Goal: Task Accomplishment & Management: Complete application form

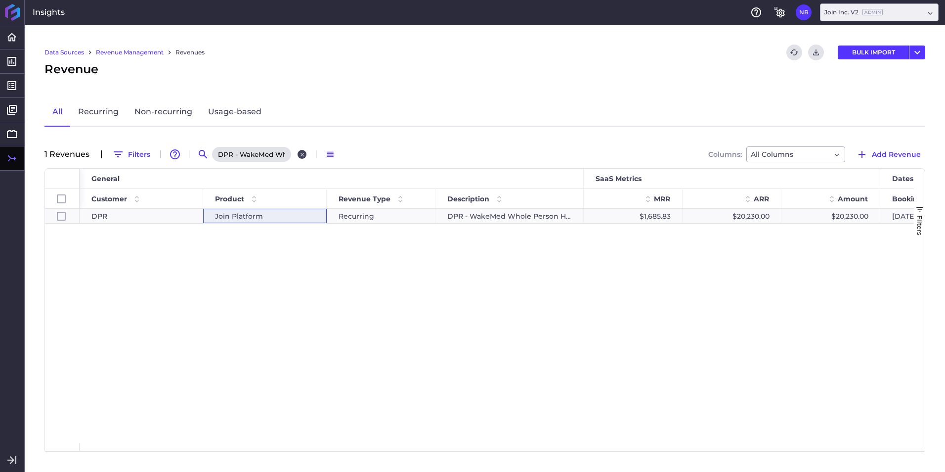
click at [305, 153] on button "Close search" at bounding box center [302, 154] width 9 height 9
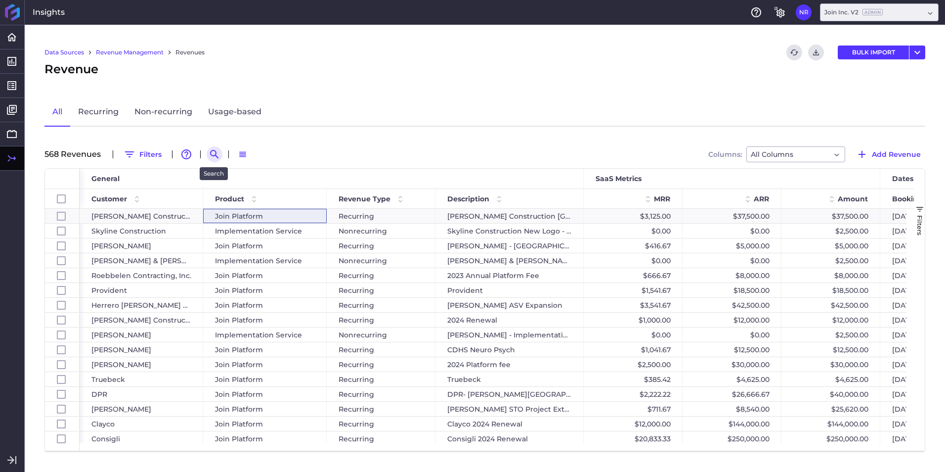
click at [207, 151] on button "Search by" at bounding box center [215, 154] width 16 height 16
click at [231, 157] on input at bounding box center [263, 154] width 79 height 15
paste input "Truebeck - One Community Health Project"
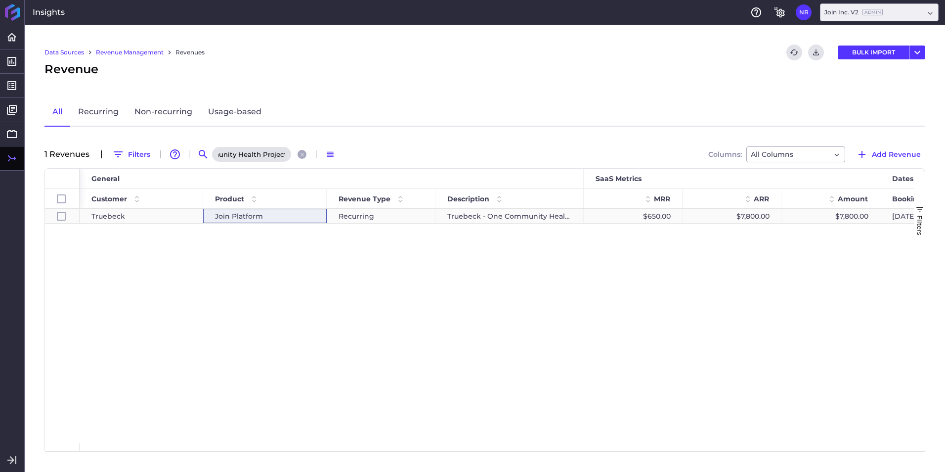
type input "Truebeck - One Community Health Project"
click at [213, 220] on div "Join Platform" at bounding box center [265, 216] width 124 height 14
checkbox input "true"
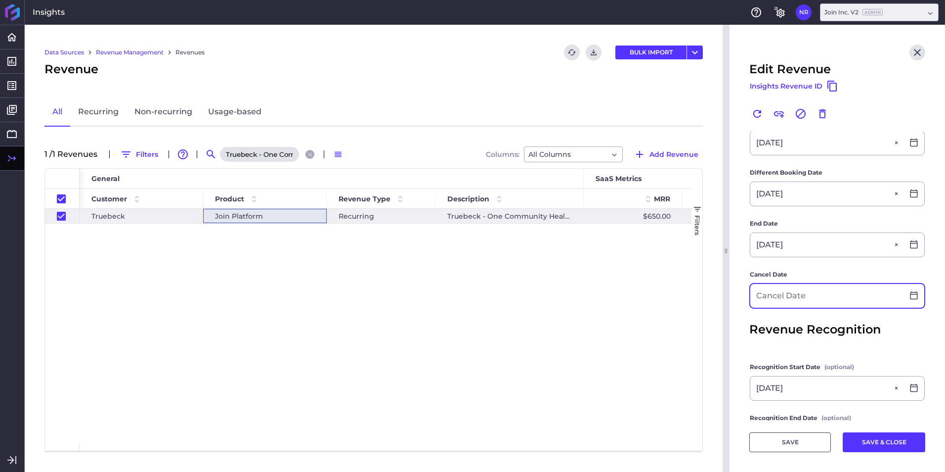
drag, startPoint x: 787, startPoint y: 300, endPoint x: 783, endPoint y: 298, distance: 5.1
click at [787, 300] on input at bounding box center [827, 296] width 153 height 24
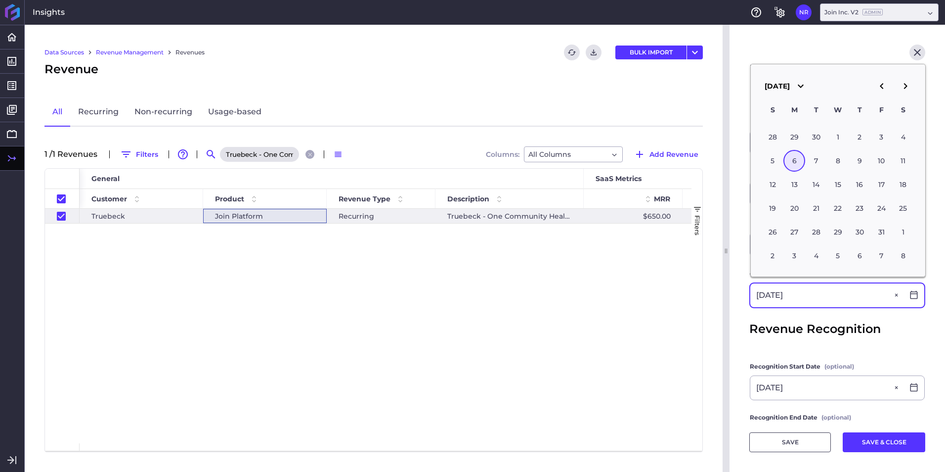
type input "[DATE]"
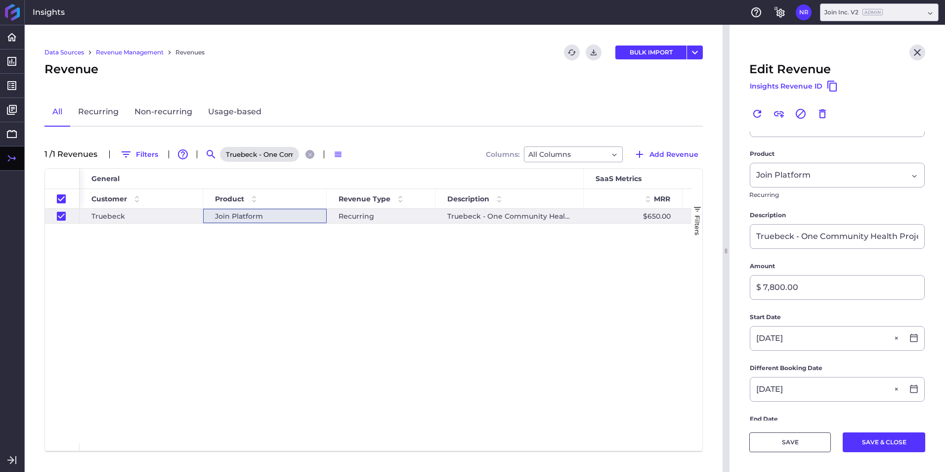
scroll to position [32, 0]
click at [314, 155] on icon "Close search" at bounding box center [310, 154] width 6 height 6
checkbox input "false"
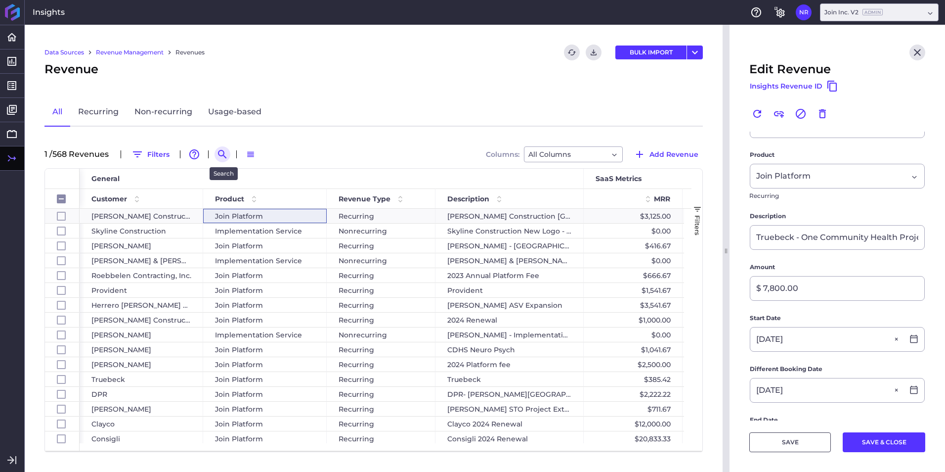
click at [222, 154] on icon "Search by" at bounding box center [223, 154] width 12 height 12
paste input "DPR Construction - [GEOGRAPHIC_DATA]-HCP2"
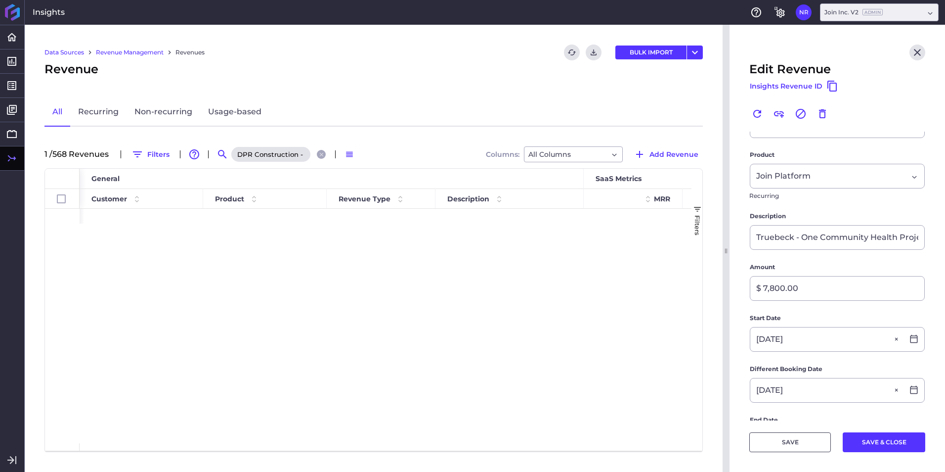
scroll to position [0, 40]
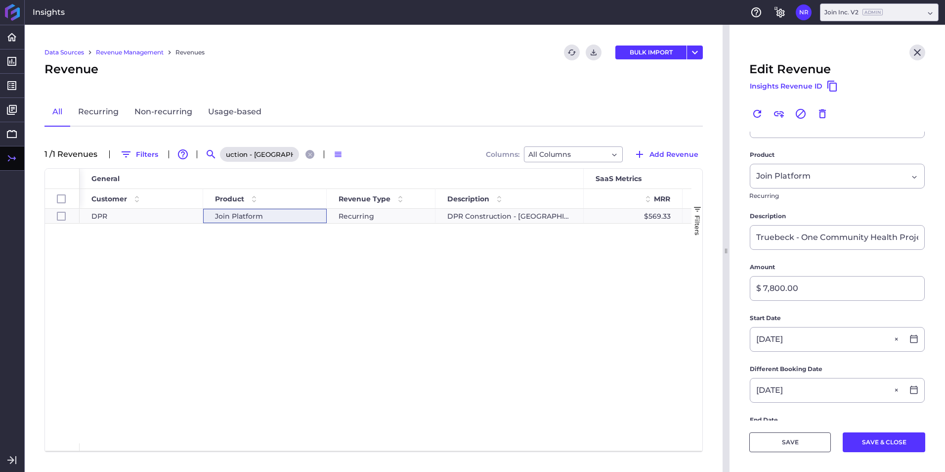
type input "DPR Construction - [GEOGRAPHIC_DATA]-HCP2"
click at [458, 221] on div "DPR Construction - [GEOGRAPHIC_DATA]-HCP2" at bounding box center [510, 216] width 148 height 14
checkbox input "true"
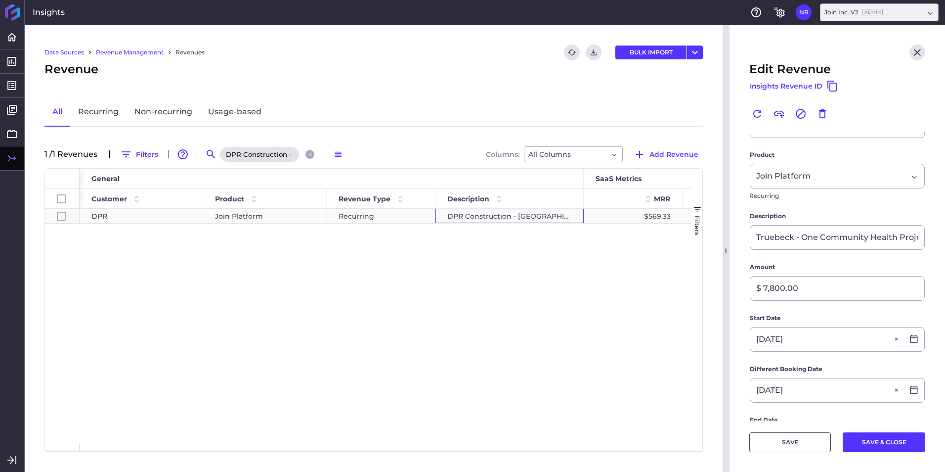
type input "DPR Construction - [GEOGRAPHIC_DATA]-HCP2"
type input "$ 10,248.00"
type input "[DATE]"
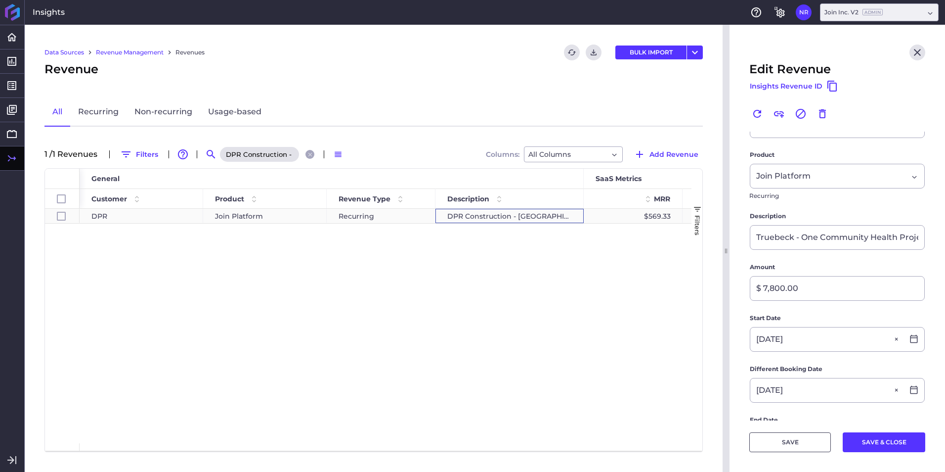
type input "[DATE]"
drag, startPoint x: 657, startPoint y: 194, endPoint x: 665, endPoint y: 217, distance: 23.6
click at [552, 371] on div "DPR Join Platform Recurring DPR Construction - UCSD-HCP2 $569.33 $6,832.00 $10,…" at bounding box center [386, 326] width 612 height 234
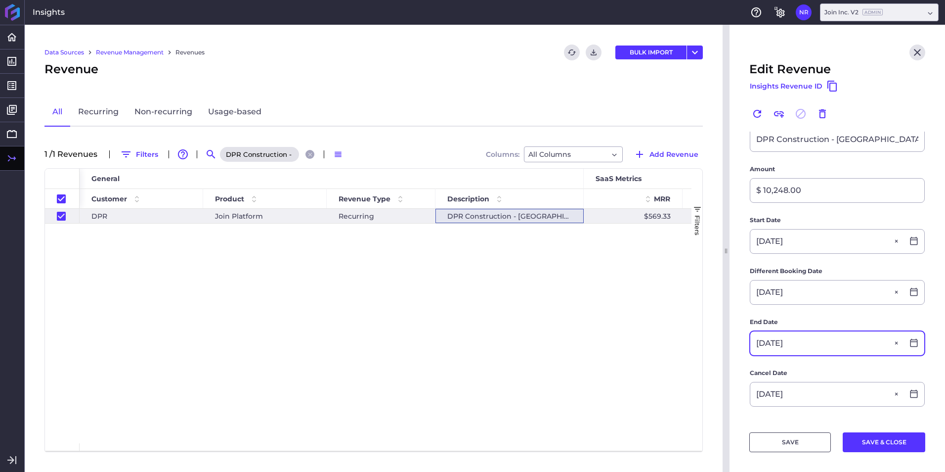
scroll to position [131, 0]
drag, startPoint x: 313, startPoint y: 154, endPoint x: 303, endPoint y: 153, distance: 9.4
click at [313, 154] on icon "Close search" at bounding box center [310, 154] width 6 height 6
checkbox input "false"
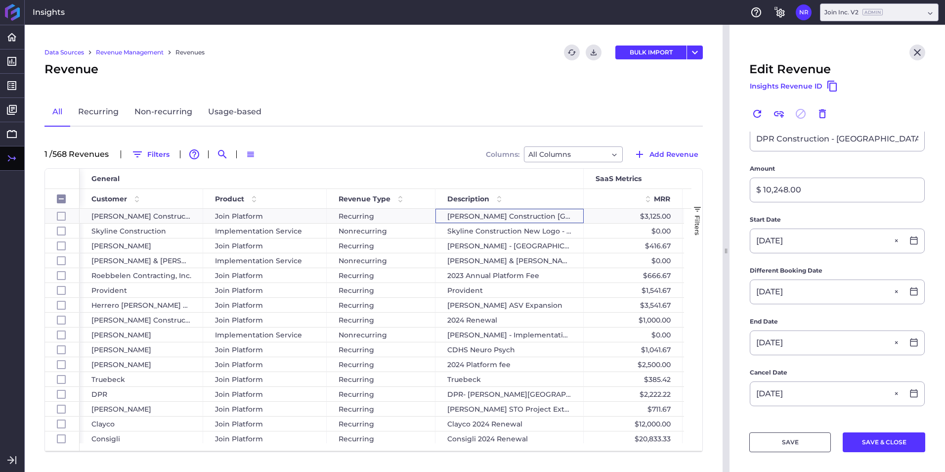
click at [215, 155] on div "1 / 568 Revenue s Filters Advanced table features Search Switch to Default Dens…" at bounding box center [374, 154] width 659 height 16
click at [222, 156] on icon "Search by" at bounding box center [222, 154] width 8 height 8
paste input "[DATE] renewal"
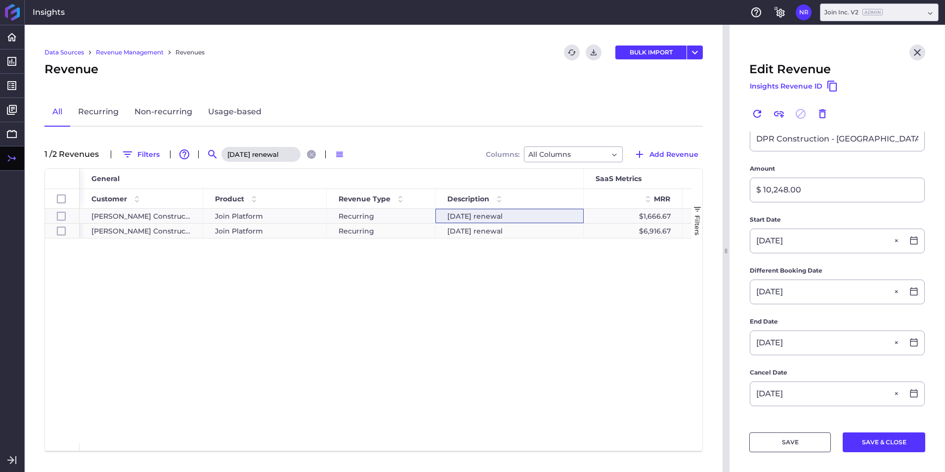
type input "[DATE] renewal"
click at [240, 236] on span "Join Platform" at bounding box center [239, 231] width 48 height 14
checkbox input "false"
checkbox input "true"
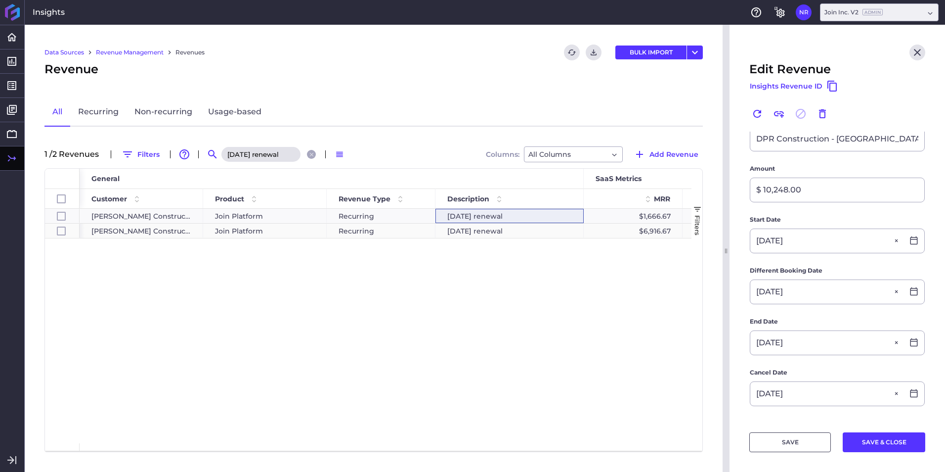
checkbox input "false"
type input "[DATE] renewal"
type input "$ 83,000.00"
type input "[DATE]"
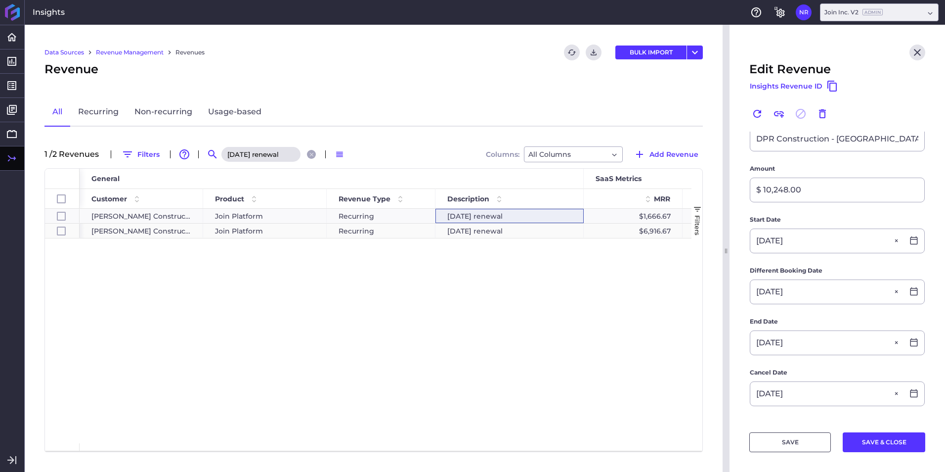
type input "[DATE]"
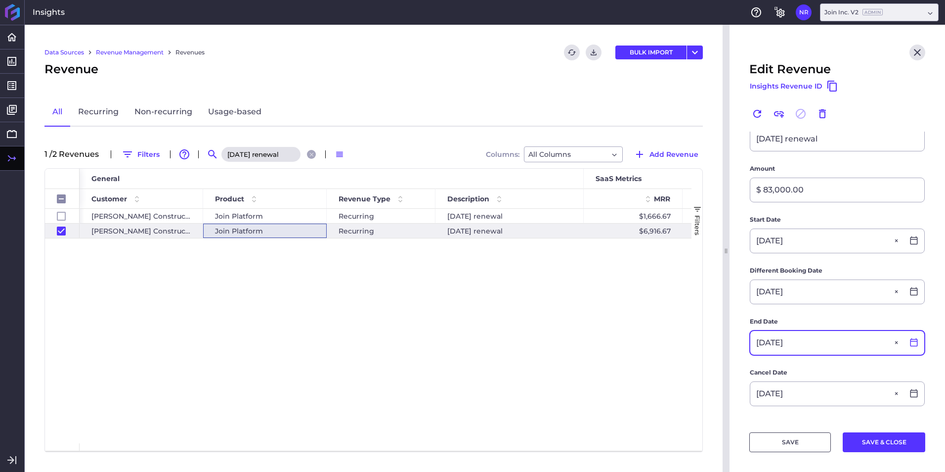
click at [911, 345] on icon at bounding box center [914, 342] width 7 height 8
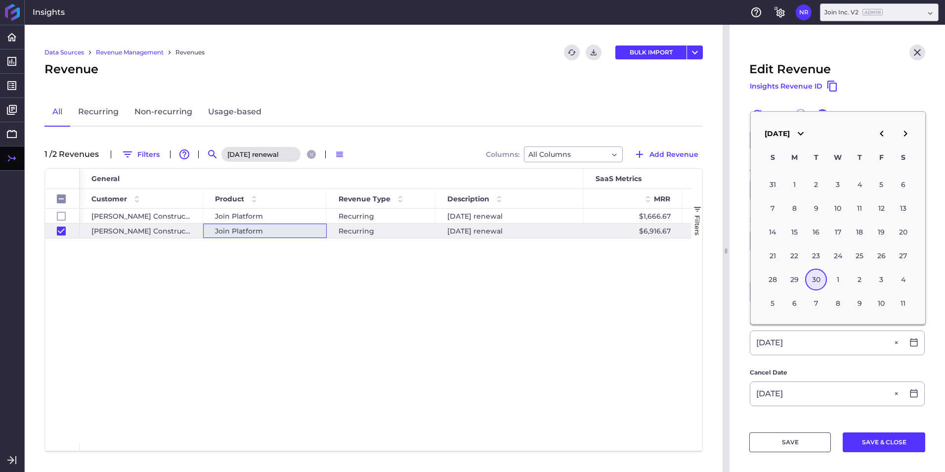
click at [901, 131] on icon "button" at bounding box center [906, 134] width 12 height 12
click at [859, 281] on div "30" at bounding box center [860, 280] width 22 height 22
type input "[DATE]"
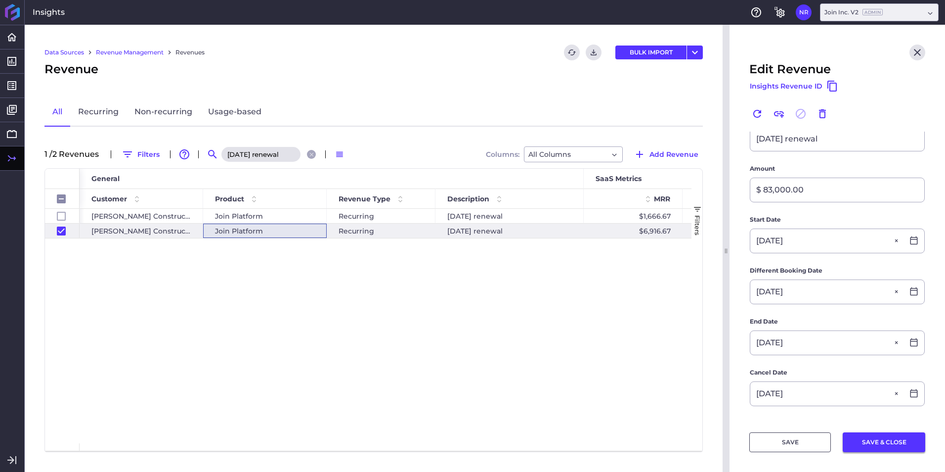
click at [880, 446] on button "SAVE & CLOSE" at bounding box center [884, 442] width 83 height 20
checkbox input "false"
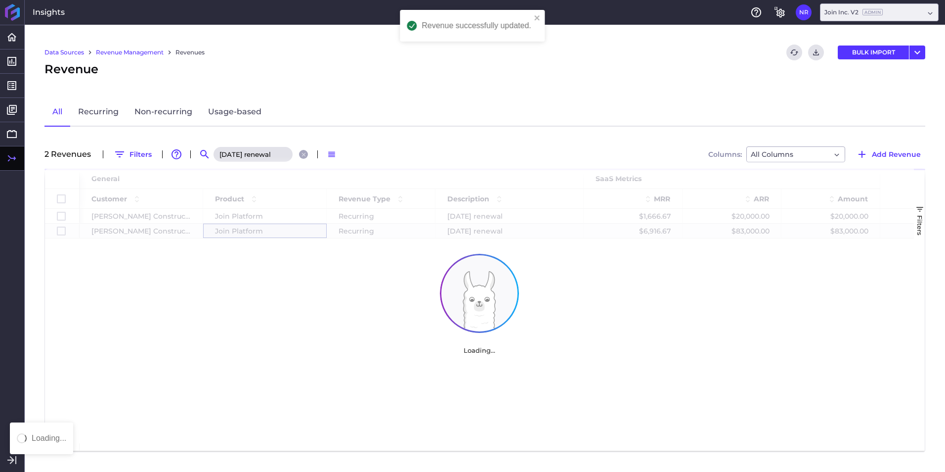
scroll to position [0, 0]
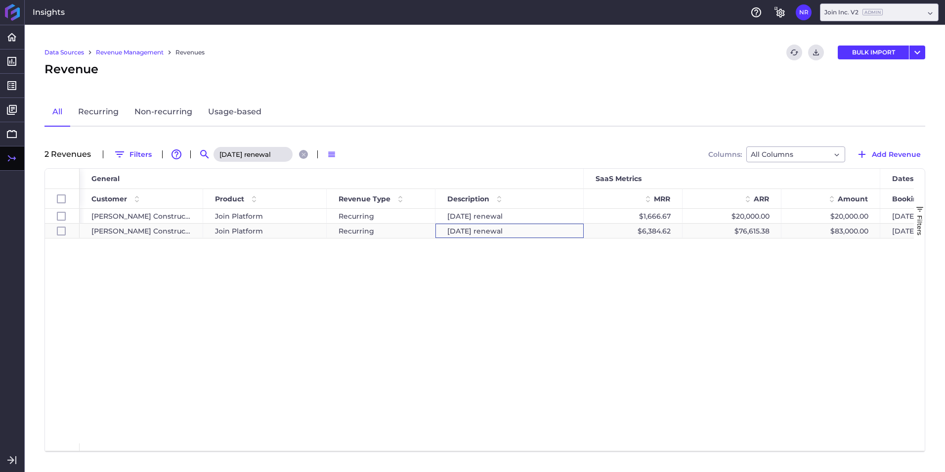
click at [464, 230] on div "October 2024 renewal" at bounding box center [510, 231] width 148 height 14
checkbox input "false"
checkbox input "true"
checkbox input "false"
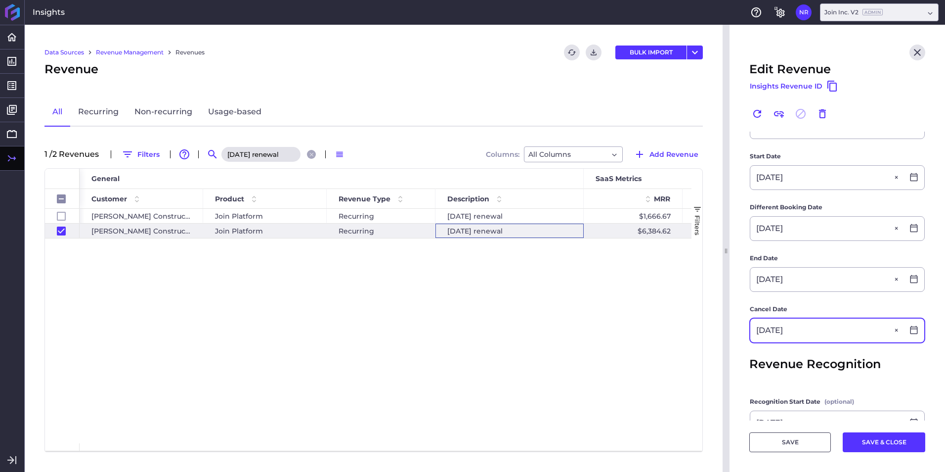
scroll to position [247, 0]
click at [765, 332] on input "09/30/2025" at bounding box center [827, 330] width 153 height 24
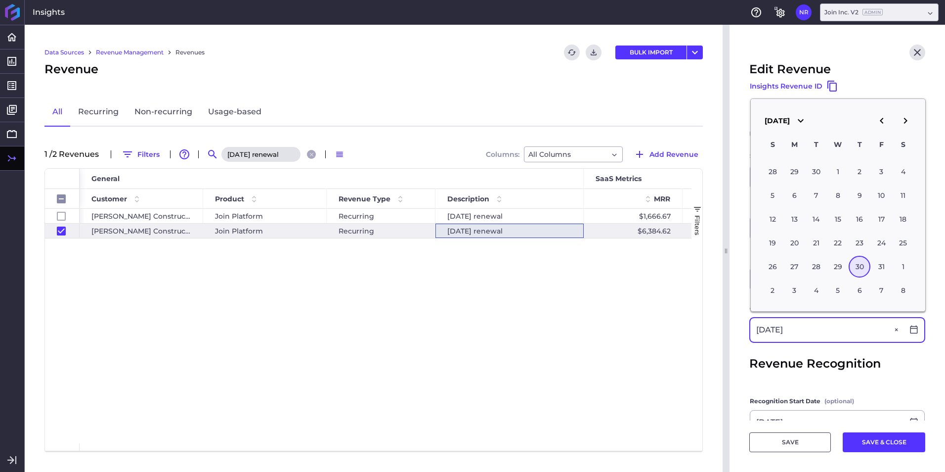
type input "10/30/2025"
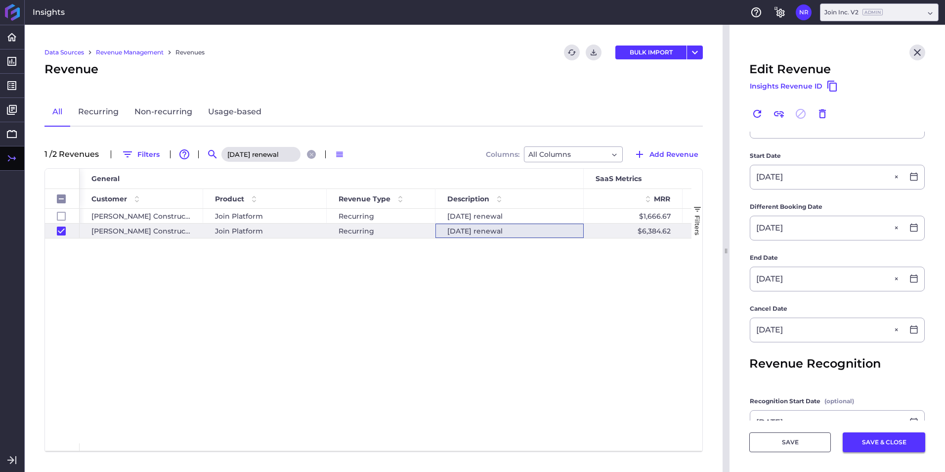
click at [873, 444] on button "SAVE & CLOSE" at bounding box center [884, 442] width 83 height 20
checkbox input "false"
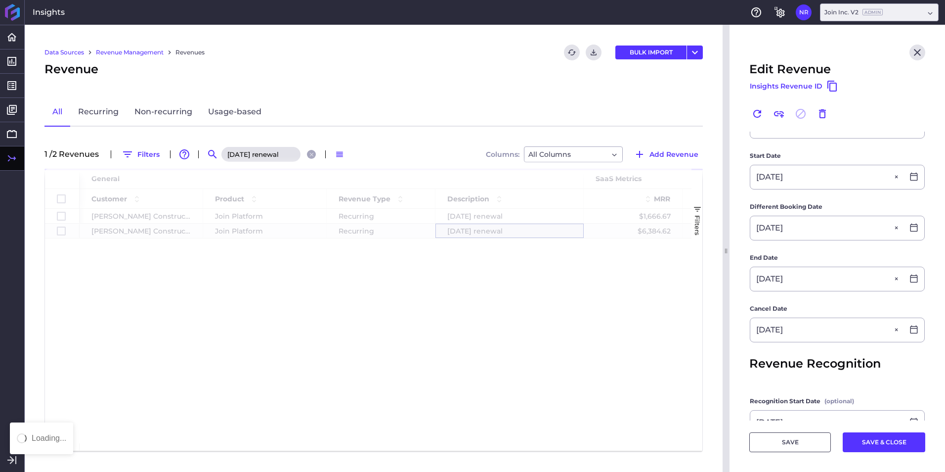
scroll to position [0, 0]
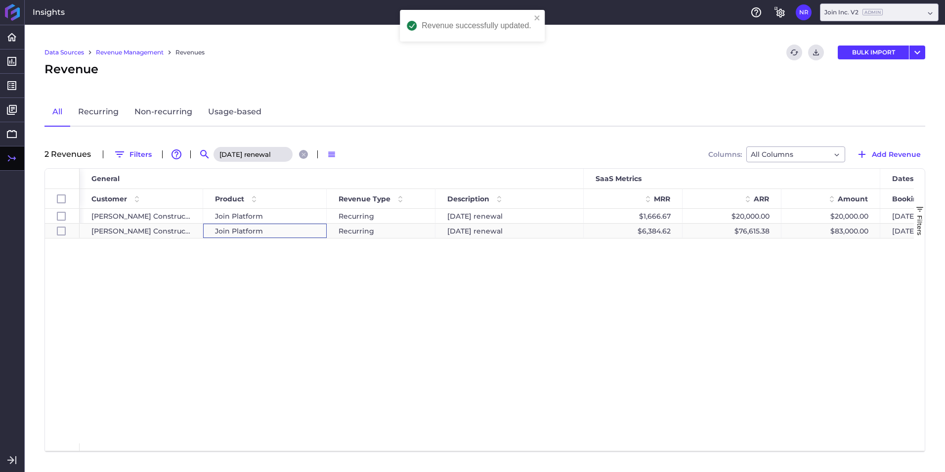
click at [296, 233] on div "Join Platform" at bounding box center [265, 231] width 100 height 14
checkbox input "false"
checkbox input "true"
checkbox input "false"
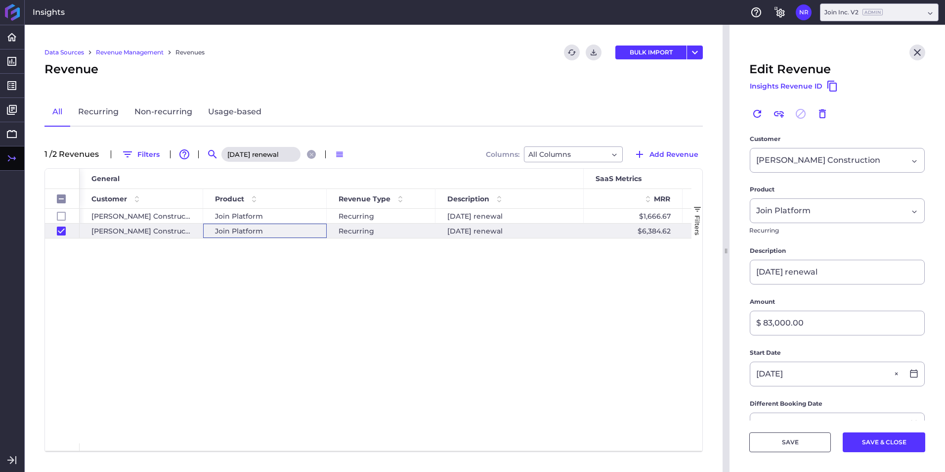
scroll to position [49, 0]
click at [312, 155] on icon "Close search" at bounding box center [312, 154] width 6 height 6
checkbox input "false"
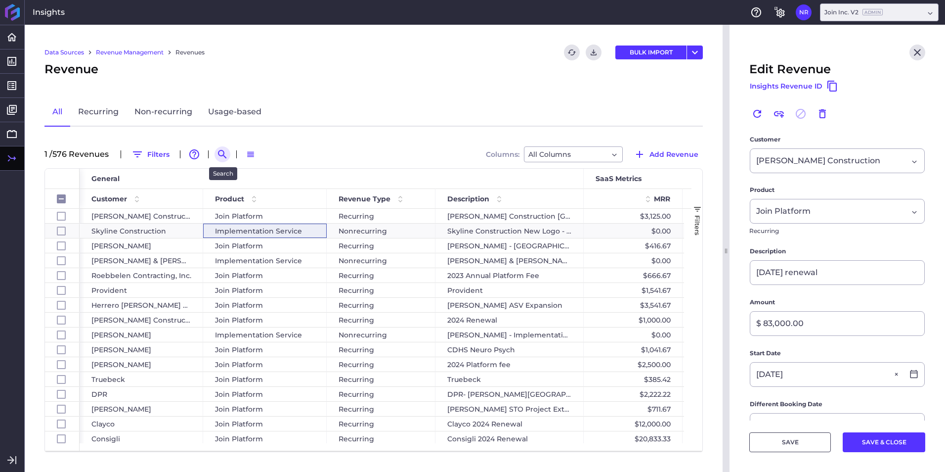
click at [223, 154] on icon "Search by" at bounding box center [223, 154] width 12 height 12
paste input "[PERSON_NAME] 2024 Renewal"
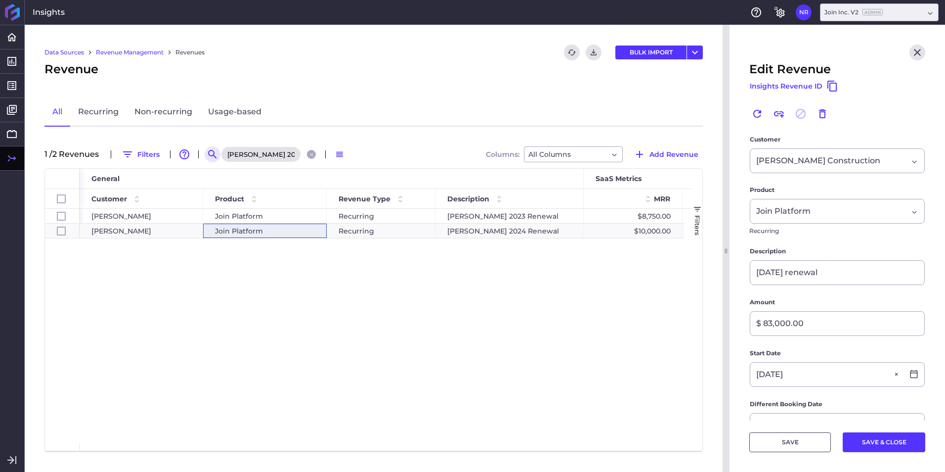
scroll to position [0, 5]
type input "[PERSON_NAME] 2024 Renewal"
click at [301, 234] on div "Join Platform" at bounding box center [265, 231] width 100 height 14
checkbox input "false"
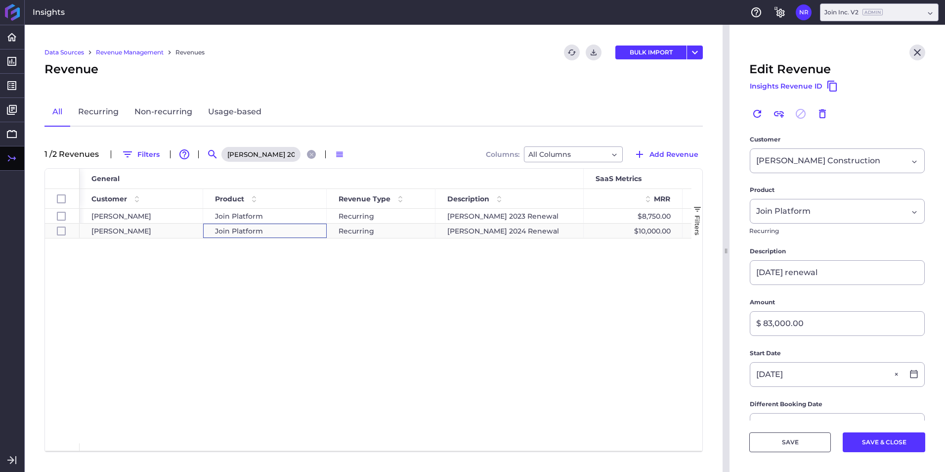
checkbox input "true"
checkbox input "false"
type input "[PERSON_NAME] 2024 Renewal"
type input "$ 120,000.00"
type input "10/29/2024"
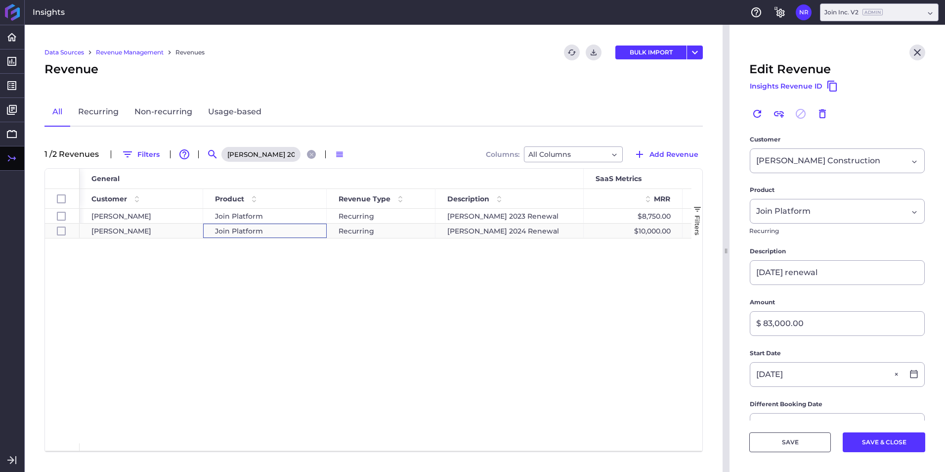
type input "09/30/2025"
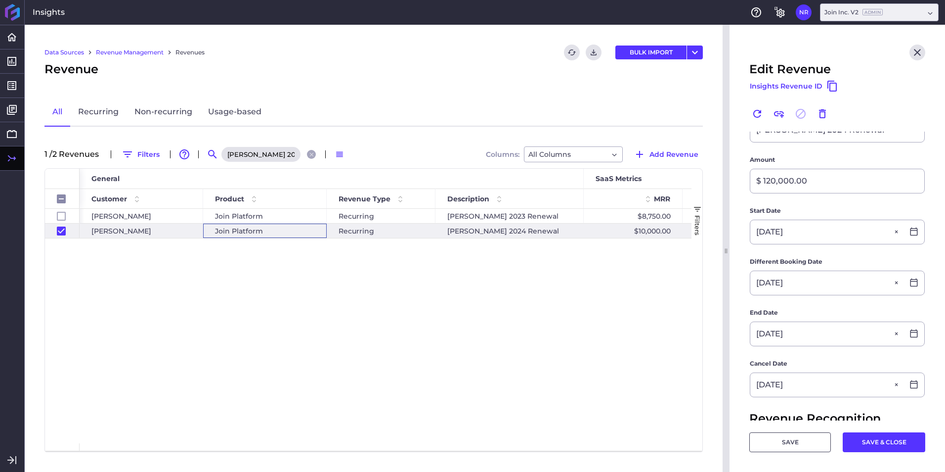
scroll to position [191, 0]
click at [911, 332] on icon at bounding box center [914, 334] width 7 height 8
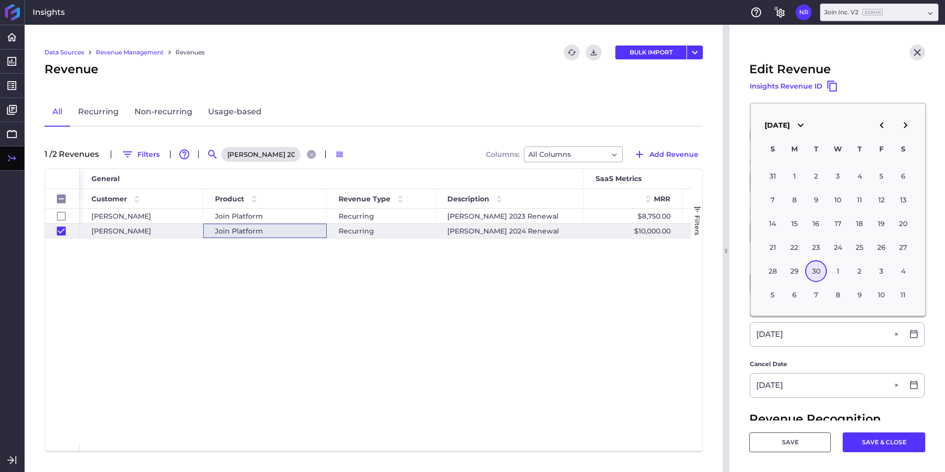
click at [902, 125] on icon "button" at bounding box center [906, 125] width 12 height 12
click at [840, 177] on div "1" at bounding box center [838, 176] width 22 height 22
type input "10/01/2025"
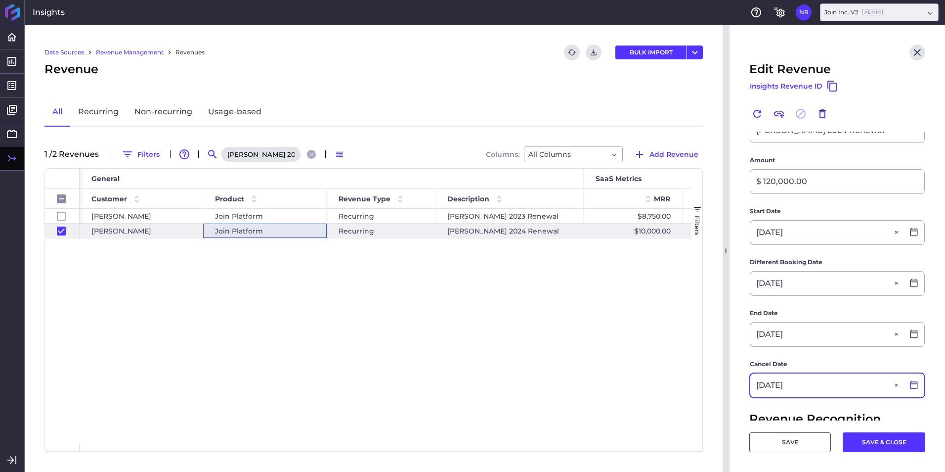
click at [910, 388] on icon at bounding box center [914, 384] width 9 height 9
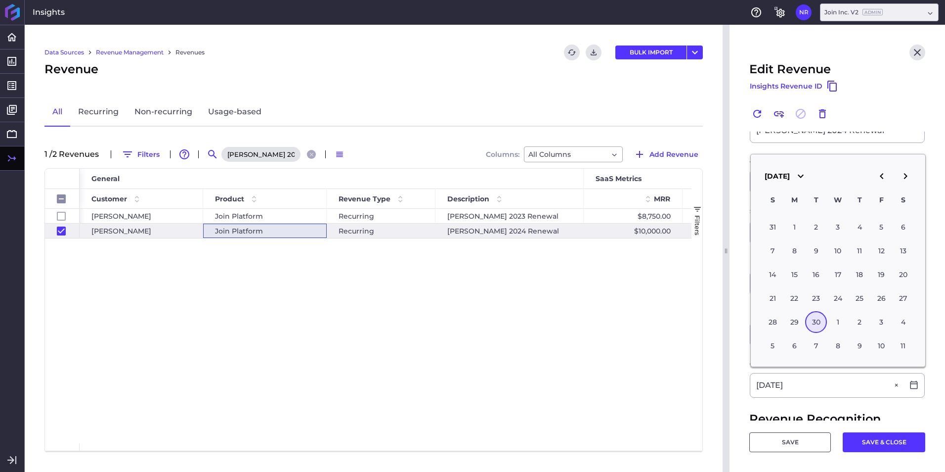
click at [902, 171] on icon "button" at bounding box center [906, 176] width 12 height 12
click at [830, 228] on div "1" at bounding box center [838, 227] width 22 height 22
type input "10/01/2025"
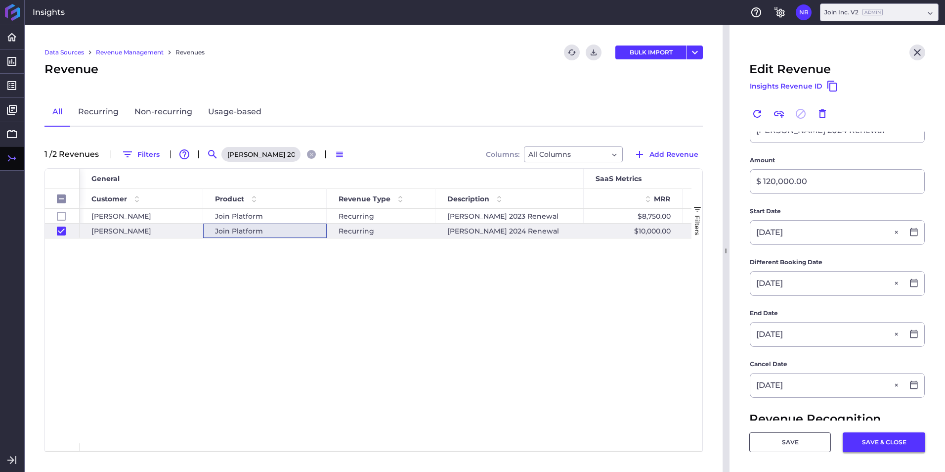
click at [853, 436] on button "SAVE & CLOSE" at bounding box center [884, 442] width 83 height 20
checkbox input "false"
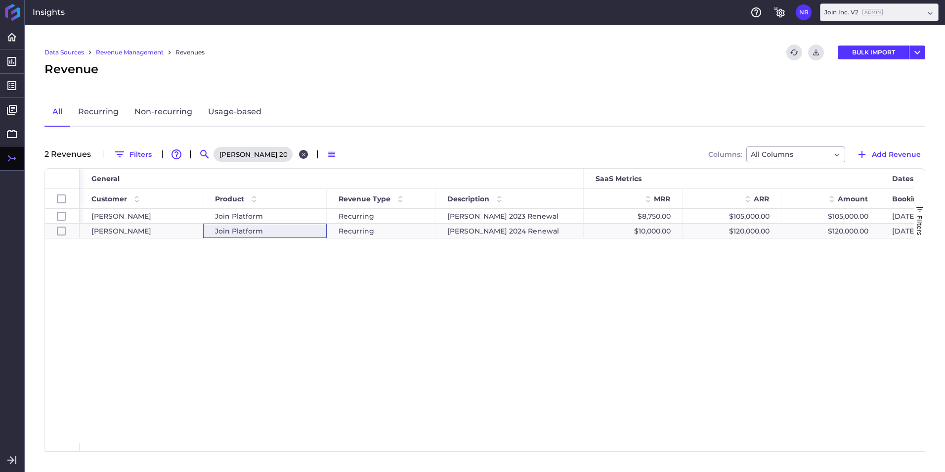
click at [305, 156] on icon "Close search" at bounding box center [304, 154] width 4 height 4
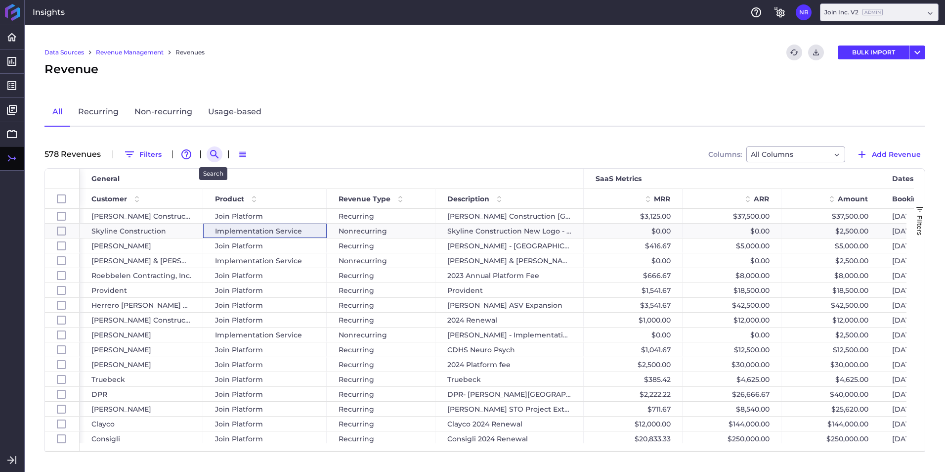
click at [219, 150] on icon "Search by" at bounding box center [215, 154] width 12 height 12
paste input "Truebeck - One Community Health Project"
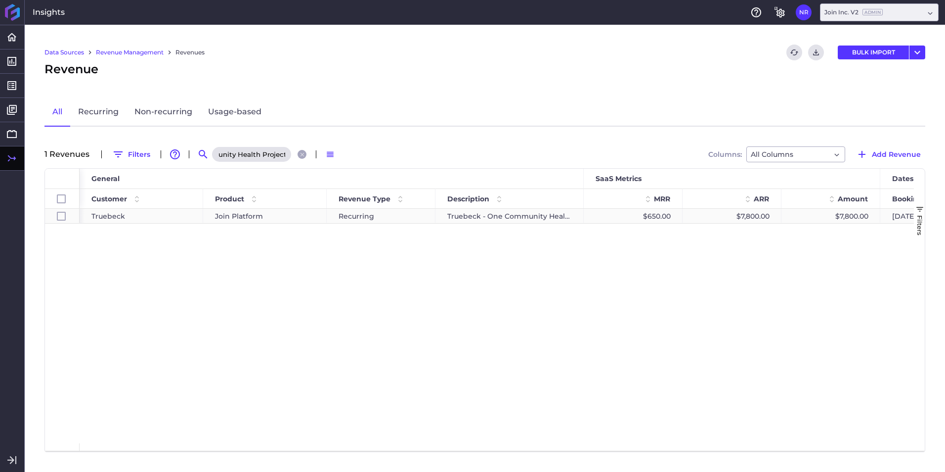
type input "Truebeck - One Community Health Project"
click at [482, 213] on div "Truebeck - One Community Health Project" at bounding box center [510, 216] width 148 height 14
checkbox input "true"
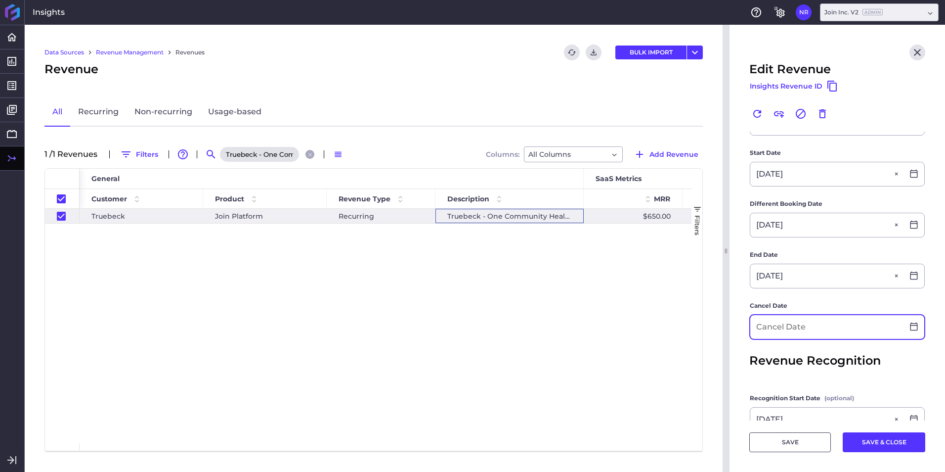
scroll to position [198, 0]
click at [798, 333] on input at bounding box center [827, 327] width 153 height 24
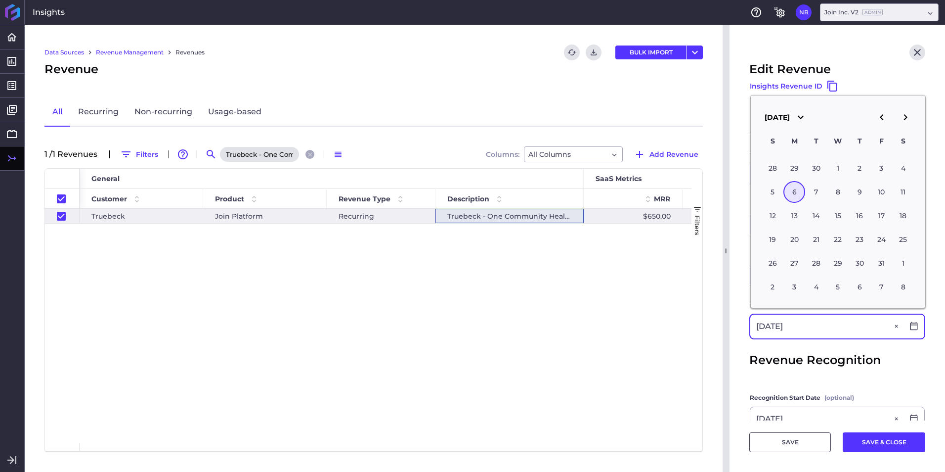
type input "10/06/2025"
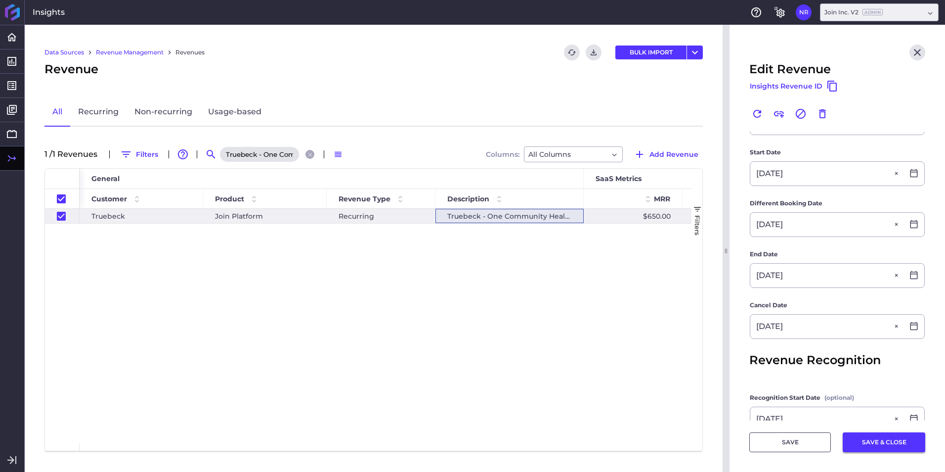
click at [874, 439] on button "SAVE & CLOSE" at bounding box center [884, 442] width 83 height 20
checkbox input "false"
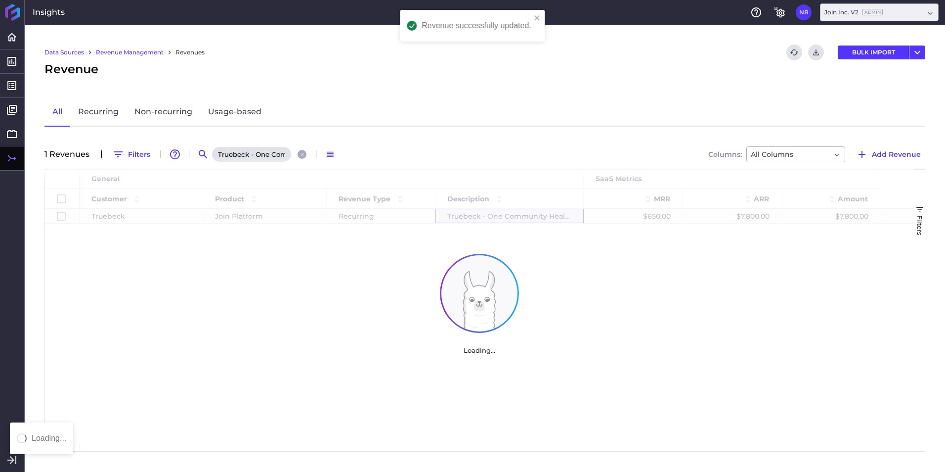
scroll to position [0, 0]
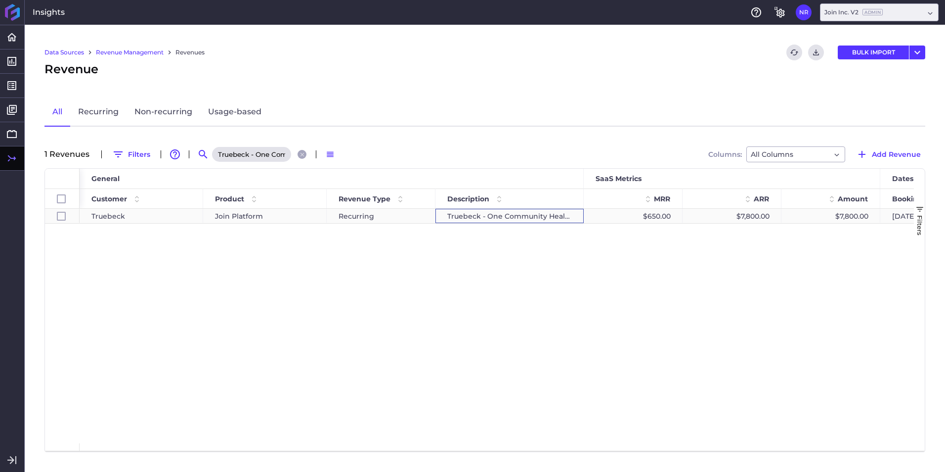
click at [482, 216] on div "Truebeck - One Community Health Project" at bounding box center [510, 216] width 148 height 14
checkbox input "true"
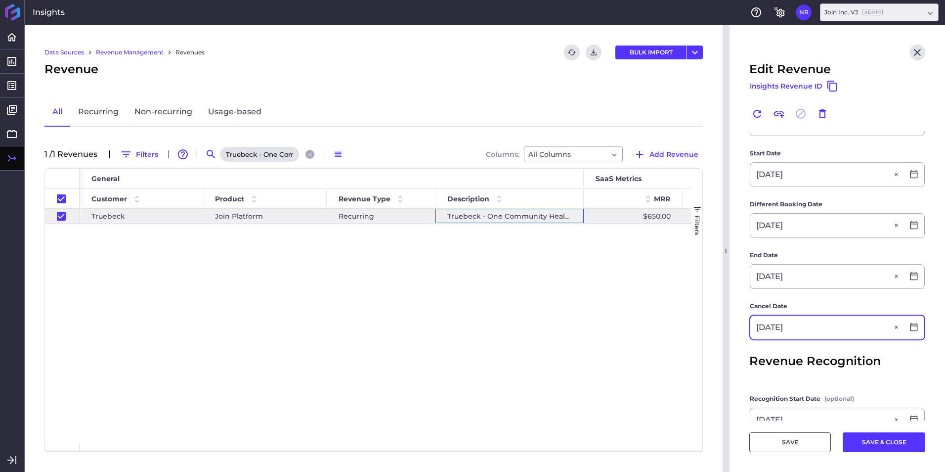
scroll to position [197, 0]
click at [310, 153] on icon "Close search" at bounding box center [310, 154] width 4 height 4
checkbox input "false"
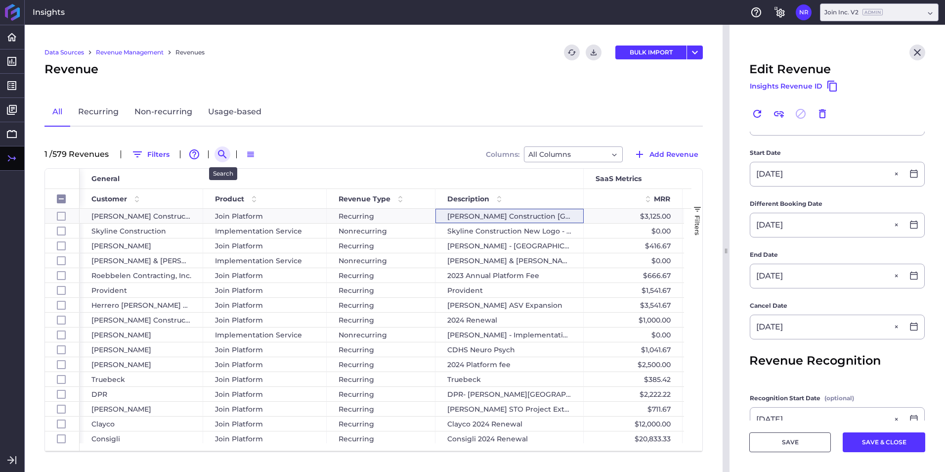
click at [216, 153] on button "Search by" at bounding box center [223, 154] width 16 height 16
click at [220, 153] on icon "Search by" at bounding box center [222, 154] width 8 height 8
click at [221, 151] on icon "Search by" at bounding box center [223, 154] width 12 height 12
click at [267, 154] on input at bounding box center [270, 154] width 79 height 15
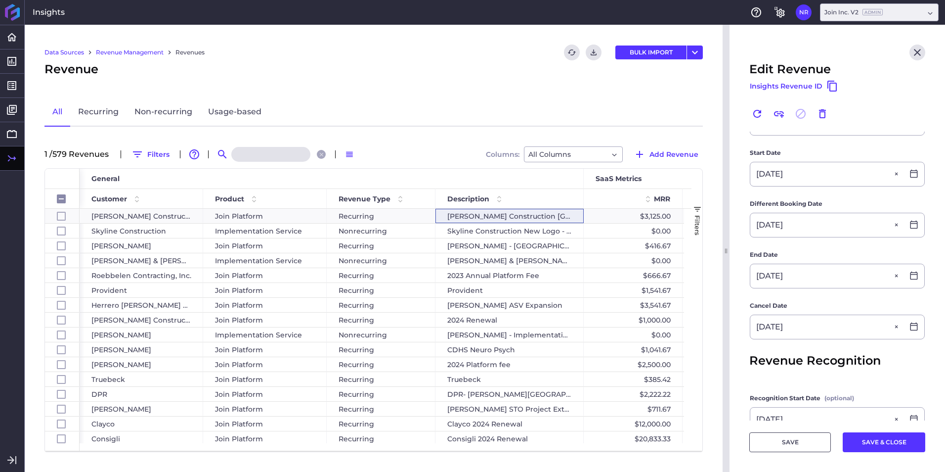
paste input "Barnsley 2024 Subscription"
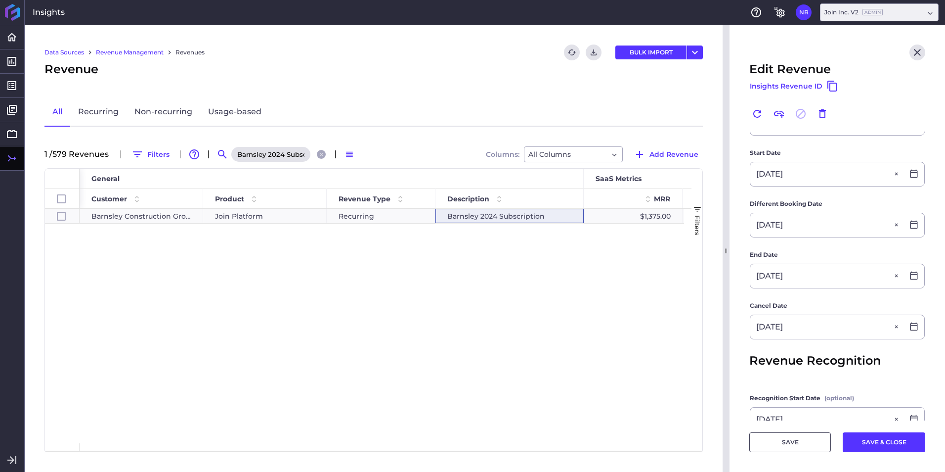
scroll to position [0, 24]
type input "Barnsley 2024 Subscription"
click at [477, 215] on div "Barnsley 2024 Subscription" at bounding box center [510, 216] width 148 height 14
checkbox input "true"
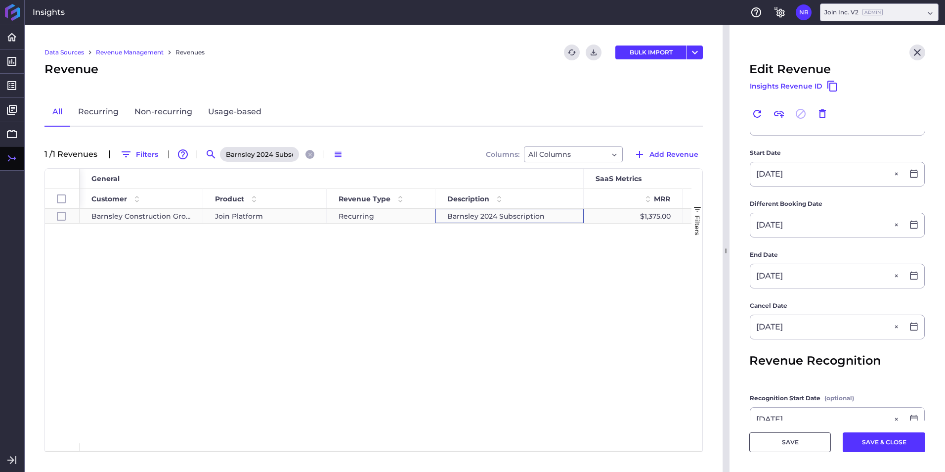
checkbox input "true"
type input "Barnsley 2024 Subscription"
type input "$ 16,500.00"
type input "10/10/2024"
type input "10/11/2024"
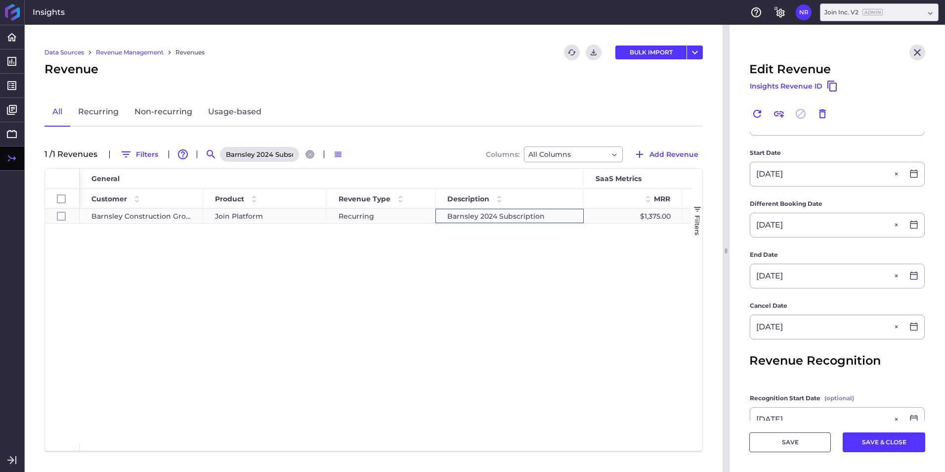
type input "10/09/2025"
type input "10/10/2024"
type input "10/09/2025"
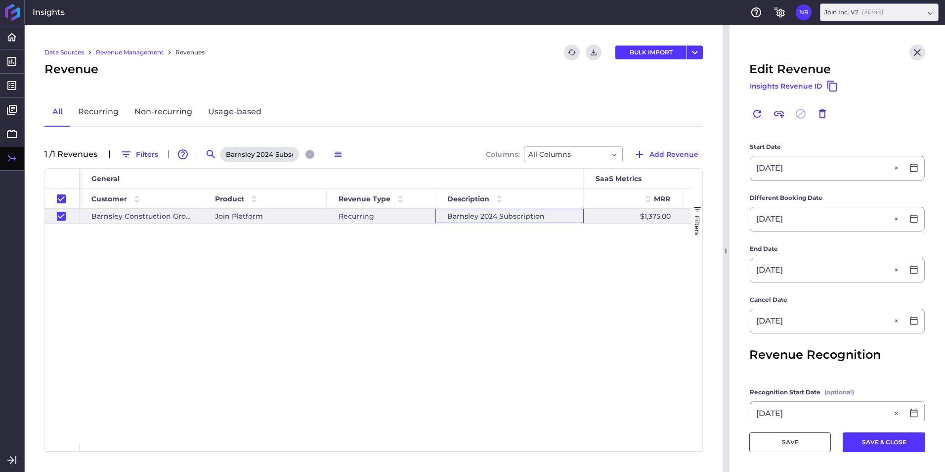
scroll to position [203, 0]
click at [466, 212] on div "Barnsley 2024 Subscription" at bounding box center [510, 216] width 148 height 14
click at [315, 155] on button "Close search" at bounding box center [310, 154] width 9 height 9
checkbox input "false"
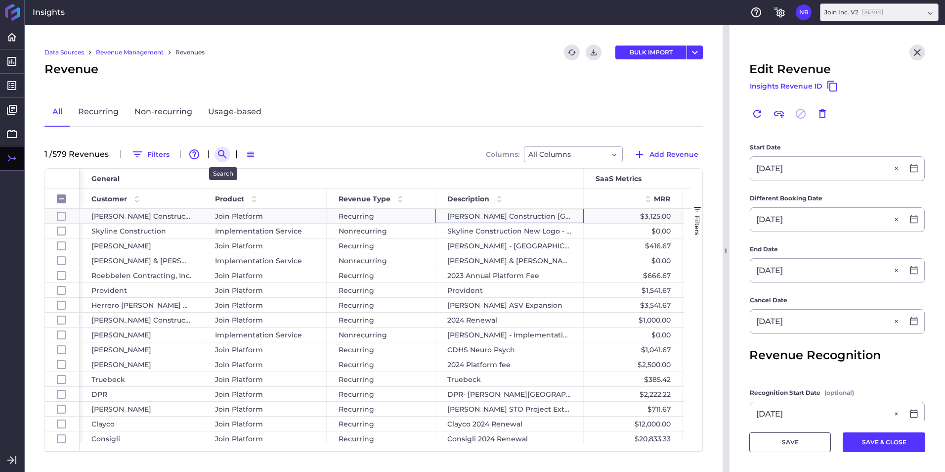
click at [224, 154] on icon "Search by" at bounding box center [223, 154] width 12 height 12
paste input "Brown Construction 2024 Renewal"
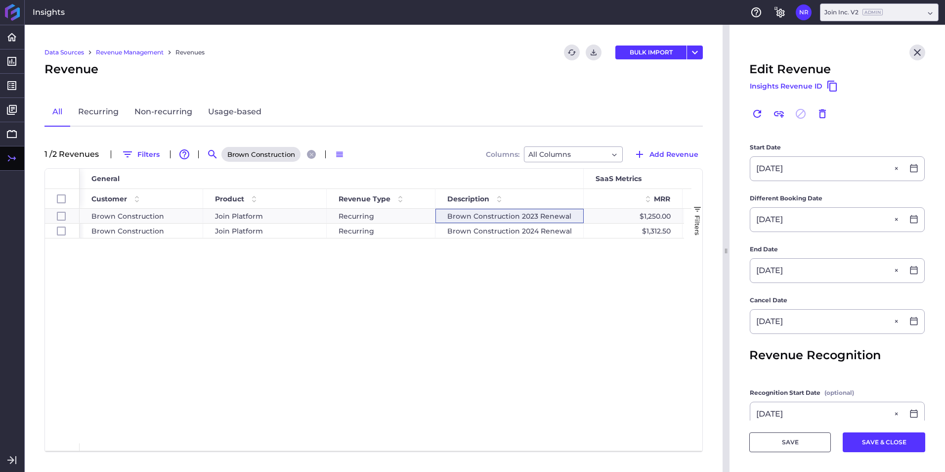
scroll to position [0, 49]
type input "Brown Construction 2024 Renewal"
click at [470, 233] on div "Brown Construction 2024 Renewal" at bounding box center [510, 231] width 148 height 14
checkbox input "false"
checkbox input "true"
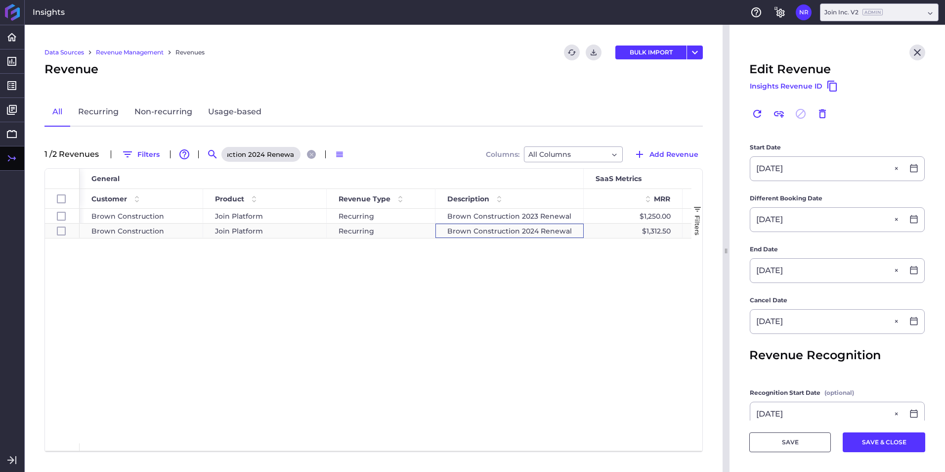
scroll to position [0, 0]
checkbox input "false"
type input "Brown Construction 2024 Renewal"
type input "$ 15,750.00"
type input "10/22/2024"
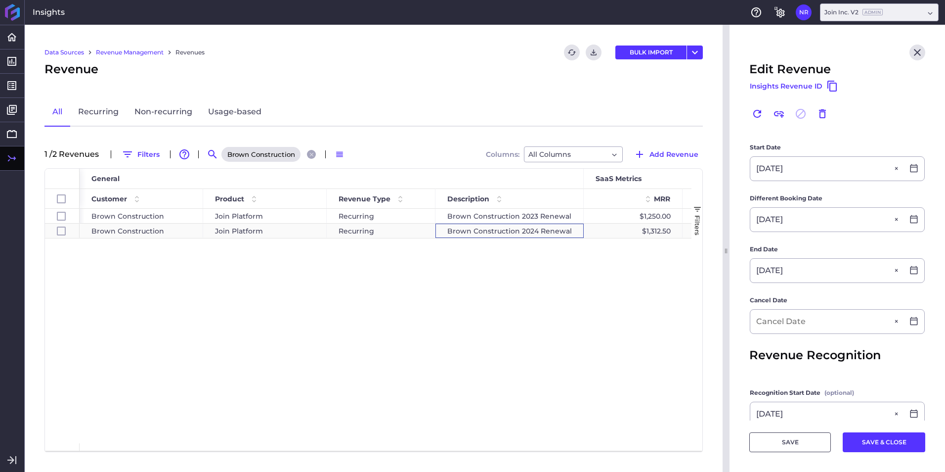
scroll to position [255, 0]
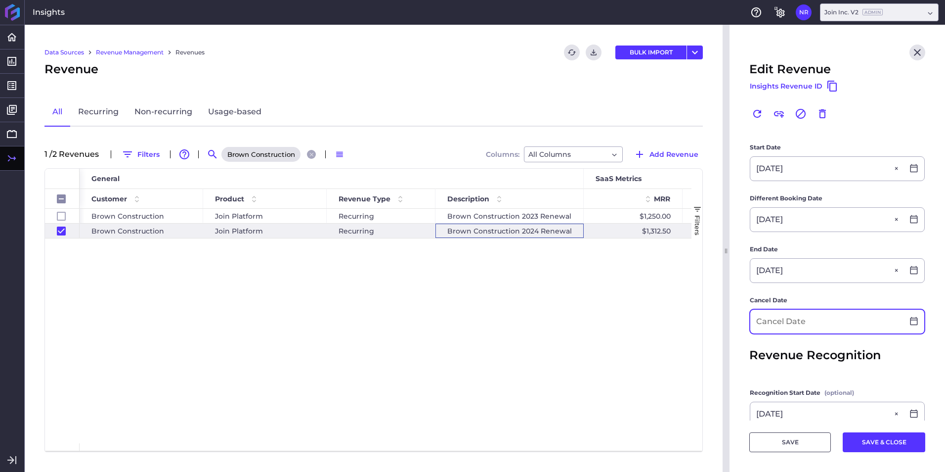
click at [815, 317] on input at bounding box center [827, 322] width 153 height 24
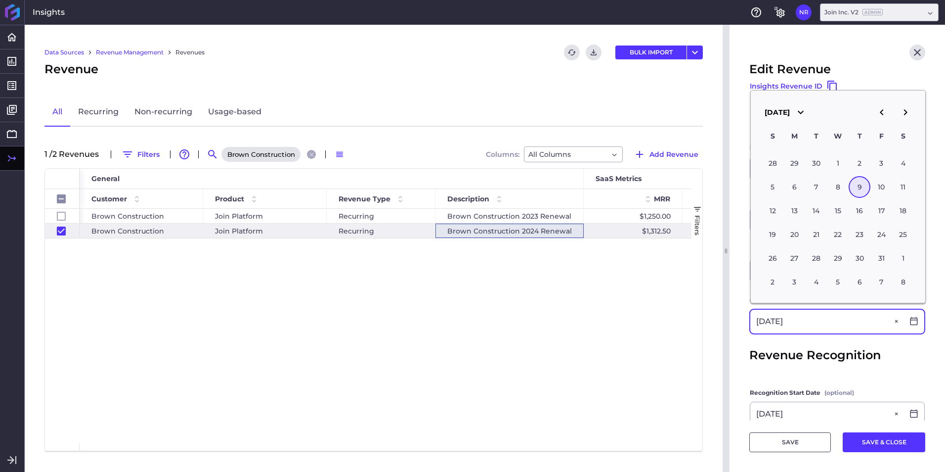
type input "10/09/2025"
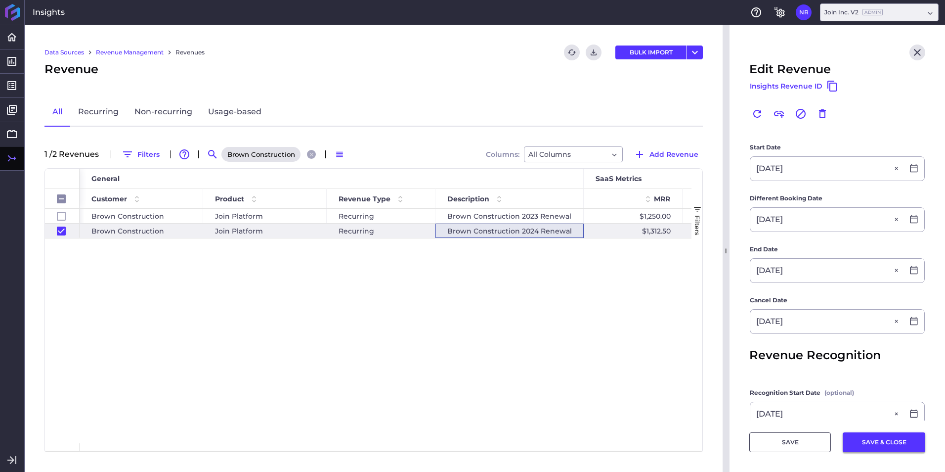
click at [879, 442] on button "SAVE & CLOSE" at bounding box center [884, 442] width 83 height 20
checkbox input "false"
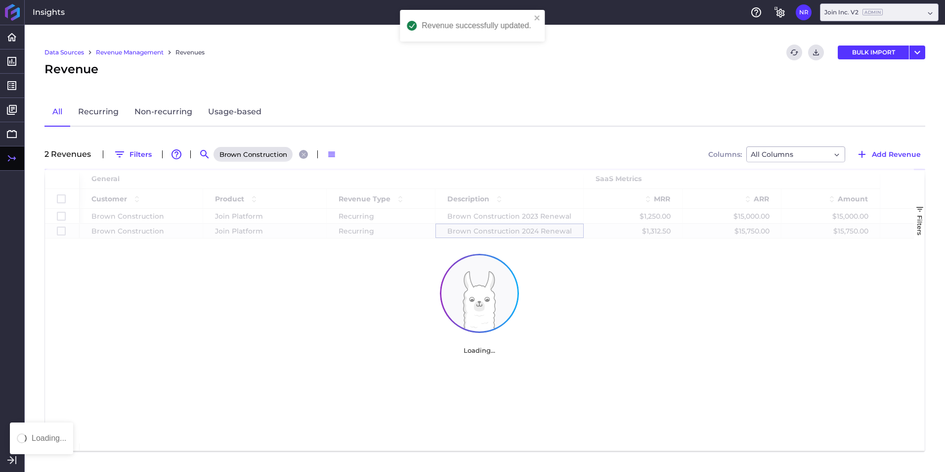
scroll to position [0, 0]
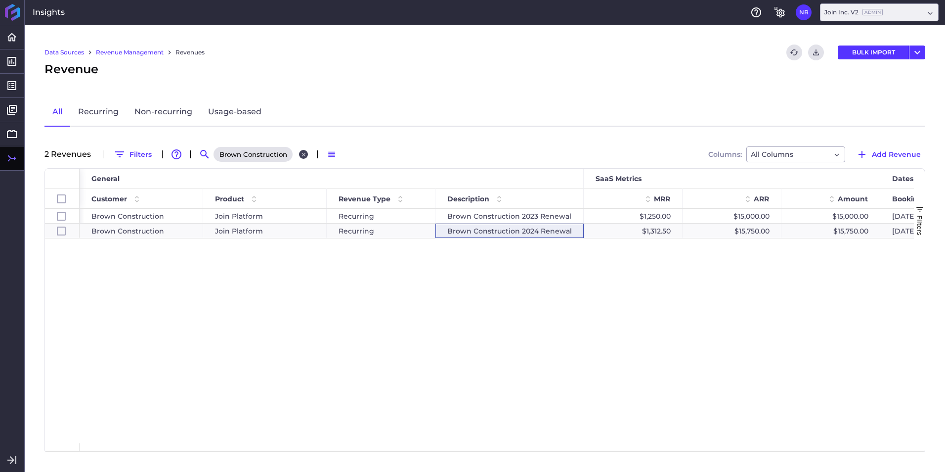
click at [301, 154] on icon "Close search" at bounding box center [304, 154] width 6 height 6
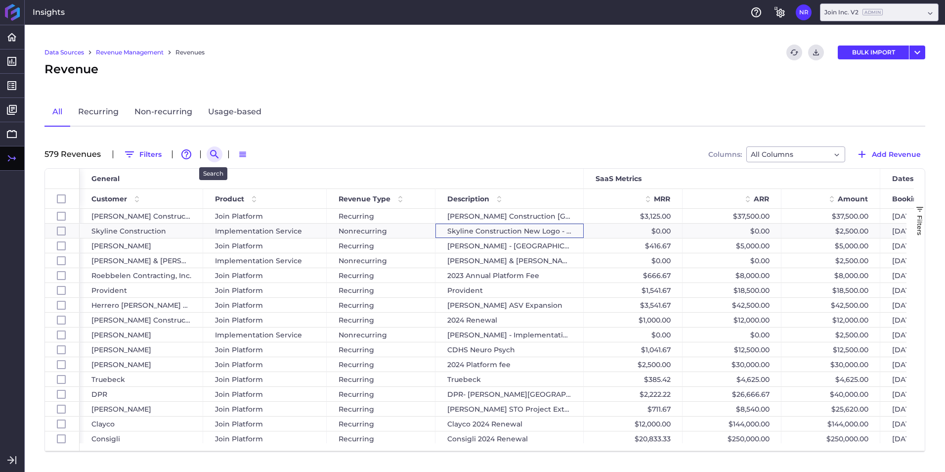
click at [210, 153] on icon "Search by" at bounding box center [215, 154] width 12 height 12
click at [247, 154] on input at bounding box center [263, 154] width 79 height 15
click at [265, 156] on input at bounding box center [263, 154] width 79 height 15
click at [266, 156] on input at bounding box center [263, 154] width 79 height 15
click at [280, 152] on input at bounding box center [263, 154] width 79 height 15
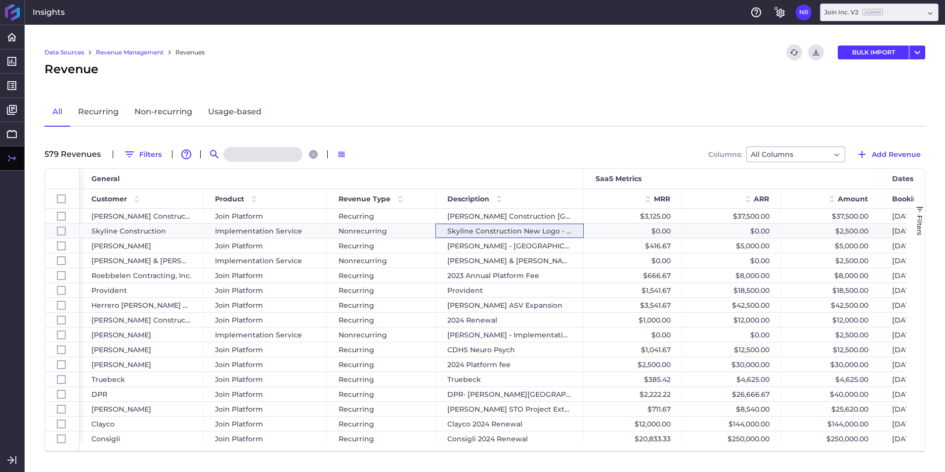
paste input "Design Group Platform and Forecasting"
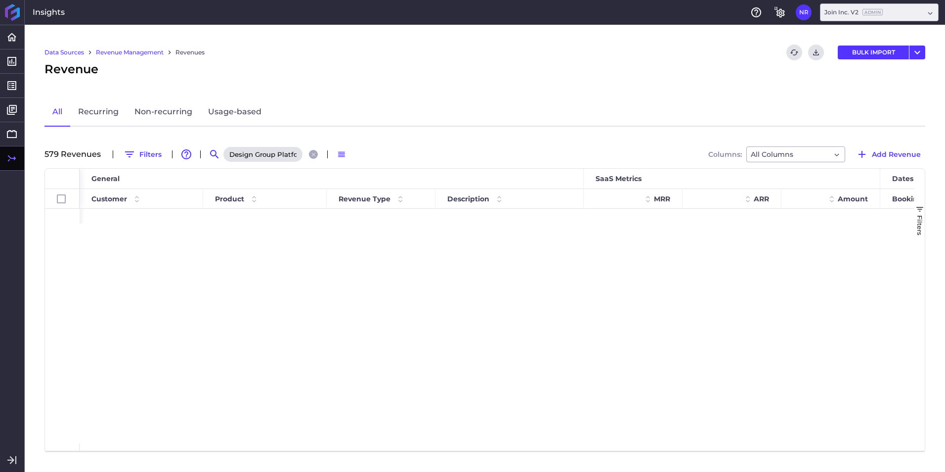
scroll to position [0, 66]
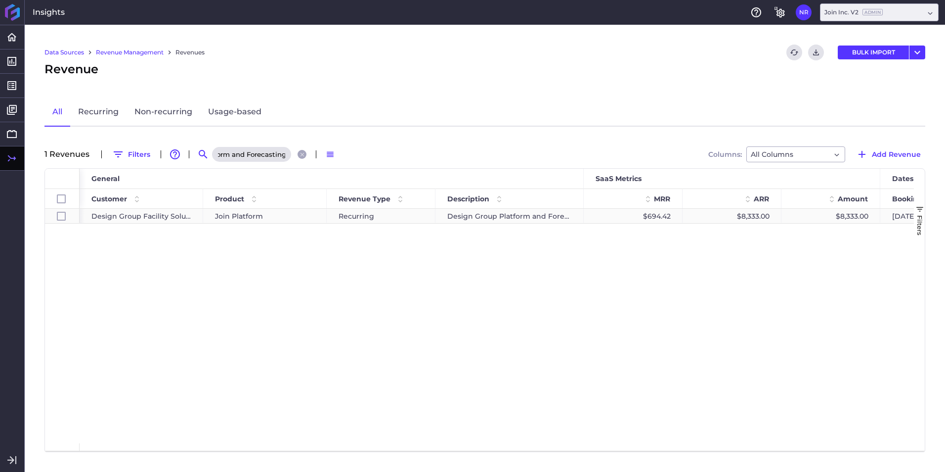
type input "Design Group Platform and Forecasting"
click at [589, 215] on div "$694.42" at bounding box center [633, 216] width 99 height 14
checkbox input "true"
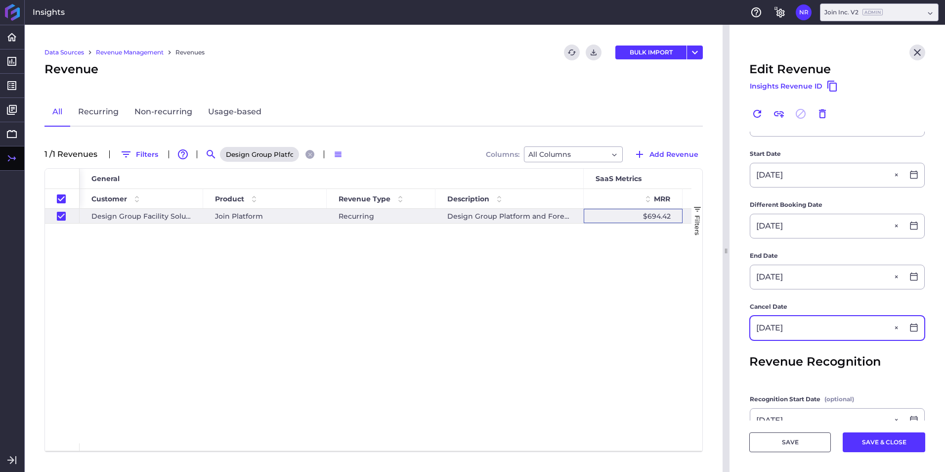
scroll to position [197, 0]
click at [767, 275] on input "09/30/2025" at bounding box center [827, 277] width 153 height 24
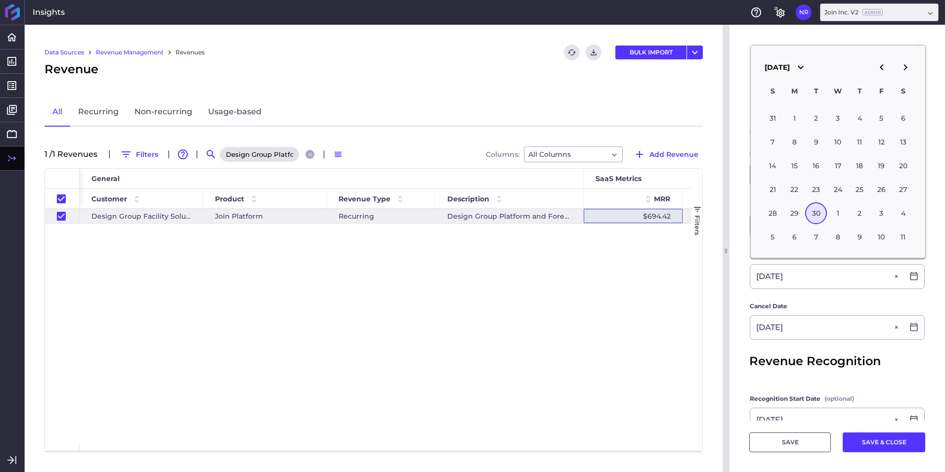
click at [902, 63] on icon "button" at bounding box center [906, 67] width 12 height 12
click at [836, 119] on div "1" at bounding box center [838, 118] width 22 height 22
type input "10/01/2025"
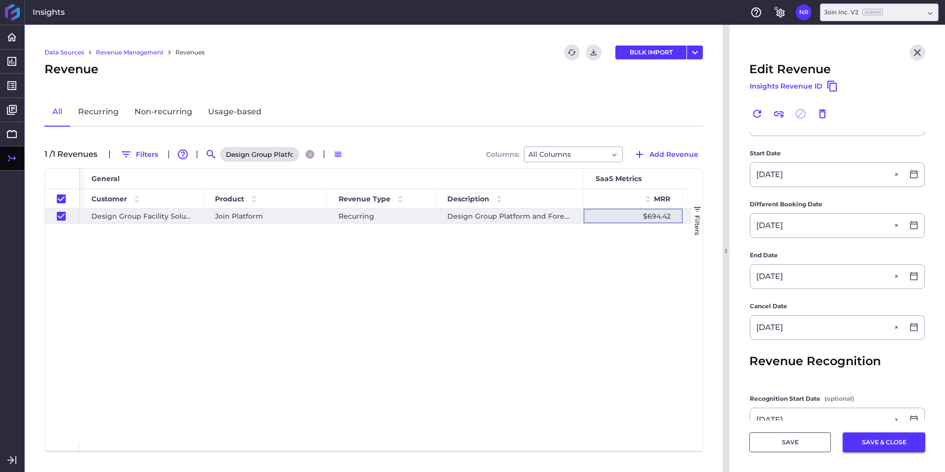
click at [859, 447] on button "SAVE & CLOSE" at bounding box center [884, 442] width 83 height 20
checkbox input "false"
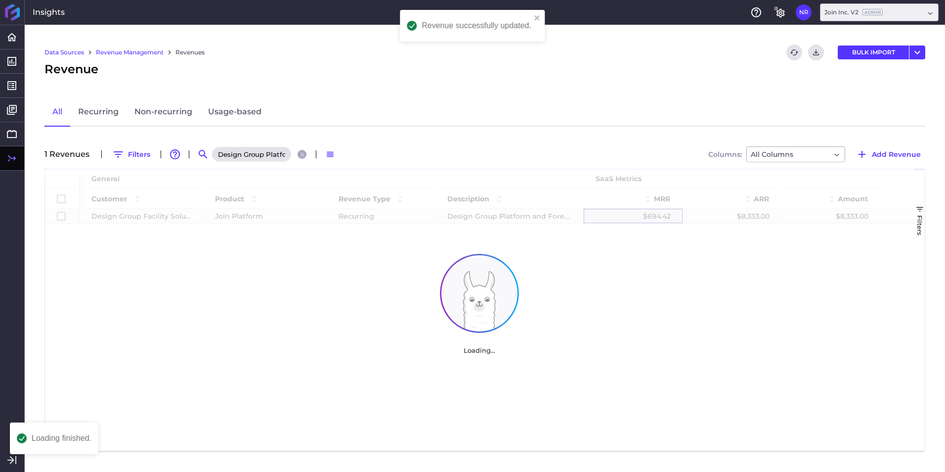
scroll to position [0, 0]
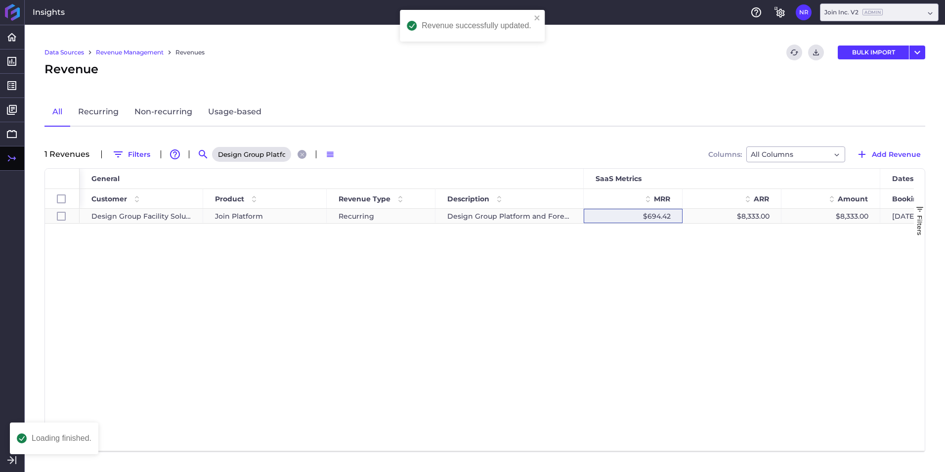
click at [735, 215] on div "$8,333.00" at bounding box center [732, 216] width 99 height 14
checkbox input "true"
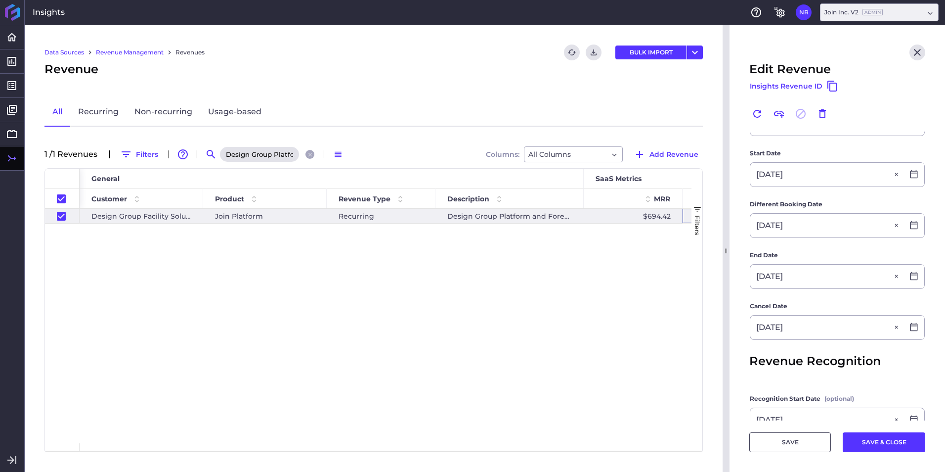
scroll to position [197, 0]
click at [311, 154] on icon "Close search" at bounding box center [310, 154] width 4 height 4
checkbox input "false"
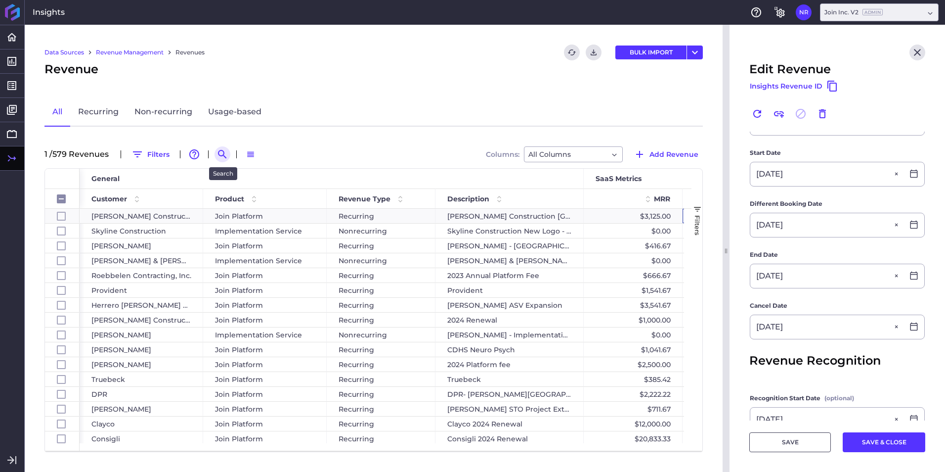
click at [227, 153] on icon "Search by" at bounding box center [223, 154] width 12 height 12
paste input "WE O'Neil 2024 Renewal"
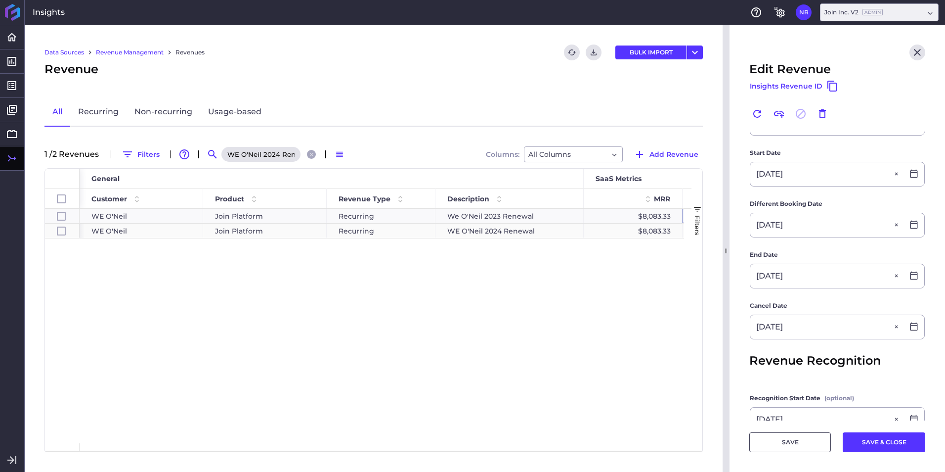
scroll to position [0, 15]
type input "WE O'Neil 2024 Renewal"
click at [295, 235] on div "Join Platform" at bounding box center [265, 231] width 100 height 14
checkbox input "false"
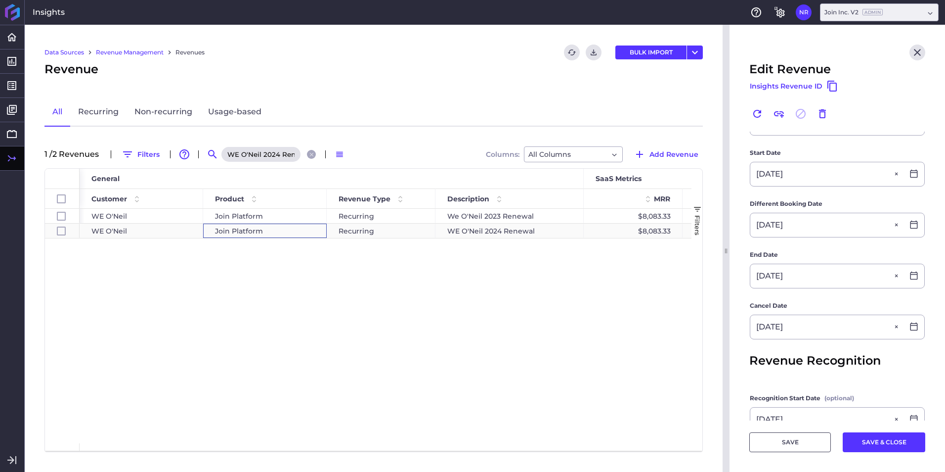
checkbox input "true"
checkbox input "false"
type input "WE O'Neil 2024 Renewal"
type input "$ 97,000.00"
type input "10/18/2024"
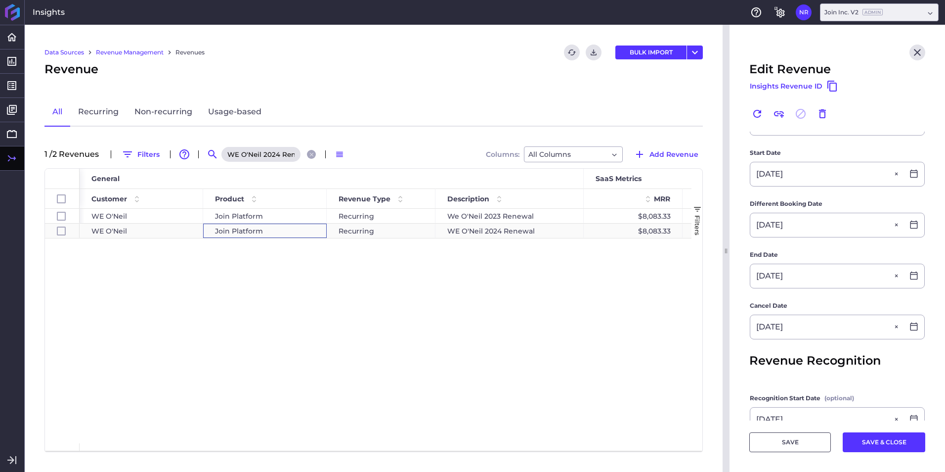
type input "11/08/2024"
type input "10/17/2025"
type input "10/18/2024"
type input "10/17/2025"
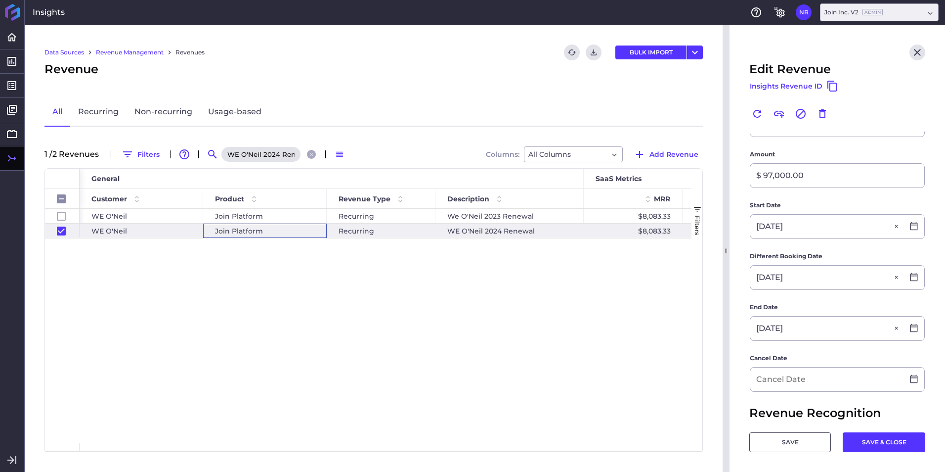
scroll to position [250, 0]
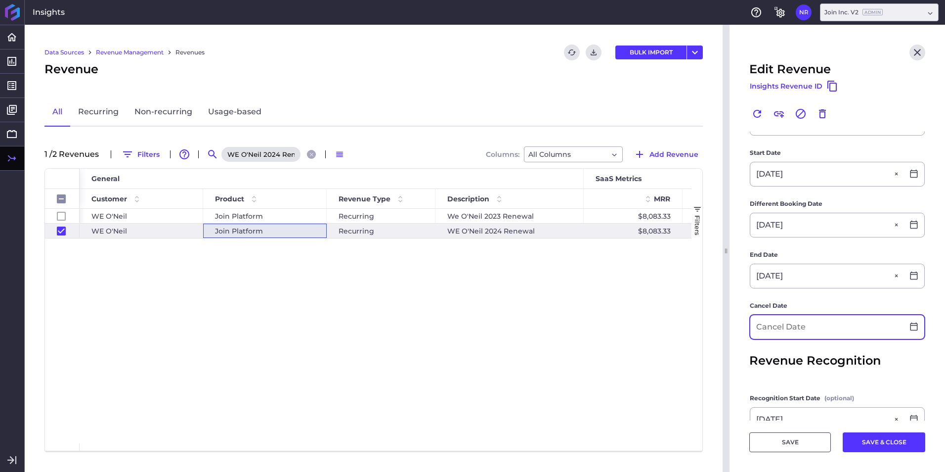
click at [791, 327] on input at bounding box center [827, 327] width 153 height 24
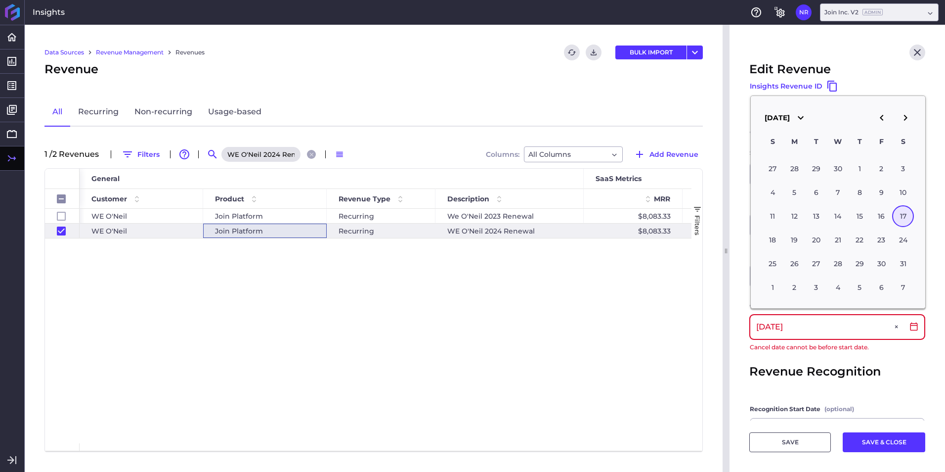
type input "10/17/2025"
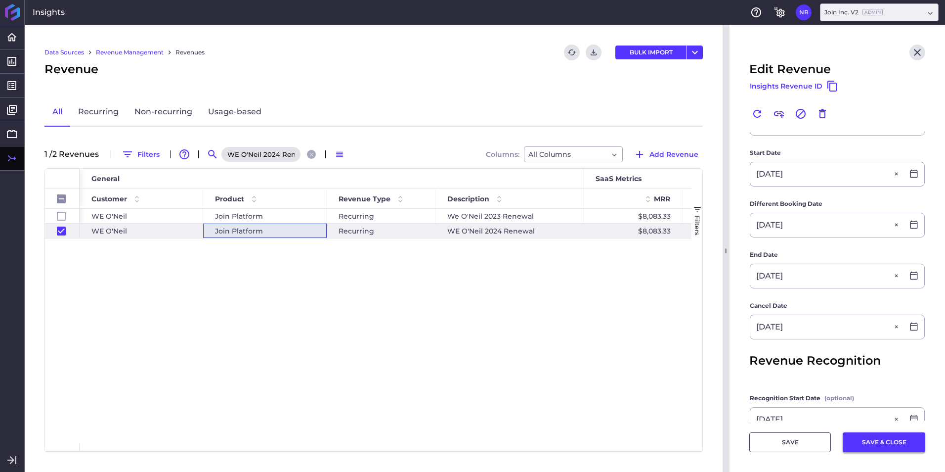
click at [872, 443] on button "SAVE & CLOSE" at bounding box center [884, 442] width 83 height 20
checkbox input "false"
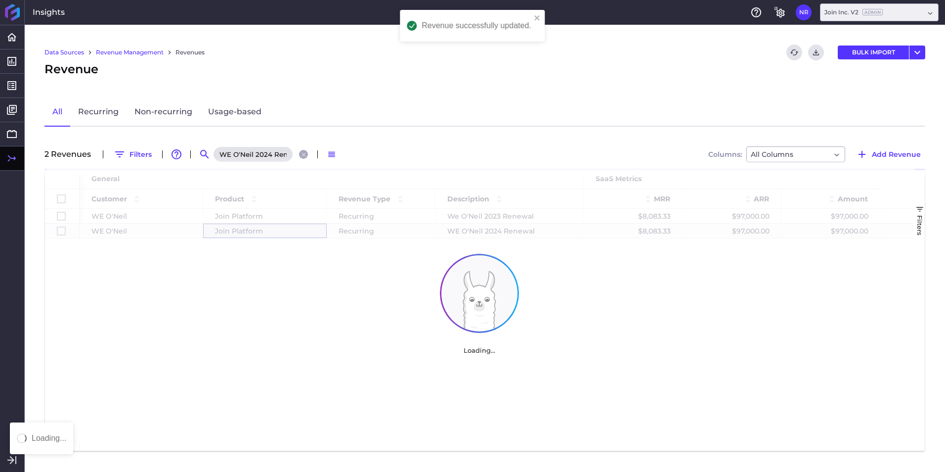
scroll to position [0, 0]
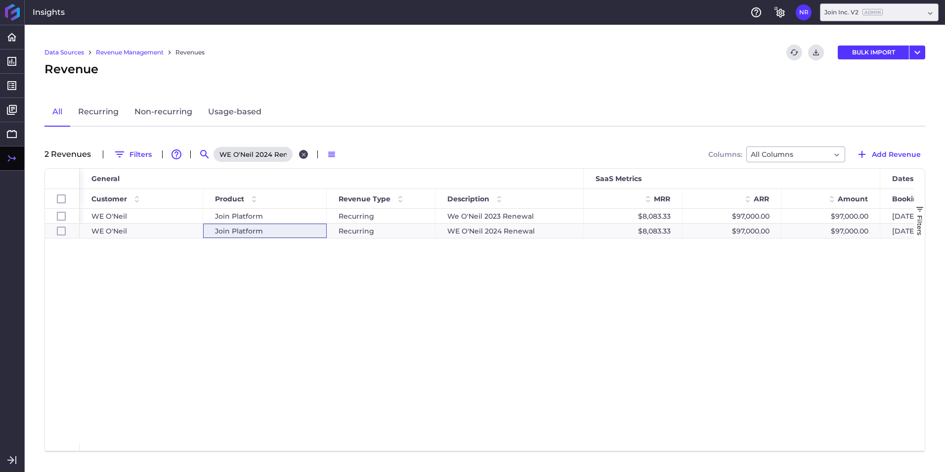
click at [299, 156] on button "Close search" at bounding box center [303, 154] width 9 height 9
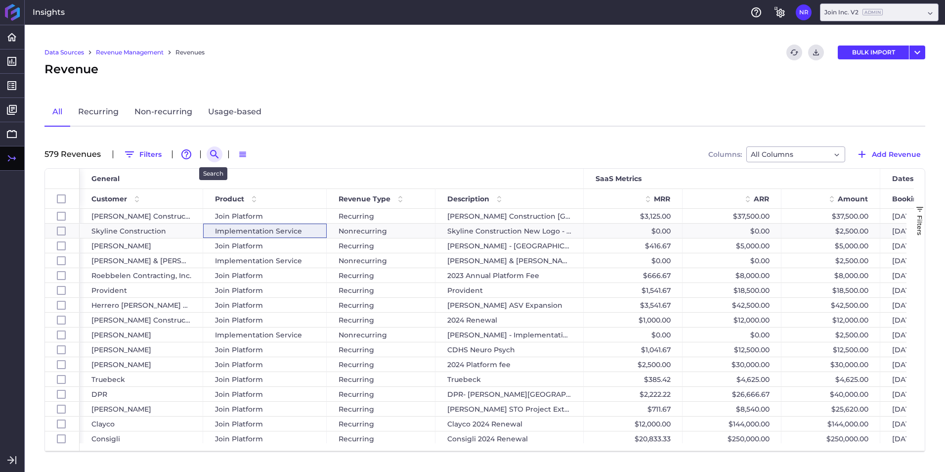
click at [219, 157] on icon "Search by" at bounding box center [215, 154] width 12 height 12
paste input "Bouten Construction 2024 Renewal"
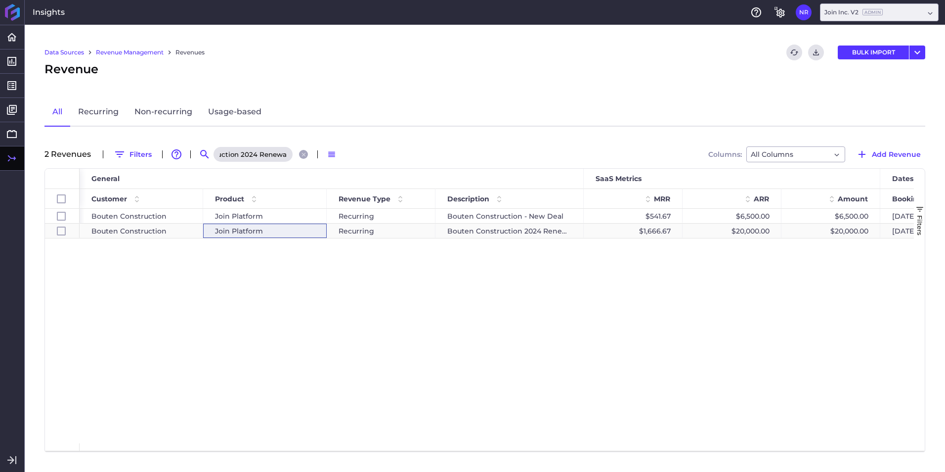
type input "Bouten Construction 2024 Renewal"
click at [345, 227] on div "Recurring" at bounding box center [381, 231] width 109 height 14
checkbox input "false"
checkbox input "true"
checkbox input "false"
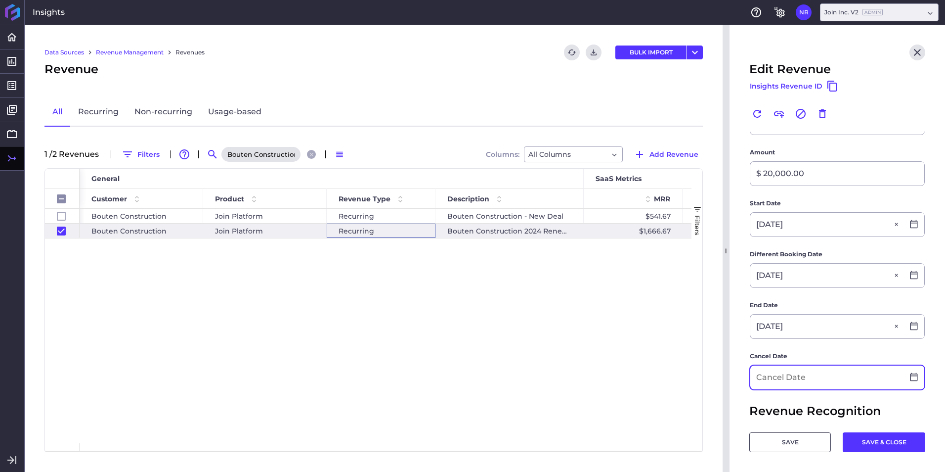
scroll to position [199, 0]
click at [811, 381] on input at bounding box center [827, 378] width 153 height 24
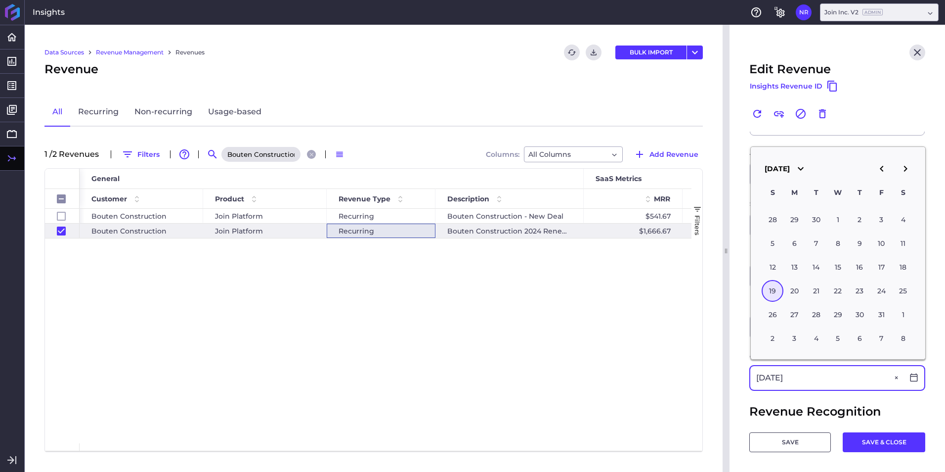
type input "10/19/2025"
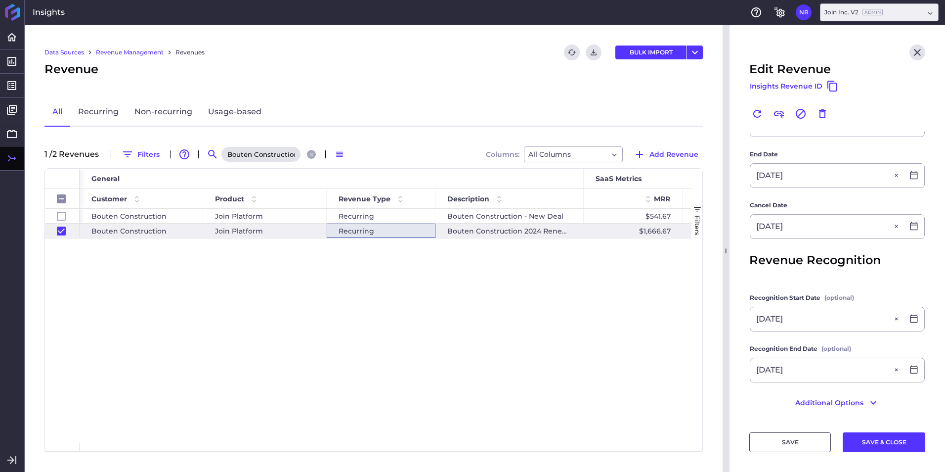
scroll to position [353, 0]
click at [369, 226] on div "Recurring" at bounding box center [381, 231] width 109 height 14
click at [833, 331] on form "Previous Revenue Bouten Construction - New Deal Unlink this revenue Customer Bo…" at bounding box center [838, 98] width 176 height 641
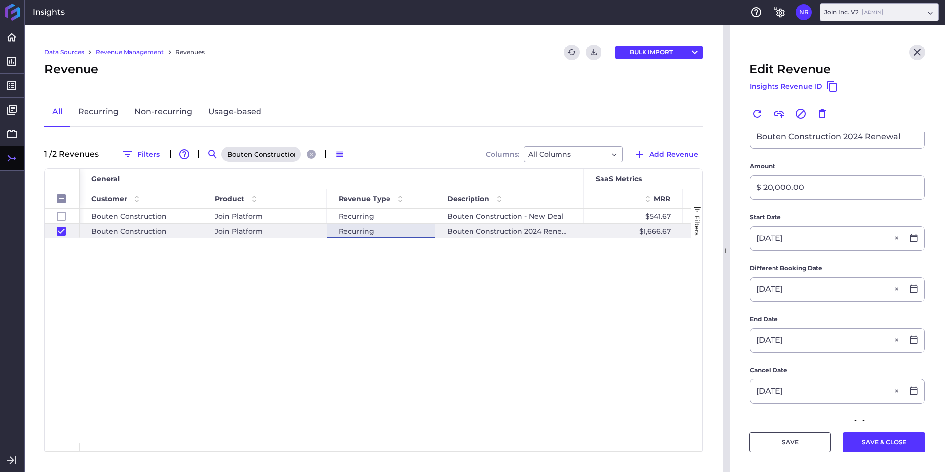
scroll to position [185, 0]
click at [892, 444] on button "SAVE & CLOSE" at bounding box center [884, 442] width 83 height 20
checkbox input "false"
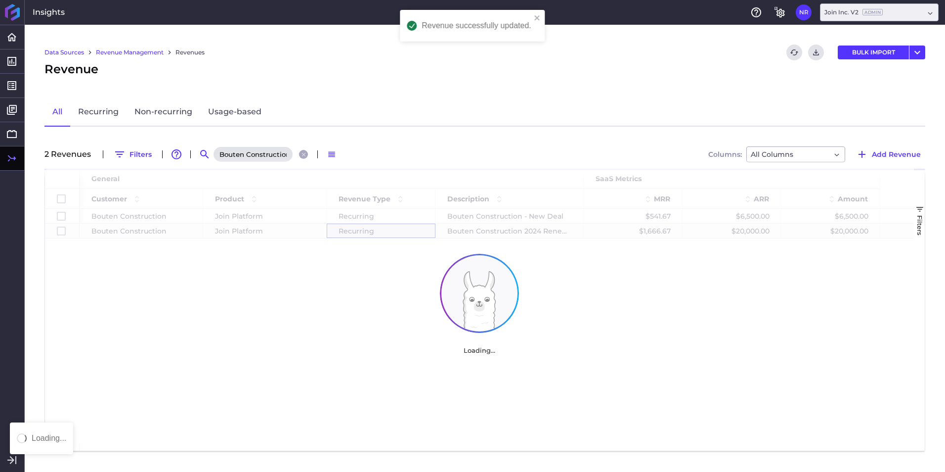
scroll to position [0, 0]
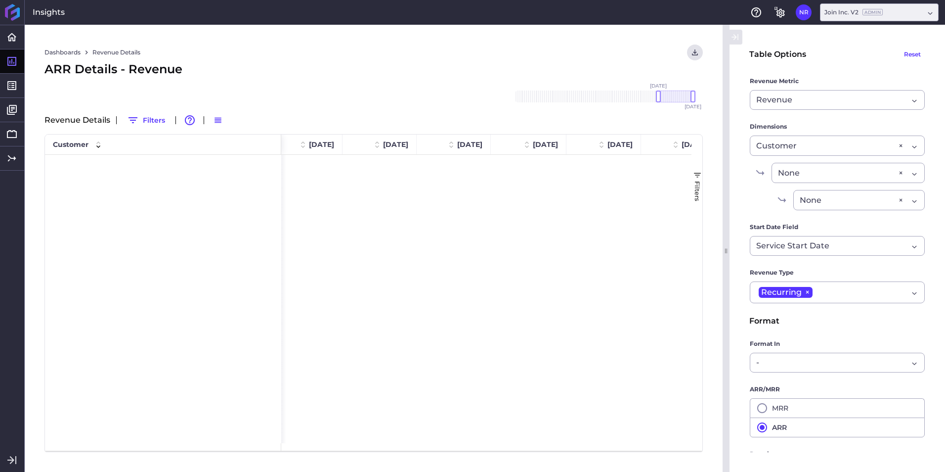
scroll to position [0, 609]
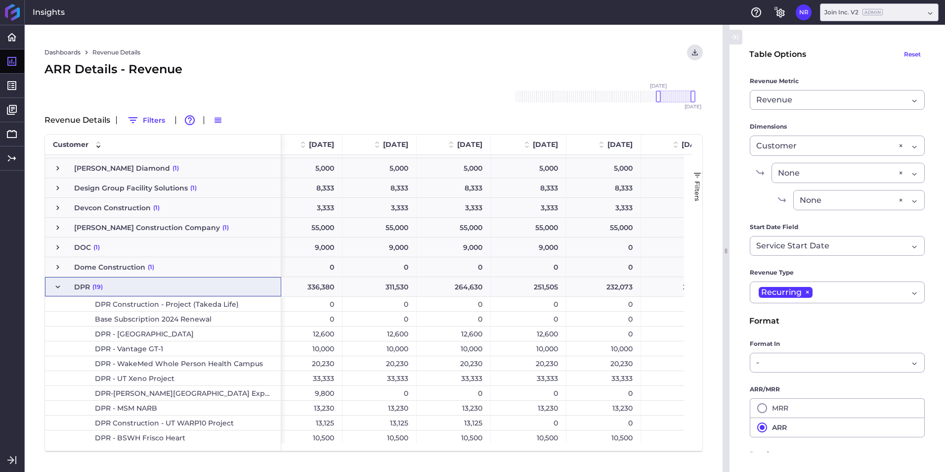
click at [603, 328] on div "0" at bounding box center [604, 333] width 75 height 14
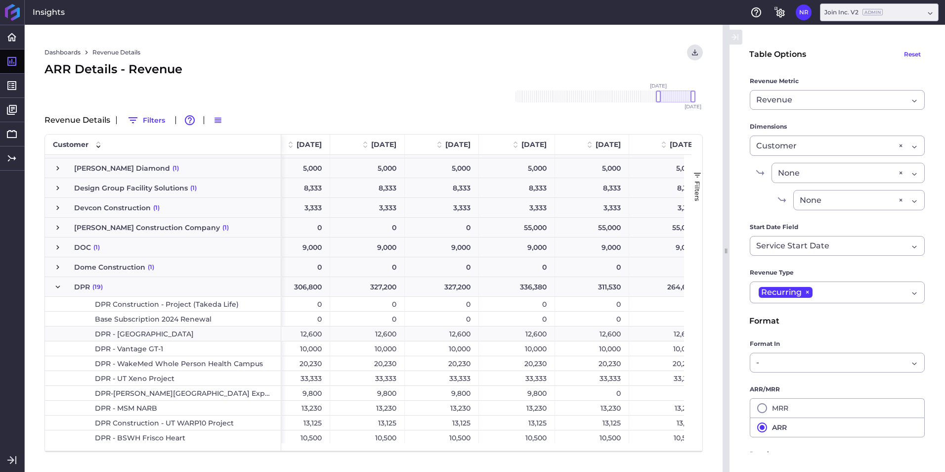
scroll to position [0, 0]
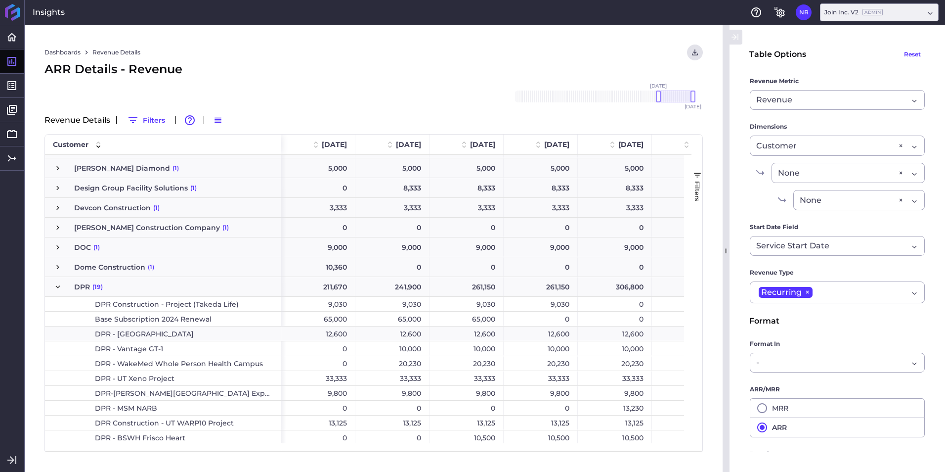
click at [55, 284] on span "Press SPACE to select this row." at bounding box center [57, 286] width 9 height 9
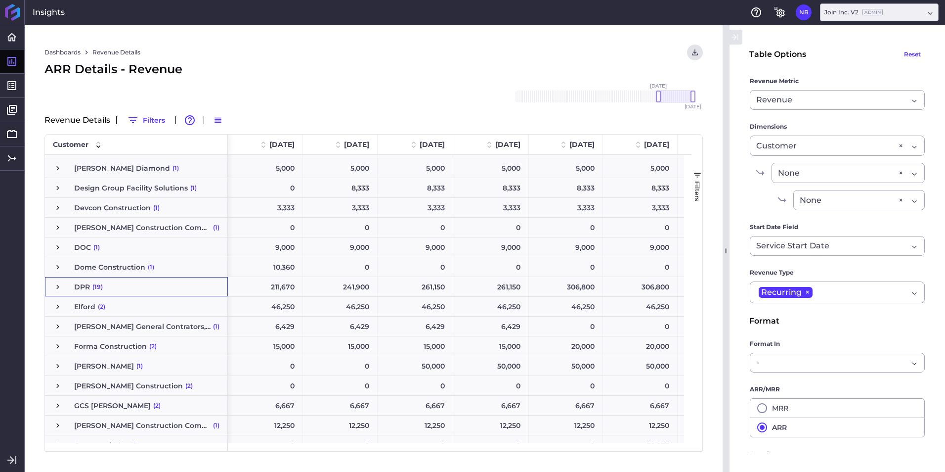
click at [58, 284] on span "Press SPACE to select this row." at bounding box center [57, 286] width 9 height 9
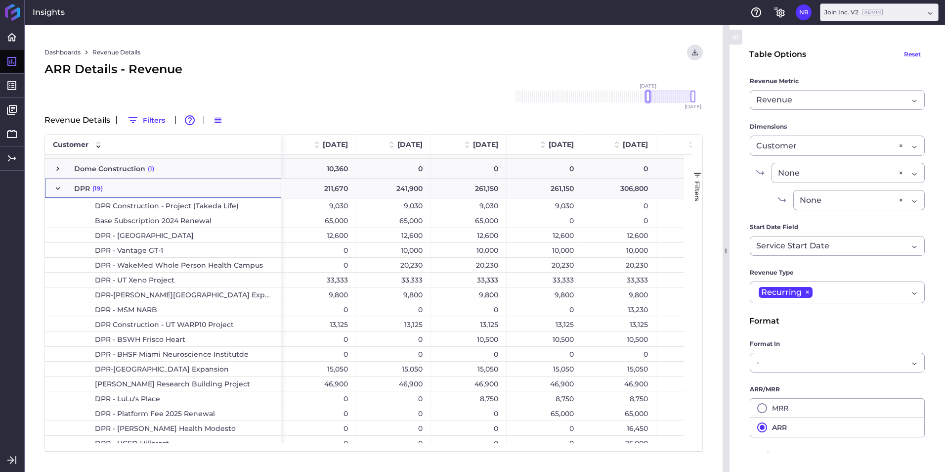
drag, startPoint x: 659, startPoint y: 93, endPoint x: 648, endPoint y: 96, distance: 11.4
click at [648, 96] on div at bounding box center [648, 96] width 5 height 12
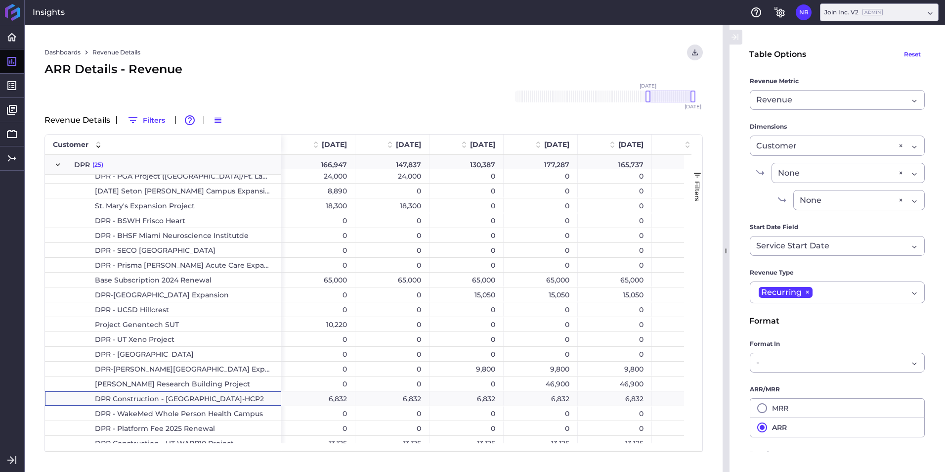
click at [174, 396] on span "DPR Construction - [GEOGRAPHIC_DATA]-HCP2" at bounding box center [179, 399] width 169 height 14
click at [647, 96] on div at bounding box center [646, 96] width 5 height 12
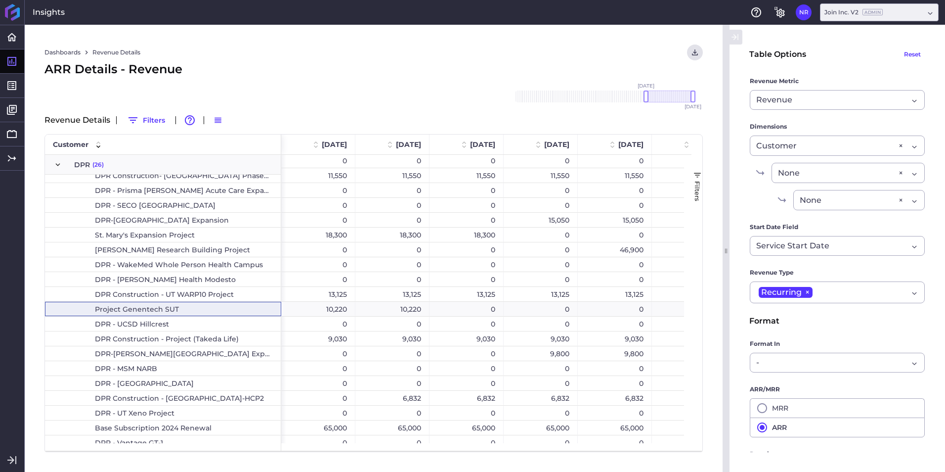
click at [192, 397] on span "DPR Construction - [GEOGRAPHIC_DATA]-HCP2" at bounding box center [179, 398] width 169 height 14
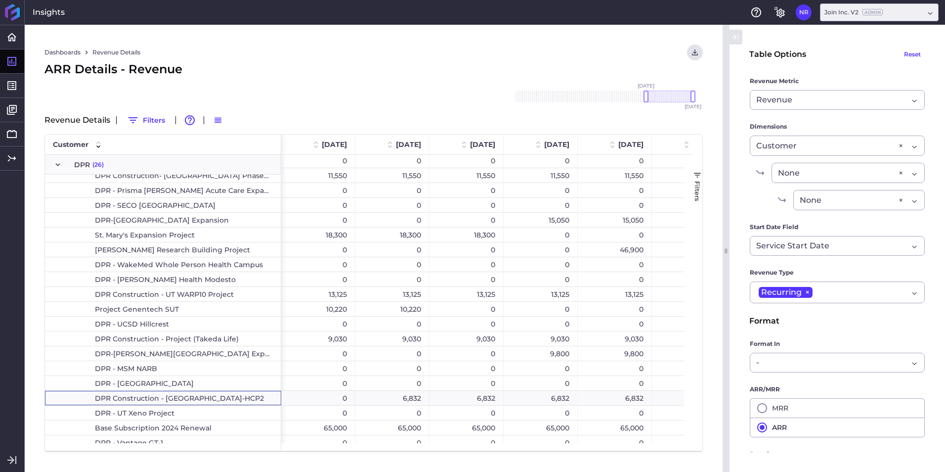
click at [387, 389] on div "0" at bounding box center [393, 383] width 74 height 14
click at [422, 401] on div "6,832" at bounding box center [393, 398] width 74 height 14
click at [459, 395] on div "6,832" at bounding box center [467, 398] width 74 height 14
click at [568, 402] on div "6,832" at bounding box center [541, 398] width 74 height 14
click at [628, 401] on div "6,832" at bounding box center [615, 398] width 74 height 14
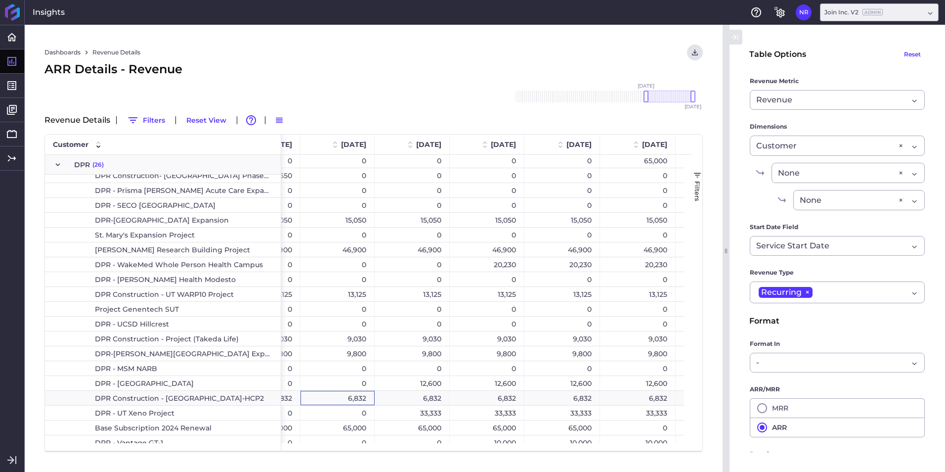
drag, startPoint x: 358, startPoint y: 394, endPoint x: 368, endPoint y: 394, distance: 10.4
click at [358, 394] on div "6,832" at bounding box center [338, 398] width 74 height 14
drag, startPoint x: 399, startPoint y: 395, endPoint x: 420, endPoint y: 396, distance: 21.8
click at [399, 396] on div "6,832" at bounding box center [412, 398] width 75 height 14
click at [498, 400] on div "6,832" at bounding box center [487, 398] width 75 height 14
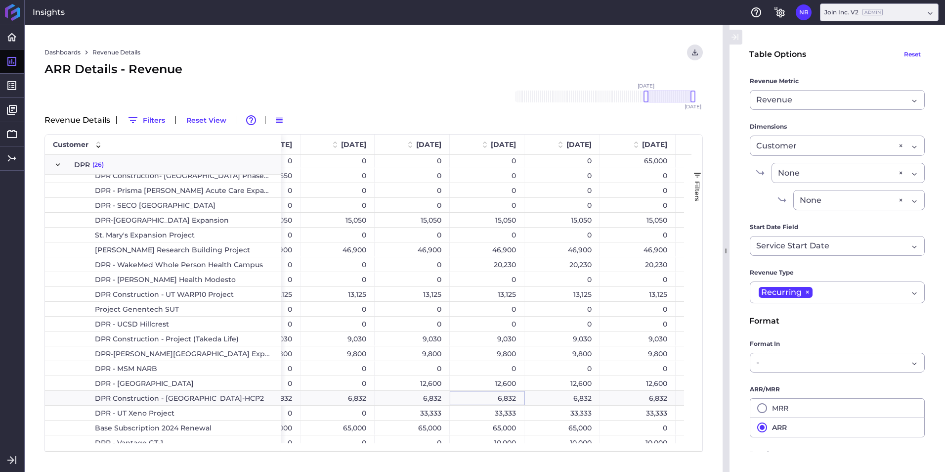
click at [548, 399] on div "6,832" at bounding box center [563, 398] width 76 height 14
click at [638, 399] on div "6,832" at bounding box center [638, 398] width 76 height 14
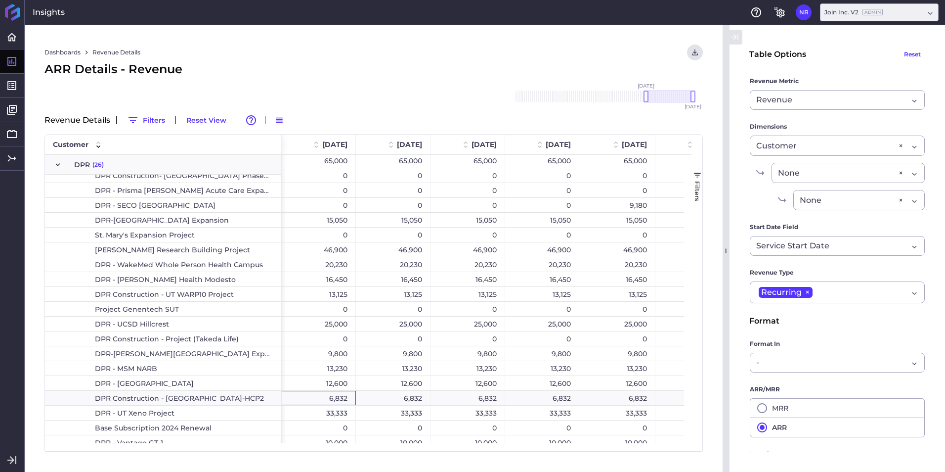
click at [338, 396] on div "6,832" at bounding box center [319, 398] width 74 height 14
click at [397, 394] on div "6,832" at bounding box center [393, 398] width 75 height 14
click at [464, 398] on div "6,832" at bounding box center [468, 398] width 75 height 14
drag, startPoint x: 547, startPoint y: 402, endPoint x: 598, endPoint y: 402, distance: 50.4
click at [549, 402] on div "6,832" at bounding box center [542, 398] width 74 height 14
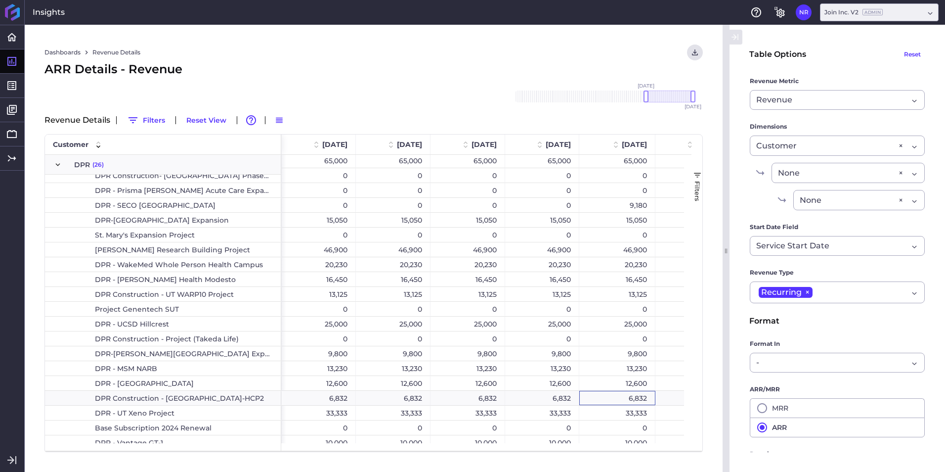
click at [629, 399] on div "6,832" at bounding box center [618, 398] width 76 height 14
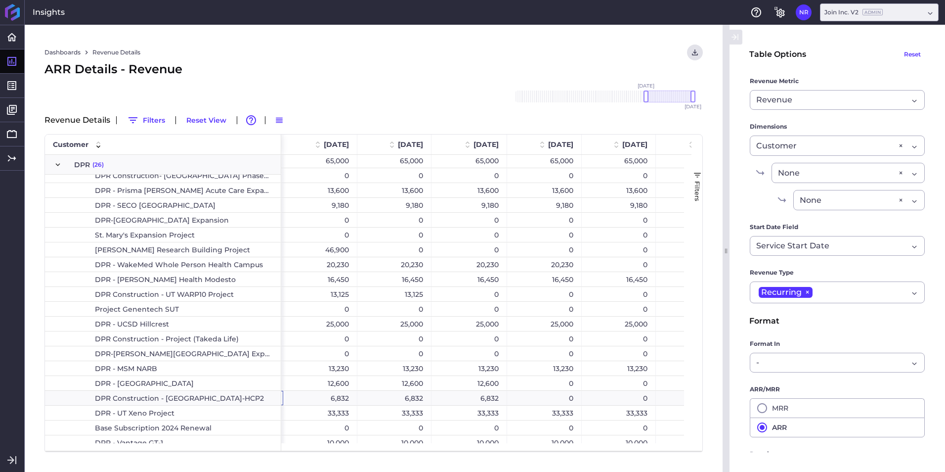
click at [342, 400] on div "6,832" at bounding box center [320, 398] width 74 height 14
click at [388, 399] on div "6,832" at bounding box center [395, 398] width 74 height 14
click at [453, 398] on div "6,832" at bounding box center [470, 398] width 76 height 14
click at [538, 395] on div "0" at bounding box center [544, 398] width 75 height 14
click at [56, 167] on span "Press SPACE to select this row." at bounding box center [57, 164] width 9 height 9
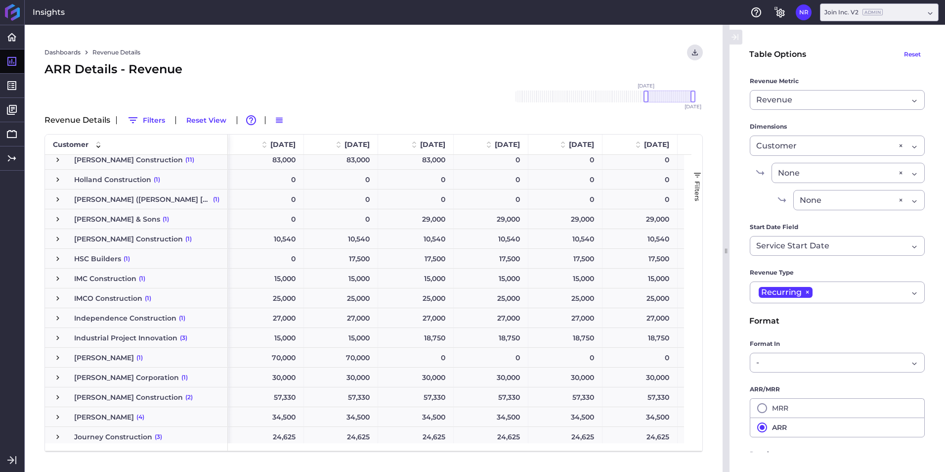
scroll to position [1418, 0]
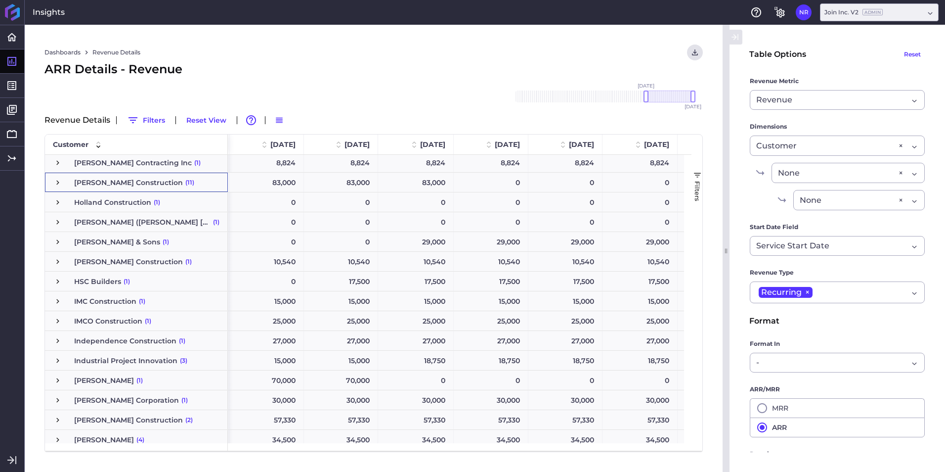
click at [59, 181] on span "Press SPACE to select this row." at bounding box center [57, 182] width 9 height 9
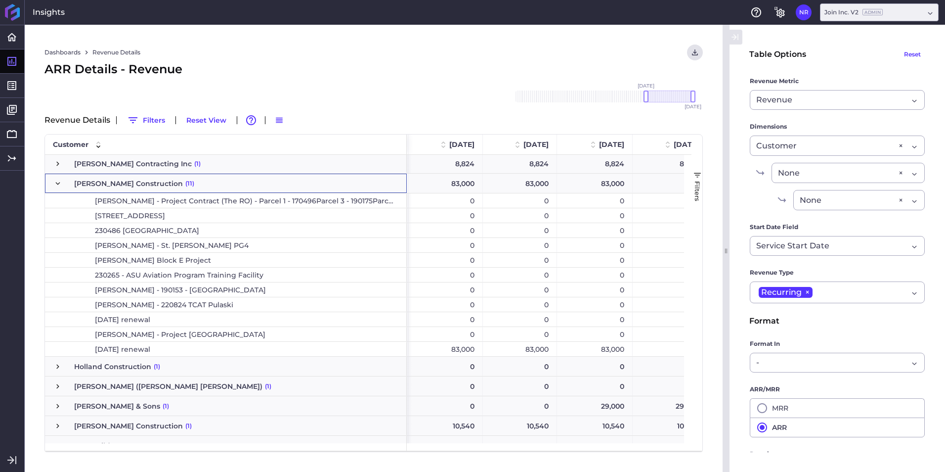
click at [58, 181] on span "Press SPACE to select this row." at bounding box center [57, 183] width 9 height 9
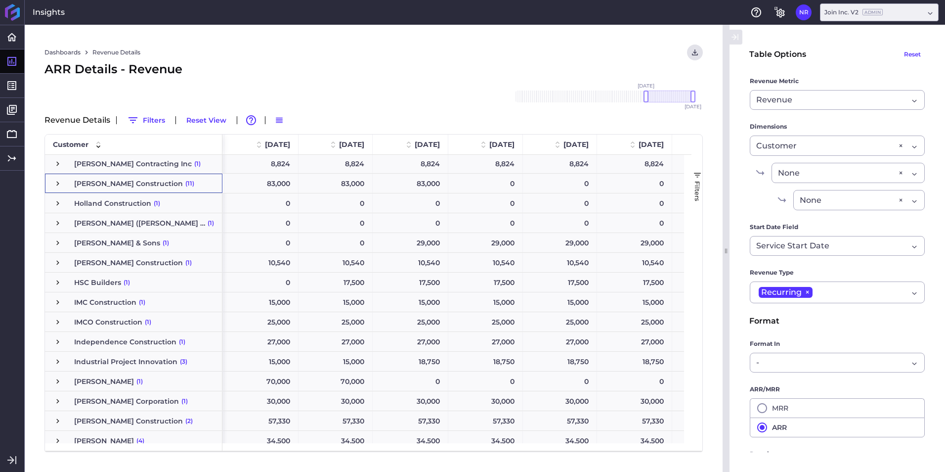
click at [58, 181] on span "Press SPACE to select this row." at bounding box center [57, 183] width 9 height 9
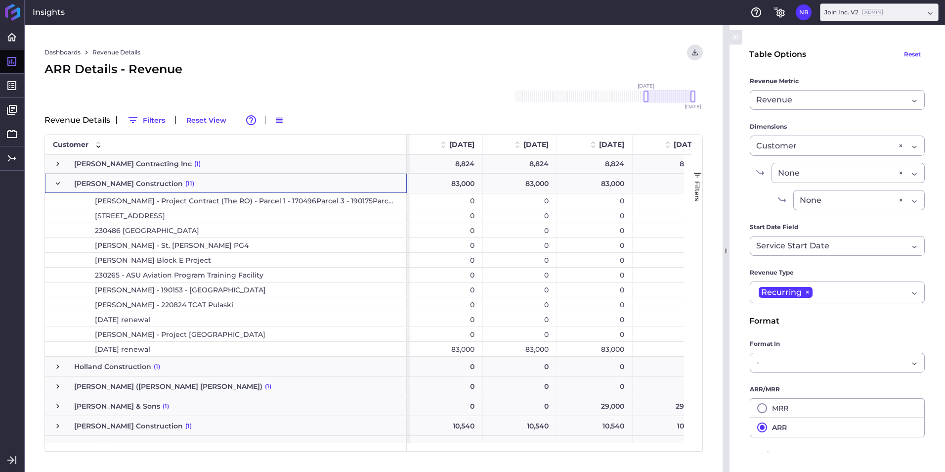
click at [150, 347] on span "October 2024 renewal" at bounding box center [122, 349] width 55 height 14
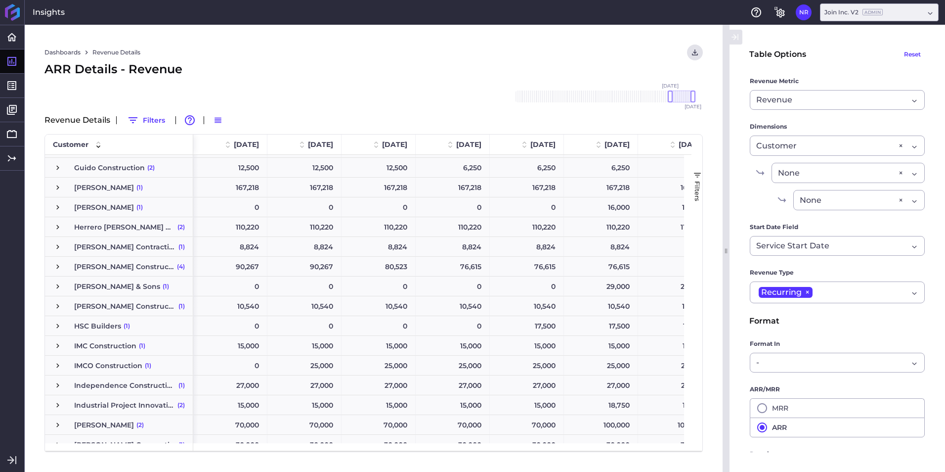
scroll to position [1131, 0]
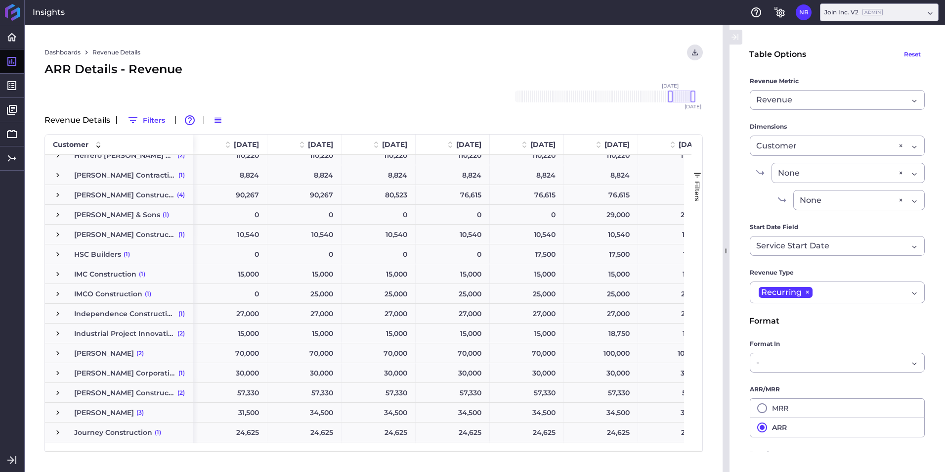
click at [118, 198] on span "[PERSON_NAME] Construction" at bounding box center [124, 194] width 100 height 19
click at [59, 195] on span "Press SPACE to select this row." at bounding box center [57, 194] width 9 height 9
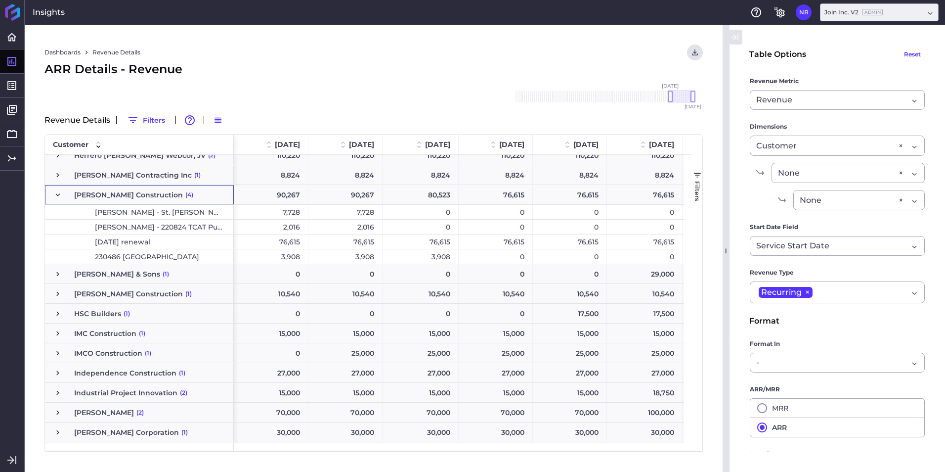
click at [120, 240] on span "[DATE] renewal" at bounding box center [122, 242] width 55 height 14
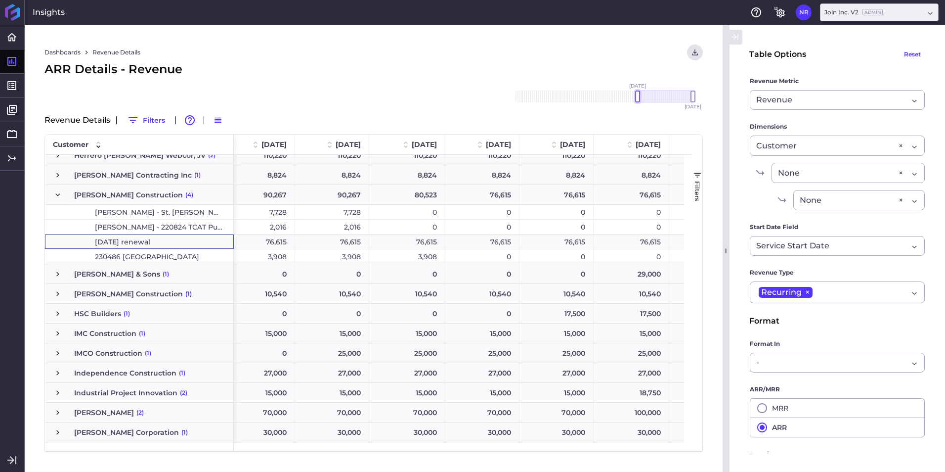
drag, startPoint x: 670, startPoint y: 99, endPoint x: 638, endPoint y: 100, distance: 32.2
click at [638, 100] on div at bounding box center [637, 96] width 5 height 12
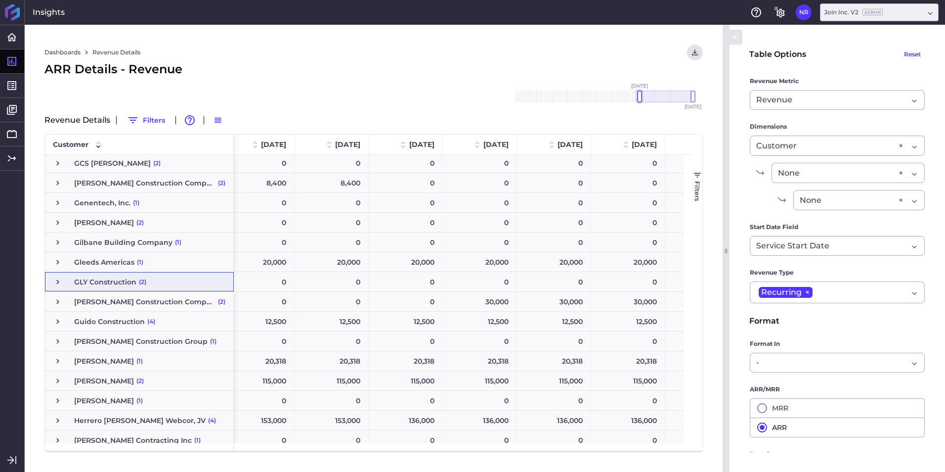
click at [641, 94] on div at bounding box center [639, 96] width 5 height 12
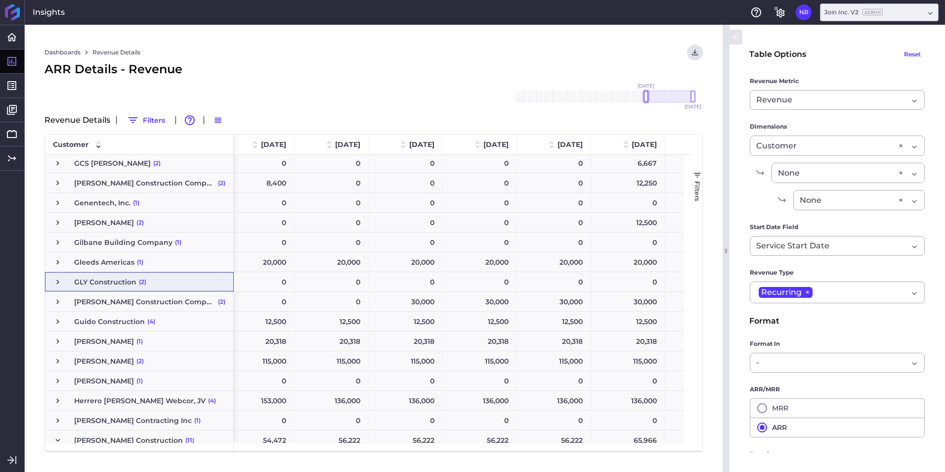
drag, startPoint x: 639, startPoint y: 93, endPoint x: 645, endPoint y: 97, distance: 7.3
click at [645, 97] on div at bounding box center [646, 96] width 5 height 12
click at [641, 93] on div at bounding box center [642, 96] width 5 height 12
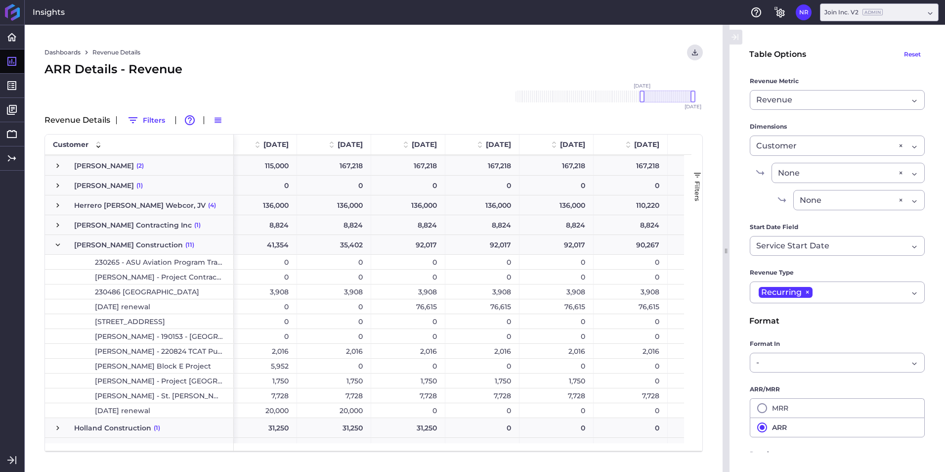
click at [128, 305] on span "[DATE] renewal" at bounding box center [122, 307] width 55 height 14
click at [411, 307] on div "76,615" at bounding box center [408, 304] width 74 height 14
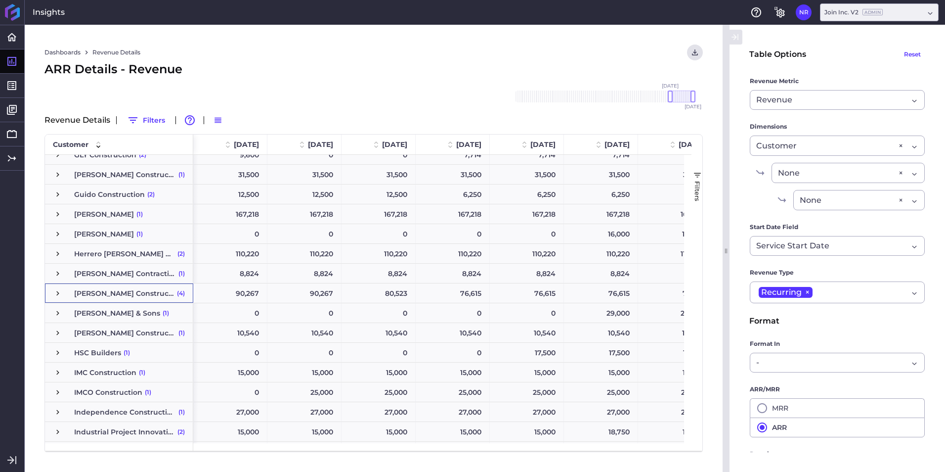
click at [51, 290] on div "Hoar Construction (4)" at bounding box center [119, 292] width 148 height 19
click at [56, 293] on span "Press SPACE to select this row." at bounding box center [57, 293] width 9 height 9
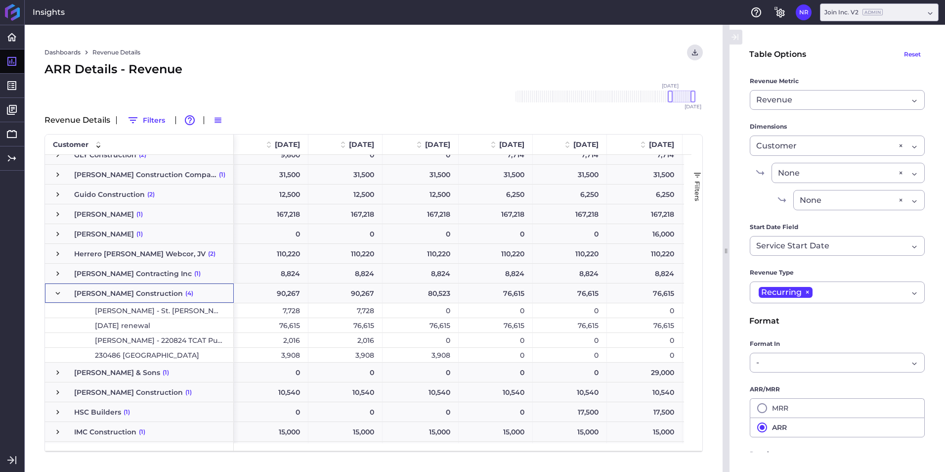
click at [135, 326] on span "[DATE] renewal" at bounding box center [122, 325] width 55 height 14
drag, startPoint x: 671, startPoint y: 96, endPoint x: 660, endPoint y: 102, distance: 12.2
click at [660, 102] on div "Nov '18 Dec '18 Jan '19 Feb '19 Mar '19 Apr '19 May '19 Jun '19 Jul '19 Aug '19…" at bounding box center [604, 97] width 198 height 32
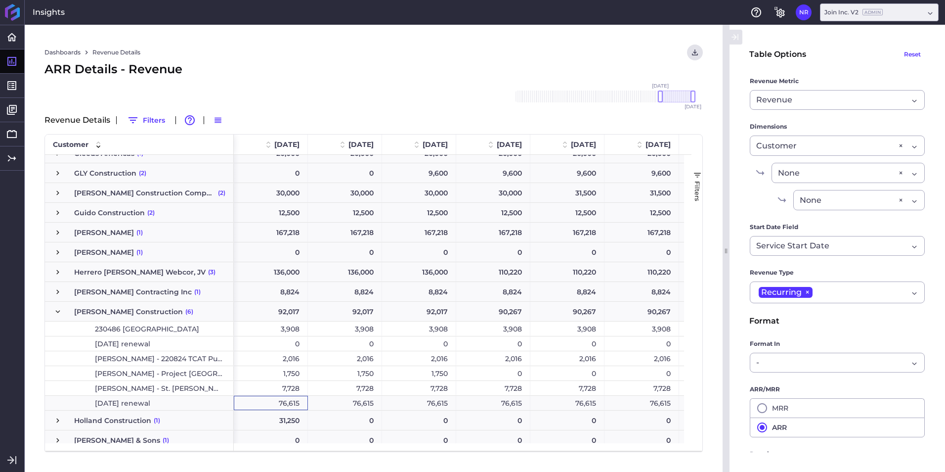
click at [276, 403] on div "76,615" at bounding box center [271, 403] width 74 height 14
click at [338, 402] on div "76,615" at bounding box center [345, 403] width 74 height 14
click at [407, 397] on div "76,615" at bounding box center [419, 403] width 74 height 14
drag, startPoint x: 505, startPoint y: 404, endPoint x: 574, endPoint y: 402, distance: 68.3
click at [506, 404] on div "76,615" at bounding box center [493, 403] width 74 height 14
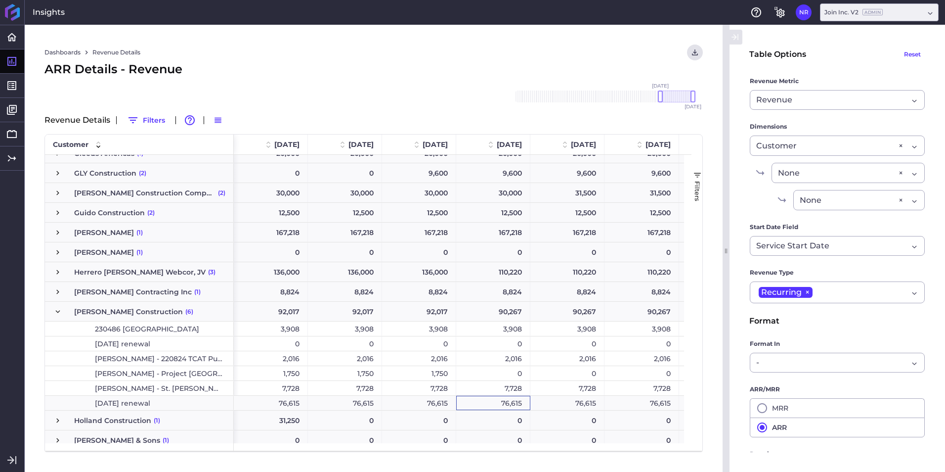
drag, startPoint x: 576, startPoint y: 401, endPoint x: 623, endPoint y: 402, distance: 47.0
click at [576, 401] on div "76,615" at bounding box center [568, 403] width 74 height 14
click at [648, 401] on div "76,615" at bounding box center [642, 403] width 75 height 14
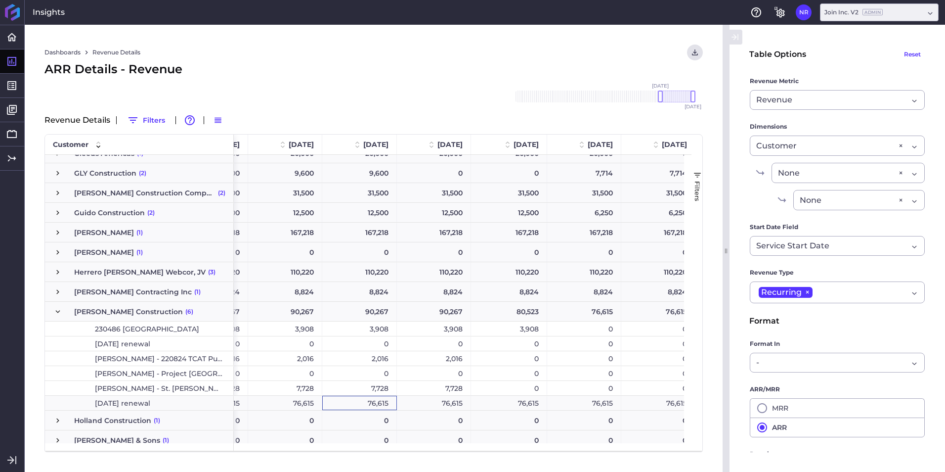
click at [450, 399] on div "76,615" at bounding box center [434, 403] width 74 height 14
click at [505, 400] on div "76,615" at bounding box center [509, 403] width 76 height 14
drag, startPoint x: 593, startPoint y: 400, endPoint x: 623, endPoint y: 402, distance: 29.7
click at [595, 400] on div "76,615" at bounding box center [584, 403] width 74 height 14
click at [662, 402] on div "76,615" at bounding box center [659, 403] width 74 height 14
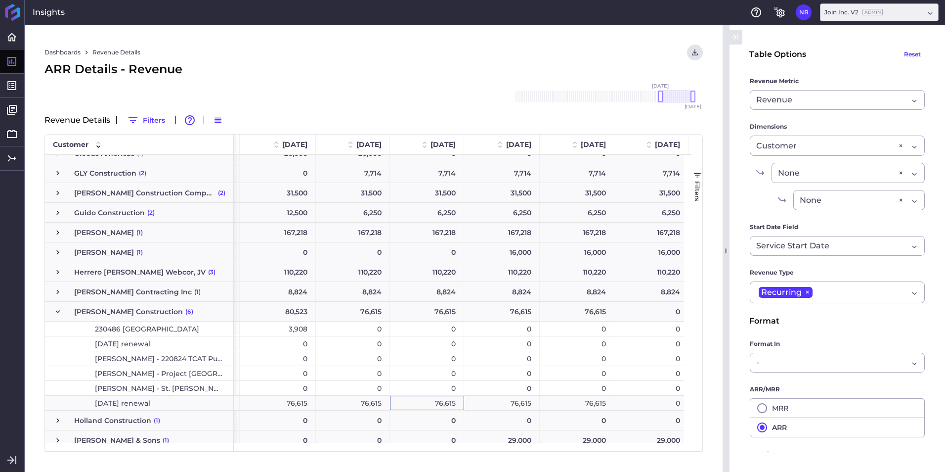
click at [519, 403] on div "76,615" at bounding box center [502, 403] width 76 height 14
click at [565, 394] on div "0" at bounding box center [577, 388] width 75 height 14
click at [569, 403] on div "76,615" at bounding box center [577, 403] width 75 height 14
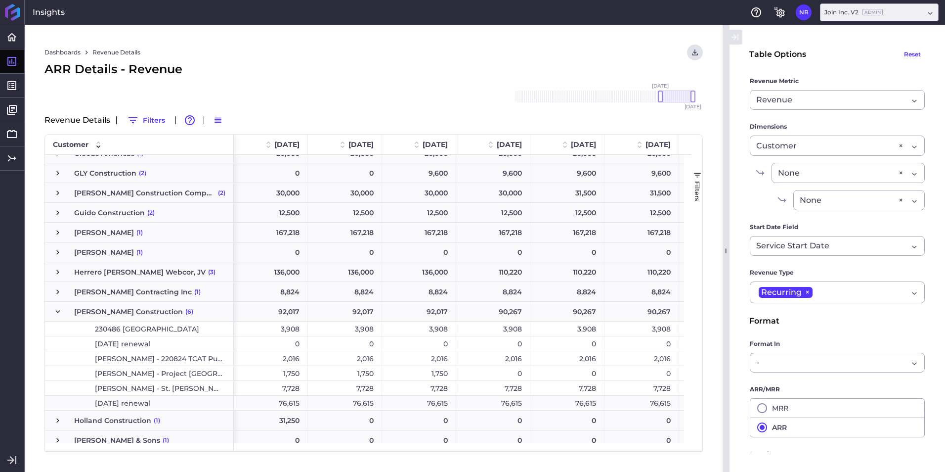
click at [277, 403] on div "76,615" at bounding box center [271, 403] width 74 height 14
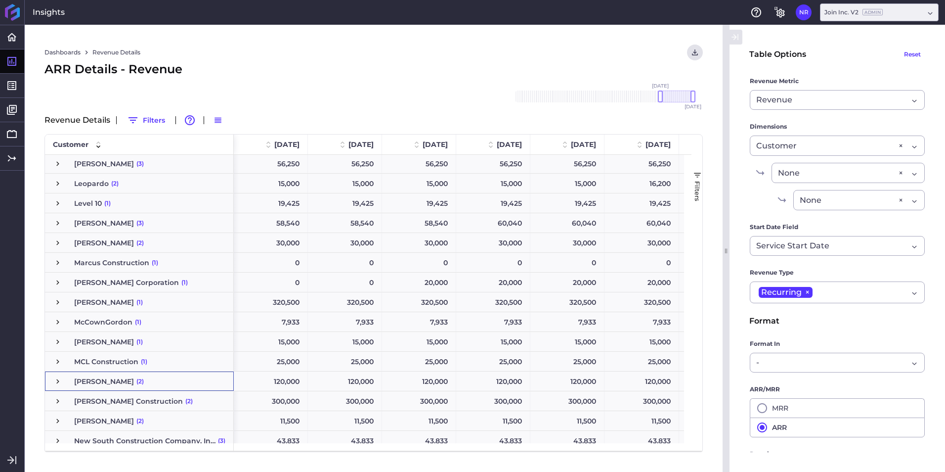
click at [59, 381] on span "Press SPACE to select this row." at bounding box center [57, 381] width 9 height 9
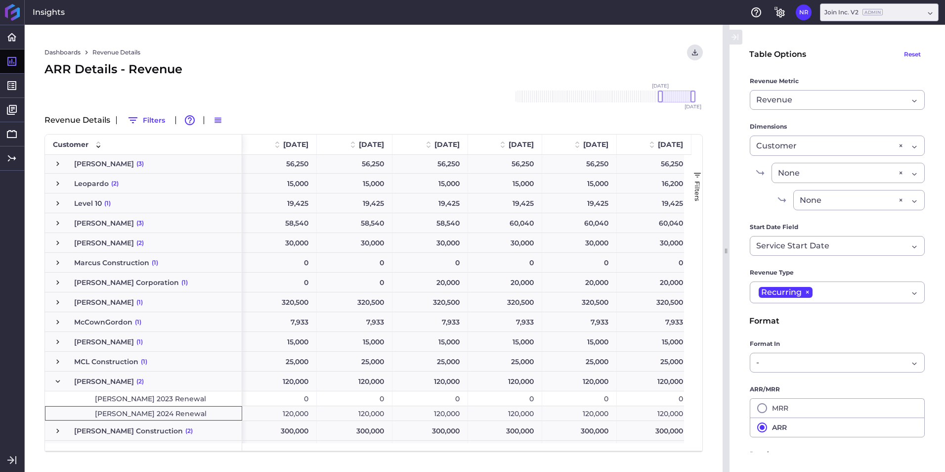
click at [108, 414] on span "[PERSON_NAME] 2024 Renewal" at bounding box center [151, 413] width 112 height 14
click at [656, 96] on div at bounding box center [656, 96] width 5 height 12
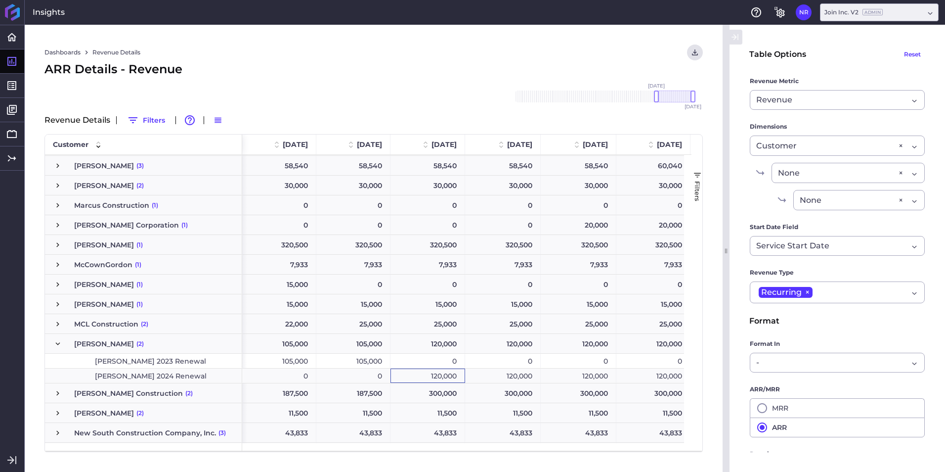
click at [428, 373] on div "120,000" at bounding box center [428, 375] width 75 height 14
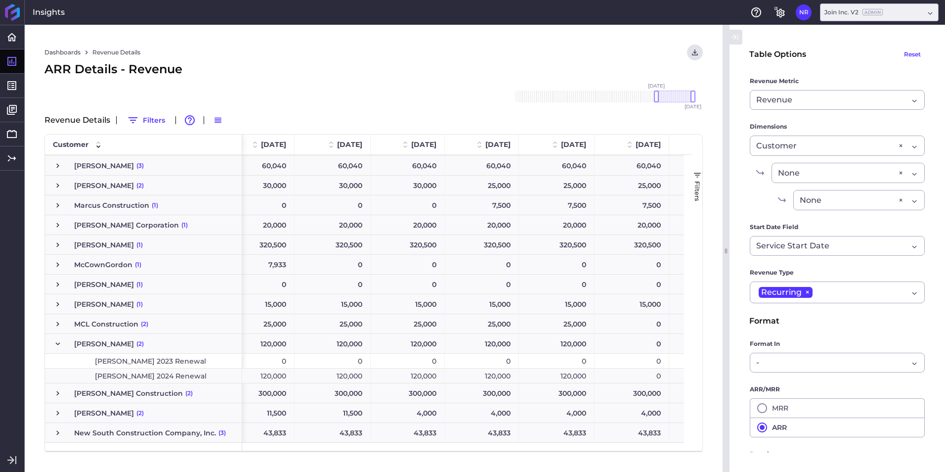
click at [562, 377] on div "120,000" at bounding box center [557, 375] width 76 height 14
click at [517, 378] on div "120,000" at bounding box center [482, 375] width 74 height 14
click at [430, 378] on div "120,000" at bounding box center [408, 375] width 74 height 14
click at [356, 376] on div "120,000" at bounding box center [333, 375] width 76 height 14
click at [282, 377] on div "120,000" at bounding box center [258, 375] width 74 height 14
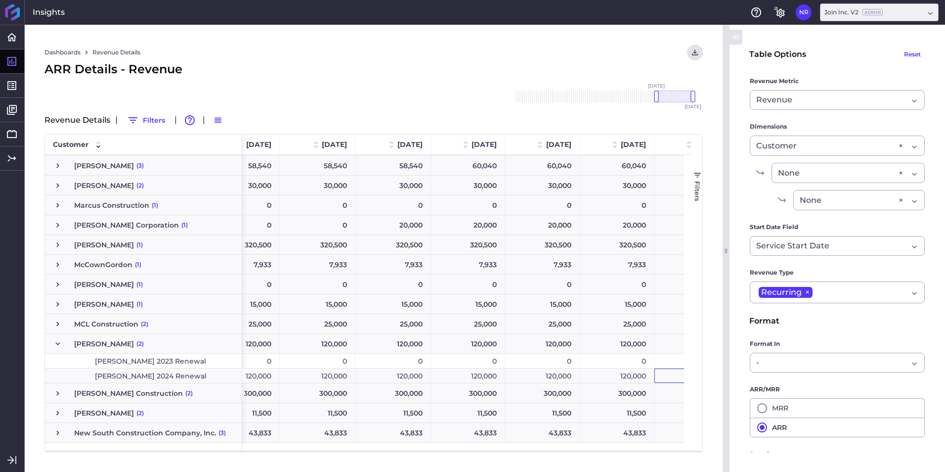
click at [606, 372] on div "120,000" at bounding box center [617, 375] width 75 height 14
click at [564, 377] on div "120,000" at bounding box center [542, 375] width 75 height 14
click at [476, 373] on div "120,000" at bounding box center [468, 375] width 74 height 14
click at [407, 370] on div "120,000" at bounding box center [394, 375] width 76 height 14
click at [333, 376] on div "120,000" at bounding box center [318, 375] width 76 height 14
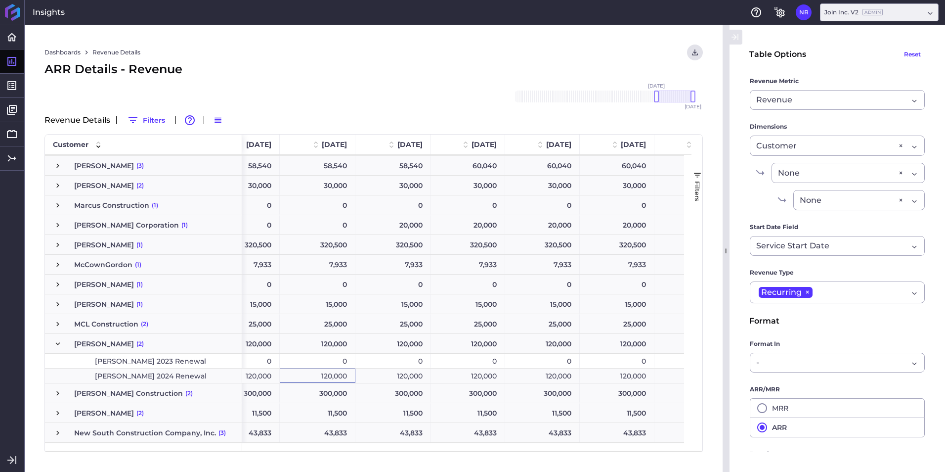
click at [272, 376] on div "120,000" at bounding box center [242, 375] width 75 height 14
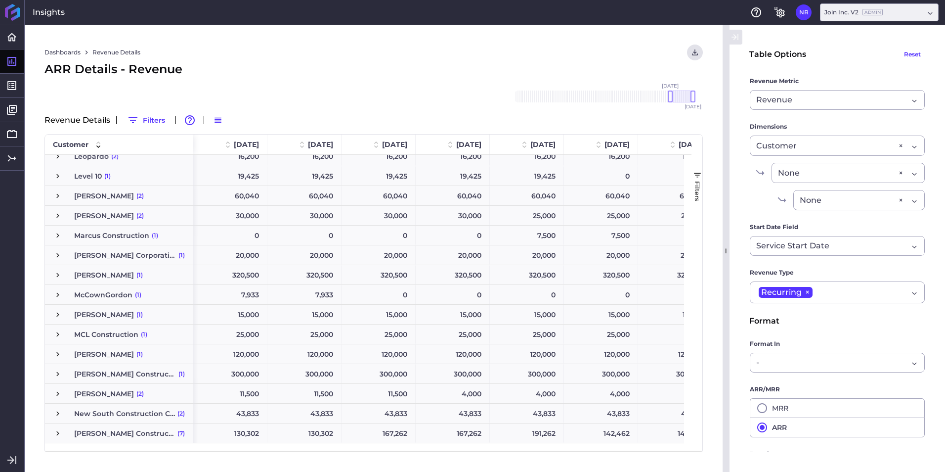
scroll to position [1631, 0]
click at [55, 354] on span "Press SPACE to select this row." at bounding box center [57, 353] width 9 height 9
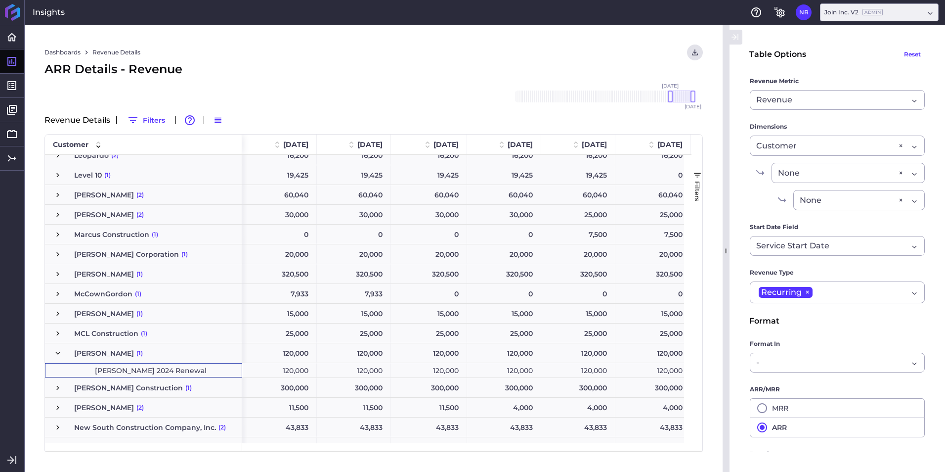
click at [96, 371] on span "[PERSON_NAME] 2024 Renewal" at bounding box center [151, 370] width 112 height 14
drag, startPoint x: 672, startPoint y: 97, endPoint x: 658, endPoint y: 99, distance: 14.0
click at [658, 99] on div at bounding box center [656, 96] width 5 height 12
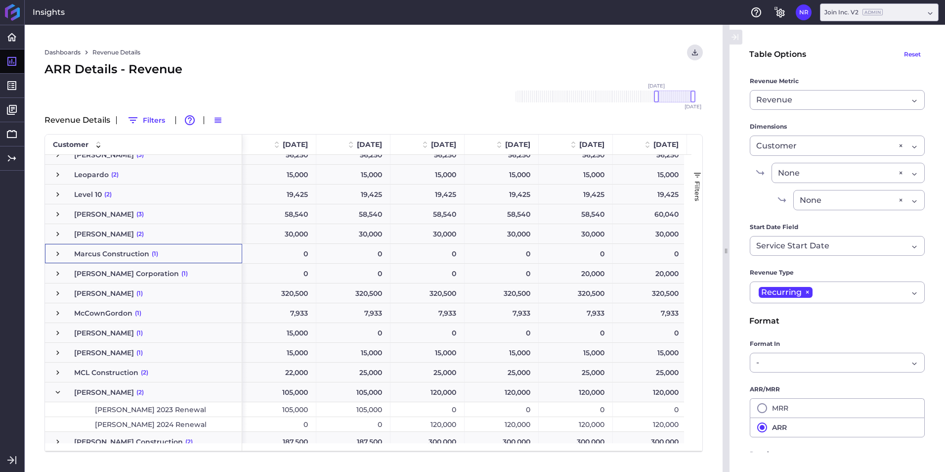
scroll to position [1779, 0]
click at [115, 391] on span "[PERSON_NAME] (2)" at bounding box center [143, 390] width 180 height 19
click at [440, 420] on div "120,000" at bounding box center [428, 422] width 74 height 14
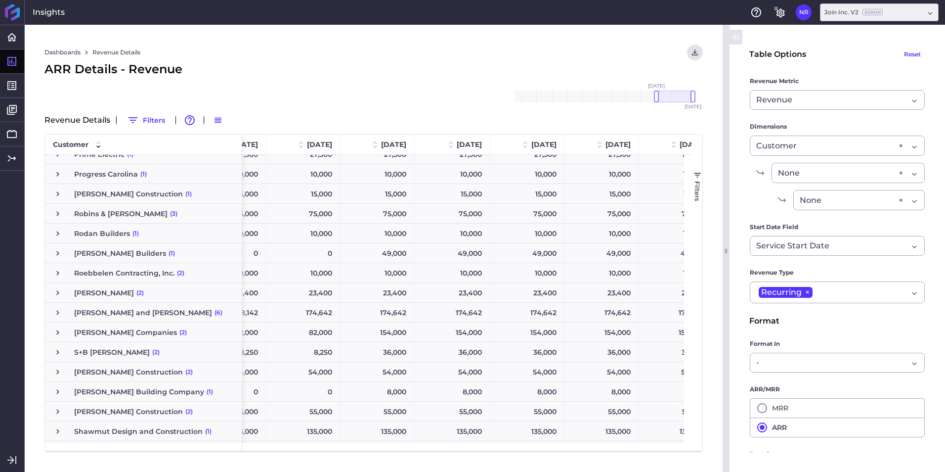
scroll to position [2056, 0]
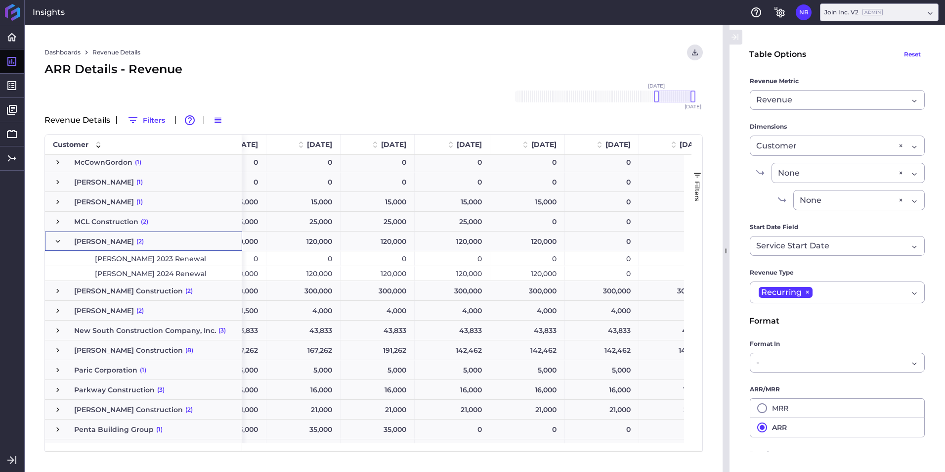
click at [60, 237] on span "Press SPACE to select this row." at bounding box center [57, 241] width 9 height 9
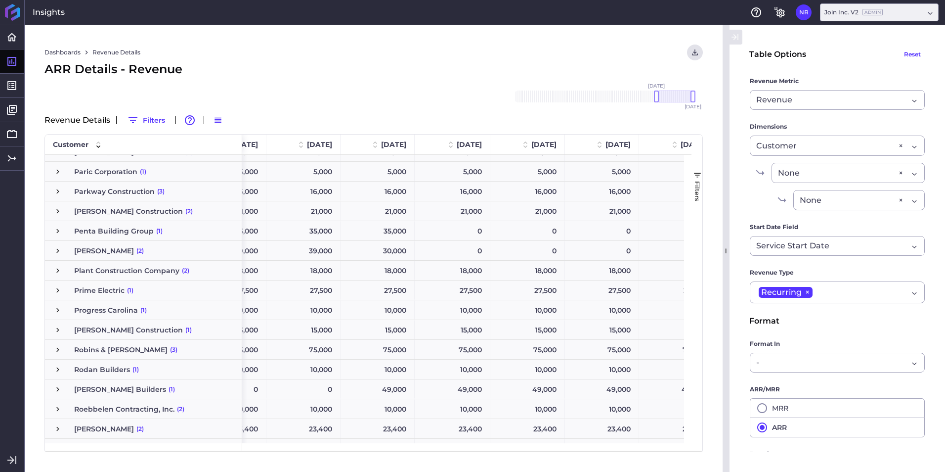
scroll to position [2272, 0]
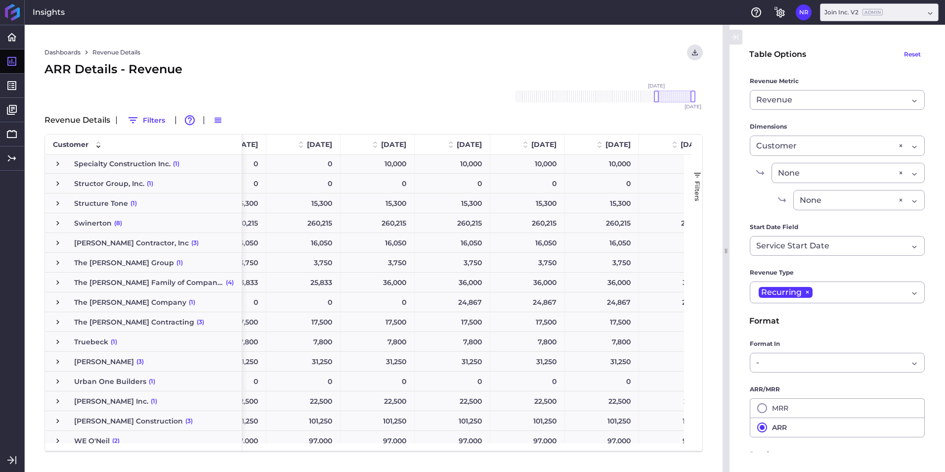
click at [92, 346] on span "Truebeck" at bounding box center [91, 341] width 34 height 19
click at [66, 341] on span "Truebeck (1)" at bounding box center [143, 341] width 180 height 19
click at [52, 341] on div "Truebeck (1)" at bounding box center [143, 341] width 197 height 19
click at [56, 343] on span "Press SPACE to select this row." at bounding box center [57, 341] width 9 height 9
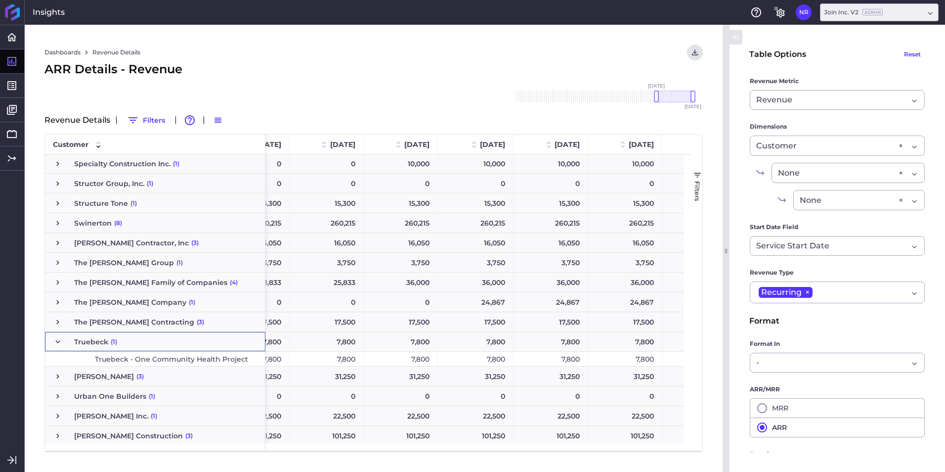
click at [135, 359] on span "Truebeck - One Community Health Project" at bounding box center [171, 359] width 153 height 14
drag, startPoint x: 521, startPoint y: 450, endPoint x: 507, endPoint y: 453, distance: 14.1
click at [507, 453] on div "Dashboards Revenue Details Download CSV... Download CSV Download CSV with under…" at bounding box center [374, 248] width 698 height 447
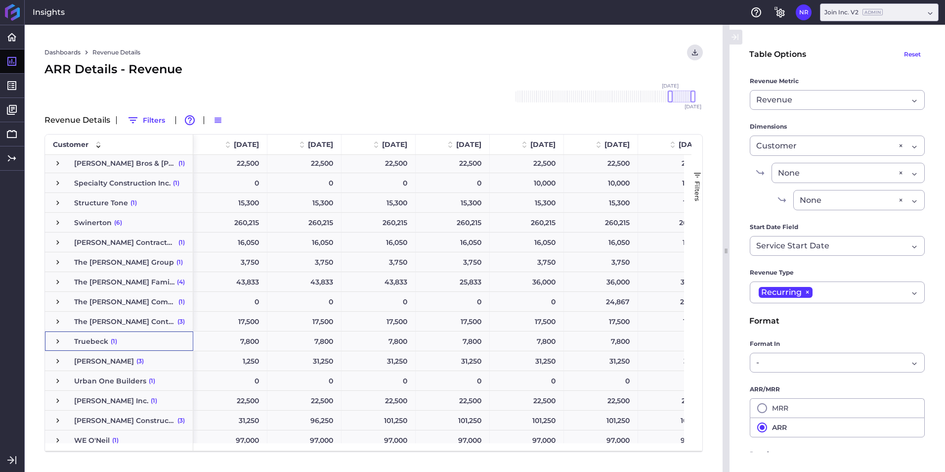
click at [69, 343] on span "Truebeck (1)" at bounding box center [119, 341] width 132 height 19
click at [57, 341] on span "Press SPACE to select this row." at bounding box center [57, 342] width 9 height 9
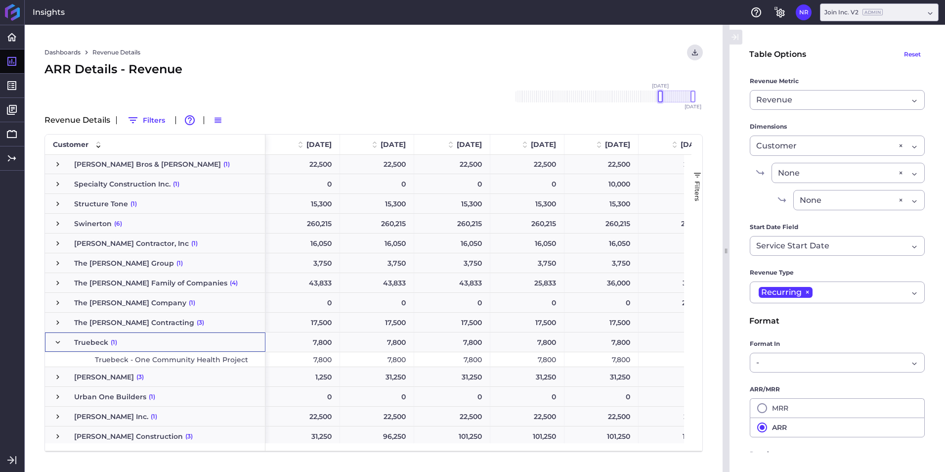
drag, startPoint x: 673, startPoint y: 91, endPoint x: 662, endPoint y: 89, distance: 11.2
click at [662, 89] on div "Nov '18 Dec '18 Jan '19 Feb '19 Mar '19 Apr '19 May '19 Jun '19 Jul '19 Aug '19…" at bounding box center [604, 97] width 198 height 32
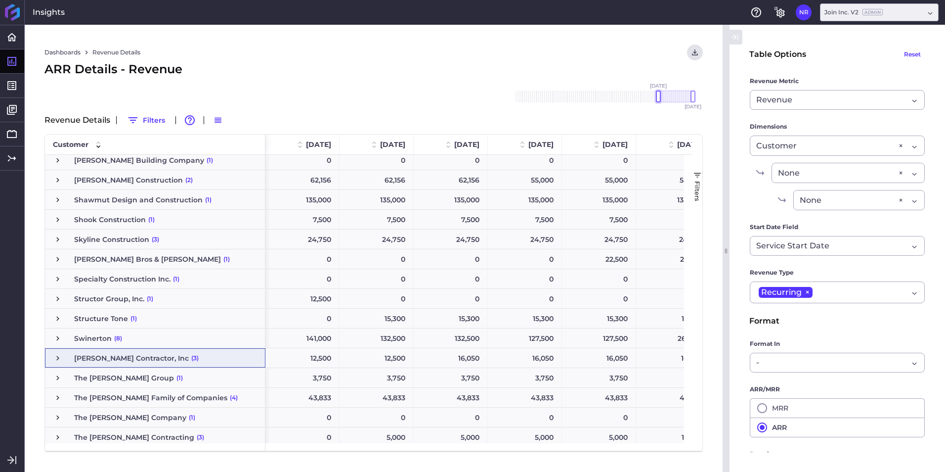
click at [659, 91] on div at bounding box center [658, 96] width 5 height 12
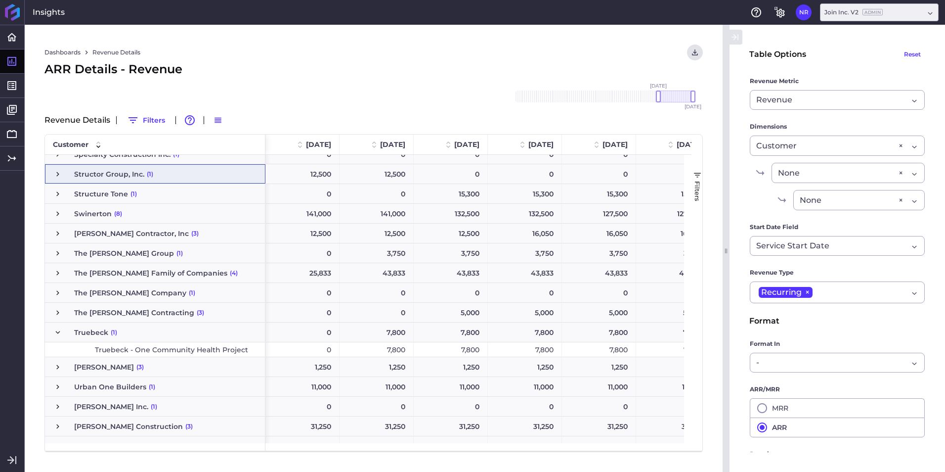
click at [396, 337] on div "7,800" at bounding box center [377, 331] width 74 height 19
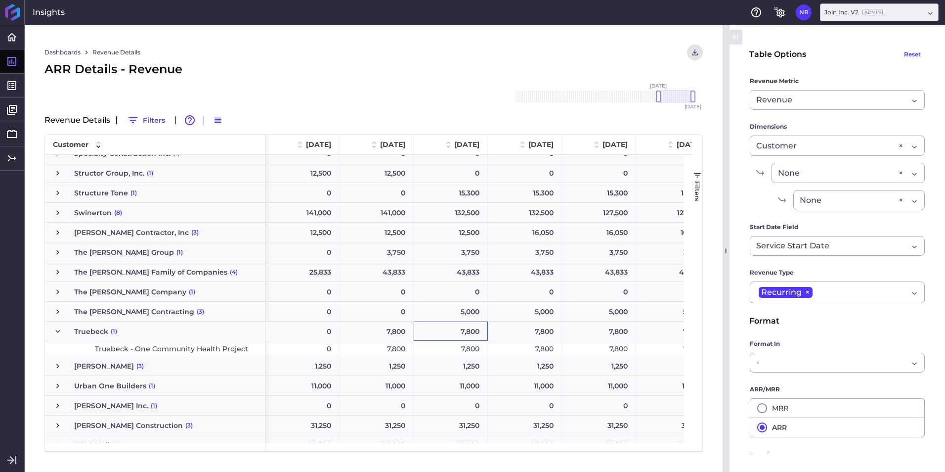
click at [439, 330] on div "7,800" at bounding box center [451, 330] width 74 height 19
drag, startPoint x: 523, startPoint y: 330, endPoint x: 540, endPoint y: 331, distance: 16.8
click at [523, 331] on div "7,800" at bounding box center [525, 330] width 74 height 19
click at [611, 323] on div "7,800" at bounding box center [599, 330] width 74 height 19
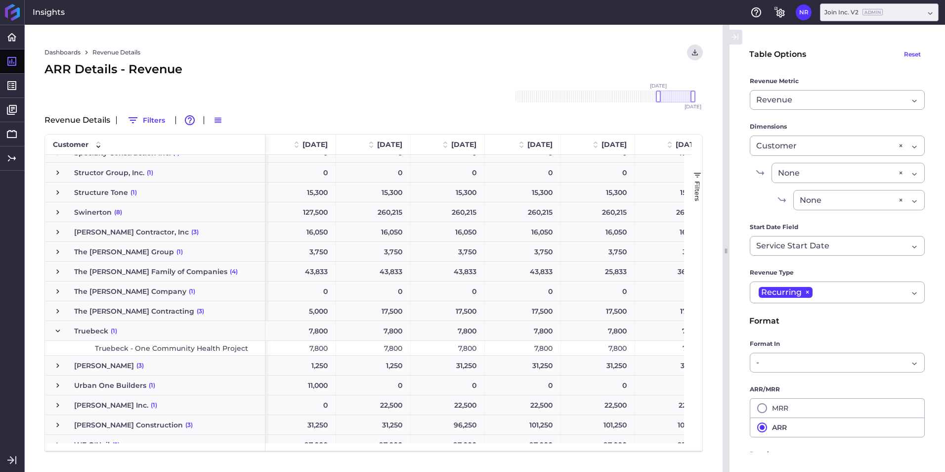
click at [324, 348] on div "7,800" at bounding box center [299, 348] width 74 height 14
click at [371, 349] on div "7,800" at bounding box center [373, 348] width 75 height 14
drag, startPoint x: 472, startPoint y: 346, endPoint x: 526, endPoint y: 346, distance: 53.9
click at [473, 346] on div "7,800" at bounding box center [448, 348] width 74 height 14
click at [531, 346] on div "7,800" at bounding box center [523, 348] width 76 height 14
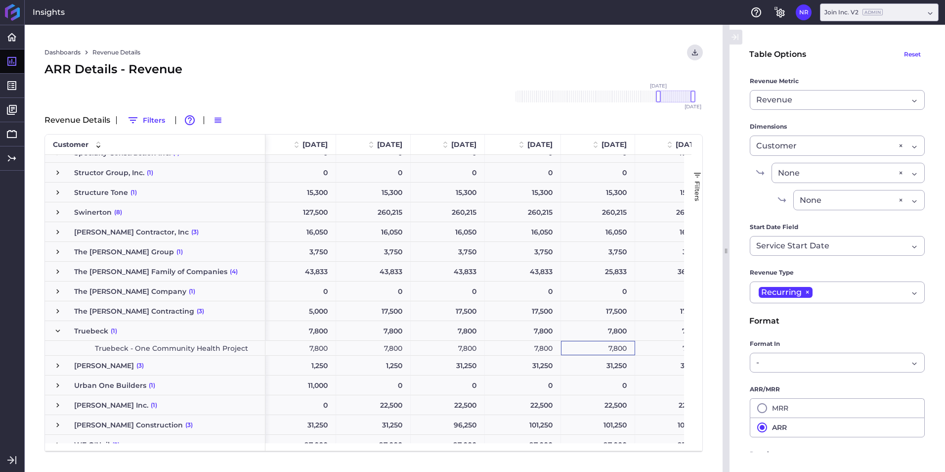
click at [608, 345] on div "7,800" at bounding box center [598, 348] width 74 height 14
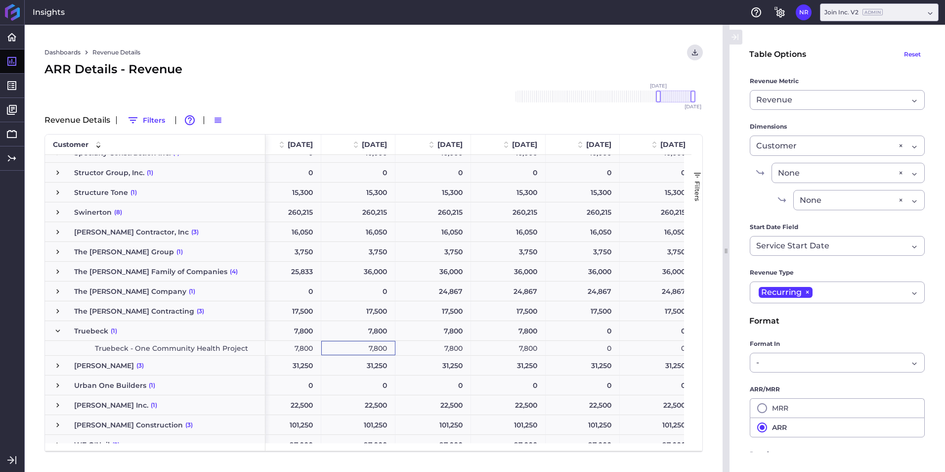
drag, startPoint x: 390, startPoint y: 347, endPoint x: 426, endPoint y: 347, distance: 36.1
click at [392, 347] on div "7,800" at bounding box center [358, 348] width 74 height 14
click at [431, 347] on div "7,800" at bounding box center [434, 348] width 76 height 14
click at [520, 353] on div "7,800" at bounding box center [508, 348] width 75 height 14
click at [61, 335] on span "Press SPACE to select this row." at bounding box center [57, 330] width 9 height 19
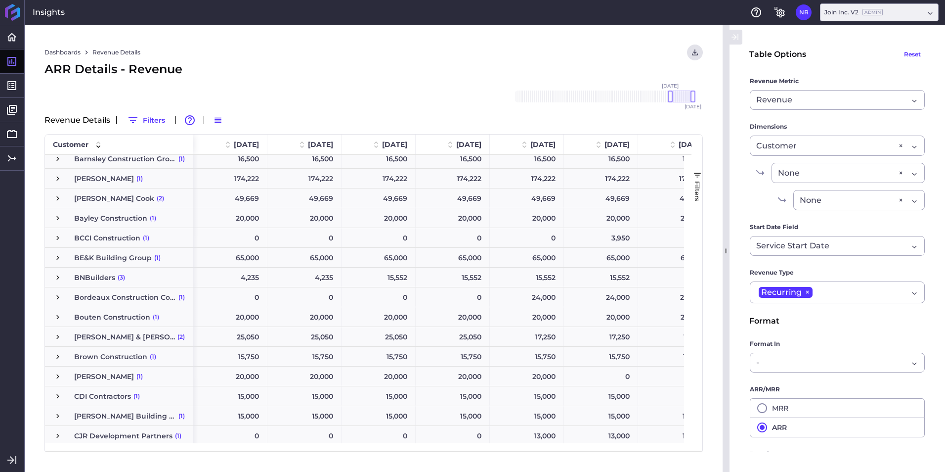
click at [168, 158] on span "Barnsley Construction Group" at bounding box center [125, 158] width 102 height 19
click at [61, 158] on span "Press SPACE to select this row." at bounding box center [57, 158] width 9 height 9
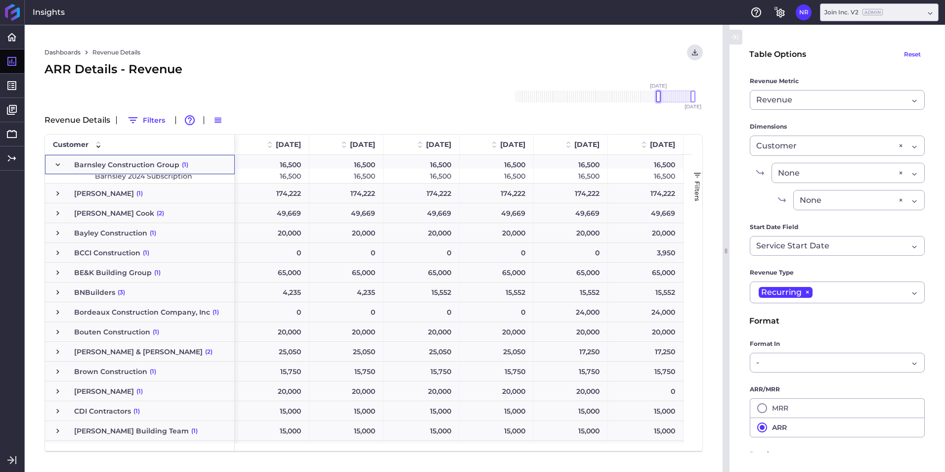
drag, startPoint x: 669, startPoint y: 96, endPoint x: 657, endPoint y: 95, distance: 11.9
click at [657, 95] on div at bounding box center [658, 96] width 5 height 12
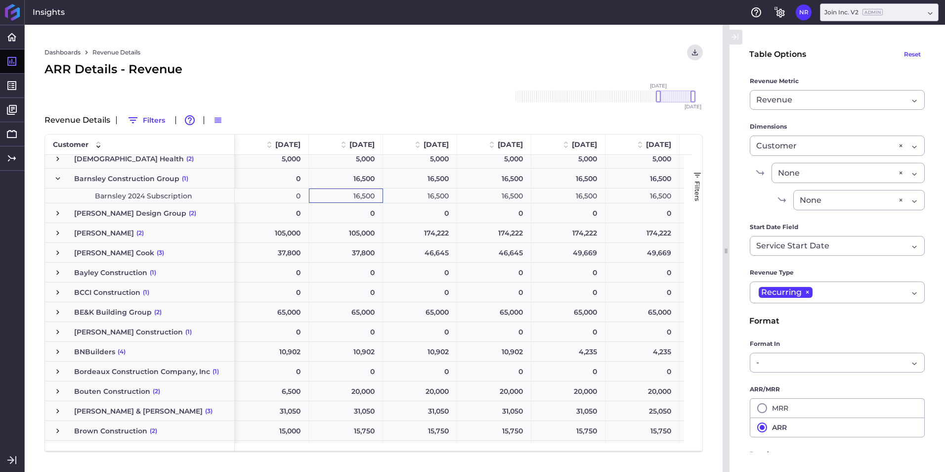
click at [359, 189] on div "16,500" at bounding box center [346, 195] width 74 height 14
drag, startPoint x: 414, startPoint y: 190, endPoint x: 423, endPoint y: 190, distance: 8.9
click at [415, 190] on div "16,500" at bounding box center [420, 195] width 74 height 14
click at [494, 191] on div "16,500" at bounding box center [494, 195] width 74 height 14
click at [590, 191] on div "16,500" at bounding box center [569, 195] width 74 height 14
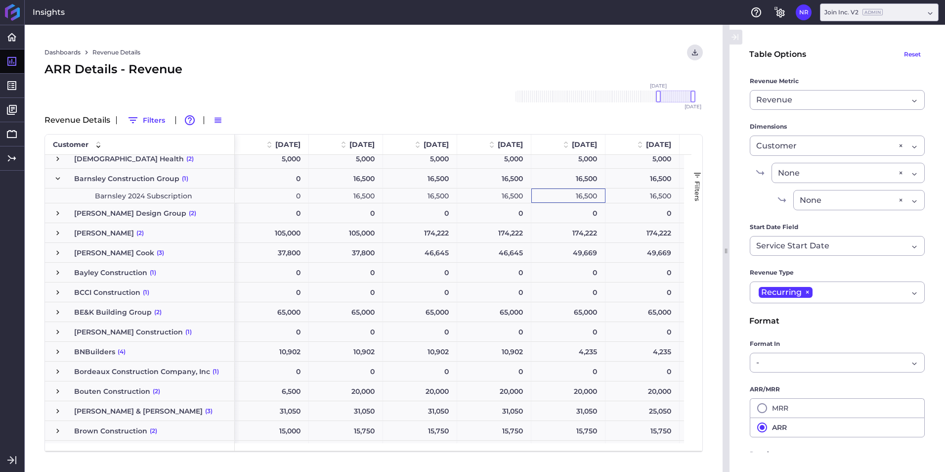
click at [671, 194] on div "16,500" at bounding box center [643, 195] width 74 height 14
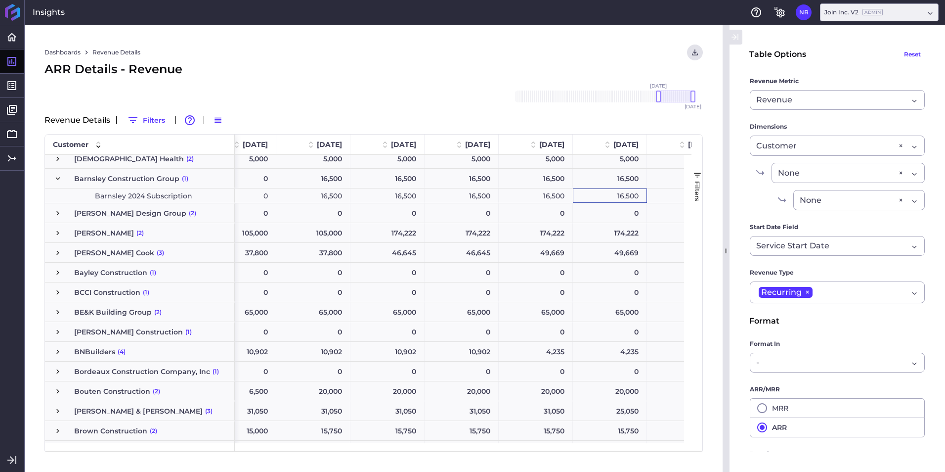
scroll to position [0, 61]
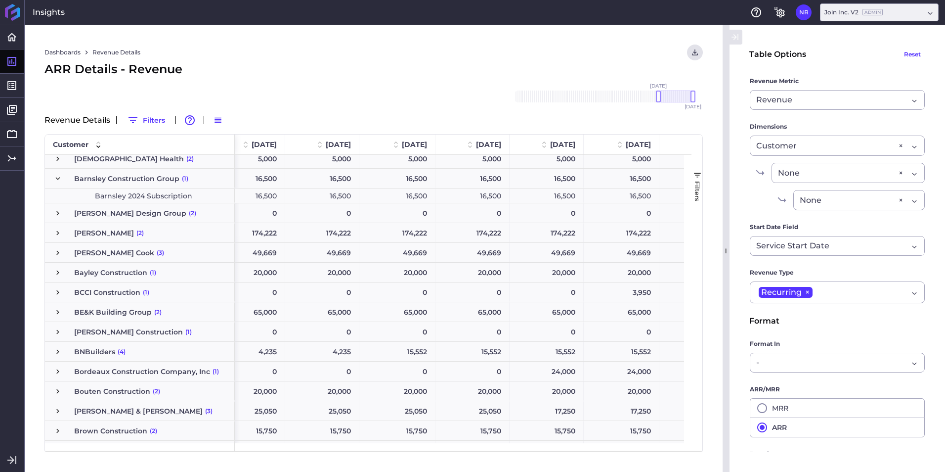
click at [273, 199] on div "16,500" at bounding box center [248, 195] width 75 height 14
drag, startPoint x: 308, startPoint y: 202, endPoint x: 320, endPoint y: 201, distance: 12.4
click at [309, 202] on div "16,500" at bounding box center [322, 195] width 74 height 14
drag, startPoint x: 407, startPoint y: 199, endPoint x: 427, endPoint y: 200, distance: 19.8
click at [409, 199] on div "16,500" at bounding box center [398, 195] width 76 height 14
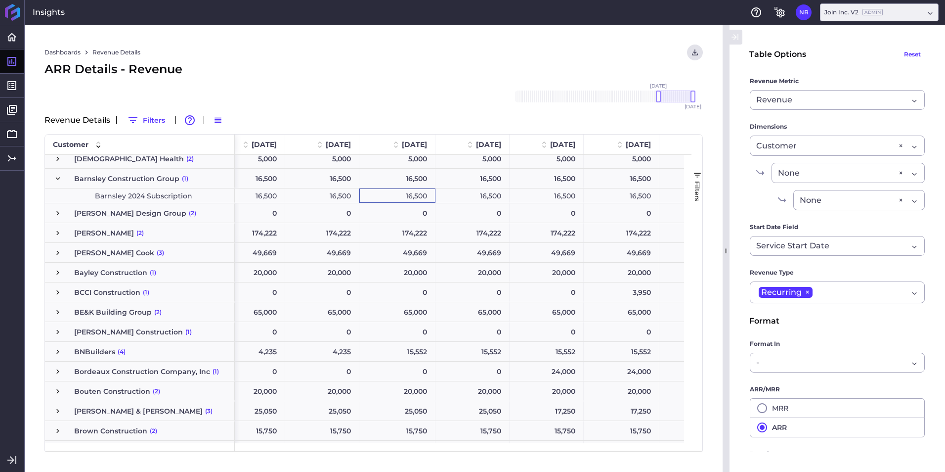
click at [483, 197] on div "16,500" at bounding box center [473, 195] width 74 height 14
drag, startPoint x: 559, startPoint y: 194, endPoint x: 577, endPoint y: 194, distance: 18.3
click at [558, 194] on div "16,500" at bounding box center [547, 195] width 74 height 14
click at [614, 196] on div "16,500" at bounding box center [622, 195] width 76 height 14
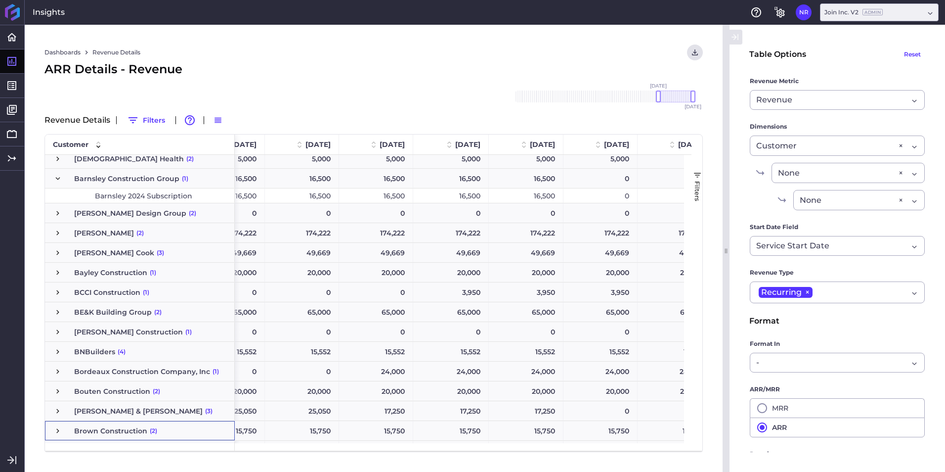
click at [150, 430] on span "(2)" at bounding box center [153, 430] width 7 height 19
click at [141, 432] on span "Brown Construction" at bounding box center [110, 430] width 73 height 19
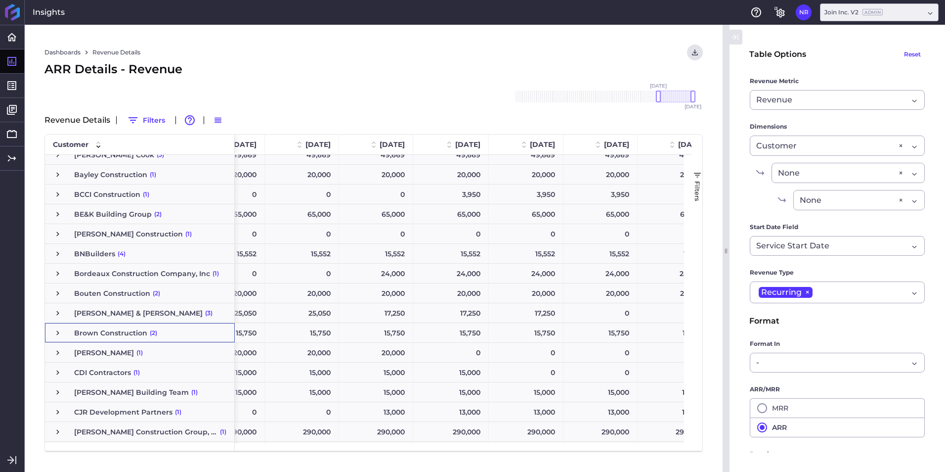
scroll to position [282, 0]
click at [57, 331] on span "Press SPACE to select this row." at bounding box center [57, 332] width 9 height 9
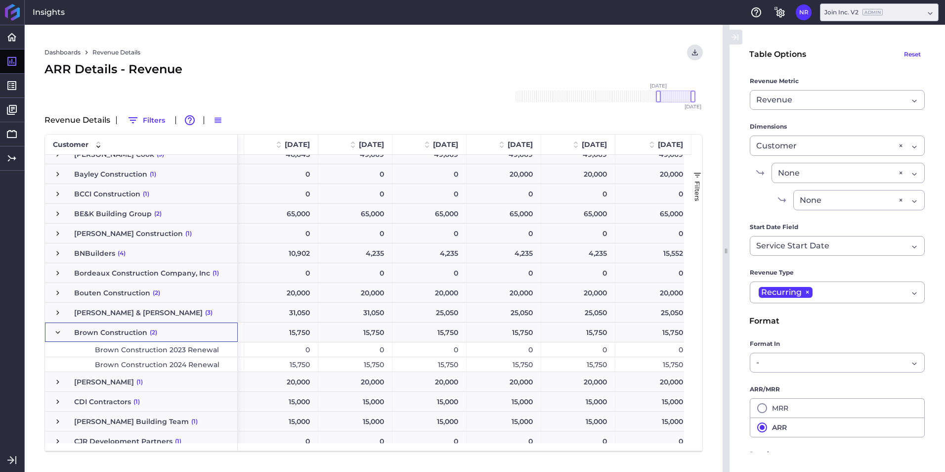
scroll to position [0, 152]
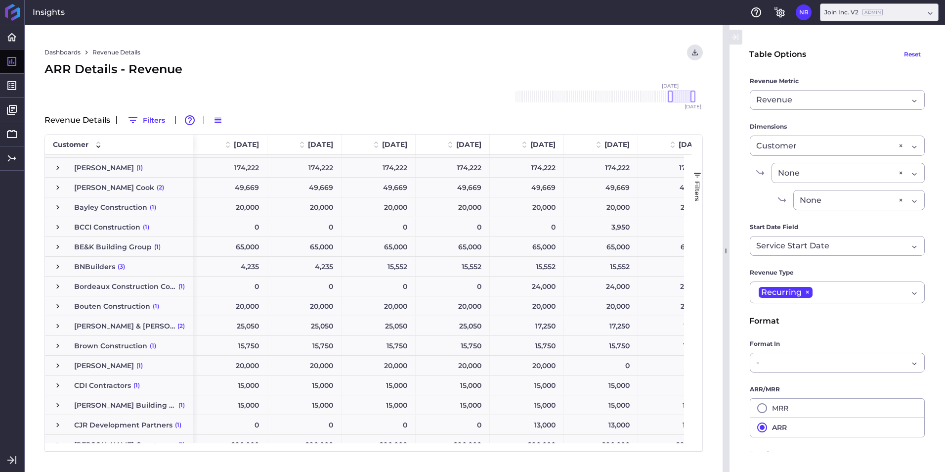
scroll to position [198, 0]
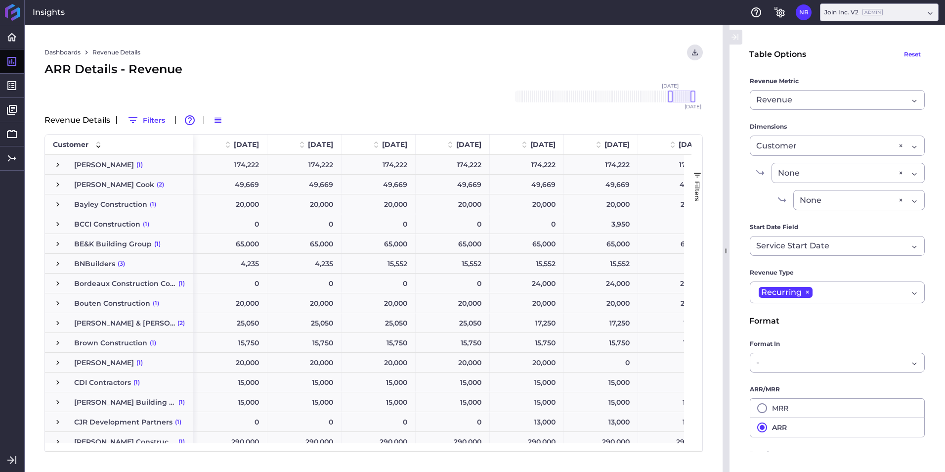
click at [84, 345] on span "Brown Construction" at bounding box center [110, 342] width 73 height 19
click at [54, 343] on span "Press SPACE to select this row." at bounding box center [57, 342] width 9 height 9
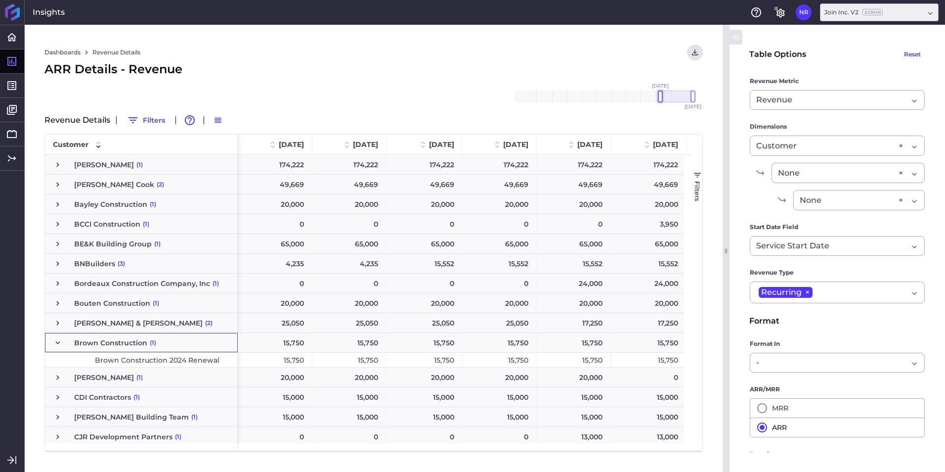
drag, startPoint x: 668, startPoint y: 97, endPoint x: 657, endPoint y: 98, distance: 10.9
click at [657, 98] on div "[DATE] Dec '[DATE] Feb '[DATE] Apr '[DATE] Jun '[DATE] Aug '[DATE] Oct '[DATE] …" at bounding box center [604, 96] width 178 height 12
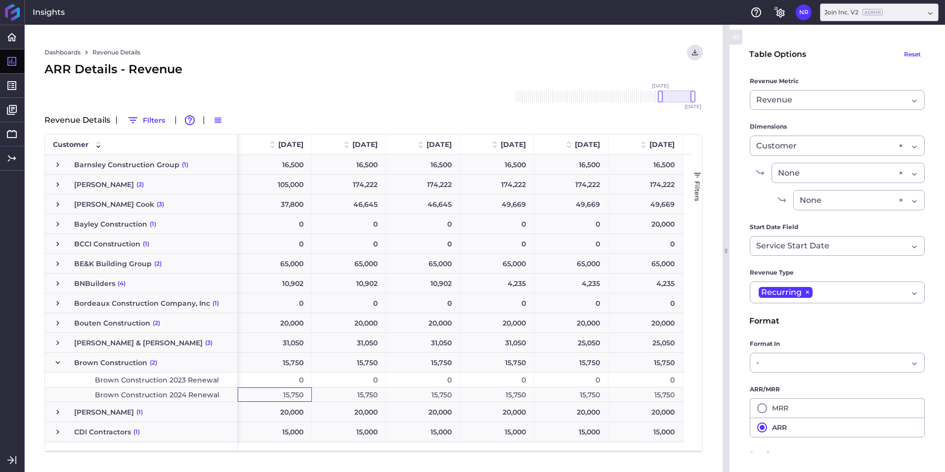
click at [297, 399] on div "15,750" at bounding box center [275, 394] width 74 height 14
click at [373, 398] on div "15,750" at bounding box center [349, 394] width 74 height 14
click at [426, 396] on div "15,750" at bounding box center [423, 394] width 74 height 14
click at [531, 389] on div "15,750" at bounding box center [497, 394] width 74 height 14
click at [565, 395] on div "15,750" at bounding box center [572, 394] width 74 height 14
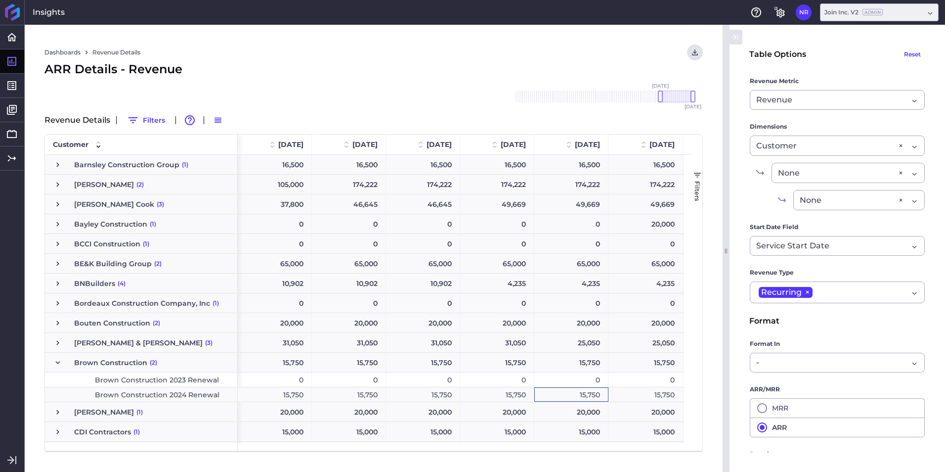
click at [669, 395] on div "15,750" at bounding box center [646, 394] width 75 height 14
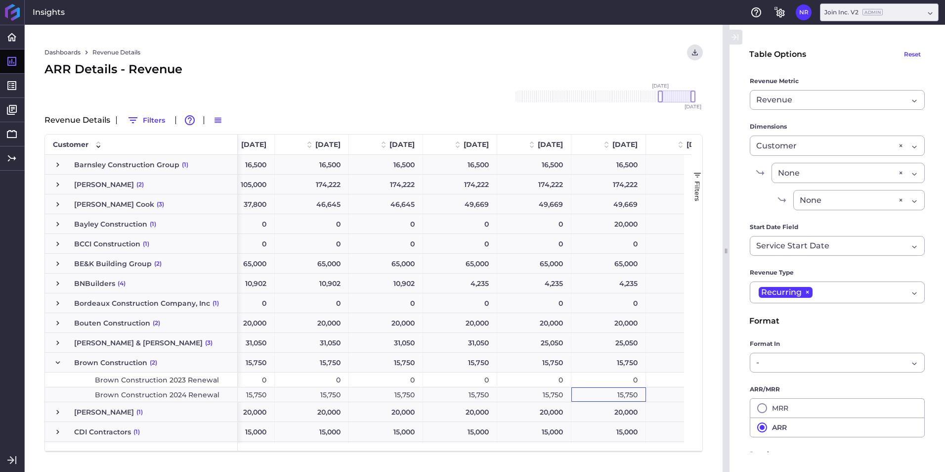
scroll to position [0, 0]
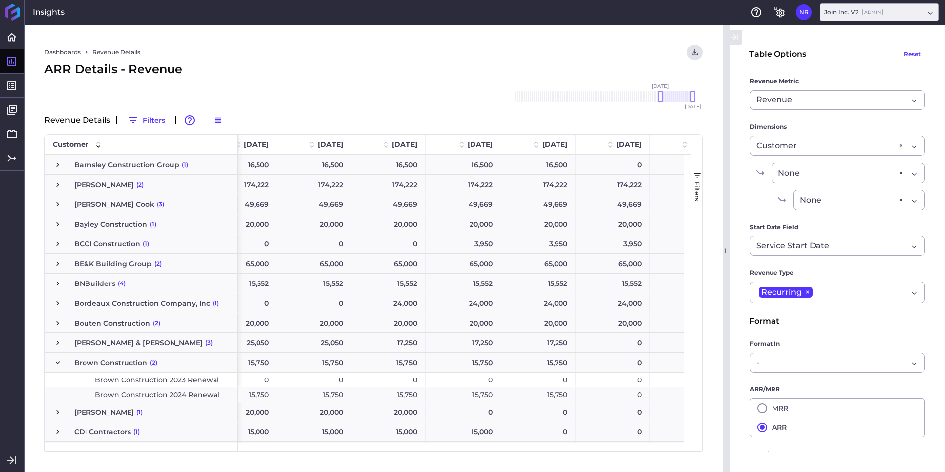
click at [54, 364] on span "Press SPACE to select this row." at bounding box center [57, 362] width 9 height 9
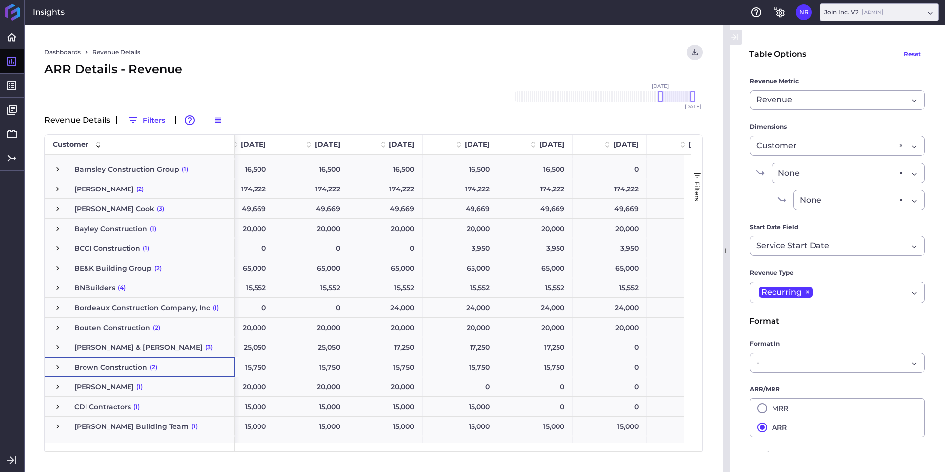
scroll to position [198, 0]
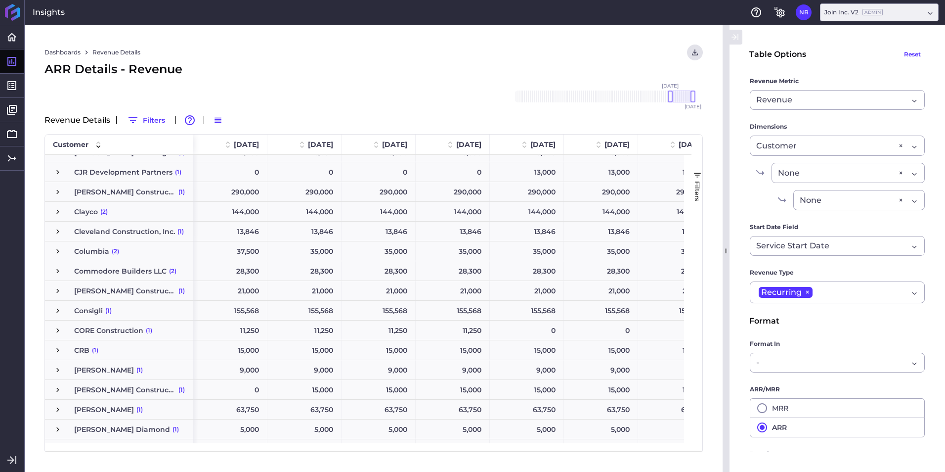
scroll to position [470, 0]
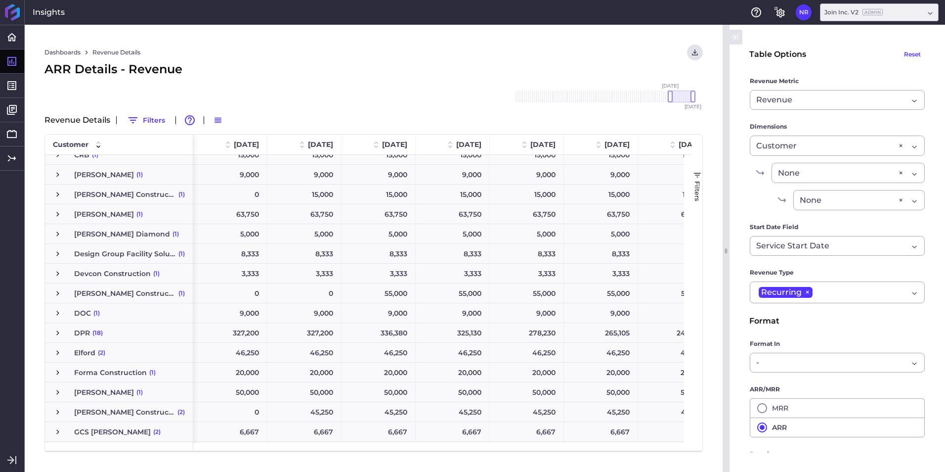
click at [156, 257] on span "Design Group Facility Solutions" at bounding box center [125, 253] width 102 height 19
click at [60, 253] on span "Press SPACE to select this row." at bounding box center [57, 253] width 9 height 9
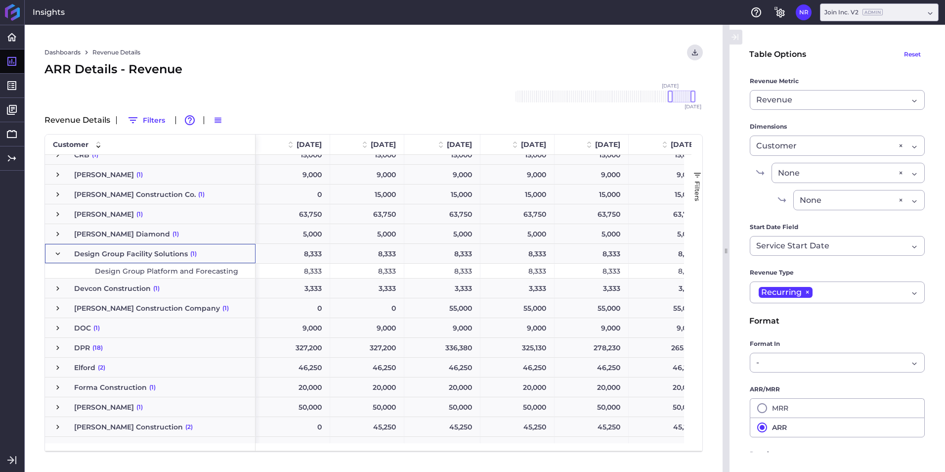
click at [123, 271] on span "Design Group Platform and Forecasting" at bounding box center [166, 271] width 143 height 14
drag, startPoint x: 670, startPoint y: 95, endPoint x: 656, endPoint y: 97, distance: 14.6
click at [656, 97] on div at bounding box center [656, 96] width 5 height 12
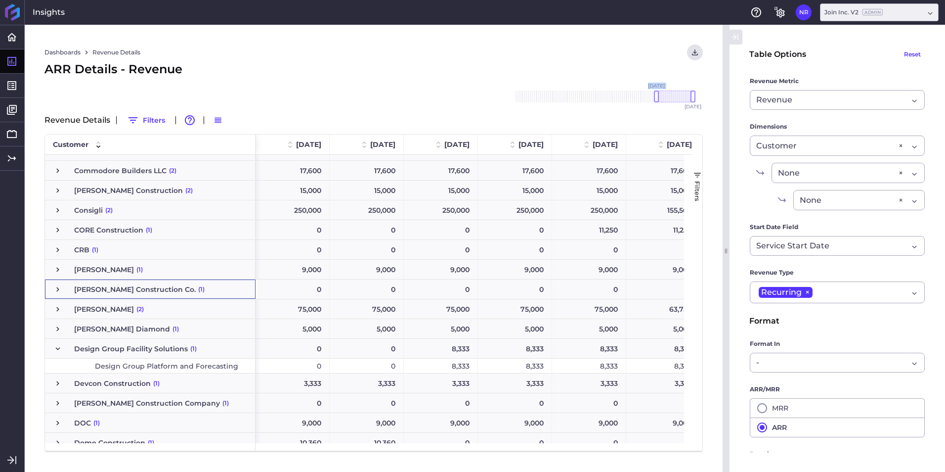
click at [448, 365] on div "8,333" at bounding box center [441, 366] width 74 height 14
drag, startPoint x: 526, startPoint y: 362, endPoint x: 574, endPoint y: 360, distance: 48.5
click at [554, 360] on div "0 0 8,333 8,333 8,333 8,333 8,333 8,333" at bounding box center [963, 366] width 1414 height 15
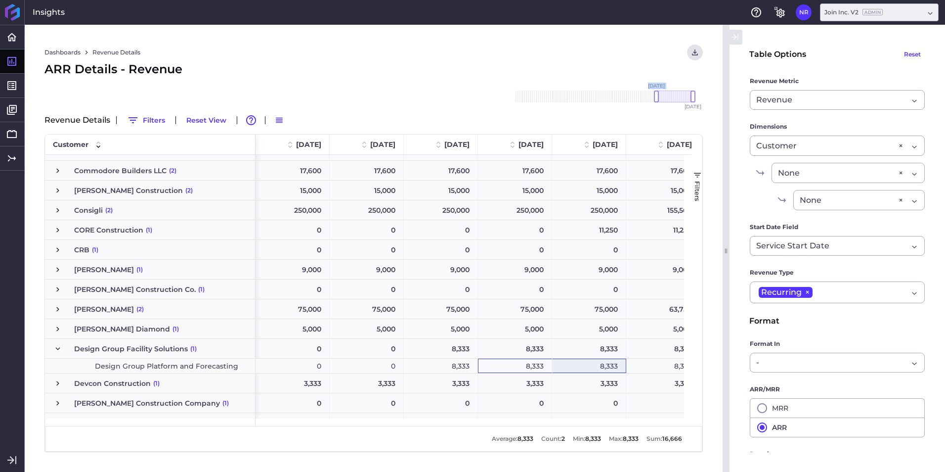
click at [606, 362] on div "8,333" at bounding box center [589, 366] width 74 height 14
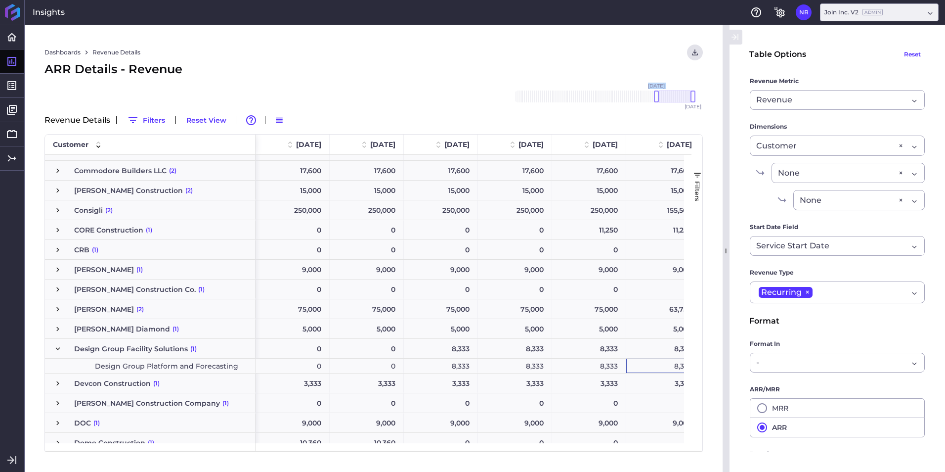
click at [653, 362] on div "8,333" at bounding box center [664, 366] width 74 height 14
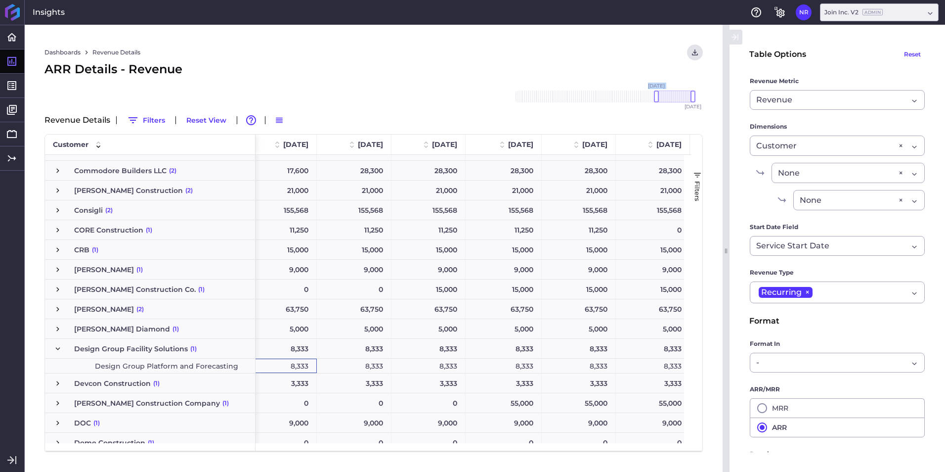
click at [299, 362] on div "8,333" at bounding box center [280, 366] width 74 height 14
click at [339, 362] on div "8,333" at bounding box center [354, 366] width 75 height 14
click at [436, 369] on div "8,333" at bounding box center [429, 366] width 74 height 14
drag, startPoint x: 495, startPoint y: 362, endPoint x: 546, endPoint y: 361, distance: 51.0
click at [495, 362] on div "8,333" at bounding box center [504, 366] width 76 height 14
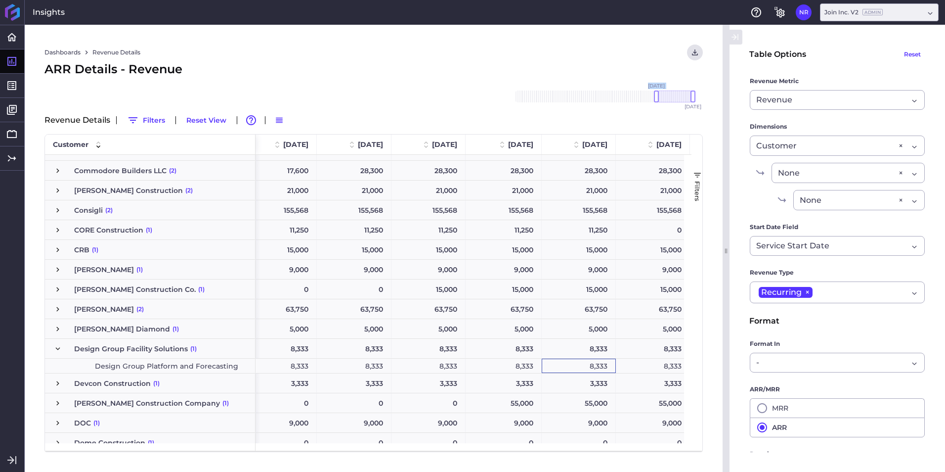
click at [597, 361] on div "8,333" at bounding box center [579, 366] width 74 height 14
click at [665, 365] on div "8,333" at bounding box center [653, 366] width 74 height 14
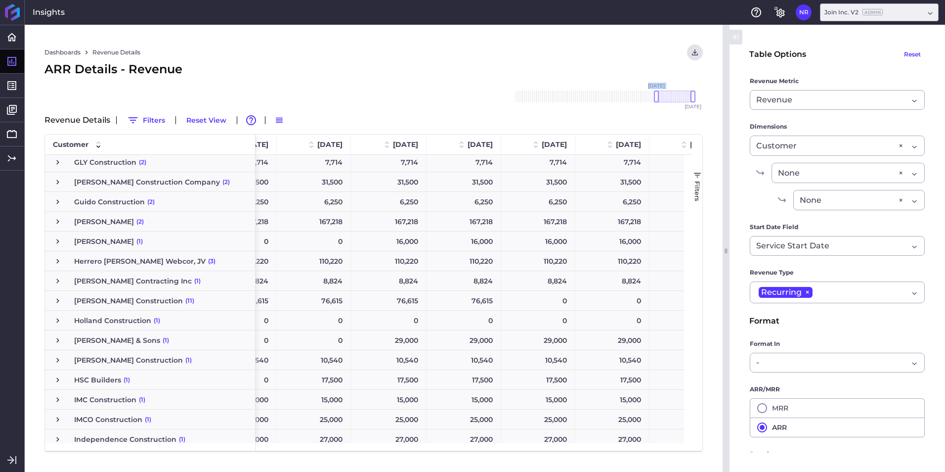
scroll to position [1332, 0]
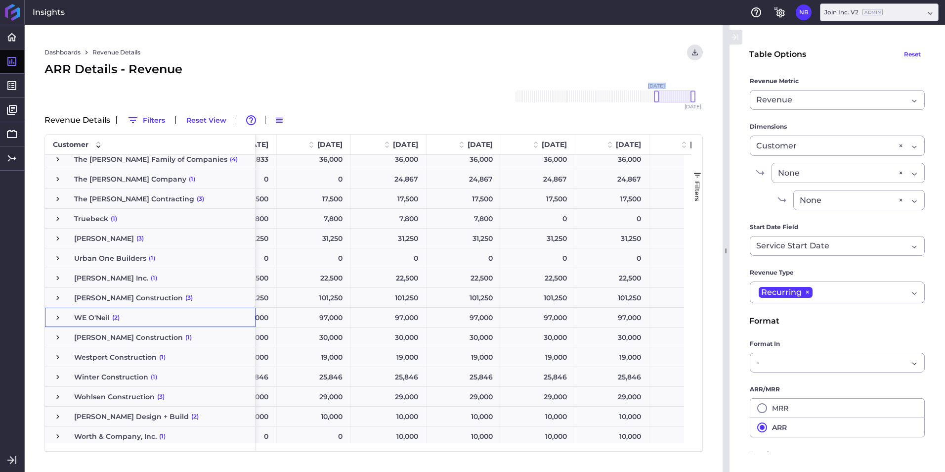
click at [137, 312] on span "WE O'Neil (2)" at bounding box center [150, 317] width 194 height 19
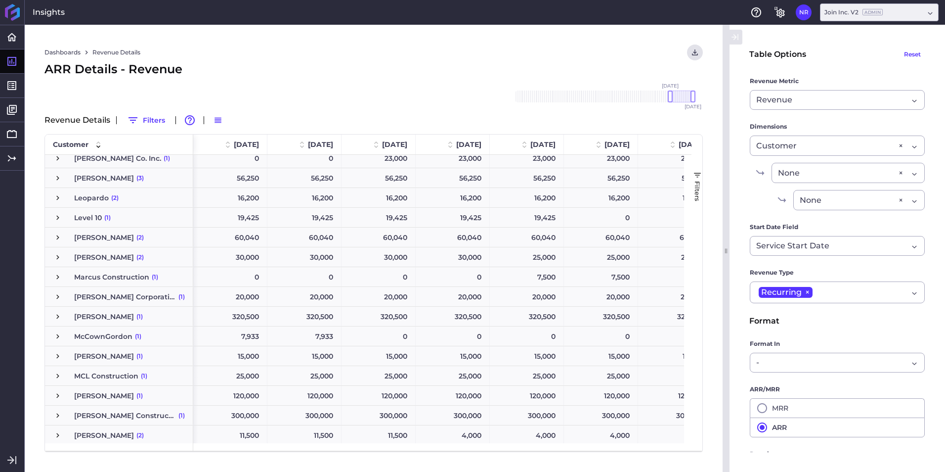
scroll to position [1631, 0]
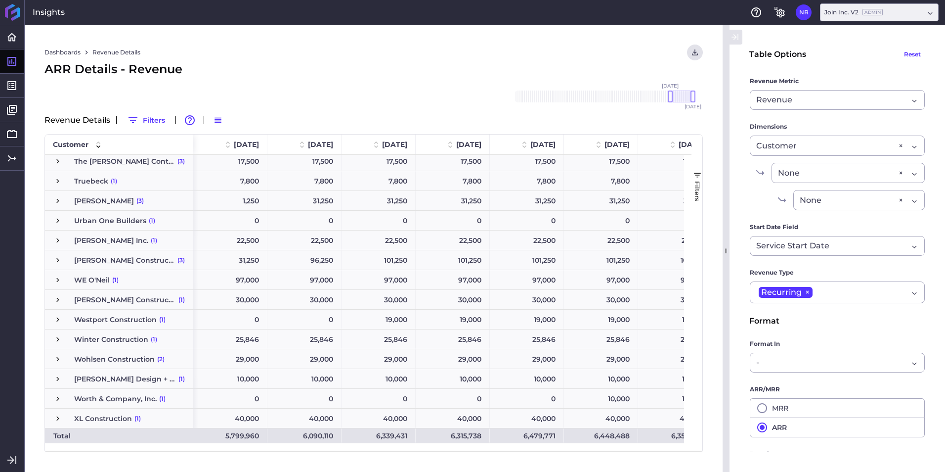
click at [54, 275] on span "Press SPACE to select this row." at bounding box center [57, 279] width 9 height 19
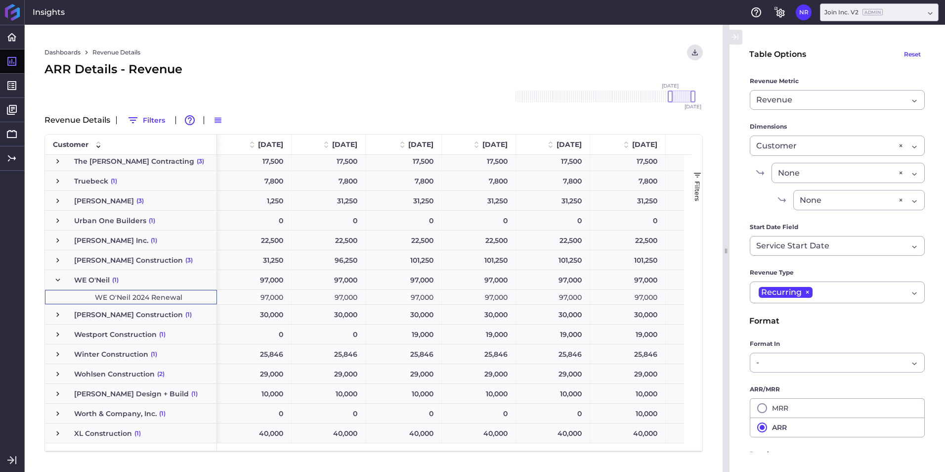
click at [142, 298] on span "WE O'Neil 2024 Renewal" at bounding box center [139, 297] width 88 height 14
drag, startPoint x: 671, startPoint y: 97, endPoint x: 659, endPoint y: 97, distance: 11.9
click at [659, 97] on div at bounding box center [658, 96] width 5 height 12
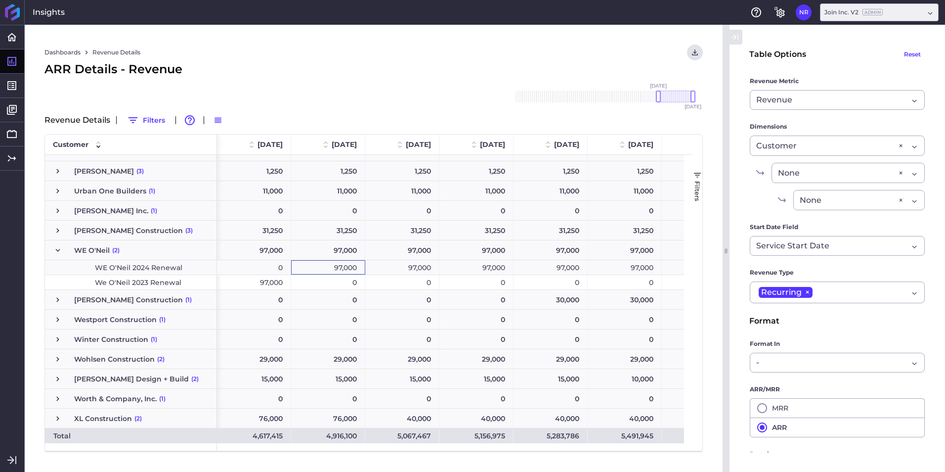
click at [326, 268] on div "97,000" at bounding box center [328, 267] width 74 height 14
click at [397, 265] on div "97,000" at bounding box center [402, 267] width 74 height 14
click at [462, 261] on div "97,000" at bounding box center [477, 267] width 74 height 14
click at [562, 266] on div "97,000" at bounding box center [551, 267] width 74 height 14
click at [621, 267] on div "97,000" at bounding box center [625, 267] width 74 height 14
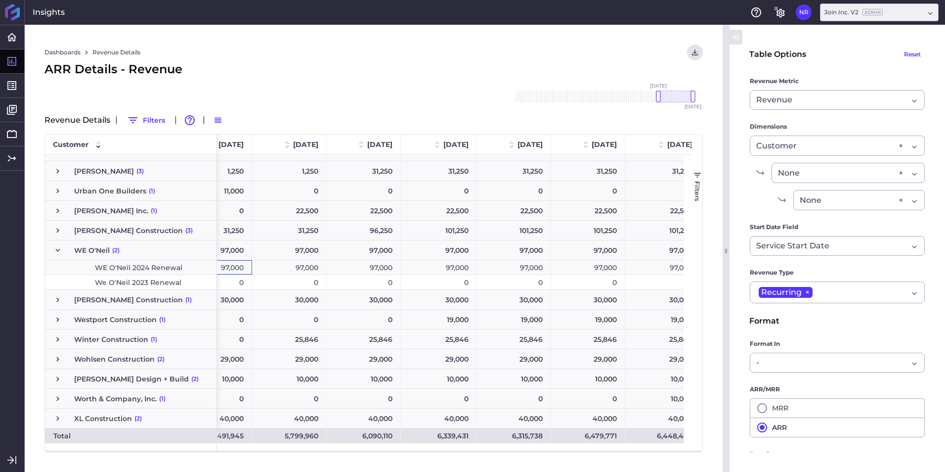
click at [312, 264] on div "97,000" at bounding box center [289, 267] width 75 height 14
click at [395, 271] on div "97,000" at bounding box center [364, 267] width 74 height 14
click at [451, 261] on div "97,000" at bounding box center [439, 267] width 76 height 14
drag, startPoint x: 522, startPoint y: 264, endPoint x: 555, endPoint y: 264, distance: 33.1
click at [524, 264] on div "97,000" at bounding box center [514, 267] width 74 height 14
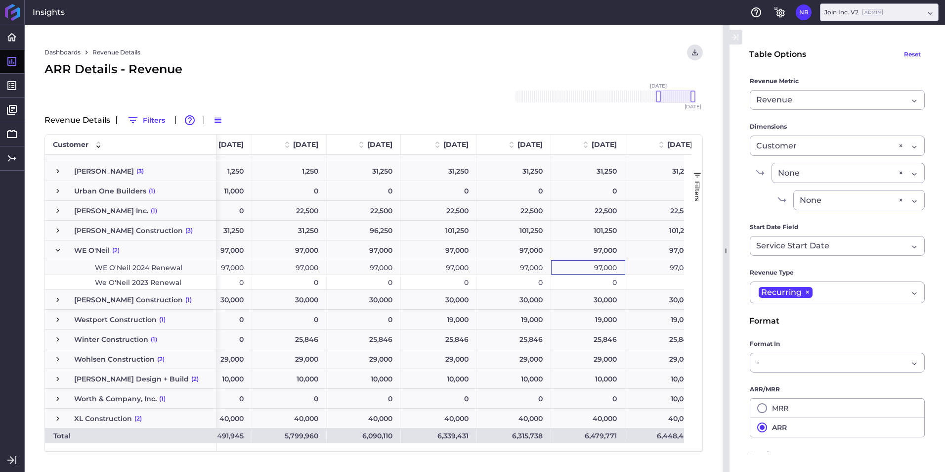
click at [590, 263] on div "97,000" at bounding box center [588, 267] width 74 height 14
click at [648, 265] on div "97,000" at bounding box center [664, 267] width 76 height 14
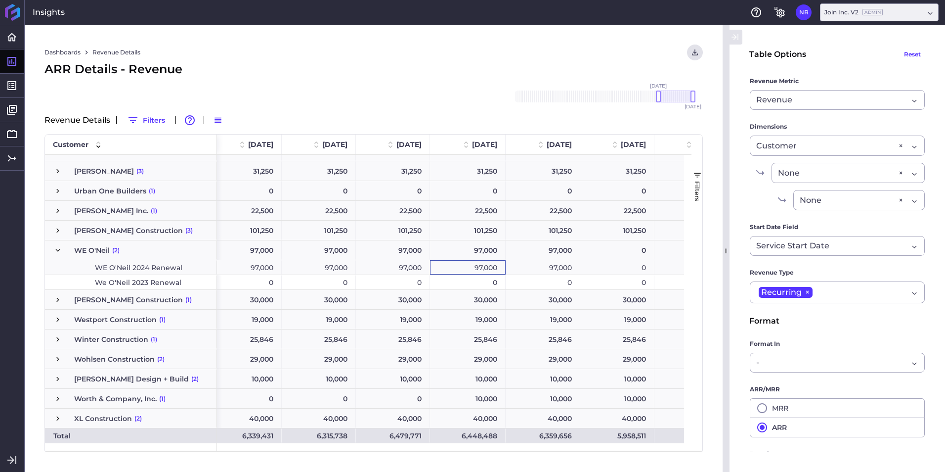
click at [58, 251] on span "Press SPACE to select this row." at bounding box center [57, 250] width 9 height 9
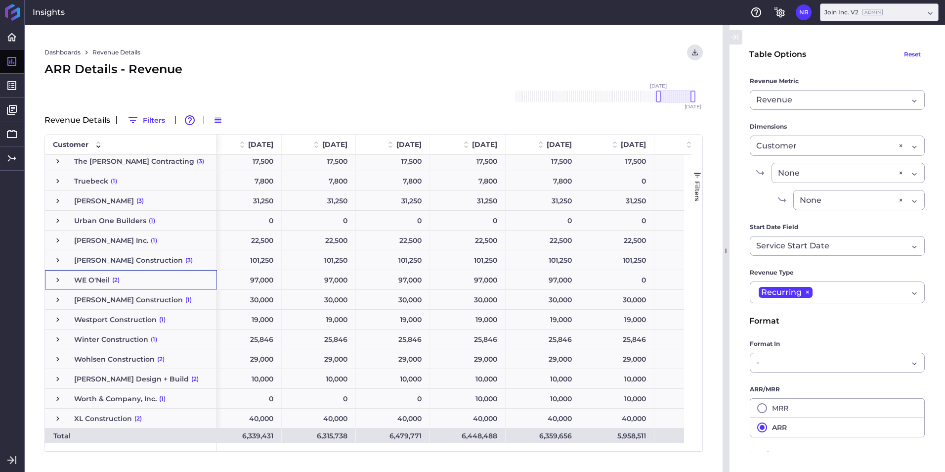
scroll to position [2721, 0]
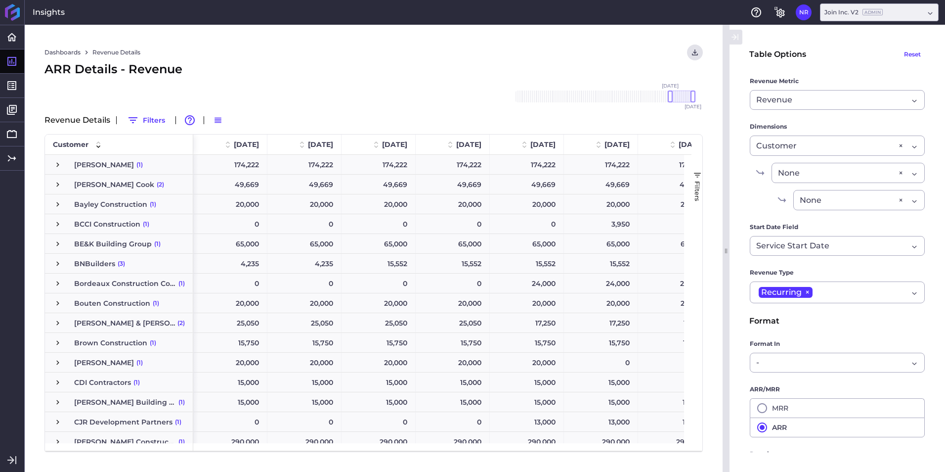
click at [54, 301] on span "Press SPACE to select this row." at bounding box center [57, 303] width 9 height 9
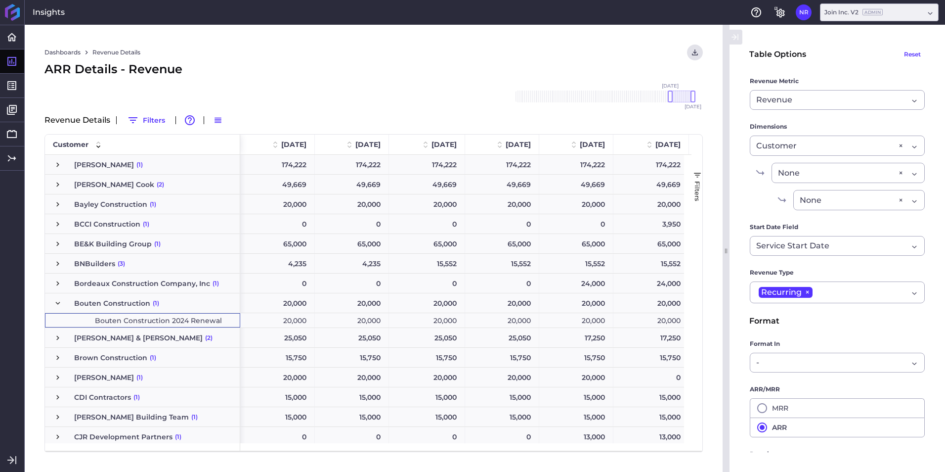
click at [133, 316] on span "Bouten Construction 2024 Renewal" at bounding box center [158, 321] width 127 height 14
drag, startPoint x: 671, startPoint y: 95, endPoint x: 660, endPoint y: 95, distance: 10.4
click at [660, 95] on div at bounding box center [660, 96] width 5 height 12
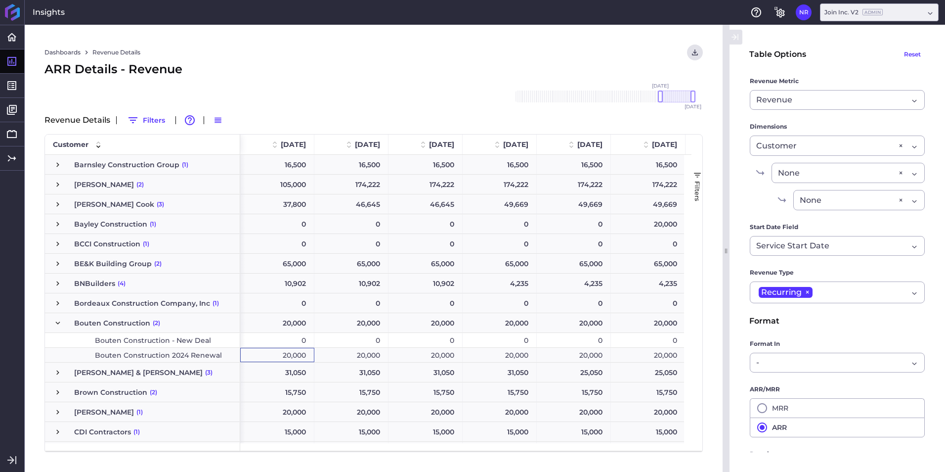
click at [290, 353] on div "20,000" at bounding box center [277, 355] width 74 height 14
click at [350, 352] on div "20,000" at bounding box center [352, 355] width 74 height 14
drag, startPoint x: 422, startPoint y: 349, endPoint x: 481, endPoint y: 351, distance: 58.9
click at [423, 349] on div "20,000" at bounding box center [426, 355] width 74 height 14
click at [504, 351] on div "20,000" at bounding box center [500, 355] width 74 height 14
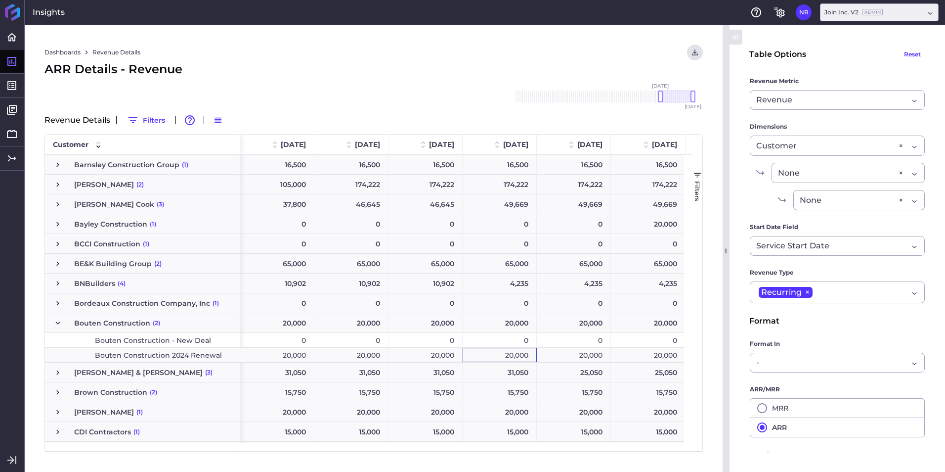
click at [556, 355] on div "20,000" at bounding box center [574, 355] width 74 height 14
click at [643, 351] on div "20,000" at bounding box center [648, 355] width 75 height 14
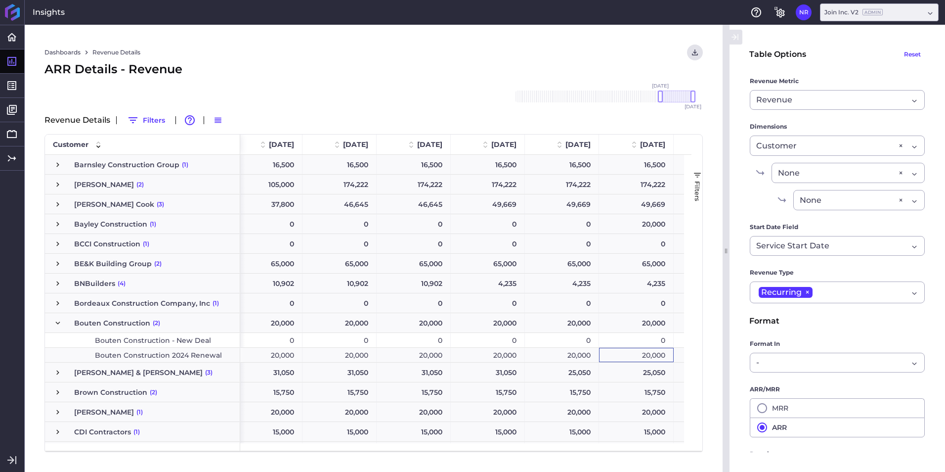
scroll to position [0, 34]
drag, startPoint x: 424, startPoint y: 354, endPoint x: 449, endPoint y: 349, distance: 25.3
click at [424, 353] on div "20,000" at bounding box center [414, 355] width 74 height 14
click at [472, 351] on div "20,000" at bounding box center [489, 355] width 76 height 14
click at [574, 351] on div "20,000" at bounding box center [564, 355] width 74 height 14
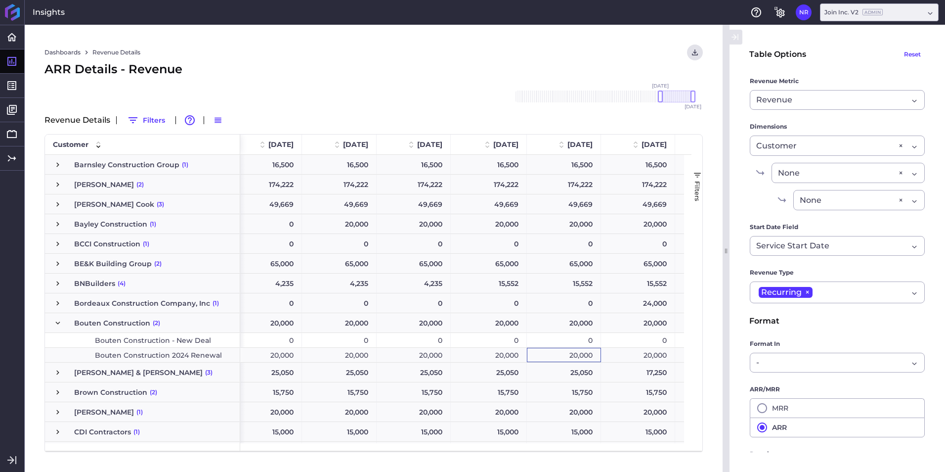
click at [633, 356] on div "20,000" at bounding box center [638, 355] width 74 height 14
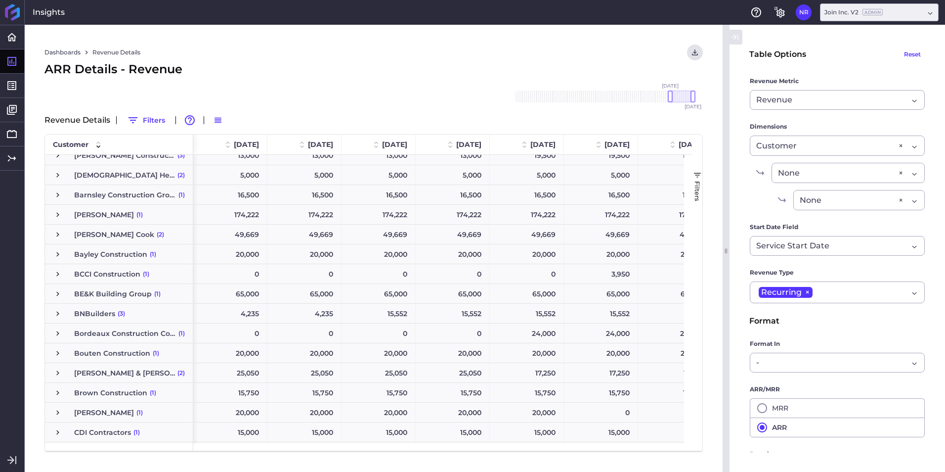
scroll to position [148, 0]
click at [124, 349] on span "Bouten Construction" at bounding box center [112, 352] width 76 height 19
click at [65, 354] on span "Bouten Construction (1)" at bounding box center [119, 352] width 132 height 19
click at [61, 353] on span "Press SPACE to select this row." at bounding box center [57, 352] width 9 height 9
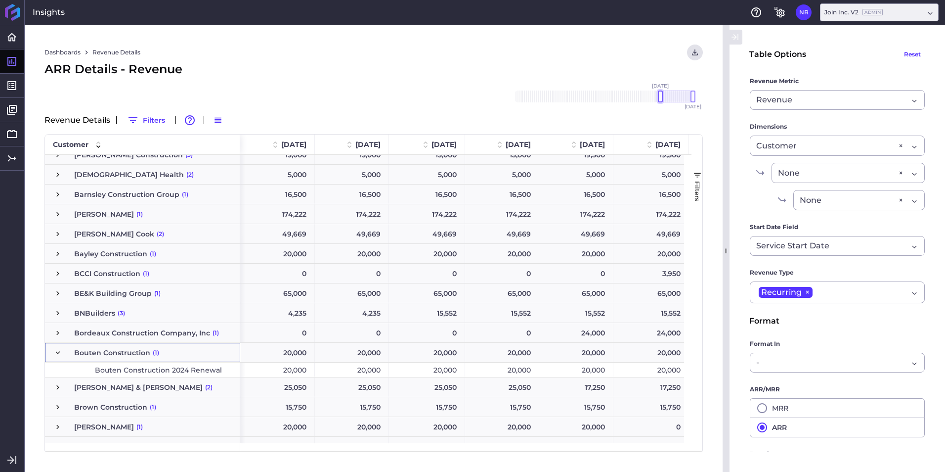
drag, startPoint x: 673, startPoint y: 100, endPoint x: 662, endPoint y: 100, distance: 10.4
click at [662, 100] on div at bounding box center [660, 96] width 5 height 12
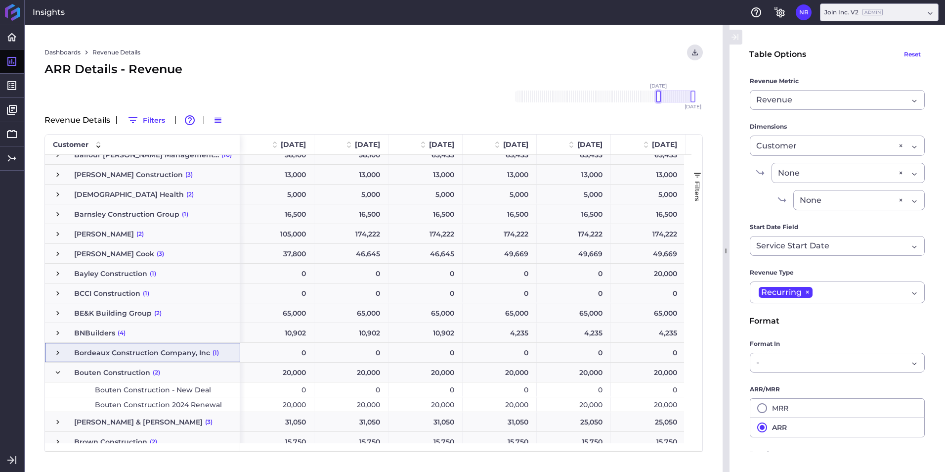
click at [659, 97] on div at bounding box center [658, 96] width 5 height 12
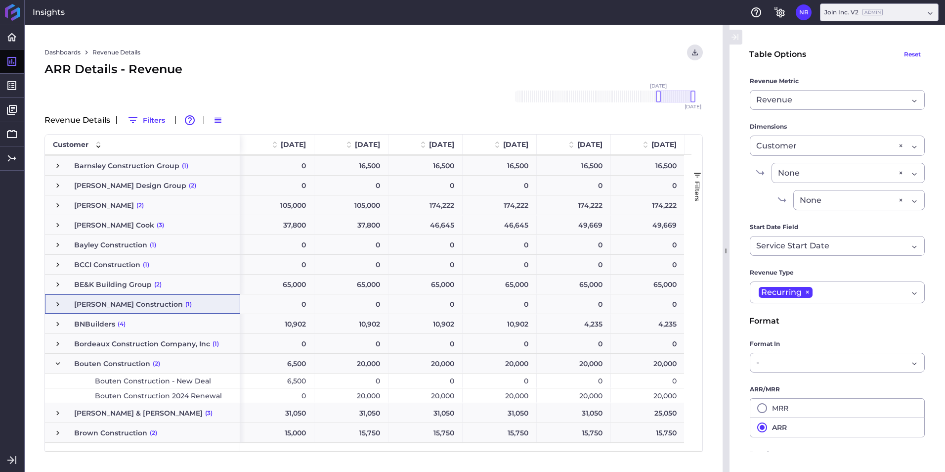
scroll to position [197, 0]
click at [357, 392] on div "20,000" at bounding box center [352, 395] width 74 height 14
click at [427, 389] on div "20,000" at bounding box center [426, 395] width 74 height 14
drag, startPoint x: 507, startPoint y: 399, endPoint x: 525, endPoint y: 393, distance: 19.4
click at [507, 399] on div "20,000" at bounding box center [500, 395] width 74 height 14
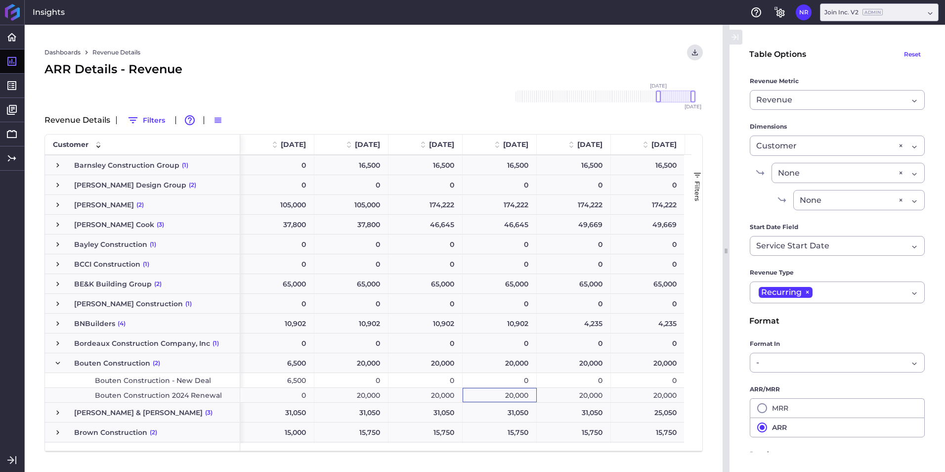
scroll to position [0, 1]
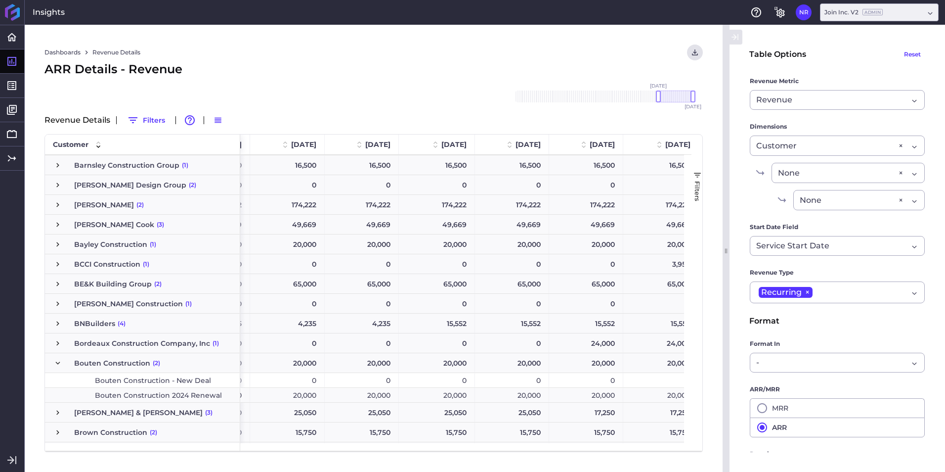
click at [307, 395] on div "20,000" at bounding box center [287, 395] width 75 height 14
click at [363, 402] on div "20,000 20,000 20,000 20,000 20,000 20,000 20,000 20,000 20,000 20,000 20,000" at bounding box center [475, 395] width 1340 height 15
click at [394, 392] on div "20,000" at bounding box center [362, 395] width 74 height 14
click at [433, 392] on div "20,000" at bounding box center [437, 395] width 76 height 14
click at [540, 399] on div "20,000" at bounding box center [512, 395] width 74 height 14
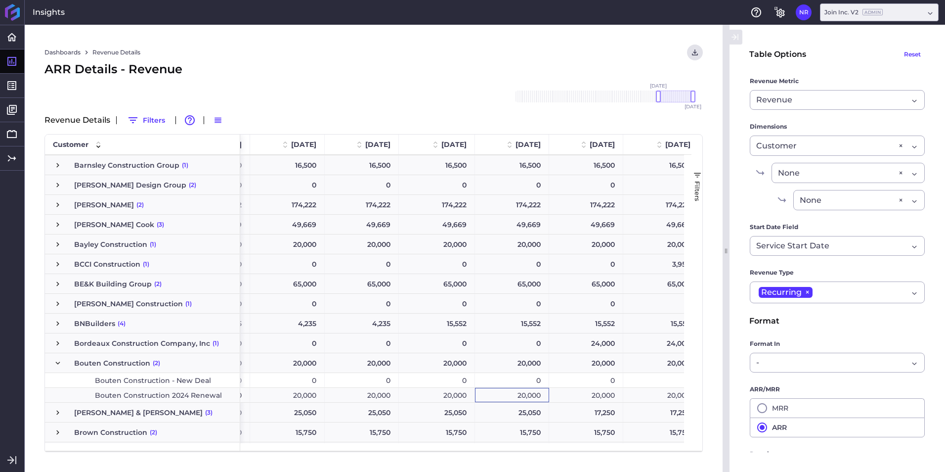
click at [582, 392] on div "20,000" at bounding box center [586, 395] width 74 height 14
click at [670, 399] on div "20,000" at bounding box center [662, 395] width 76 height 14
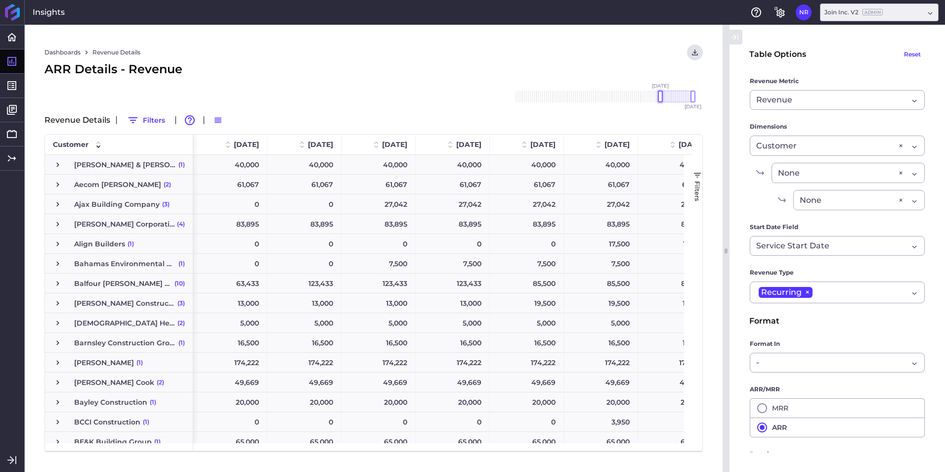
drag, startPoint x: 672, startPoint y: 92, endPoint x: 662, endPoint y: 92, distance: 9.9
click at [662, 92] on div at bounding box center [660, 96] width 5 height 12
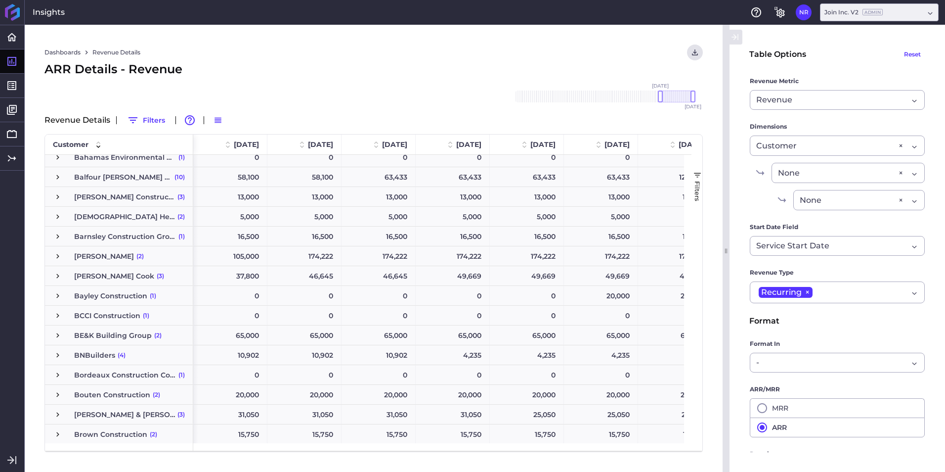
scroll to position [133, 0]
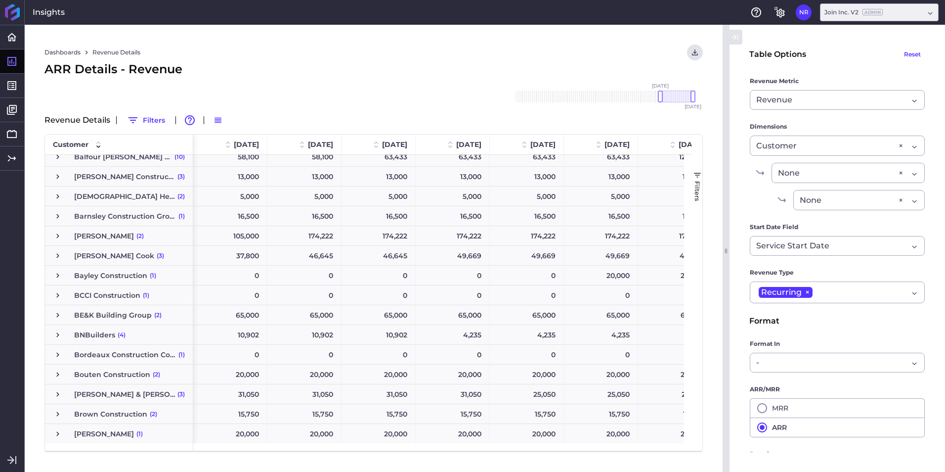
click at [246, 368] on div "20,000" at bounding box center [230, 373] width 74 height 19
click at [296, 373] on div "20,000" at bounding box center [305, 372] width 74 height 19
drag, startPoint x: 380, startPoint y: 371, endPoint x: 468, endPoint y: 371, distance: 88.0
click at [384, 370] on div "20,000" at bounding box center [379, 372] width 74 height 19
click at [475, 371] on div "20,000" at bounding box center [453, 372] width 74 height 19
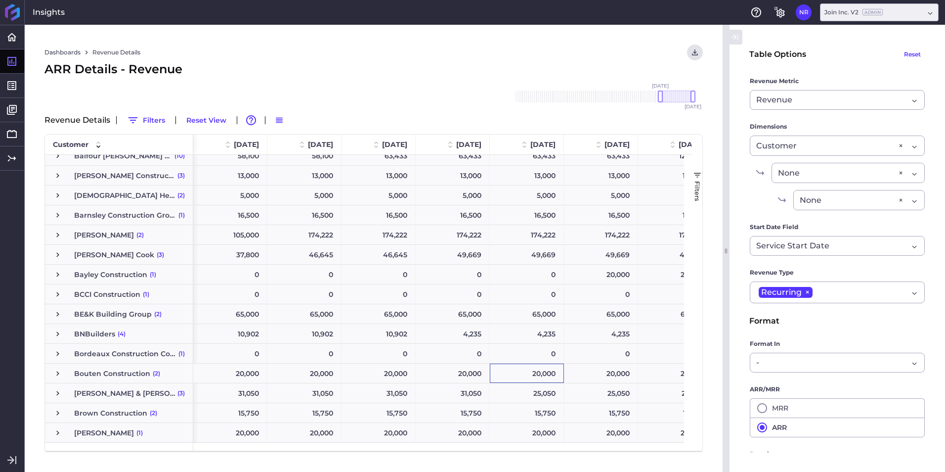
click at [553, 373] on div "20,000" at bounding box center [527, 372] width 74 height 19
click at [619, 373] on div "20,000" at bounding box center [601, 372] width 74 height 19
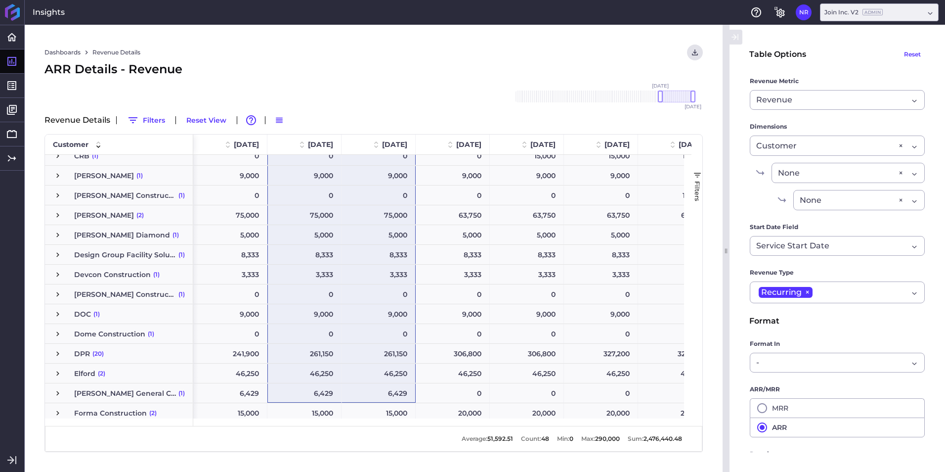
drag, startPoint x: 366, startPoint y: 443, endPoint x: 308, endPoint y: 386, distance: 81.8
click at [336, 279] on div "3,333" at bounding box center [305, 274] width 74 height 19
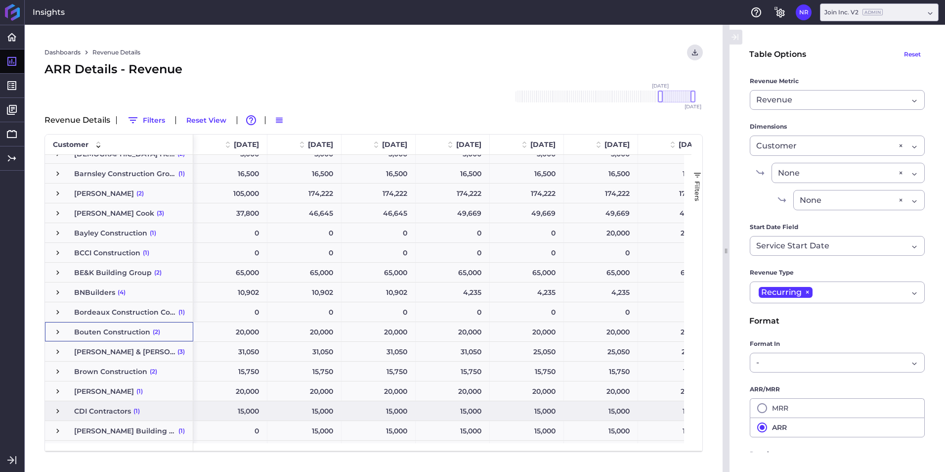
click at [111, 332] on span "Bouten Construction" at bounding box center [112, 331] width 76 height 19
click at [58, 328] on span "Press SPACE to select this row." at bounding box center [57, 328] width 9 height 9
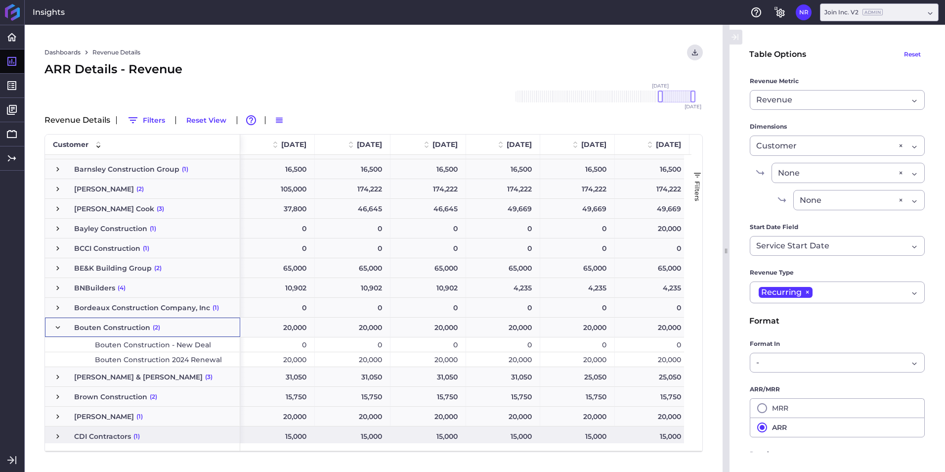
click at [181, 360] on span "Bouten Construction 2024 Renewal" at bounding box center [158, 360] width 127 height 14
click at [252, 359] on div "20,000" at bounding box center [277, 359] width 75 height 14
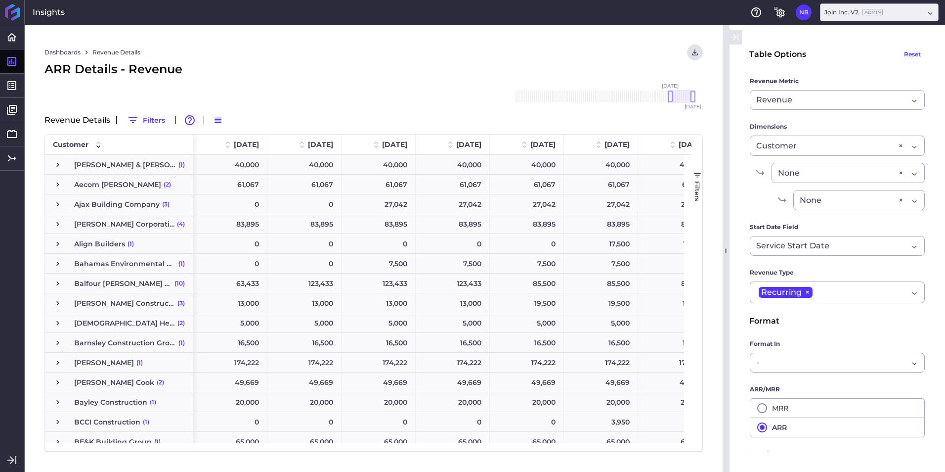
drag, startPoint x: 0, startPoint y: 0, endPoint x: 243, endPoint y: 61, distance: 250.8
click at [243, 61] on div "ARR Details - Revenue" at bounding box center [374, 69] width 659 height 18
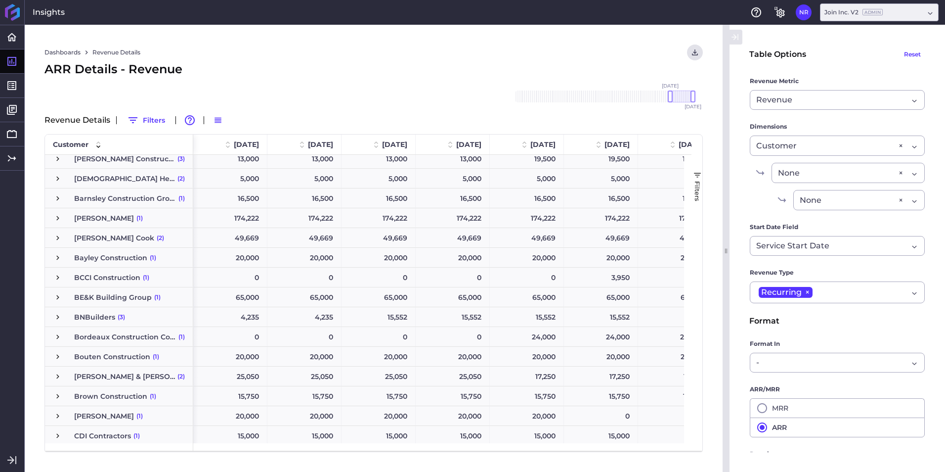
scroll to position [145, 0]
click at [157, 360] on span "(1)" at bounding box center [156, 356] width 6 height 19
click at [154, 355] on span "(1)" at bounding box center [156, 356] width 6 height 19
drag, startPoint x: 673, startPoint y: 97, endPoint x: 660, endPoint y: 95, distance: 13.1
click at [660, 95] on div at bounding box center [658, 96] width 5 height 12
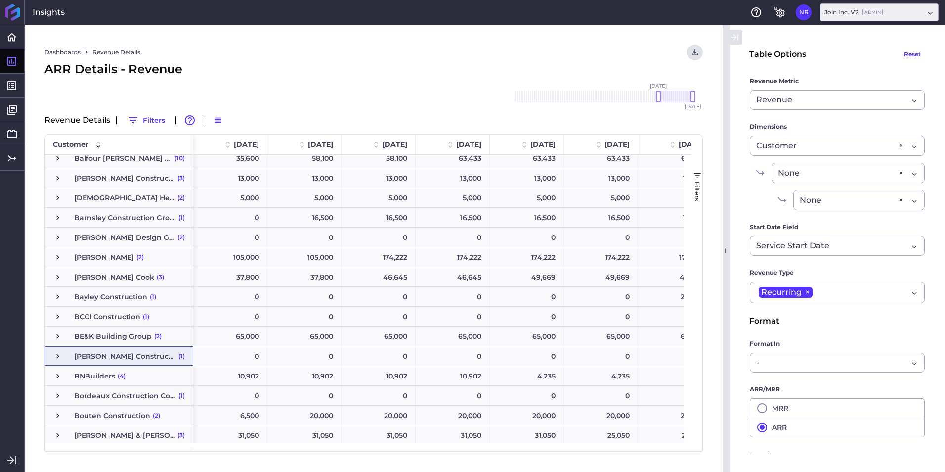
scroll to position [151, 0]
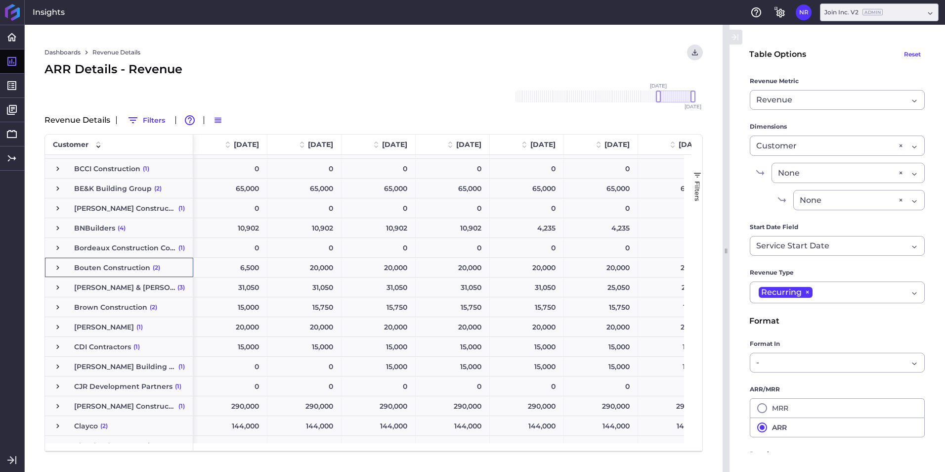
click at [55, 264] on span "Press SPACE to select this row." at bounding box center [57, 267] width 9 height 9
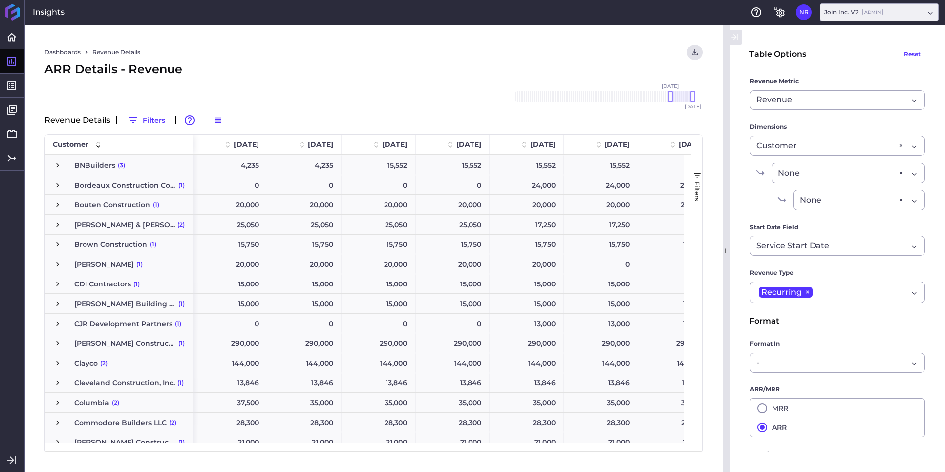
click at [120, 206] on span "Bouten Construction" at bounding box center [112, 204] width 76 height 19
click at [65, 205] on span "Bouten Construction (1)" at bounding box center [119, 204] width 132 height 19
click at [54, 202] on span "Press SPACE to select this row." at bounding box center [57, 204] width 9 height 9
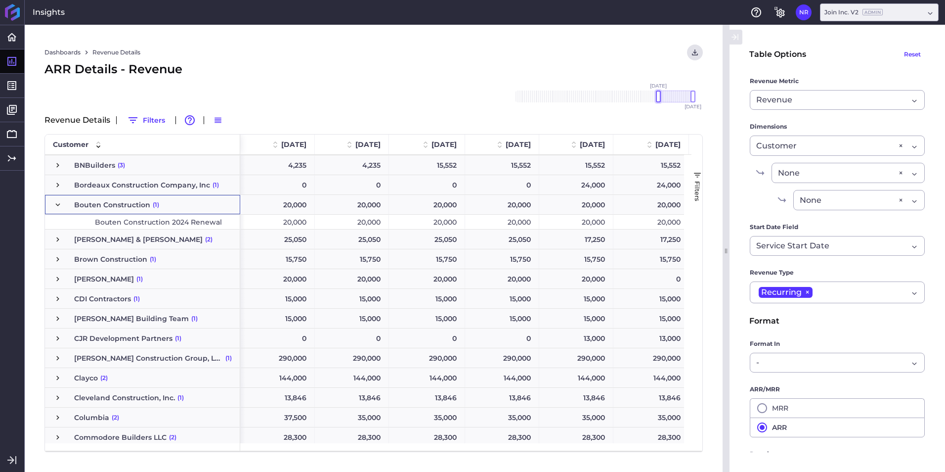
drag, startPoint x: 671, startPoint y: 95, endPoint x: 658, endPoint y: 95, distance: 12.9
click at [658, 95] on div at bounding box center [658, 96] width 5 height 12
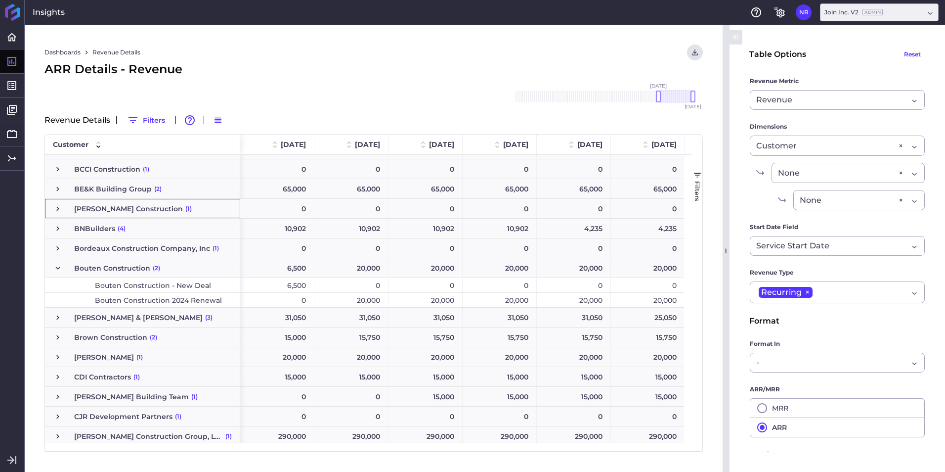
scroll to position [0, 20]
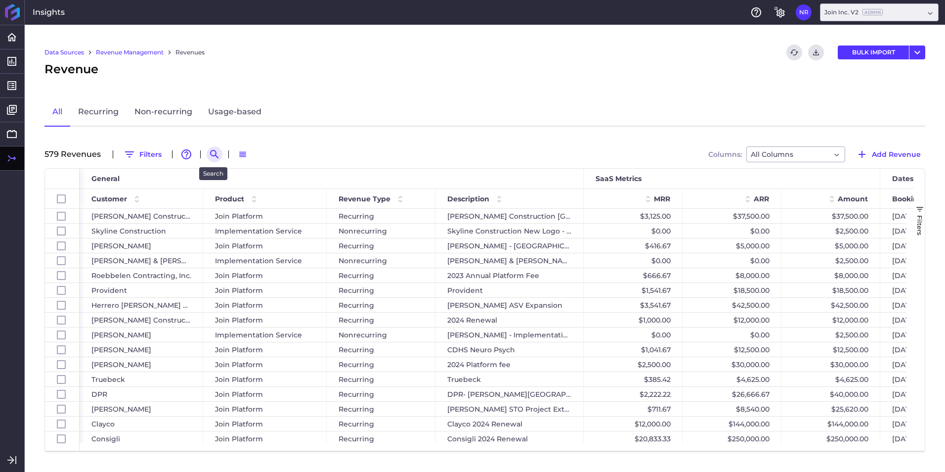
click at [212, 155] on icon "Search by" at bounding box center [214, 154] width 8 height 8
paste input "[PERSON_NAME] [PERSON_NAME]"
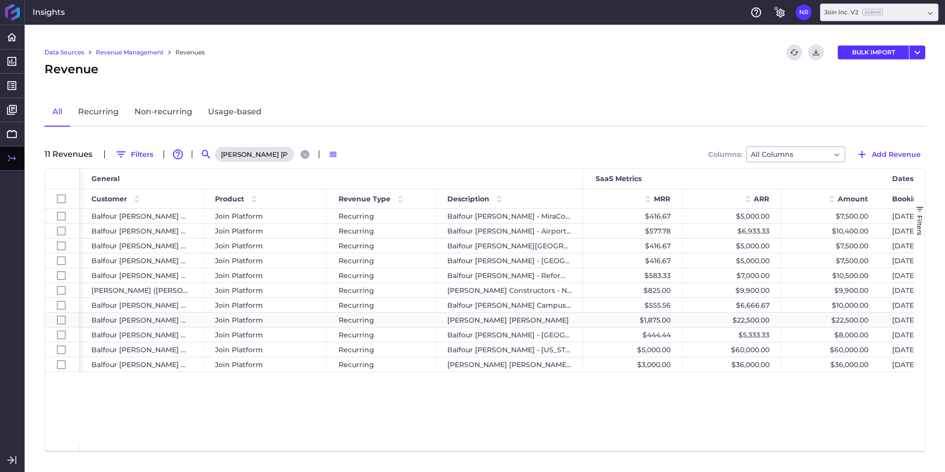
type input "[PERSON_NAME] [PERSON_NAME]"
click at [496, 320] on div "[PERSON_NAME] [PERSON_NAME]" at bounding box center [510, 320] width 148 height 14
checkbox input "false"
checkbox input "true"
checkbox input "false"
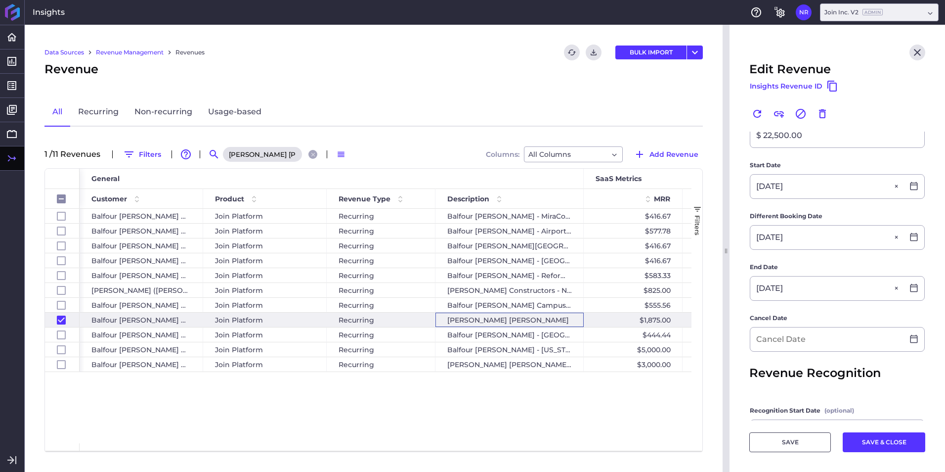
scroll to position [197, 0]
click at [819, 334] on input at bounding box center [827, 339] width 153 height 24
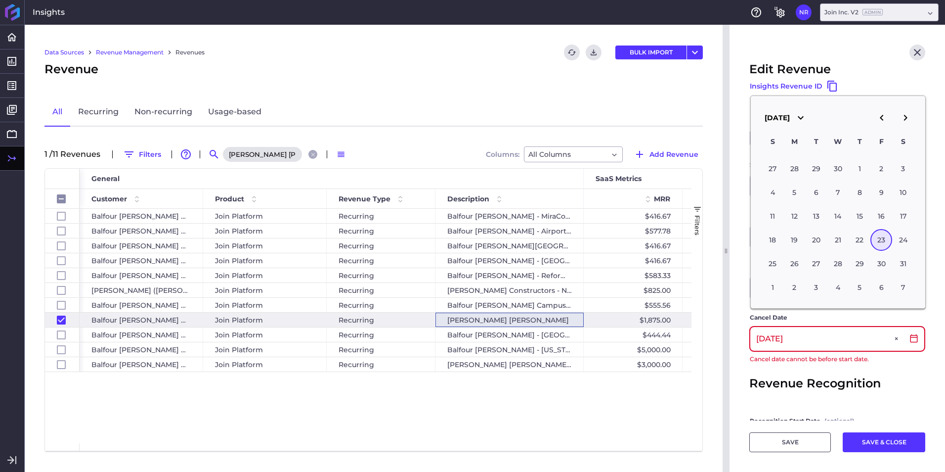
type input "10/23/2025"
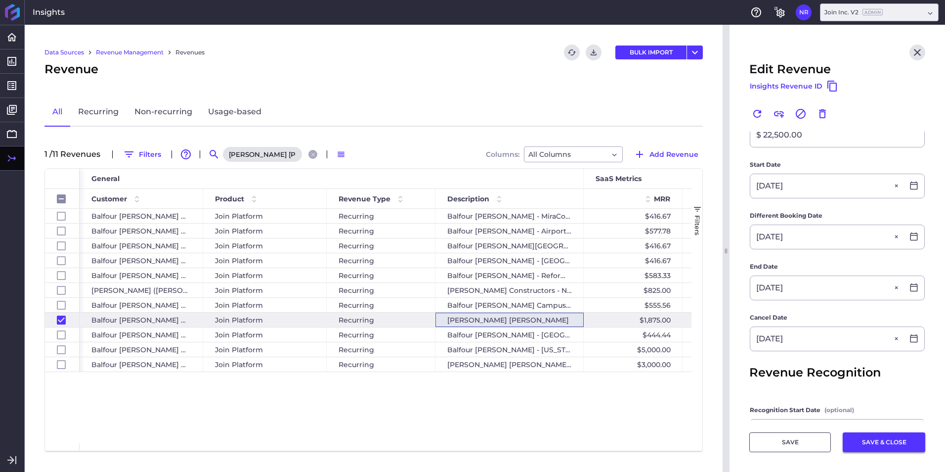
click at [875, 447] on button "SAVE & CLOSE" at bounding box center [884, 442] width 83 height 20
checkbox input "false"
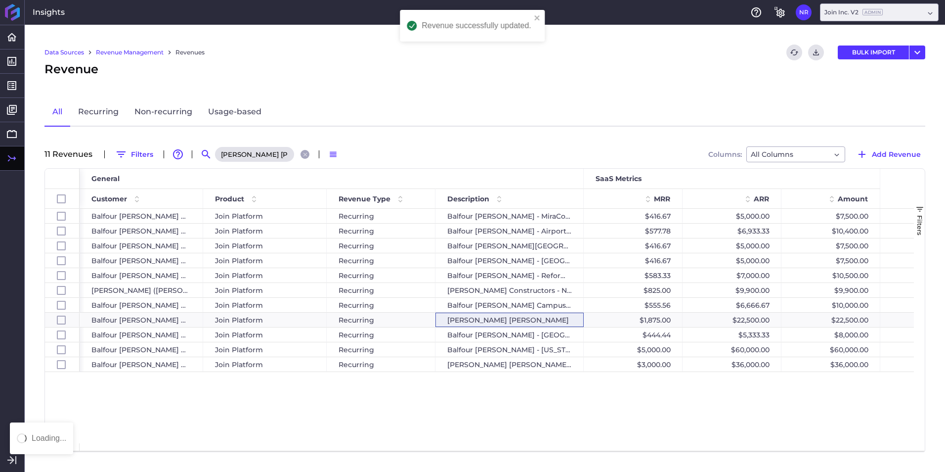
scroll to position [0, 0]
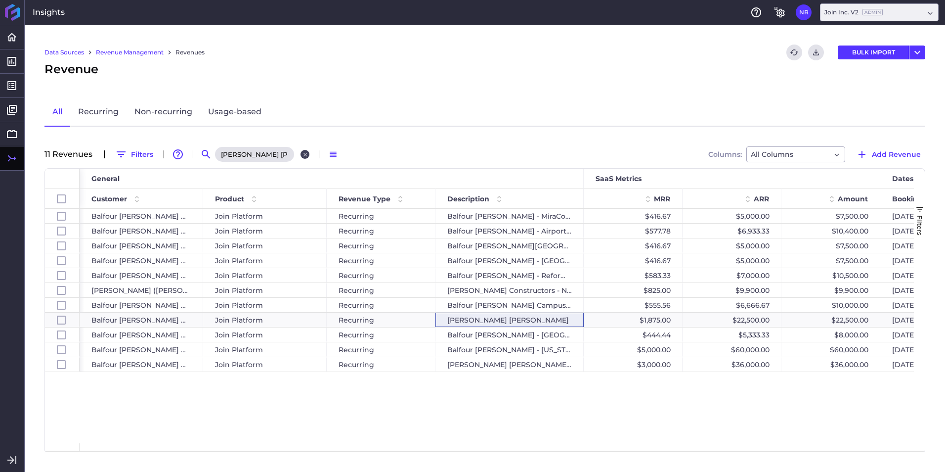
click at [302, 157] on icon "Close search" at bounding box center [305, 154] width 6 height 6
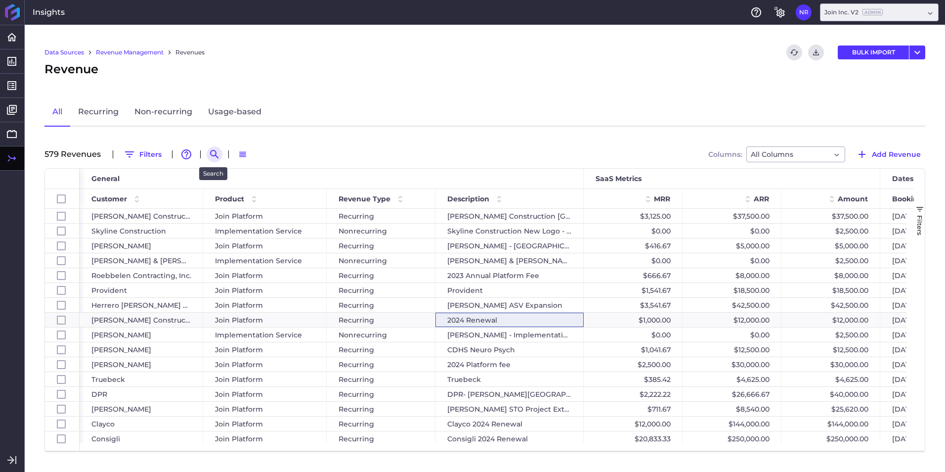
click at [218, 155] on icon "Search by" at bounding box center [215, 154] width 12 height 12
paste input "Barton Malow - 2024 Renewal"
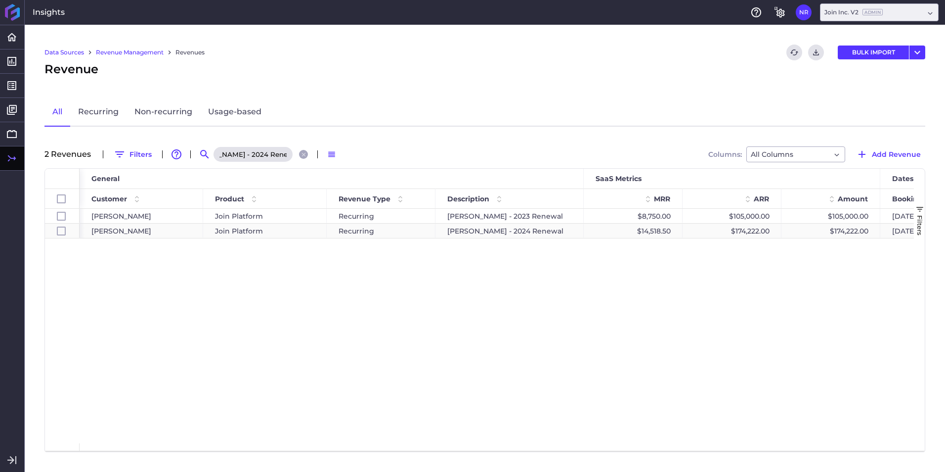
type input "Barton Malow - 2024 Renewal"
click at [292, 225] on div "Join Platform" at bounding box center [265, 231] width 100 height 14
checkbox input "false"
checkbox input "true"
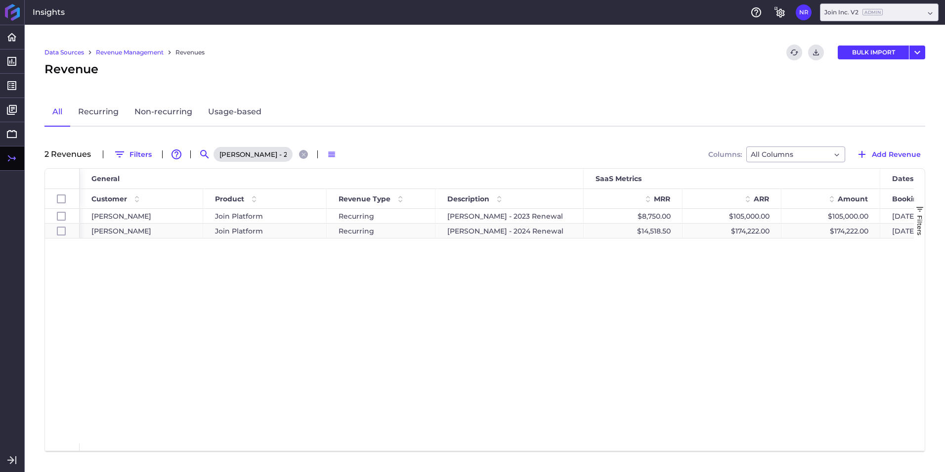
checkbox input "false"
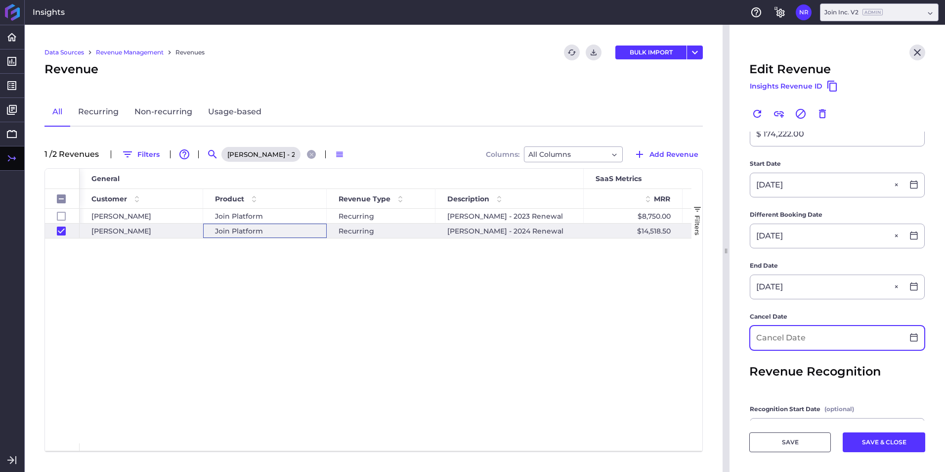
scroll to position [239, 0]
click at [809, 334] on input at bounding box center [827, 337] width 153 height 24
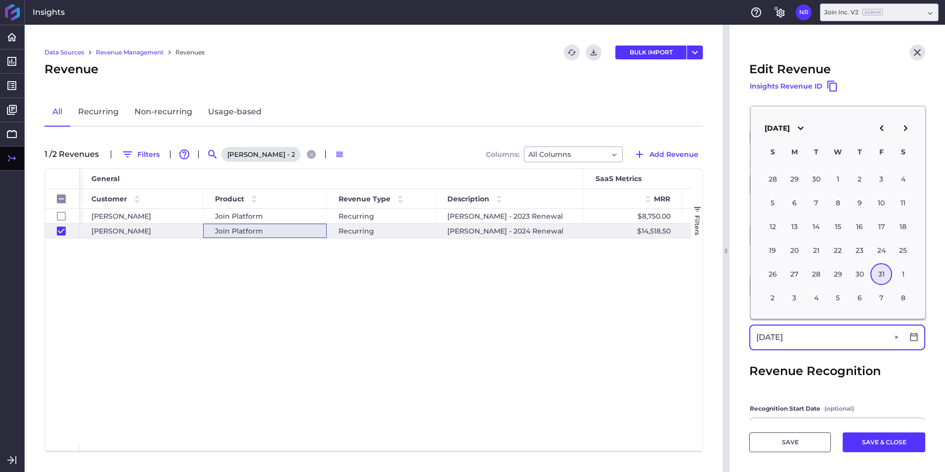
type input "10/31/2025"
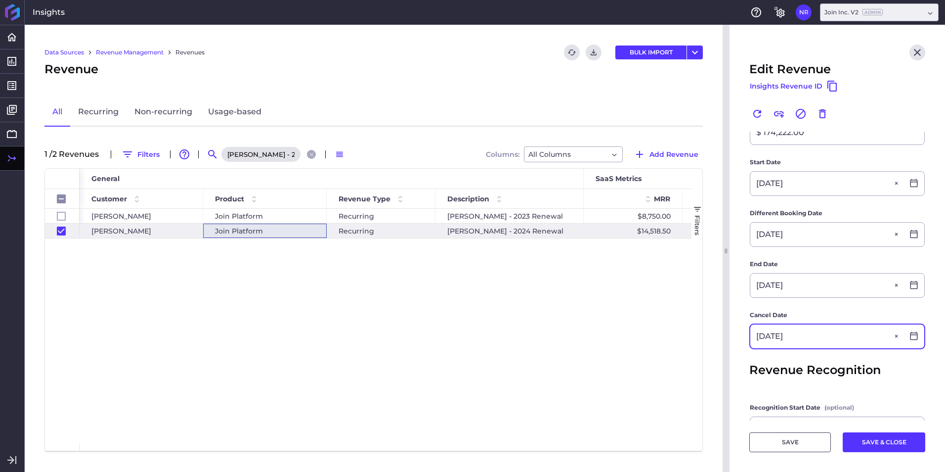
scroll to position [240, 0]
click at [870, 445] on button "SAVE & CLOSE" at bounding box center [884, 442] width 83 height 20
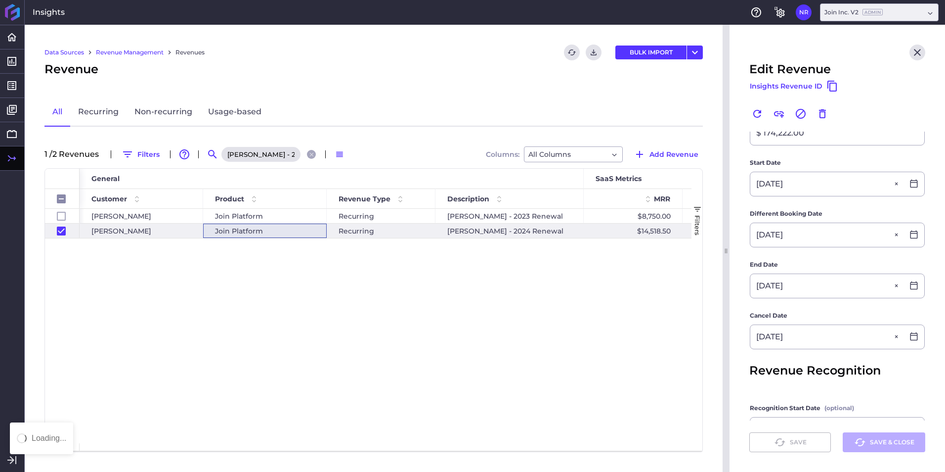
checkbox input "false"
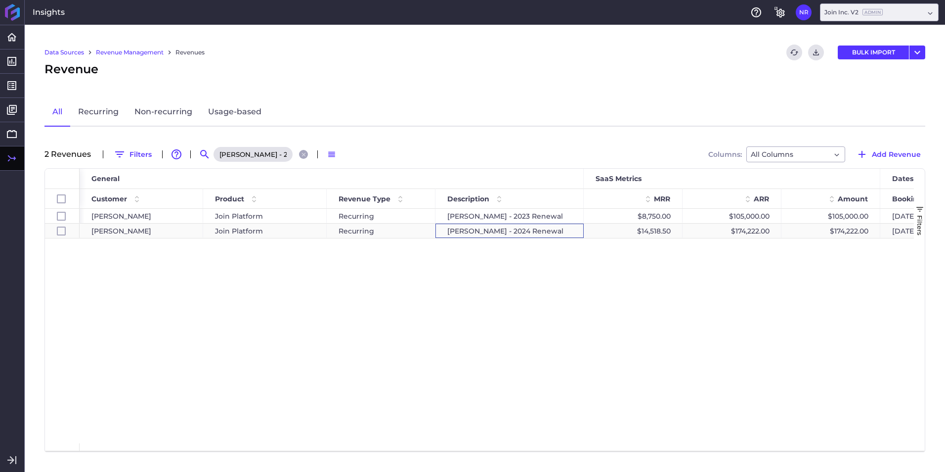
click at [477, 234] on div "Barton Malow - 2024 Renewal" at bounding box center [510, 231] width 148 height 14
checkbox input "false"
checkbox input "true"
checkbox input "false"
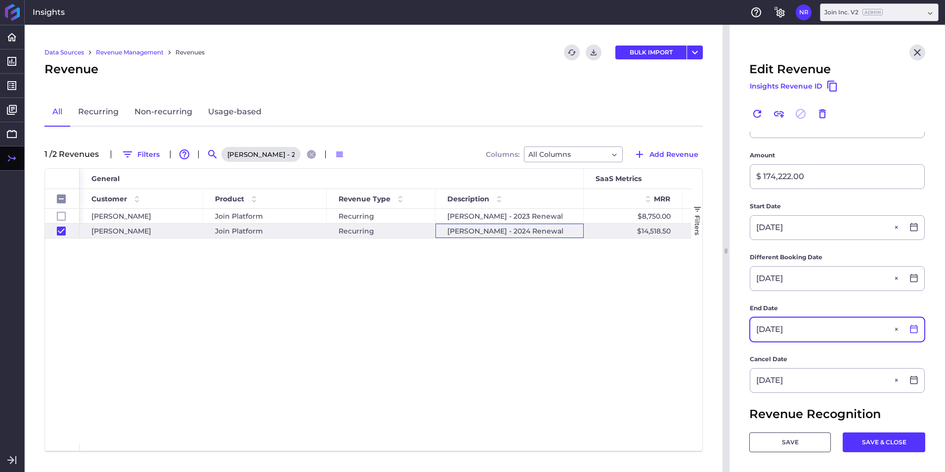
scroll to position [197, 0]
click at [911, 332] on icon at bounding box center [914, 328] width 7 height 8
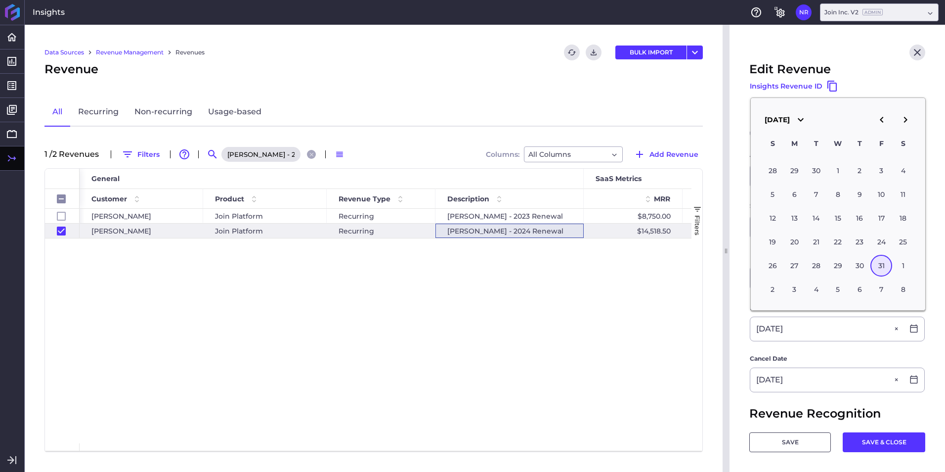
click at [900, 123] on icon "button" at bounding box center [906, 120] width 12 height 12
click at [904, 173] on div "1" at bounding box center [904, 171] width 22 height 22
type input "11/01/2025"
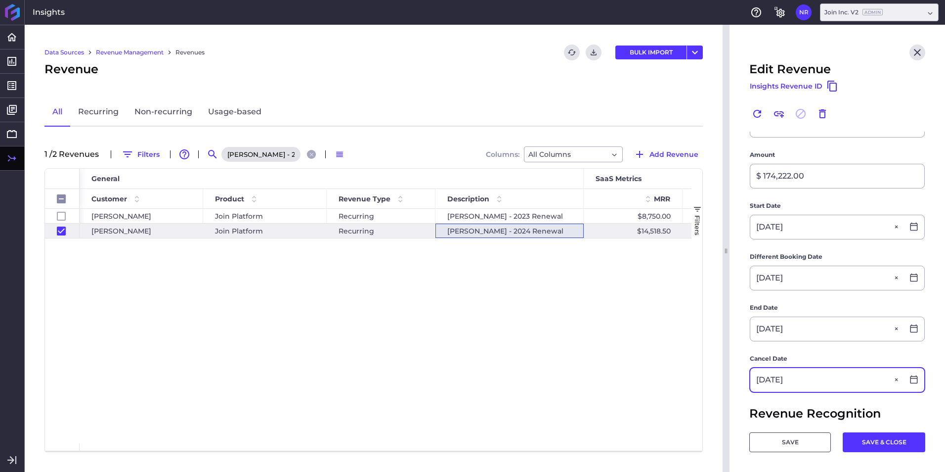
click at [907, 386] on div "10/31/2025" at bounding box center [838, 380] width 174 height 24
click at [911, 383] on icon at bounding box center [914, 379] width 7 height 8
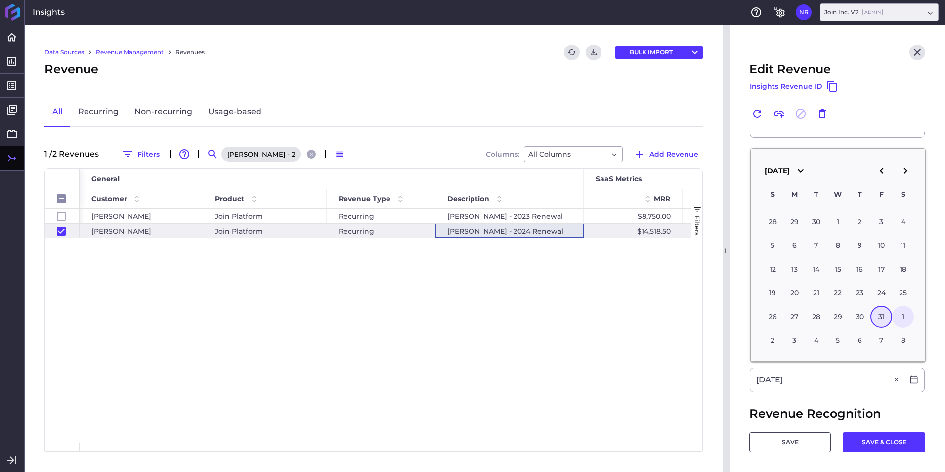
click at [907, 314] on div "1" at bounding box center [904, 317] width 22 height 22
type input "11/01/2025"
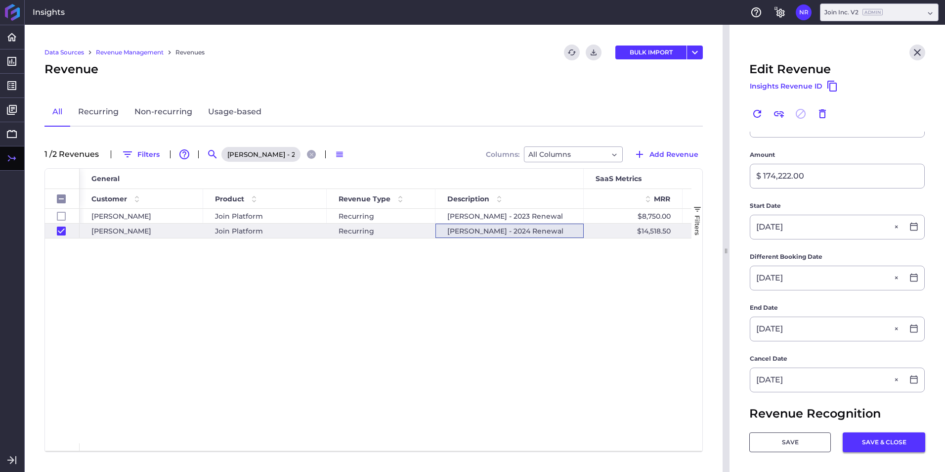
click at [882, 442] on button "SAVE & CLOSE" at bounding box center [884, 442] width 83 height 20
checkbox input "false"
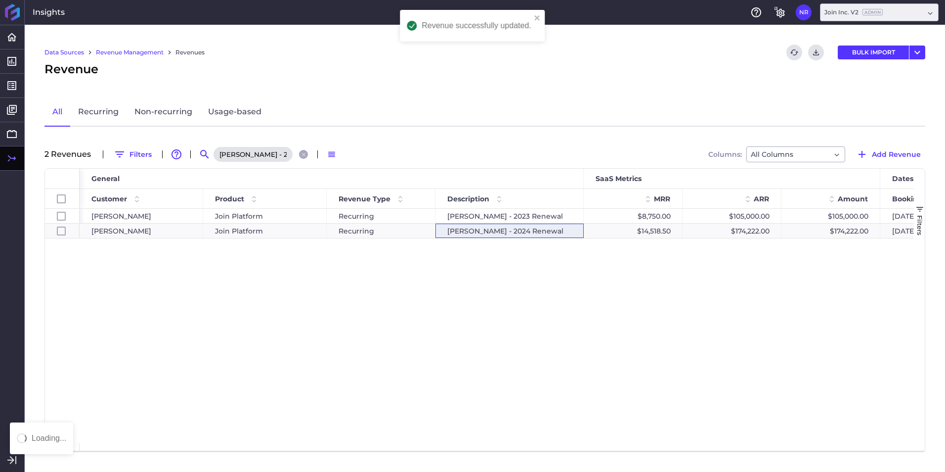
scroll to position [0, 0]
click at [306, 156] on icon "Close search" at bounding box center [304, 154] width 6 height 6
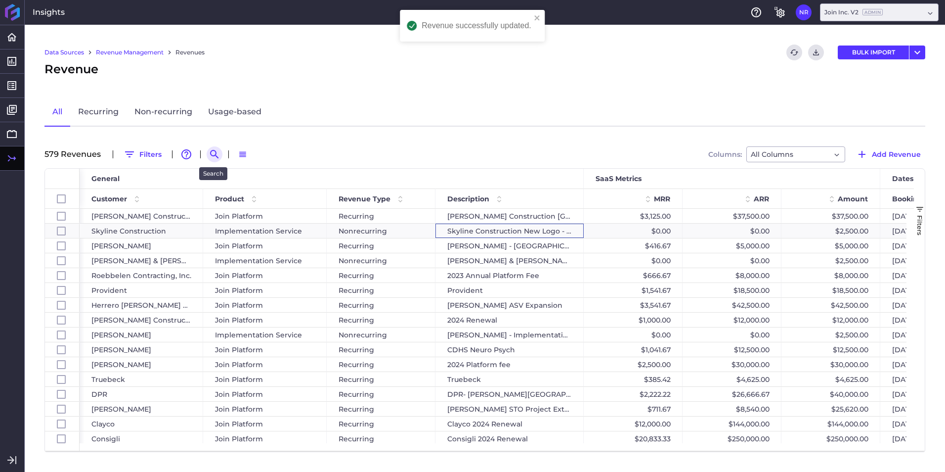
click at [213, 153] on icon "Search by" at bounding box center [215, 154] width 12 height 12
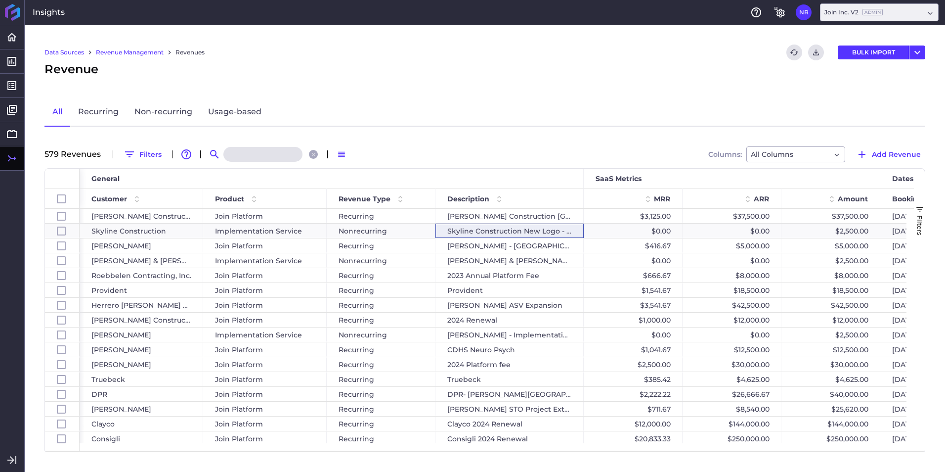
paste input "Chasse 2024 Platform and Forecasting"
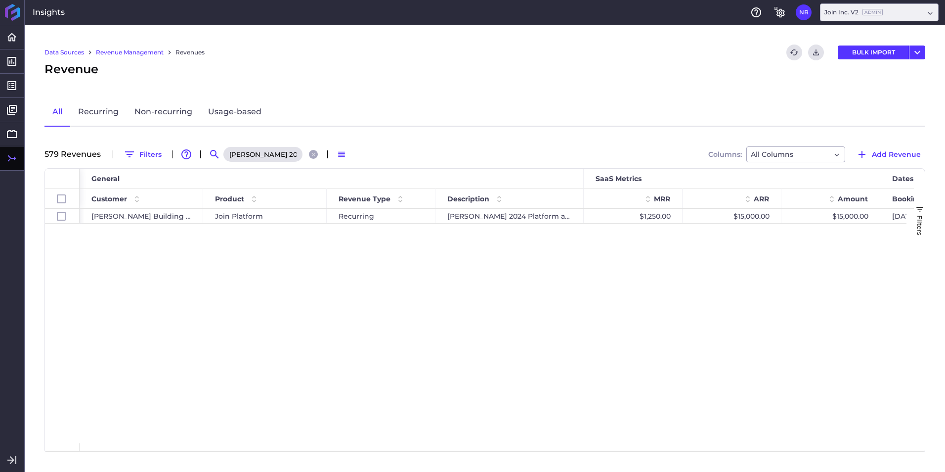
scroll to position [0, 61]
type input "Chasse 2024 Platform and Forecasting"
click at [270, 215] on div "Join Platform" at bounding box center [265, 216] width 100 height 14
checkbox input "true"
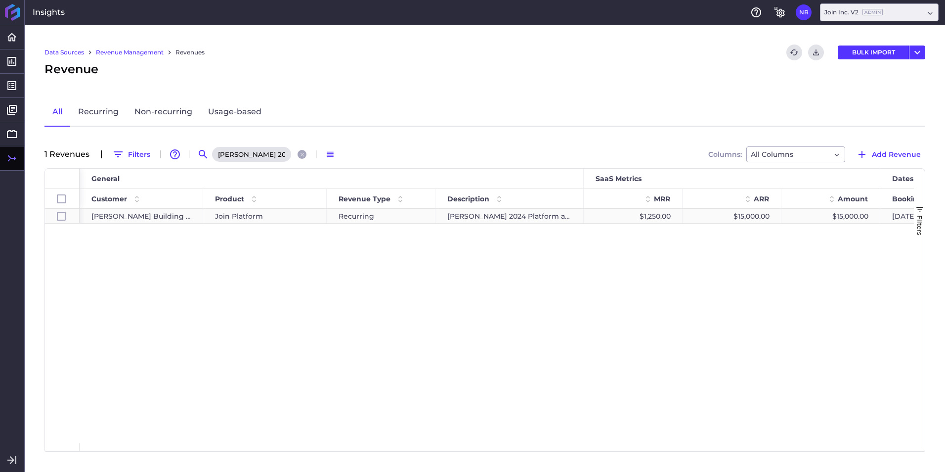
checkbox input "true"
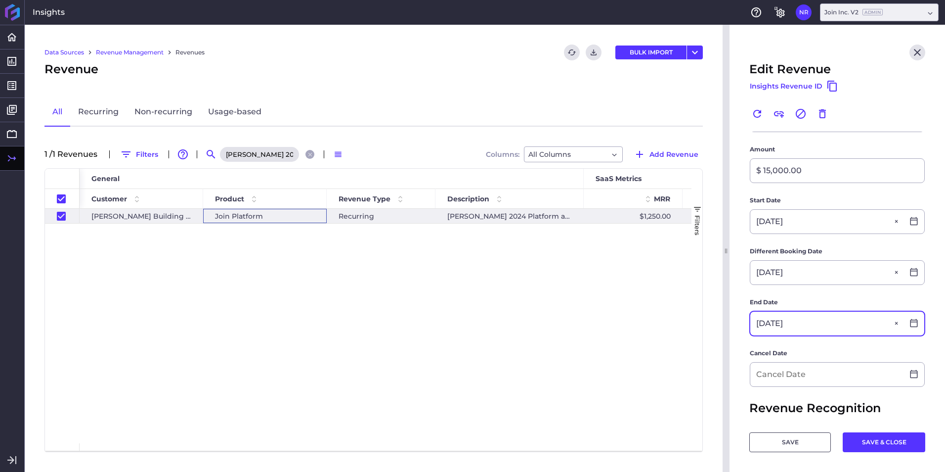
scroll to position [149, 0]
click at [833, 304] on label "End Date" at bounding box center [837, 305] width 175 height 14
click at [911, 322] on icon at bounding box center [914, 323] width 7 height 8
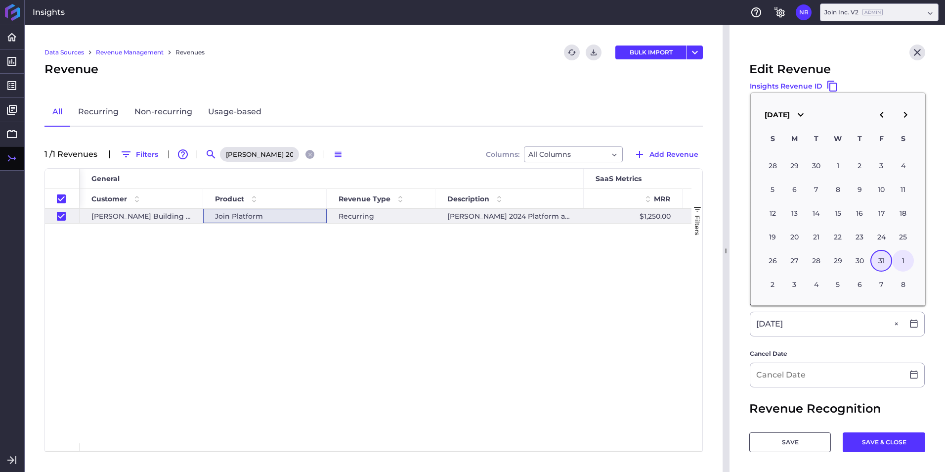
click at [902, 262] on div "1" at bounding box center [904, 261] width 22 height 22
type input "11/01/2025"
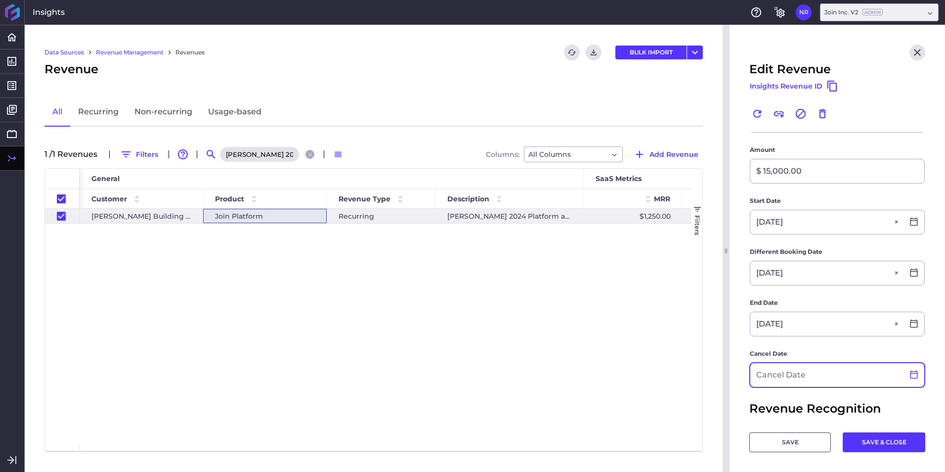
click at [910, 377] on icon at bounding box center [914, 374] width 9 height 9
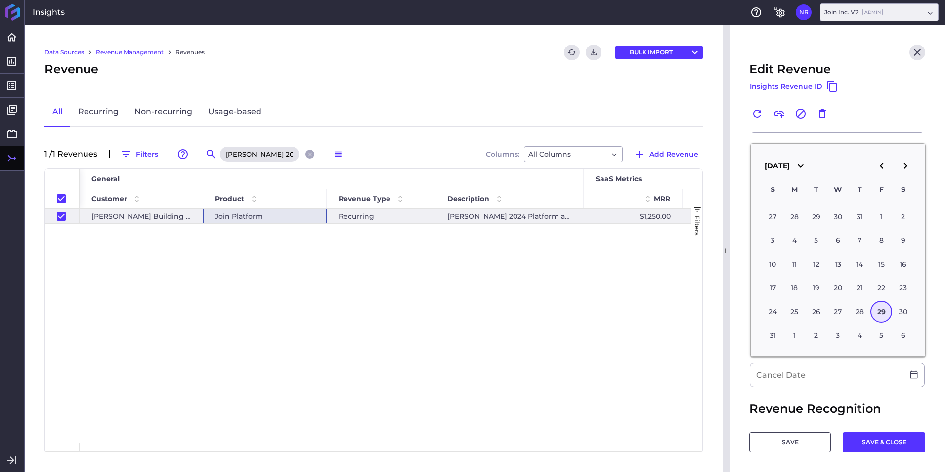
click at [906, 163] on icon "button" at bounding box center [906, 166] width 12 height 12
click at [880, 381] on input at bounding box center [827, 375] width 153 height 24
click at [876, 380] on input at bounding box center [827, 375] width 153 height 24
type input "11/01/2025"
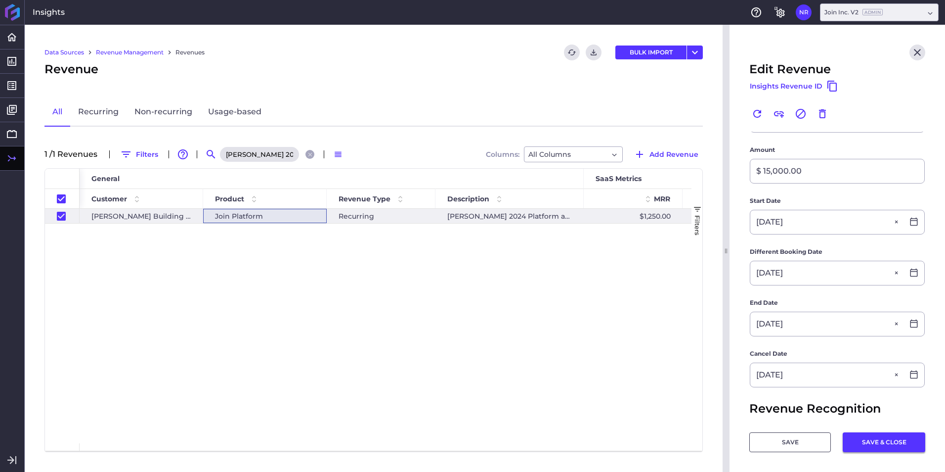
click at [864, 440] on button "SAVE & CLOSE" at bounding box center [884, 442] width 83 height 20
checkbox input "false"
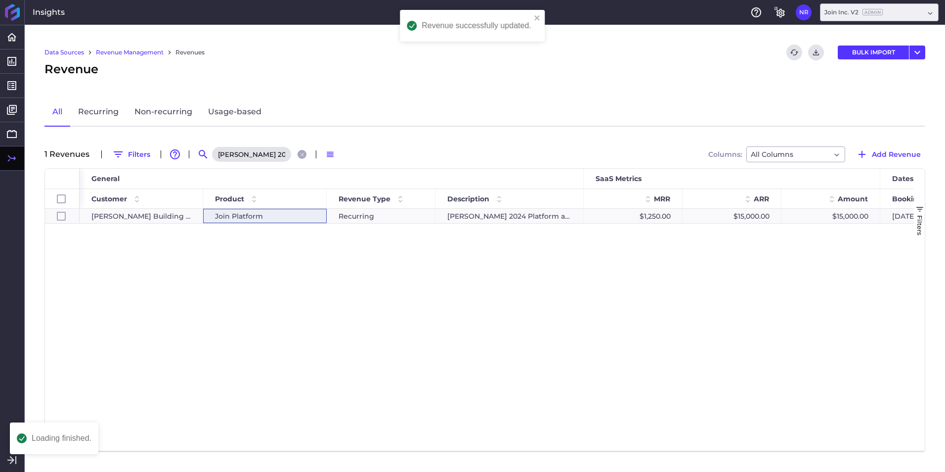
scroll to position [0, 0]
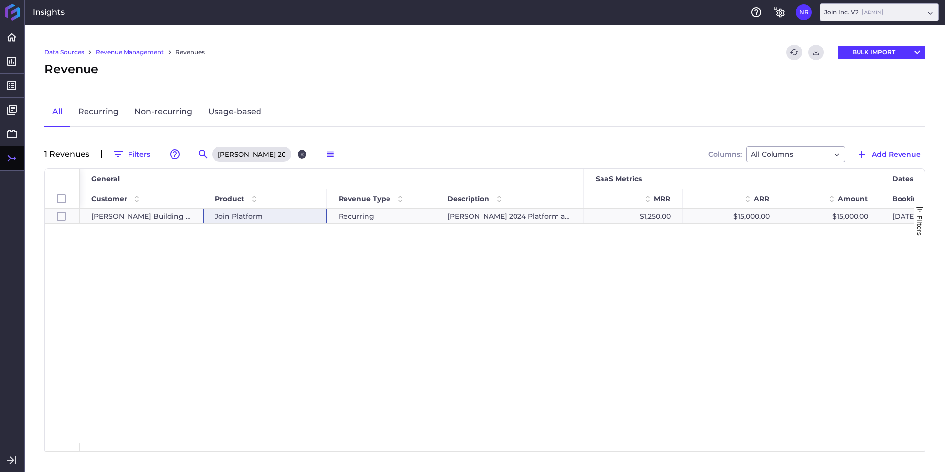
click at [303, 157] on icon "Close search" at bounding box center [302, 154] width 6 height 6
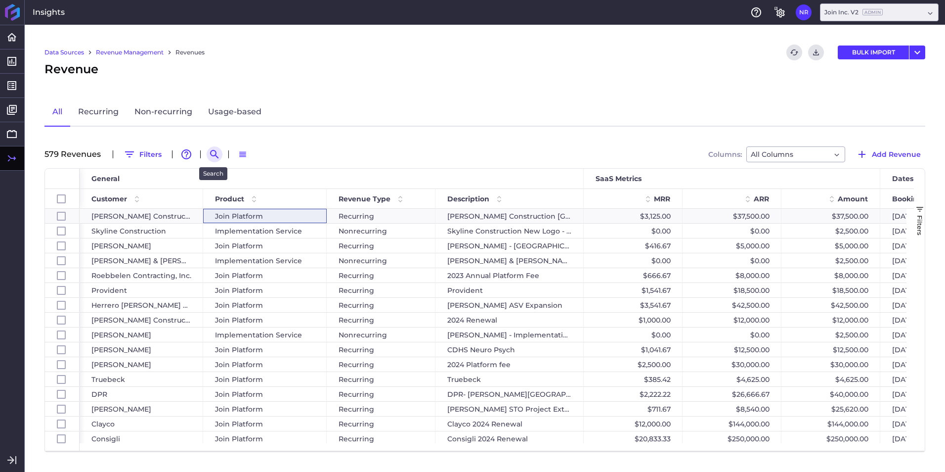
click at [211, 154] on icon "Search by" at bounding box center [215, 154] width 12 height 12
click at [283, 155] on input at bounding box center [263, 154] width 79 height 15
paste input "Robertson - 2024 Platform Fee"
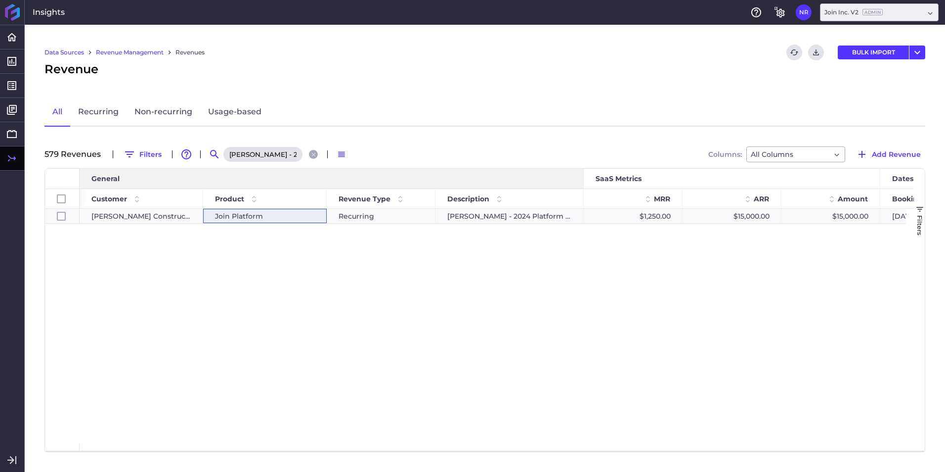
scroll to position [0, 35]
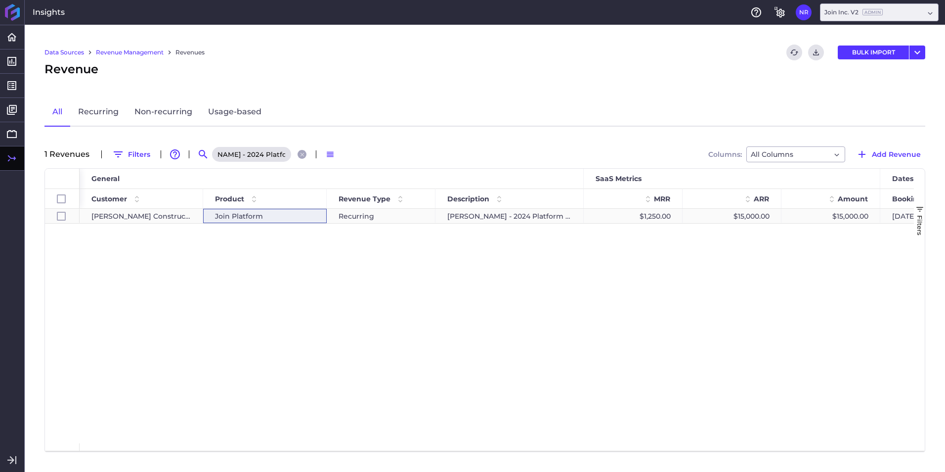
type input "Robertson - 2024 Platform Fee"
click at [475, 222] on div "Robertson - 2024 Platform Fee" at bounding box center [510, 216] width 148 height 14
checkbox input "true"
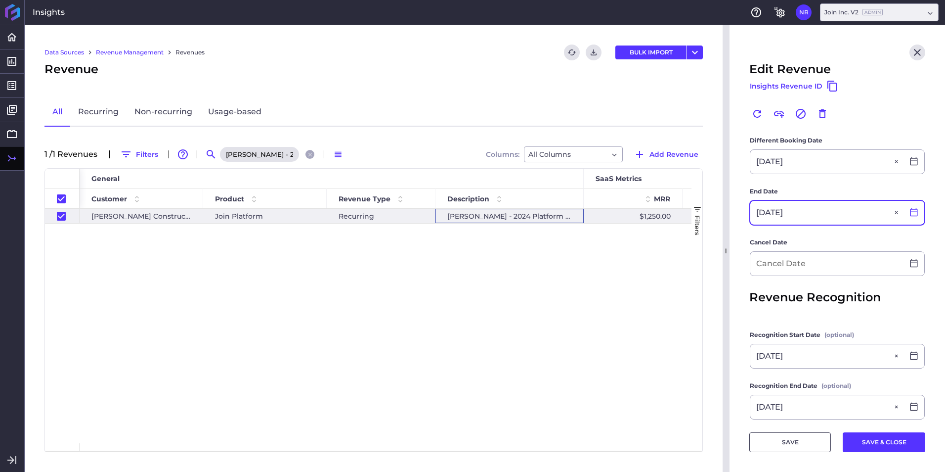
scroll to position [260, 0]
click at [910, 216] on icon at bounding box center [914, 212] width 9 height 9
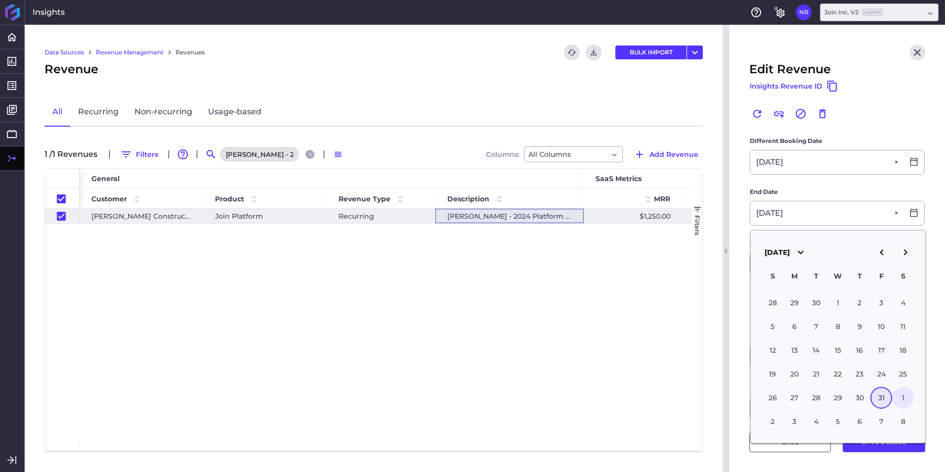
click at [908, 398] on div "1" at bounding box center [904, 398] width 22 height 22
type input "11/01/2025"
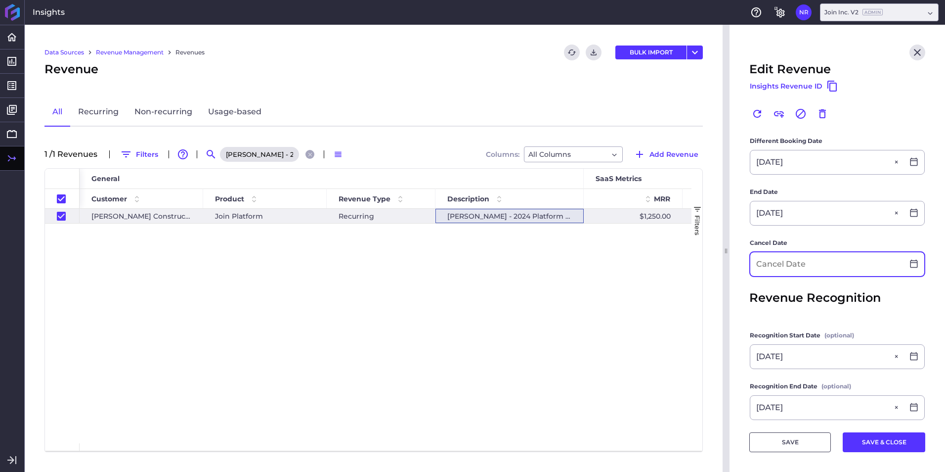
drag, startPoint x: 881, startPoint y: 267, endPoint x: 875, endPoint y: 267, distance: 6.4
click at [881, 267] on input at bounding box center [827, 264] width 153 height 24
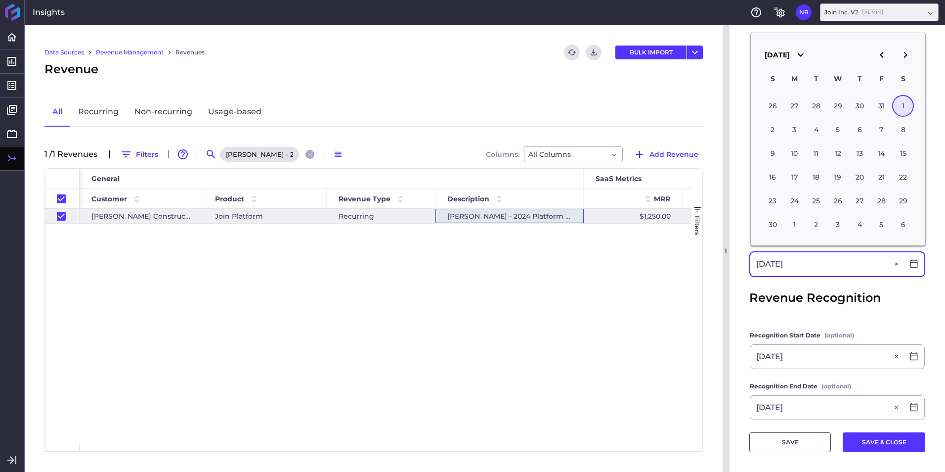
type input "11/01/2025"
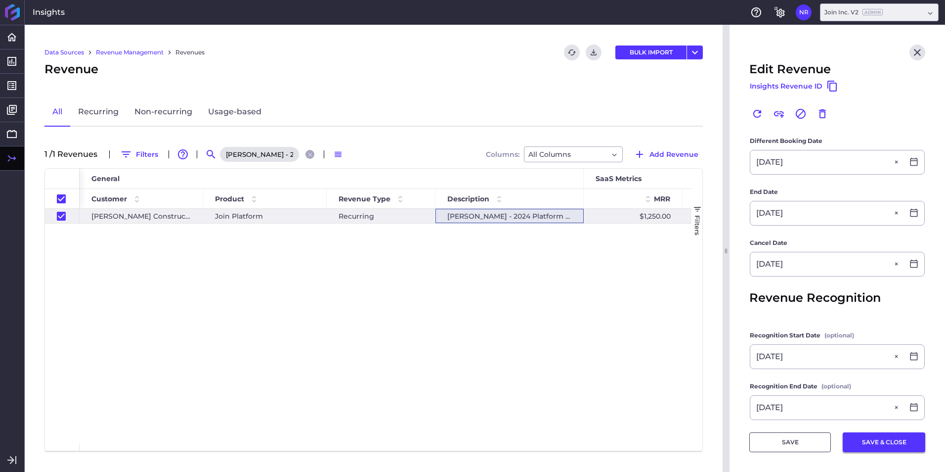
click at [889, 444] on button "SAVE & CLOSE" at bounding box center [884, 442] width 83 height 20
checkbox input "false"
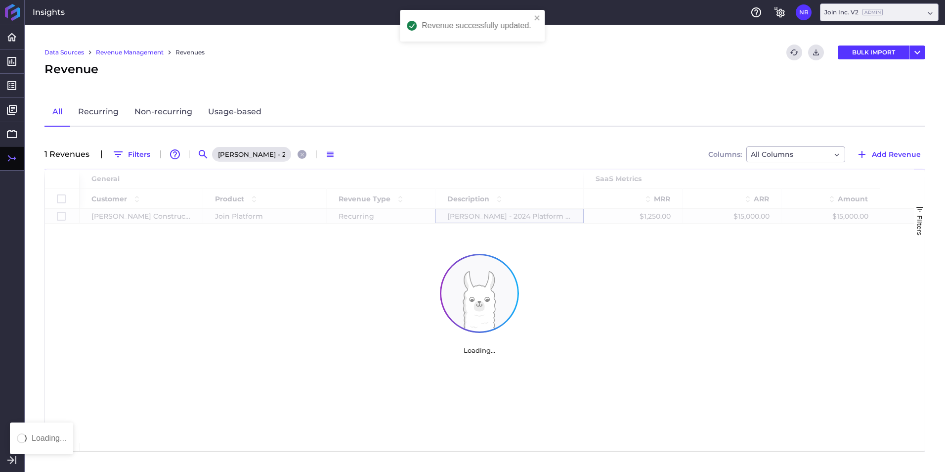
scroll to position [0, 0]
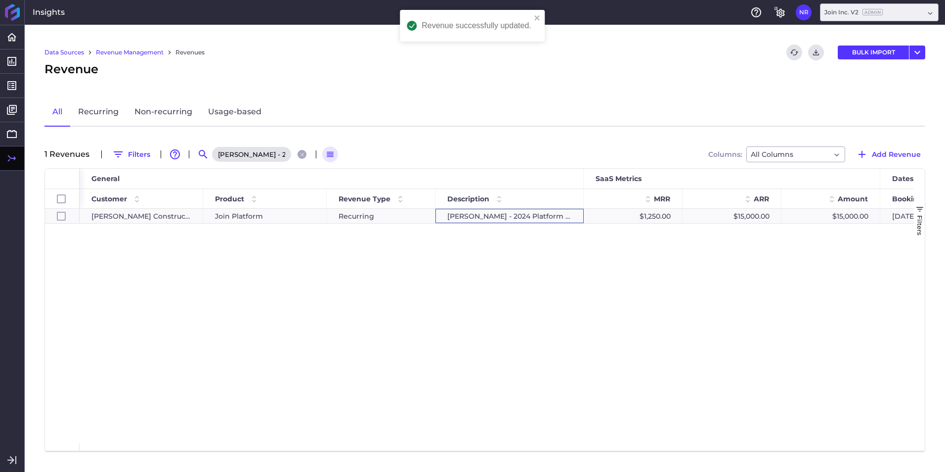
drag, startPoint x: 305, startPoint y: 154, endPoint x: 289, endPoint y: 153, distance: 15.3
click at [305, 153] on button "Close search" at bounding box center [302, 154] width 9 height 9
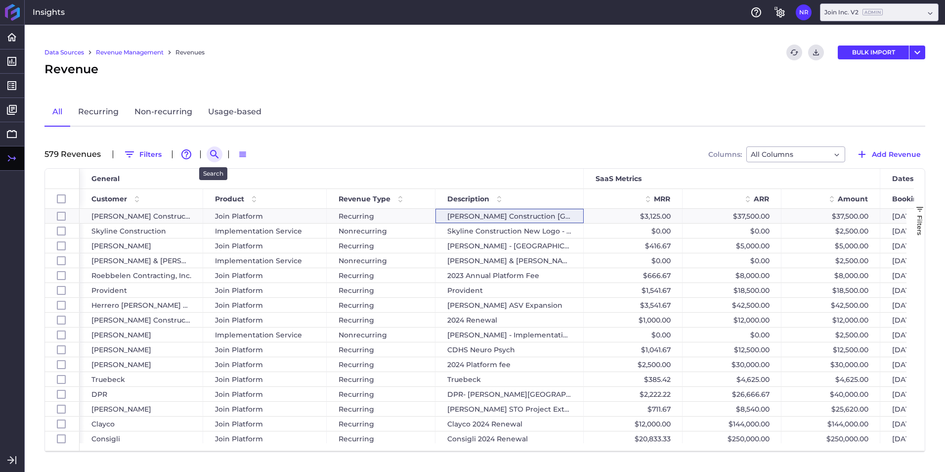
click at [216, 156] on icon "Search by" at bounding box center [214, 154] width 8 height 8
click at [266, 151] on input at bounding box center [263, 154] width 79 height 15
paste input "DPR - BSWH Frisco Heart"
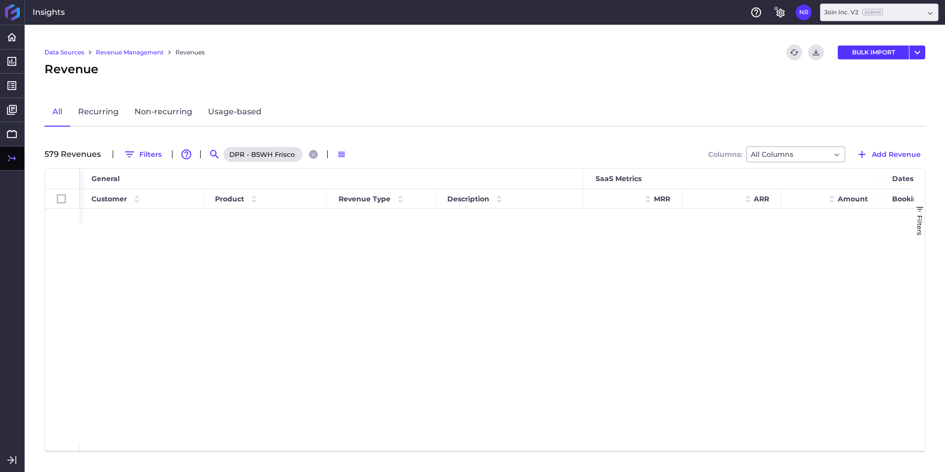
scroll to position [0, 17]
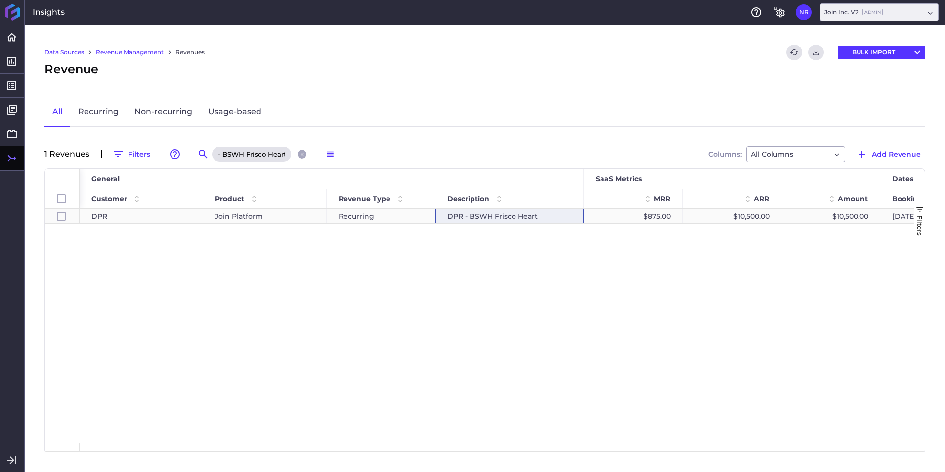
type input "DPR - BSWH Frisco Heart"
click at [241, 212] on span "Join Platform" at bounding box center [239, 216] width 48 height 14
checkbox input "true"
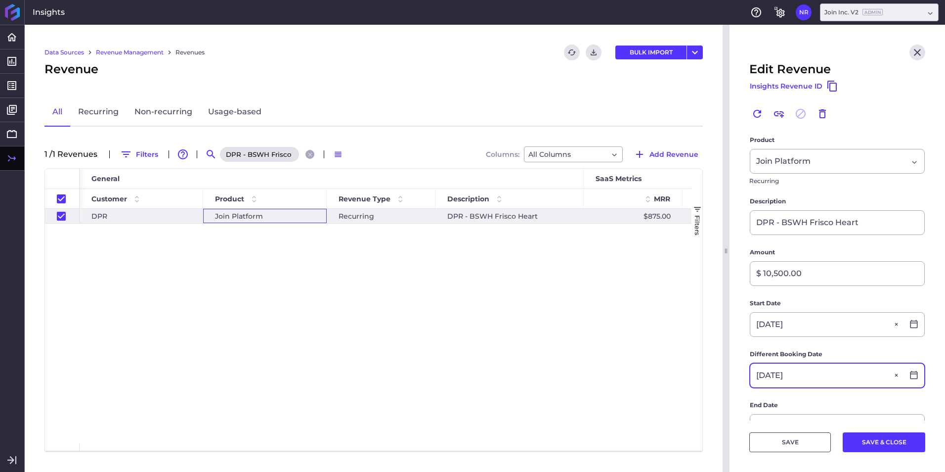
scroll to position [48, 0]
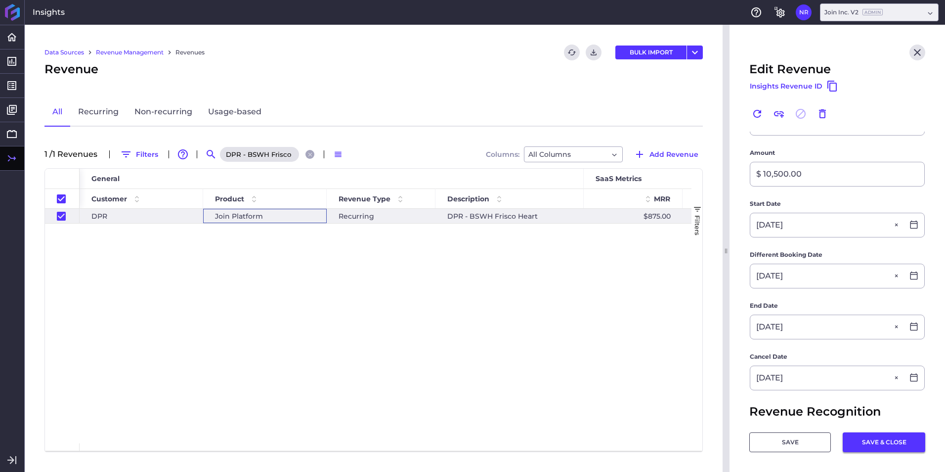
click at [883, 433] on button "SAVE & CLOSE" at bounding box center [884, 442] width 83 height 20
checkbox input "false"
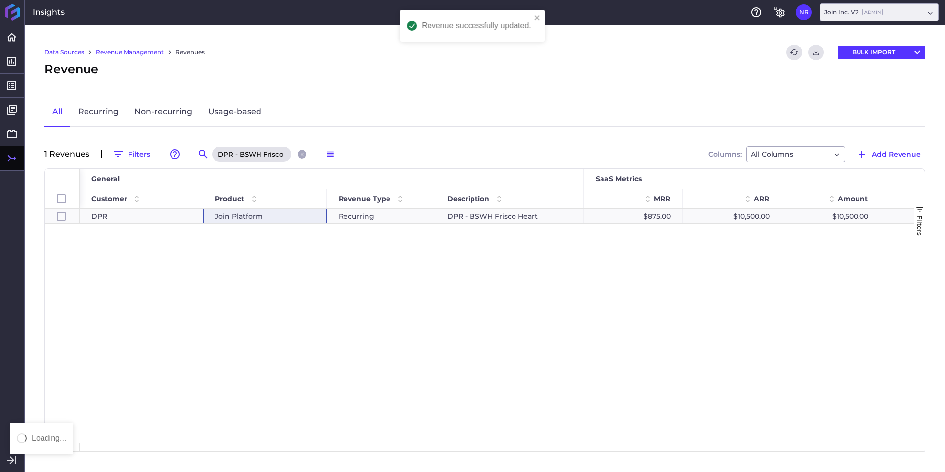
scroll to position [0, 0]
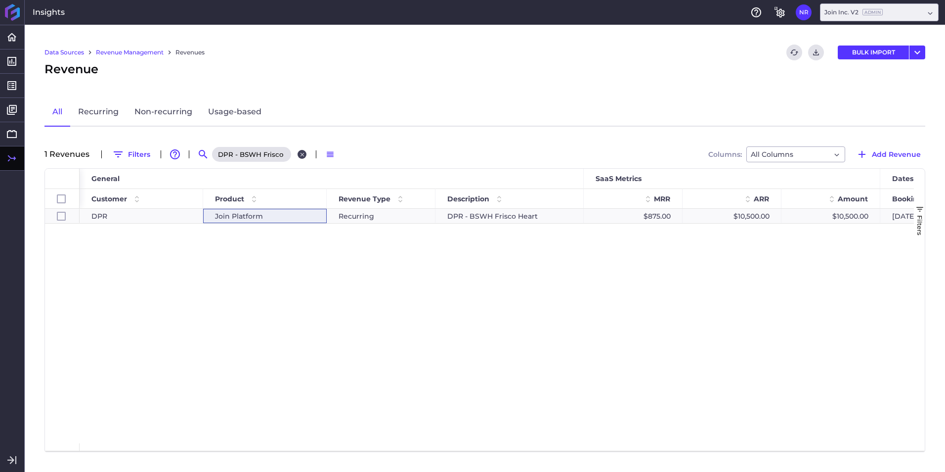
click at [303, 156] on icon "Close search" at bounding box center [302, 154] width 6 height 6
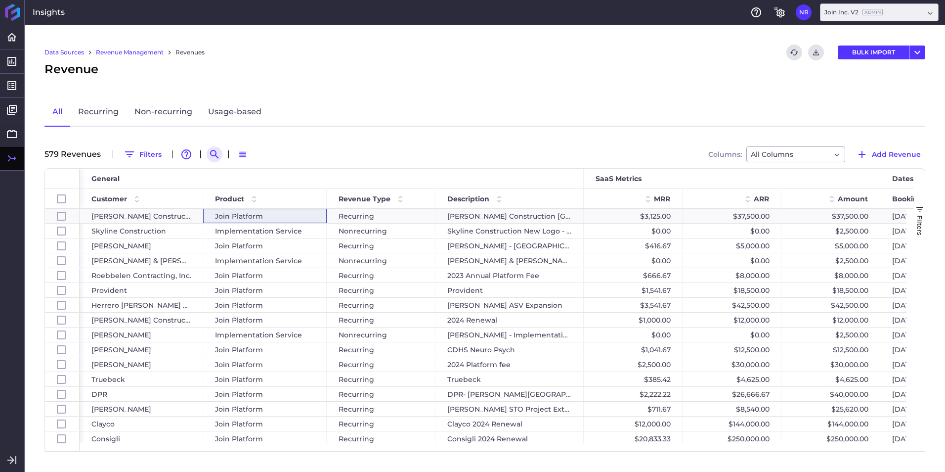
click at [218, 160] on icon "Search by" at bounding box center [215, 154] width 12 height 12
click at [258, 158] on div at bounding box center [272, 154] width 99 height 16
click at [258, 151] on input at bounding box center [263, 154] width 79 height 15
paste input "Fortune-Johnson 2024 Subscription"
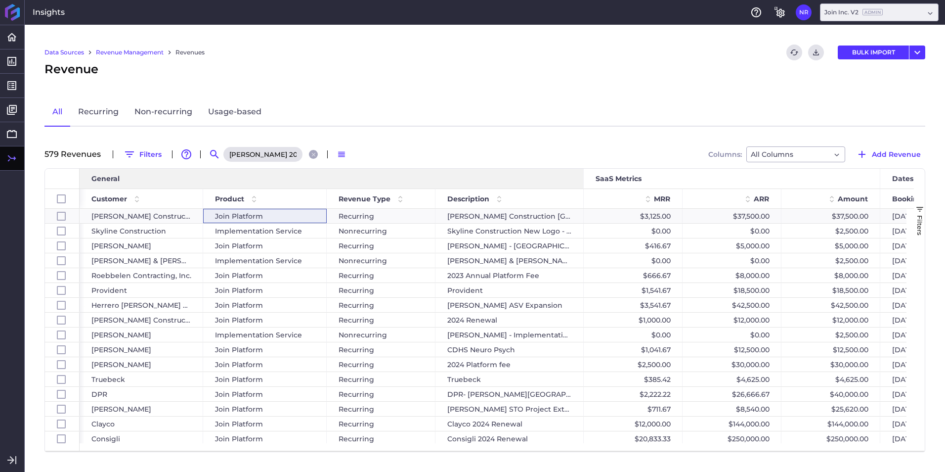
scroll to position [0, 52]
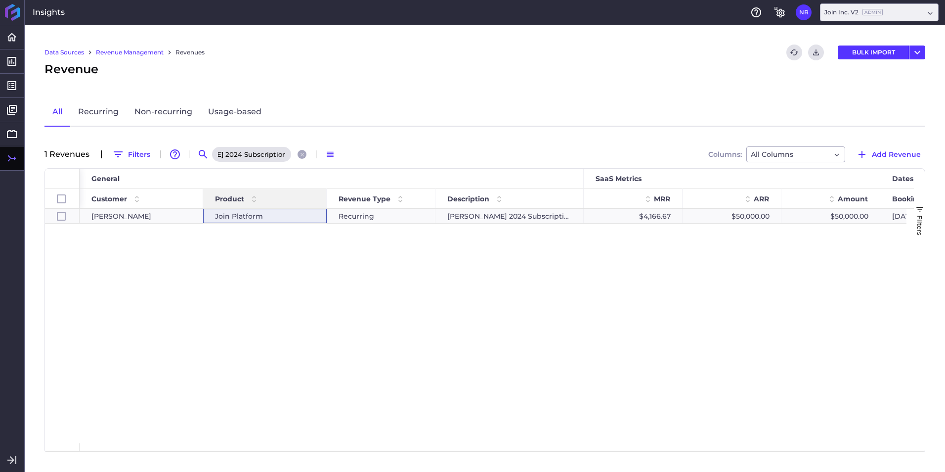
type input "Fortune-Johnson 2024 Subscription"
click at [249, 200] on span at bounding box center [254, 199] width 12 height 12
click at [264, 217] on div "Join Platform" at bounding box center [265, 216] width 100 height 14
checkbox input "true"
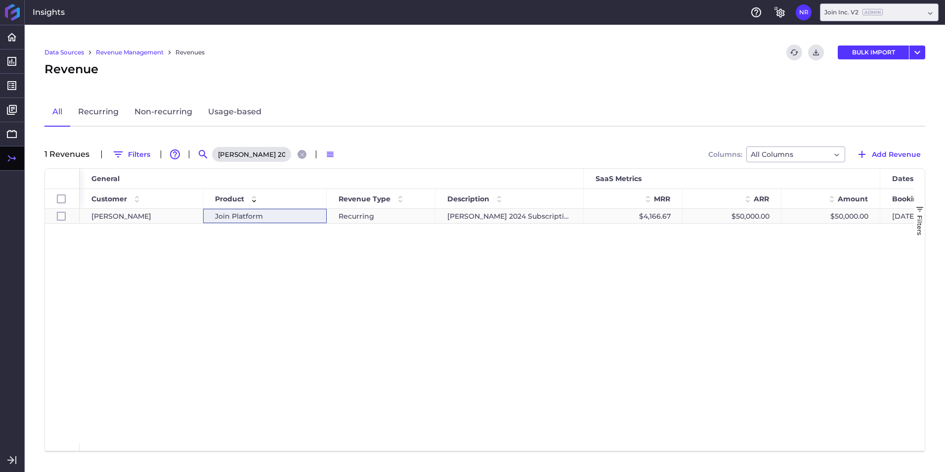
checkbox input "true"
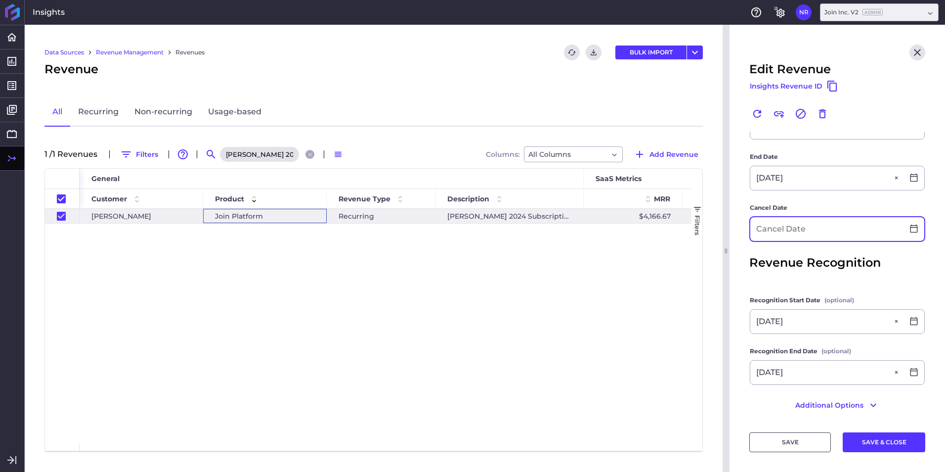
scroll to position [296, 0]
click at [803, 231] on input at bounding box center [827, 228] width 153 height 24
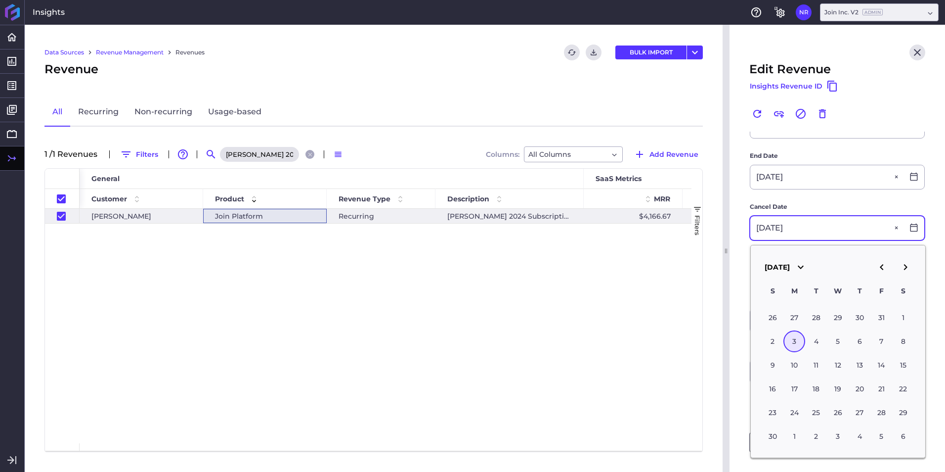
type input "11/03/2025"
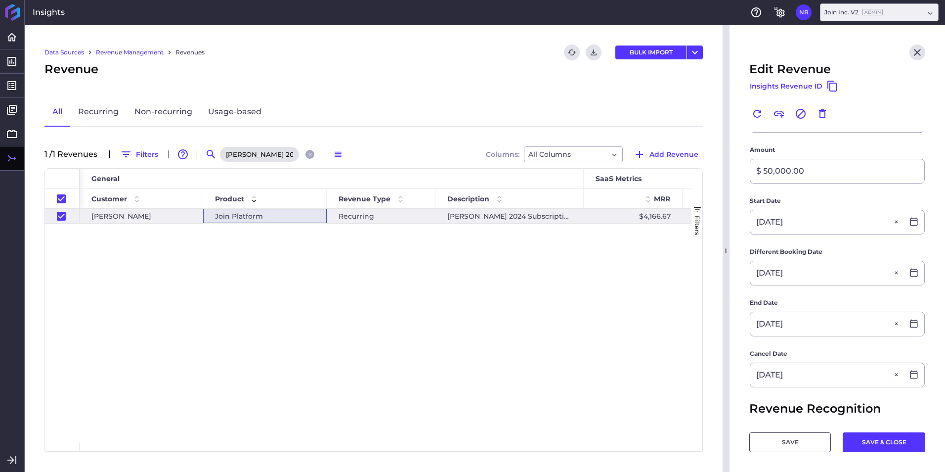
scroll to position [149, 0]
click at [883, 443] on button "SAVE & CLOSE" at bounding box center [884, 442] width 83 height 20
checkbox input "false"
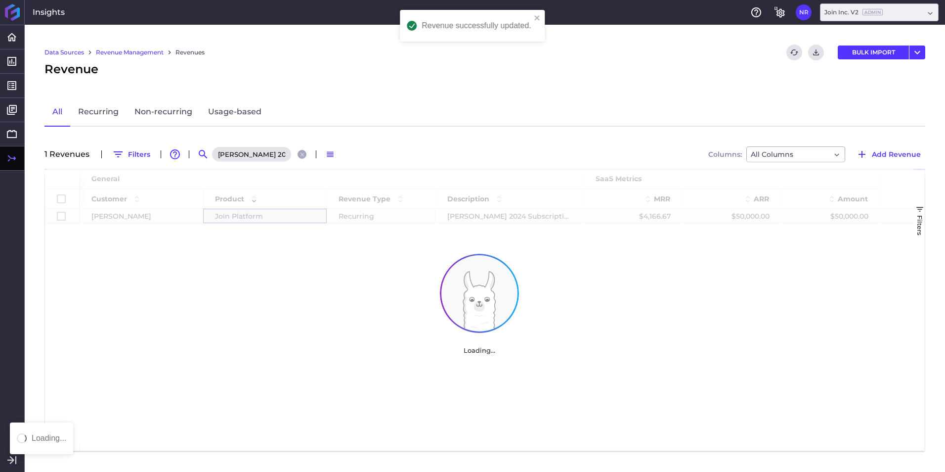
scroll to position [0, 0]
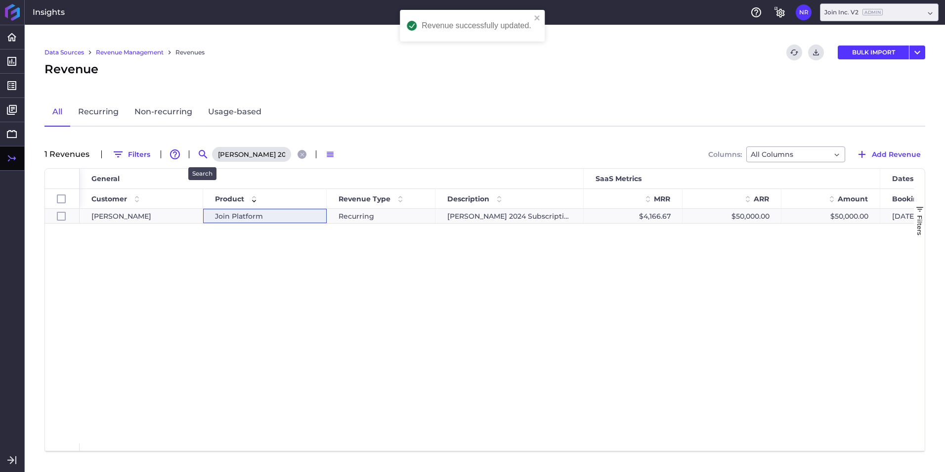
click at [201, 152] on icon "Search by" at bounding box center [203, 154] width 12 height 12
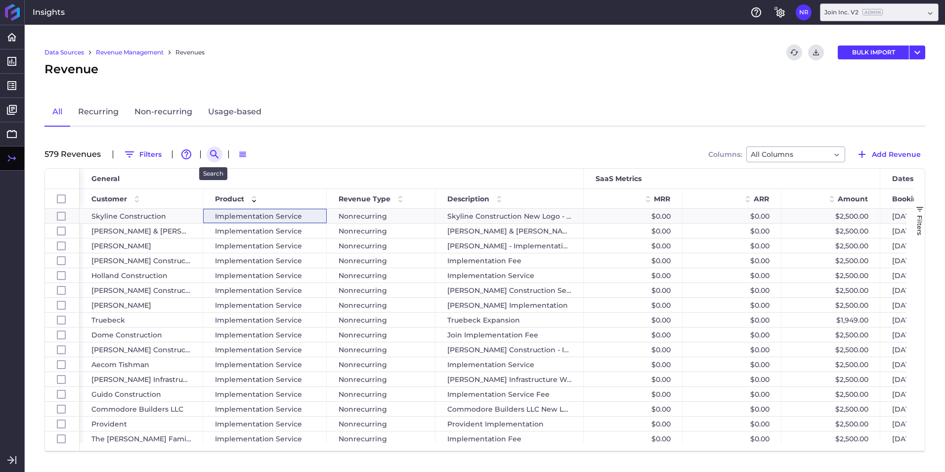
click at [212, 148] on button "Search by" at bounding box center [215, 154] width 16 height 16
click at [275, 156] on input at bounding box center [263, 154] width 79 height 15
paste input "Structure Tone - TJX Project"
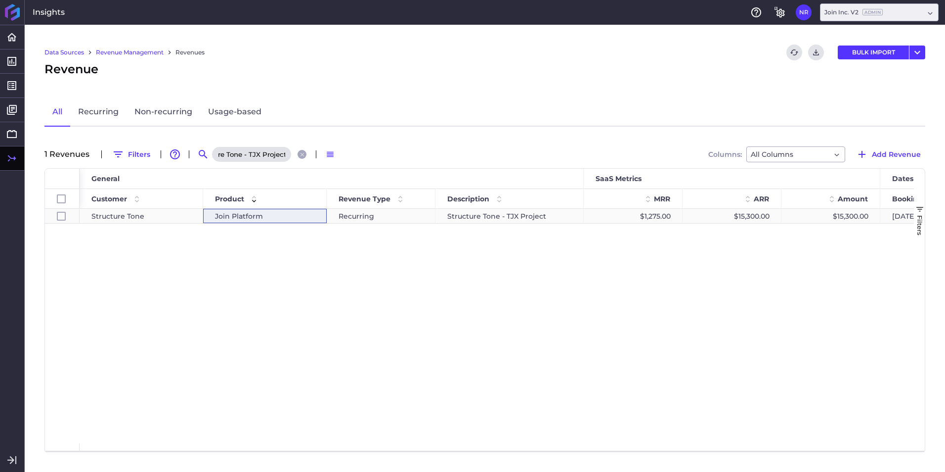
type input "Structure Tone - TJX Project"
click at [304, 219] on div "Join Platform" at bounding box center [265, 216] width 100 height 14
checkbox input "true"
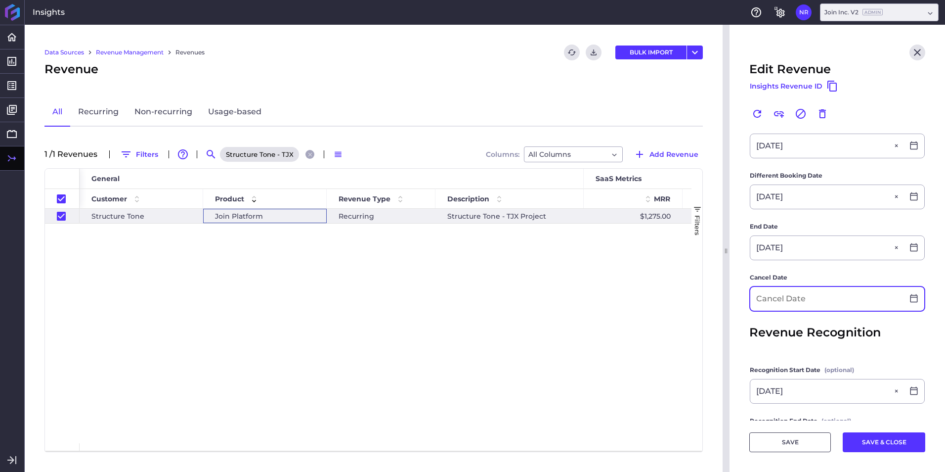
click at [811, 320] on form "Customer Structure Tone Structure Tone Product Join Platform Join Platform Recu…" at bounding box center [838, 200] width 176 height 589
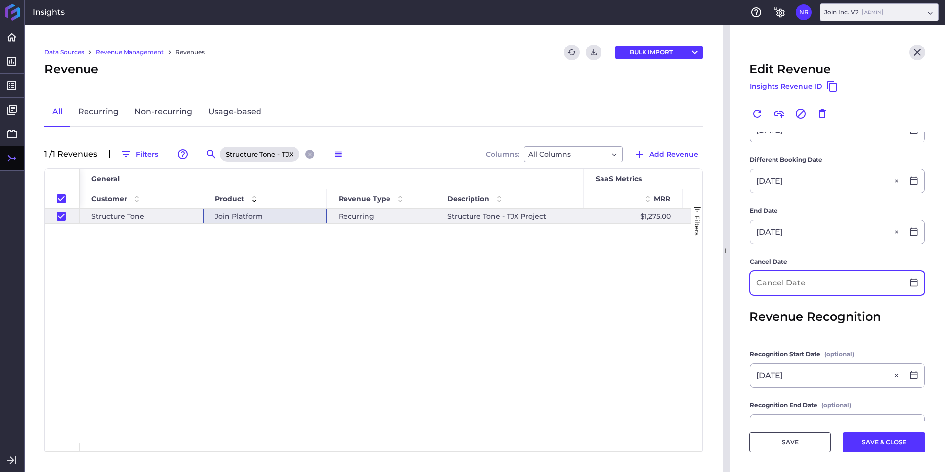
click at [821, 289] on input at bounding box center [827, 283] width 153 height 24
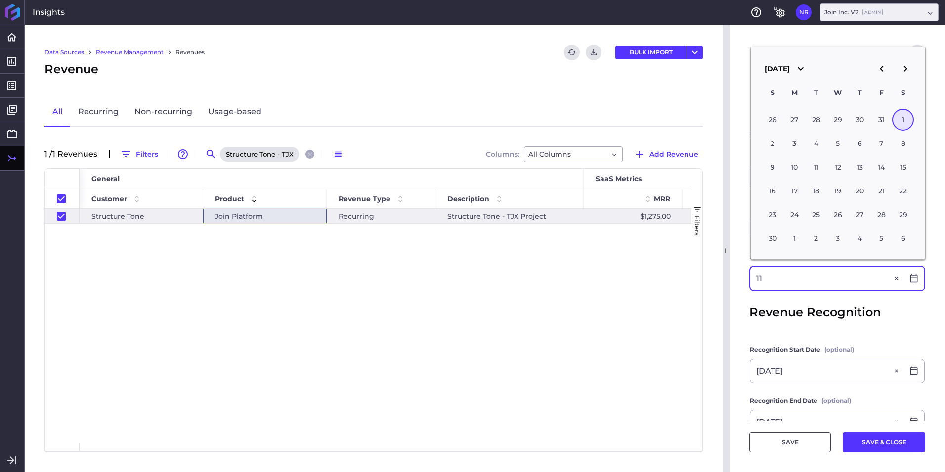
scroll to position [246, 0]
type input "11/04/2025"
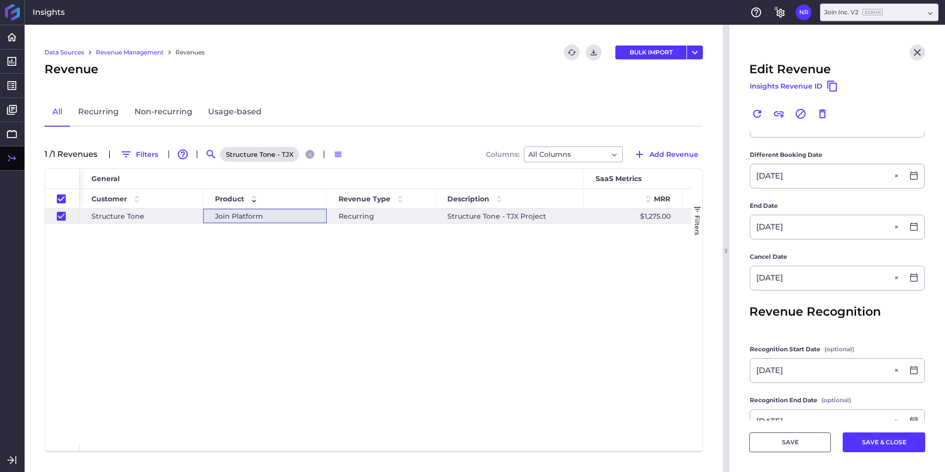
click at [863, 445] on button "SAVE & CLOSE" at bounding box center [884, 442] width 83 height 20
checkbox input "false"
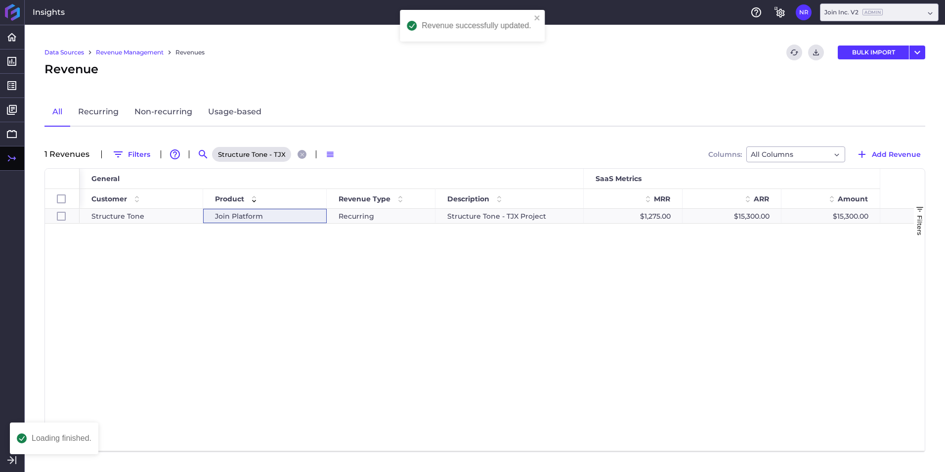
scroll to position [0, 0]
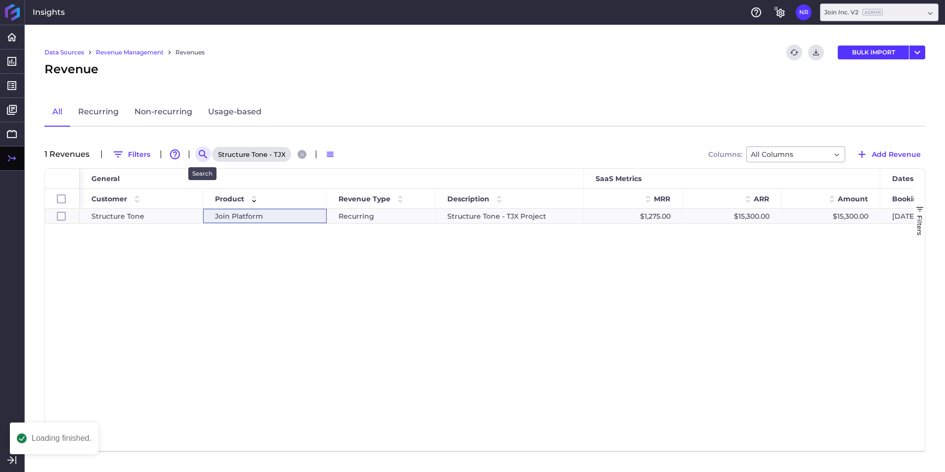
click at [202, 156] on icon "Search by" at bounding box center [203, 154] width 8 height 8
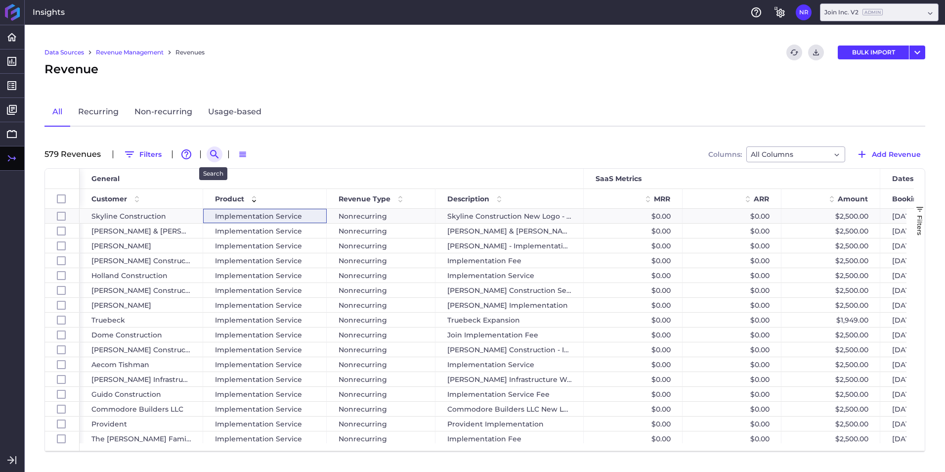
click at [217, 156] on icon "Search by" at bounding box center [215, 154] width 12 height 12
click at [253, 160] on input at bounding box center [263, 154] width 79 height 15
paste input "XL Construction - 2024 Renewal"
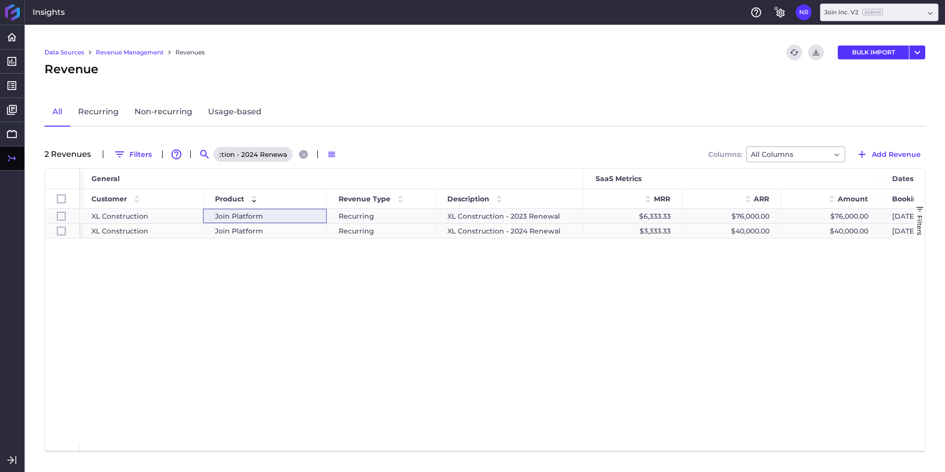
type input "XL Construction - 2024 Renewal"
click at [238, 232] on span "Join Platform" at bounding box center [239, 231] width 48 height 14
checkbox input "false"
checkbox input "true"
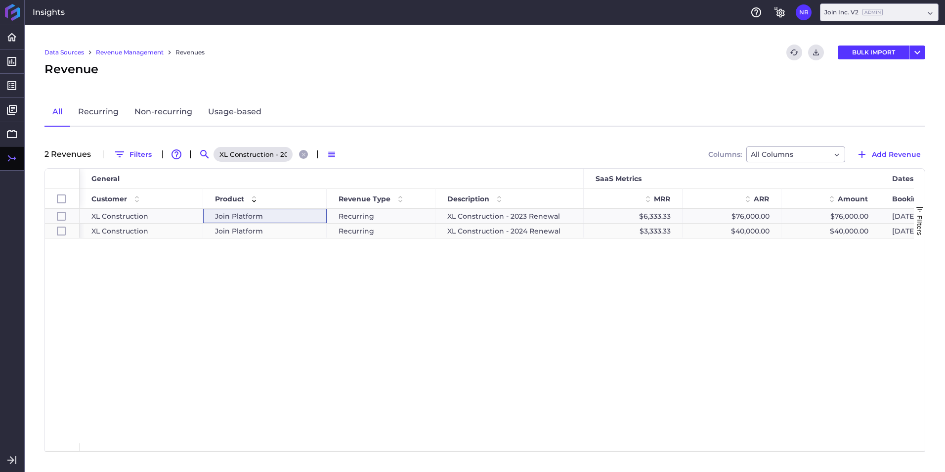
checkbox input "false"
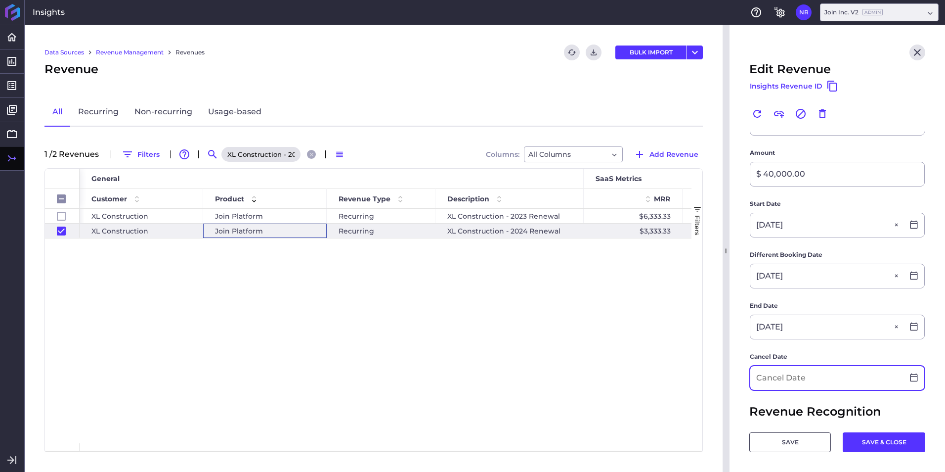
scroll to position [198, 0]
click at [798, 373] on input at bounding box center [827, 378] width 153 height 24
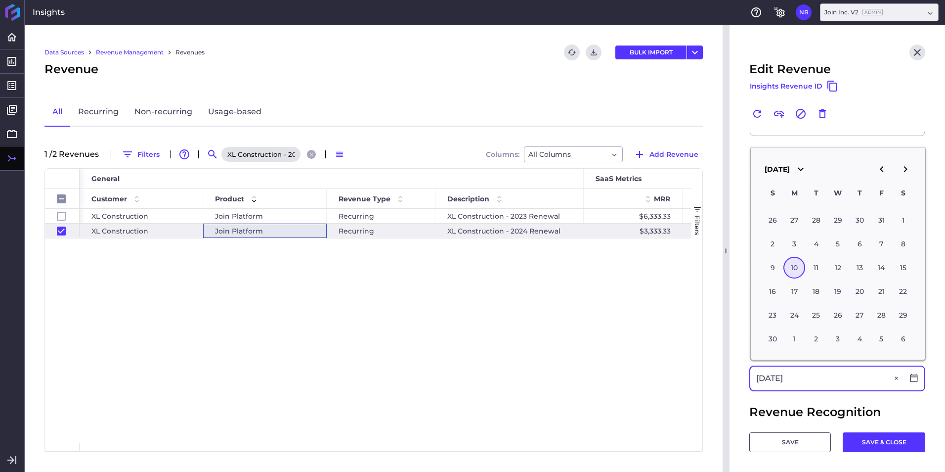
type input "11/10/2025"
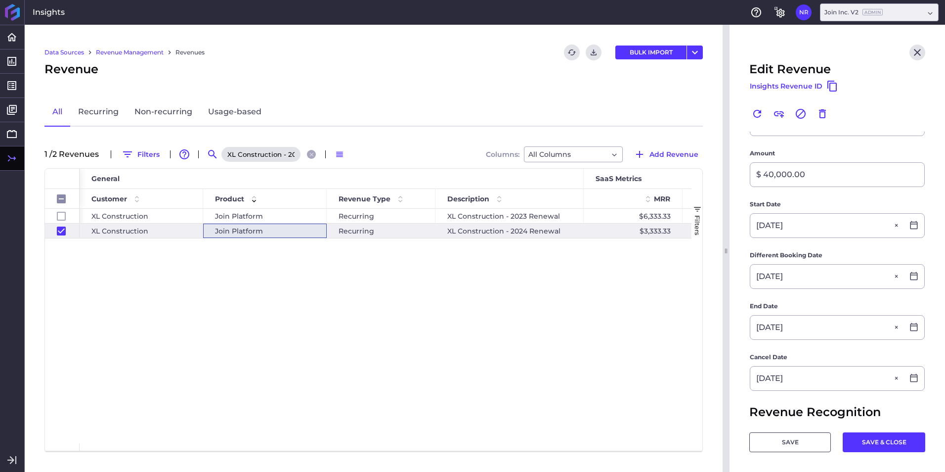
click at [860, 448] on button "SAVE & CLOSE" at bounding box center [884, 442] width 83 height 20
checkbox input "false"
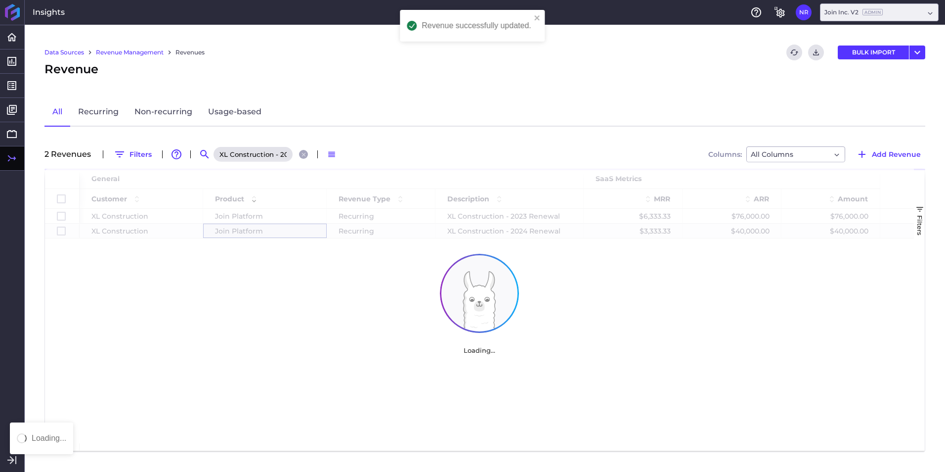
scroll to position [0, 0]
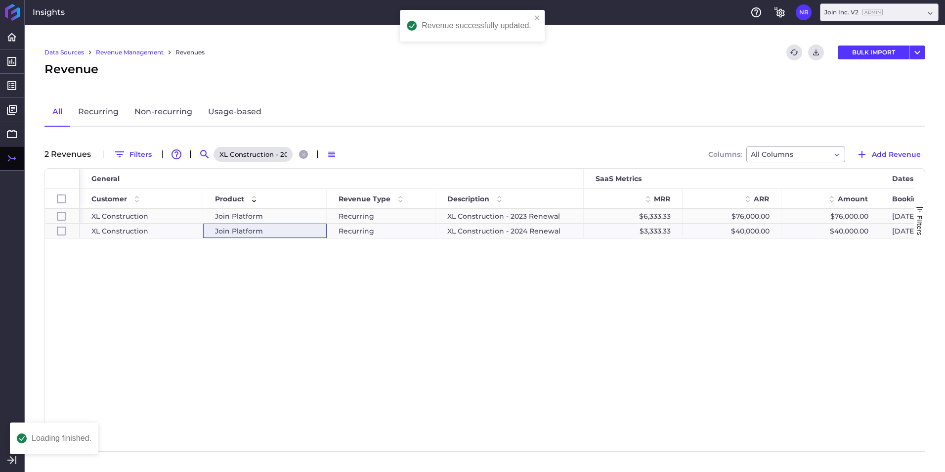
click at [338, 220] on div "Recurring" at bounding box center [381, 216] width 109 height 14
checkbox input "false"
checkbox input "true"
checkbox input "false"
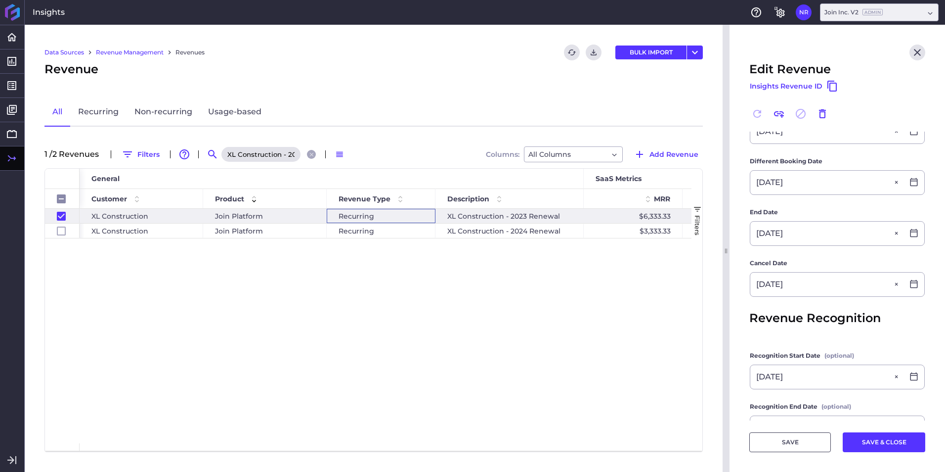
scroll to position [345, 0]
drag, startPoint x: 311, startPoint y: 154, endPoint x: 287, endPoint y: 156, distance: 24.3
click at [311, 154] on icon "Close search" at bounding box center [312, 154] width 6 height 6
checkbox input "false"
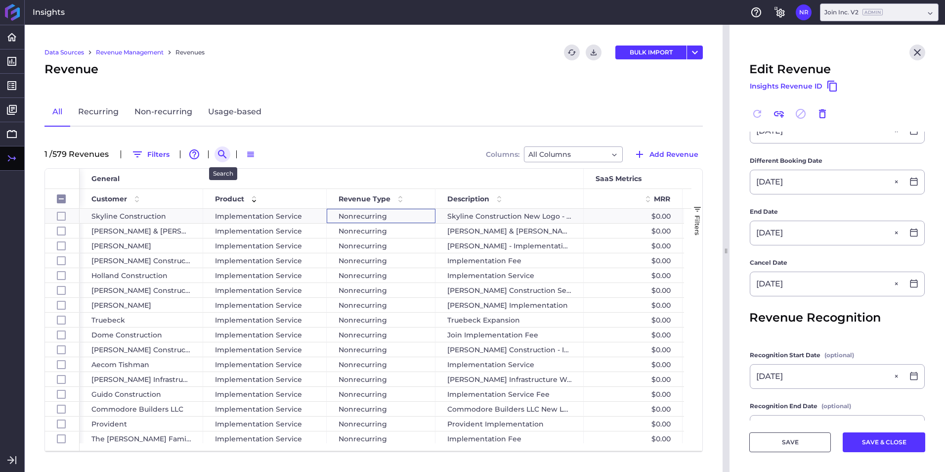
click at [228, 153] on icon "Search by" at bounding box center [223, 154] width 12 height 12
click at [269, 153] on input at bounding box center [270, 154] width 79 height 15
paste input "Swinerton - San Francisco 2024 Renewal"
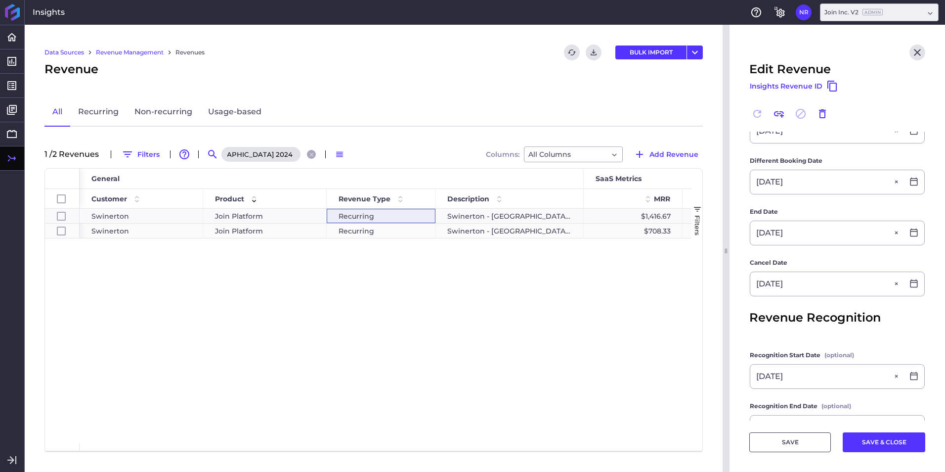
type input "Swinerton - San Francisco 2024 Renewal"
click at [283, 224] on div "Join Platform" at bounding box center [265, 231] width 100 height 14
checkbox input "false"
checkbox input "true"
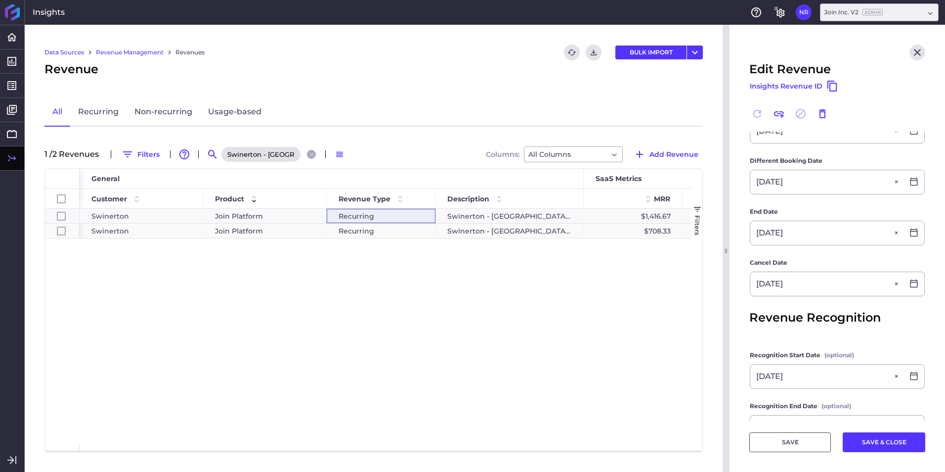
checkbox input "false"
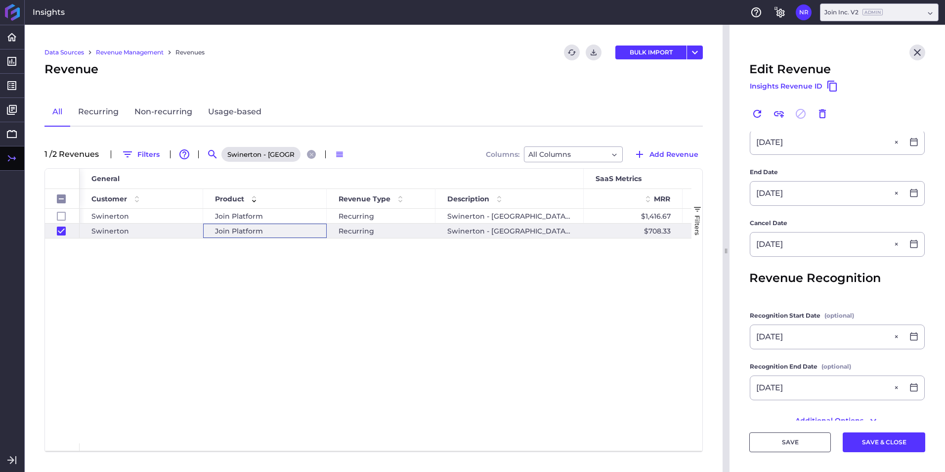
type input "Swinerton - San Francisco 2024 Renewal"
type input "$ 8,500.00"
type input "11/12/2024"
type input "11/13/2024"
type input "11/11/2025"
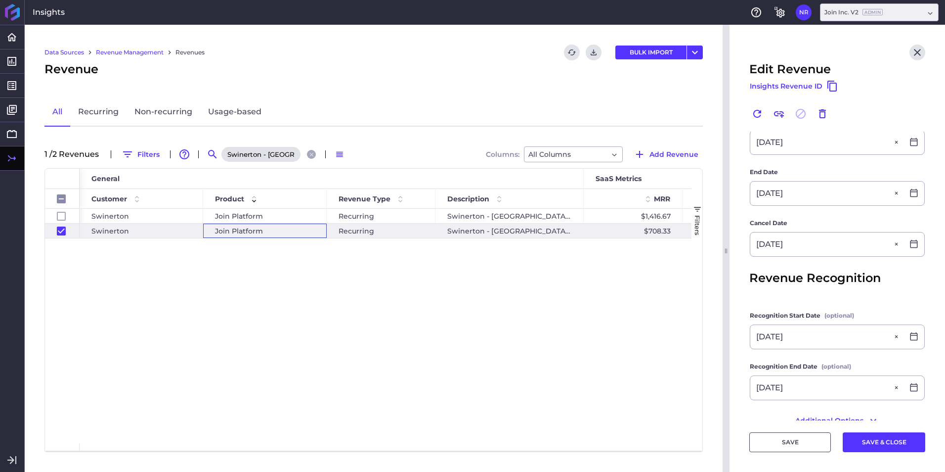
type input "03/01/2025"
type input "11/12/2024"
type input "11/11/2025"
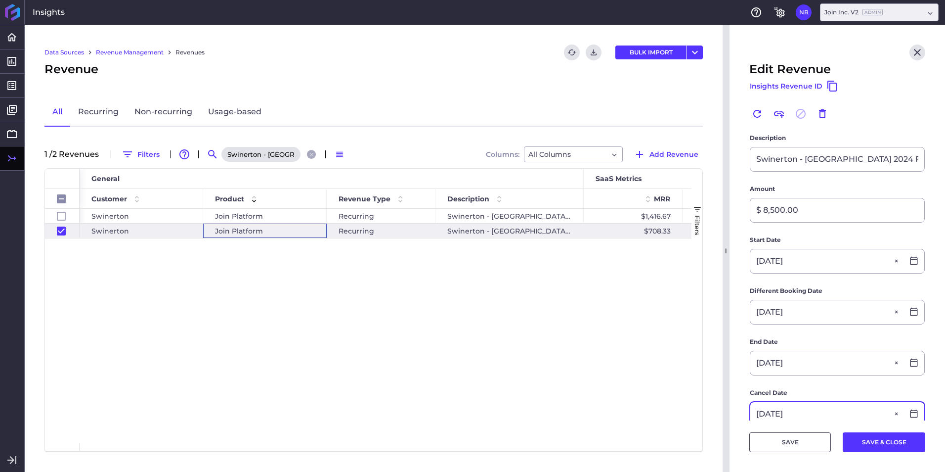
scroll to position [175, 0]
type input "11/11/2025"
click at [852, 437] on button "SAVE & CLOSE" at bounding box center [884, 442] width 83 height 20
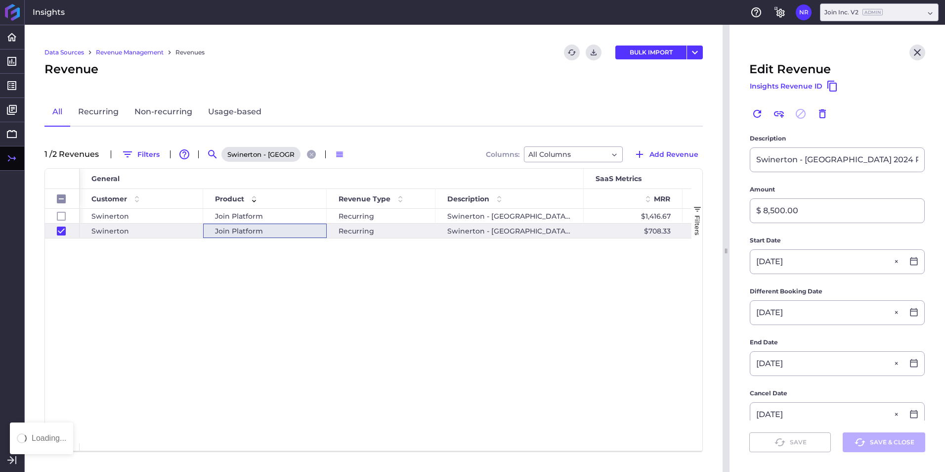
checkbox input "false"
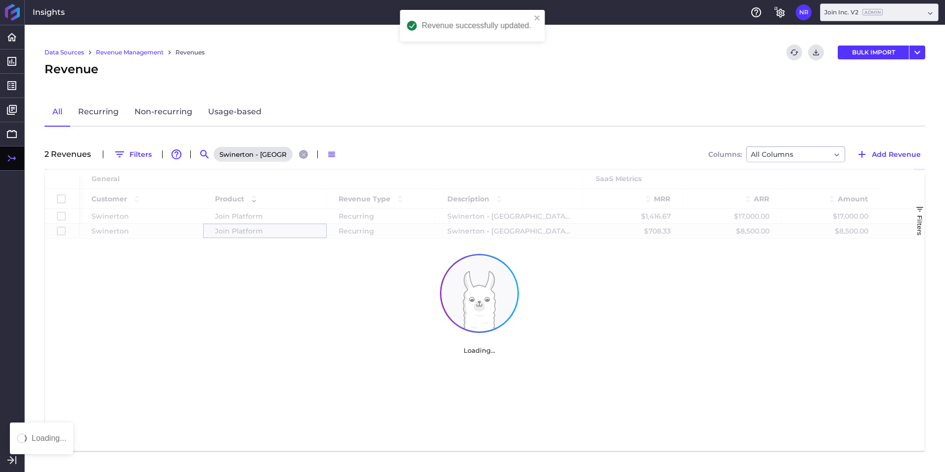
scroll to position [0, 0]
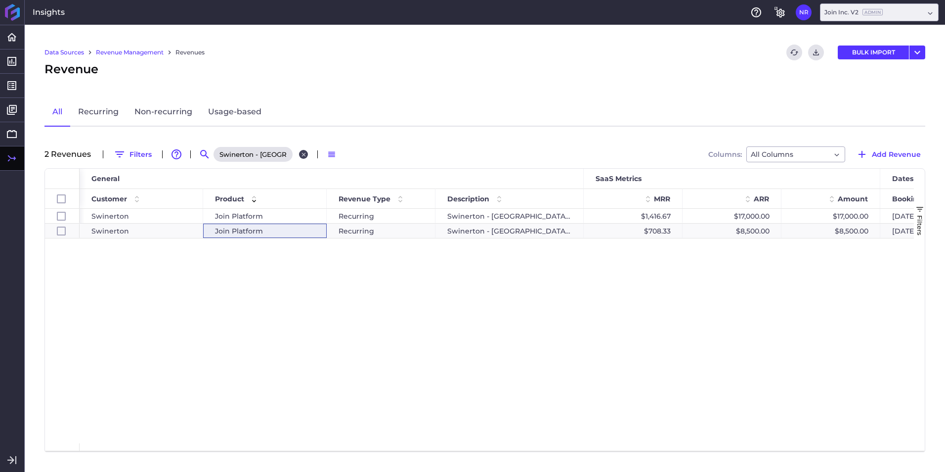
click at [303, 156] on icon "Close search" at bounding box center [304, 154] width 6 height 6
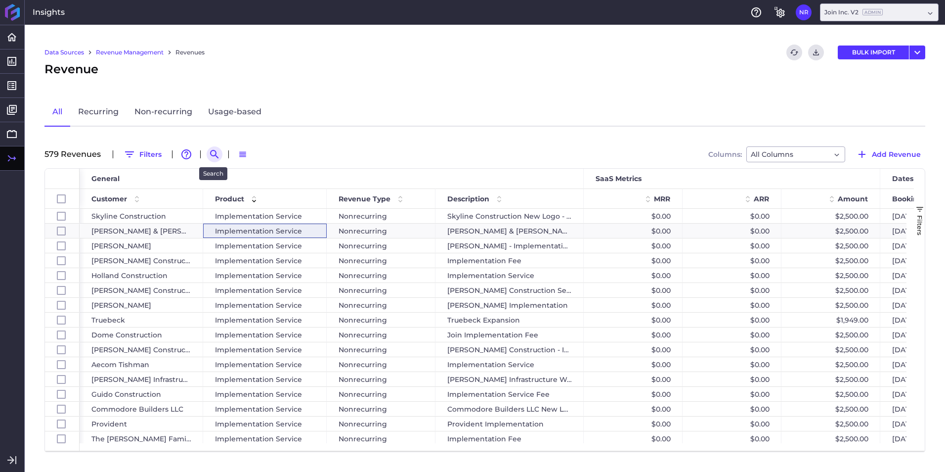
click at [209, 153] on icon "Search by" at bounding box center [215, 154] width 12 height 12
click at [249, 156] on input at bounding box center [263, 154] width 79 height 15
paste input "Clark Multiyear Renewal"
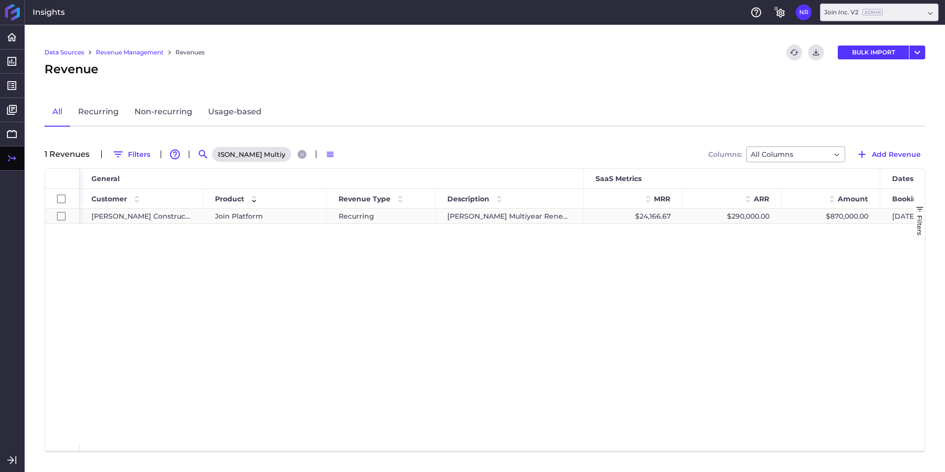
type input "Clark Multiyear Renewal"
click at [252, 220] on span "Join Platform" at bounding box center [239, 216] width 48 height 14
checkbox input "true"
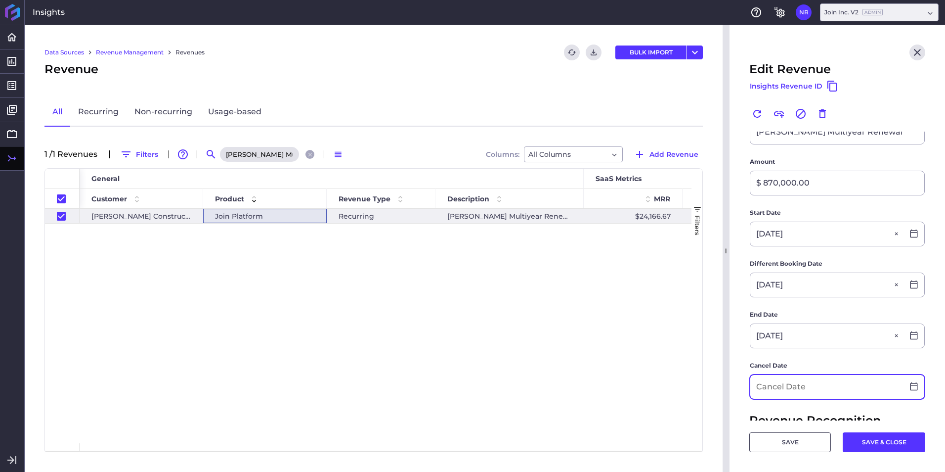
click at [813, 375] on input at bounding box center [827, 387] width 153 height 24
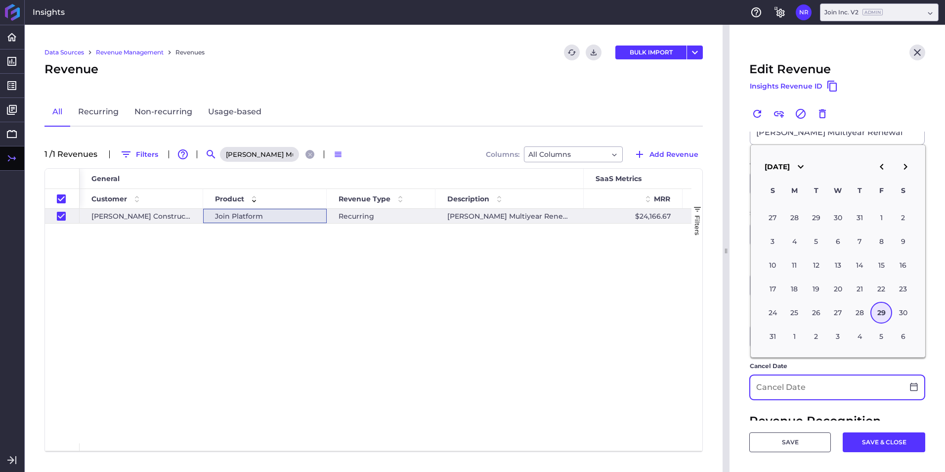
scroll to position [148, 0]
type input "11/14/2025"
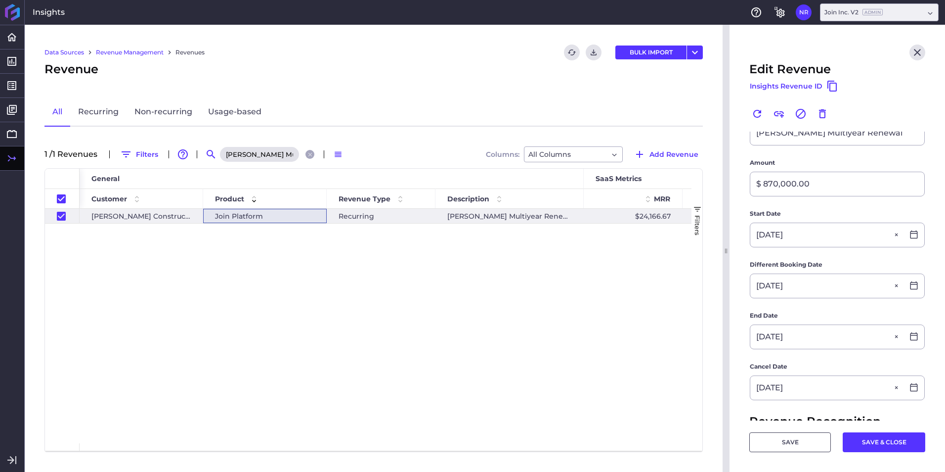
click at [886, 443] on button "SAVE & CLOSE" at bounding box center [884, 442] width 83 height 20
checkbox input "false"
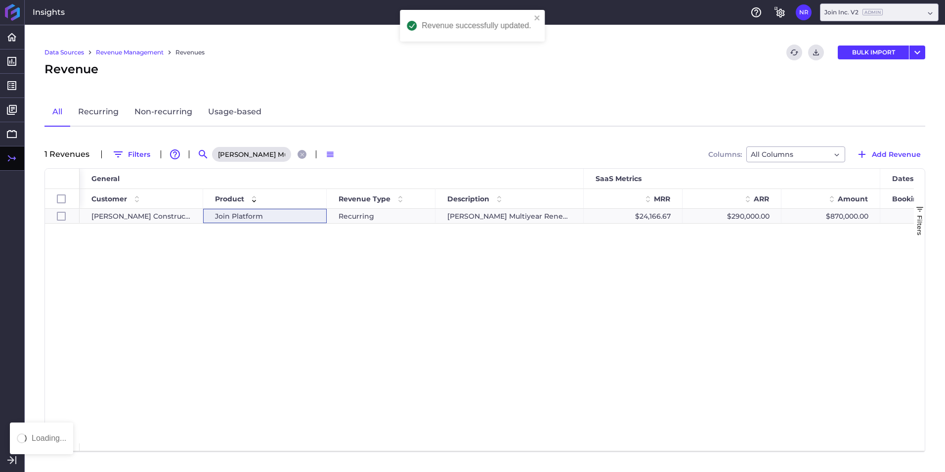
scroll to position [0, 0]
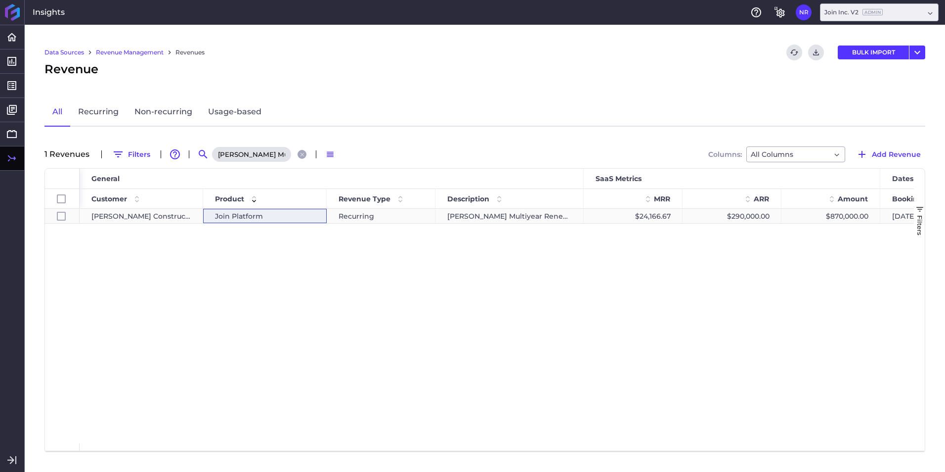
click at [291, 220] on div "Join Platform" at bounding box center [265, 216] width 100 height 14
checkbox input "true"
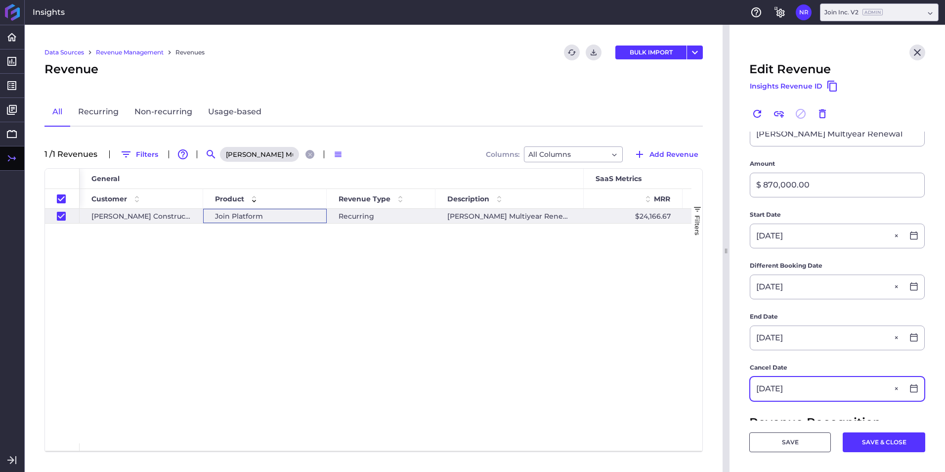
scroll to position [148, 0]
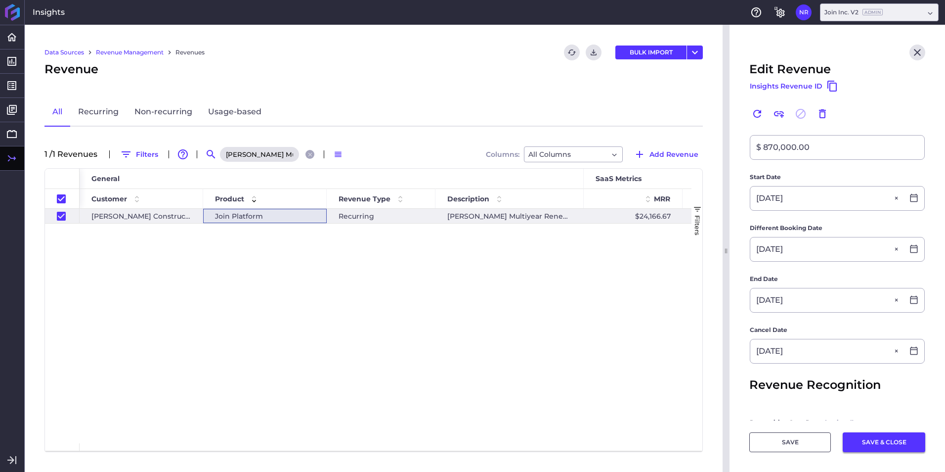
click at [880, 439] on button "SAVE & CLOSE" at bounding box center [884, 442] width 83 height 20
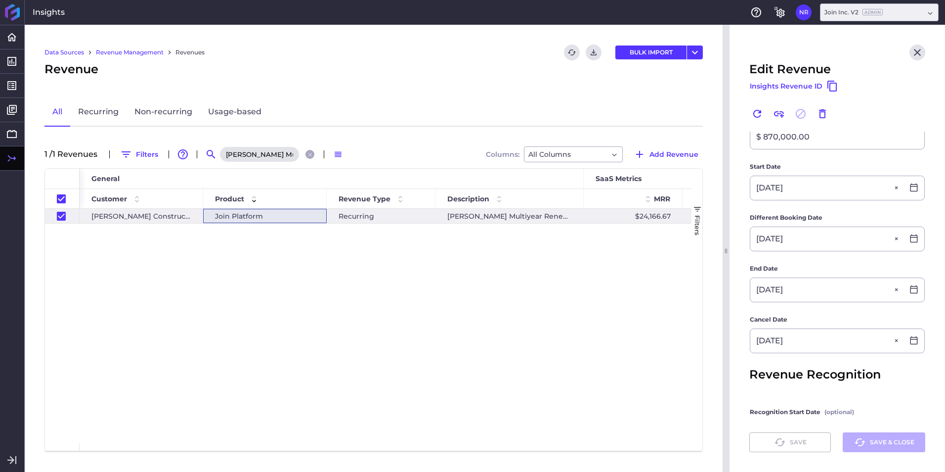
scroll to position [196, 0]
checkbox input "false"
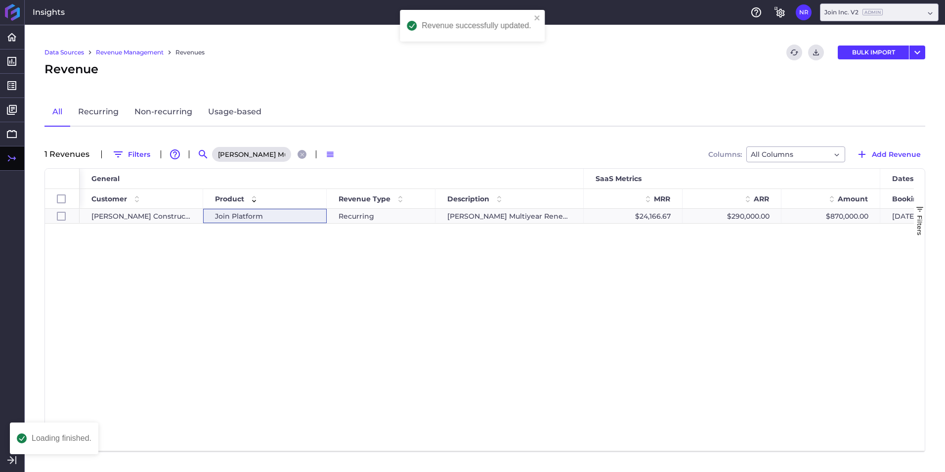
scroll to position [0, 0]
click at [304, 152] on icon "Close search" at bounding box center [302, 154] width 6 height 6
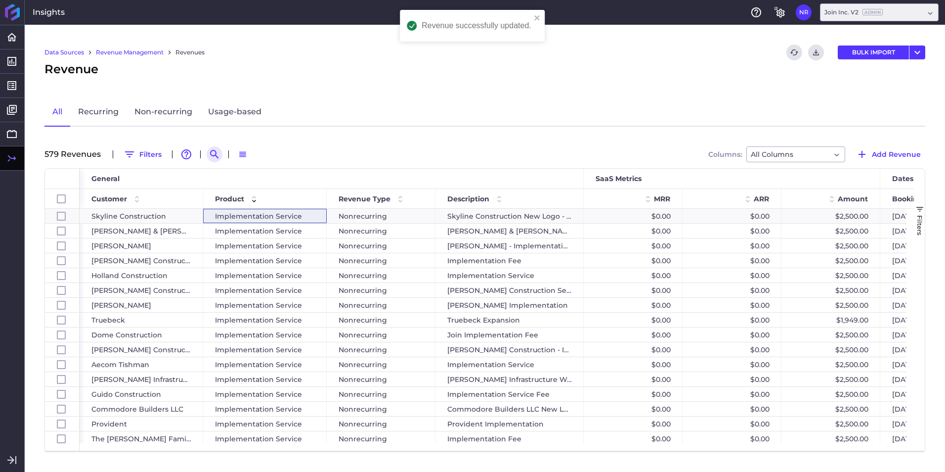
click at [210, 152] on icon "Search by" at bounding box center [214, 154] width 8 height 8
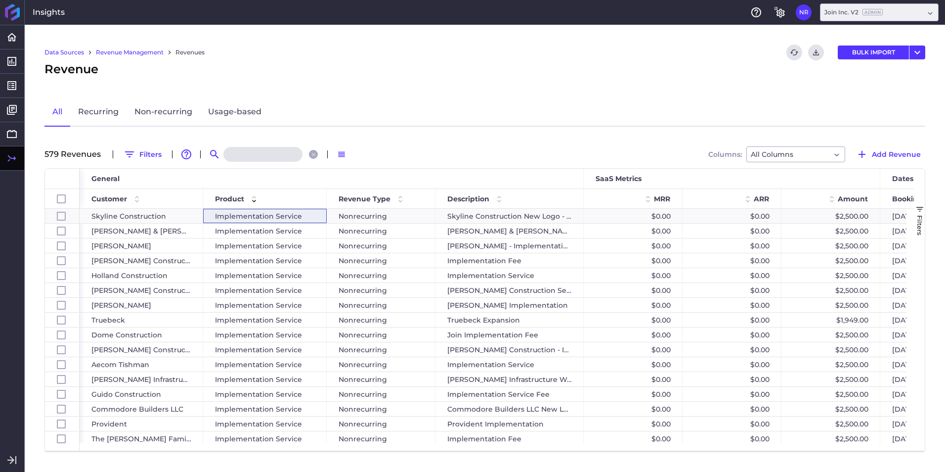
click at [254, 152] on input at bounding box center [263, 154] width 79 height 15
paste input "Whiting-Turner 2024 Platform Fee"
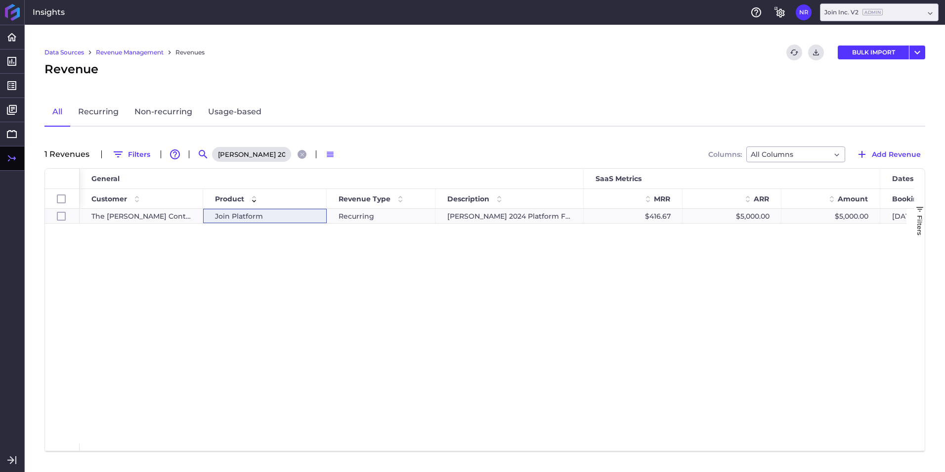
scroll to position [0, 47]
type input "Whiting-Turner 2024 Platform Fee"
click at [289, 217] on div "Join Platform" at bounding box center [265, 216] width 100 height 14
checkbox input "true"
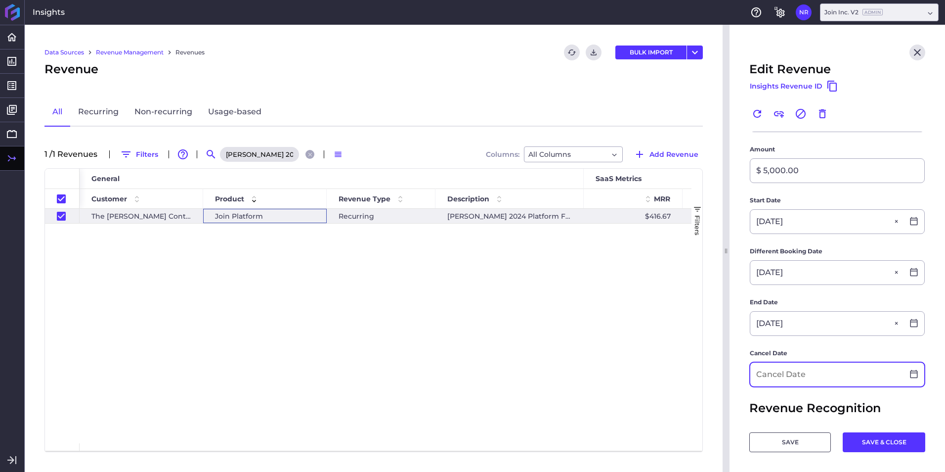
scroll to position [149, 0]
click at [821, 377] on input at bounding box center [827, 375] width 153 height 24
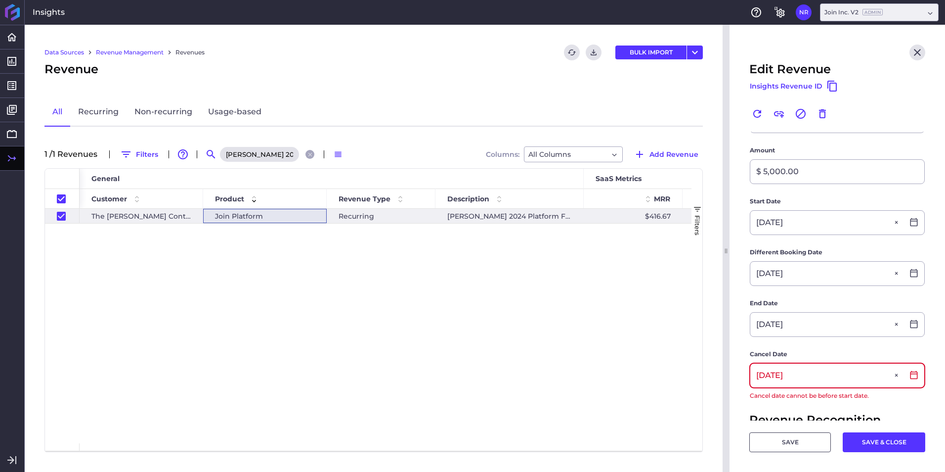
click at [826, 375] on input "11/19/2024" at bounding box center [827, 375] width 153 height 24
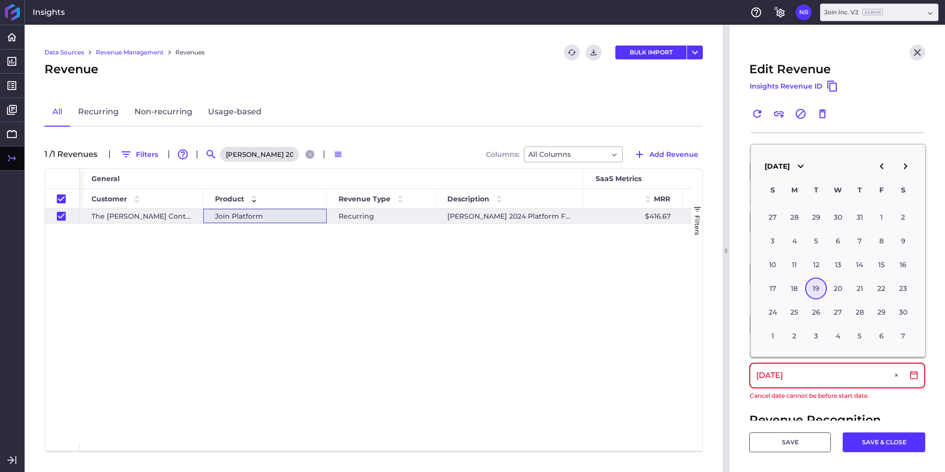
click at [826, 375] on input "11/19/2024" at bounding box center [827, 375] width 153 height 24
type input "11/19/2025"
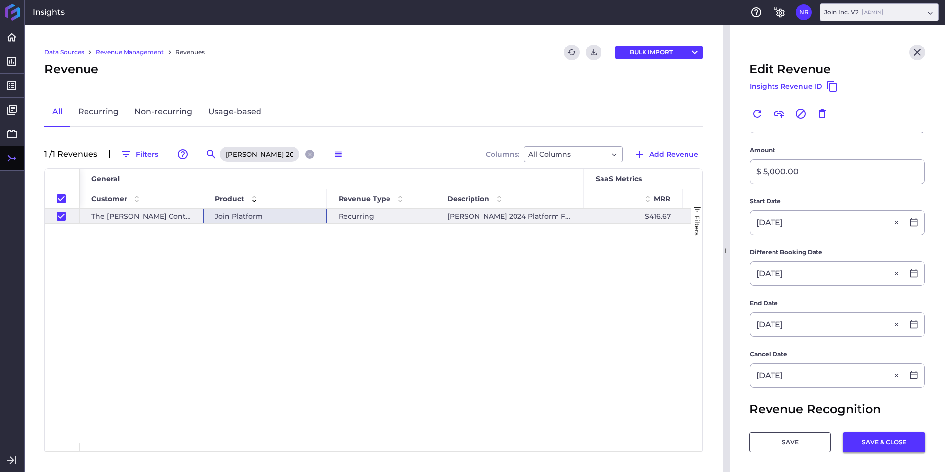
click at [877, 434] on button "SAVE & CLOSE" at bounding box center [884, 442] width 83 height 20
checkbox input "false"
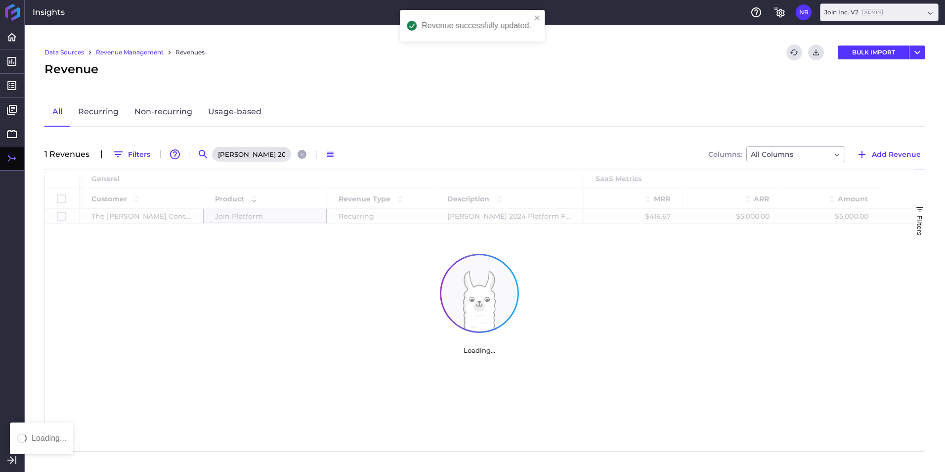
scroll to position [0, 0]
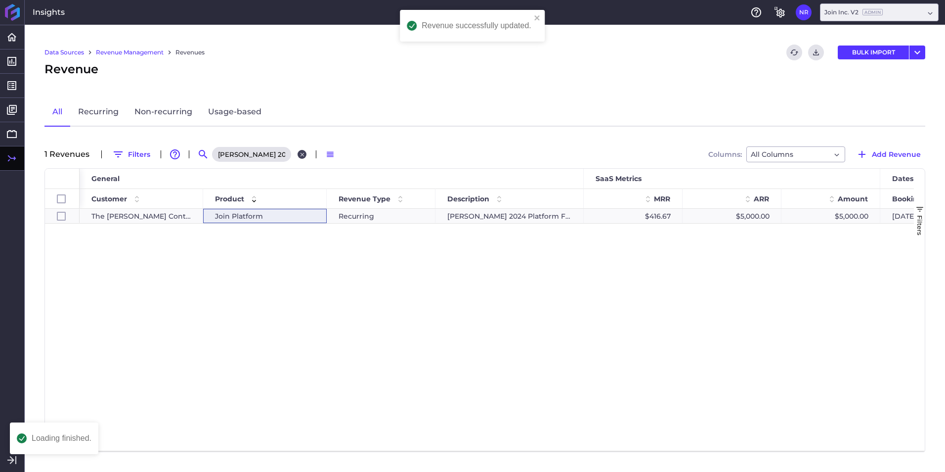
click at [301, 152] on icon "Close search" at bounding box center [302, 154] width 6 height 6
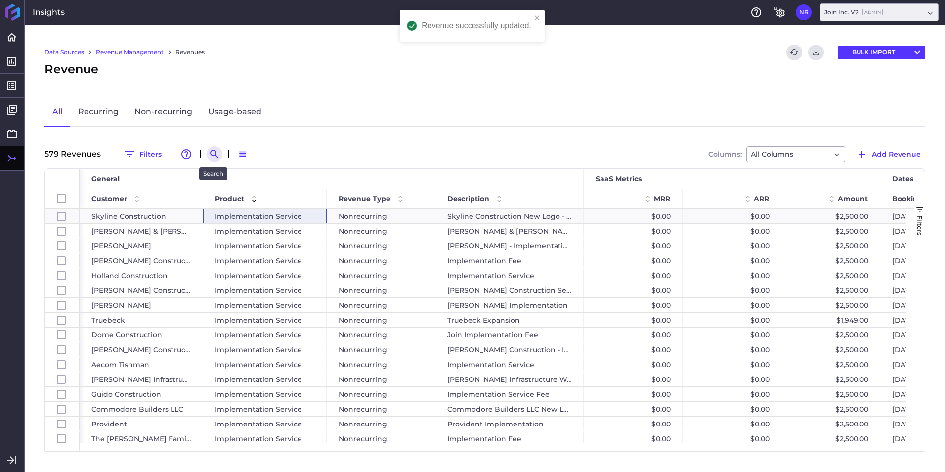
click at [218, 155] on icon "Search by" at bounding box center [215, 154] width 12 height 12
paste input "DPR - LuLu's Place"
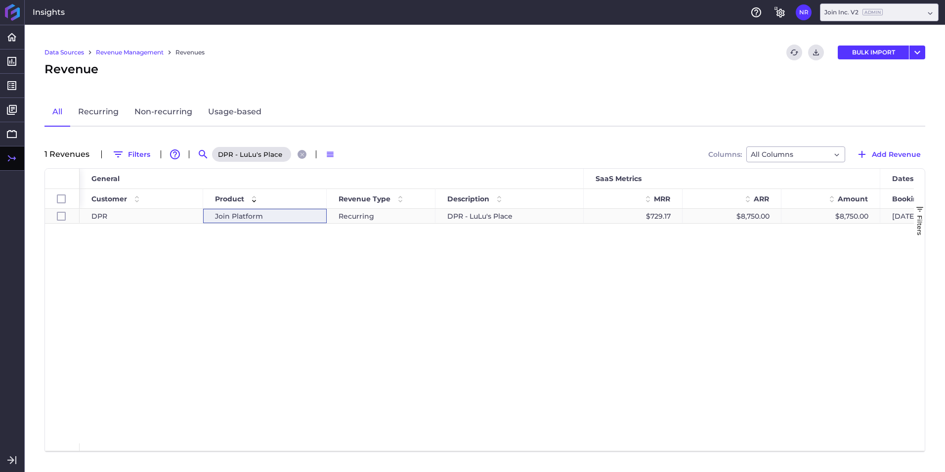
type input "DPR - LuLu's Place"
click at [300, 214] on div "Join Platform" at bounding box center [265, 216] width 100 height 14
checkbox input "true"
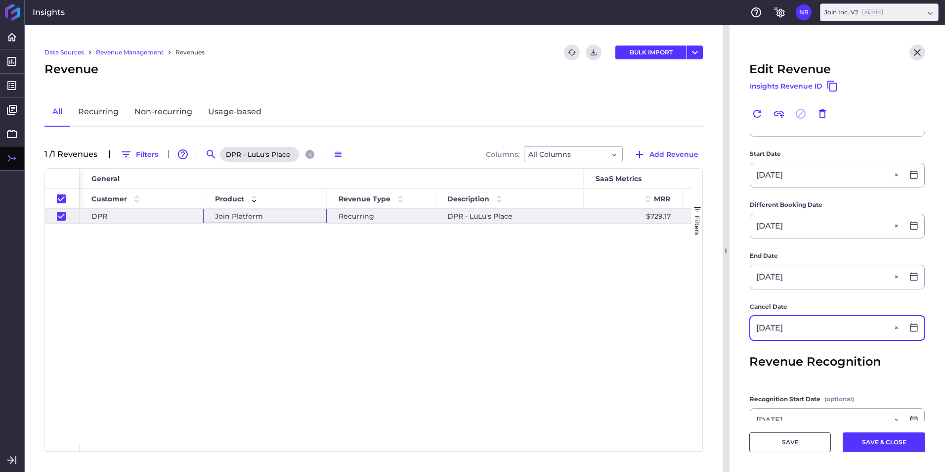
scroll to position [197, 0]
click at [866, 434] on button "SAVE & CLOSE" at bounding box center [884, 442] width 83 height 20
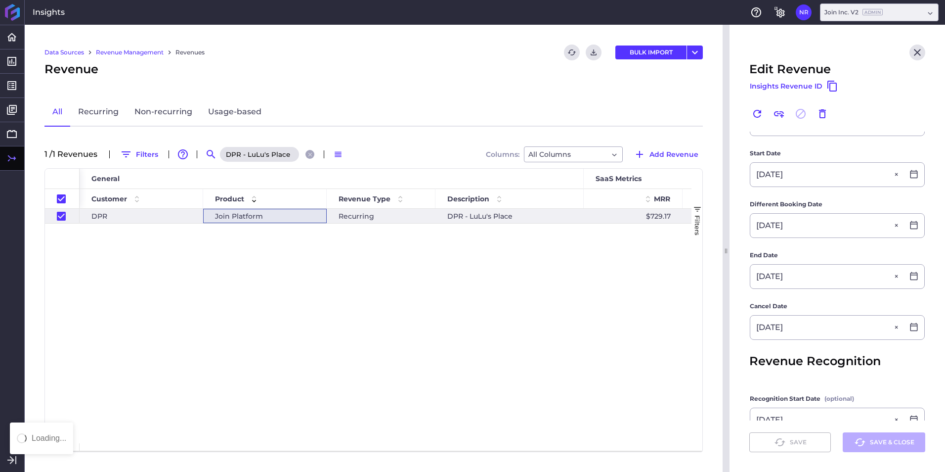
checkbox input "false"
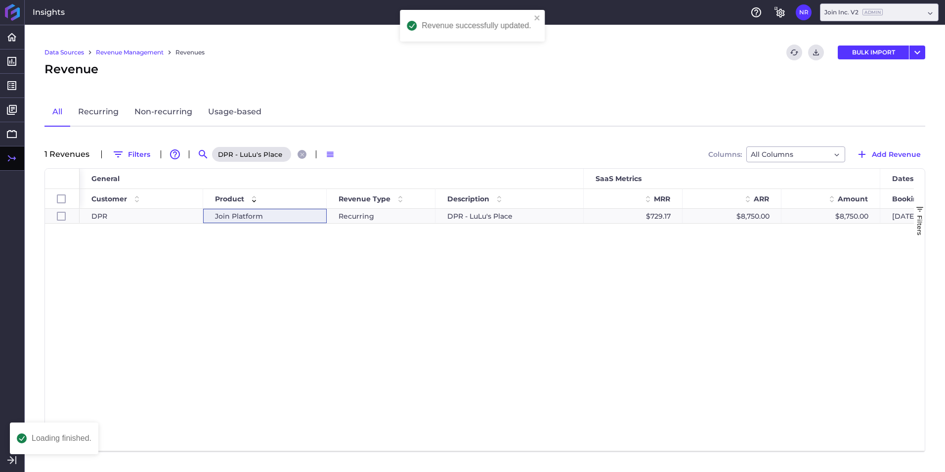
scroll to position [0, 0]
click at [306, 154] on button "Close search" at bounding box center [302, 154] width 9 height 9
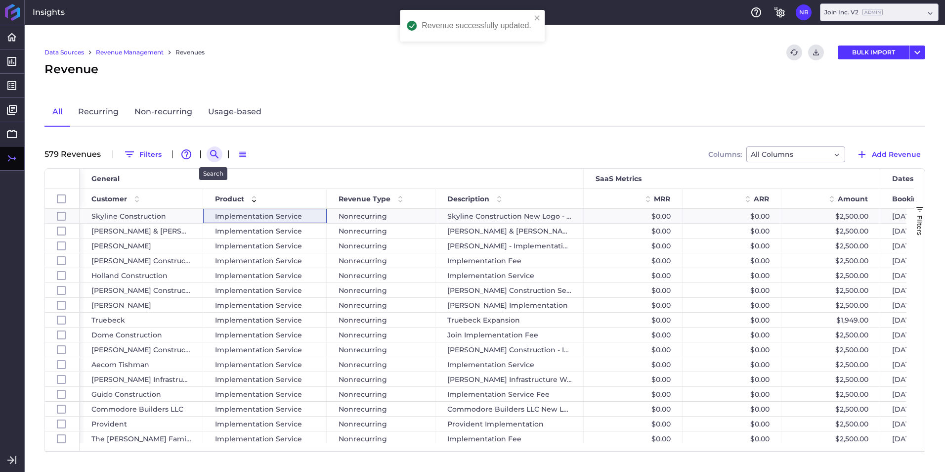
click at [218, 153] on icon "Search by" at bounding box center [215, 154] width 12 height 12
paste input "PowerHouse Reno Ph I/PH II"
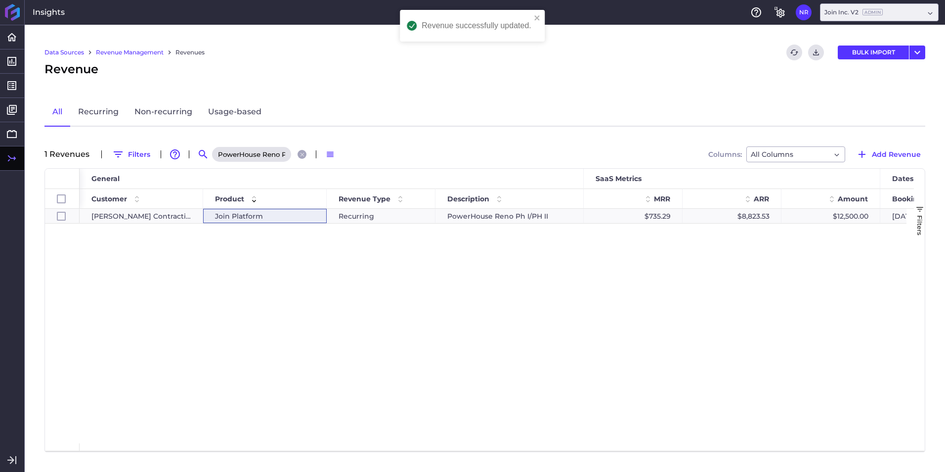
scroll to position [0, 27]
type input "PowerHouse Reno Ph I/PH II"
click at [248, 213] on span "Join Platform" at bounding box center [239, 216] width 48 height 14
checkbox input "true"
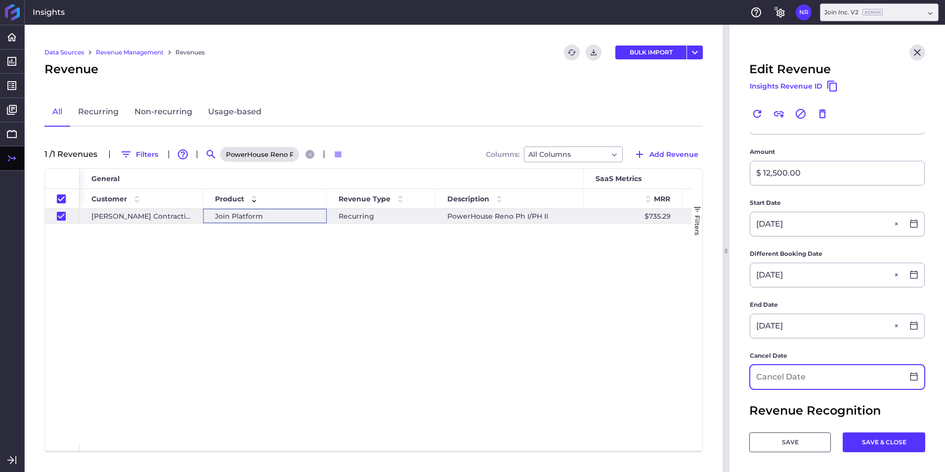
scroll to position [148, 0]
click at [810, 380] on input at bounding box center [827, 376] width 153 height 24
type input "11/20/2025"
click at [885, 435] on button "SAVE & CLOSE" at bounding box center [884, 442] width 83 height 20
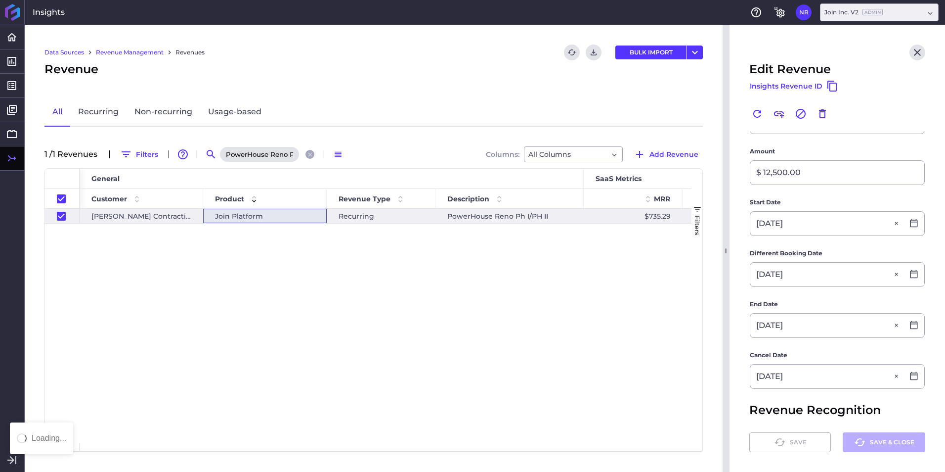
checkbox input "false"
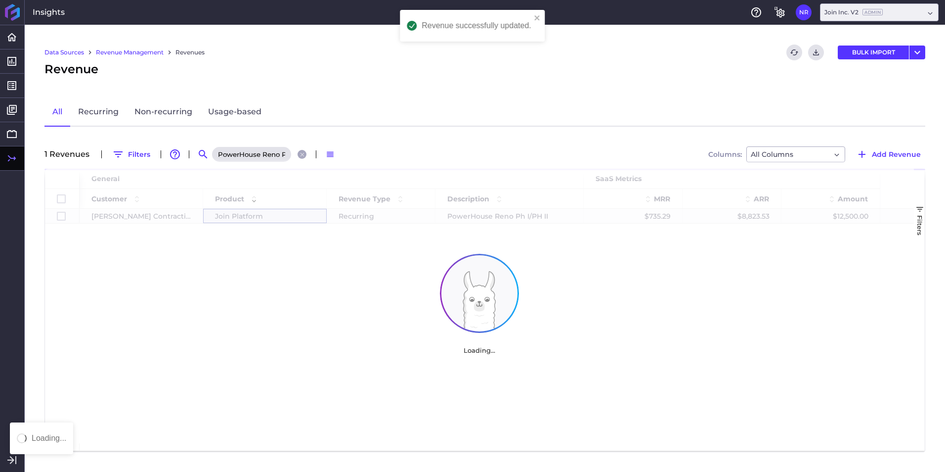
scroll to position [0, 0]
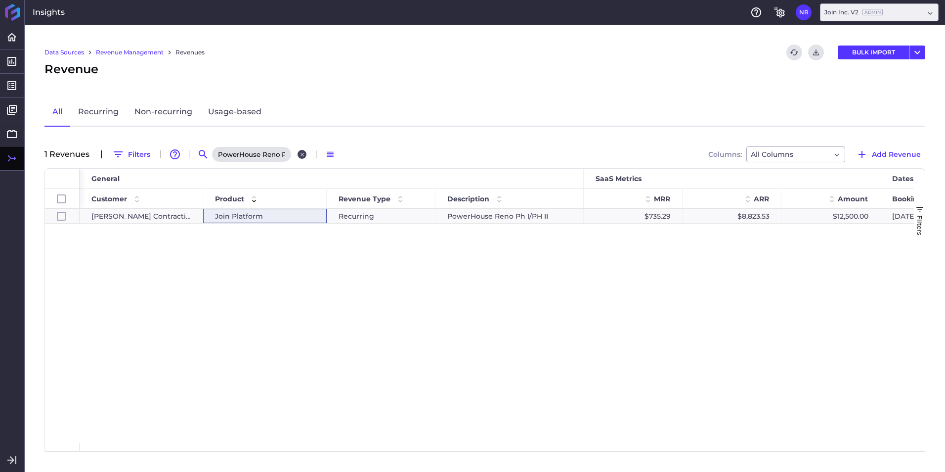
click at [303, 156] on icon "Close search" at bounding box center [302, 154] width 4 height 4
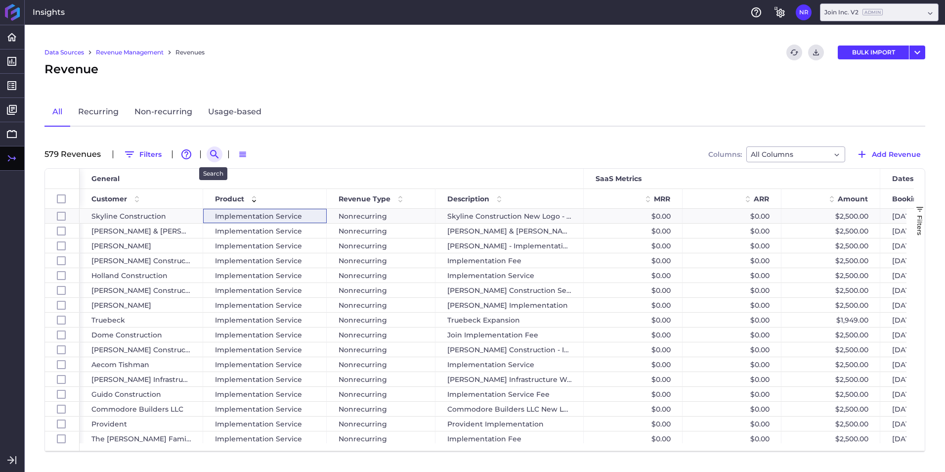
click at [216, 153] on icon "Search by" at bounding box center [215, 154] width 12 height 12
paste input "LCOR - 2024 Platform Fee"
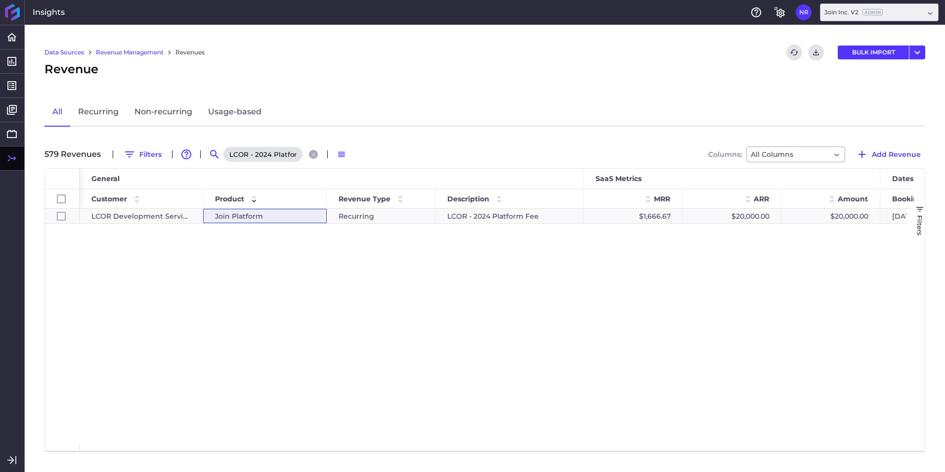
scroll to position [0, 0]
type input "LCOR - 2024 Platform Fee"
click at [322, 219] on div "Join Platform" at bounding box center [265, 216] width 124 height 14
checkbox input "true"
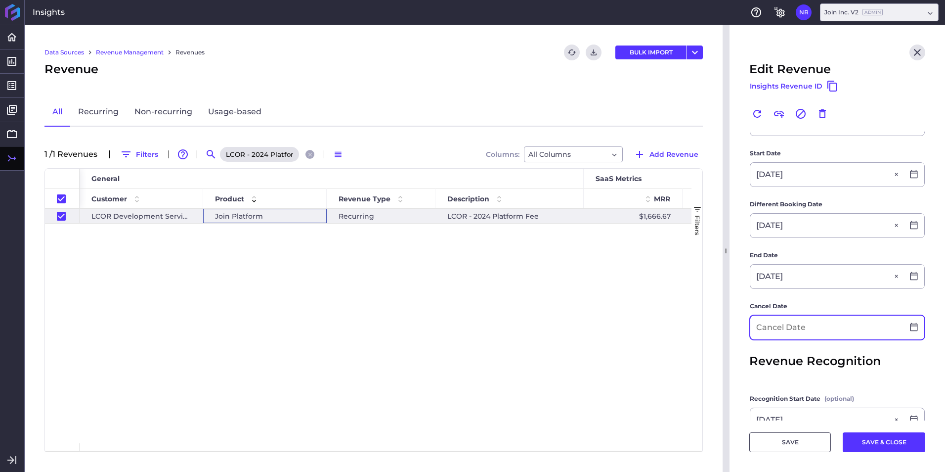
scroll to position [197, 0]
click at [854, 333] on input at bounding box center [827, 327] width 153 height 24
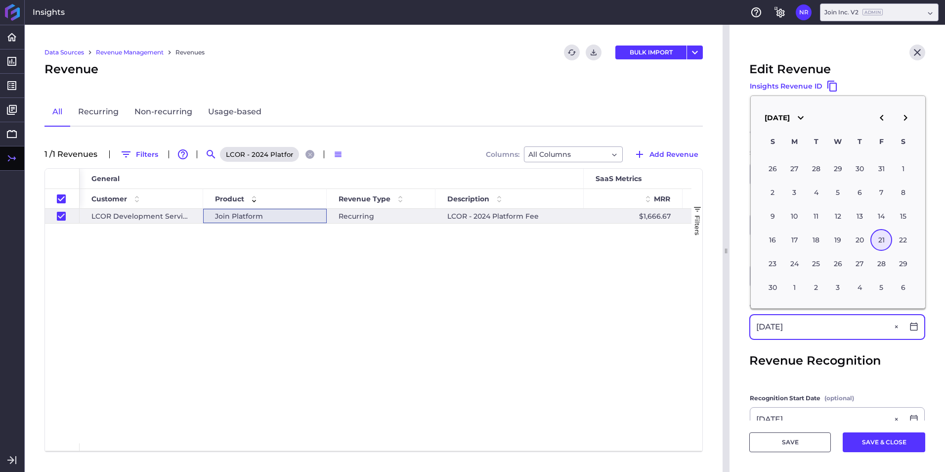
type input "11/21/2025"
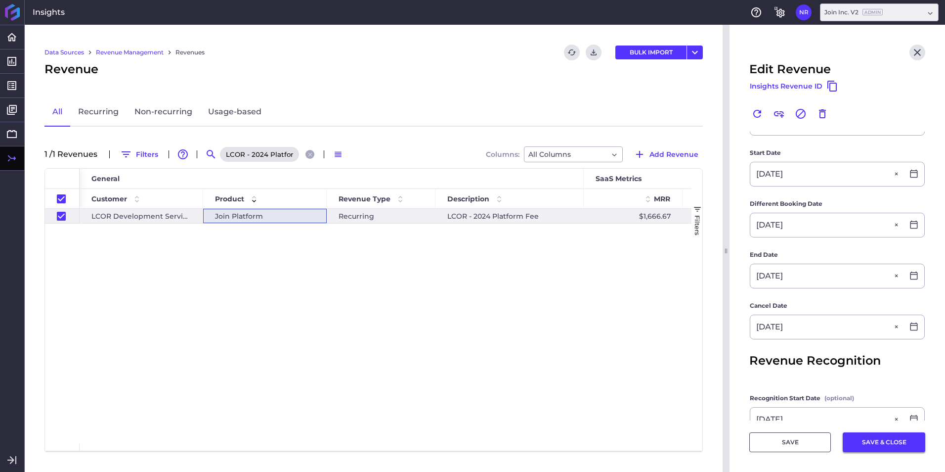
click at [867, 439] on button "SAVE & CLOSE" at bounding box center [884, 442] width 83 height 20
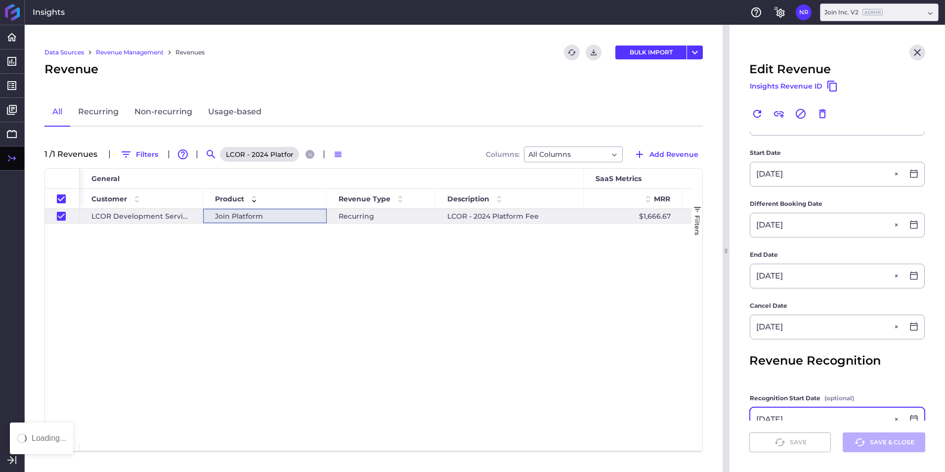
checkbox input "false"
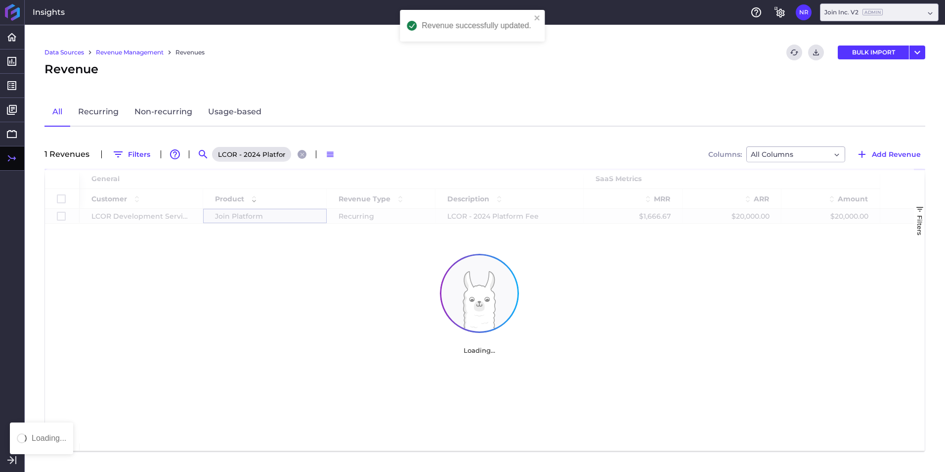
scroll to position [0, 0]
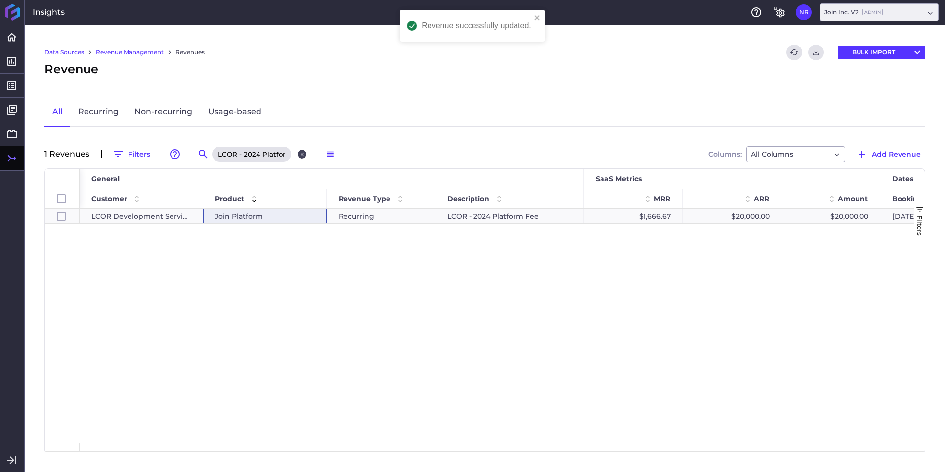
drag, startPoint x: 301, startPoint y: 158, endPoint x: 292, endPoint y: 157, distance: 8.9
click at [301, 158] on button "Close search" at bounding box center [302, 154] width 9 height 9
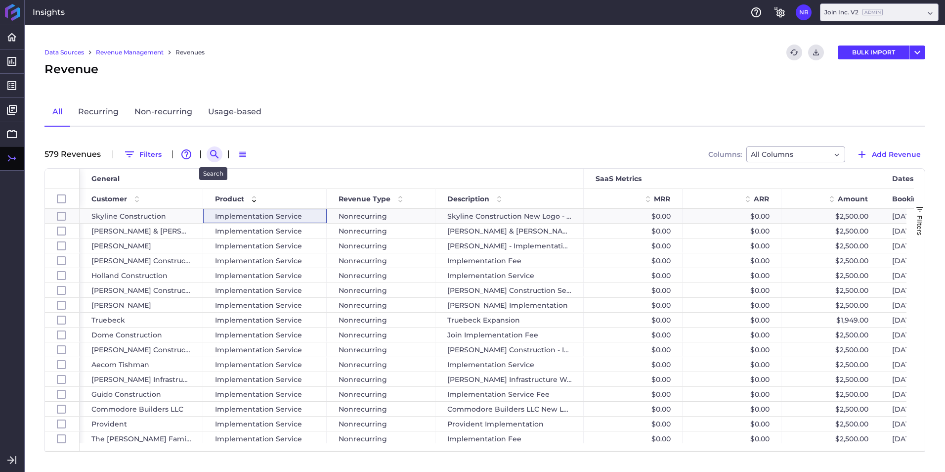
click at [212, 153] on icon "Search by" at bounding box center [215, 154] width 12 height 12
paste input "GCS - Southeast Tennis and Learning Center (SETLC)"
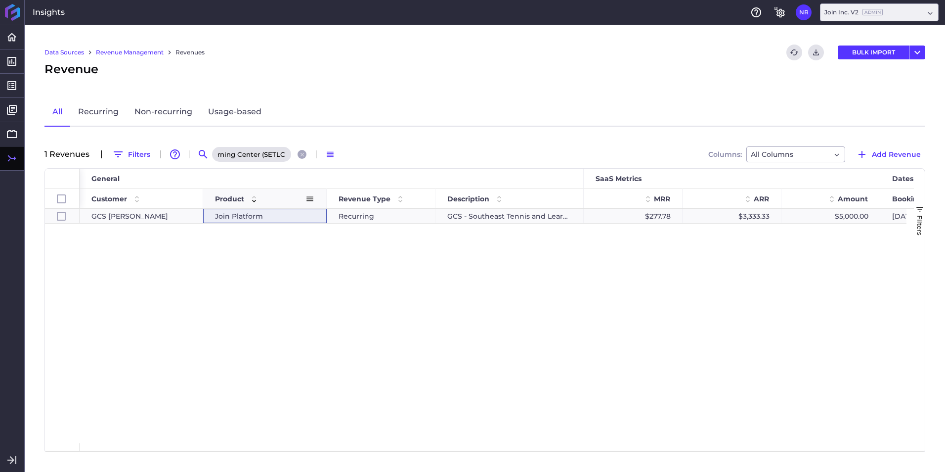
type input "GCS - Southeast Tennis and Learning Center (SETLC)"
click at [288, 217] on div "Join Platform" at bounding box center [265, 216] width 100 height 14
checkbox input "true"
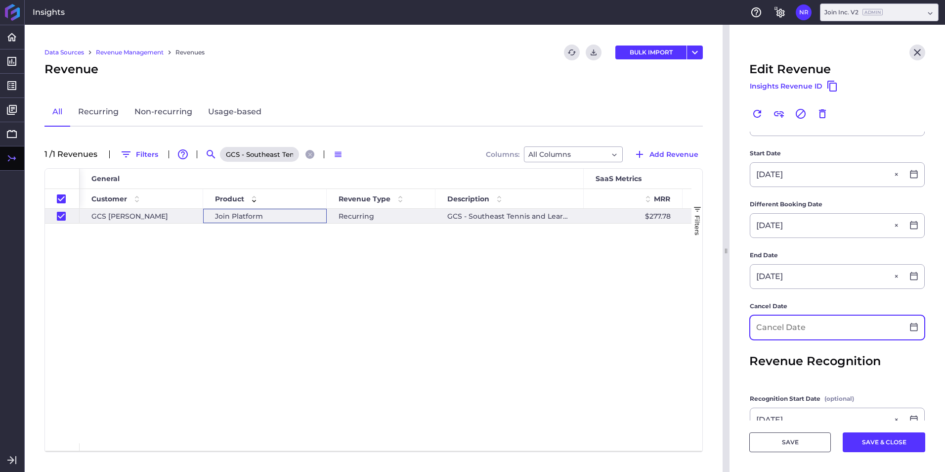
click at [793, 335] on input at bounding box center [827, 327] width 153 height 24
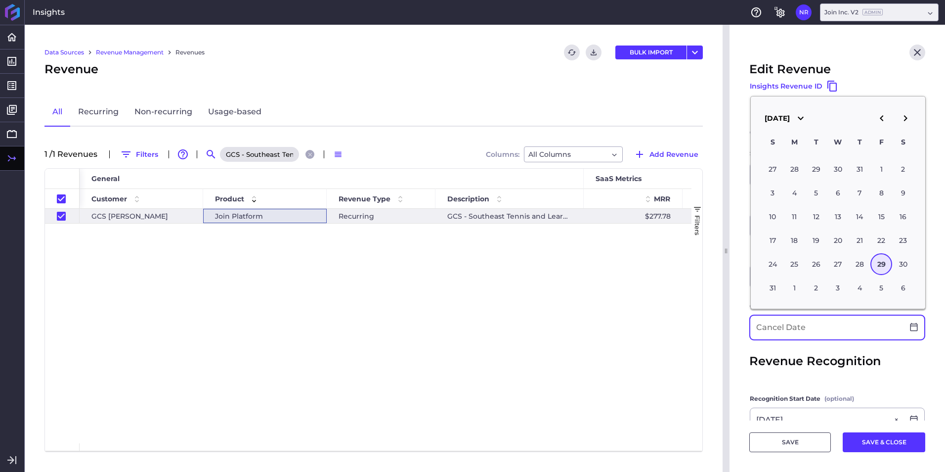
scroll to position [197, 0]
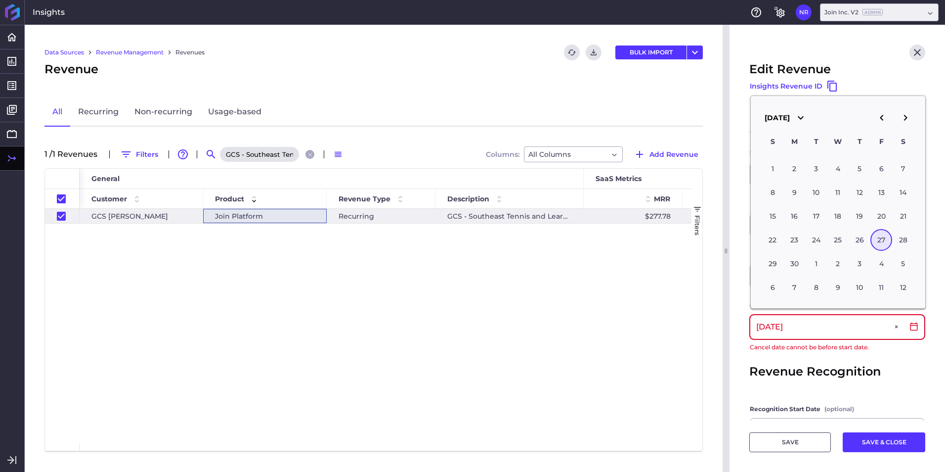
type input "11/27/2025"
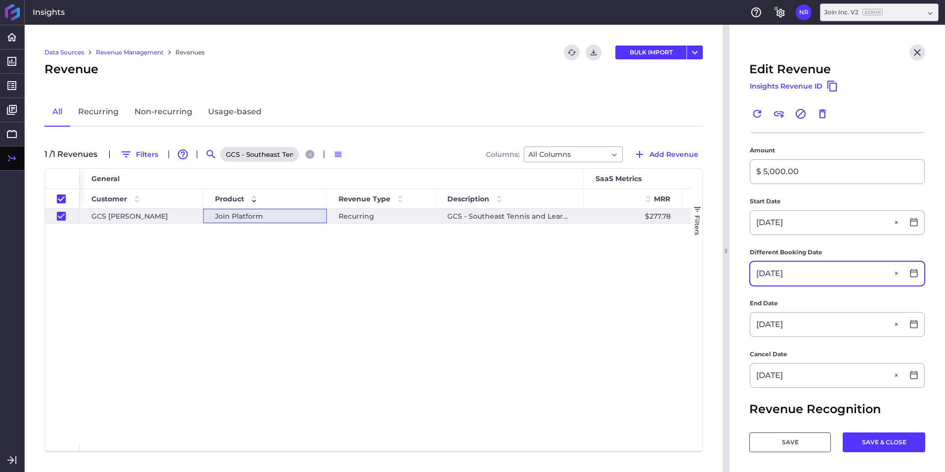
scroll to position [148, 0]
click at [894, 444] on button "SAVE & CLOSE" at bounding box center [884, 442] width 83 height 20
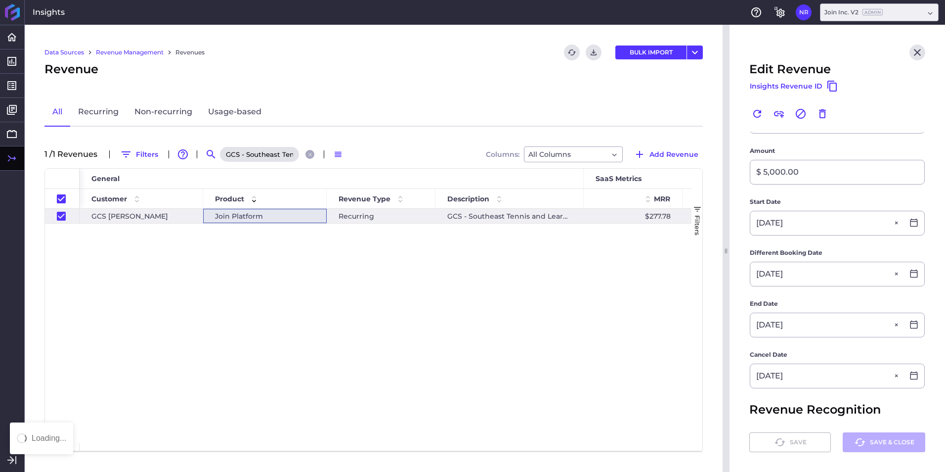
checkbox input "false"
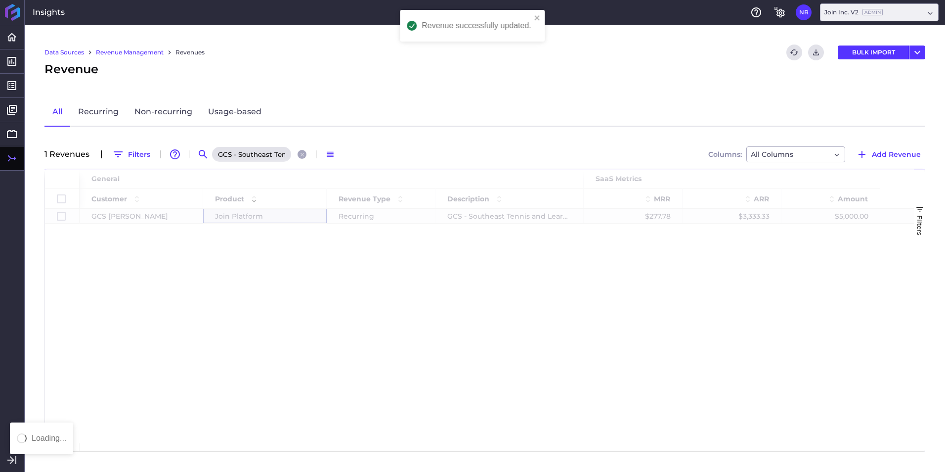
scroll to position [0, 0]
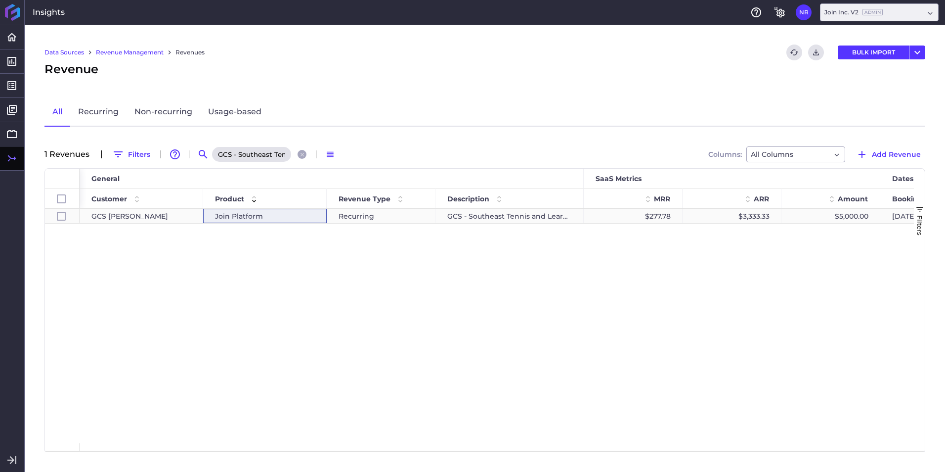
click at [284, 220] on div "Join Platform" at bounding box center [265, 216] width 100 height 14
checkbox input "true"
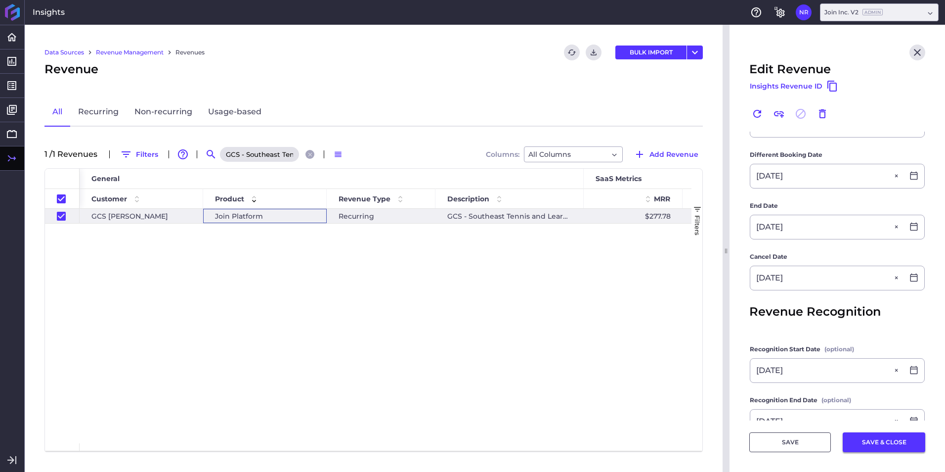
scroll to position [247, 0]
click at [853, 442] on button "SAVE & CLOSE" at bounding box center [884, 442] width 83 height 20
checkbox input "false"
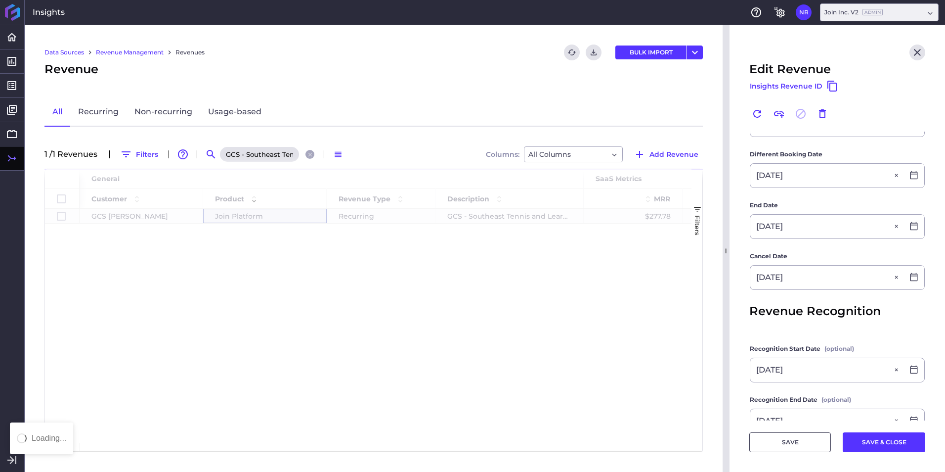
scroll to position [0, 0]
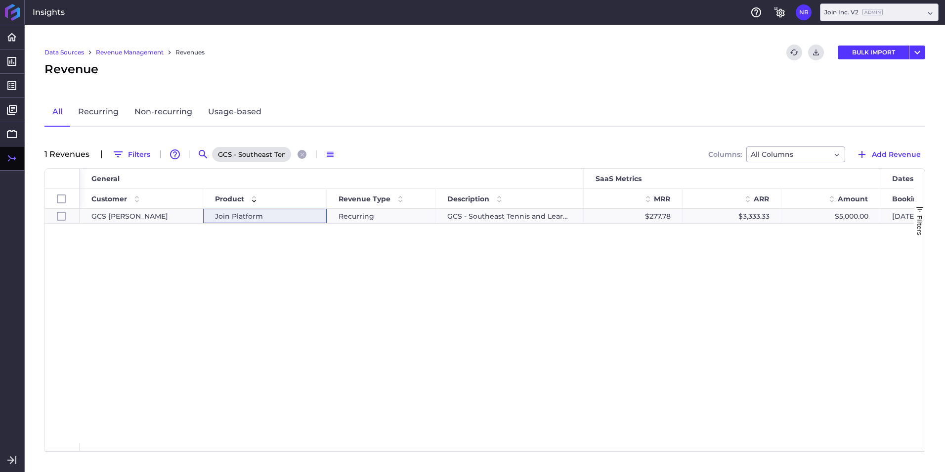
click at [295, 154] on div "GCS - Southeast Tennis and Learning Center (SETLC)" at bounding box center [260, 154] width 99 height 16
click at [299, 155] on icon "Close search" at bounding box center [302, 154] width 6 height 6
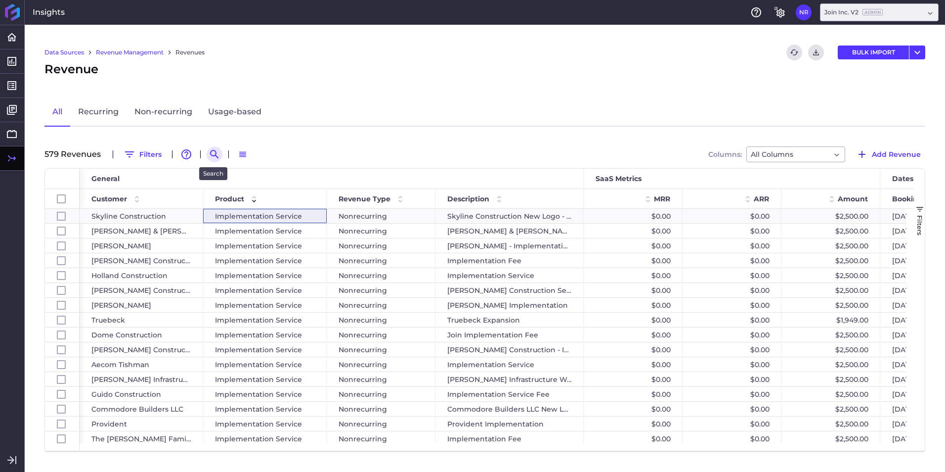
click at [209, 153] on icon "Search by" at bounding box center [215, 154] width 12 height 12
paste input "GCS - Malcolm X at Green Elementary (MXG)"
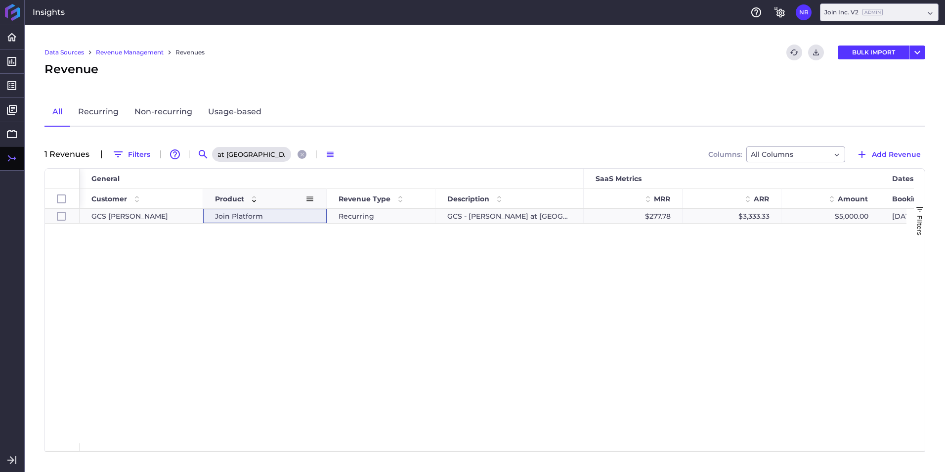
type input "GCS - Malcolm X at Green Elementary (MXG)"
click at [271, 213] on div "Join Platform" at bounding box center [265, 216] width 100 height 14
checkbox input "true"
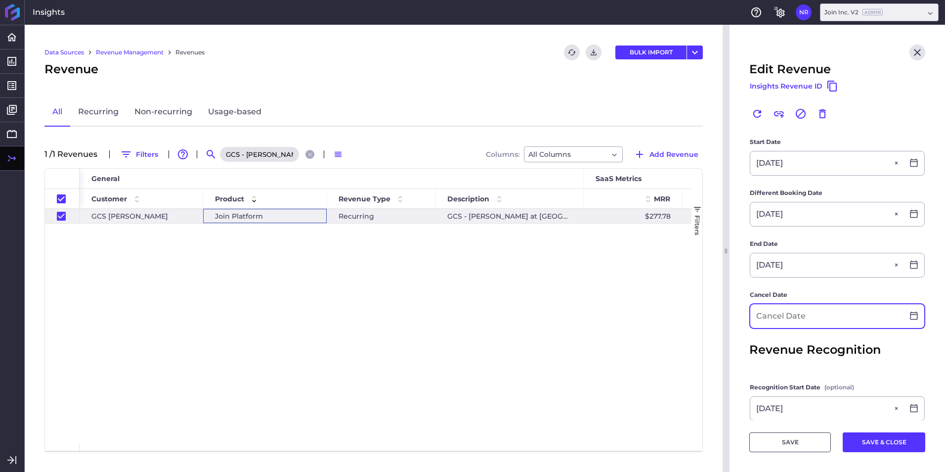
scroll to position [209, 0]
click at [832, 319] on input at bounding box center [827, 315] width 153 height 24
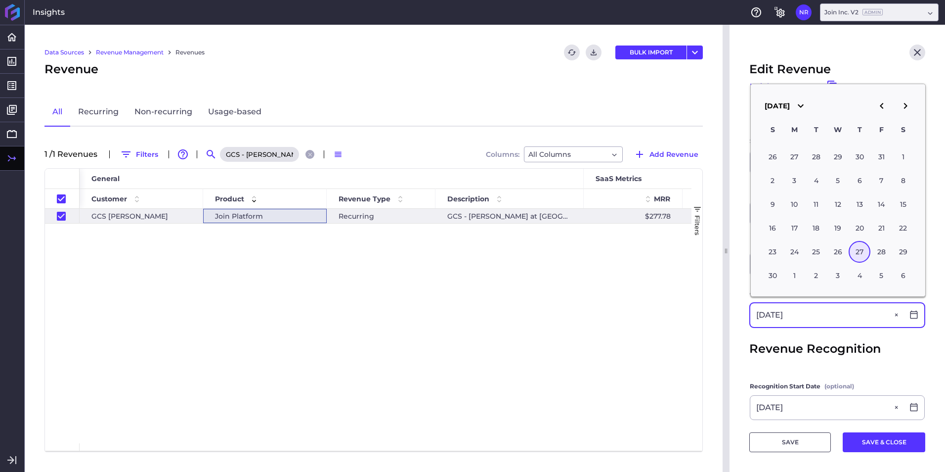
type input "11/27/2025"
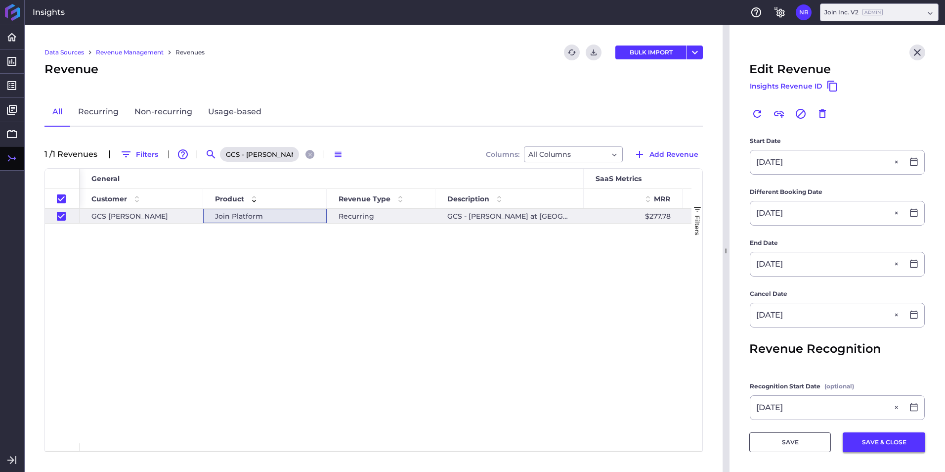
click at [873, 447] on button "SAVE & CLOSE" at bounding box center [884, 442] width 83 height 20
checkbox input "false"
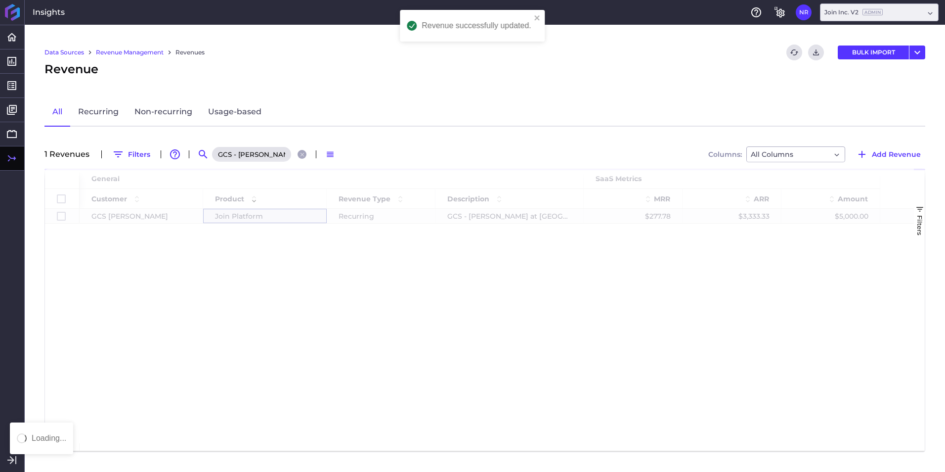
scroll to position [0, 0]
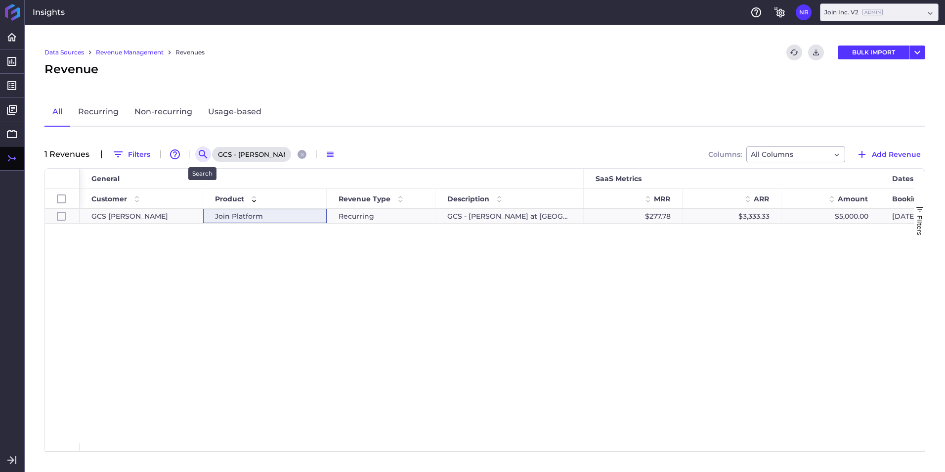
click at [205, 155] on icon "Search by" at bounding box center [203, 154] width 12 height 12
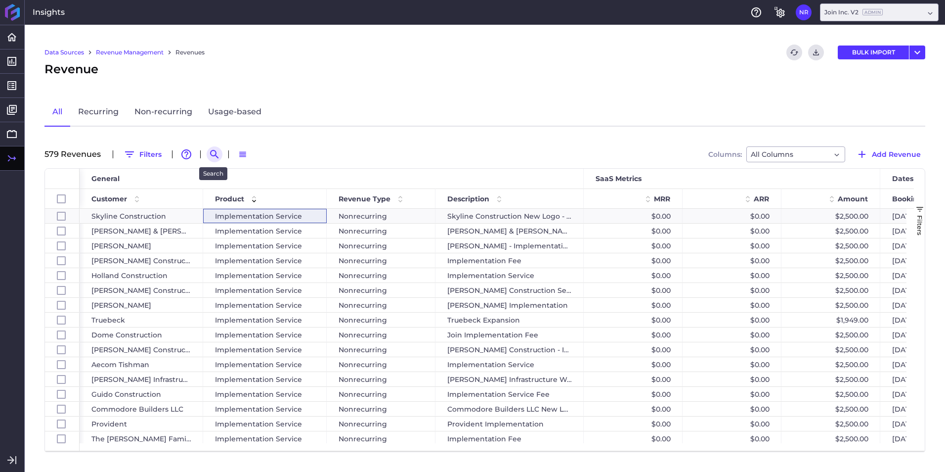
click at [212, 153] on icon "Search by" at bounding box center [215, 154] width 12 height 12
click at [229, 150] on input at bounding box center [263, 154] width 79 height 15
paste input "Adolfson & Peterson - 2024 Platform Fee"
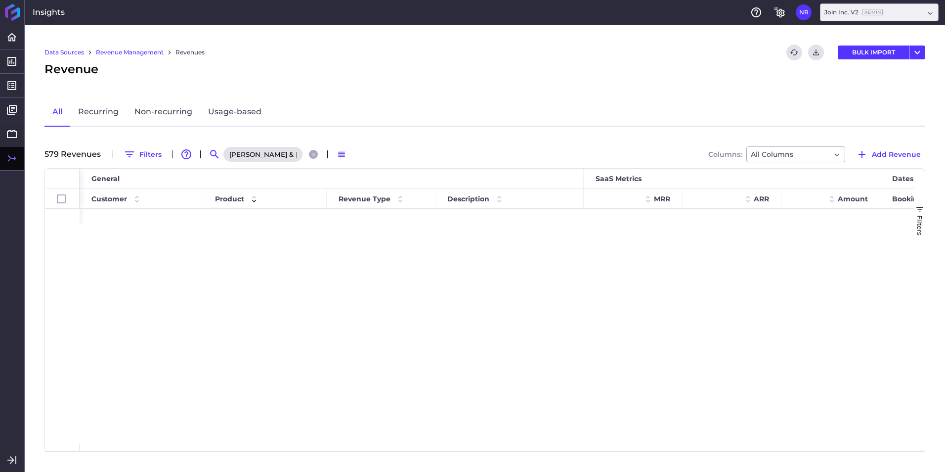
scroll to position [0, 68]
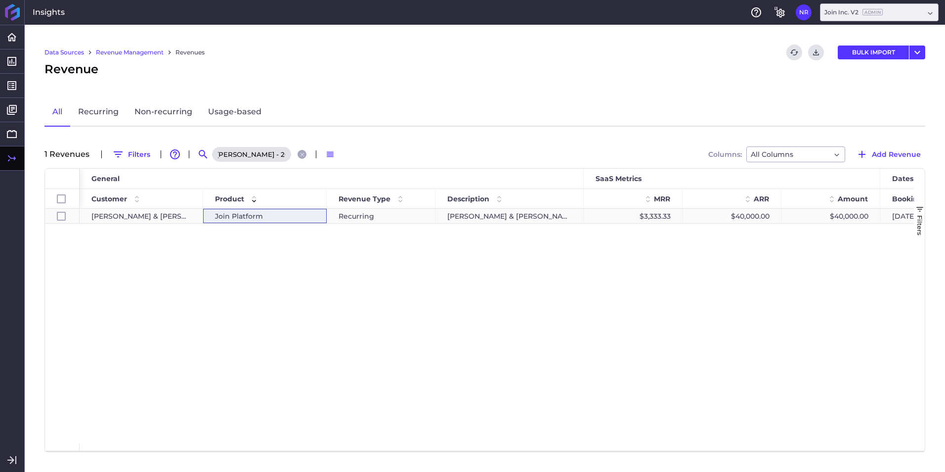
type input "Adolfson & Peterson - 2024 Platform Fee"
click at [275, 219] on div "Join Platform" at bounding box center [265, 216] width 100 height 14
checkbox input "true"
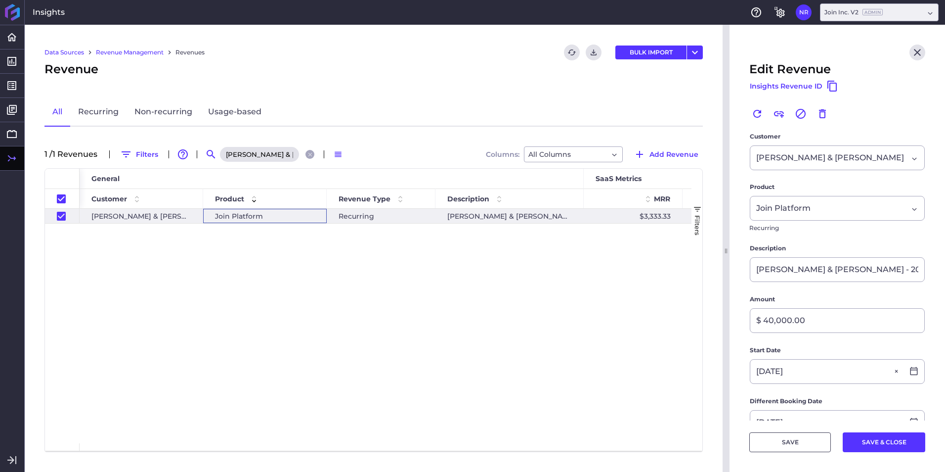
click at [306, 217] on div "Join Platform" at bounding box center [265, 216] width 100 height 14
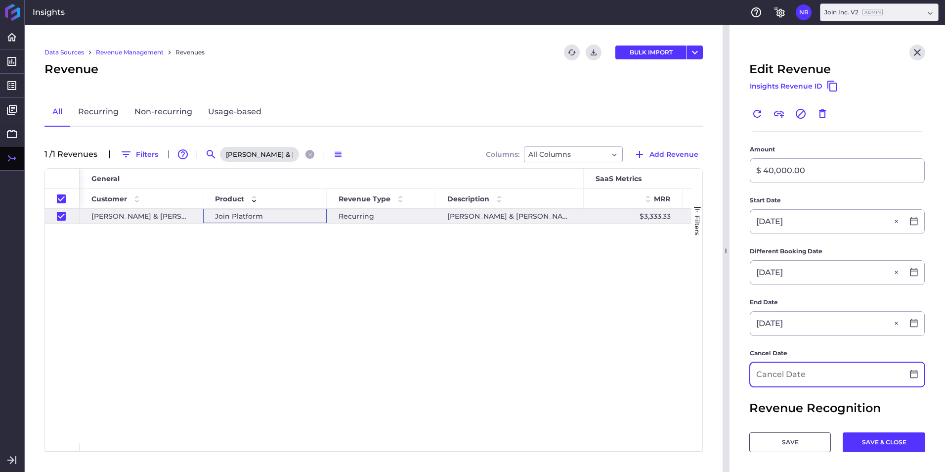
scroll to position [149, 0]
click at [786, 374] on input at bounding box center [827, 375] width 153 height 24
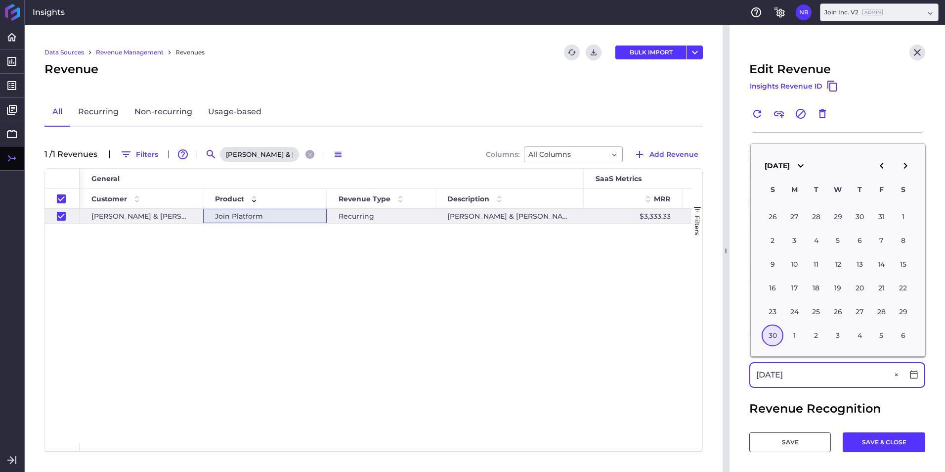
type input "11/30/2025"
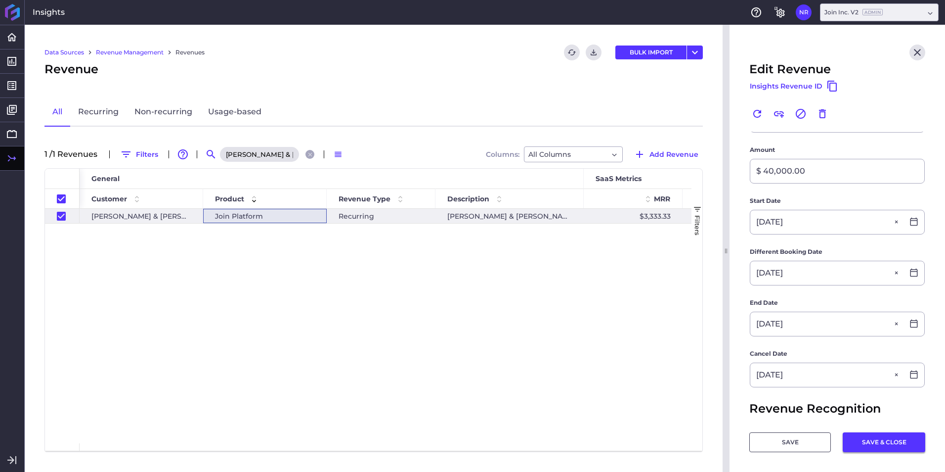
click at [882, 442] on button "SAVE & CLOSE" at bounding box center [884, 442] width 83 height 20
checkbox input "false"
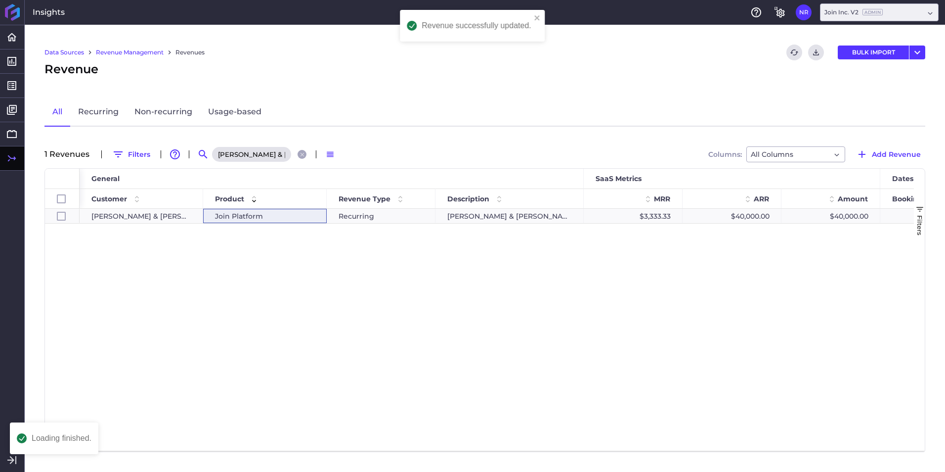
scroll to position [0, 0]
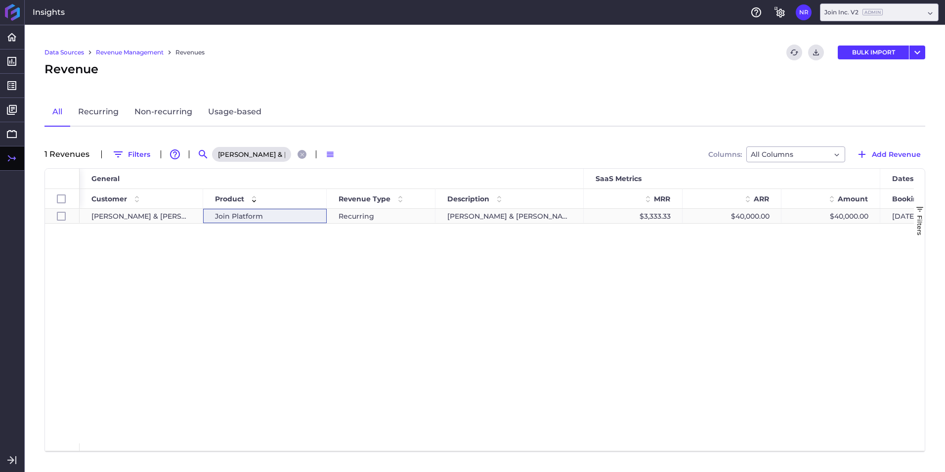
click at [687, 219] on div "$40,000.00" at bounding box center [732, 216] width 99 height 14
checkbox input "true"
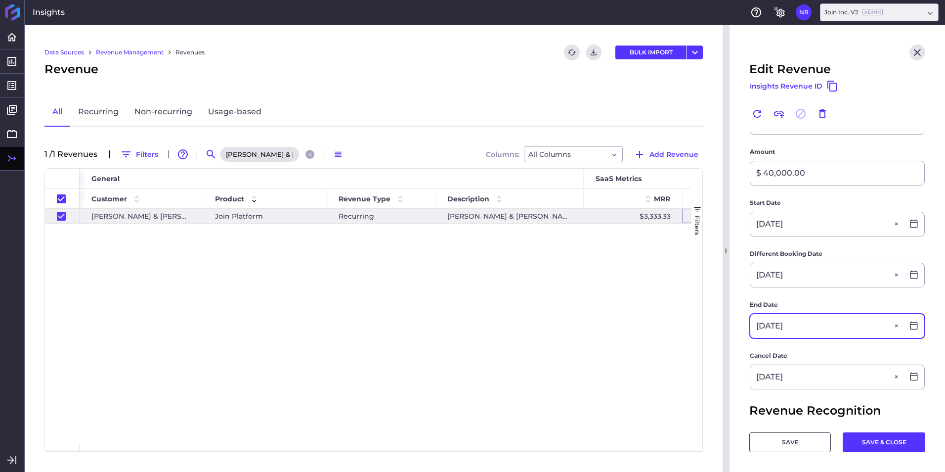
scroll to position [148, 0]
click at [828, 327] on input "11/30/2025" at bounding box center [827, 326] width 153 height 24
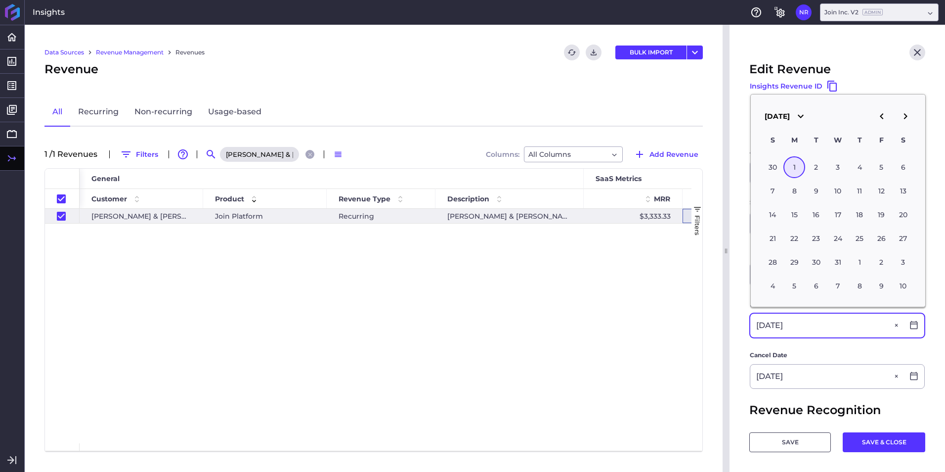
type input "12/01/2025"
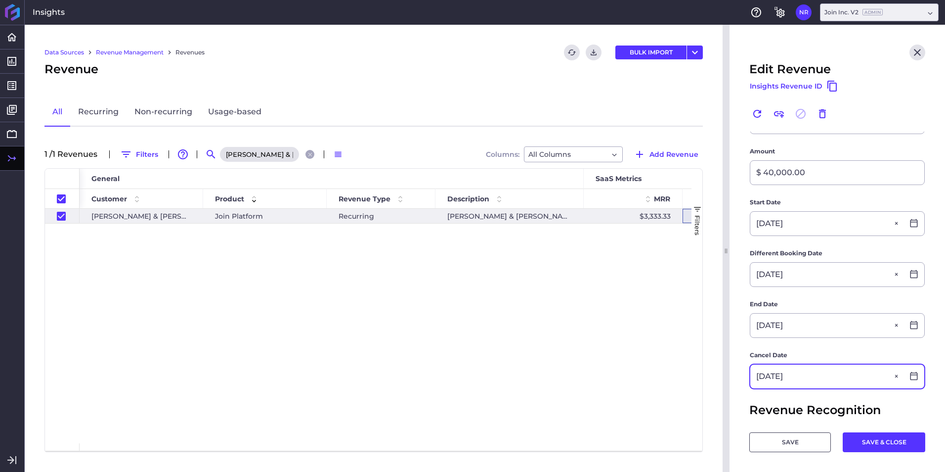
type input "12/01/2025"
click at [873, 447] on button "SAVE & CLOSE" at bounding box center [884, 442] width 83 height 20
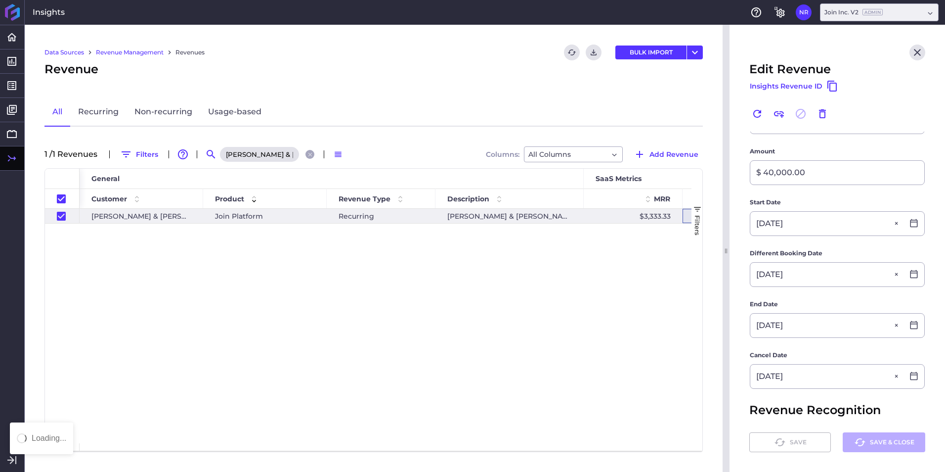
checkbox input "false"
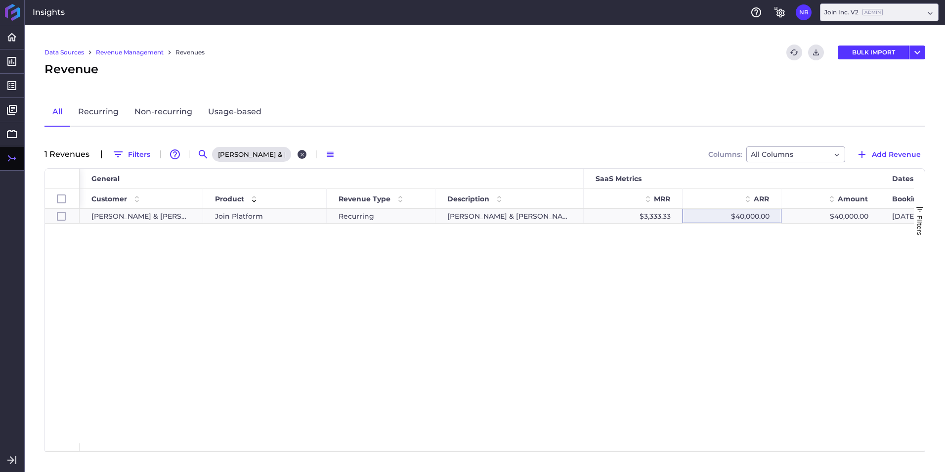
click at [299, 156] on icon "Close search" at bounding box center [302, 154] width 6 height 6
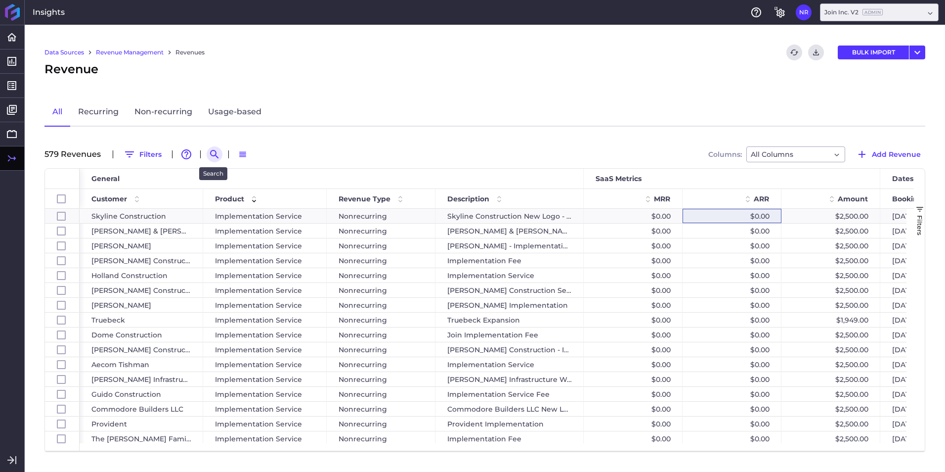
click at [214, 156] on icon "Search by" at bounding box center [214, 154] width 8 height 8
click at [260, 156] on input at bounding box center [263, 154] width 79 height 15
paste input "T.W. Frierson Join Platform 2024 Renewal"
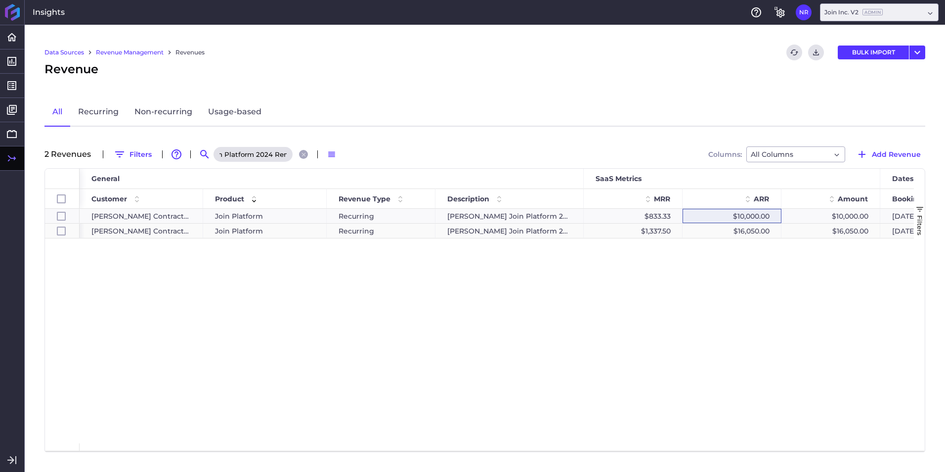
type input "T.W. Frierson Join Platform 2024 Renewal"
click at [291, 233] on div "Join Platform" at bounding box center [265, 231] width 100 height 14
checkbox input "false"
checkbox input "true"
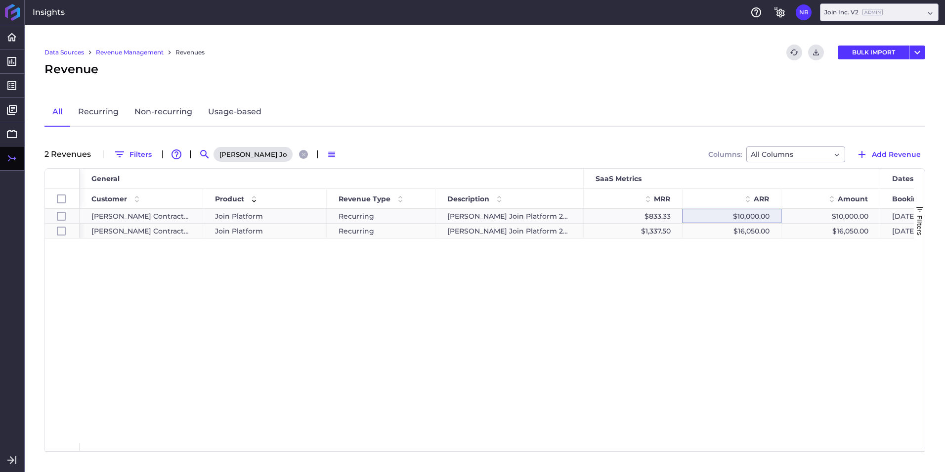
checkbox input "false"
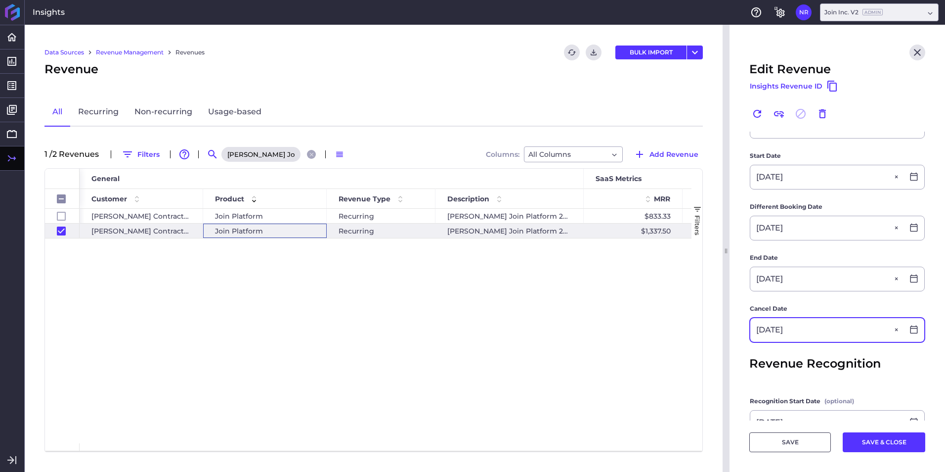
scroll to position [247, 0]
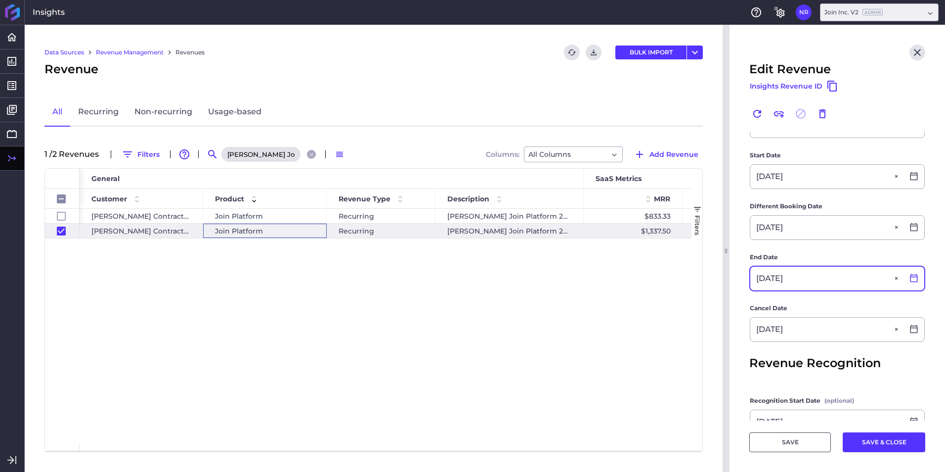
click at [911, 276] on icon at bounding box center [914, 278] width 7 height 8
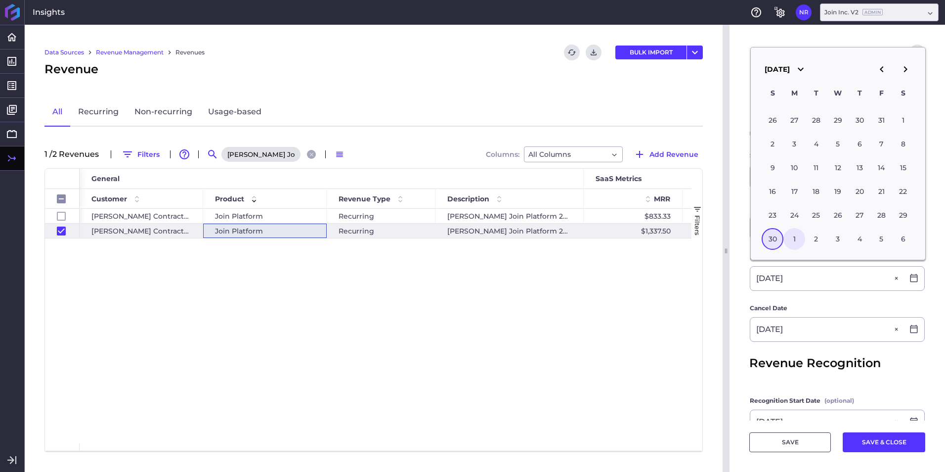
click at [798, 238] on div "1" at bounding box center [795, 239] width 22 height 22
type input "12/01/2025"
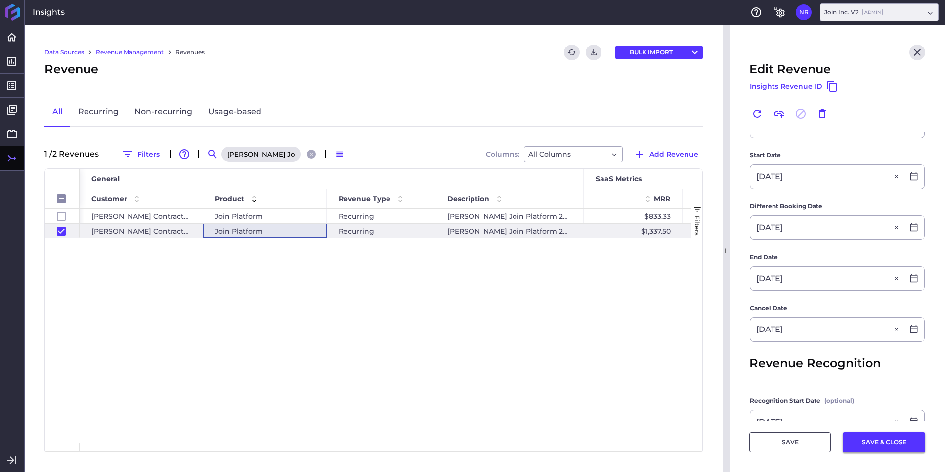
click at [863, 440] on button "SAVE & CLOSE" at bounding box center [884, 442] width 83 height 20
checkbox input "false"
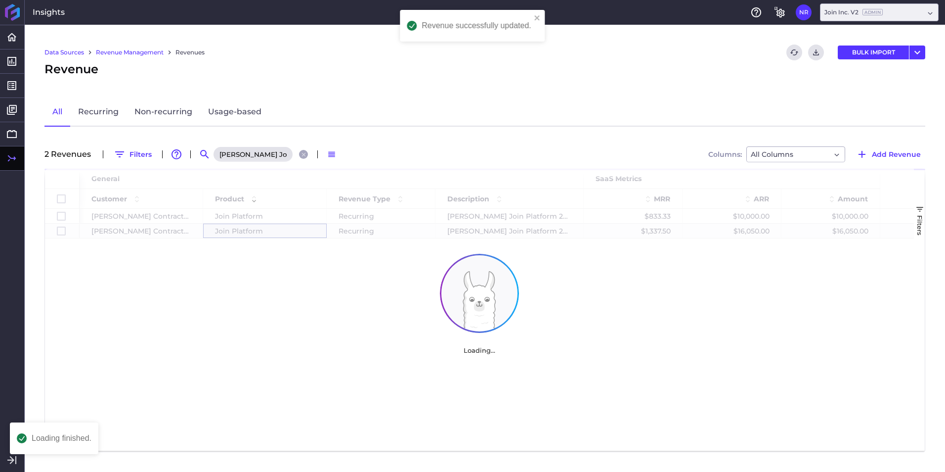
scroll to position [0, 0]
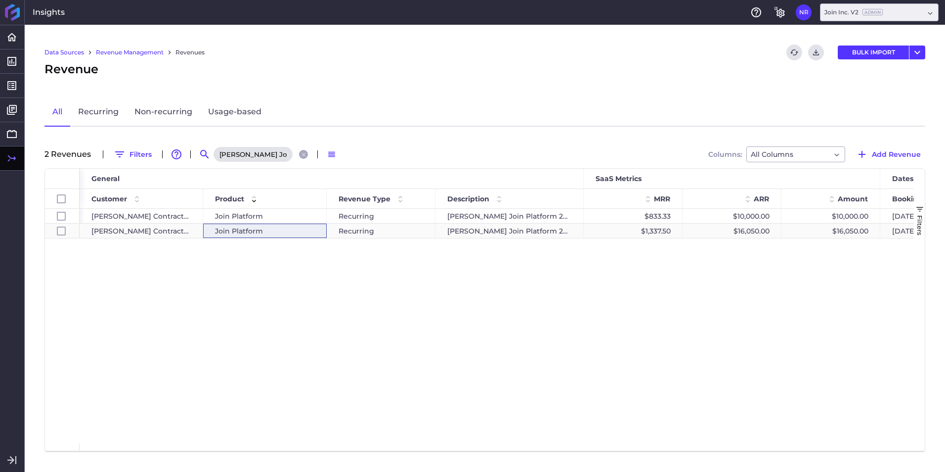
click at [242, 227] on span "Join Platform" at bounding box center [239, 231] width 48 height 14
checkbox input "false"
checkbox input "true"
checkbox input "false"
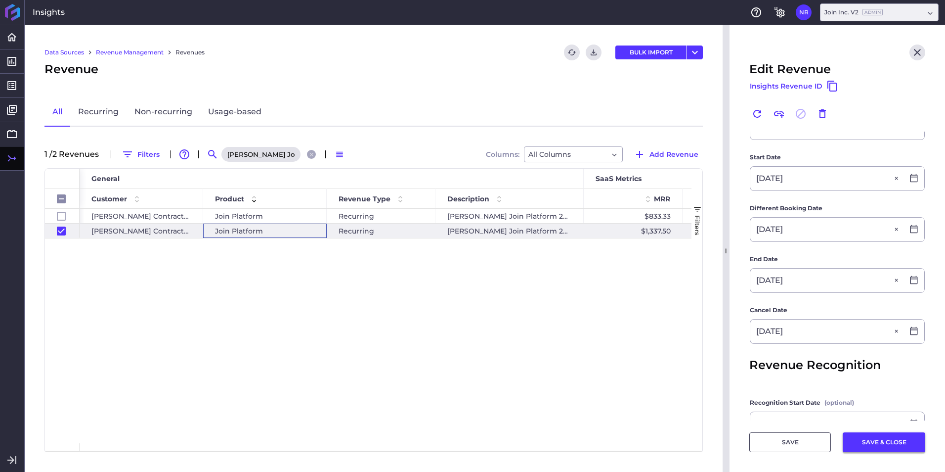
click at [868, 445] on button "SAVE & CLOSE" at bounding box center [884, 442] width 83 height 20
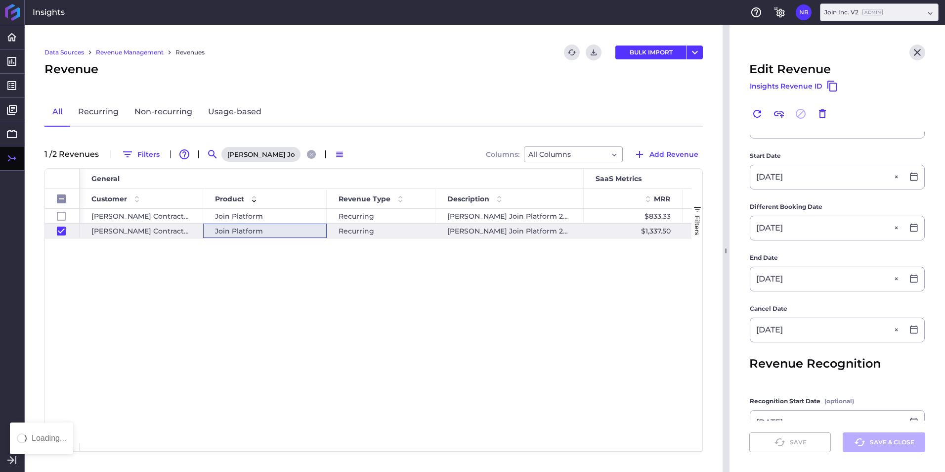
checkbox input "false"
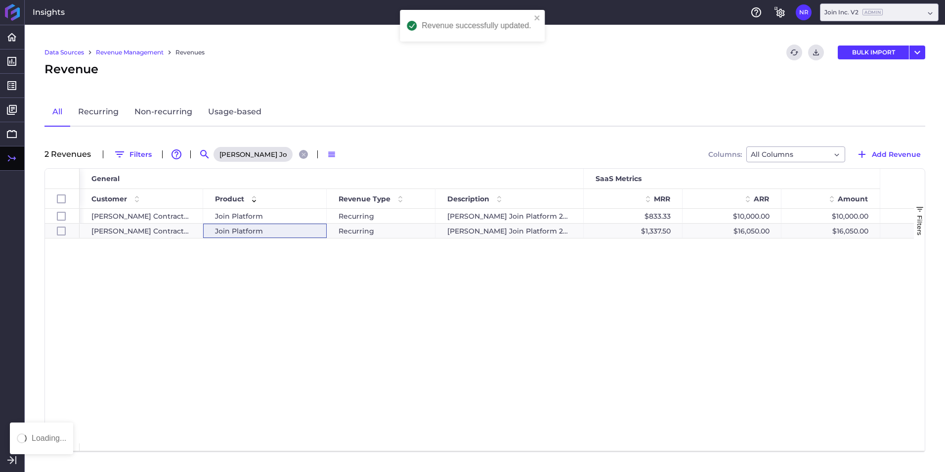
scroll to position [0, 0]
click at [304, 153] on icon "Close search" at bounding box center [304, 154] width 4 height 4
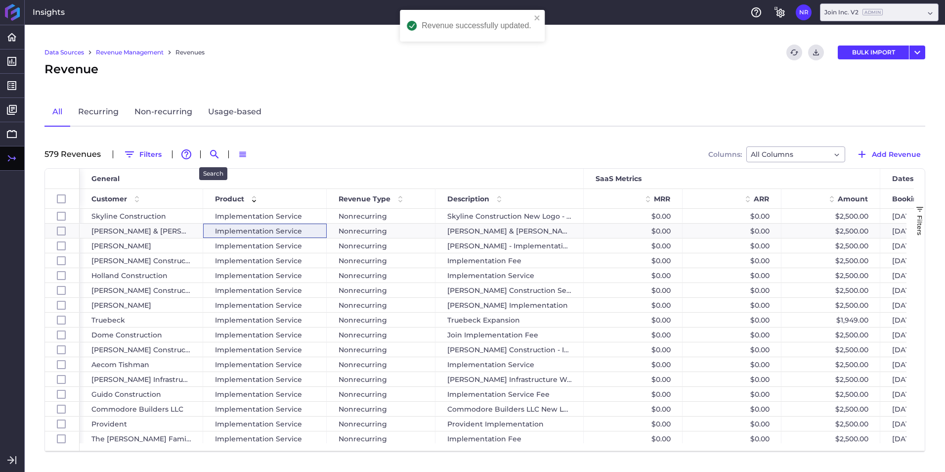
drag, startPoint x: 213, startPoint y: 155, endPoint x: 231, endPoint y: 152, distance: 18.5
click at [213, 155] on icon "Search by" at bounding box center [215, 154] width 12 height 12
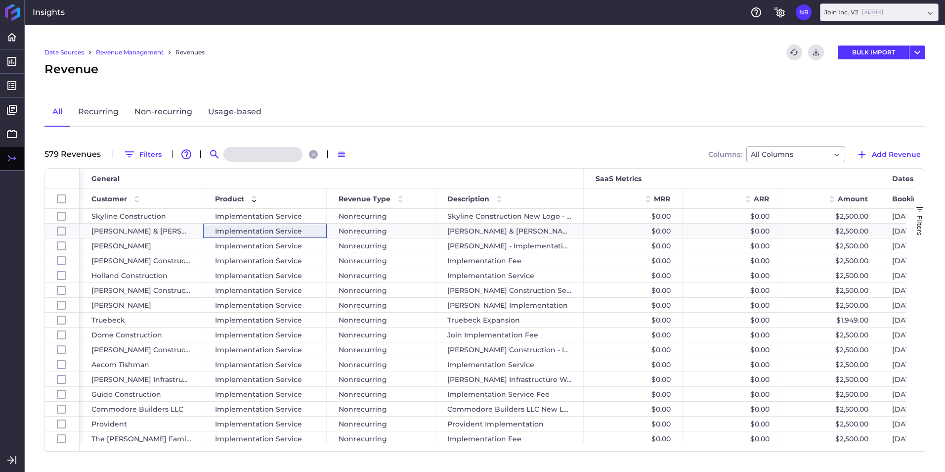
click at [282, 152] on input at bounding box center [263, 154] width 79 height 15
paste input "Journey Group - 2024 Renewal"
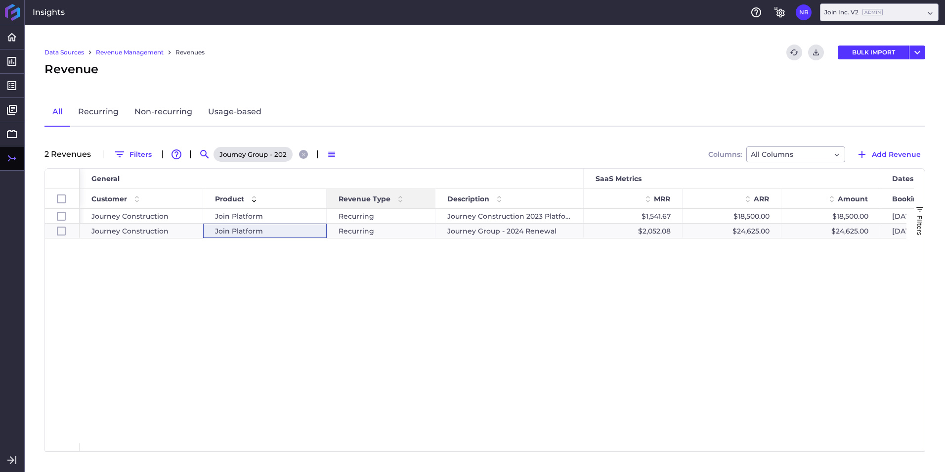
scroll to position [0, 35]
type input "Journey Group - 2024 Renewal"
click at [316, 230] on div "Join Platform" at bounding box center [265, 231] width 124 height 14
checkbox input "false"
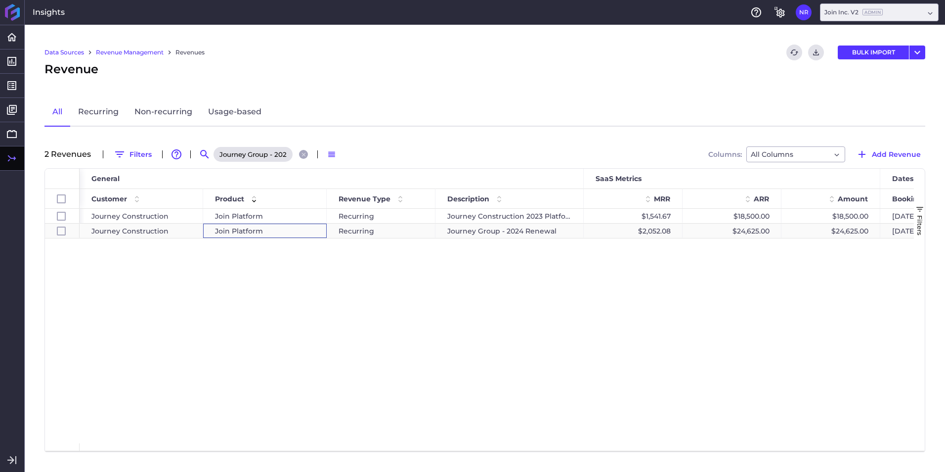
checkbox input "true"
checkbox input "false"
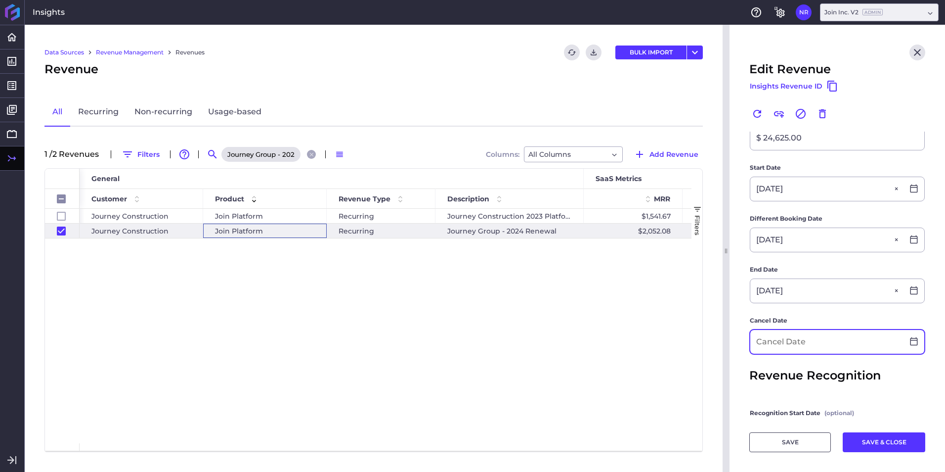
scroll to position [247, 0]
click at [785, 341] on input at bounding box center [827, 342] width 153 height 24
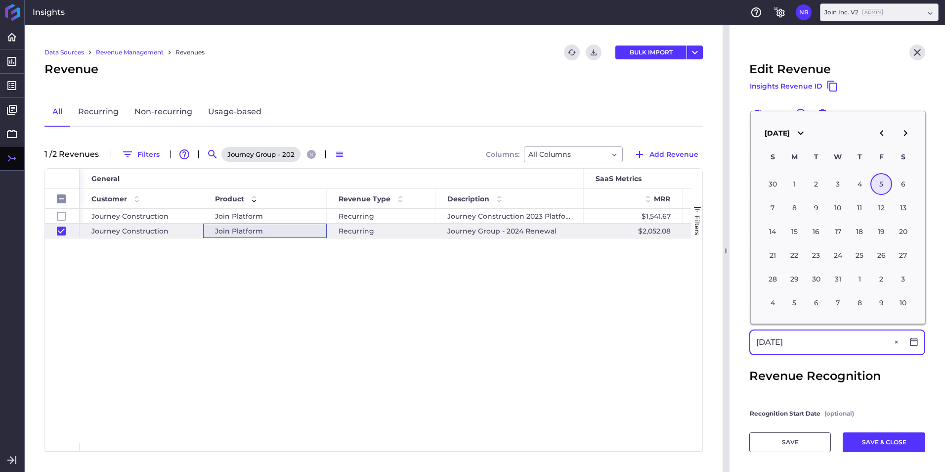
type input "12/05/2025"
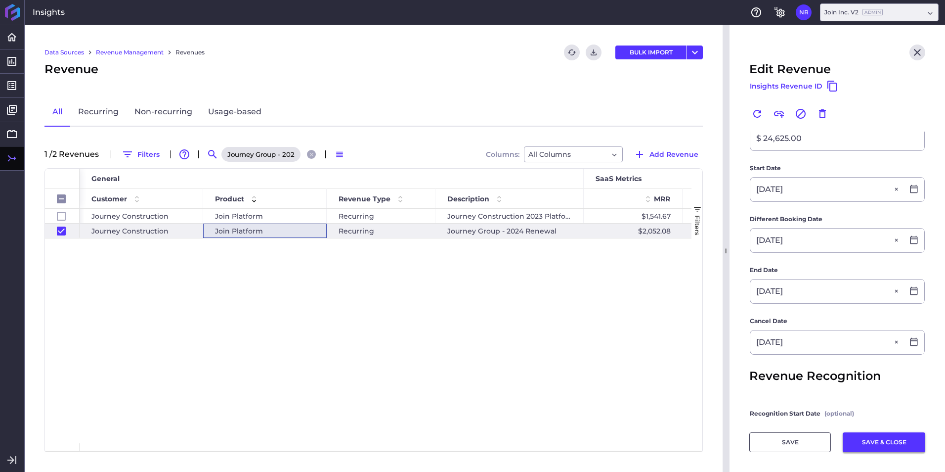
click at [875, 441] on button "SAVE & CLOSE" at bounding box center [884, 442] width 83 height 20
checkbox input "false"
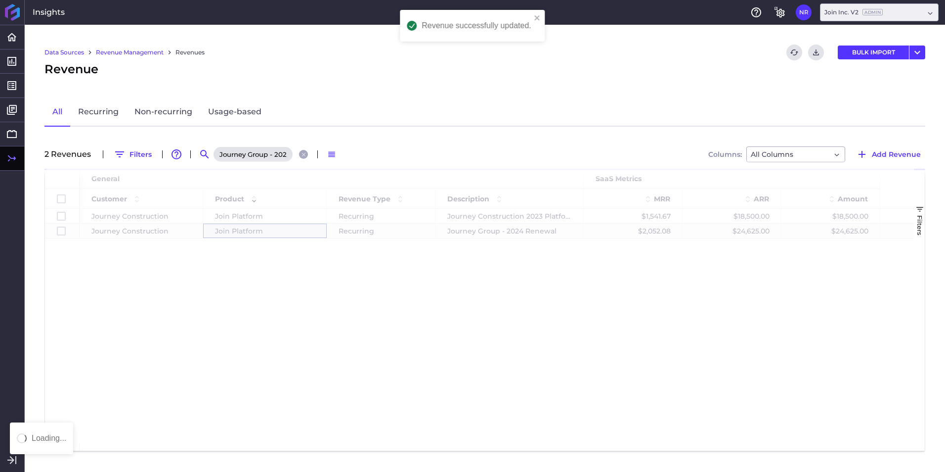
scroll to position [0, 0]
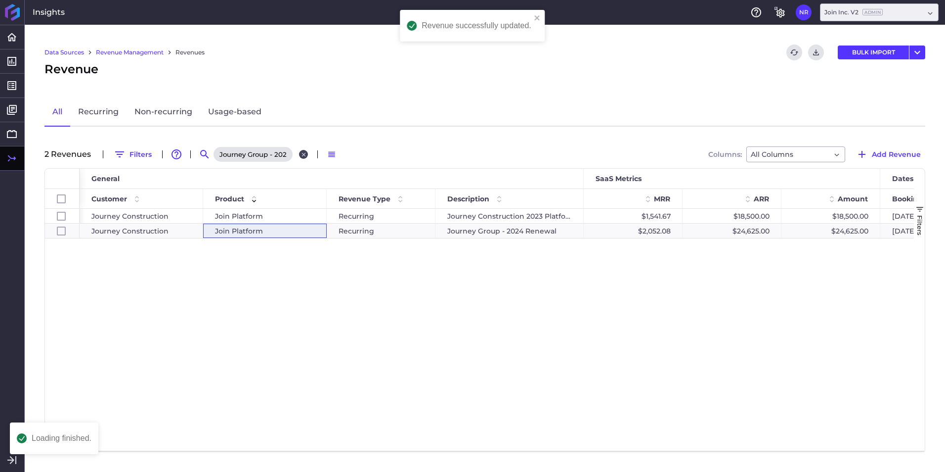
click at [301, 154] on icon "Close search" at bounding box center [304, 154] width 6 height 6
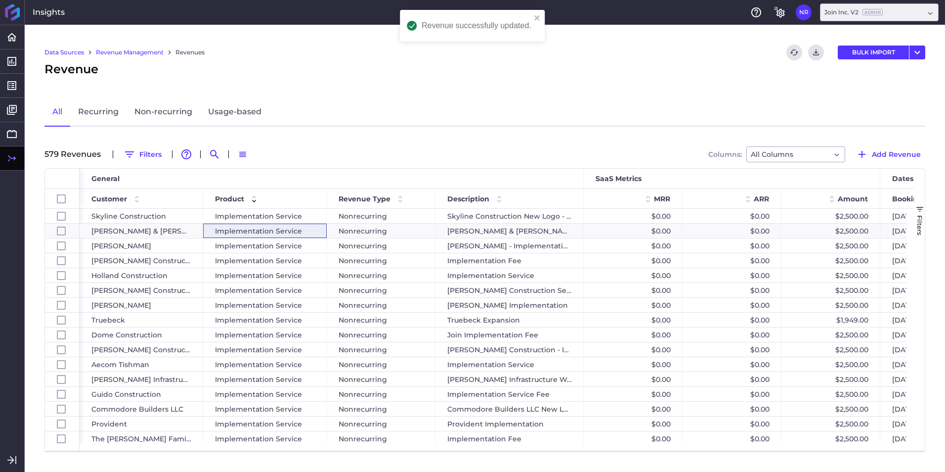
click at [203, 152] on div "579 Revenue s Filters Advanced table features Search Switch to Default Density …" at bounding box center [485, 154] width 881 height 16
click at [211, 153] on icon "Search by" at bounding box center [215, 154] width 12 height 12
click at [257, 152] on input at bounding box center [263, 154] width 79 height 15
paste input "JE Dunn New Logo"
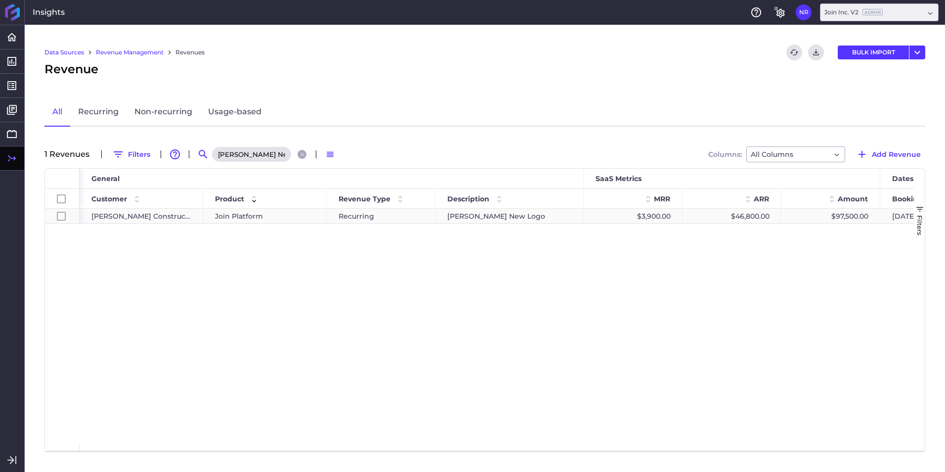
type input "JE Dunn New Logo"
click at [293, 211] on div "Join Platform" at bounding box center [265, 216] width 100 height 14
checkbox input "true"
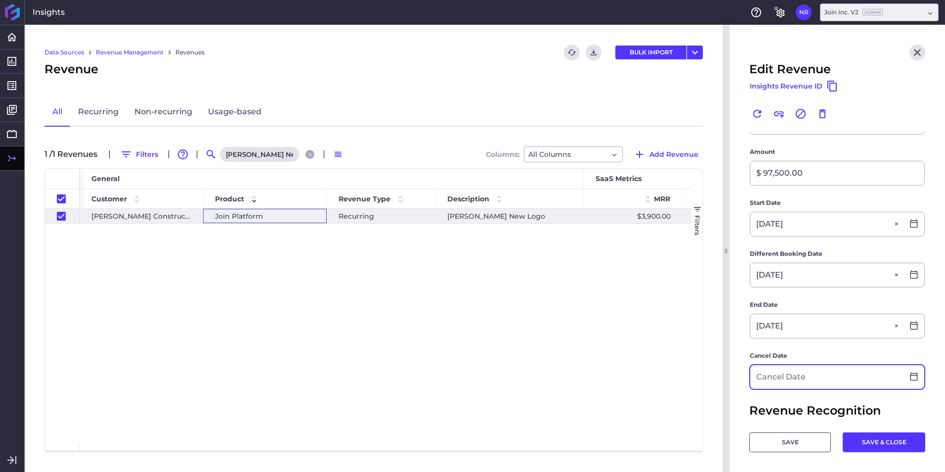
click at [793, 371] on input at bounding box center [827, 377] width 153 height 24
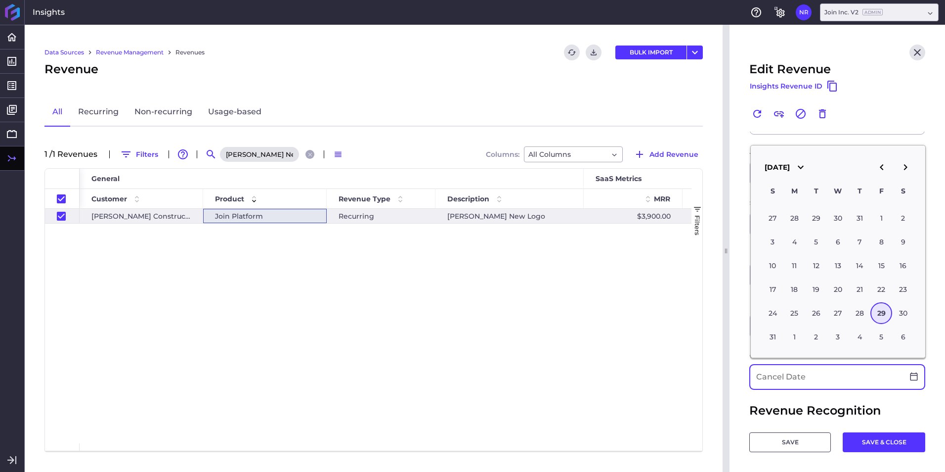
scroll to position [148, 0]
type input "12/19/2025"
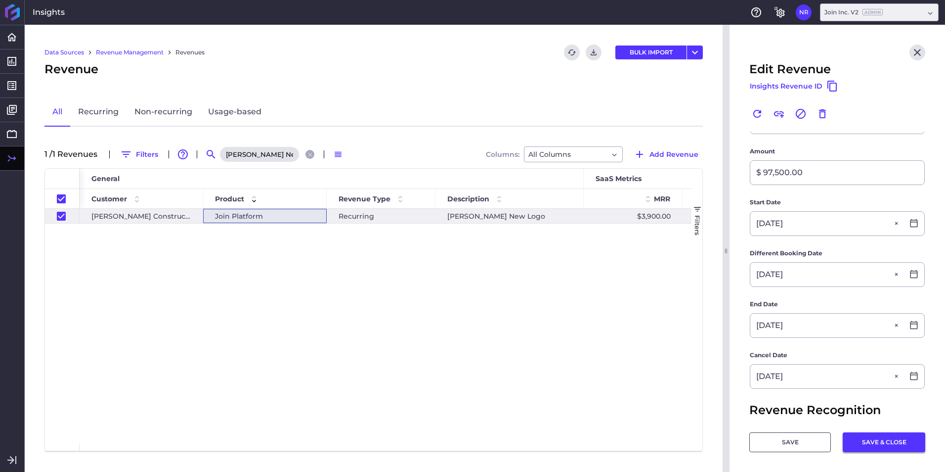
click at [871, 442] on button "SAVE & CLOSE" at bounding box center [884, 442] width 83 height 20
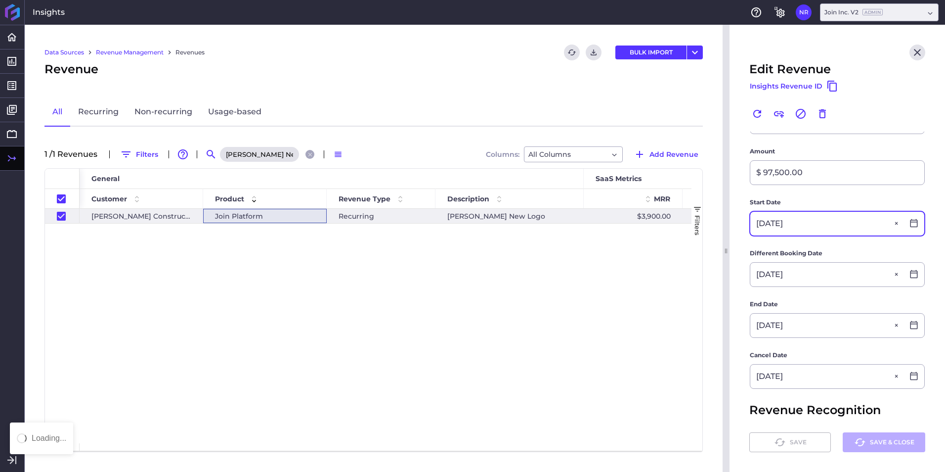
checkbox input "false"
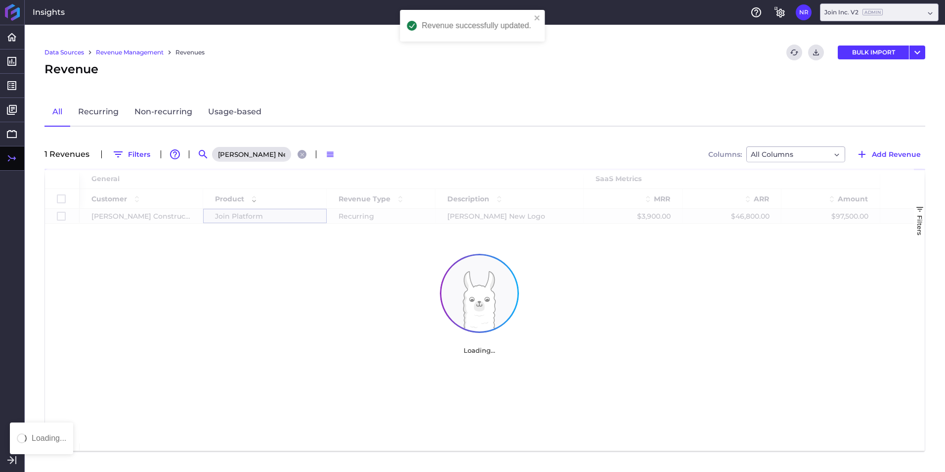
scroll to position [0, 0]
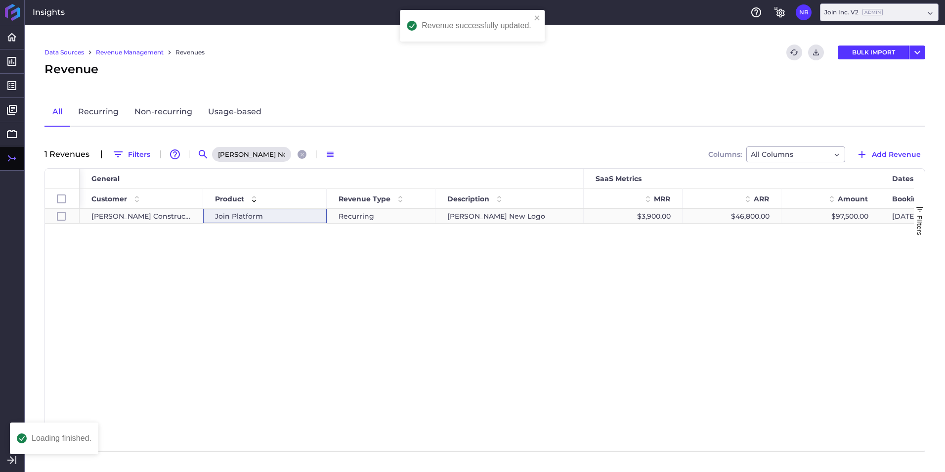
click at [742, 217] on div "$46,800.00" at bounding box center [732, 216] width 99 height 14
checkbox input "true"
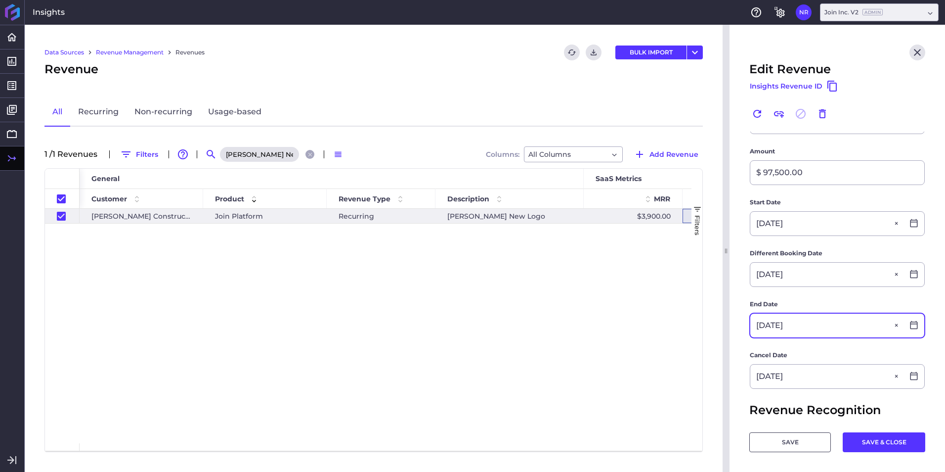
scroll to position [197, 0]
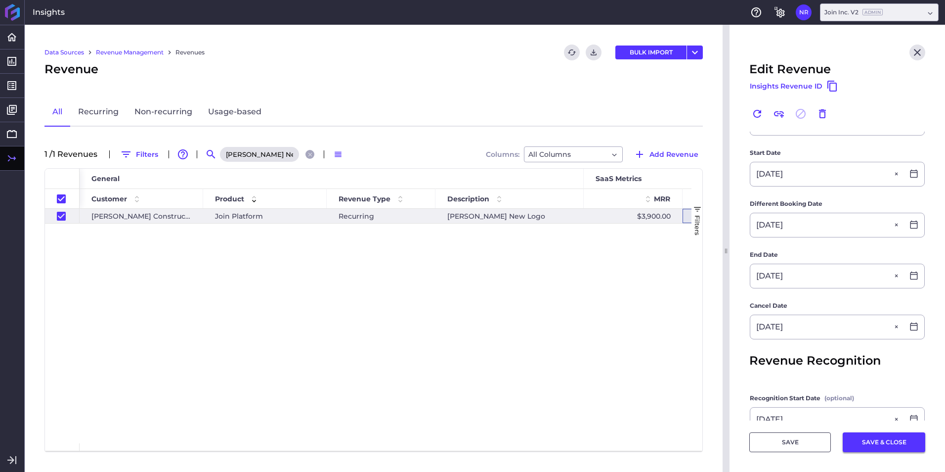
click at [875, 445] on button "SAVE & CLOSE" at bounding box center [884, 442] width 83 height 20
checkbox input "false"
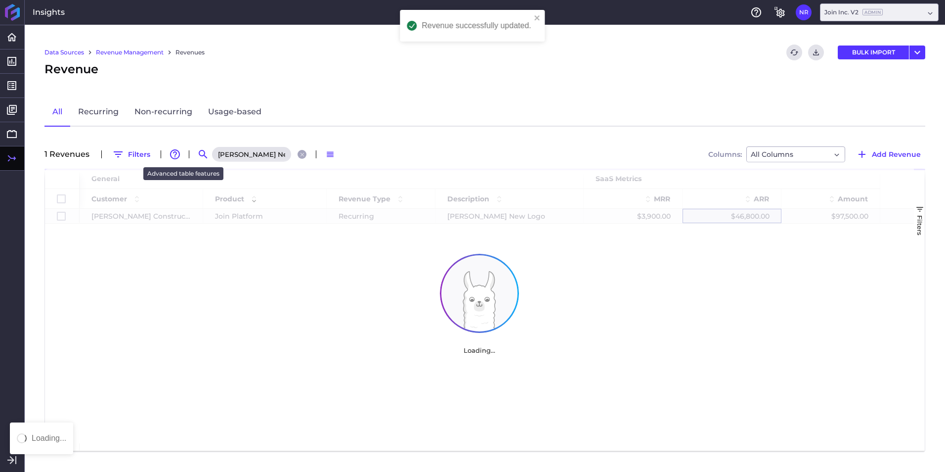
scroll to position [0, 0]
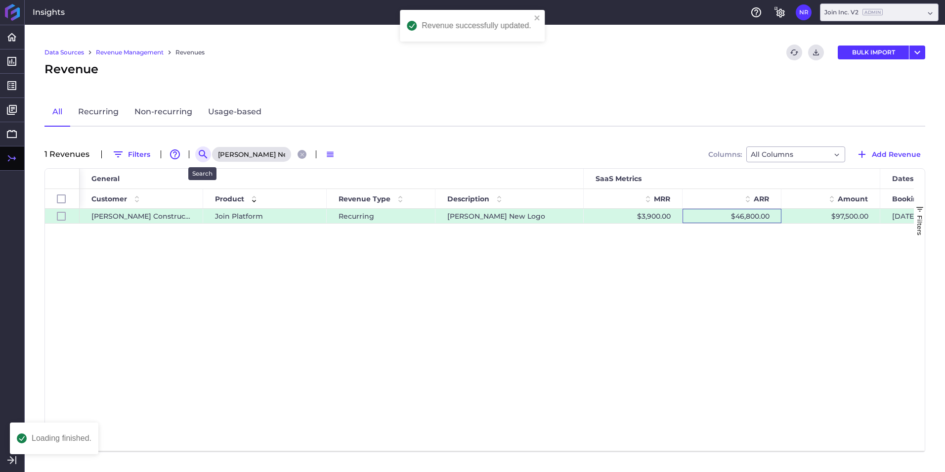
click at [196, 151] on button "Search by" at bounding box center [203, 154] width 16 height 16
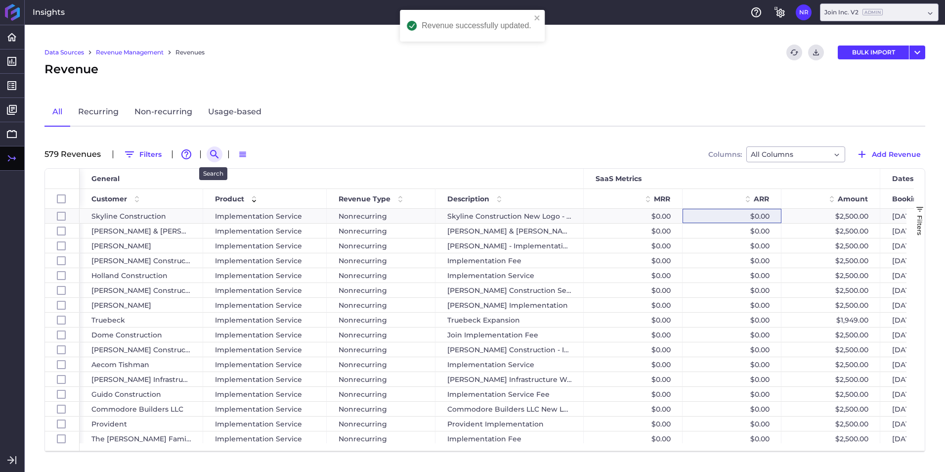
click at [214, 157] on icon "Search by" at bounding box center [215, 154] width 12 height 12
paste input "JE Dunn - Over the ASV"
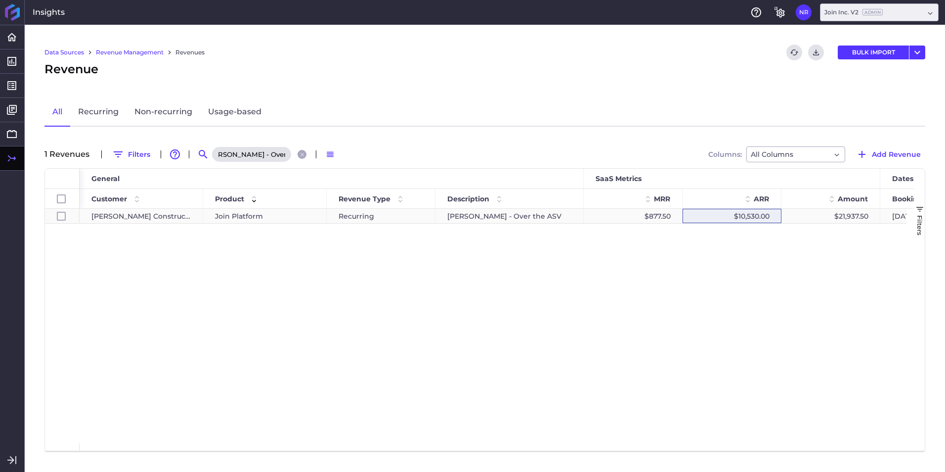
type input "JE Dunn - Over the ASV"
click at [382, 219] on div "Recurring" at bounding box center [381, 216] width 109 height 14
checkbox input "true"
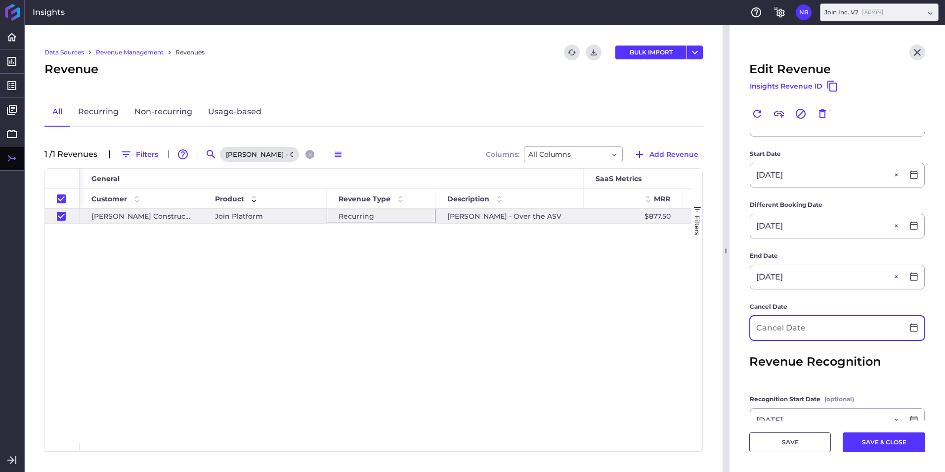
click at [810, 334] on input at bounding box center [827, 328] width 153 height 24
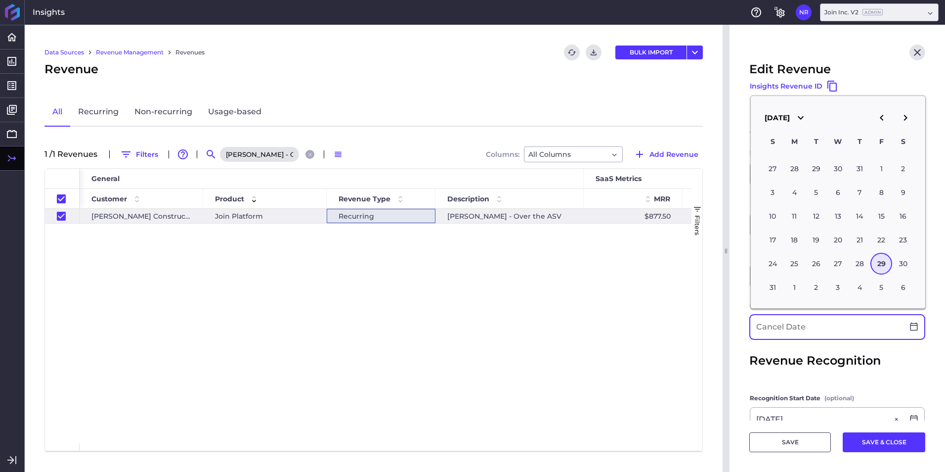
scroll to position [198, 0]
type input "12/19/2025"
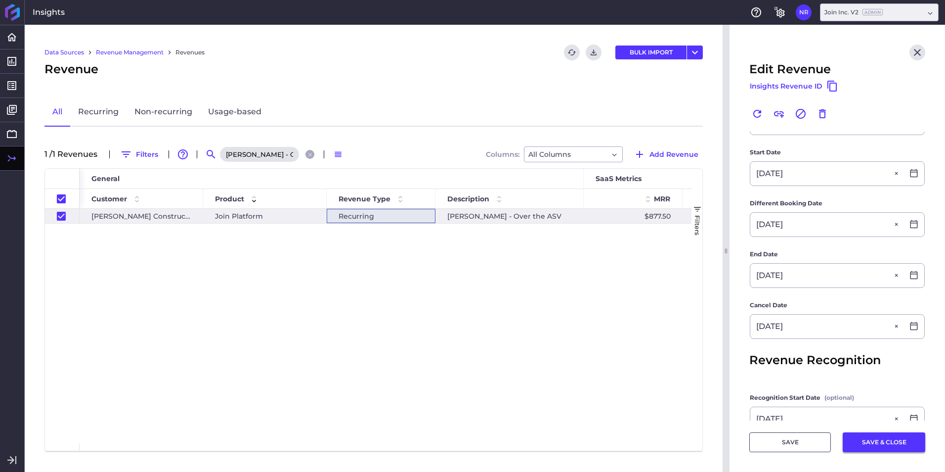
click at [888, 447] on button "SAVE & CLOSE" at bounding box center [884, 442] width 83 height 20
checkbox input "false"
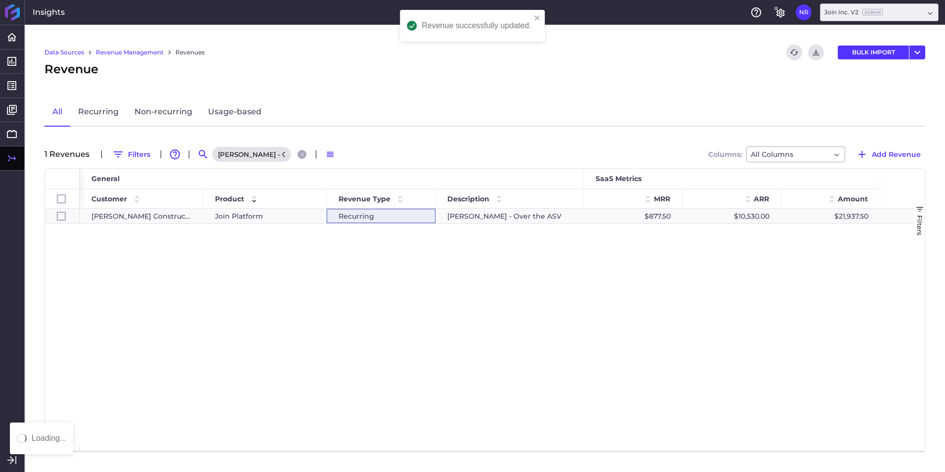
scroll to position [0, 0]
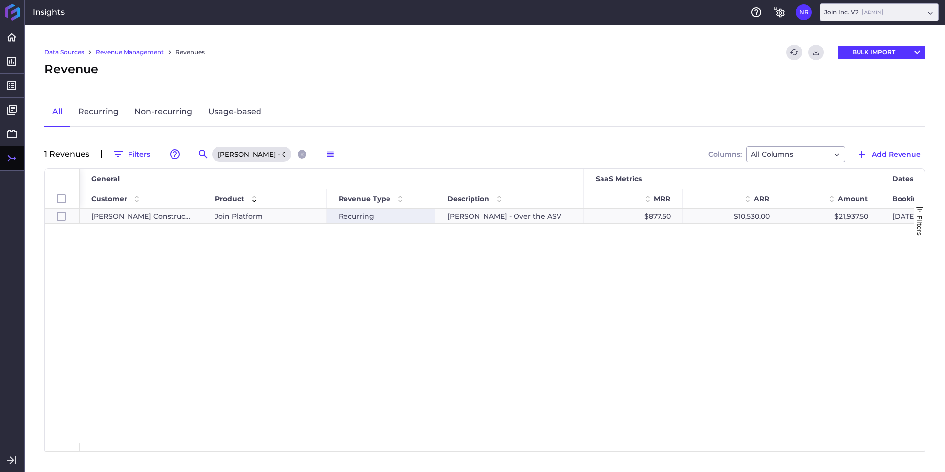
click at [301, 159] on div "JE Dunn - Over the ASV" at bounding box center [260, 154] width 99 height 16
click at [301, 156] on icon "Close search" at bounding box center [302, 154] width 6 height 6
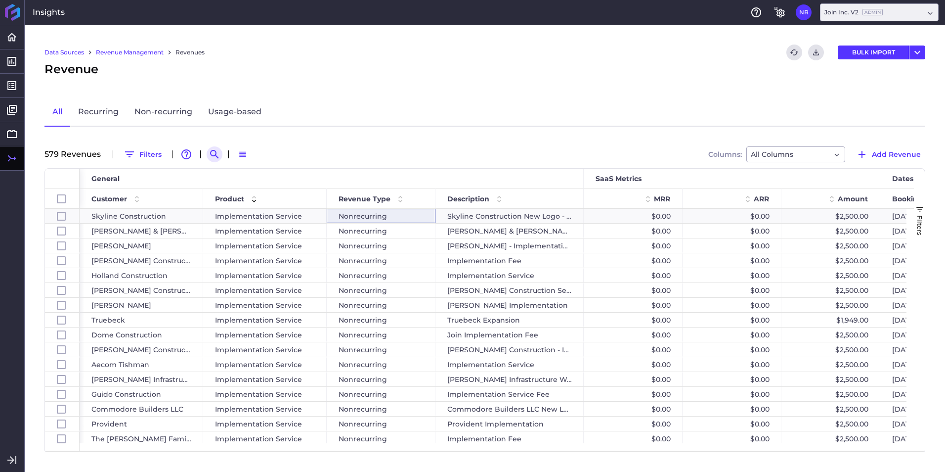
click at [218, 150] on icon "Search by" at bounding box center [215, 154] width 12 height 12
click at [267, 157] on input at bounding box center [263, 154] width 79 height 15
paste input "Skyline Construction - 2025 Renewal"
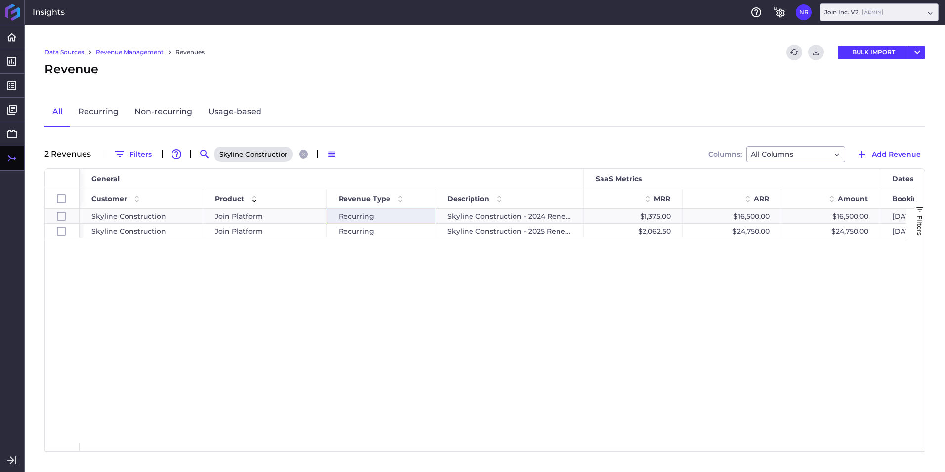
scroll to position [0, 54]
type input "Skyline Construction - 2025 Renewal"
click at [240, 231] on span "Join Platform" at bounding box center [239, 231] width 48 height 14
checkbox input "false"
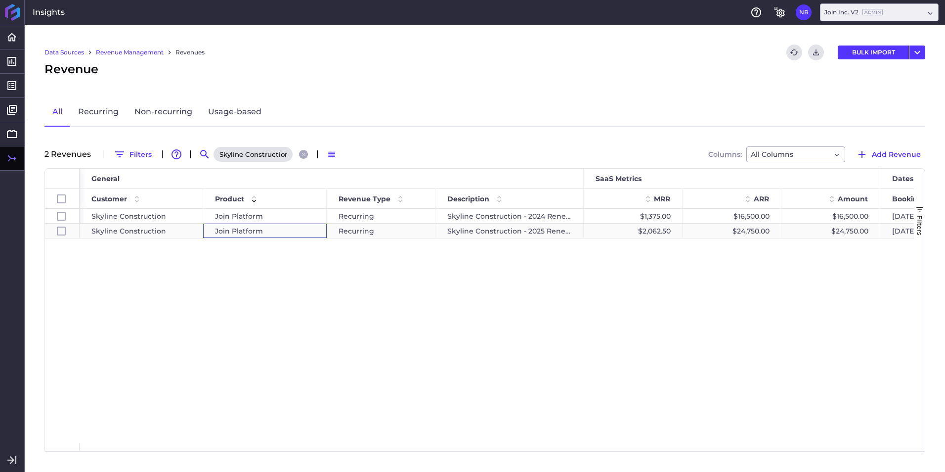
checkbox input "true"
checkbox input "false"
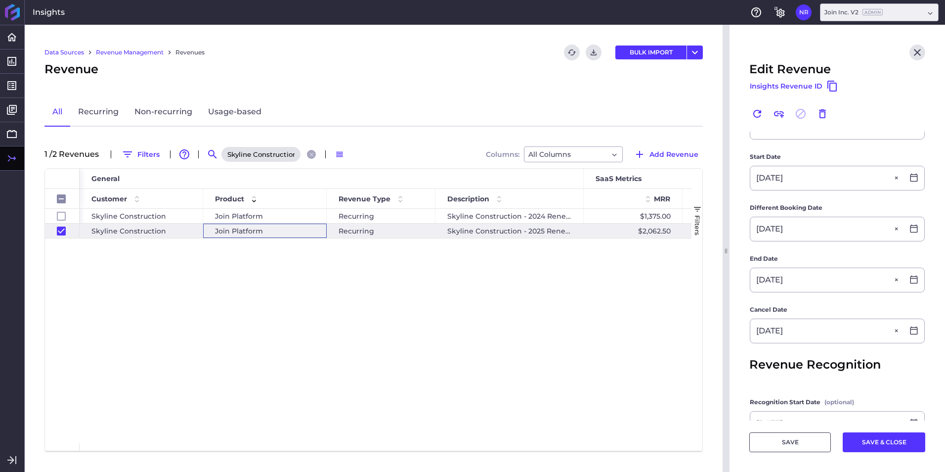
scroll to position [247, 0]
click at [869, 434] on button "SAVE & CLOSE" at bounding box center [884, 442] width 83 height 20
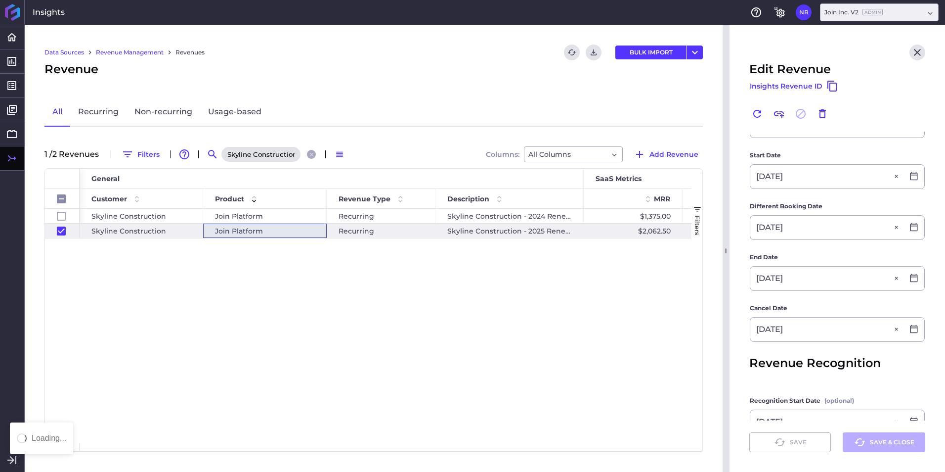
checkbox input "false"
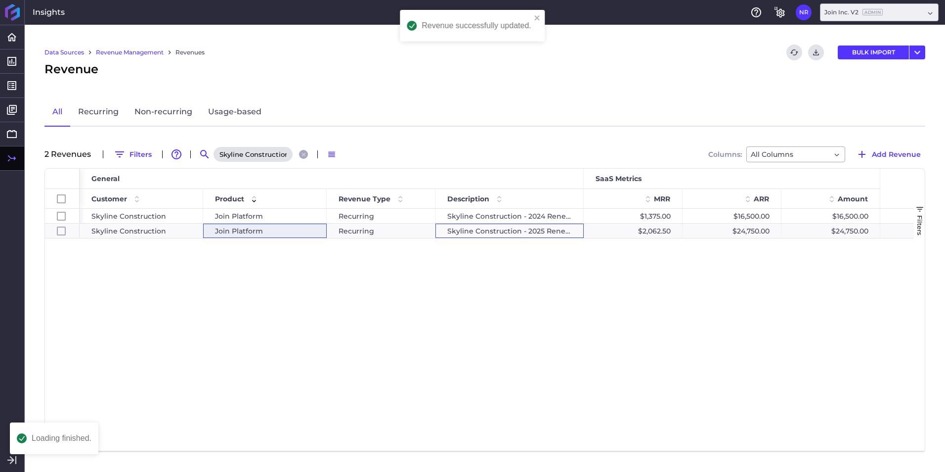
scroll to position [0, 0]
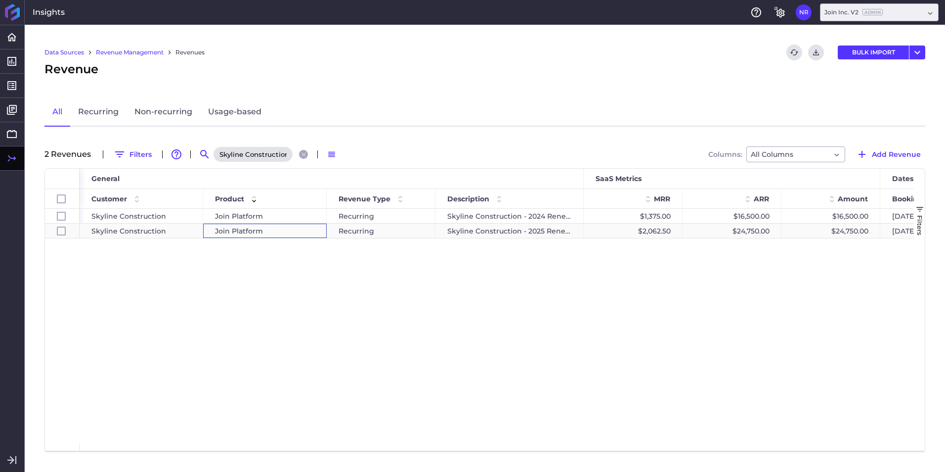
click at [318, 230] on div "Join Platform" at bounding box center [265, 231] width 124 height 14
checkbox input "false"
checkbox input "true"
checkbox input "false"
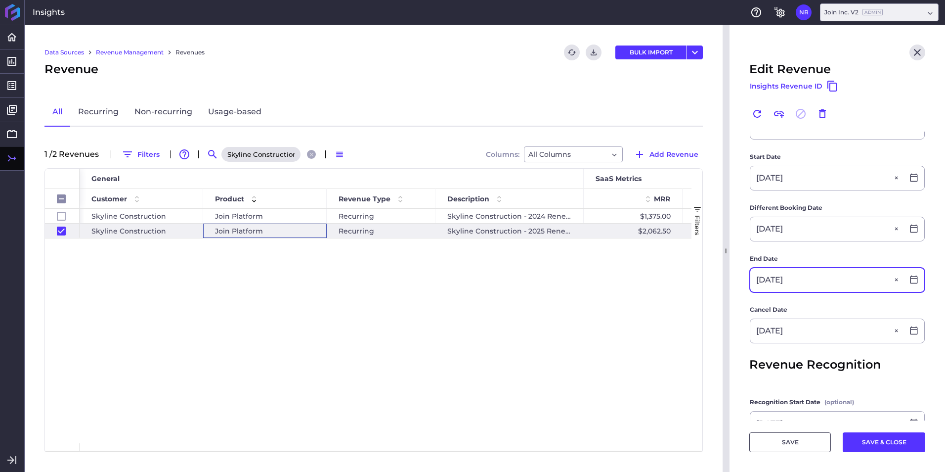
scroll to position [246, 0]
click at [907, 287] on div "02/28/2026" at bounding box center [838, 280] width 174 height 24
click at [911, 277] on icon at bounding box center [914, 279] width 7 height 8
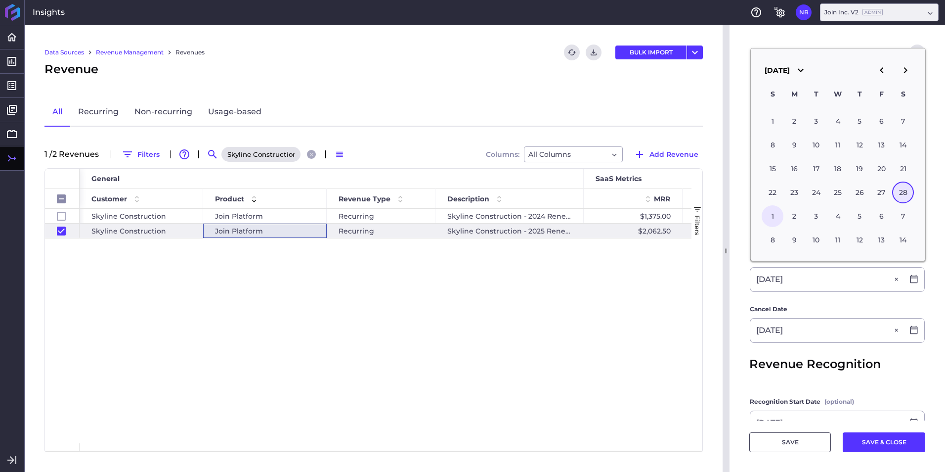
click at [777, 215] on div "1" at bounding box center [773, 216] width 22 height 22
type input "03/01/2026"
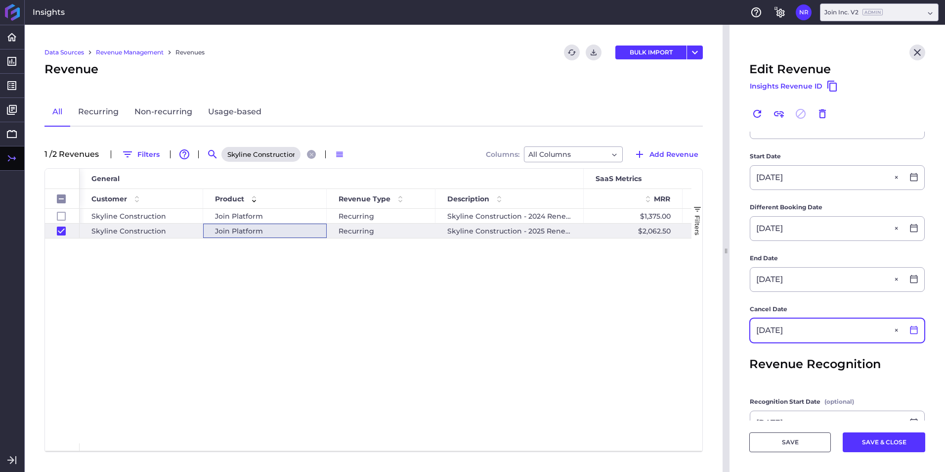
click at [910, 329] on icon at bounding box center [914, 329] width 9 height 9
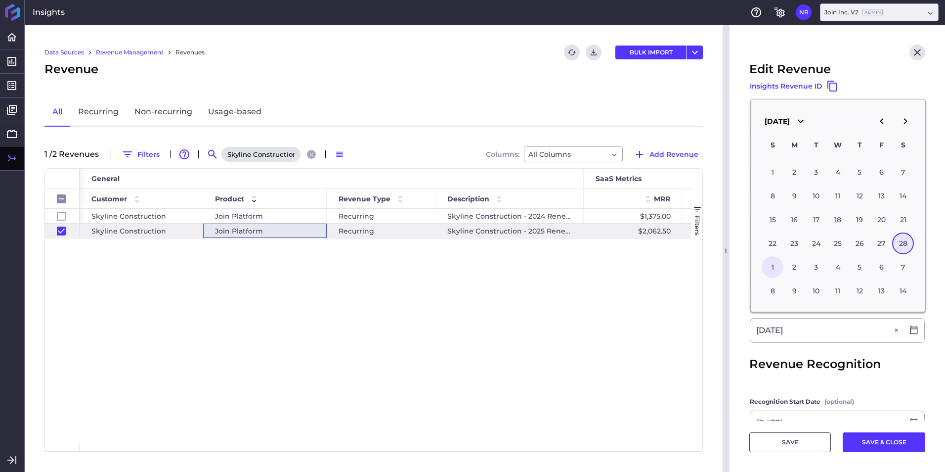
click at [778, 264] on div "1" at bounding box center [773, 267] width 22 height 22
type input "03/01/2026"
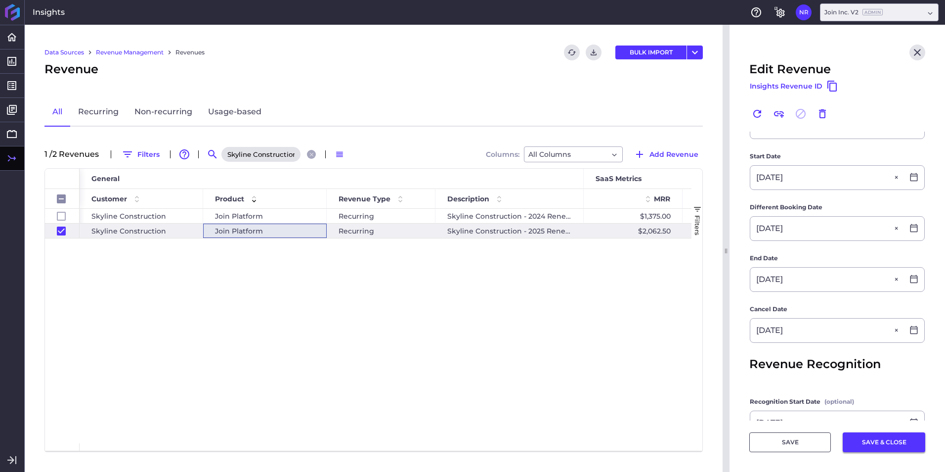
click at [856, 441] on button "SAVE & CLOSE" at bounding box center [884, 442] width 83 height 20
checkbox input "false"
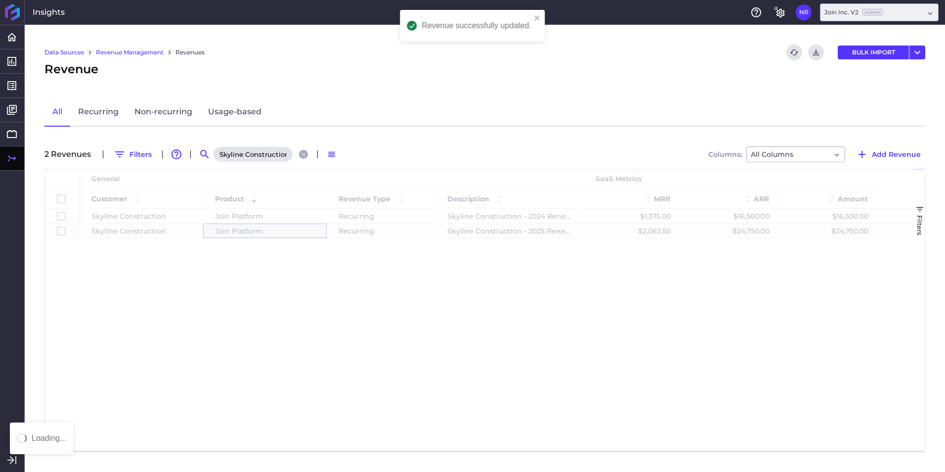
scroll to position [0, 0]
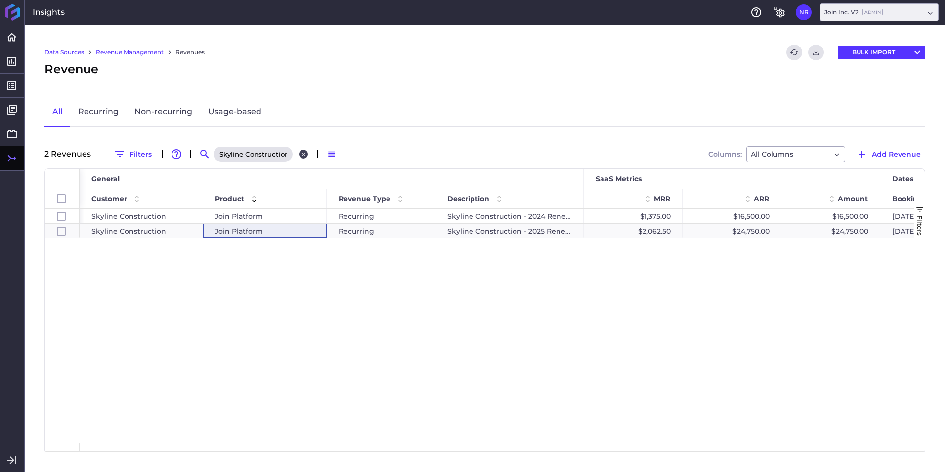
click at [303, 157] on icon "Close search" at bounding box center [304, 154] width 6 height 6
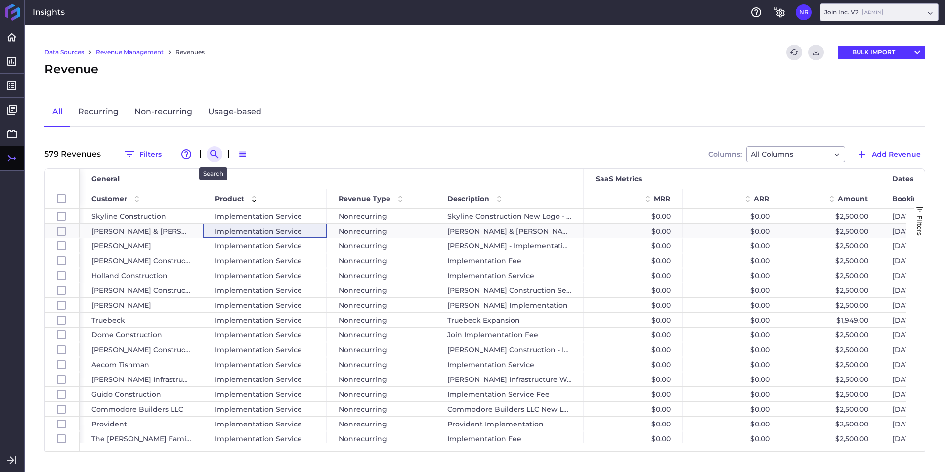
click at [217, 156] on icon "Search by" at bounding box center [215, 154] width 12 height 12
click at [292, 154] on input at bounding box center [263, 154] width 79 height 15
paste input "McCarthy Early Renewal - March 2022"
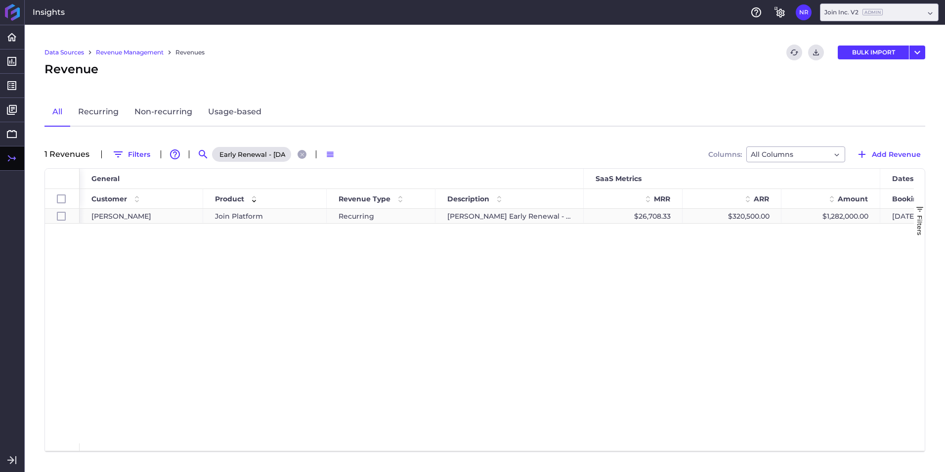
type input "McCarthy Early Renewal - March 2022"
click at [313, 221] on div "Join Platform" at bounding box center [265, 216] width 100 height 14
checkbox input "true"
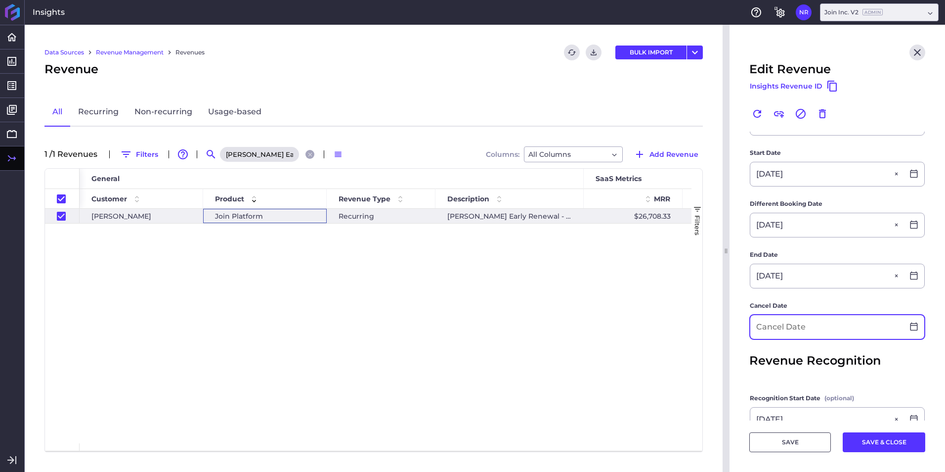
scroll to position [198, 0]
drag, startPoint x: 787, startPoint y: 327, endPoint x: 783, endPoint y: 332, distance: 6.3
click at [787, 327] on input at bounding box center [827, 327] width 153 height 24
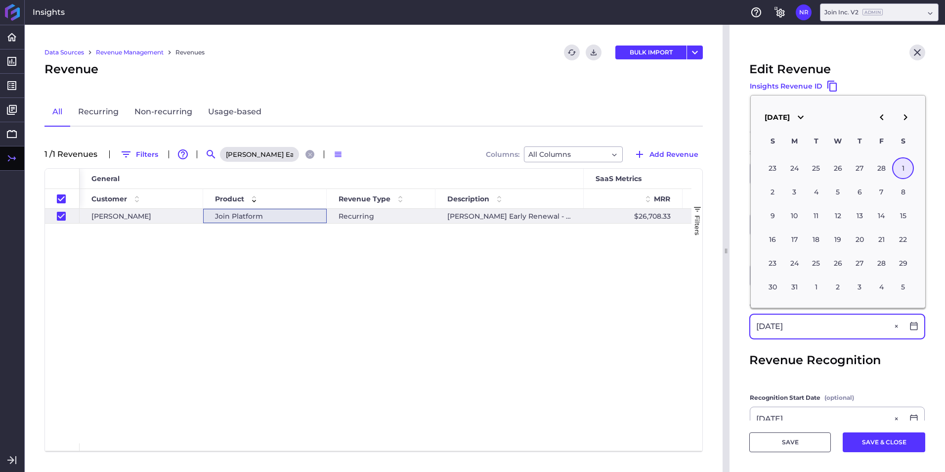
type input "03/01/2025"
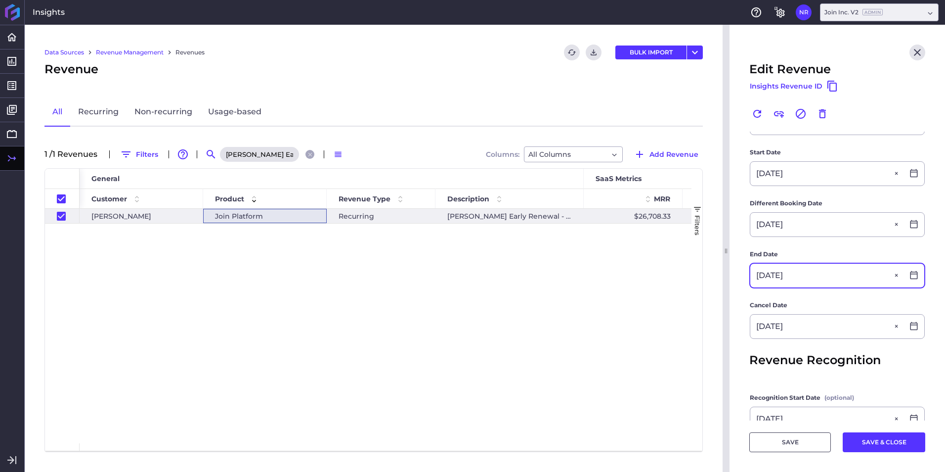
click at [835, 275] on input "02/28/2026" at bounding box center [827, 276] width 153 height 24
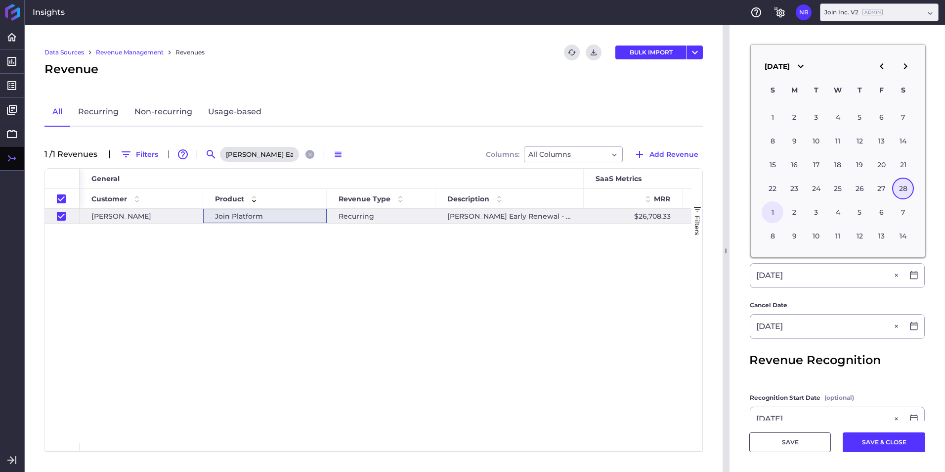
click at [770, 216] on div "1" at bounding box center [773, 212] width 22 height 22
type input "03/01/2026"
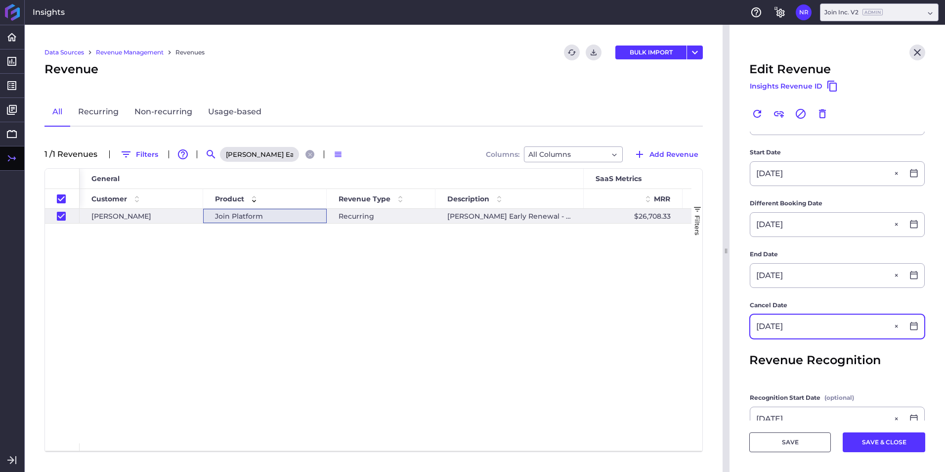
click at [820, 325] on input "03/01/2025" at bounding box center [827, 327] width 153 height 24
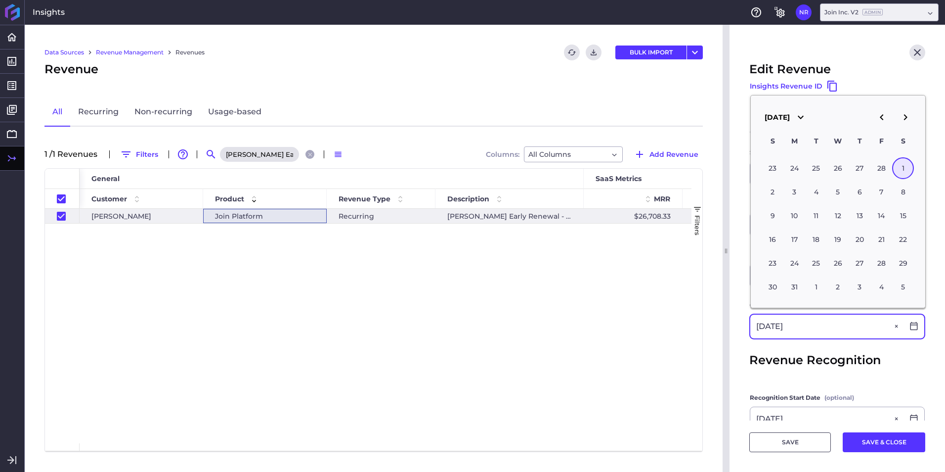
click at [820, 325] on input "03/01/2025" at bounding box center [827, 327] width 153 height 24
drag, startPoint x: 744, startPoint y: 335, endPoint x: 750, endPoint y: 321, distance: 14.6
click at [744, 335] on main "Customer McCarthy McCarthy Product Join Platform Join Platform Recurring Descri…" at bounding box center [838, 228] width 216 height 589
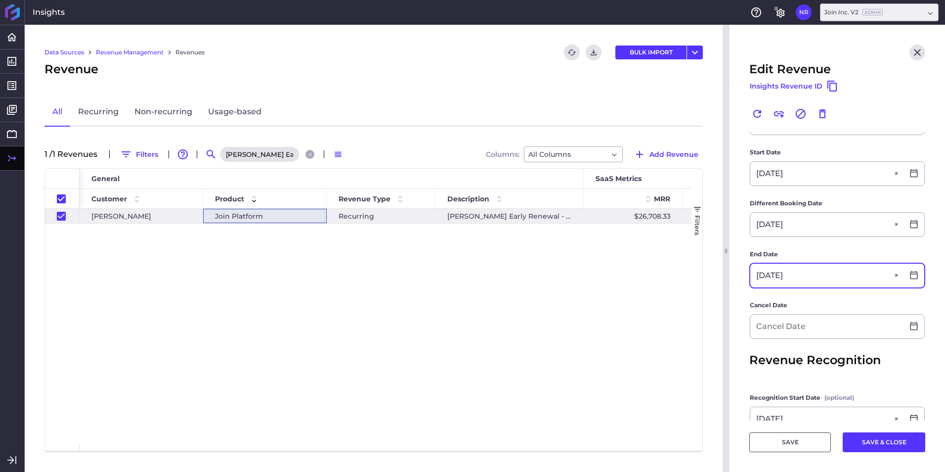
click at [810, 272] on input "03/01/2026" at bounding box center [827, 276] width 153 height 24
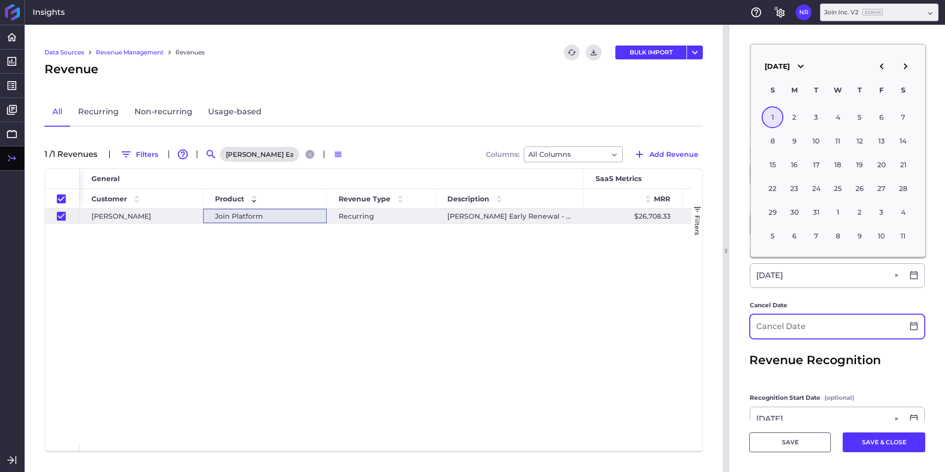
click at [794, 323] on input at bounding box center [827, 327] width 153 height 24
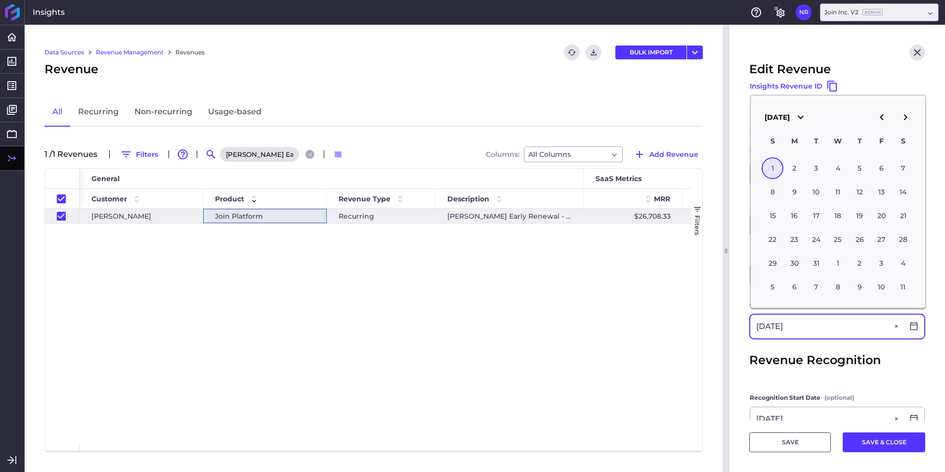
type input "03/01/2026"
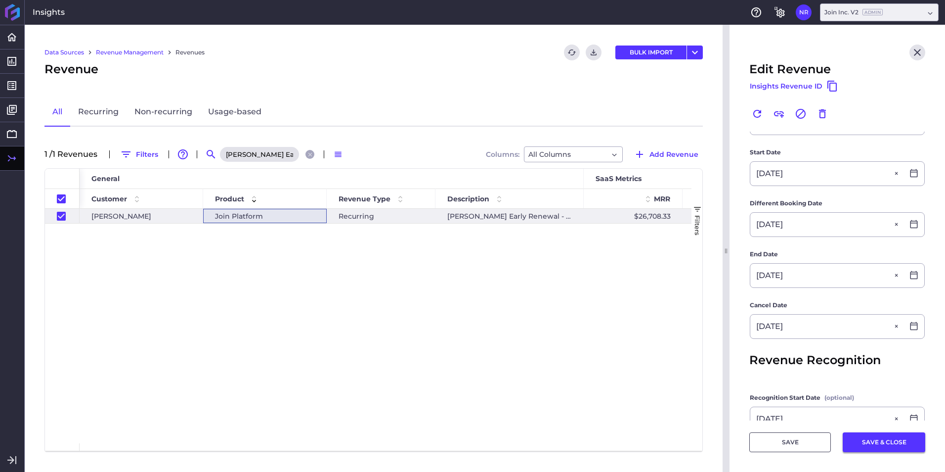
click at [877, 449] on button "SAVE & CLOSE" at bounding box center [884, 442] width 83 height 20
checkbox input "false"
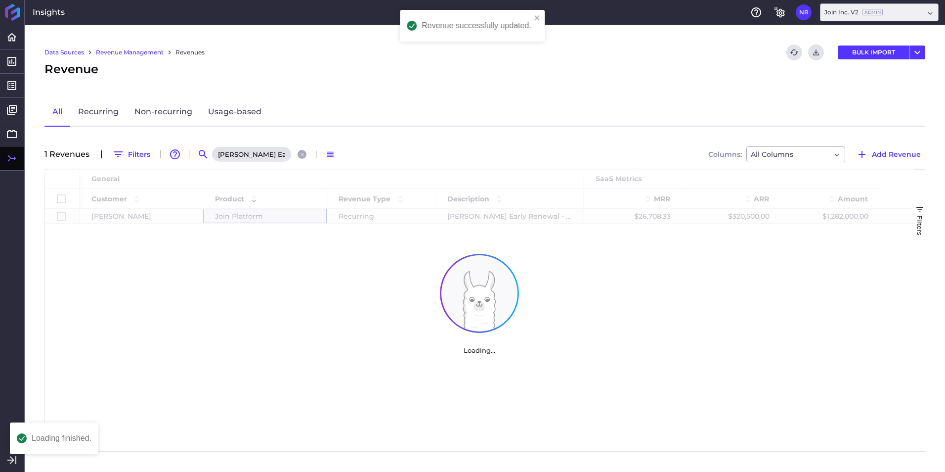
scroll to position [0, 0]
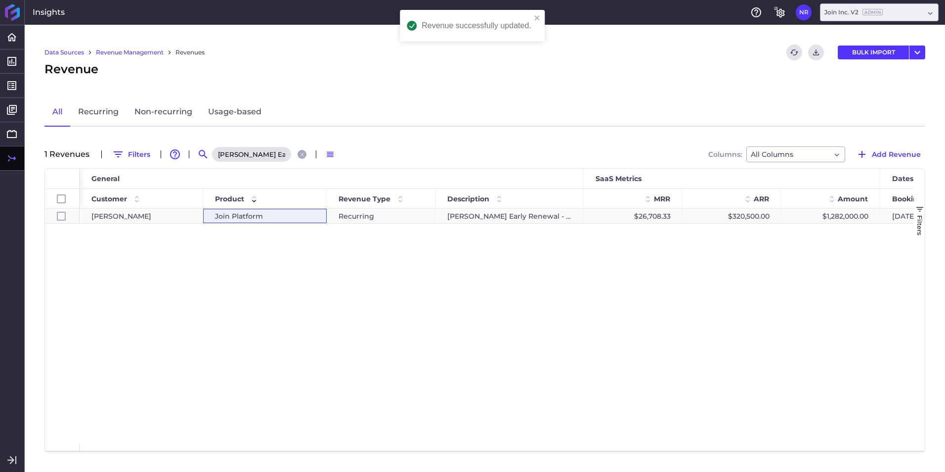
click at [307, 215] on div "Join Platform" at bounding box center [265, 216] width 100 height 14
checkbox input "true"
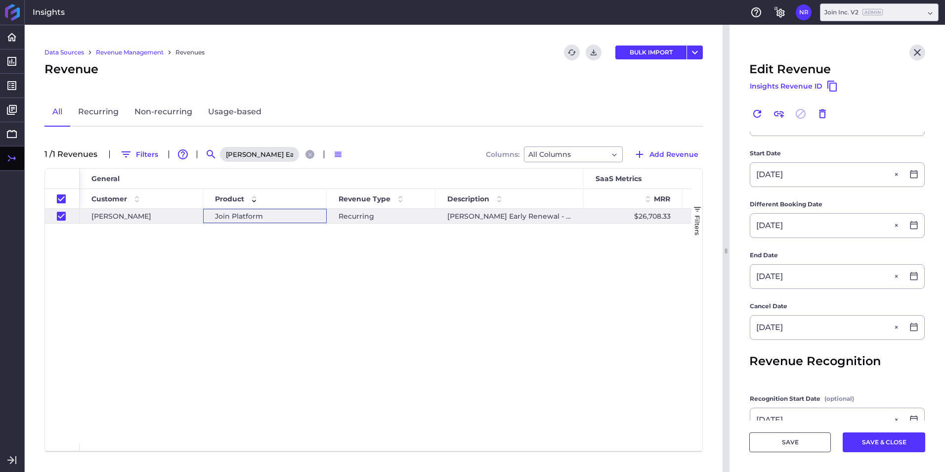
scroll to position [197, 0]
click at [864, 435] on button "SAVE & CLOSE" at bounding box center [884, 442] width 83 height 20
checkbox input "false"
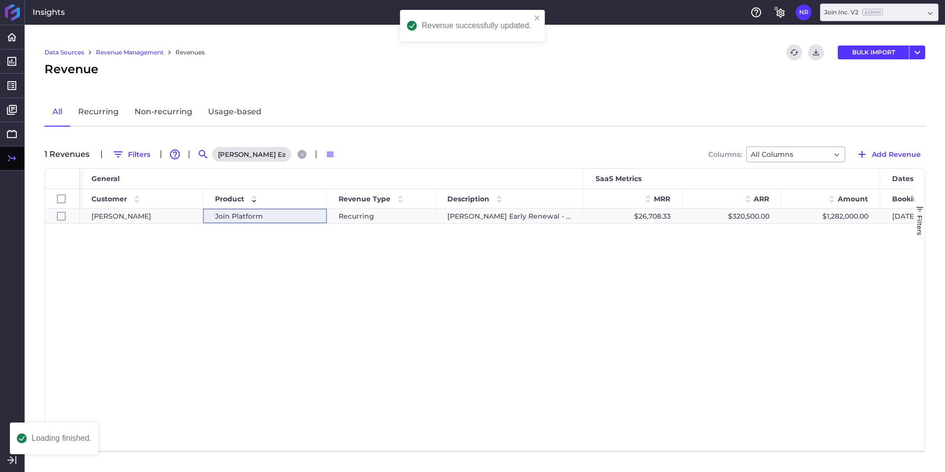
scroll to position [0, 0]
click at [298, 218] on div "Join Platform" at bounding box center [265, 216] width 100 height 14
checkbox input "true"
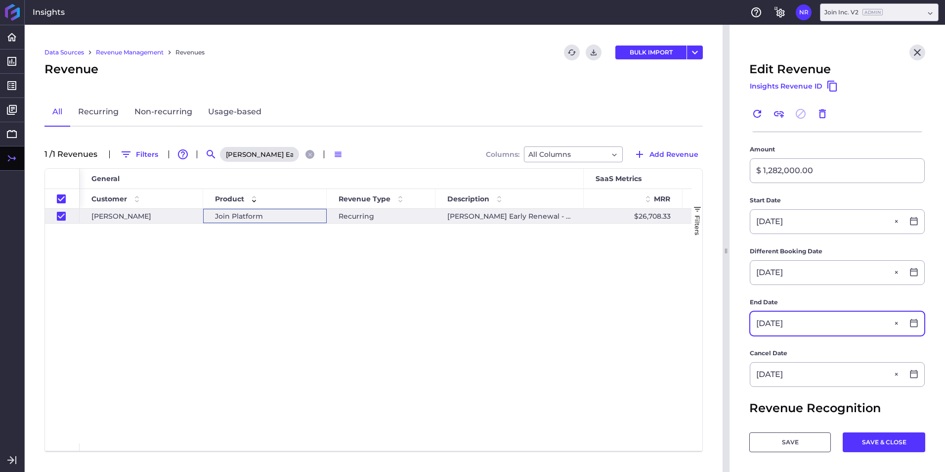
scroll to position [149, 0]
click at [307, 151] on div "McCarthy Early Renewal - March 2022" at bounding box center [268, 154] width 99 height 16
click at [304, 221] on div "Join Platform" at bounding box center [265, 216] width 100 height 14
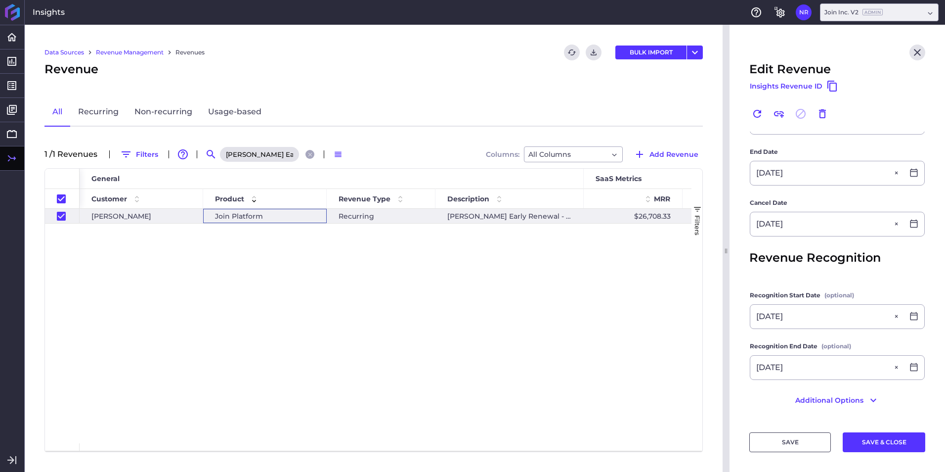
scroll to position [301, 0]
click at [883, 446] on button "SAVE & CLOSE" at bounding box center [884, 442] width 83 height 20
checkbox input "false"
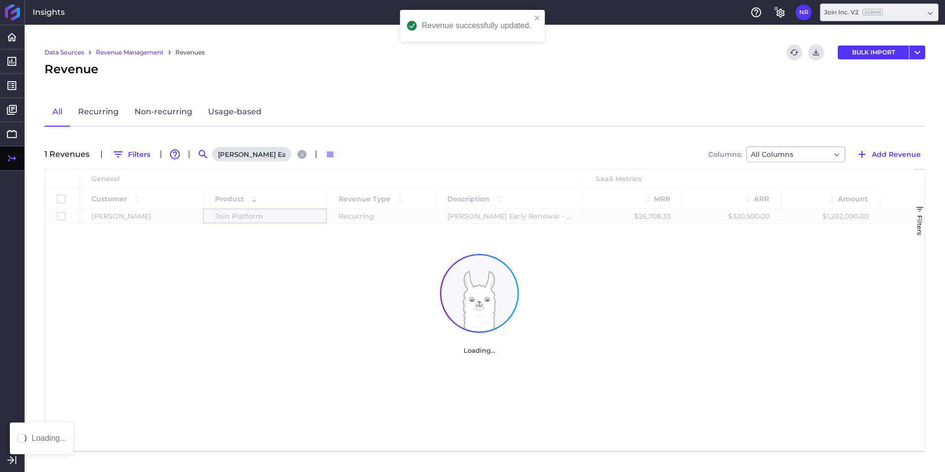
scroll to position [0, 0]
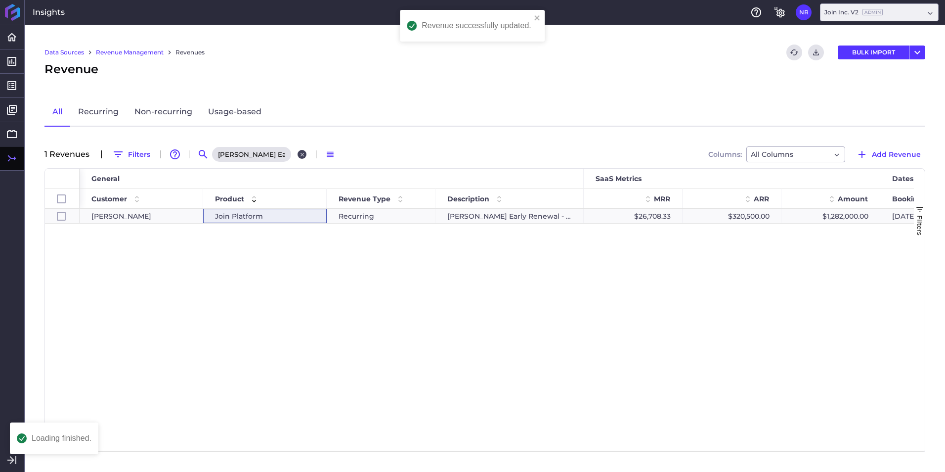
click at [301, 157] on icon "Close search" at bounding box center [302, 154] width 6 height 6
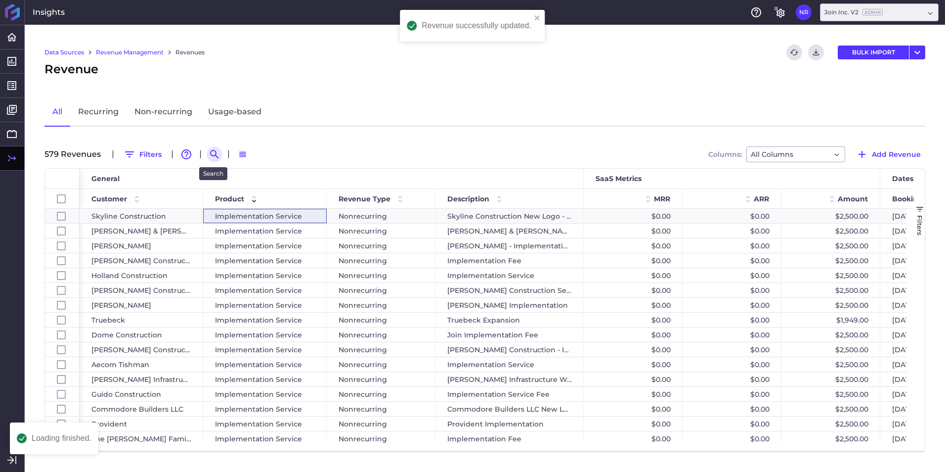
click at [213, 153] on icon "Search by" at bounding box center [215, 154] width 12 height 12
paste input "Alberici - St. Louis 2025 Renewal"
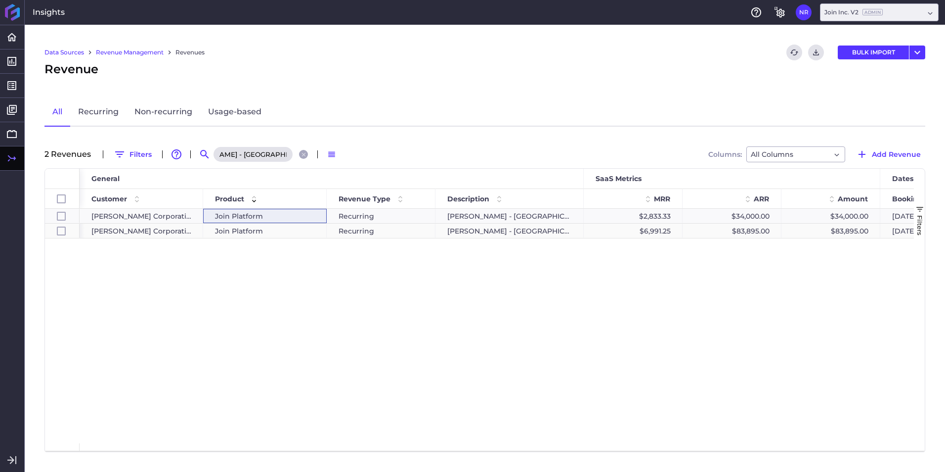
type input "Alberici - St. Louis 2025 Renewal"
click at [287, 228] on div "Join Platform" at bounding box center [265, 231] width 100 height 14
checkbox input "false"
checkbox input "true"
checkbox input "false"
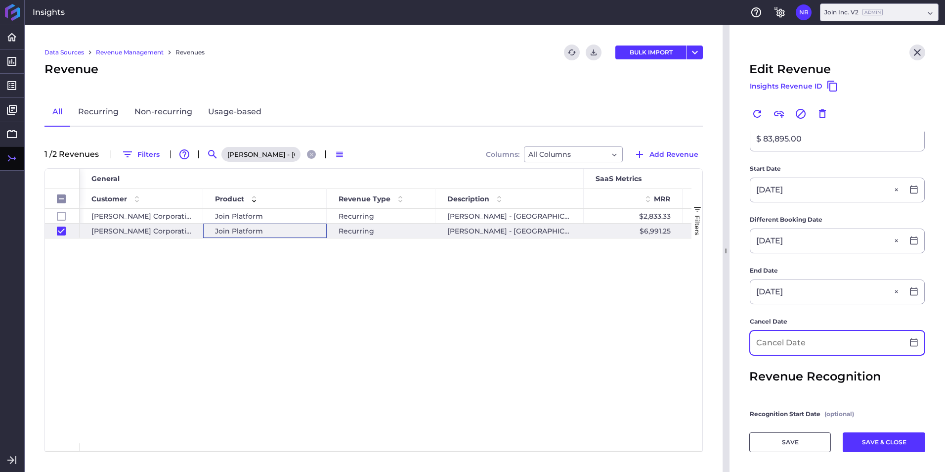
scroll to position [247, 0]
click at [806, 279] on input "02/28/2026" at bounding box center [827, 291] width 153 height 24
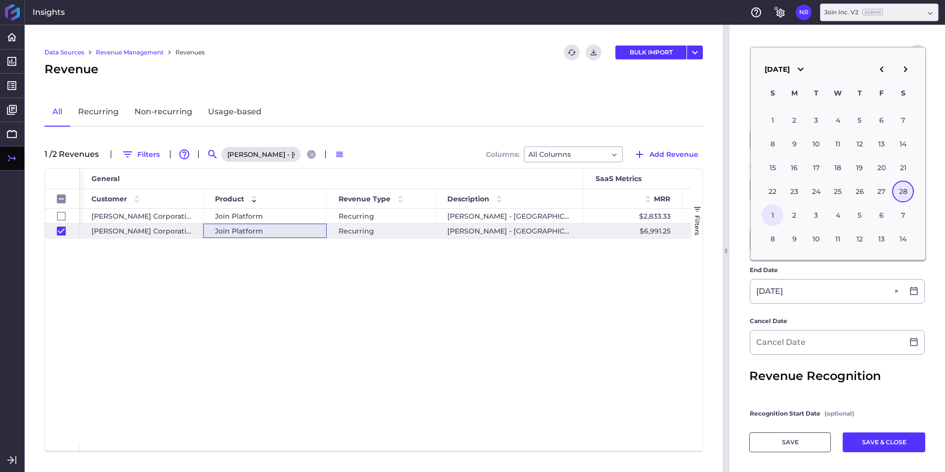
click at [774, 213] on div "1" at bounding box center [773, 215] width 22 height 22
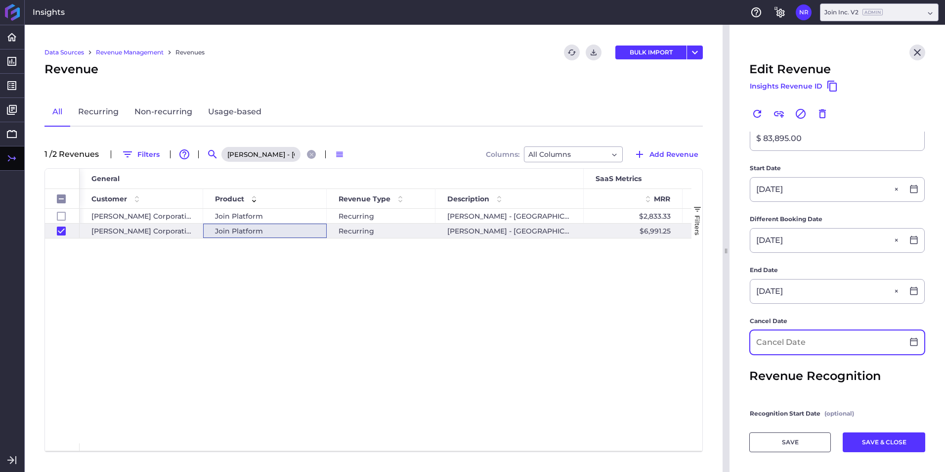
click at [785, 330] on input at bounding box center [827, 342] width 153 height 24
click at [867, 445] on button "SAVE & CLOSE" at bounding box center [884, 442] width 83 height 20
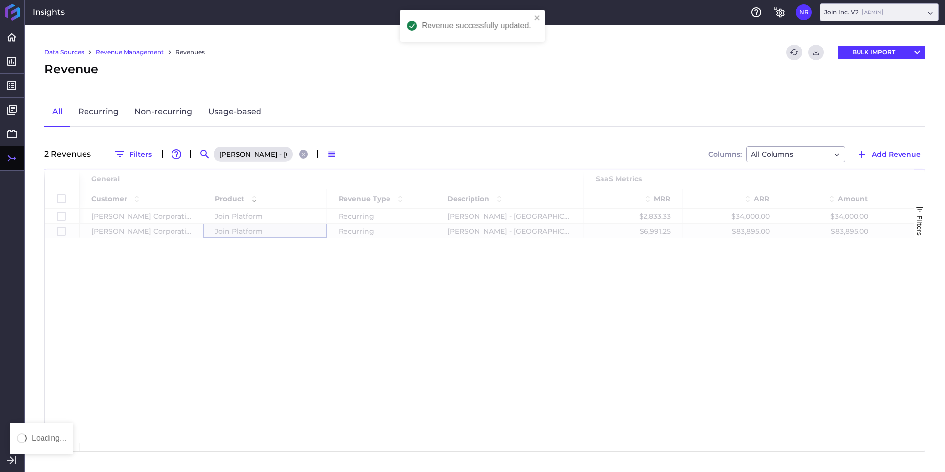
scroll to position [0, 0]
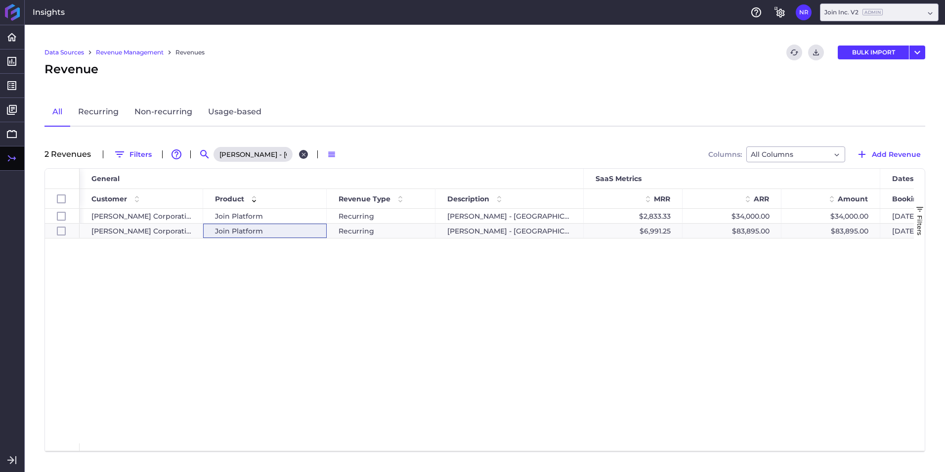
click at [301, 154] on icon "Close search" at bounding box center [304, 154] width 6 height 6
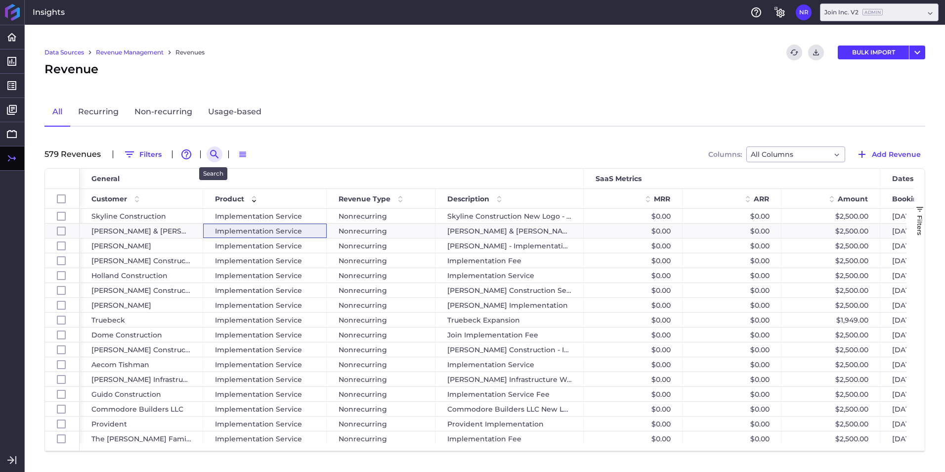
click at [209, 151] on icon "Search by" at bounding box center [215, 154] width 12 height 12
paste input "Conlon Construction 2025 Renewal"
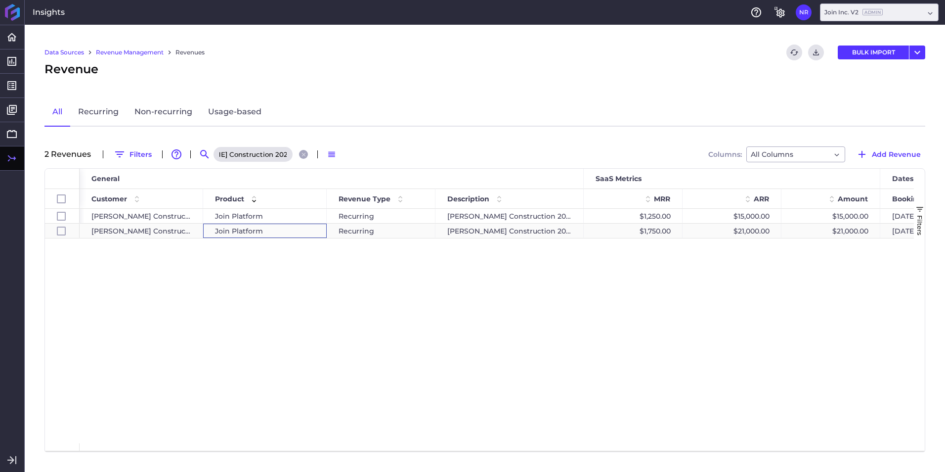
scroll to position [0, 0]
click at [246, 232] on span "Join Platform" at bounding box center [239, 231] width 48 height 14
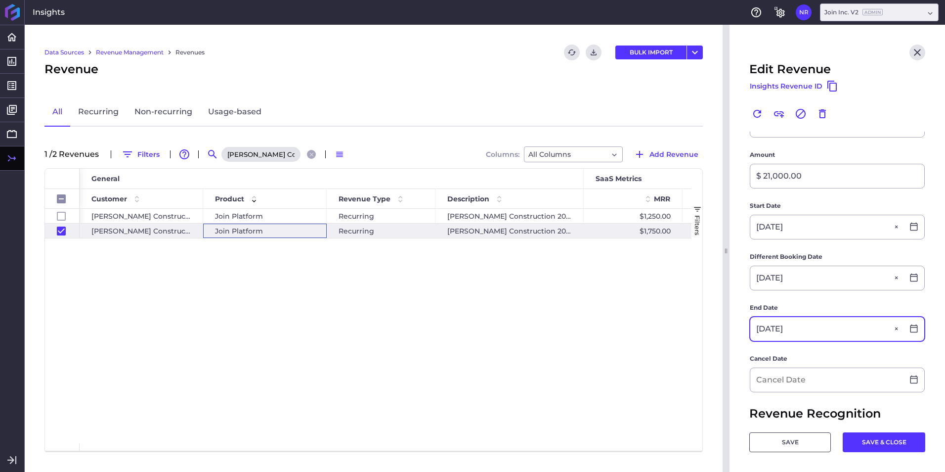
scroll to position [198, 0]
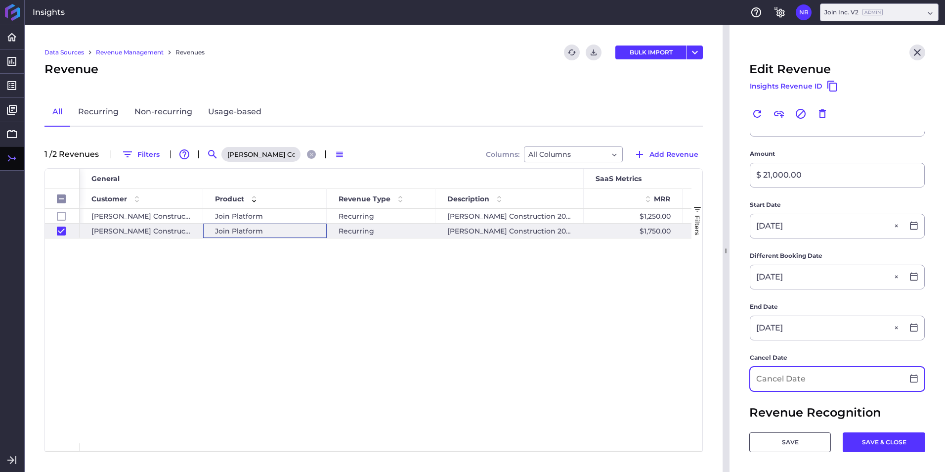
click at [816, 382] on input at bounding box center [827, 379] width 153 height 24
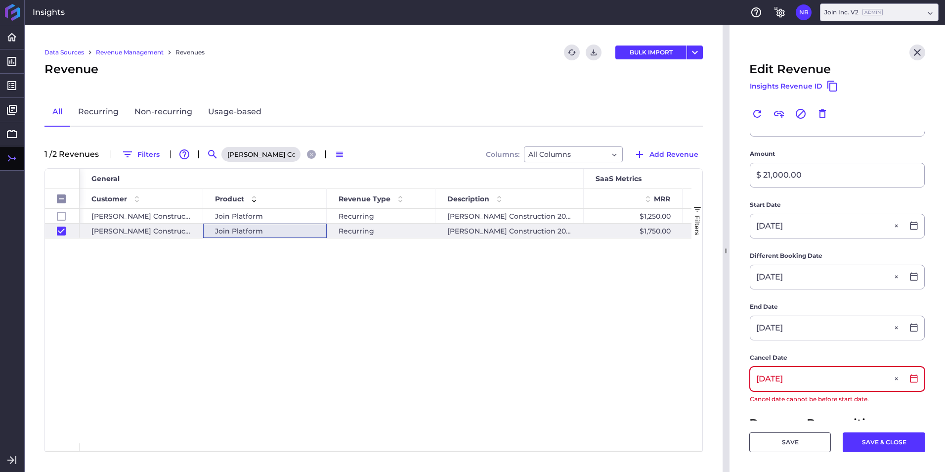
click at [820, 384] on input "02/21/2025" at bounding box center [827, 379] width 153 height 24
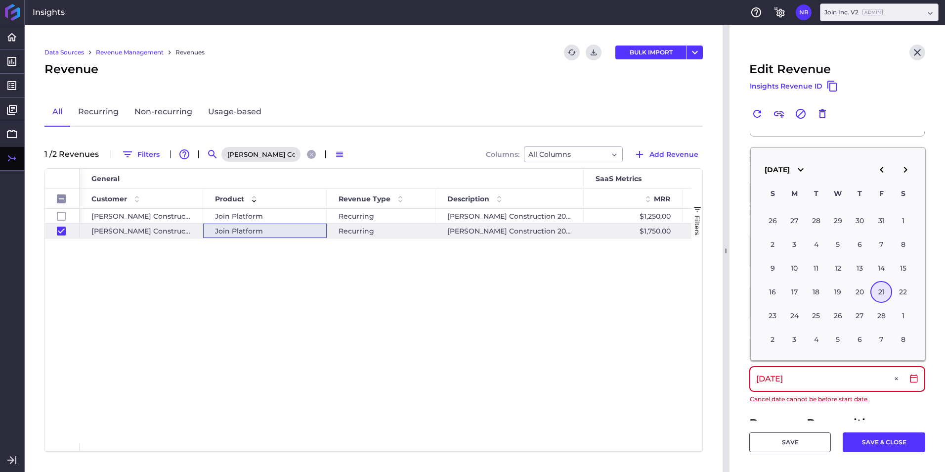
click at [822, 380] on input "02/21/2025" at bounding box center [827, 379] width 153 height 24
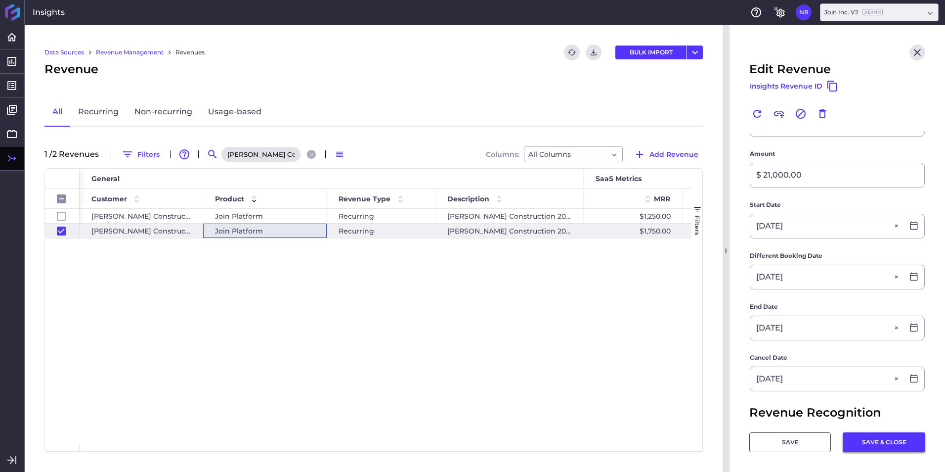
click at [864, 438] on button "SAVE & CLOSE" at bounding box center [884, 442] width 83 height 20
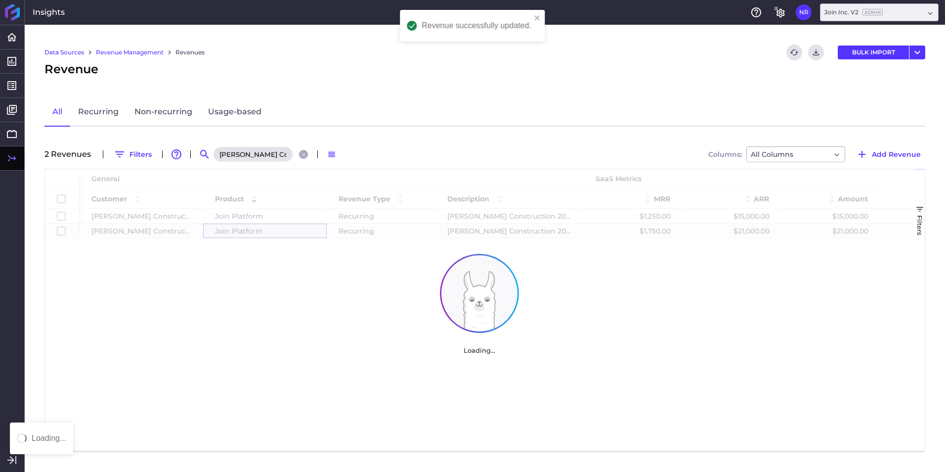
scroll to position [0, 0]
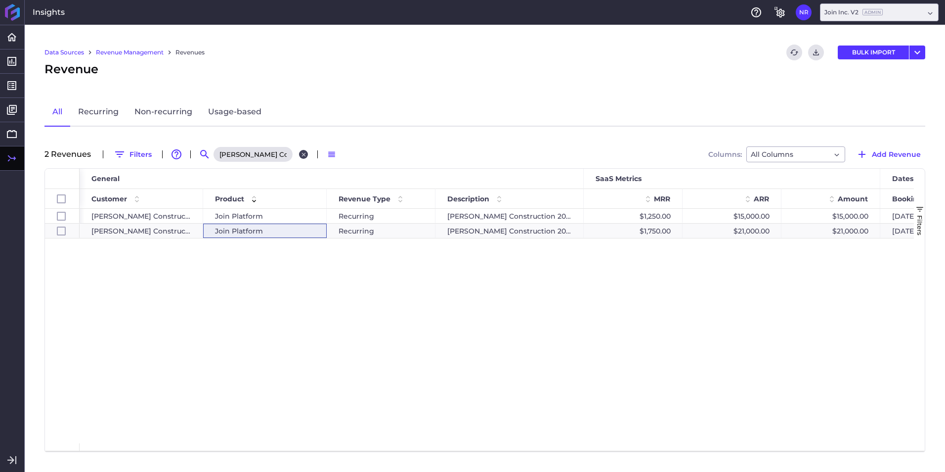
click at [301, 155] on icon "Close search" at bounding box center [304, 154] width 6 height 6
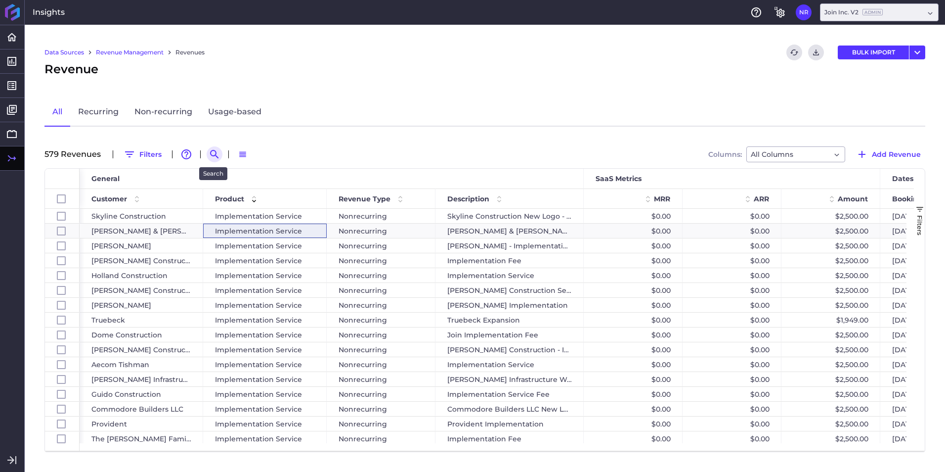
click at [209, 151] on icon "Search by" at bounding box center [215, 154] width 12 height 12
paste input "Smith Bros & Wilson - 2025 New Deal"
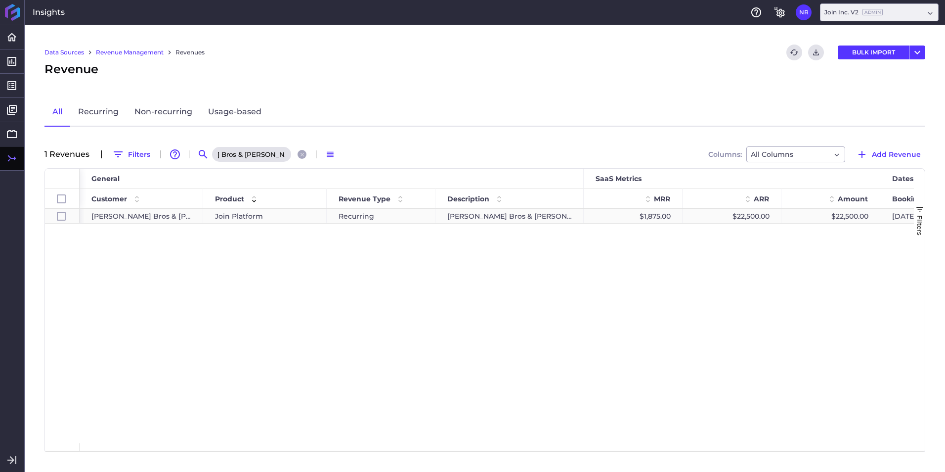
scroll to position [0, 0]
click at [268, 214] on div "Join Platform" at bounding box center [265, 216] width 100 height 14
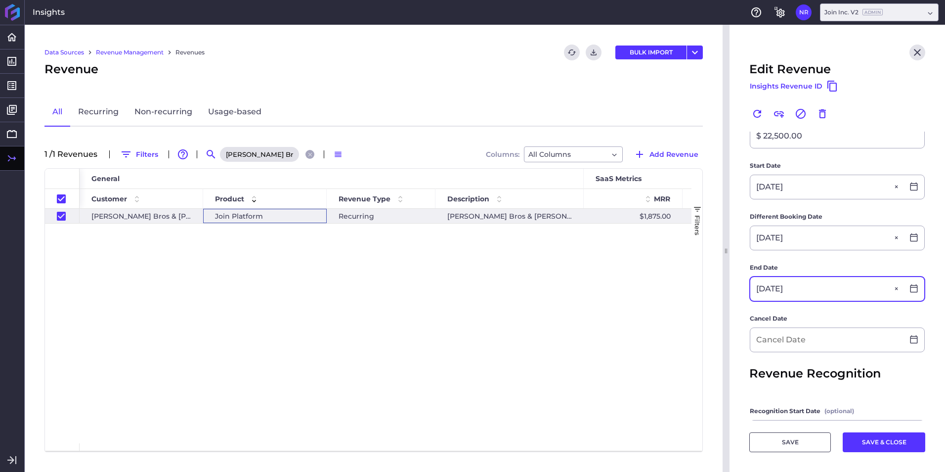
scroll to position [197, 0]
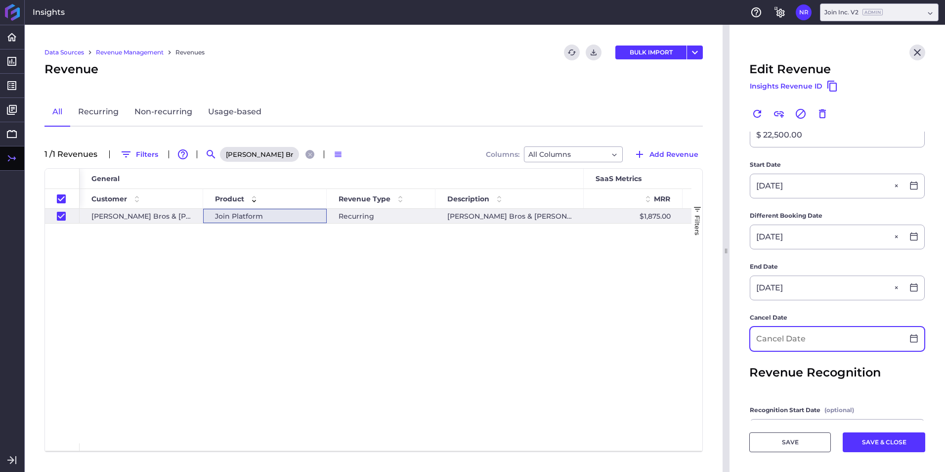
click at [811, 333] on input at bounding box center [827, 339] width 153 height 24
click at [856, 437] on button "SAVE & CLOSE" at bounding box center [884, 442] width 83 height 20
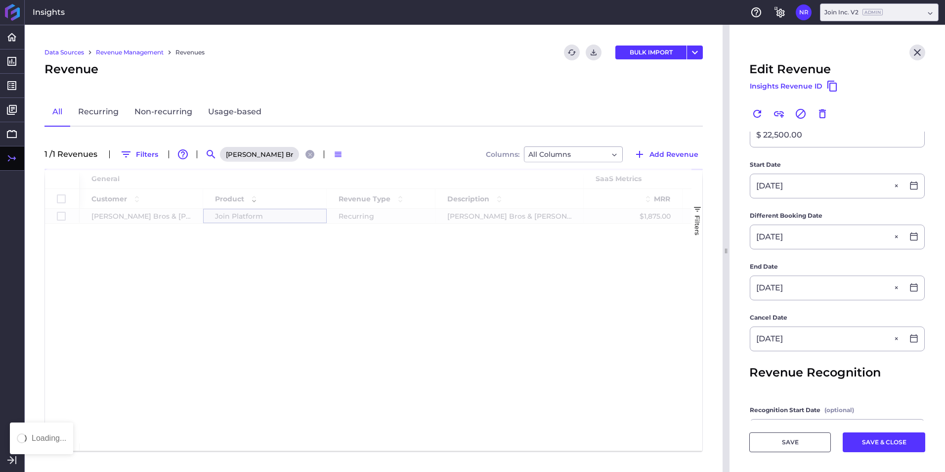
scroll to position [0, 0]
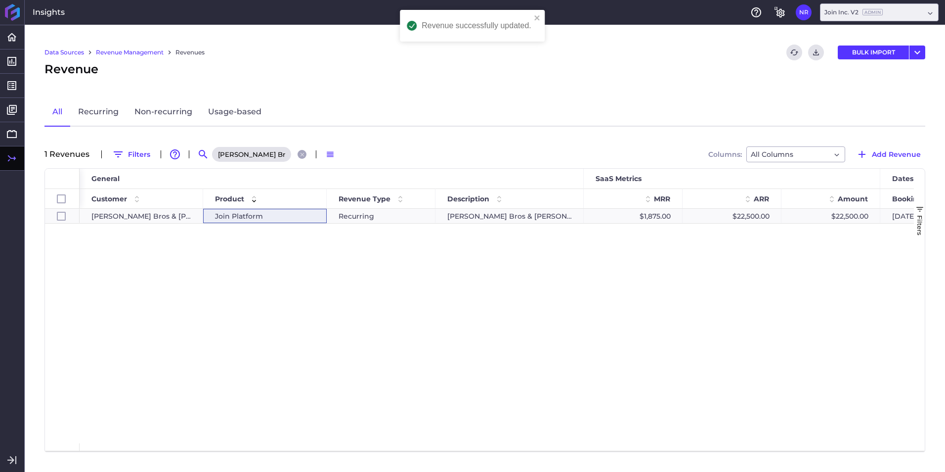
click at [301, 157] on icon "Close search" at bounding box center [302, 154] width 6 height 6
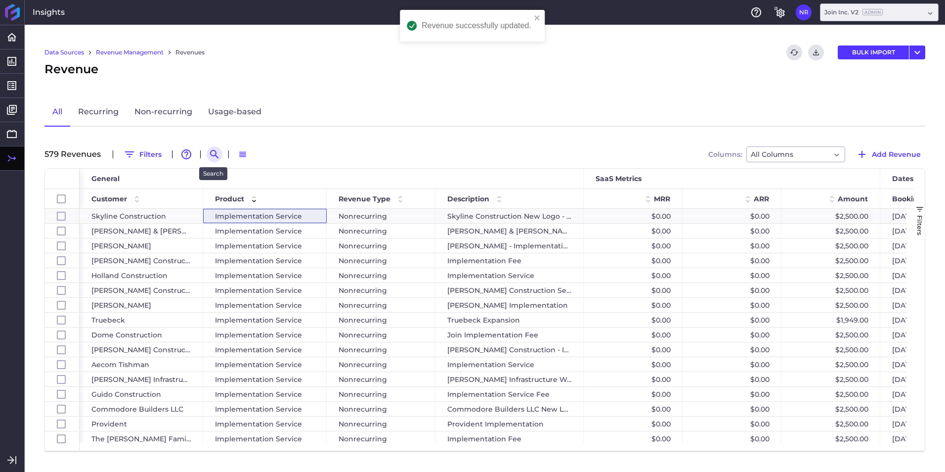
click at [215, 153] on icon "Search by" at bounding box center [214, 154] width 8 height 8
paste input "Granger Construction Company - 2025 Renewal"
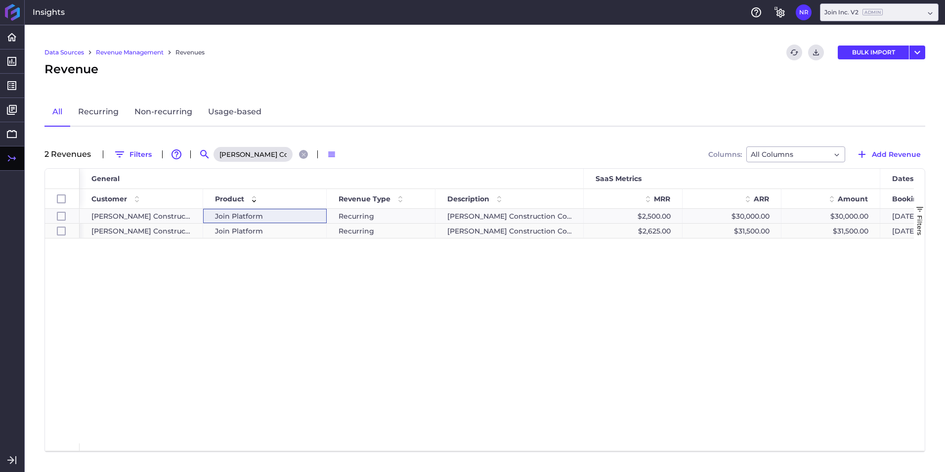
click at [270, 230] on div "Join Platform" at bounding box center [265, 231] width 100 height 14
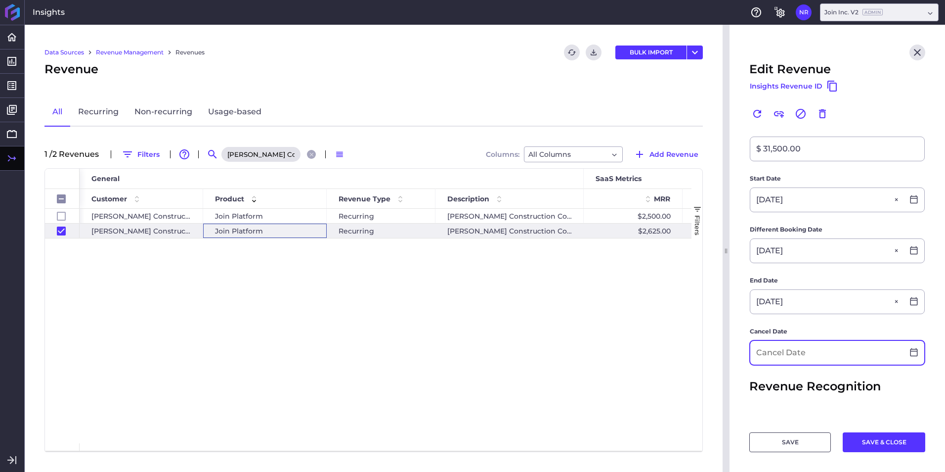
scroll to position [248, 0]
click at [796, 341] on input at bounding box center [827, 353] width 153 height 24
click at [885, 431] on div "SAVE SAVE & CLOSE" at bounding box center [838, 436] width 176 height 32
click at [888, 443] on button "SAVE & CLOSE" at bounding box center [884, 442] width 83 height 20
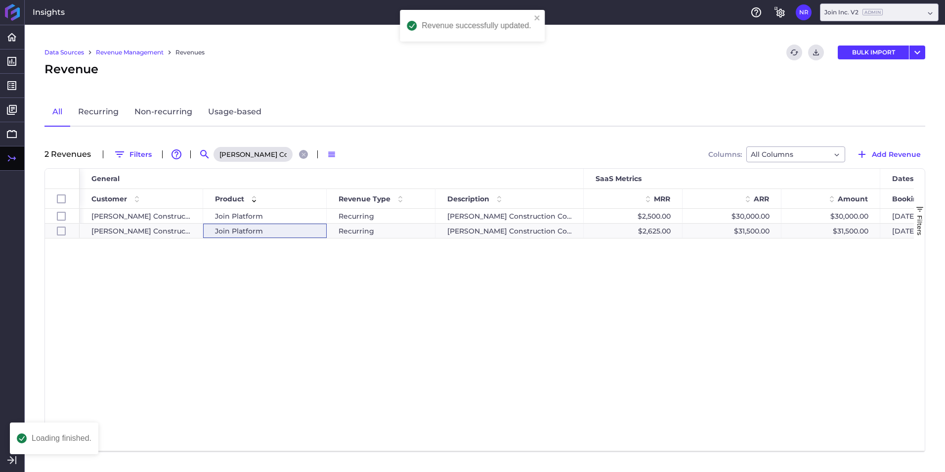
scroll to position [0, 0]
click at [306, 154] on icon "Close search" at bounding box center [304, 154] width 6 height 6
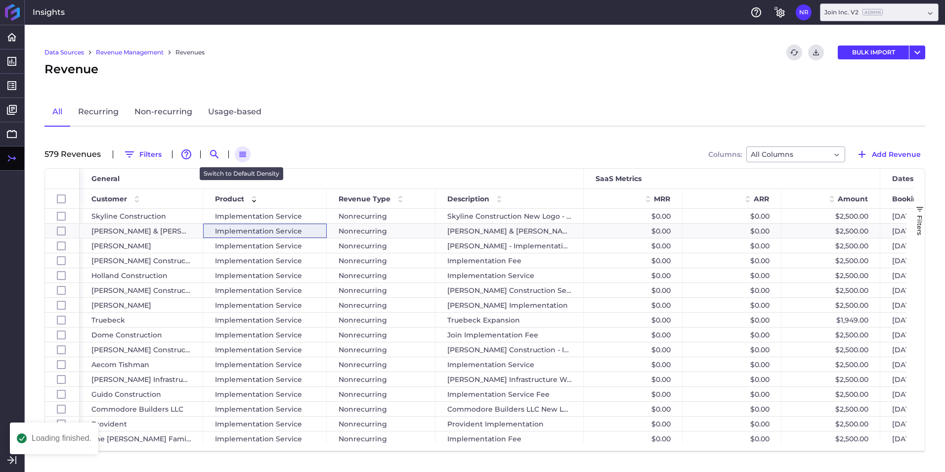
click at [239, 154] on icon "button" at bounding box center [242, 154] width 7 height 5
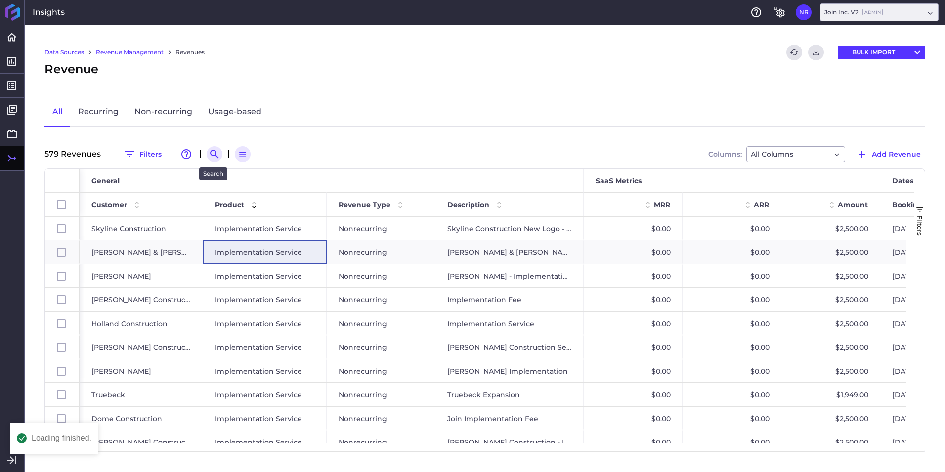
click at [213, 153] on icon "Search by" at bounding box center [215, 154] width 12 height 12
click at [245, 151] on input at bounding box center [263, 154] width 79 height 15
paste input "Woodward Design + Build - 2025 Renewal"
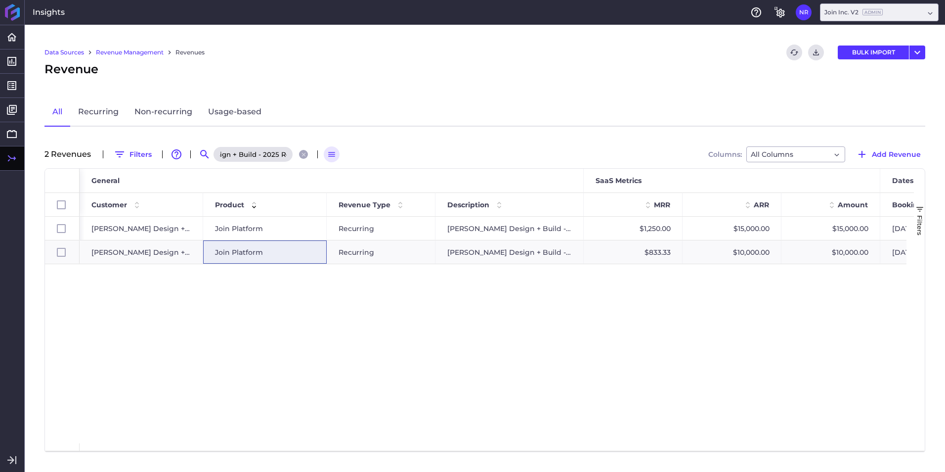
click at [325, 155] on button "button" at bounding box center [332, 154] width 16 height 16
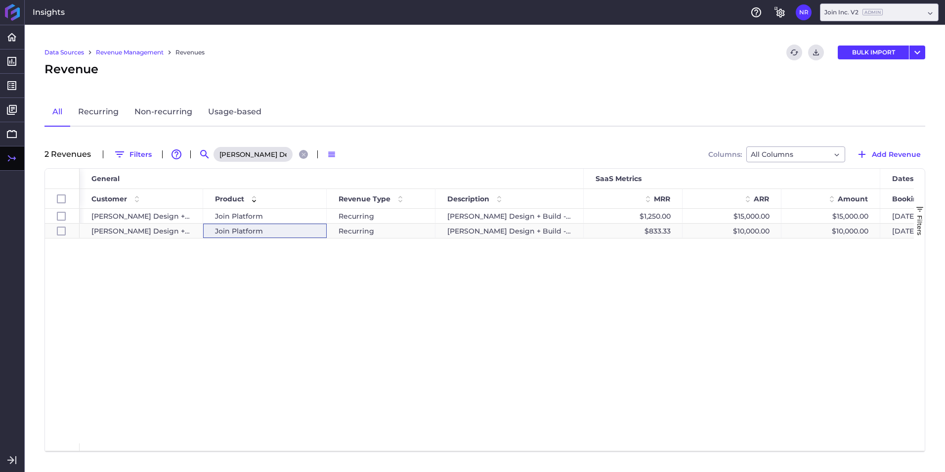
click at [295, 230] on div "Join Platform" at bounding box center [265, 231] width 100 height 14
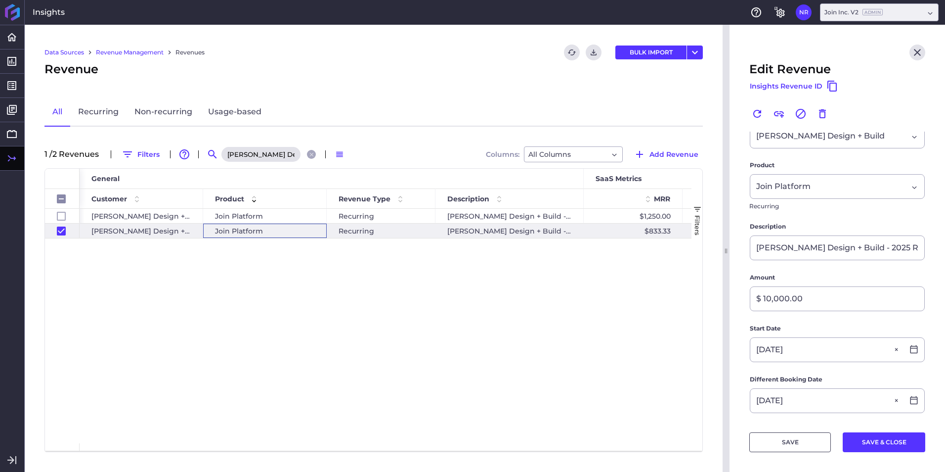
scroll to position [247, 0]
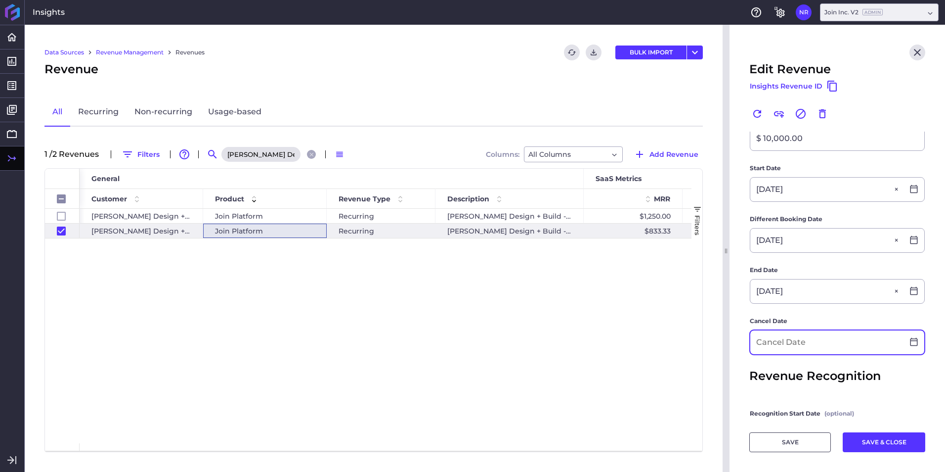
click at [826, 331] on input at bounding box center [827, 342] width 153 height 24
click at [874, 451] on button "SAVE & CLOSE" at bounding box center [884, 442] width 83 height 20
click at [873, 448] on div "SAVE SAVE & CLOSE" at bounding box center [838, 436] width 176 height 32
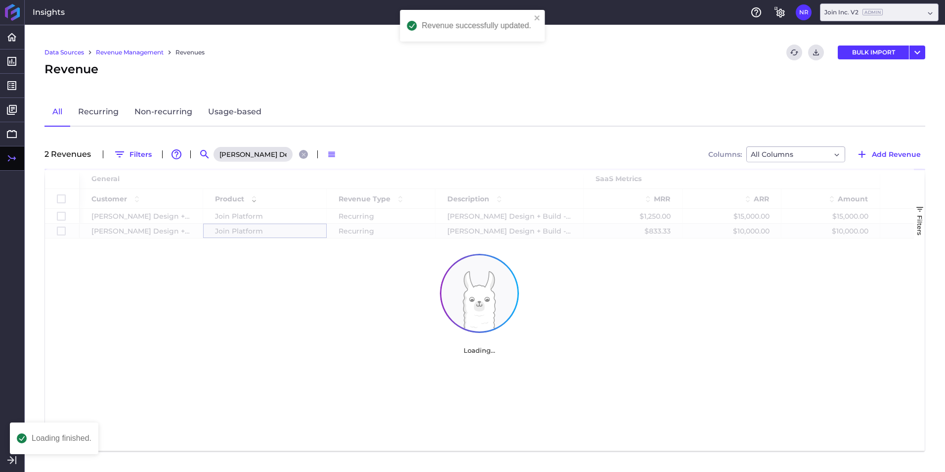
scroll to position [0, 0]
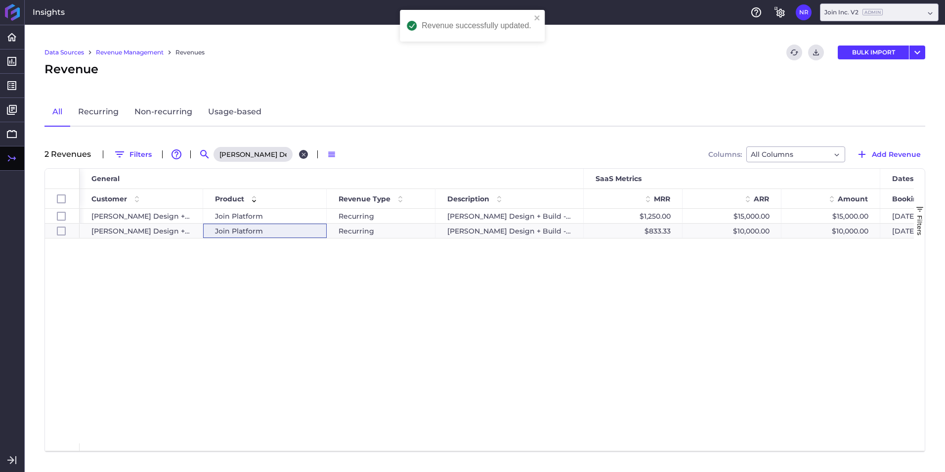
drag, startPoint x: 304, startPoint y: 157, endPoint x: 297, endPoint y: 157, distance: 6.9
click at [304, 157] on icon "Close search" at bounding box center [304, 154] width 6 height 6
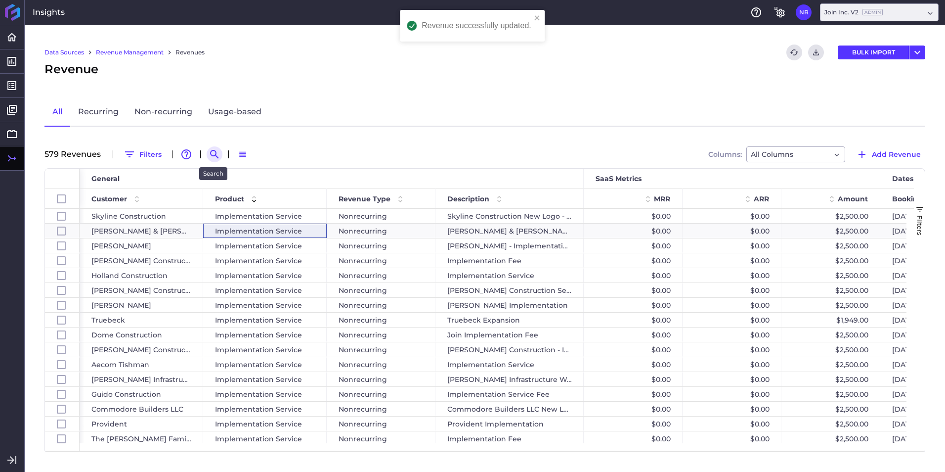
click at [215, 153] on icon "Search by" at bounding box center [214, 154] width 8 height 8
click at [234, 153] on input at bounding box center [263, 154] width 79 height 15
paste input "CRB - 2025 New Deal"
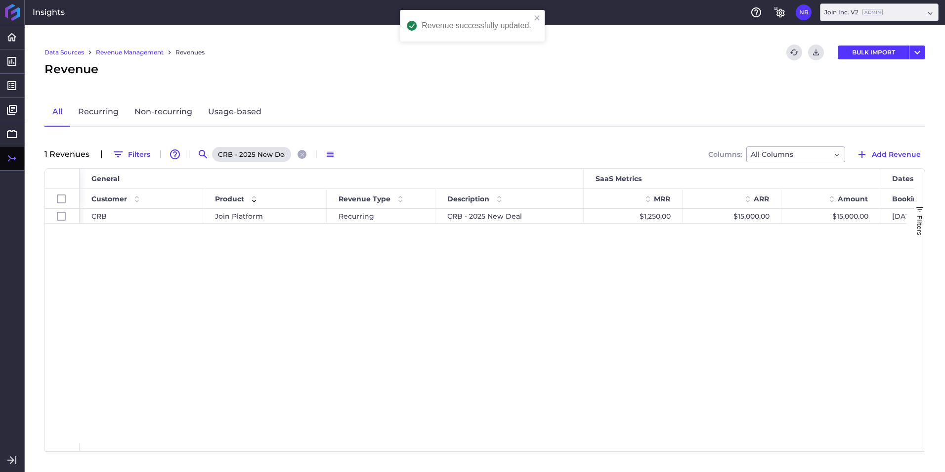
scroll to position [0, 3]
click at [285, 219] on div "Join Platform" at bounding box center [265, 216] width 100 height 14
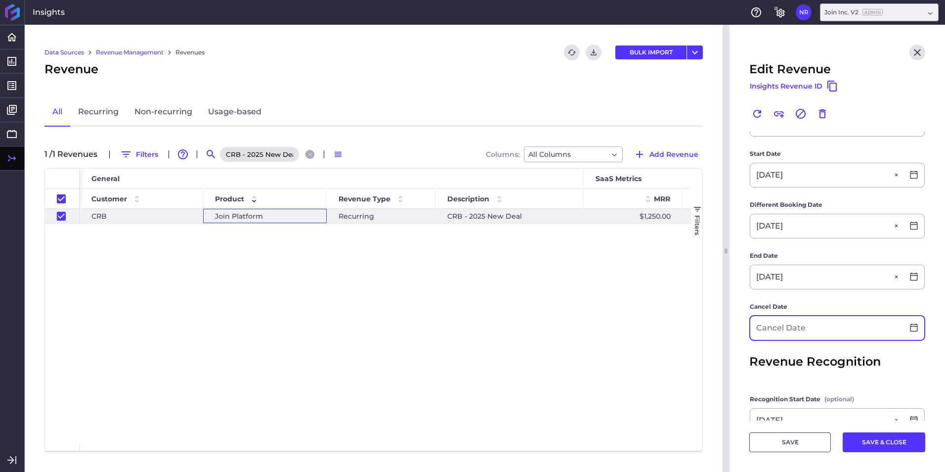
scroll to position [197, 0]
click at [811, 325] on input at bounding box center [827, 327] width 153 height 24
click at [855, 437] on button "SAVE & CLOSE" at bounding box center [884, 442] width 83 height 20
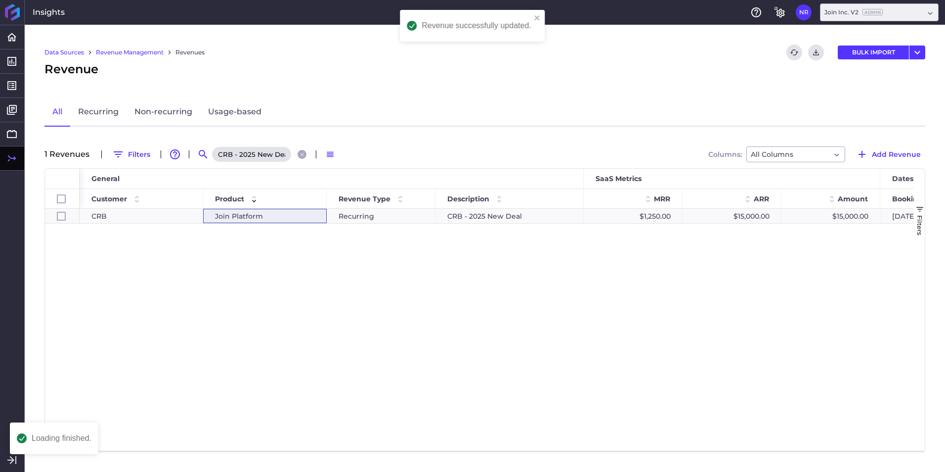
scroll to position [0, 0]
drag, startPoint x: 298, startPoint y: 153, endPoint x: 288, endPoint y: 153, distance: 10.4
click at [299, 153] on icon "Close search" at bounding box center [302, 154] width 6 height 6
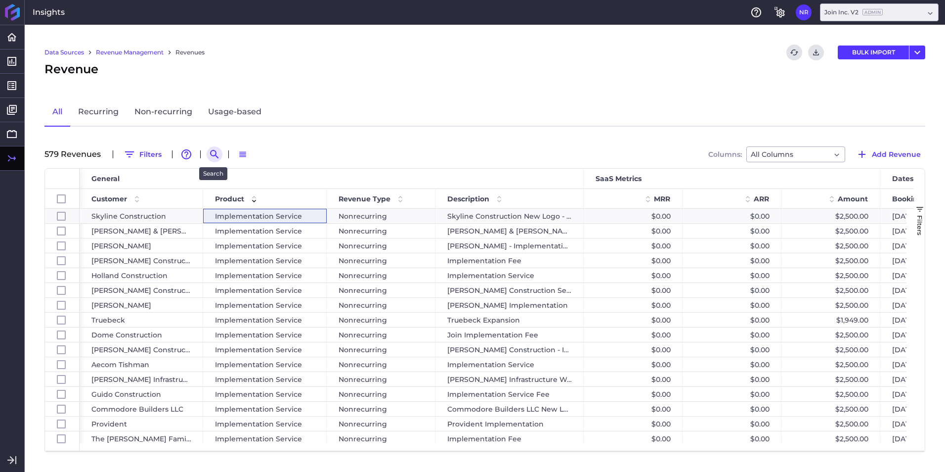
click at [217, 154] on icon "Search by" at bounding box center [215, 154] width 12 height 12
click at [274, 154] on input at bounding box center [263, 154] width 79 height 15
paste input "Howell - Platform fee"
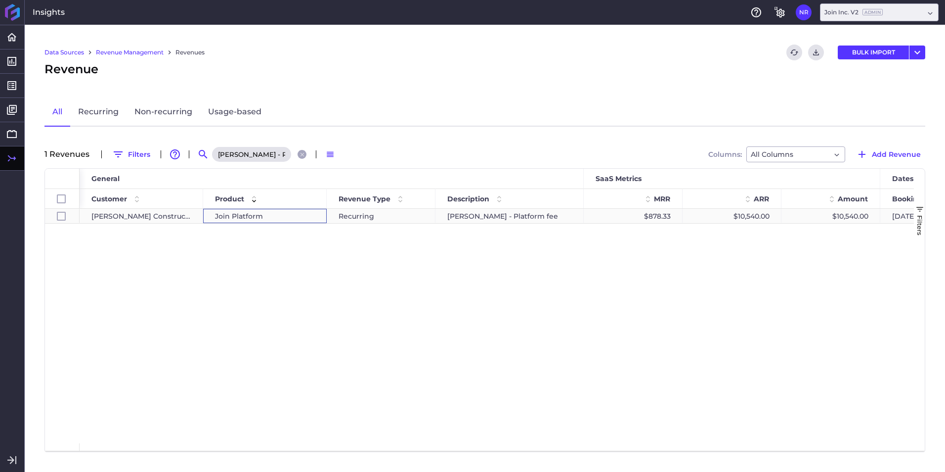
click at [261, 212] on span "Join Platform" at bounding box center [239, 216] width 48 height 14
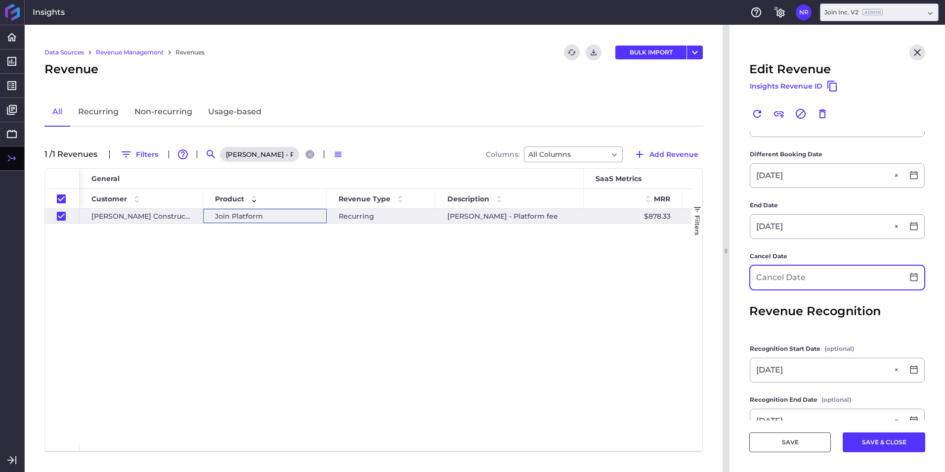
scroll to position [247, 0]
click at [814, 282] on input at bounding box center [827, 277] width 153 height 24
click at [890, 440] on button "SAVE & CLOSE" at bounding box center [884, 442] width 83 height 20
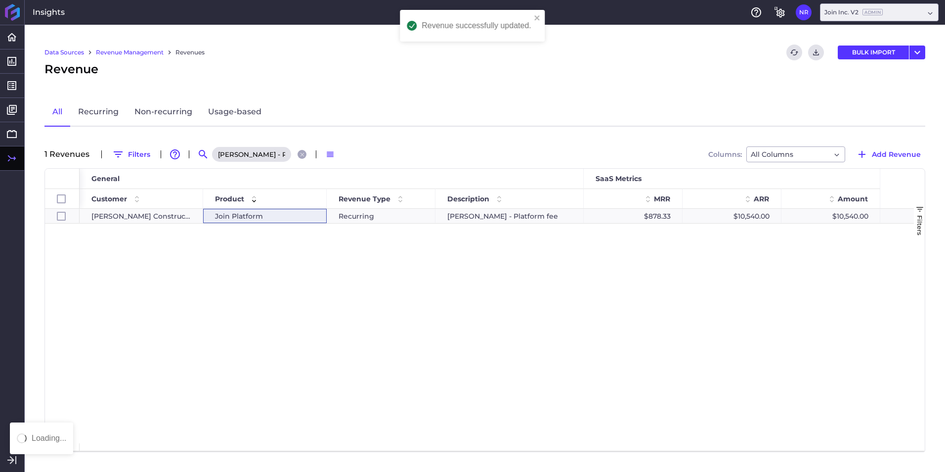
scroll to position [0, 0]
click at [296, 156] on div "Howell - Platform fee" at bounding box center [260, 154] width 99 height 16
click at [300, 154] on icon "Close search" at bounding box center [302, 154] width 6 height 6
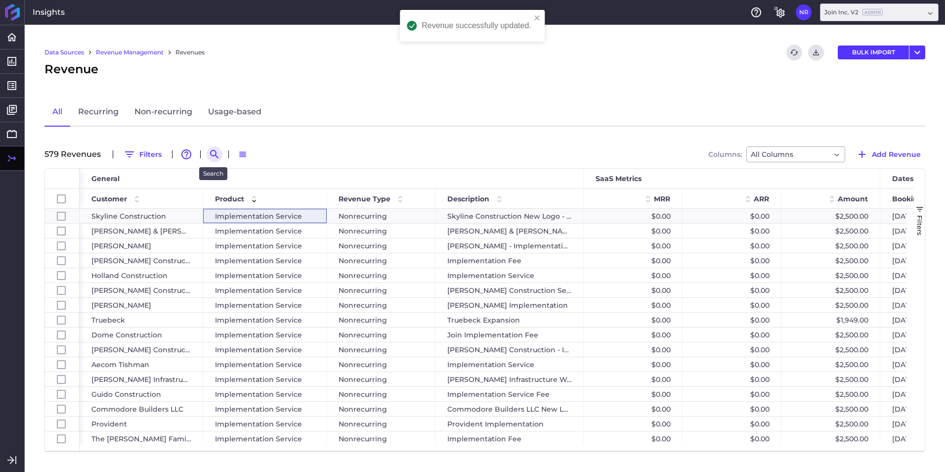
click at [218, 153] on icon "Search by" at bounding box center [215, 154] width 12 height 12
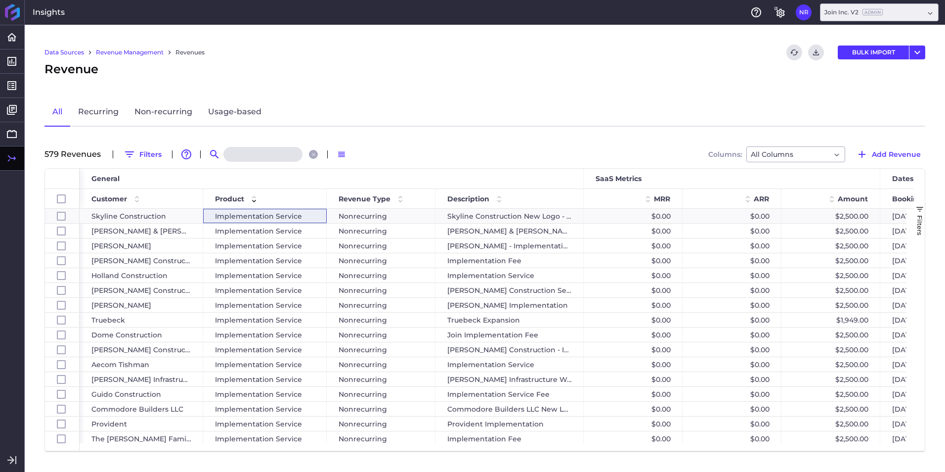
click at [289, 157] on input at bounding box center [263, 154] width 79 height 15
paste input "Jaynes - Platform fee"
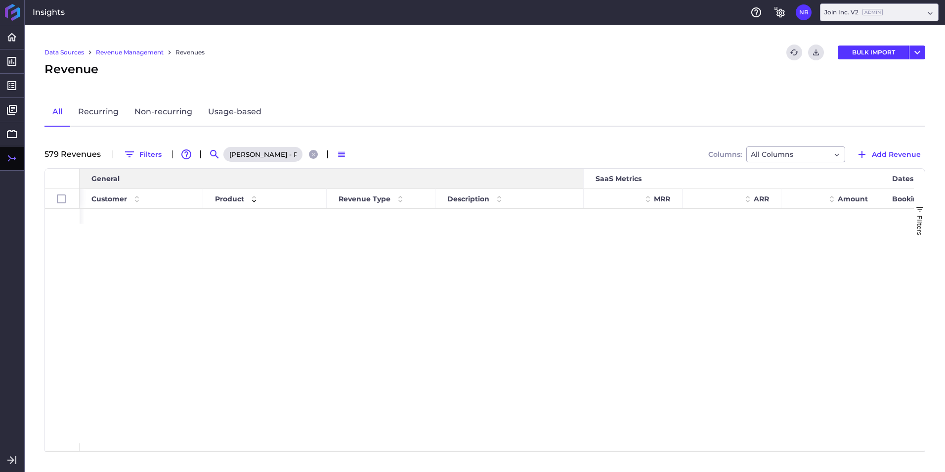
scroll to position [0, 3]
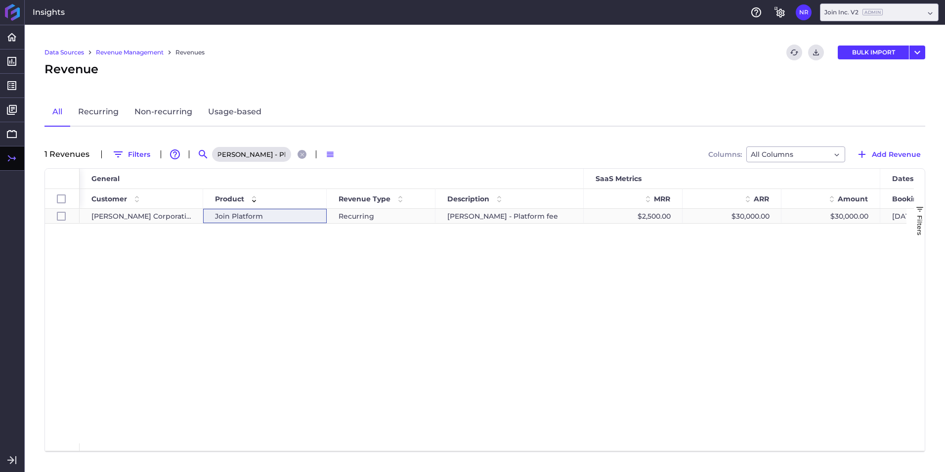
click at [298, 217] on div "Join Platform" at bounding box center [265, 216] width 100 height 14
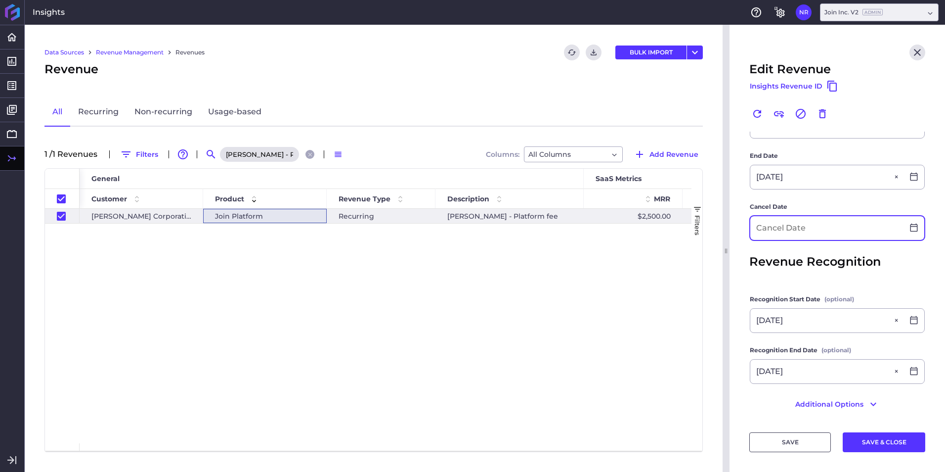
scroll to position [297, 0]
click at [820, 224] on input at bounding box center [827, 228] width 153 height 24
click at [893, 443] on button "SAVE & CLOSE" at bounding box center [884, 442] width 83 height 20
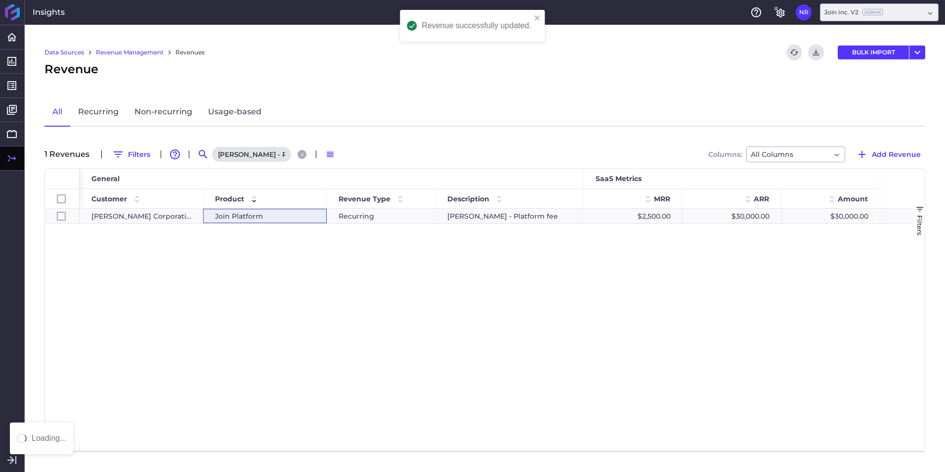
scroll to position [0, 0]
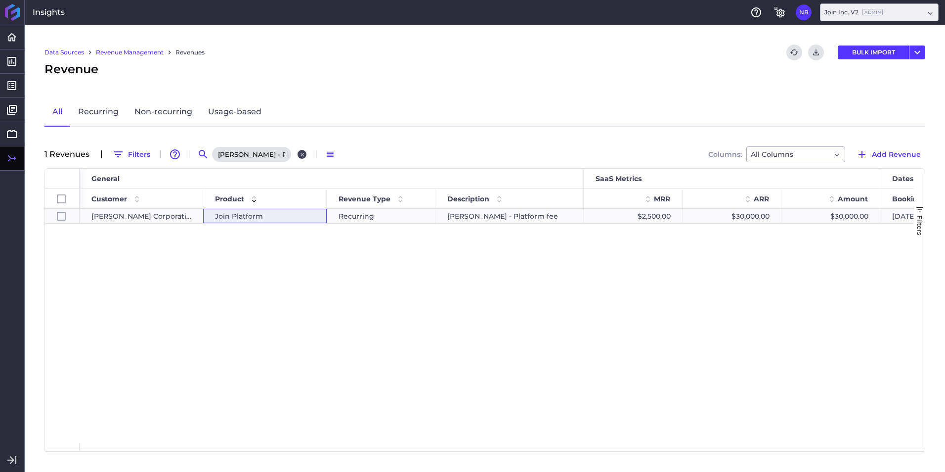
click at [303, 151] on icon "Close search" at bounding box center [302, 154] width 6 height 6
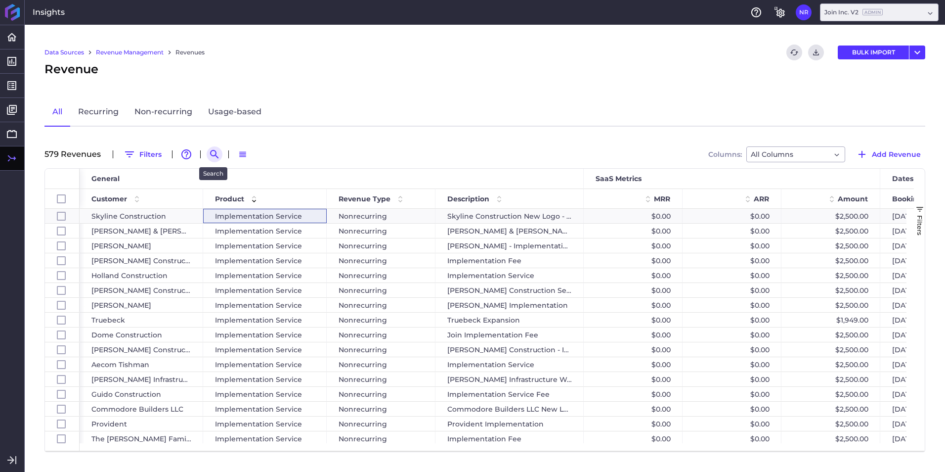
click at [216, 153] on icon "Search by" at bounding box center [215, 154] width 12 height 12
click at [255, 155] on input at bounding box center [263, 154] width 79 height 15
paste input "GH Phipps - Platform fee"
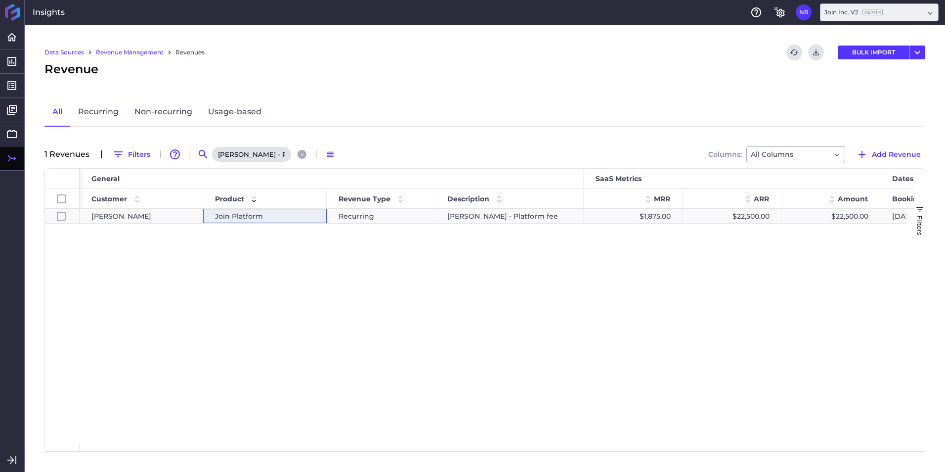
scroll to position [0, 16]
click at [296, 217] on div "Join Platform" at bounding box center [265, 216] width 100 height 14
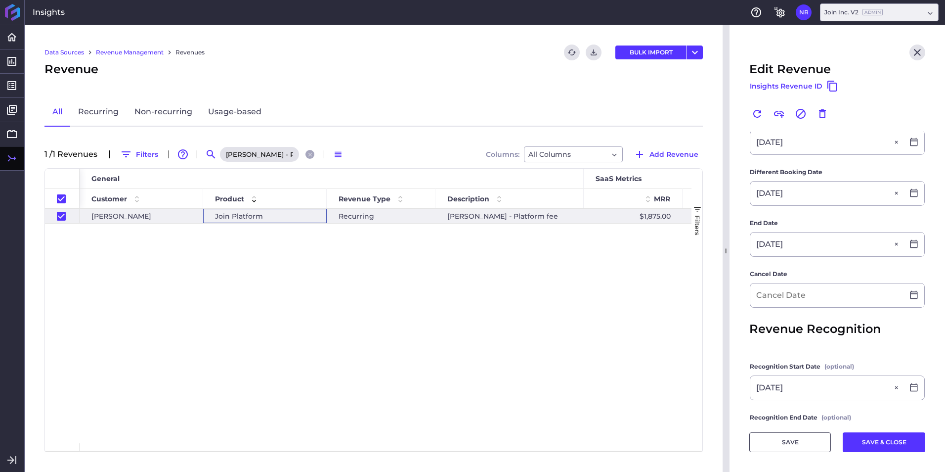
scroll to position [202, 0]
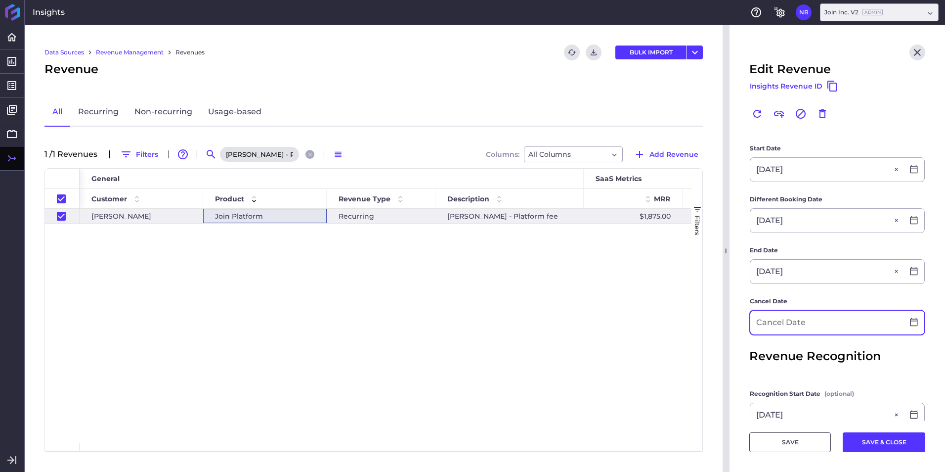
click at [836, 319] on input at bounding box center [827, 323] width 153 height 24
click at [888, 437] on button "SAVE & CLOSE" at bounding box center [884, 442] width 83 height 20
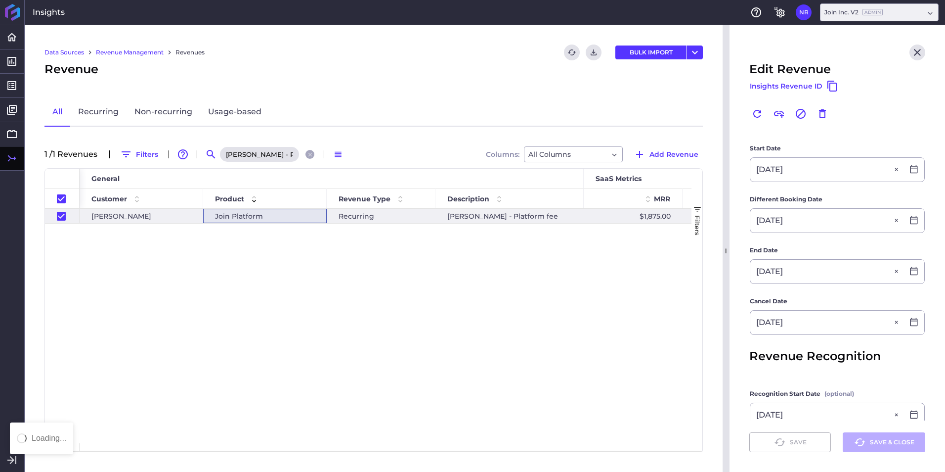
scroll to position [0, 0]
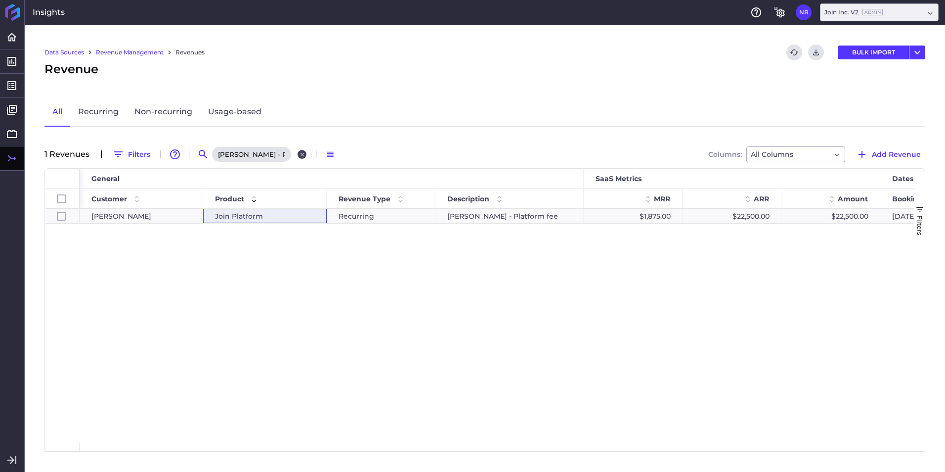
click at [301, 156] on icon "Close search" at bounding box center [302, 154] width 6 height 6
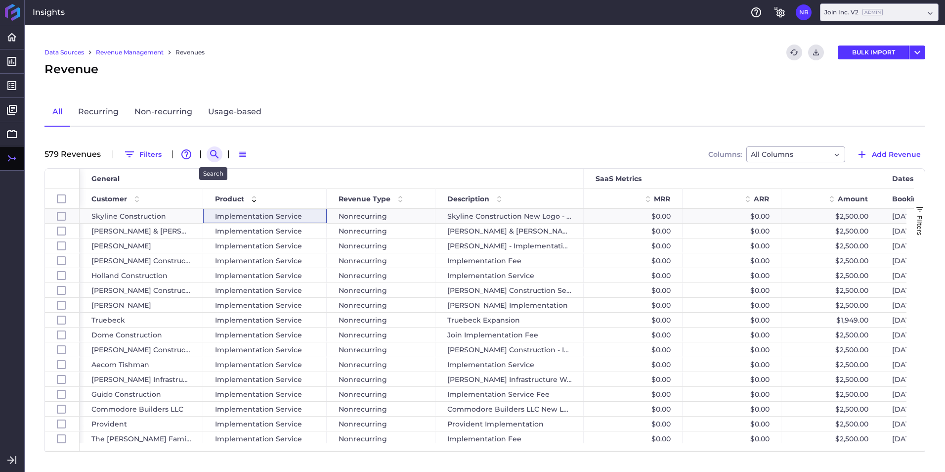
click at [214, 152] on icon "Search by" at bounding box center [215, 154] width 12 height 12
click at [253, 154] on input at bounding box center [263, 154] width 79 height 15
paste input "GH Phipps - Platform fee"
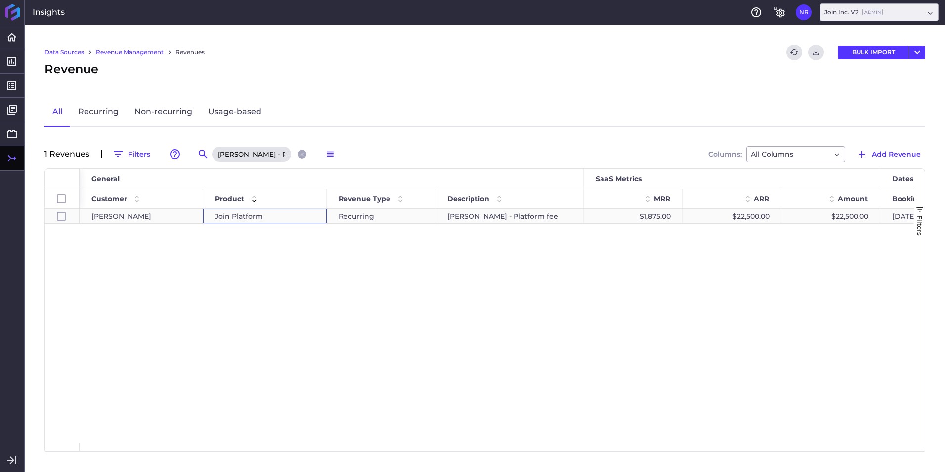
click at [251, 215] on span "Join Platform" at bounding box center [239, 216] width 48 height 14
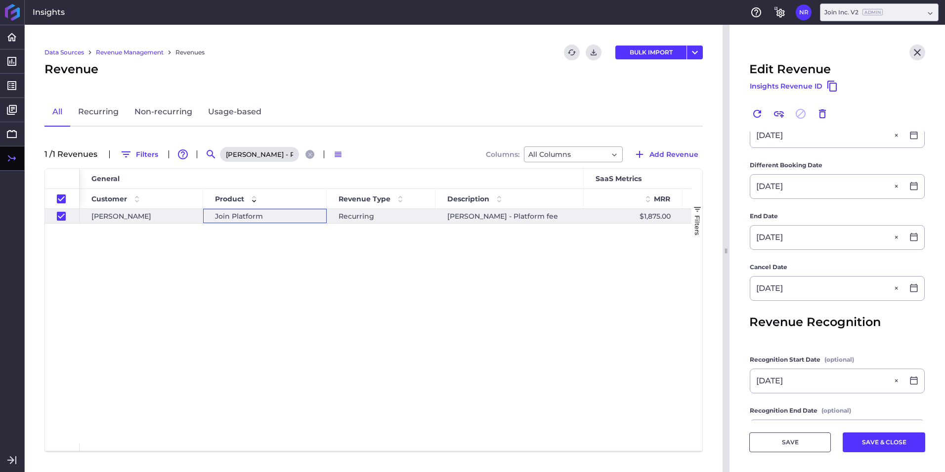
scroll to position [236, 0]
click at [885, 444] on button "SAVE & CLOSE" at bounding box center [884, 442] width 83 height 20
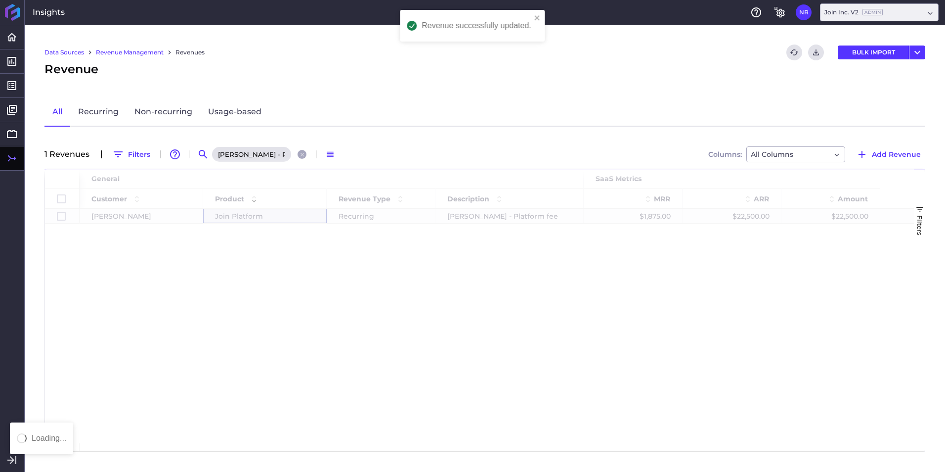
scroll to position [0, 0]
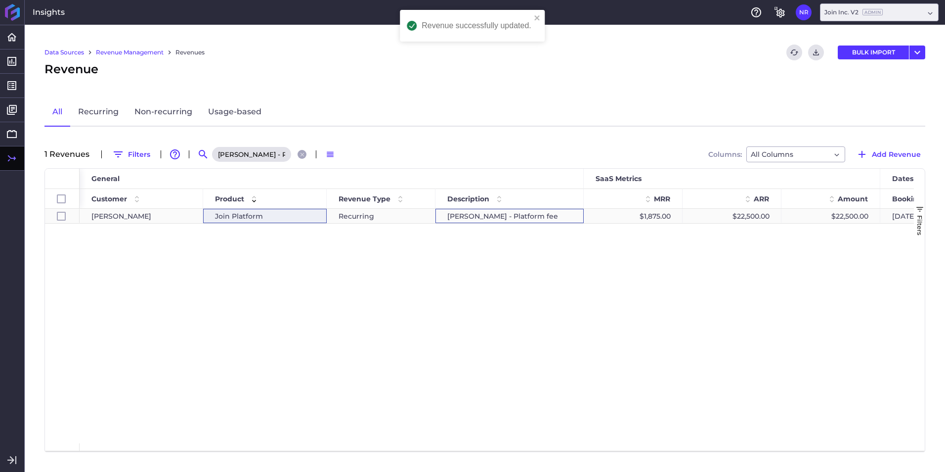
click at [502, 216] on div "GH Phipps - Platform fee" at bounding box center [510, 216] width 148 height 14
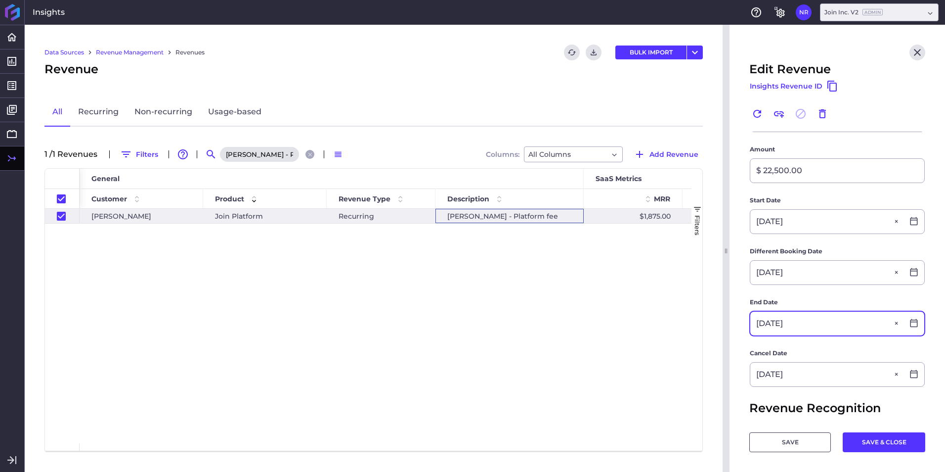
scroll to position [149, 0]
click at [910, 324] on icon at bounding box center [914, 323] width 9 height 9
click at [904, 324] on div at bounding box center [914, 324] width 21 height 10
click at [911, 322] on icon at bounding box center [914, 323] width 7 height 8
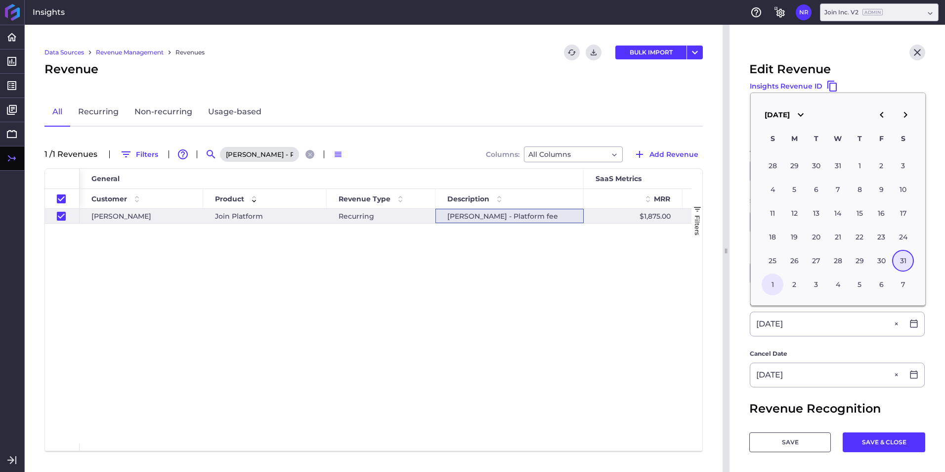
click at [780, 285] on div "1" at bounding box center [773, 284] width 22 height 22
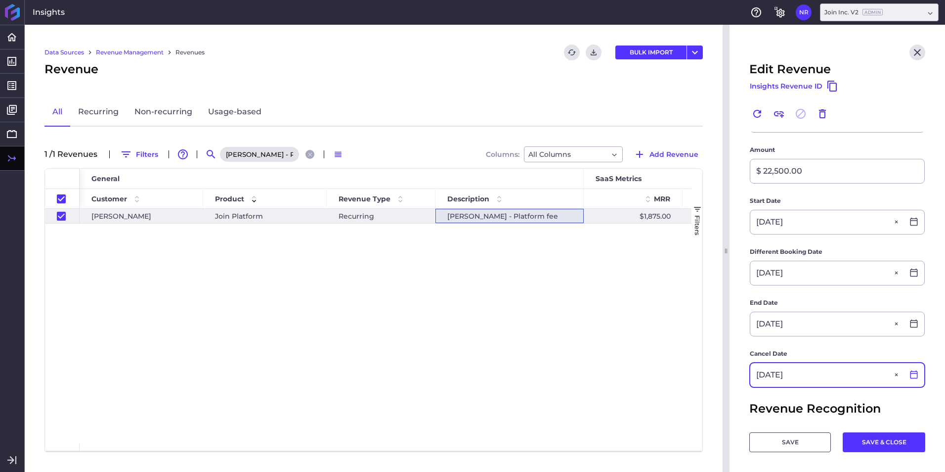
click at [910, 372] on icon at bounding box center [914, 374] width 9 height 9
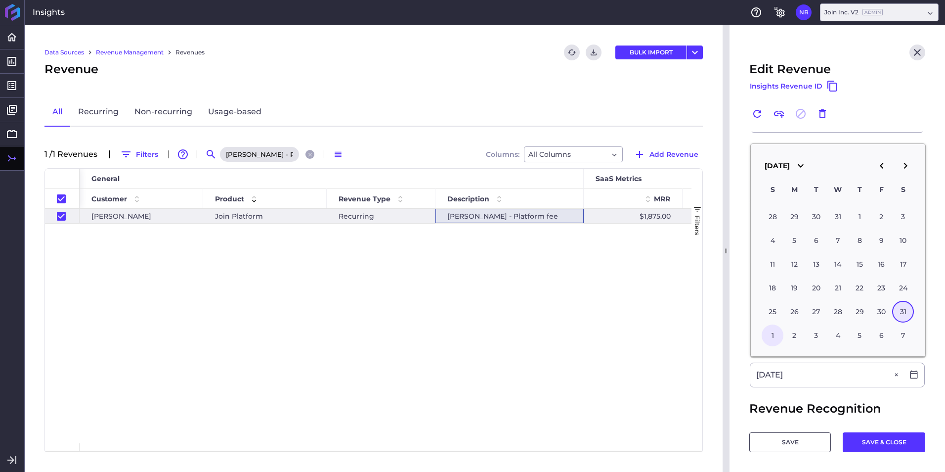
click at [777, 335] on div "1" at bounding box center [773, 335] width 22 height 22
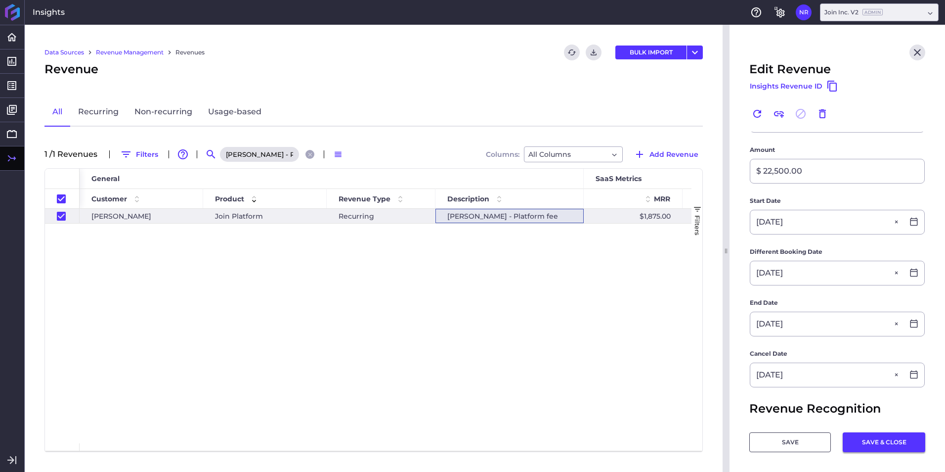
click at [863, 441] on button "SAVE & CLOSE" at bounding box center [884, 442] width 83 height 20
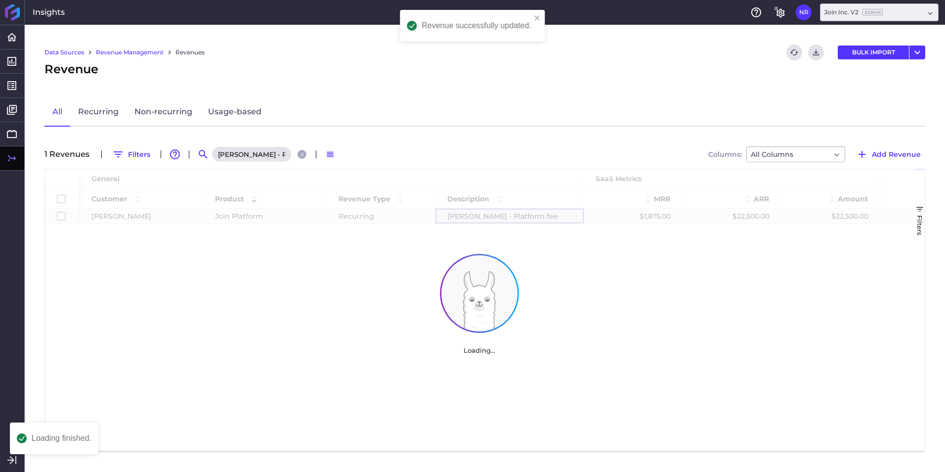
scroll to position [0, 0]
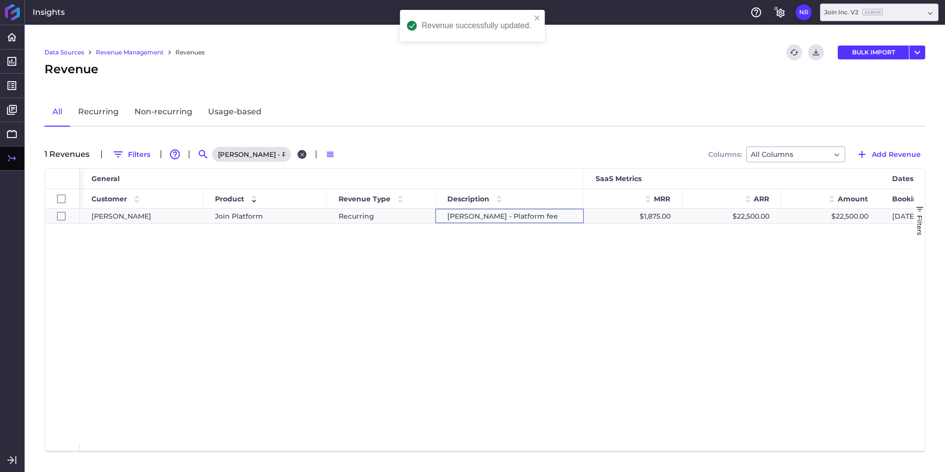
click at [301, 154] on icon "Close search" at bounding box center [302, 154] width 4 height 4
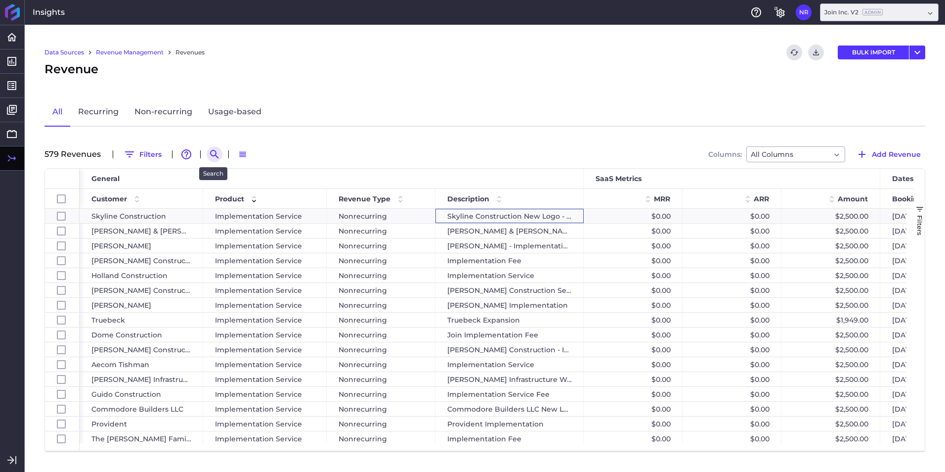
click at [215, 151] on icon "Search by" at bounding box center [214, 154] width 8 height 8
click at [261, 154] on input at bounding box center [263, 154] width 79 height 15
paste input "BnBBuilders - 2025 Museum of Glass Project"
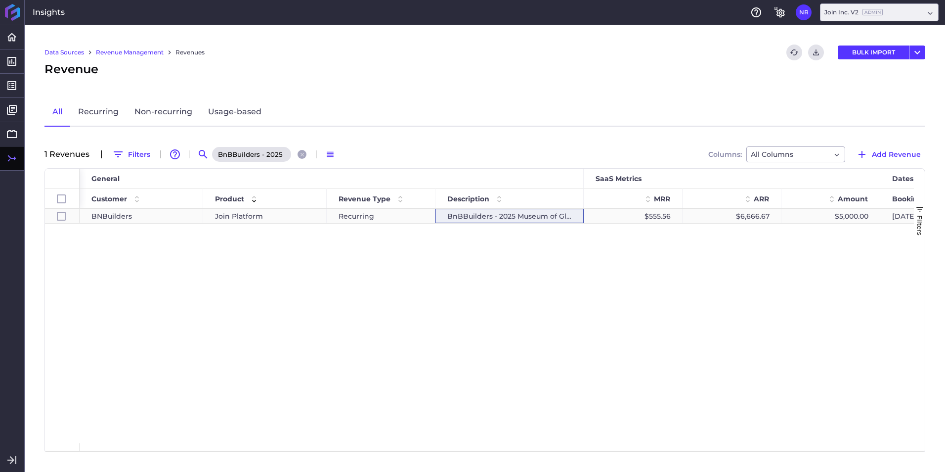
click at [506, 209] on div "BnBBuilders - 2025 Museum of Glass Project" at bounding box center [510, 216] width 148 height 14
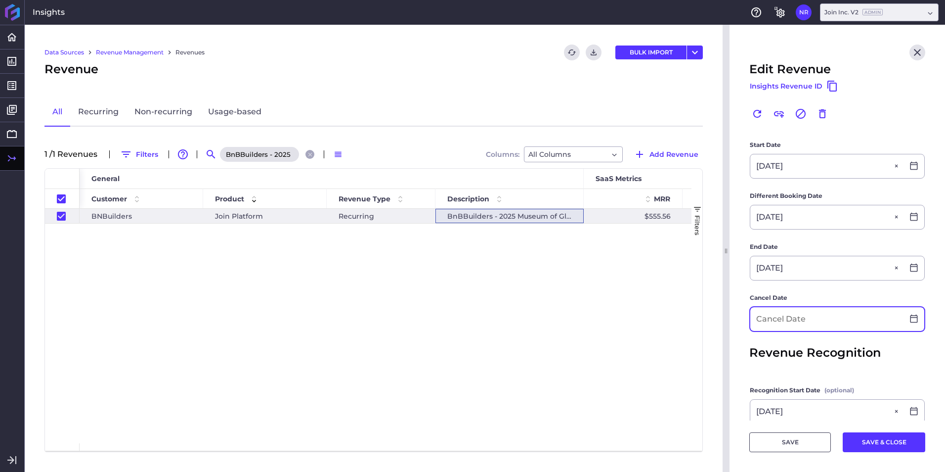
scroll to position [202, 0]
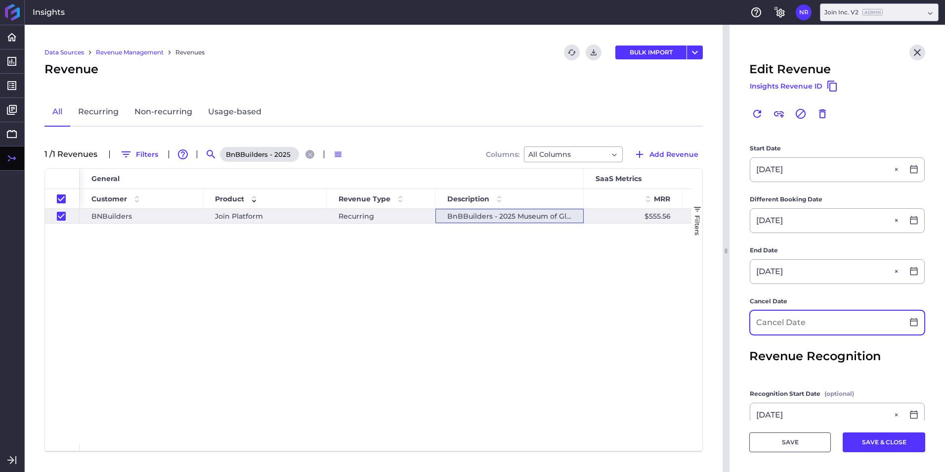
click at [799, 332] on input at bounding box center [827, 323] width 153 height 24
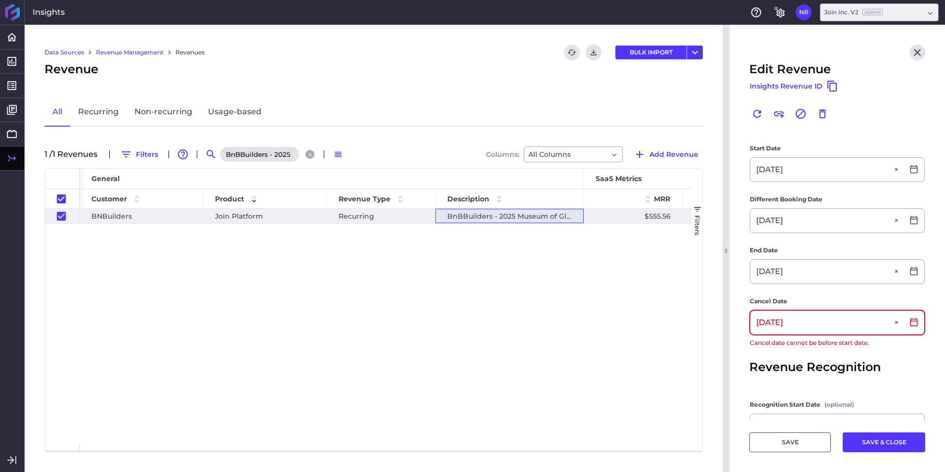
click at [804, 330] on input "01/31/2025" at bounding box center [827, 323] width 153 height 24
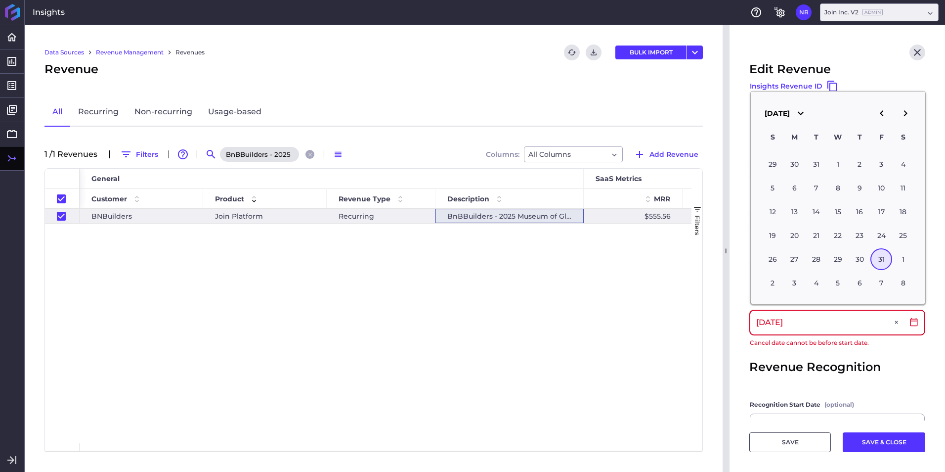
click at [810, 320] on input "01/31/2025" at bounding box center [827, 323] width 153 height 24
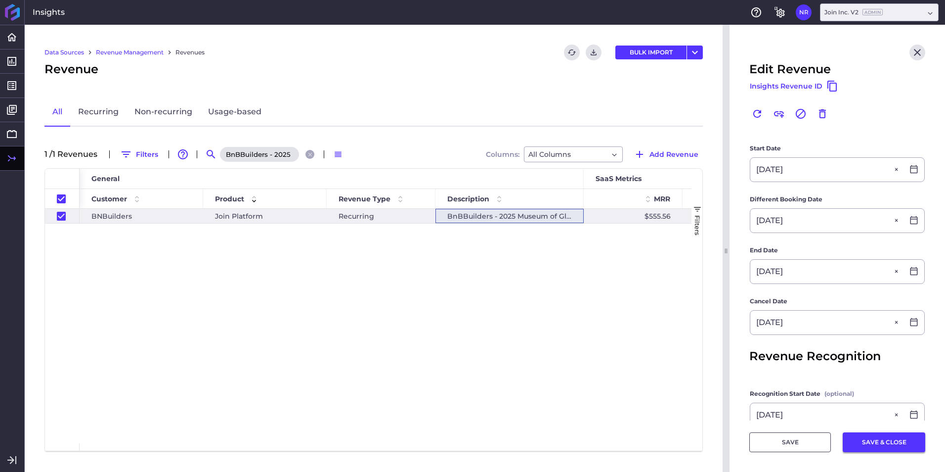
click at [905, 445] on button "SAVE & CLOSE" at bounding box center [884, 442] width 83 height 20
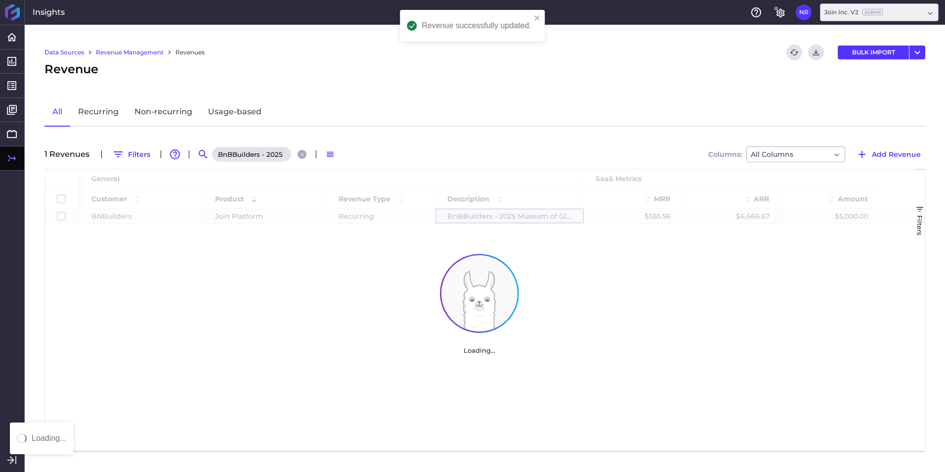
scroll to position [0, 0]
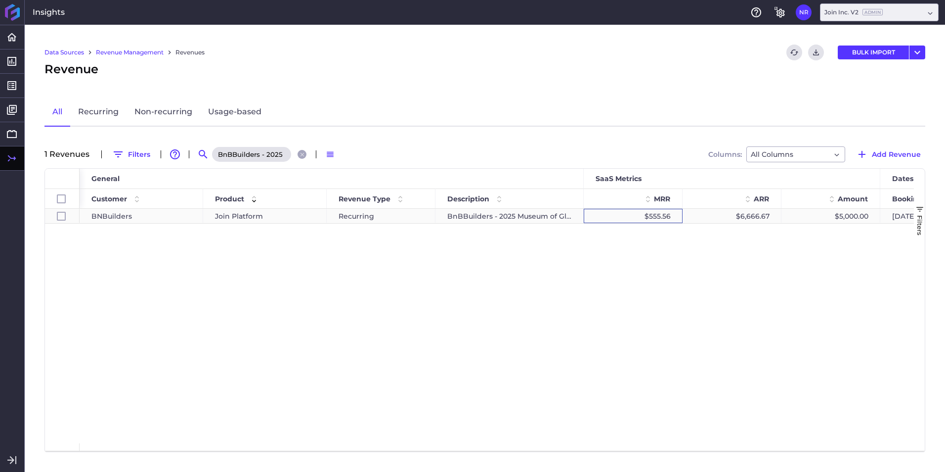
click at [625, 217] on div "$555.56" at bounding box center [633, 216] width 99 height 14
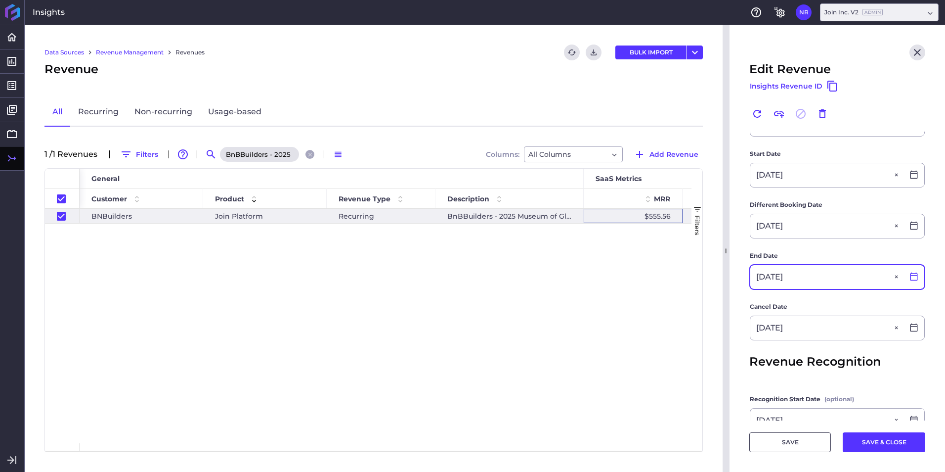
scroll to position [197, 0]
click at [910, 271] on icon at bounding box center [914, 275] width 9 height 9
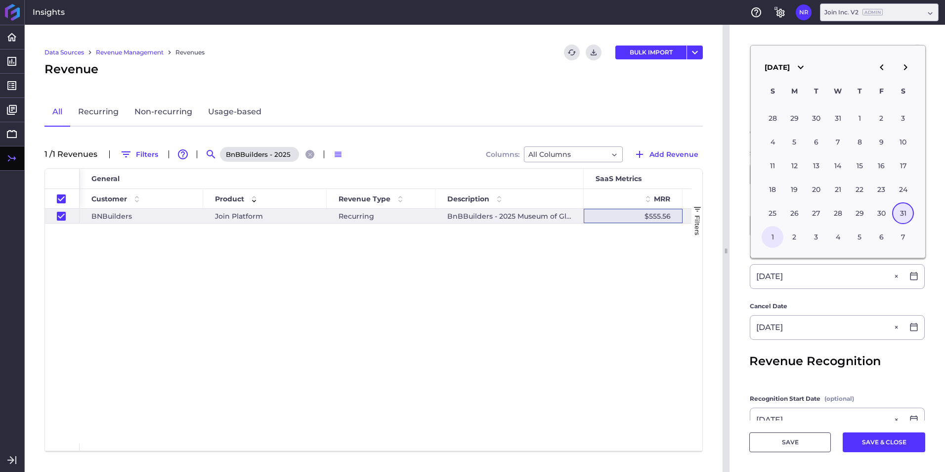
click at [772, 241] on div "1" at bounding box center [773, 237] width 22 height 22
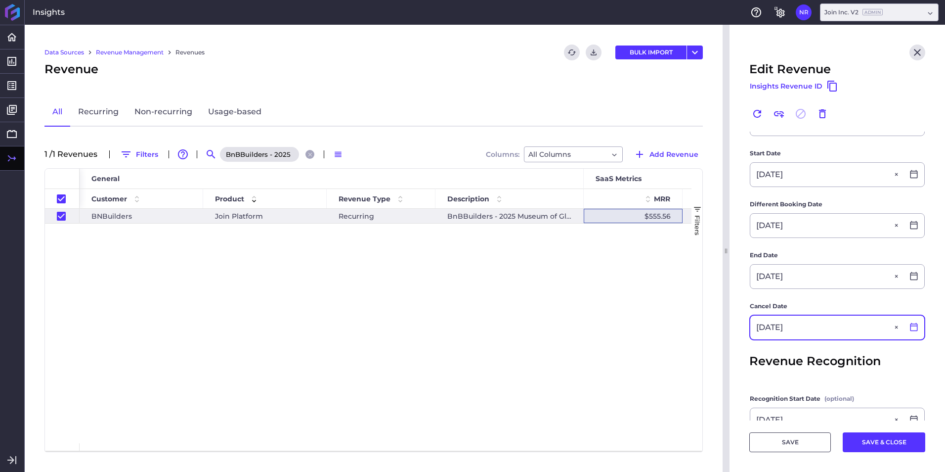
click at [911, 325] on icon at bounding box center [914, 327] width 7 height 8
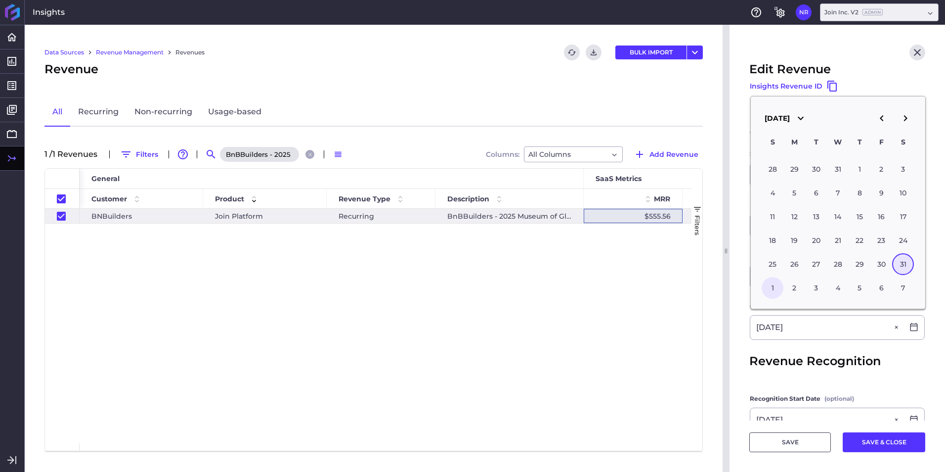
click at [779, 282] on div "1" at bounding box center [773, 288] width 22 height 22
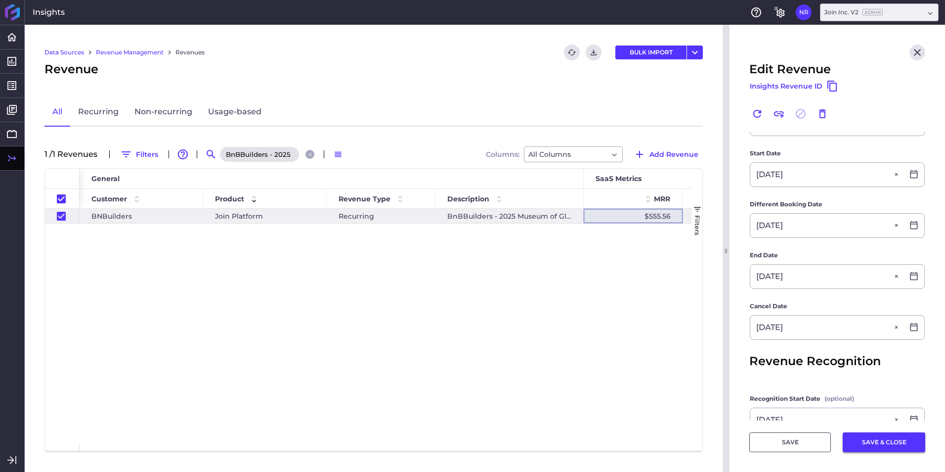
click at [867, 444] on button "SAVE & CLOSE" at bounding box center [884, 442] width 83 height 20
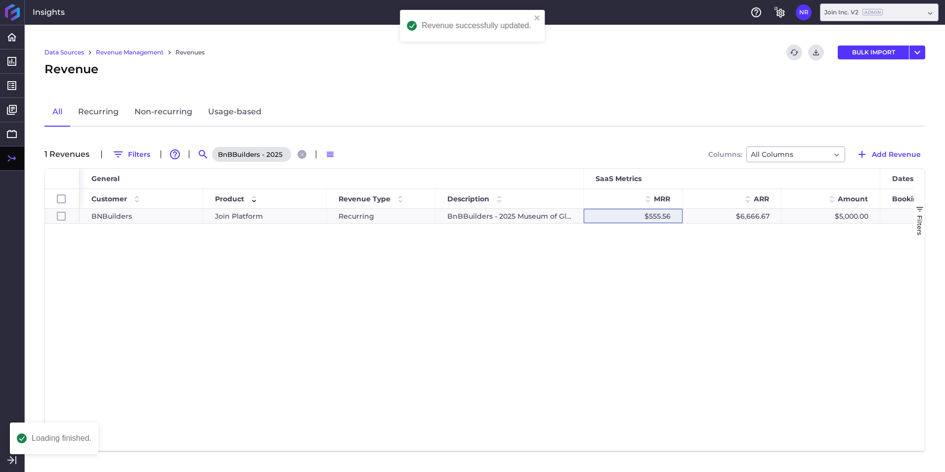
scroll to position [0, 0]
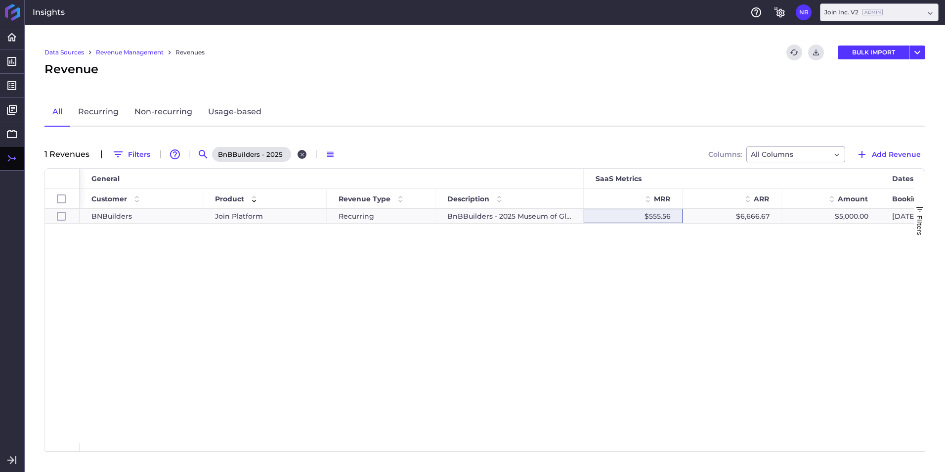
click at [304, 154] on icon "Close search" at bounding box center [302, 154] width 6 height 6
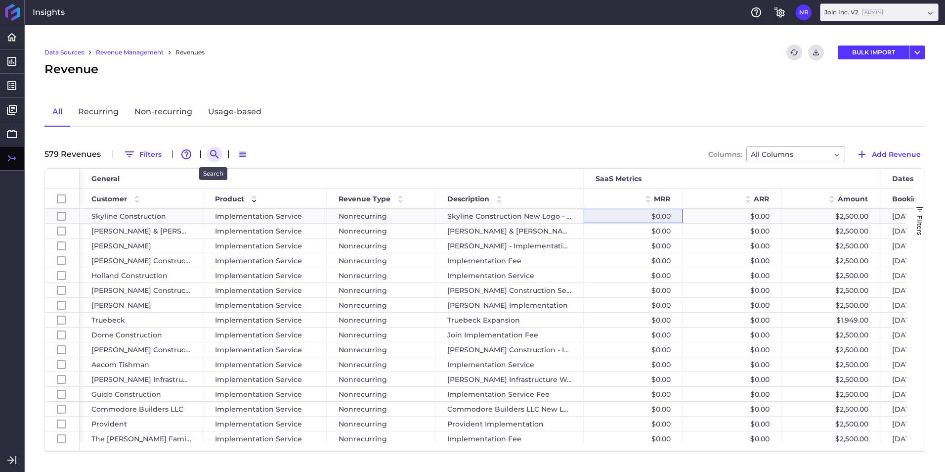
click at [214, 155] on icon "Search by" at bounding box center [214, 154] width 8 height 8
click at [274, 153] on input at bounding box center [263, 154] width 79 height 15
paste input "Massaro - 2024 Platform Fee"
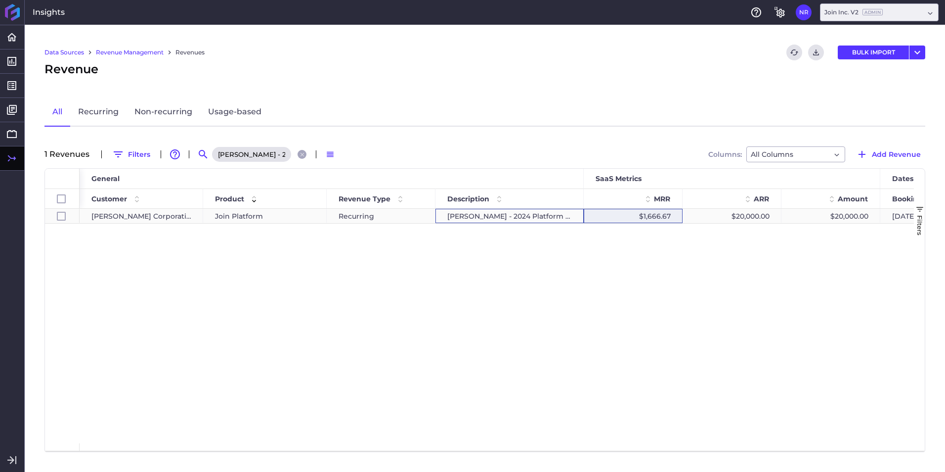
click at [487, 215] on div "Massaro - 2024 Platform Fee" at bounding box center [510, 216] width 148 height 14
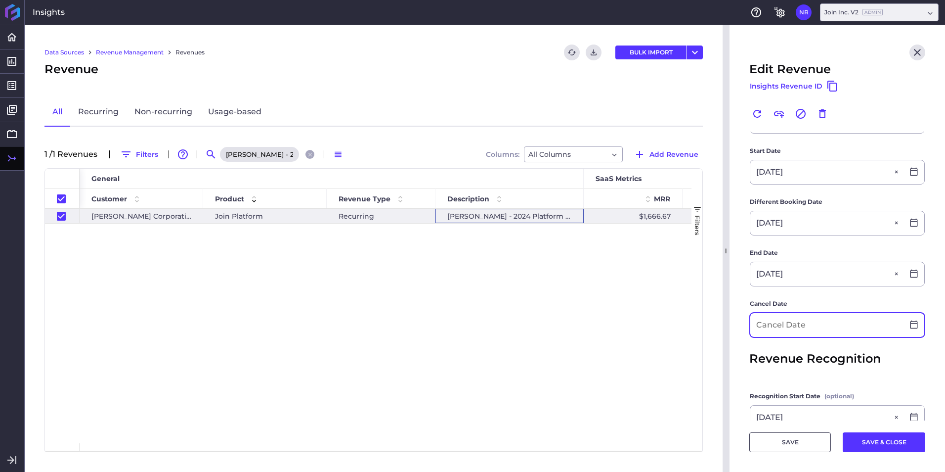
scroll to position [199, 0]
click at [837, 321] on input at bounding box center [827, 326] width 153 height 24
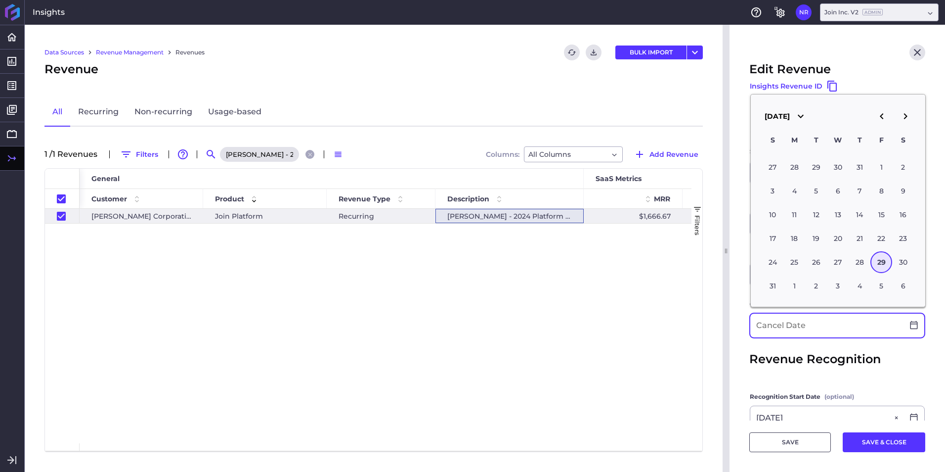
click at [837, 321] on input at bounding box center [827, 326] width 153 height 24
click at [702, 309] on div "Filters" at bounding box center [697, 310] width 11 height 282
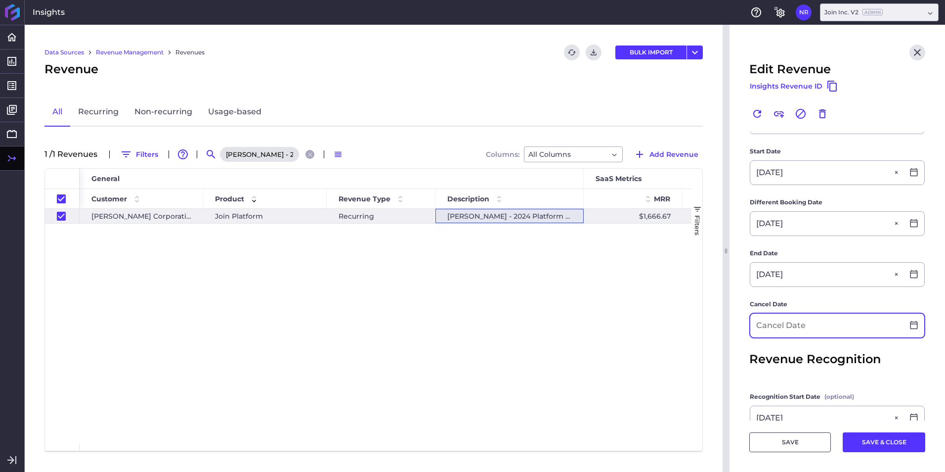
click at [801, 323] on input at bounding box center [827, 326] width 153 height 24
click at [886, 442] on button "SAVE & CLOSE" at bounding box center [884, 442] width 83 height 20
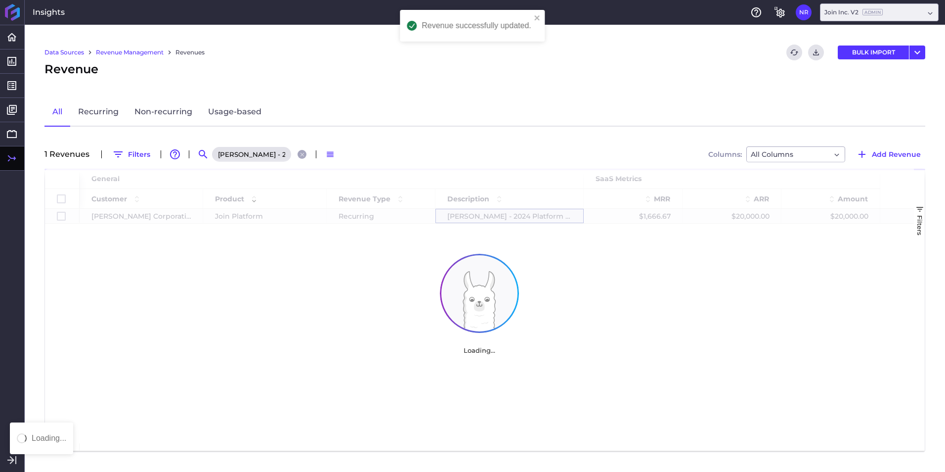
scroll to position [0, 0]
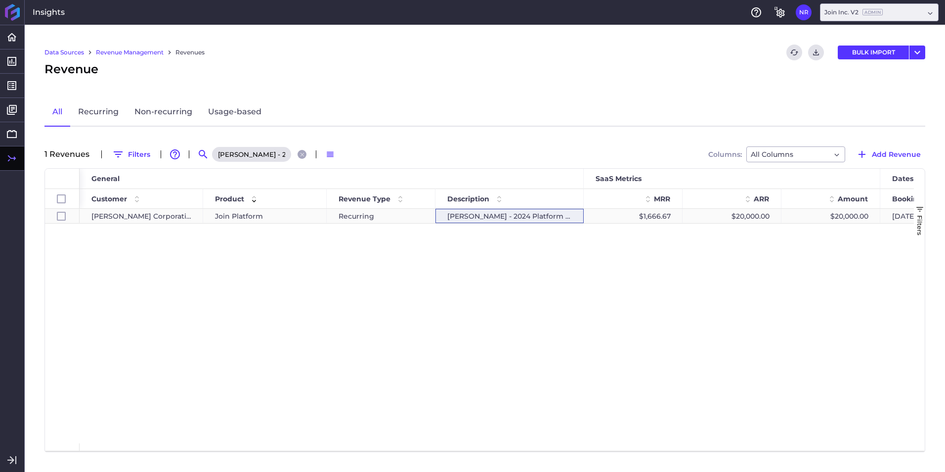
click at [360, 213] on div "Recurring" at bounding box center [381, 216] width 109 height 14
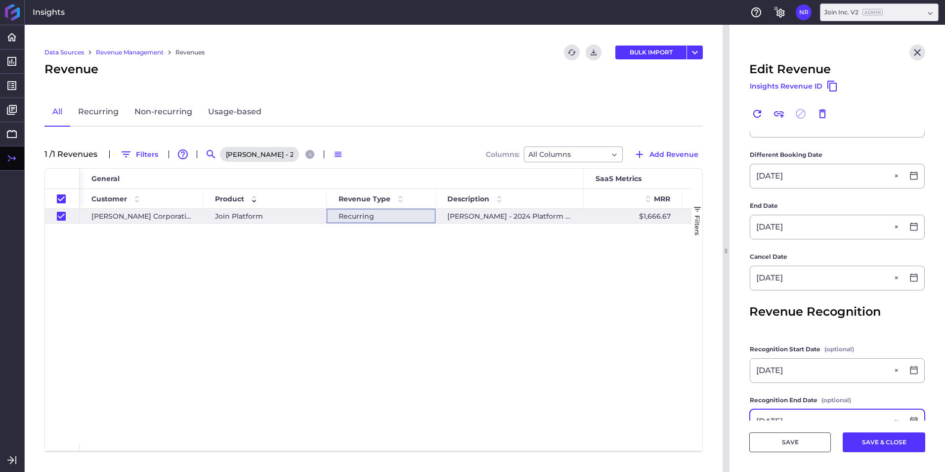
scroll to position [301, 0]
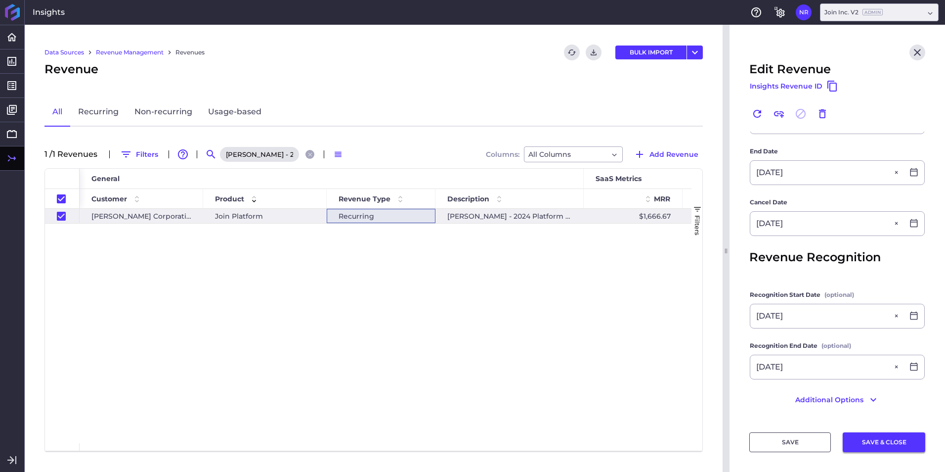
click at [886, 434] on button "SAVE & CLOSE" at bounding box center [884, 442] width 83 height 20
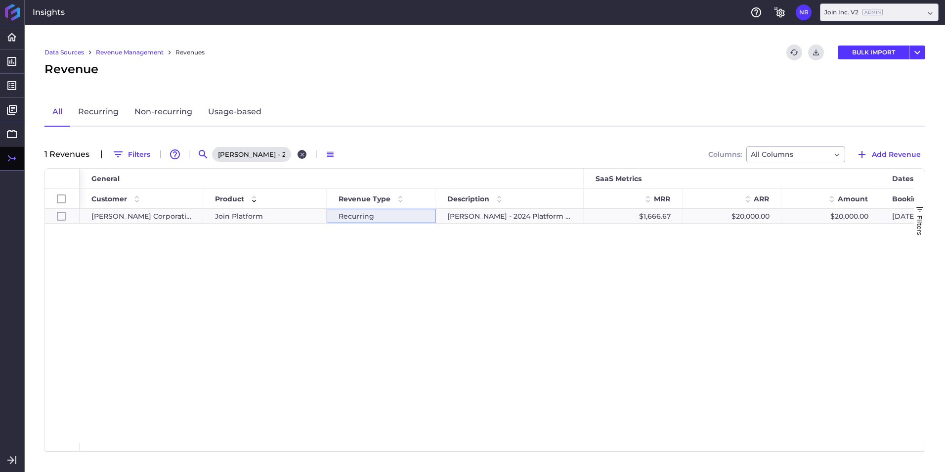
click at [299, 152] on icon "Close search" at bounding box center [302, 154] width 6 height 6
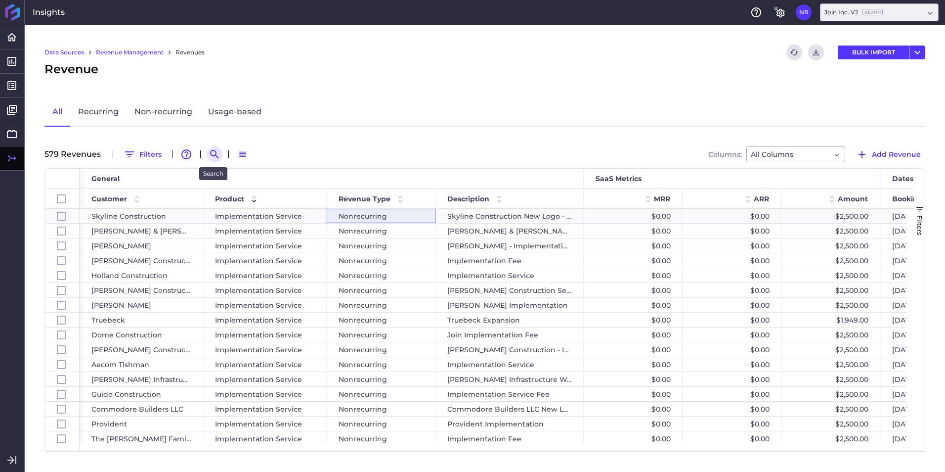
click at [209, 154] on icon "Search by" at bounding box center [215, 154] width 12 height 12
click at [264, 154] on input at bounding box center [263, 154] width 79 height 15
paste input "Kitchell Renewal - 2024"
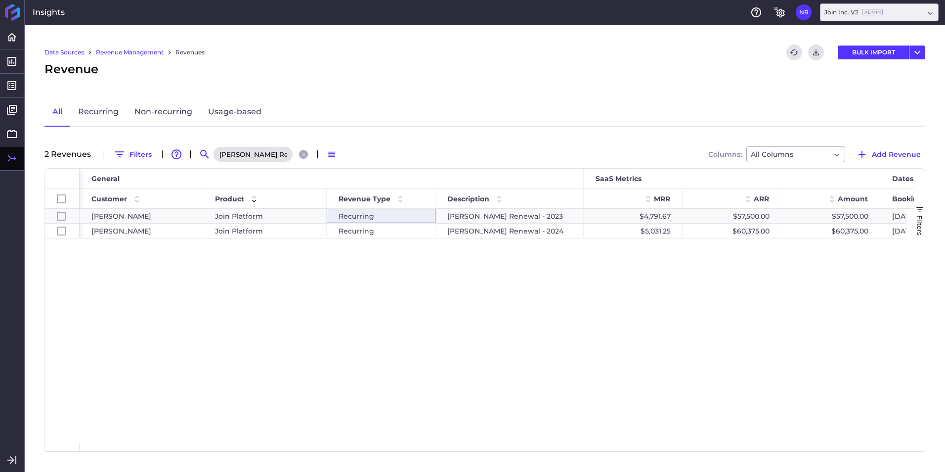
scroll to position [0, 10]
click at [423, 231] on div "Recurring" at bounding box center [381, 231] width 109 height 14
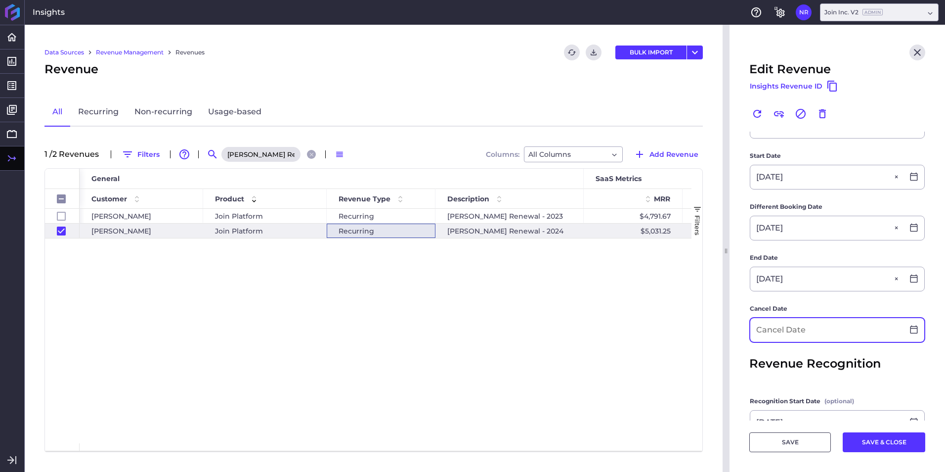
click at [835, 333] on input at bounding box center [827, 330] width 153 height 24
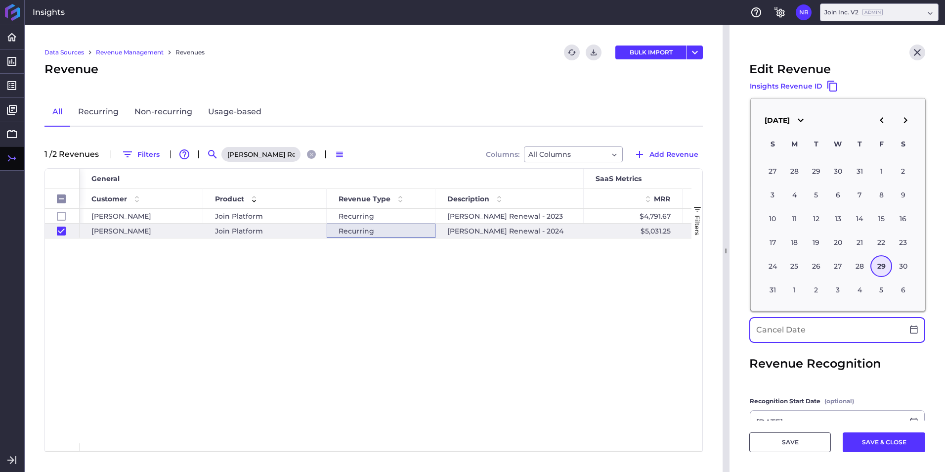
scroll to position [247, 0]
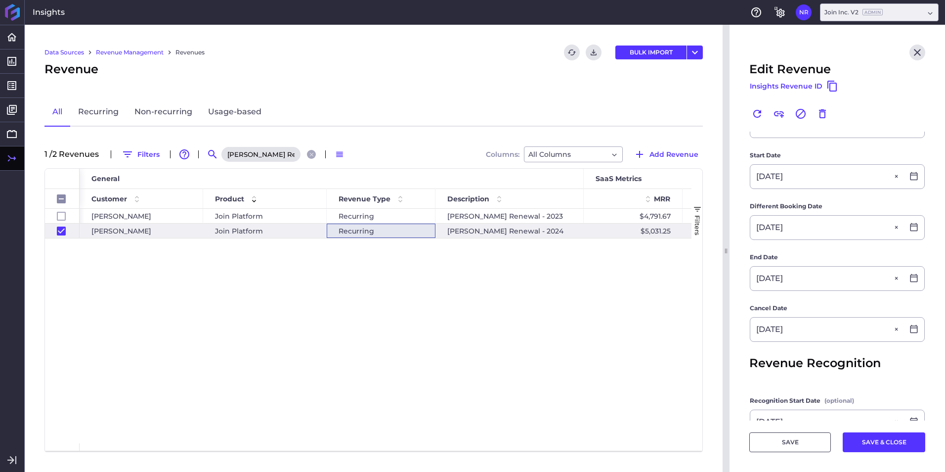
click at [893, 446] on button "SAVE & CLOSE" at bounding box center [884, 442] width 83 height 20
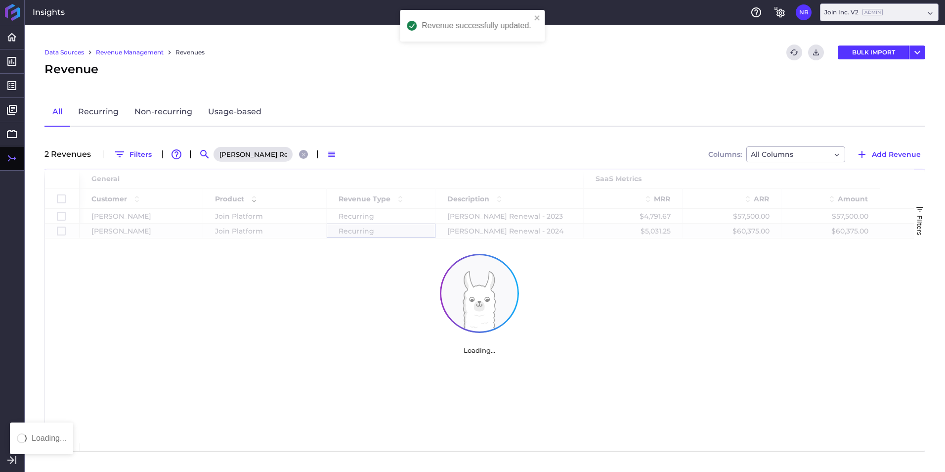
scroll to position [0, 0]
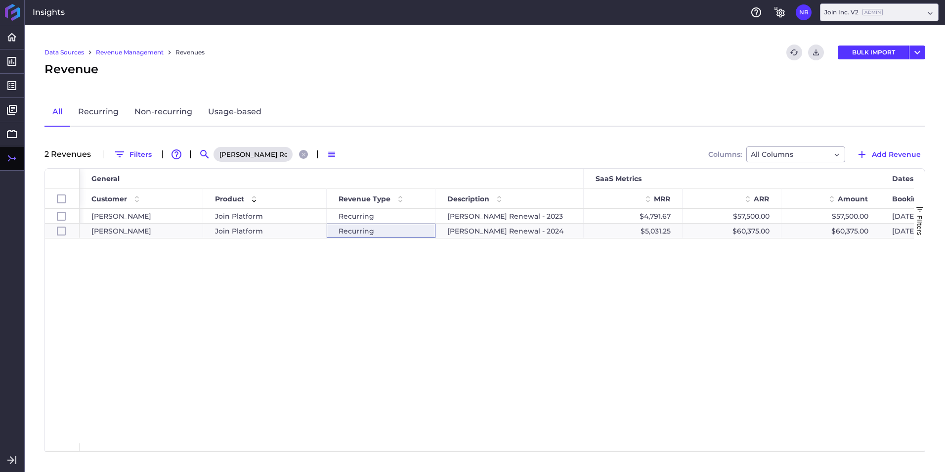
click at [307, 157] on div "Kitchell Renewal - 2024" at bounding box center [262, 154] width 99 height 16
click at [306, 156] on icon "Close search" at bounding box center [304, 154] width 6 height 6
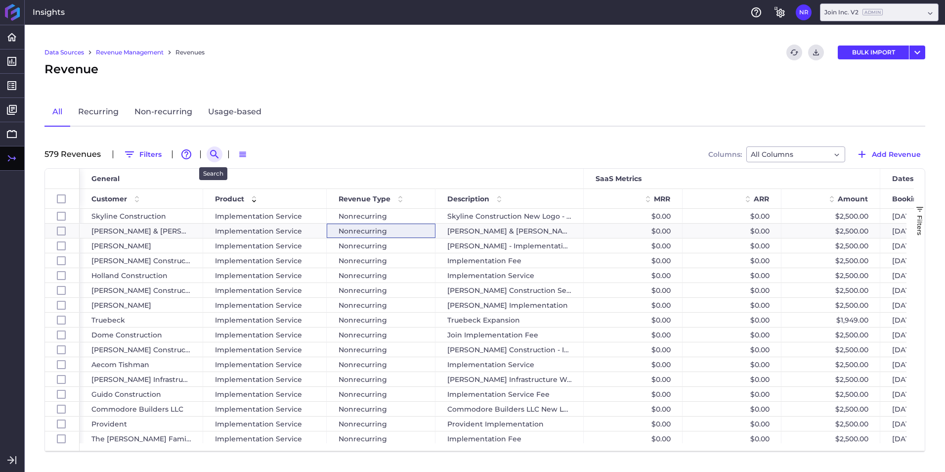
click at [211, 155] on icon "Search by" at bounding box center [214, 154] width 8 height 8
click at [242, 154] on input at bounding box center [263, 154] width 79 height 15
paste input "BE&K Building Group - 2025 Renewal"
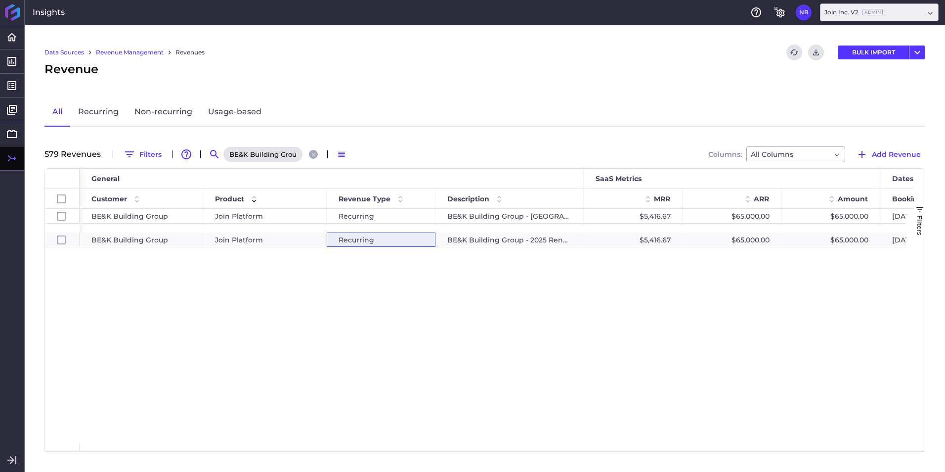
scroll to position [0, 56]
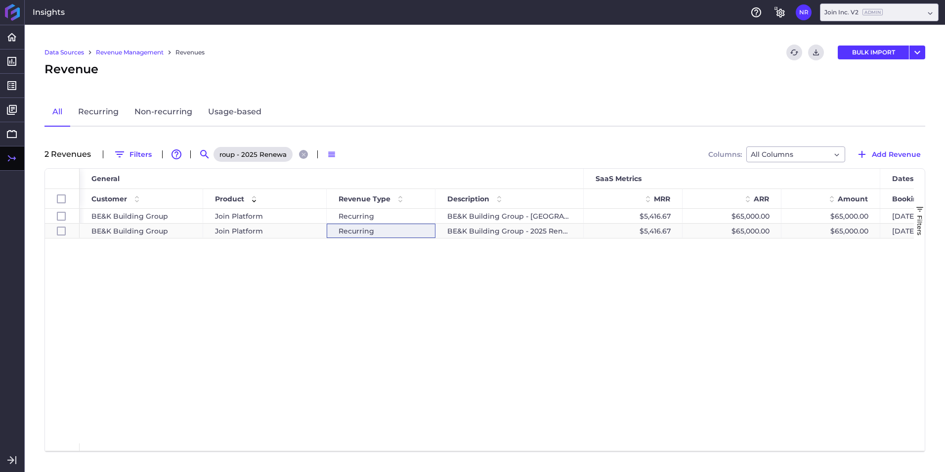
click at [357, 232] on div "Recurring" at bounding box center [381, 231] width 109 height 14
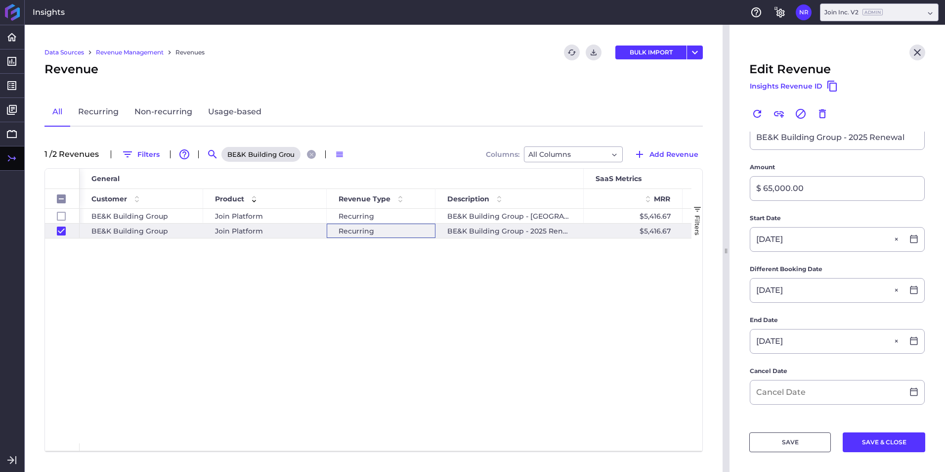
scroll to position [198, 0]
click at [910, 388] on icon at bounding box center [914, 391] width 9 height 9
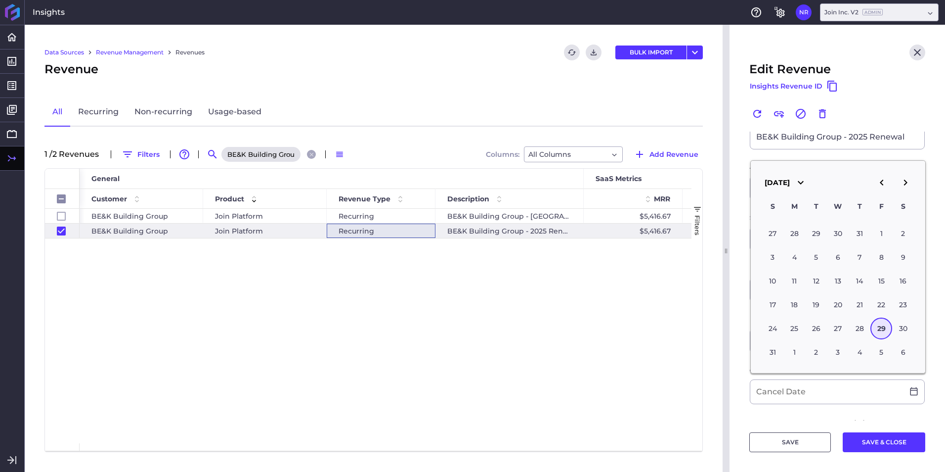
click at [745, 381] on main "Previous Revenue BE&K Building Group - Chicago - 1/1/2024 Renewal (Core/Forecas…" at bounding box center [838, 261] width 216 height 655
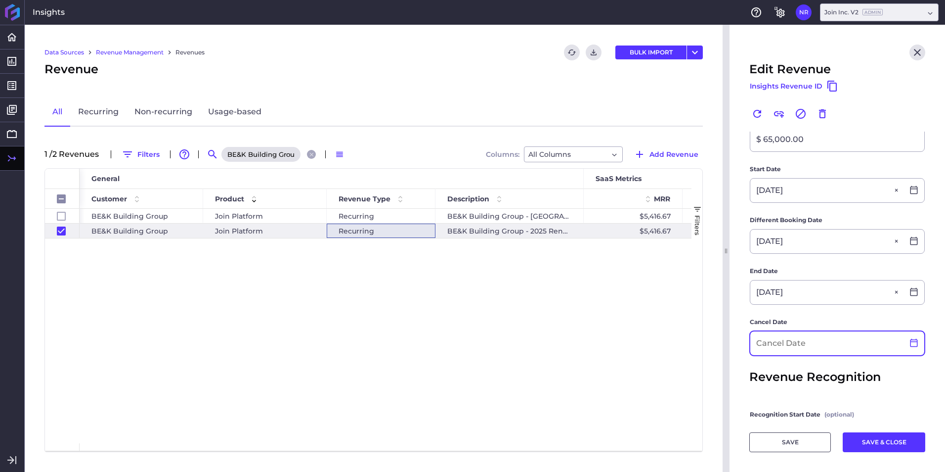
scroll to position [247, 0]
click at [911, 346] on icon at bounding box center [914, 342] width 7 height 8
click at [851, 337] on input at bounding box center [827, 343] width 153 height 24
click at [890, 442] on button "SAVE & CLOSE" at bounding box center [884, 442] width 83 height 20
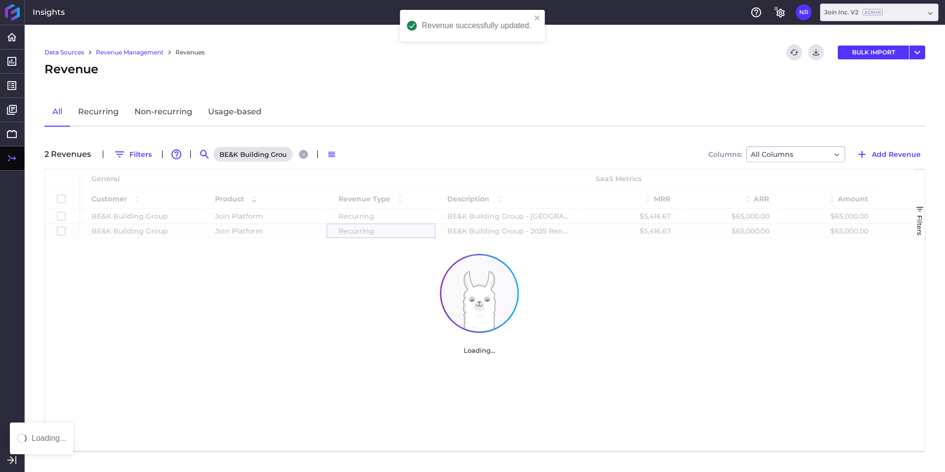
scroll to position [0, 0]
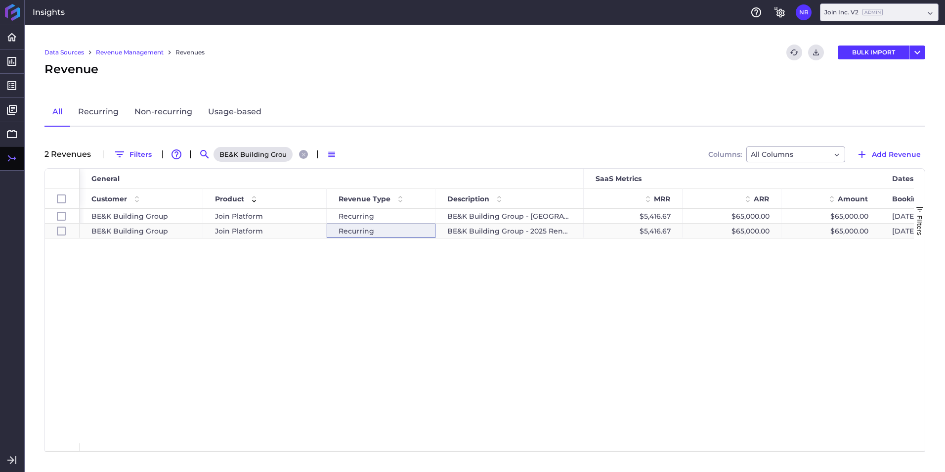
click at [424, 231] on div "Recurring" at bounding box center [381, 231] width 109 height 14
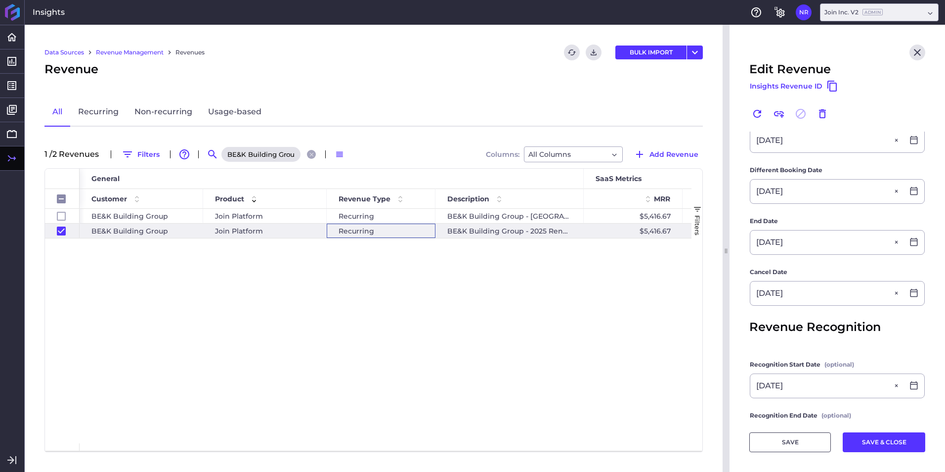
scroll to position [297, 0]
click at [867, 439] on button "SAVE & CLOSE" at bounding box center [884, 442] width 83 height 20
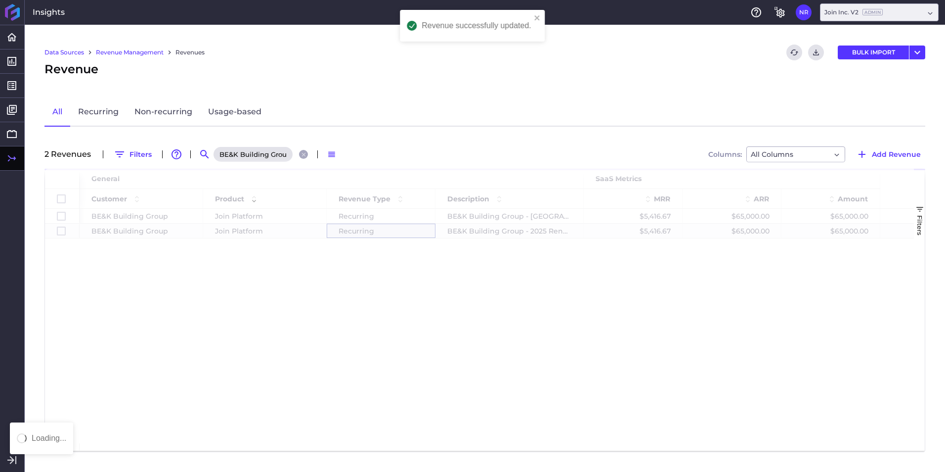
scroll to position [0, 0]
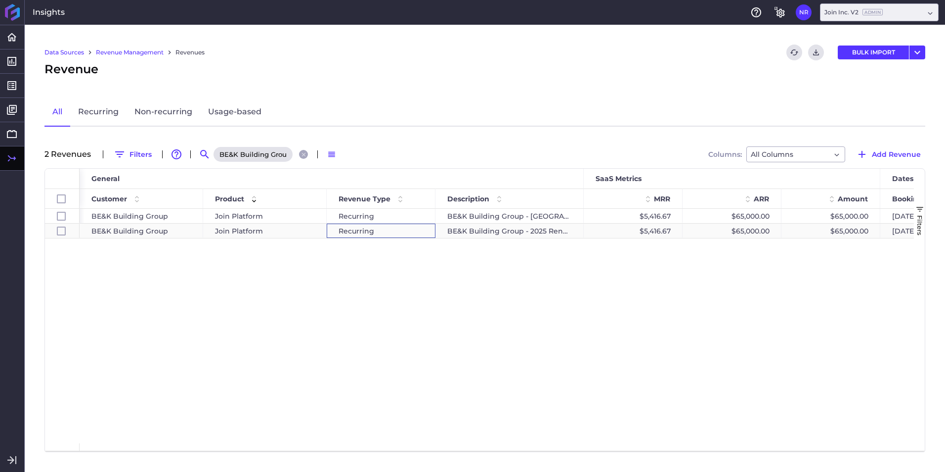
click at [383, 227] on div "Recurring" at bounding box center [381, 231] width 109 height 14
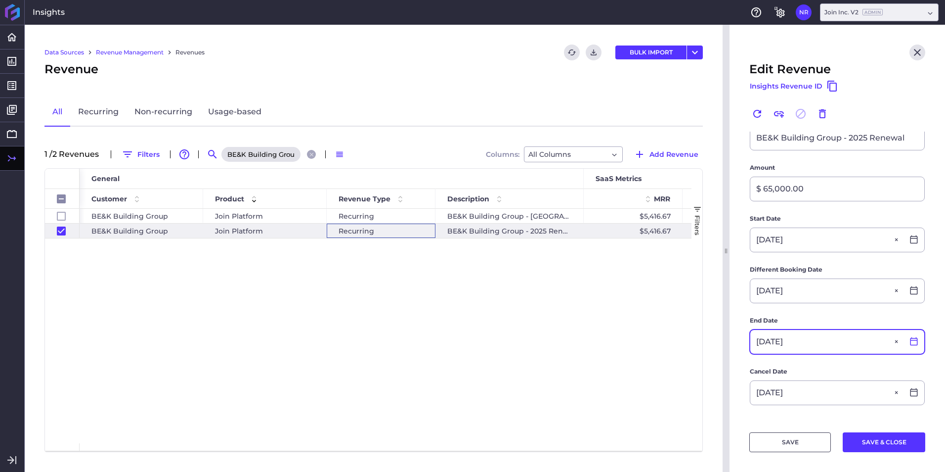
scroll to position [197, 0]
click at [910, 344] on icon at bounding box center [914, 340] width 9 height 9
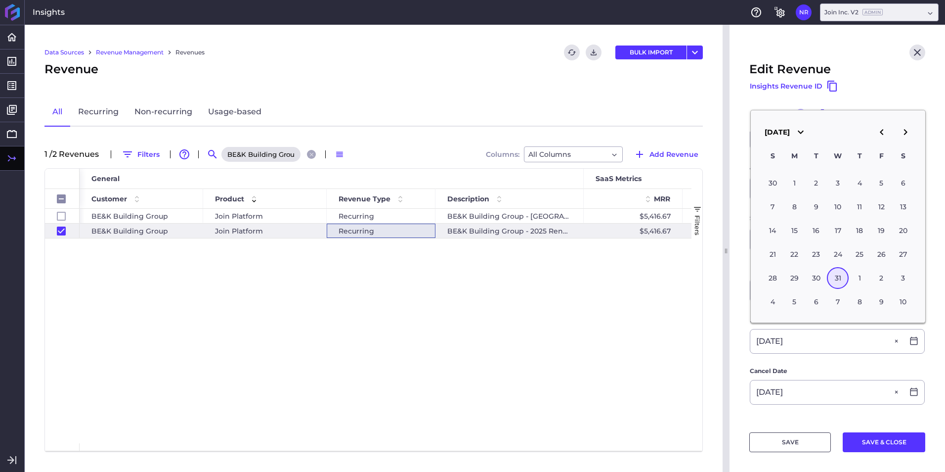
drag, startPoint x: 854, startPoint y: 277, endPoint x: 867, endPoint y: 308, distance: 33.0
click at [855, 277] on div "1" at bounding box center [860, 278] width 22 height 22
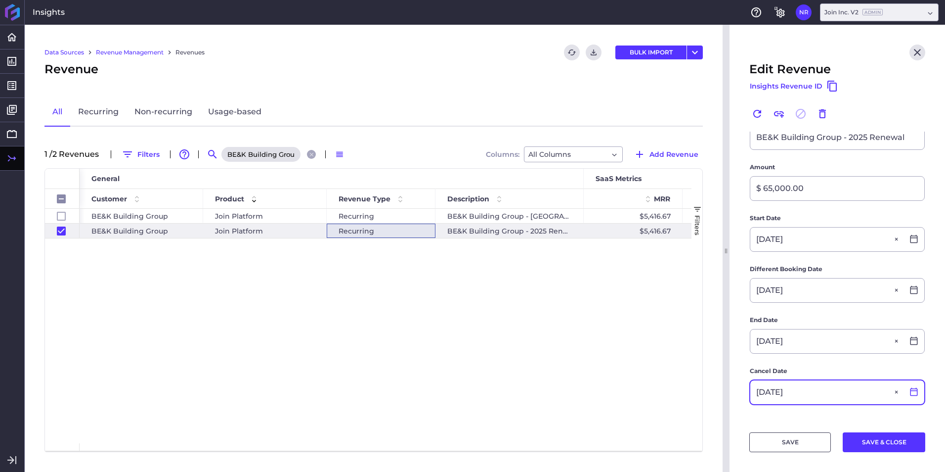
click at [910, 388] on icon at bounding box center [914, 391] width 9 height 9
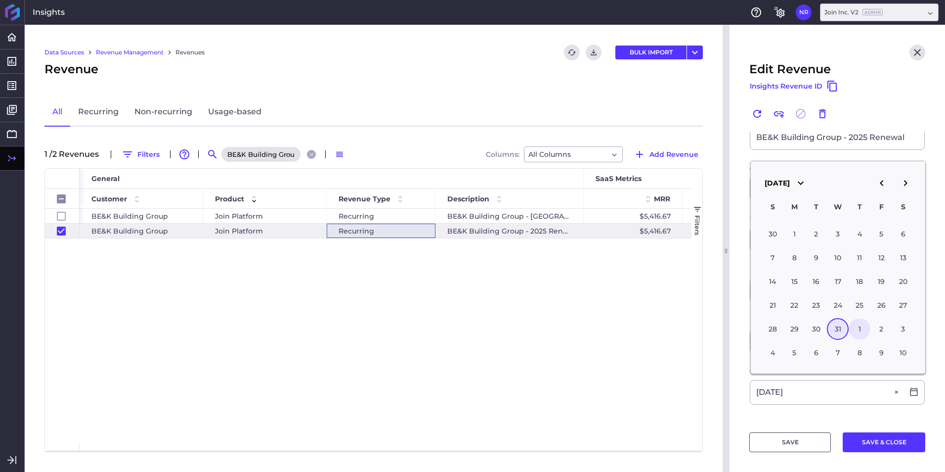
click at [856, 328] on div "1" at bounding box center [860, 329] width 22 height 22
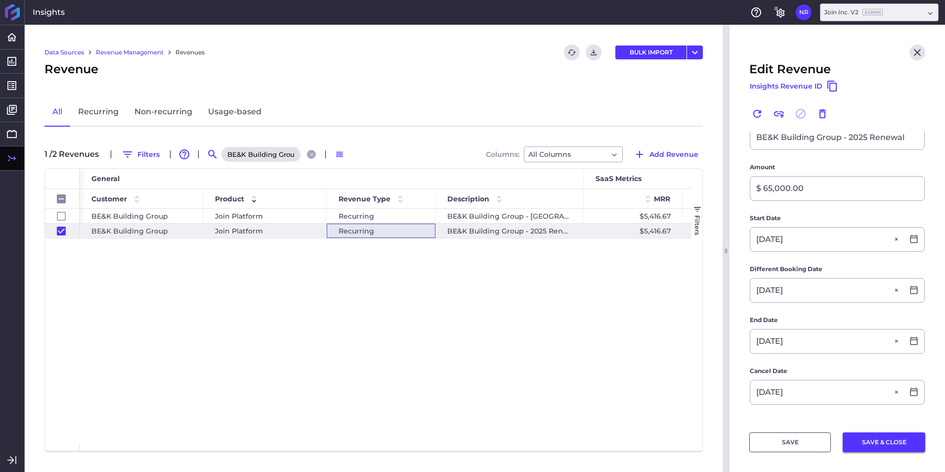
click at [858, 444] on button "SAVE & CLOSE" at bounding box center [884, 442] width 83 height 20
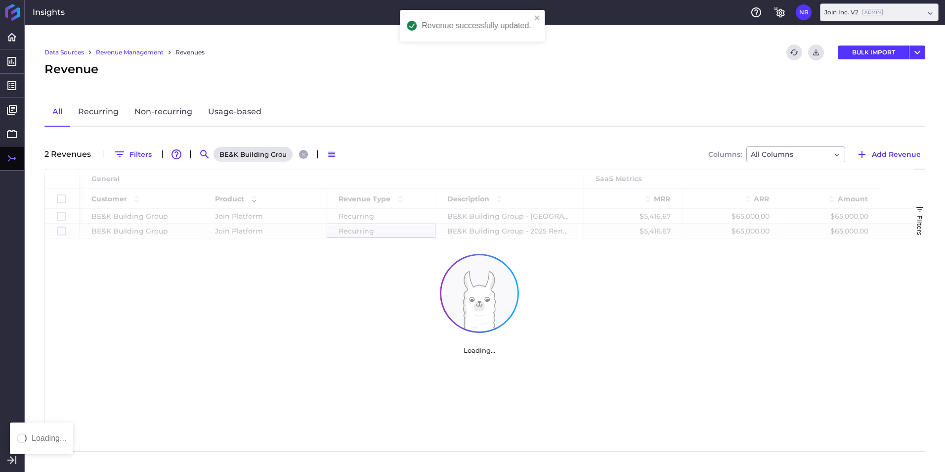
scroll to position [0, 0]
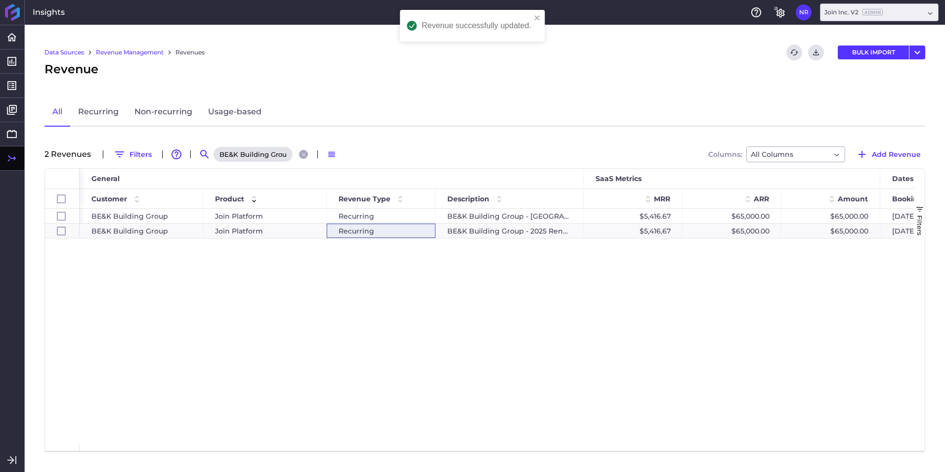
click at [302, 155] on icon "Close search" at bounding box center [304, 154] width 4 height 4
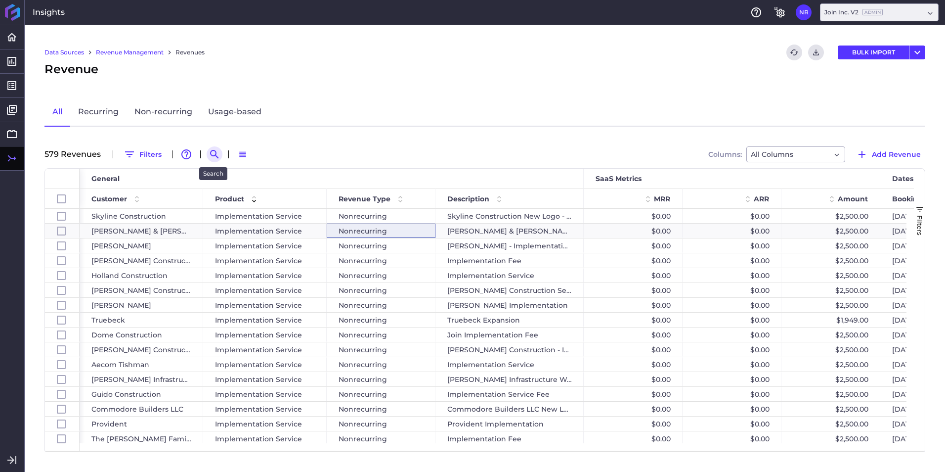
click at [207, 155] on button "Search by" at bounding box center [215, 154] width 16 height 16
click at [239, 158] on input at bounding box center [263, 154] width 79 height 15
paste input "[PERSON_NAME] - [STREET_ADDRESS][PERSON_NAME]"
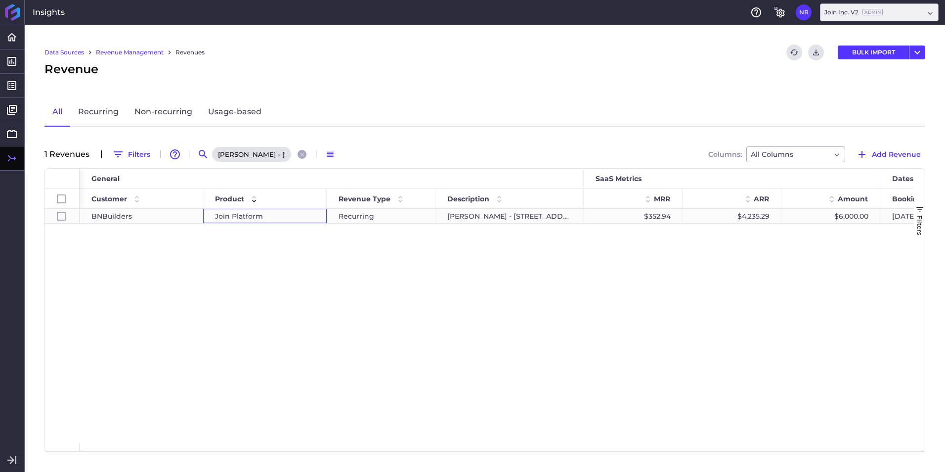
click at [240, 216] on span "Join Platform" at bounding box center [239, 216] width 48 height 14
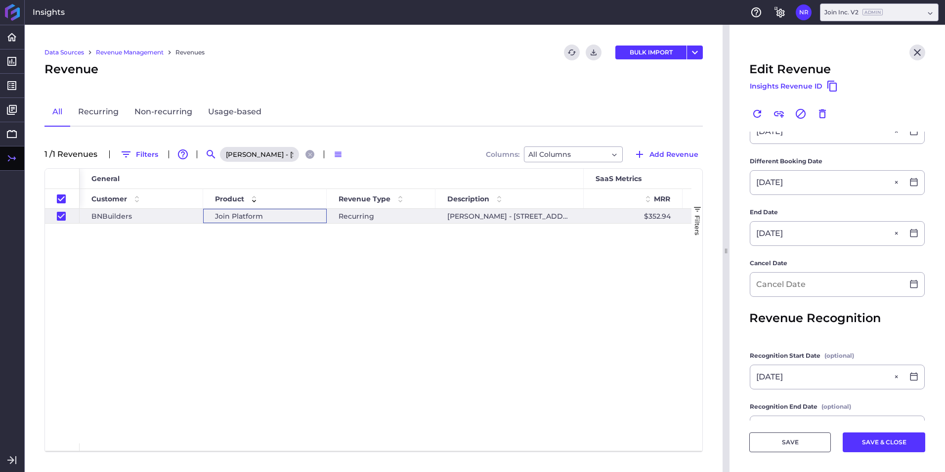
scroll to position [239, 0]
click at [811, 284] on input at bounding box center [827, 285] width 153 height 24
click at [863, 458] on footer "SAVE SAVE & CLOSE" at bounding box center [838, 445] width 216 height 51
click at [860, 440] on button "SAVE & CLOSE" at bounding box center [884, 442] width 83 height 20
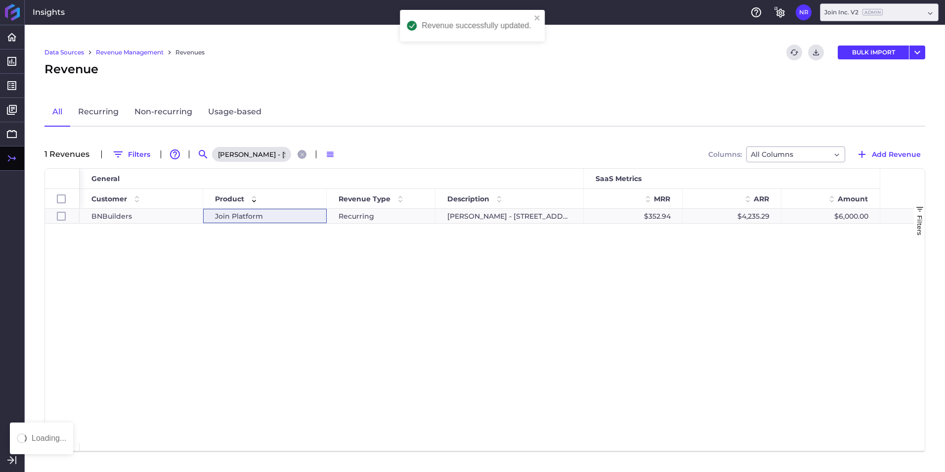
scroll to position [0, 0]
click at [58, 113] on link "All" at bounding box center [58, 112] width 26 height 29
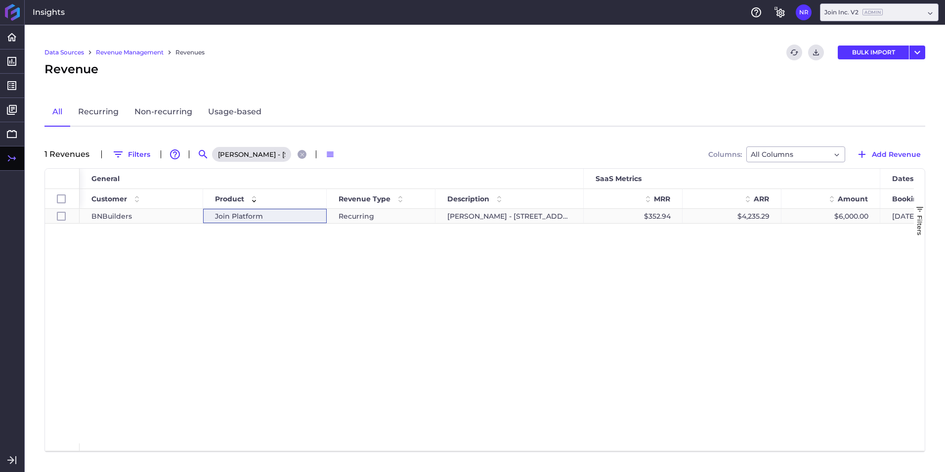
click at [249, 217] on span "Join Platform" at bounding box center [239, 216] width 48 height 14
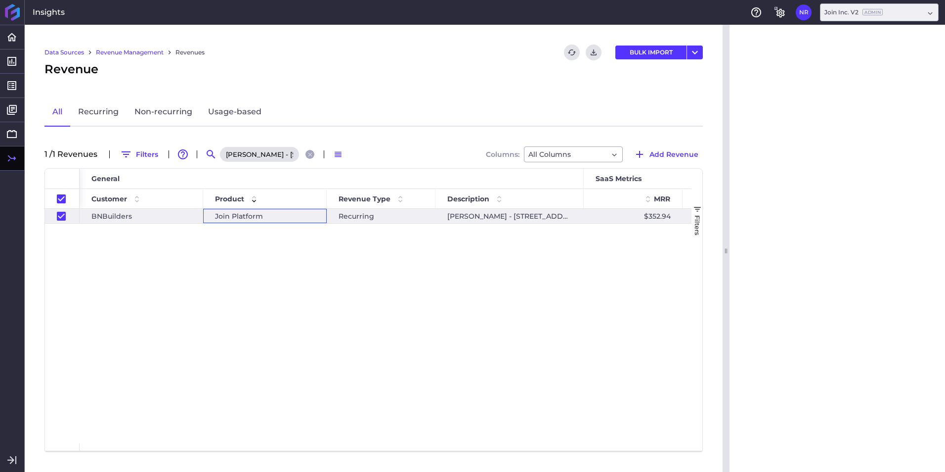
click at [249, 217] on span "Join Platform" at bounding box center [239, 216] width 48 height 14
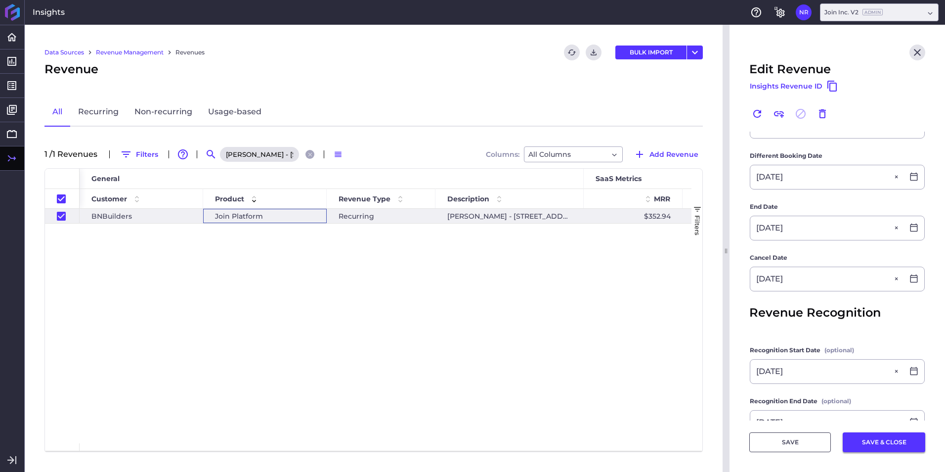
scroll to position [246, 0]
click at [881, 436] on button "SAVE & CLOSE" at bounding box center [884, 442] width 83 height 20
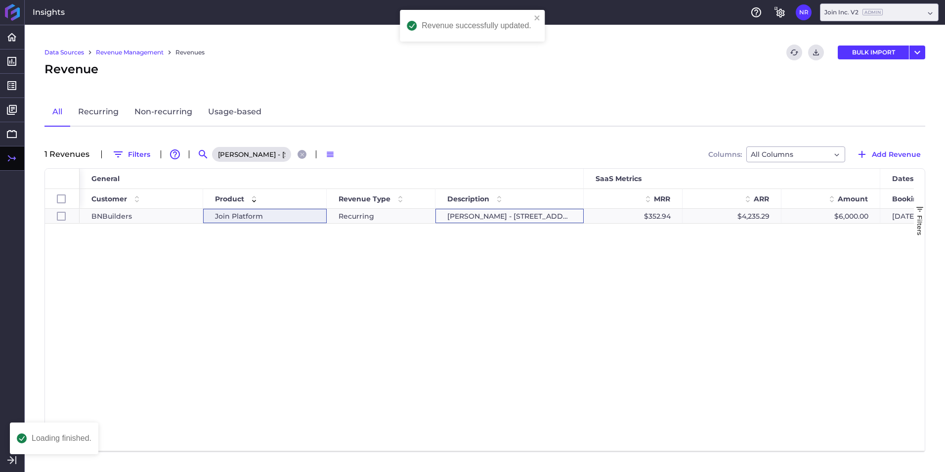
scroll to position [0, 0]
click at [576, 219] on div "[PERSON_NAME] - [STREET_ADDRESS][PERSON_NAME]" at bounding box center [510, 216] width 148 height 14
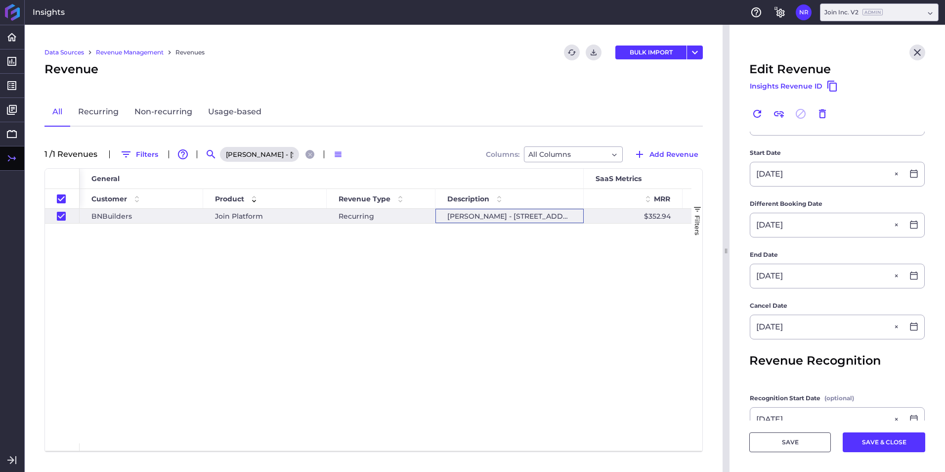
scroll to position [198, 0]
click at [859, 434] on button "SAVE & CLOSE" at bounding box center [884, 442] width 83 height 20
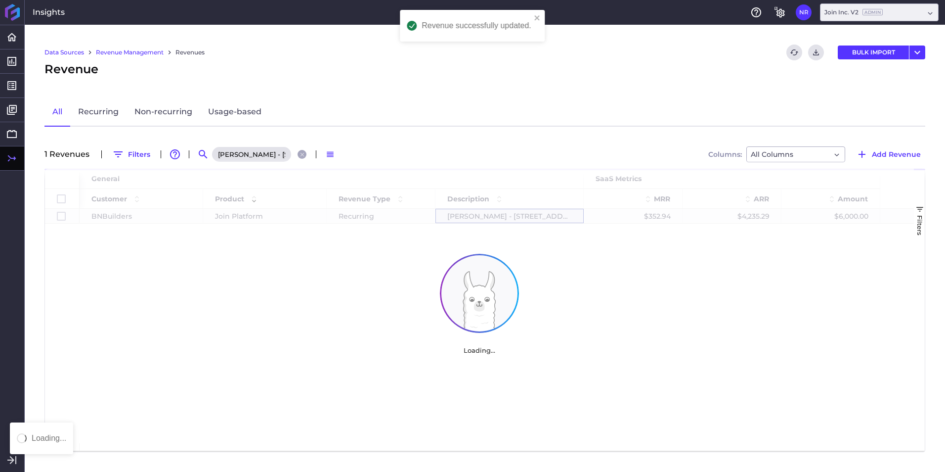
scroll to position [0, 0]
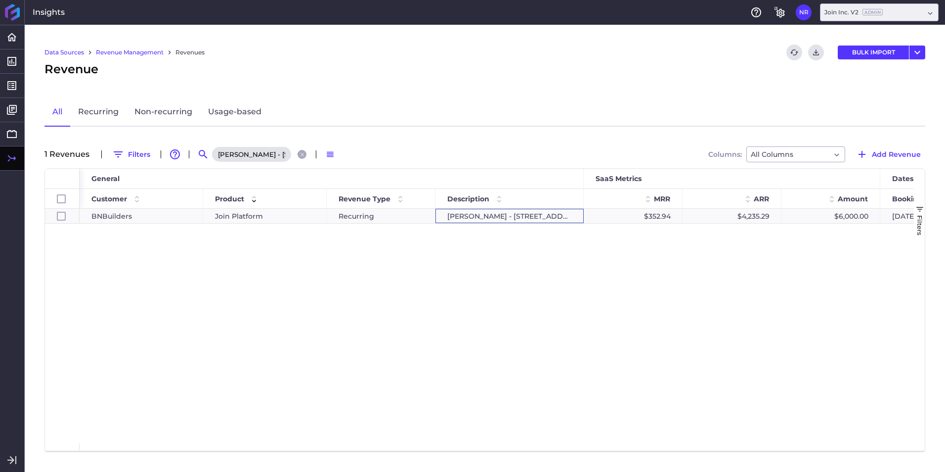
click at [301, 151] on icon "Close search" at bounding box center [302, 154] width 6 height 6
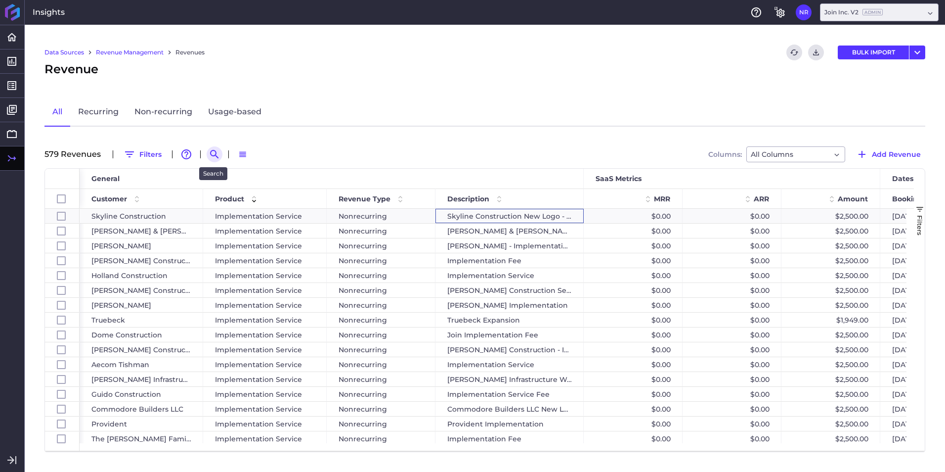
click at [209, 158] on icon "Search by" at bounding box center [215, 154] width 12 height 12
paste input "Batson Cook 2025 Renewal"
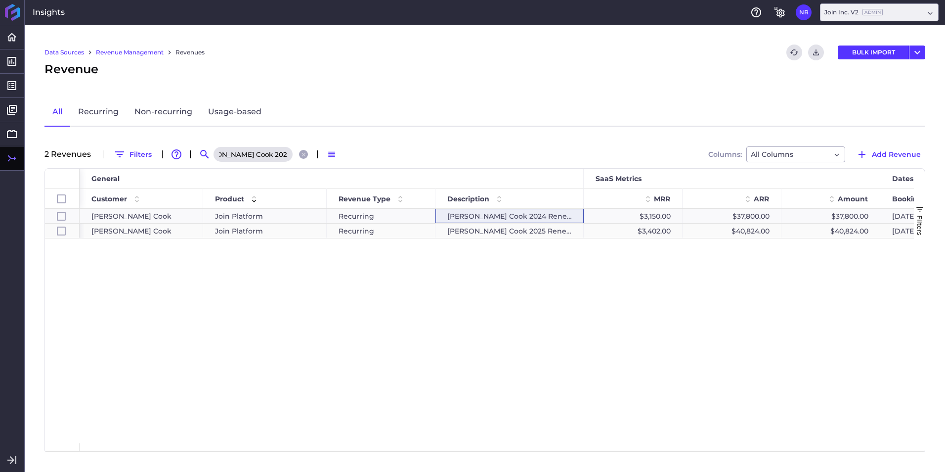
scroll to position [0, 0]
click at [466, 232] on div "Batson Cook 2025 Renewal" at bounding box center [510, 231] width 148 height 14
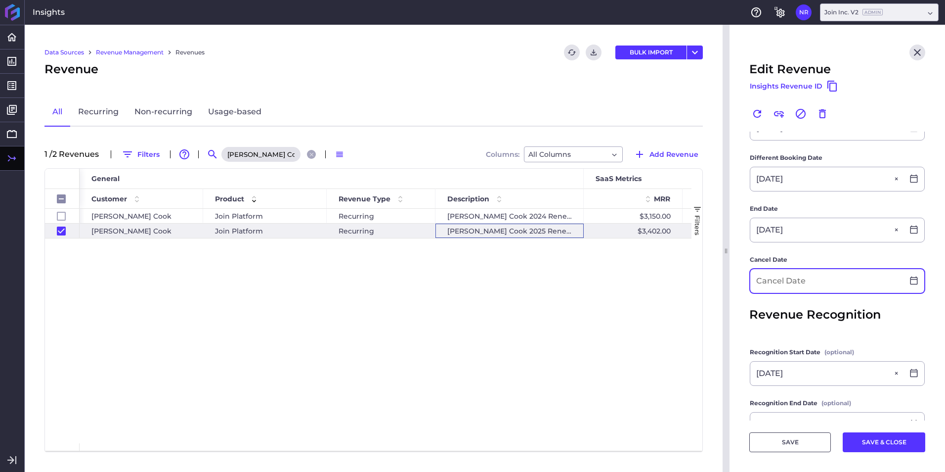
scroll to position [296, 0]
click at [821, 280] on input at bounding box center [827, 281] width 153 height 24
click at [886, 444] on button "SAVE & CLOSE" at bounding box center [884, 442] width 83 height 20
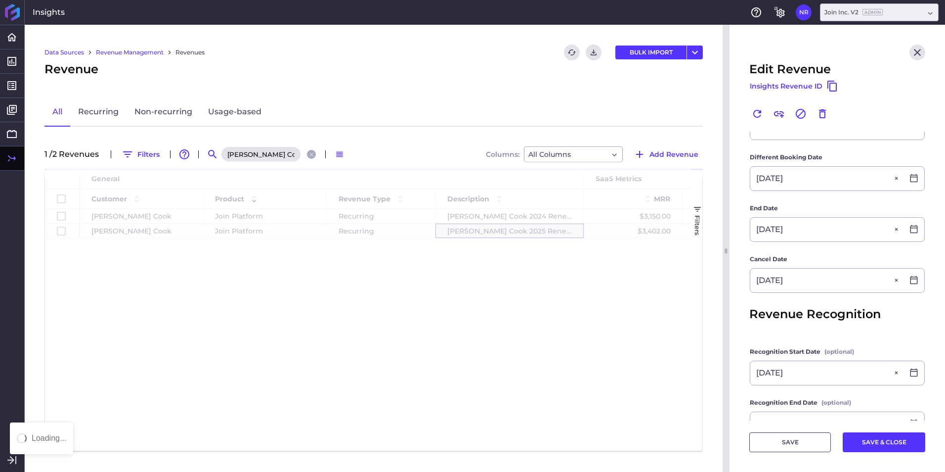
scroll to position [0, 0]
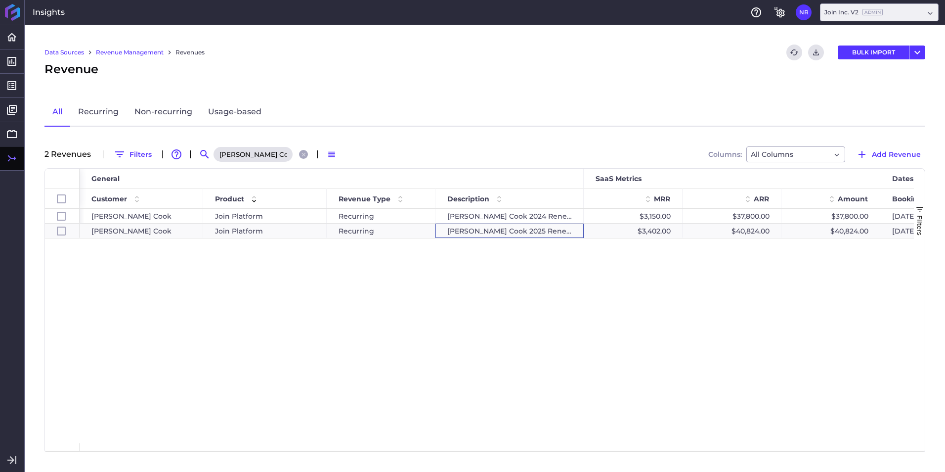
click at [306, 159] on div "Batson Cook 2025 Renewal" at bounding box center [262, 154] width 99 height 16
click at [304, 155] on icon "Close search" at bounding box center [304, 154] width 6 height 6
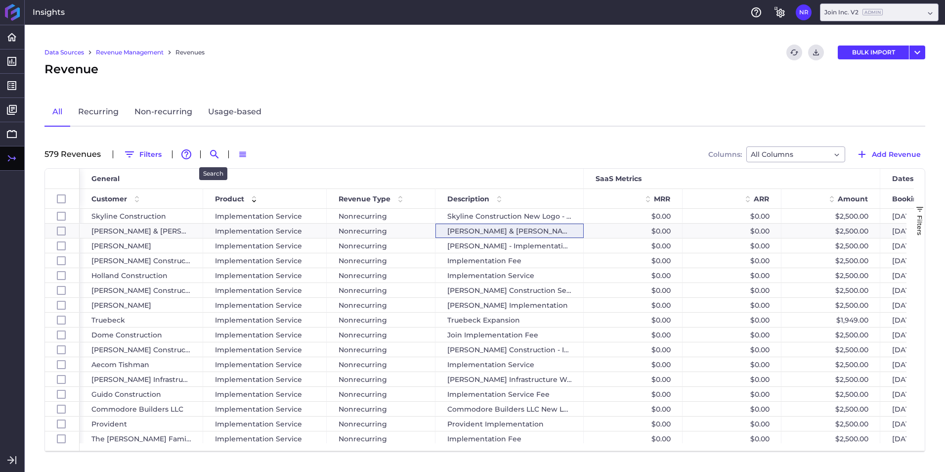
drag, startPoint x: 213, startPoint y: 149, endPoint x: 271, endPoint y: 145, distance: 58.5
click at [213, 148] on icon "Search by" at bounding box center [215, 154] width 12 height 12
click at [274, 152] on input at bounding box center [263, 154] width 79 height 15
paste input "IMC - Platform fee"
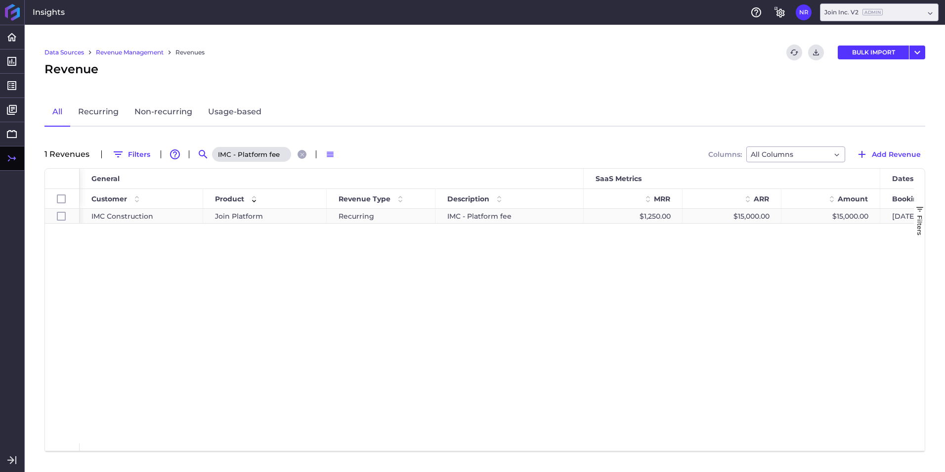
click at [171, 215] on div "IMC Construction" at bounding box center [141, 216] width 100 height 14
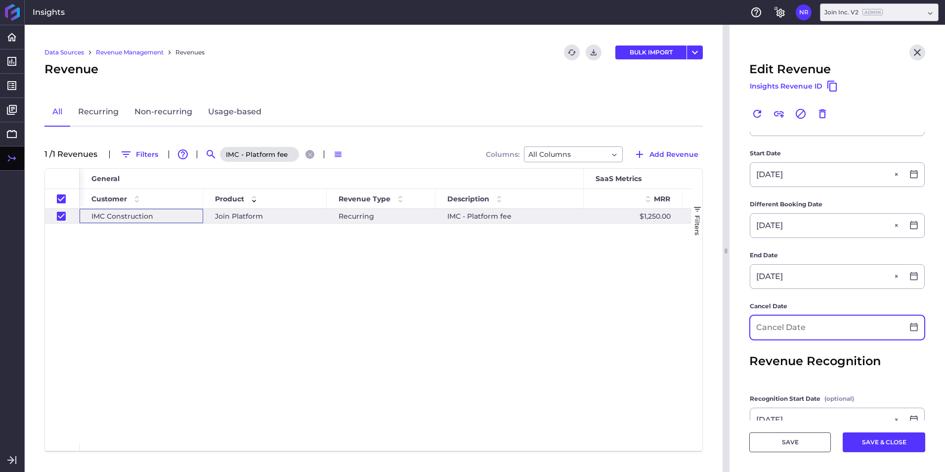
click at [833, 332] on input at bounding box center [827, 327] width 153 height 24
click at [895, 446] on button "SAVE & CLOSE" at bounding box center [884, 442] width 83 height 20
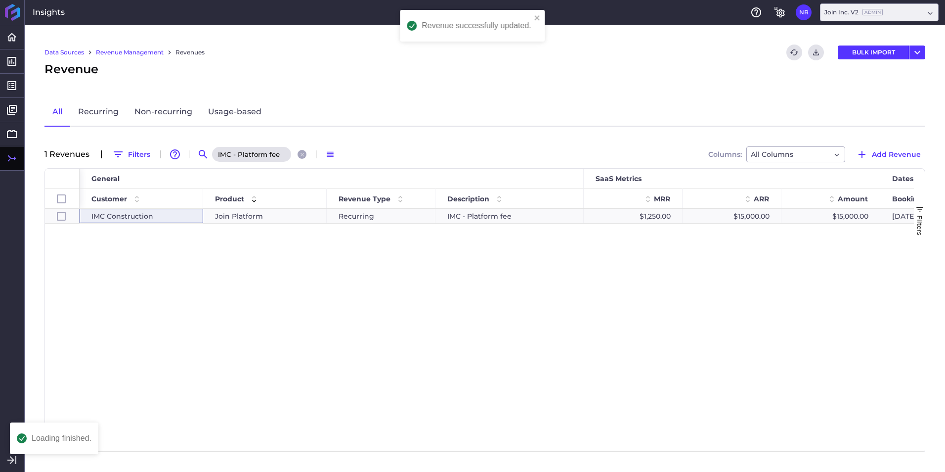
scroll to position [0, 0]
click at [299, 153] on icon "Close search" at bounding box center [302, 154] width 6 height 6
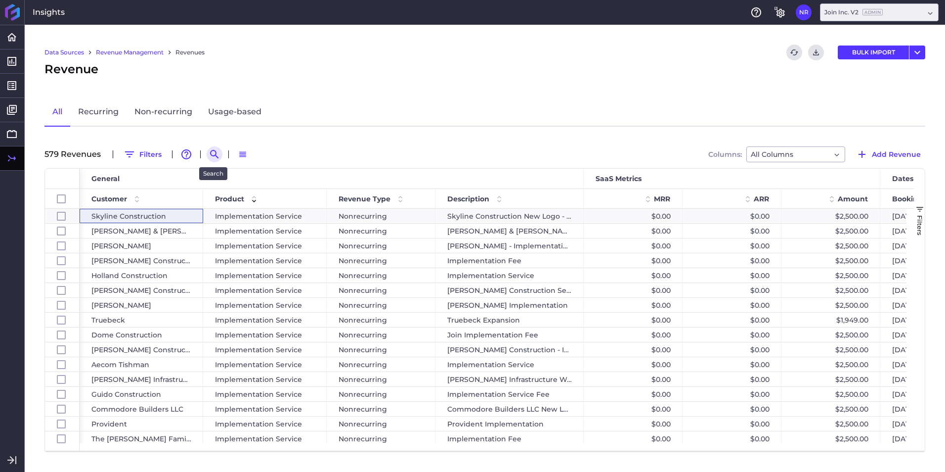
click at [214, 151] on icon "Search by" at bounding box center [214, 154] width 8 height 8
click at [246, 153] on input at bounding box center [263, 154] width 79 height 15
paste input "Okland - TSMC F21 Main Office"
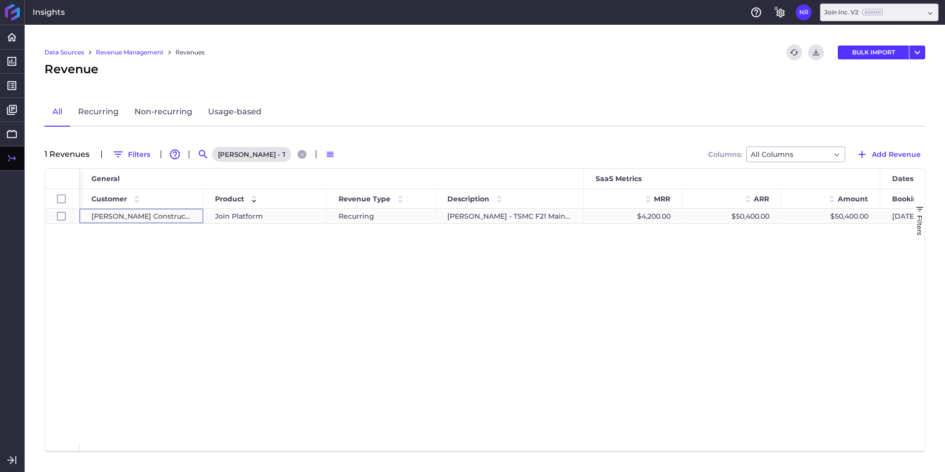
click at [194, 214] on div "Okland Construction" at bounding box center [142, 216] width 124 height 14
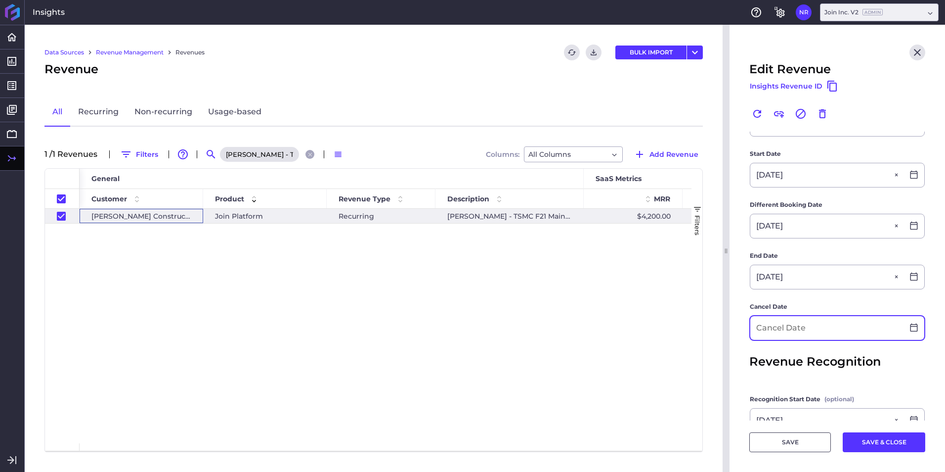
scroll to position [197, 0]
drag, startPoint x: 769, startPoint y: 329, endPoint x: 771, endPoint y: 323, distance: 6.4
click at [766, 328] on input at bounding box center [827, 327] width 153 height 24
click at [889, 448] on button "SAVE & CLOSE" at bounding box center [884, 442] width 83 height 20
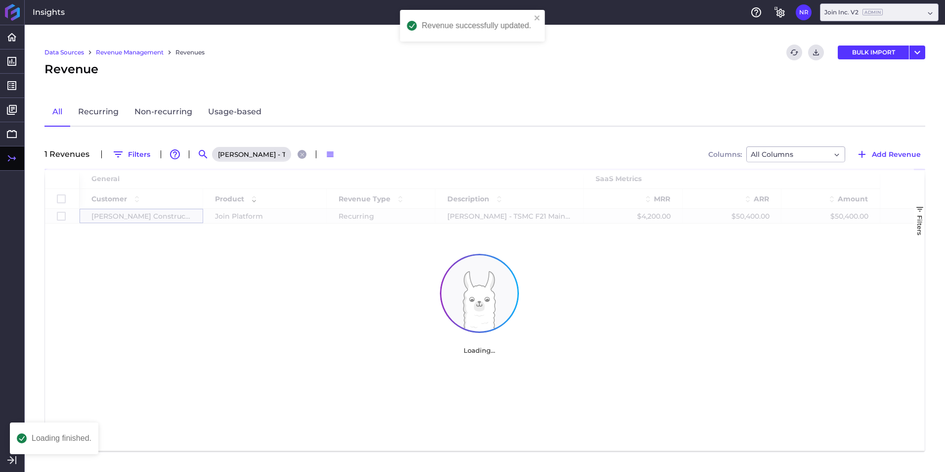
scroll to position [0, 0]
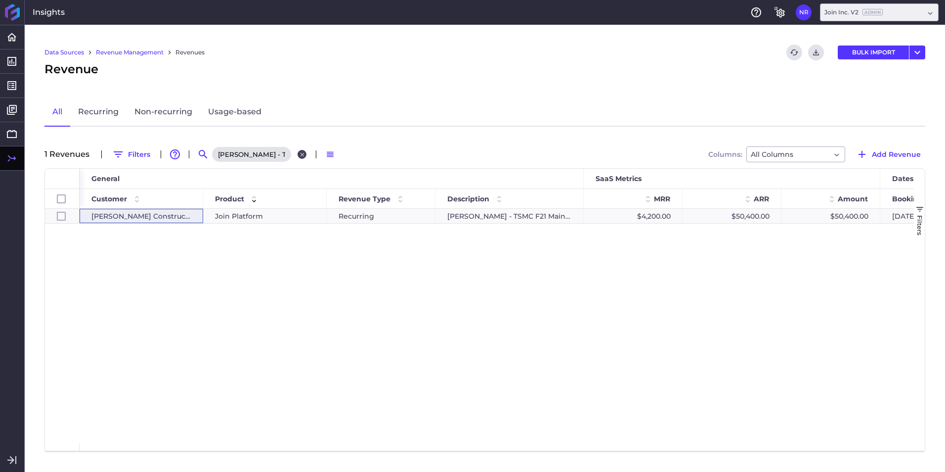
click at [303, 152] on icon "Close search" at bounding box center [302, 154] width 6 height 6
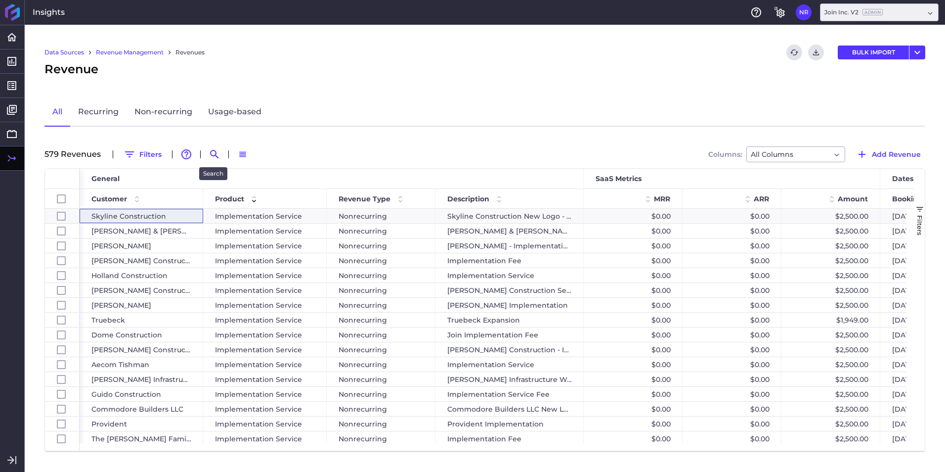
drag, startPoint x: 219, startPoint y: 154, endPoint x: 225, endPoint y: 153, distance: 6.1
click at [224, 153] on div "579 Revenue s Filters Advanced table features Search Switch to Default Density …" at bounding box center [485, 154] width 881 height 16
drag, startPoint x: 217, startPoint y: 150, endPoint x: 247, endPoint y: 151, distance: 30.2
click at [217, 150] on icon "Search by" at bounding box center [215, 154] width 12 height 12
click at [261, 151] on input at bounding box center [263, 154] width 79 height 15
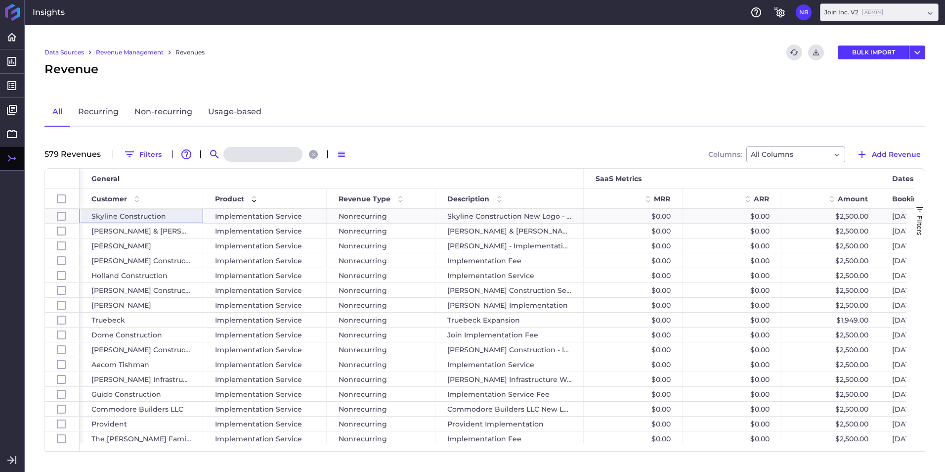
paste input "Forma Construction - 2025 Renewal"
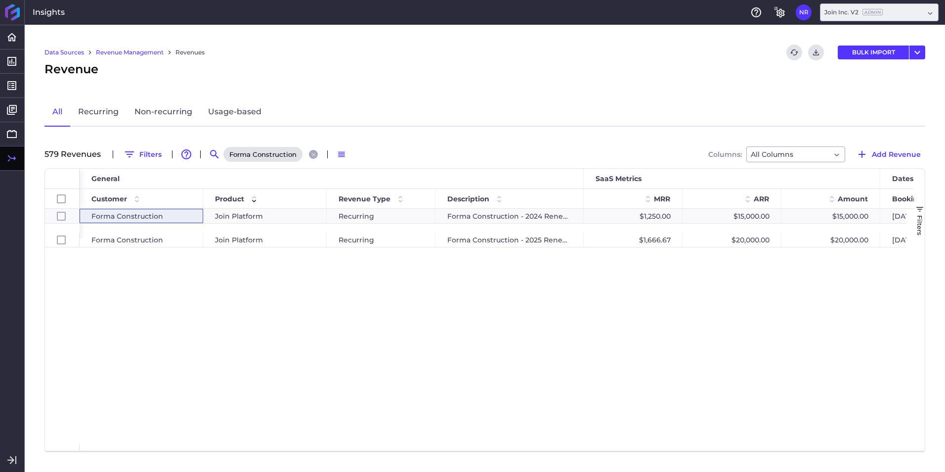
scroll to position [0, 52]
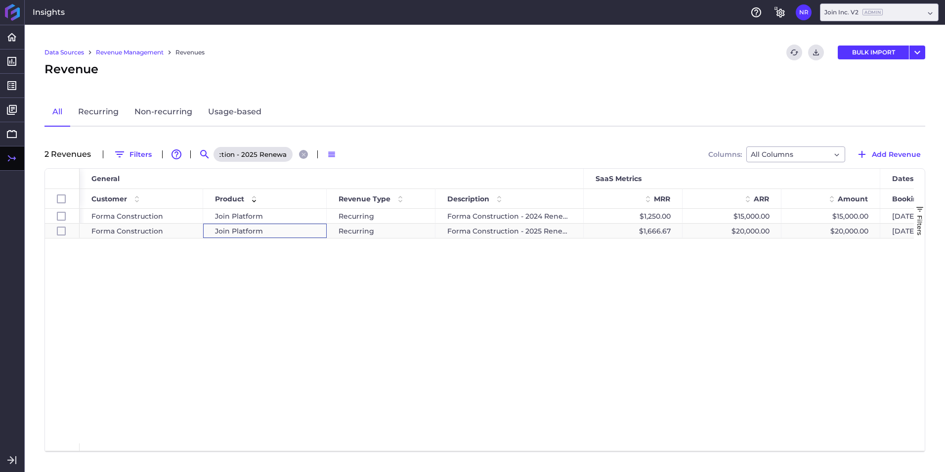
click at [235, 236] on span "Join Platform" at bounding box center [239, 231] width 48 height 14
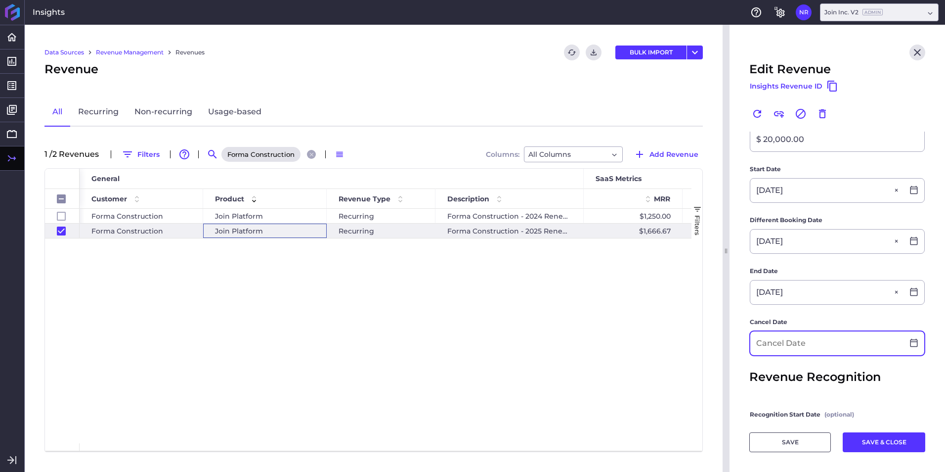
scroll to position [234, 0]
click at [827, 343] on input at bounding box center [827, 343] width 153 height 24
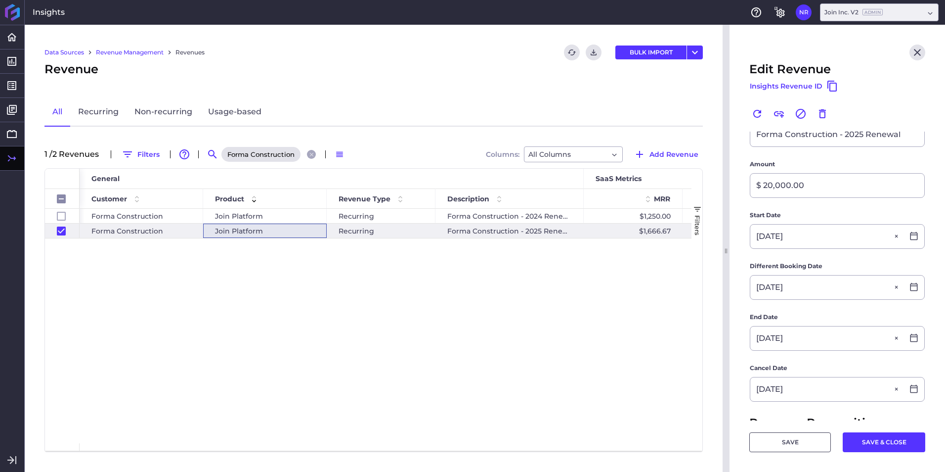
scroll to position [187, 0]
click at [874, 442] on button "SAVE & CLOSE" at bounding box center [884, 442] width 83 height 20
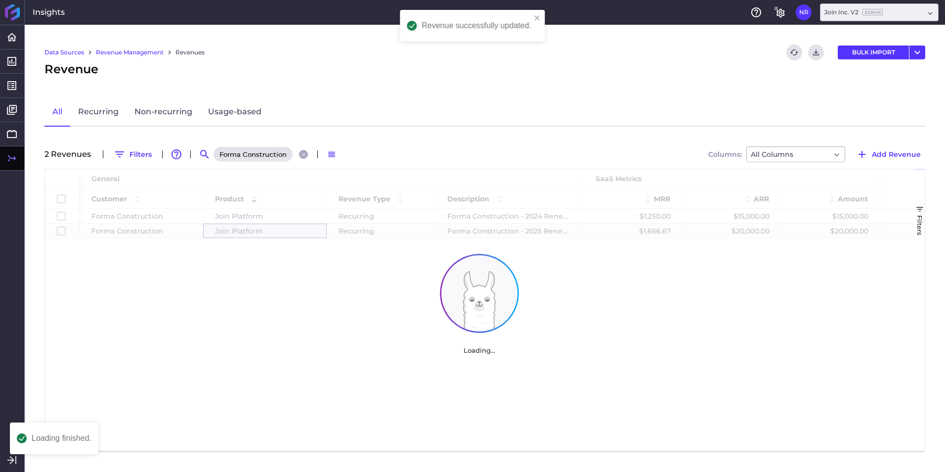
scroll to position [0, 0]
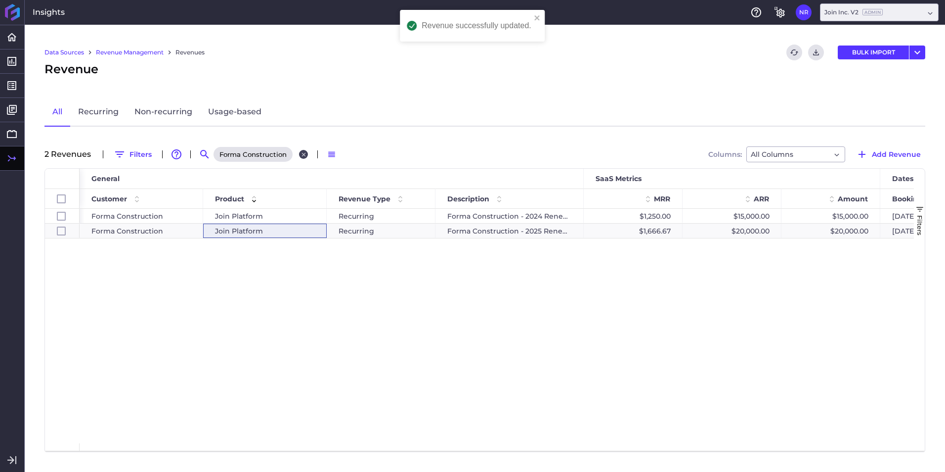
click at [303, 155] on icon "Close search" at bounding box center [304, 154] width 4 height 4
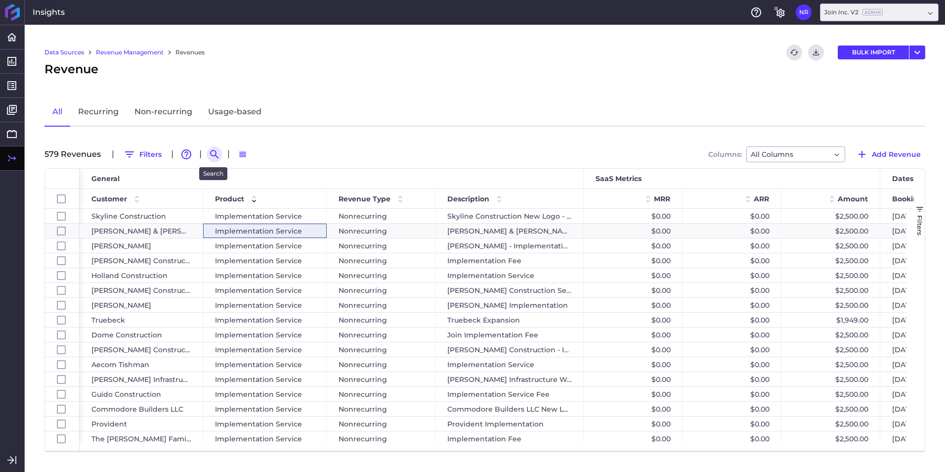
click at [213, 153] on icon "Search by" at bounding box center [215, 154] width 12 height 12
click at [264, 156] on input at bounding box center [263, 154] width 79 height 15
paste input "Rudolph and Sletten - Cedars -Sinai New West Tower"
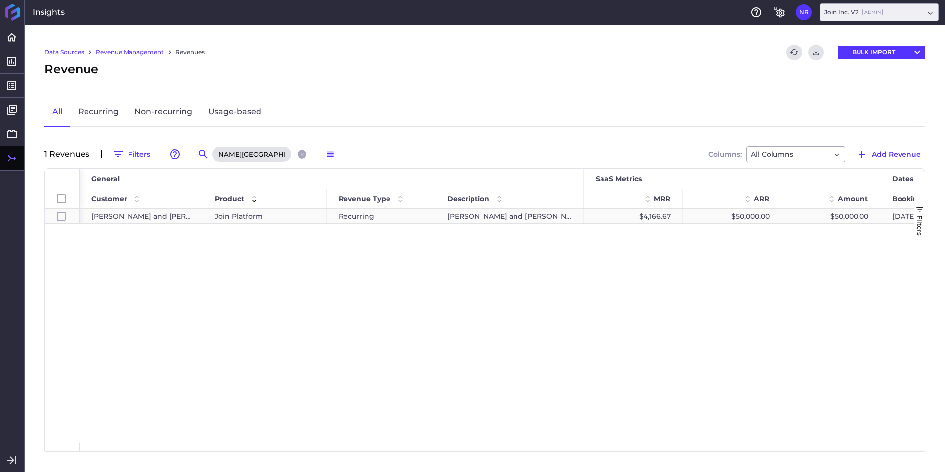
click at [257, 220] on span "Join Platform" at bounding box center [239, 216] width 48 height 14
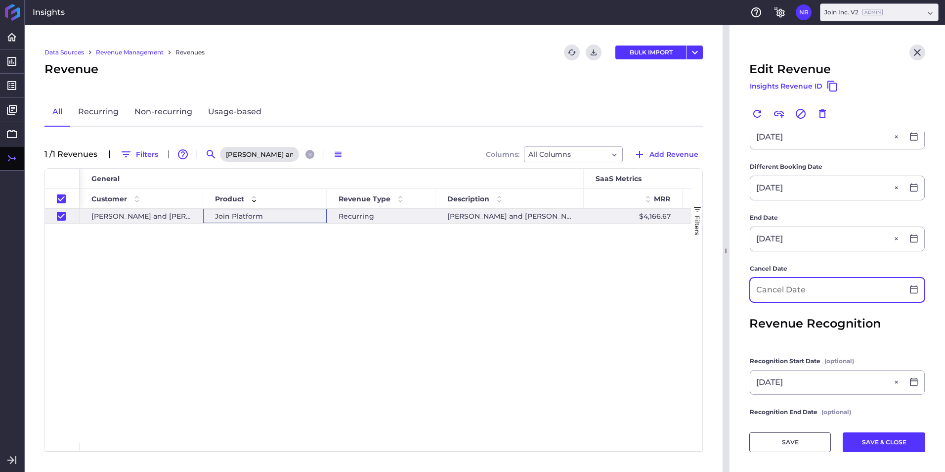
scroll to position [247, 0]
click at [887, 280] on input at bounding box center [827, 289] width 153 height 24
click at [873, 445] on button "SAVE & CLOSE" at bounding box center [884, 442] width 83 height 20
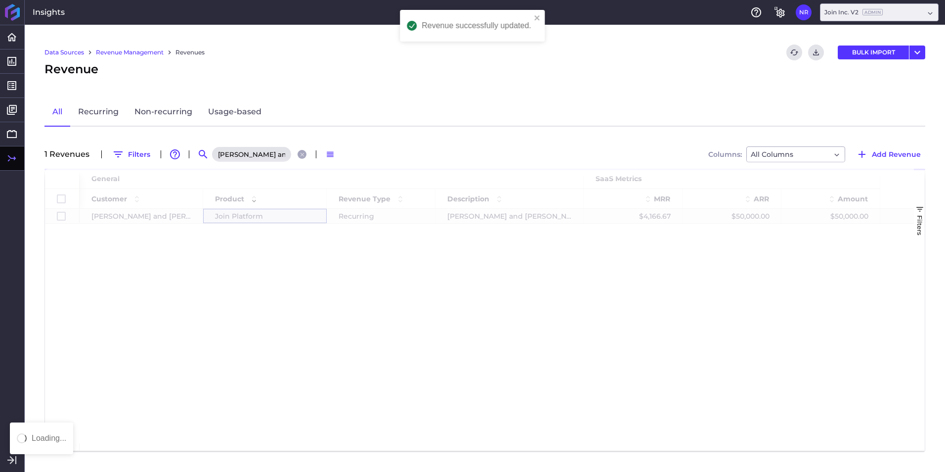
scroll to position [0, 0]
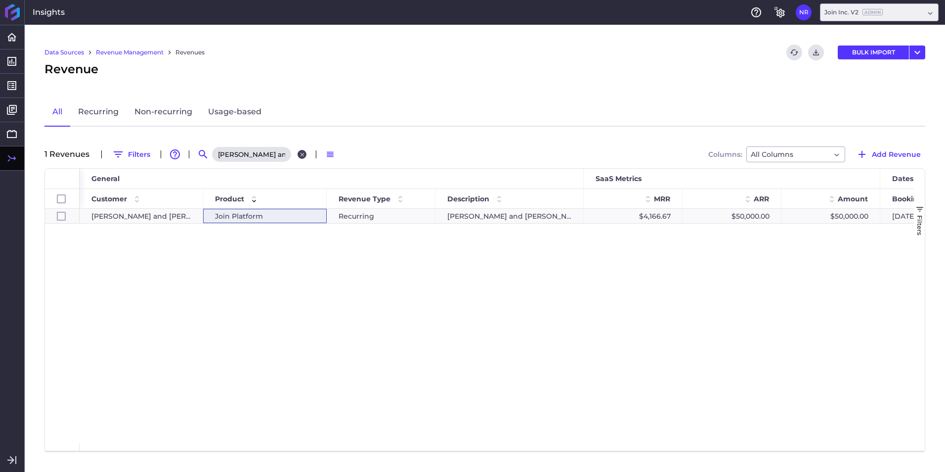
click at [301, 157] on icon "Close search" at bounding box center [302, 154] width 6 height 6
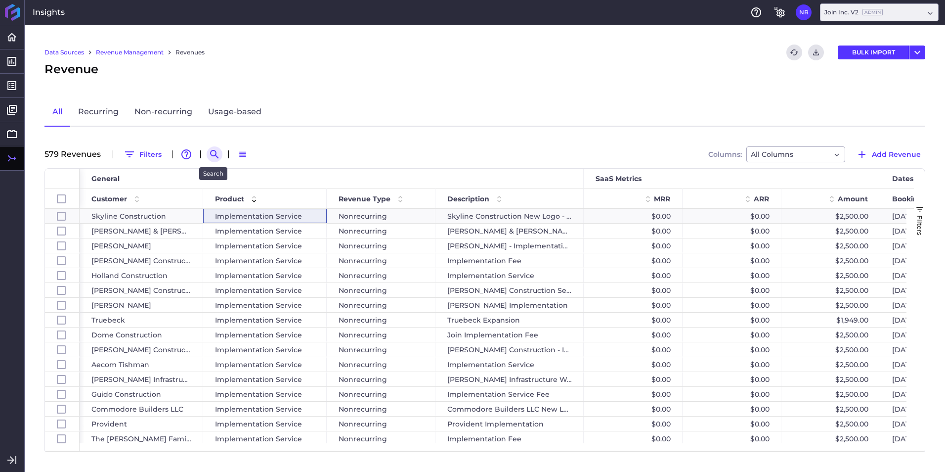
click at [210, 157] on icon "Search by" at bounding box center [215, 154] width 12 height 12
paste input "Prime - Platform fee"
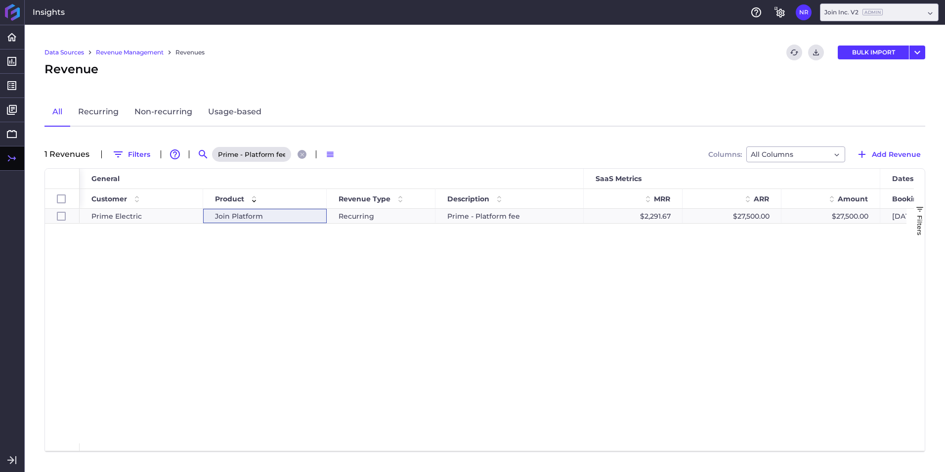
scroll to position [0, 0]
click at [262, 214] on span "Join Platform" at bounding box center [239, 216] width 48 height 14
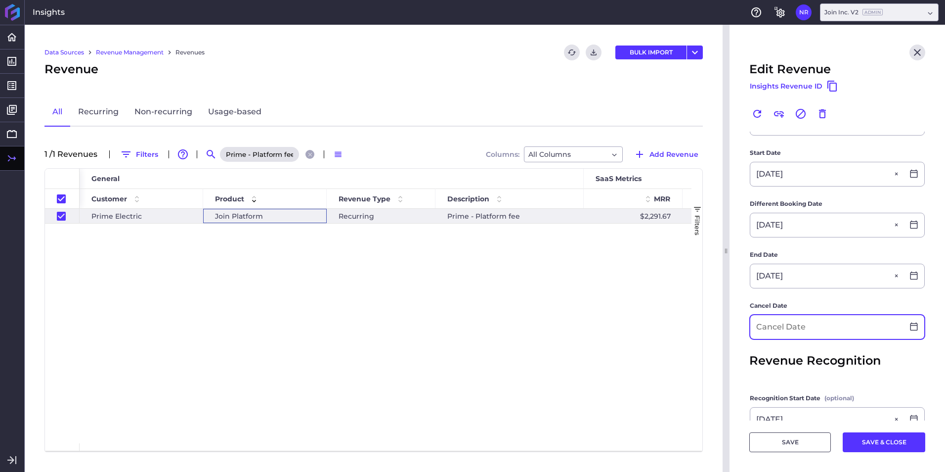
scroll to position [198, 0]
click at [844, 320] on input at bounding box center [827, 327] width 153 height 24
click at [857, 442] on button "SAVE & CLOSE" at bounding box center [884, 442] width 83 height 20
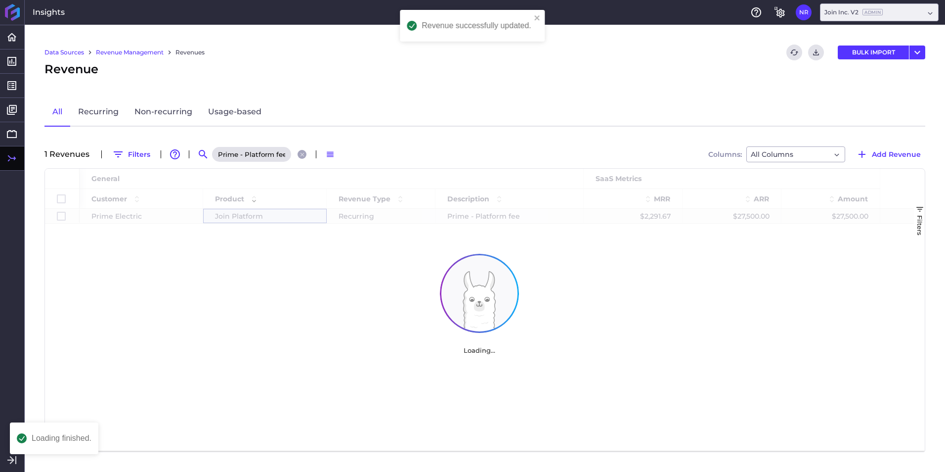
scroll to position [0, 0]
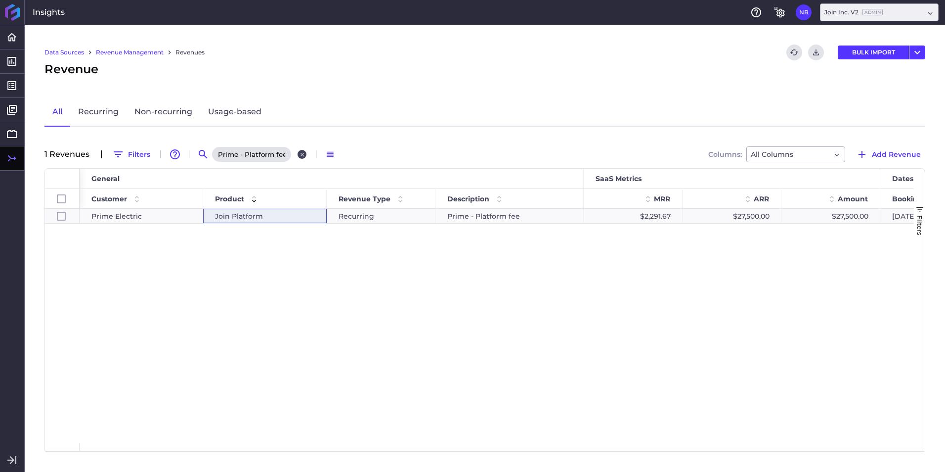
click at [299, 156] on icon "Close search" at bounding box center [302, 154] width 6 height 6
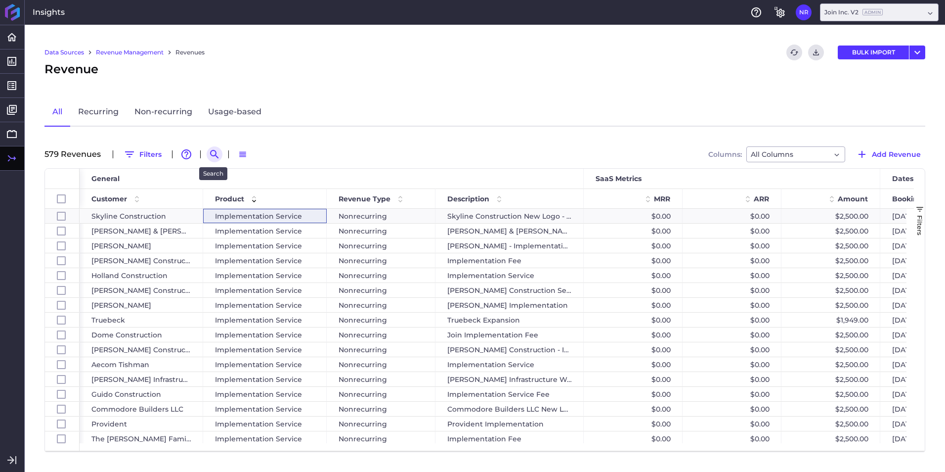
click at [212, 152] on icon "Search by" at bounding box center [215, 154] width 12 height 12
click at [239, 154] on input at bounding box center [263, 154] width 79 height 15
paste input "Sellen 2025 Renewal"
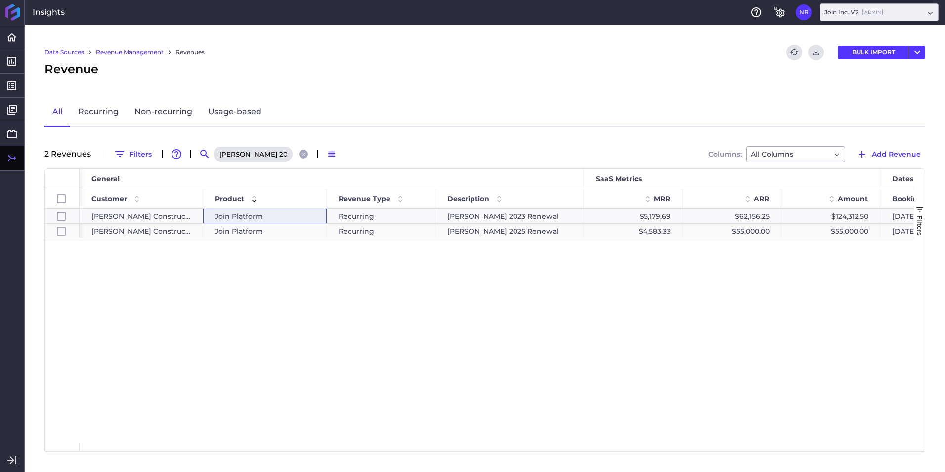
click at [297, 230] on div "Join Platform" at bounding box center [265, 231] width 100 height 14
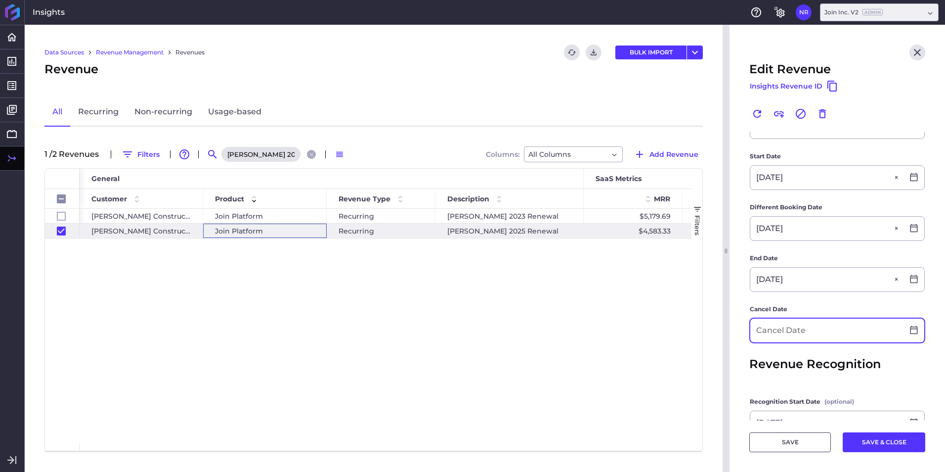
scroll to position [247, 0]
click at [824, 324] on input at bounding box center [827, 330] width 153 height 24
click at [885, 446] on button "SAVE & CLOSE" at bounding box center [884, 442] width 83 height 20
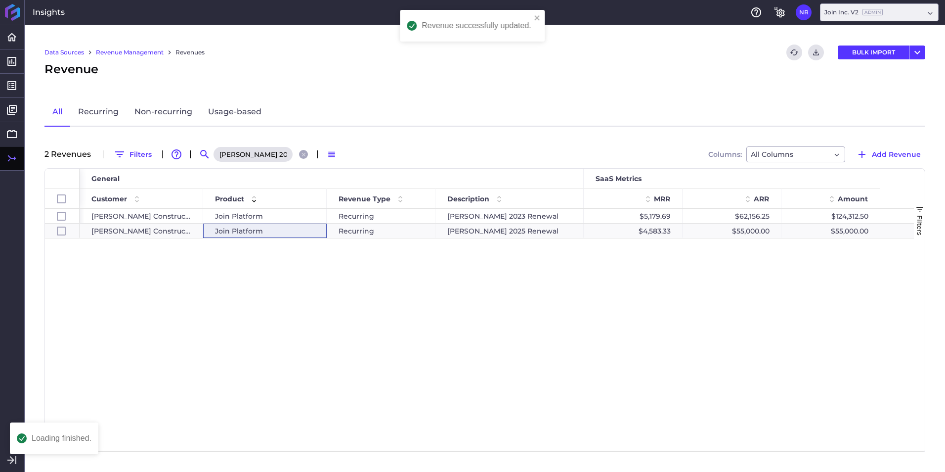
scroll to position [0, 0]
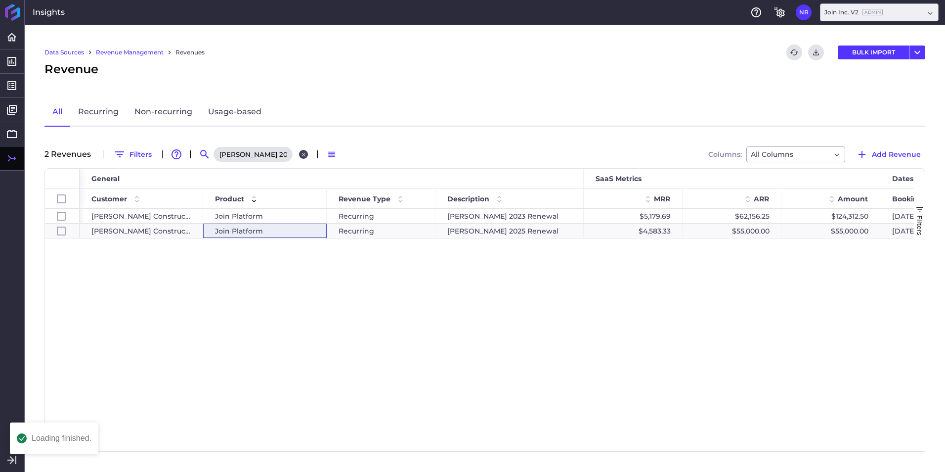
click at [299, 151] on button "Close search" at bounding box center [303, 154] width 9 height 9
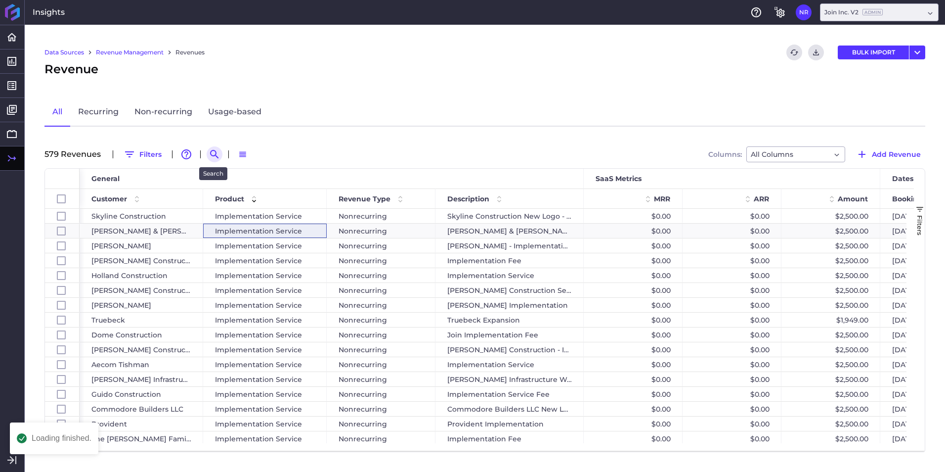
click at [219, 154] on icon "Search by" at bounding box center [215, 154] width 12 height 12
paste input "Shawmut Design and Construction Enterprise New Logo"
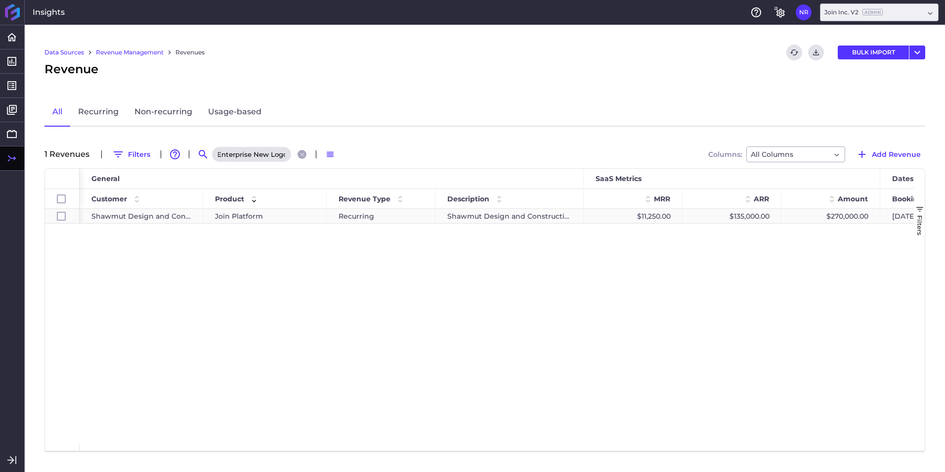
scroll to position [0, 0]
click at [416, 218] on div "Recurring" at bounding box center [381, 216] width 109 height 14
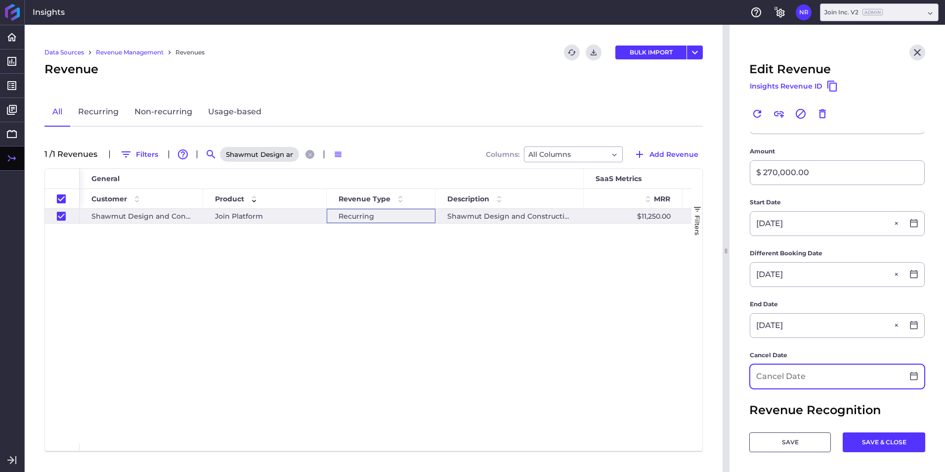
click at [810, 382] on input at bounding box center [827, 376] width 153 height 24
click at [862, 448] on button "SAVE & CLOSE" at bounding box center [884, 442] width 83 height 20
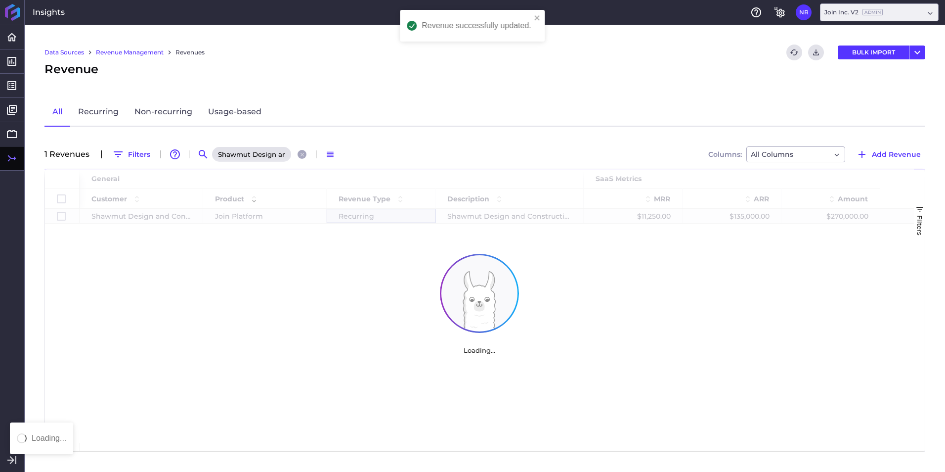
scroll to position [0, 0]
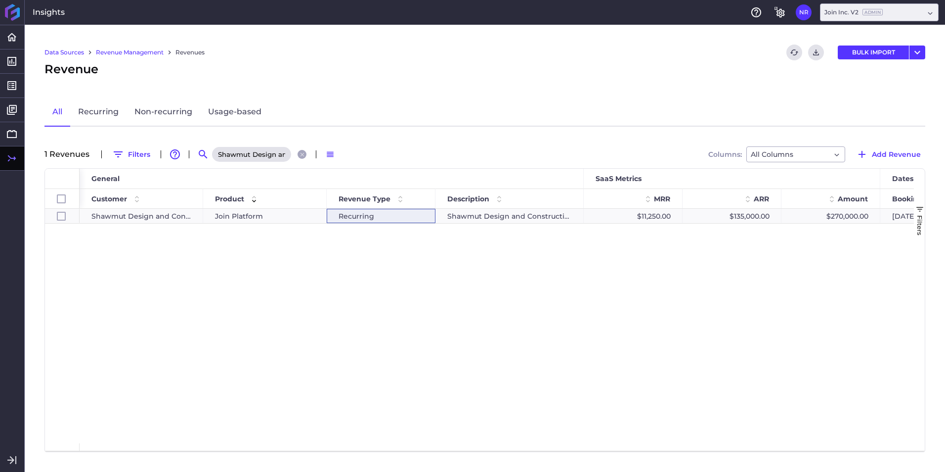
click at [305, 152] on button "Close search" at bounding box center [302, 154] width 9 height 9
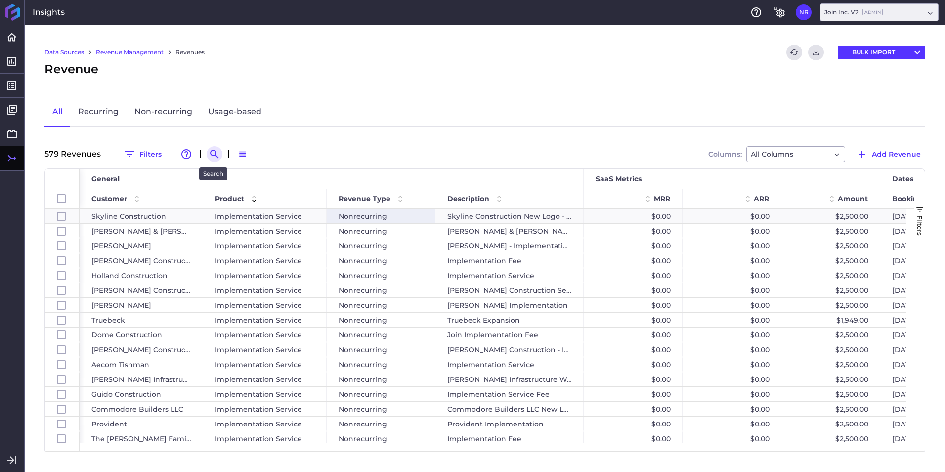
click at [213, 148] on button "Search by" at bounding box center [215, 154] width 16 height 16
click at [239, 153] on input at bounding box center [263, 154] width 79 height 15
paste input "DPR - Sutter Health Modesto"
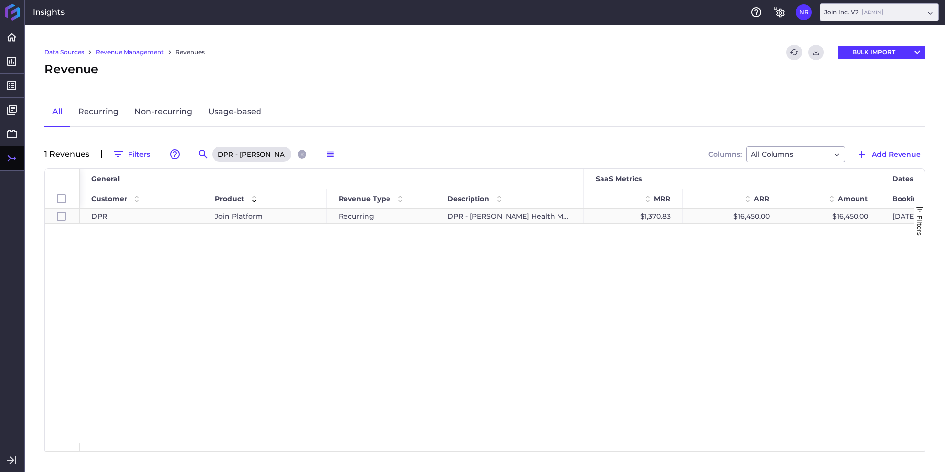
click at [339, 212] on div "Recurring" at bounding box center [381, 216] width 109 height 14
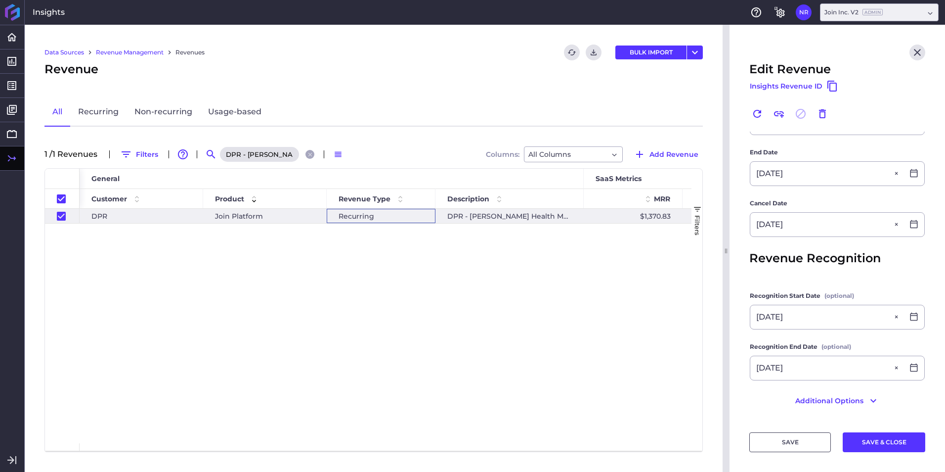
scroll to position [301, 0]
click at [880, 446] on button "SAVE & CLOSE" at bounding box center [884, 442] width 83 height 20
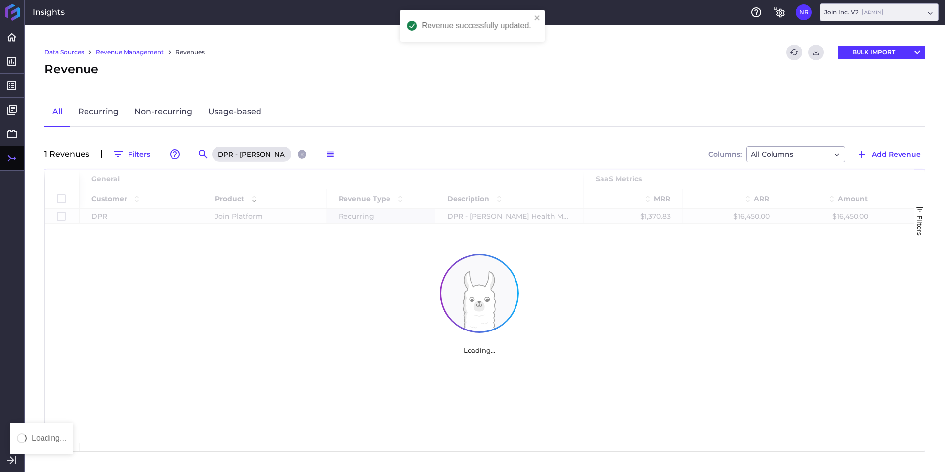
scroll to position [0, 0]
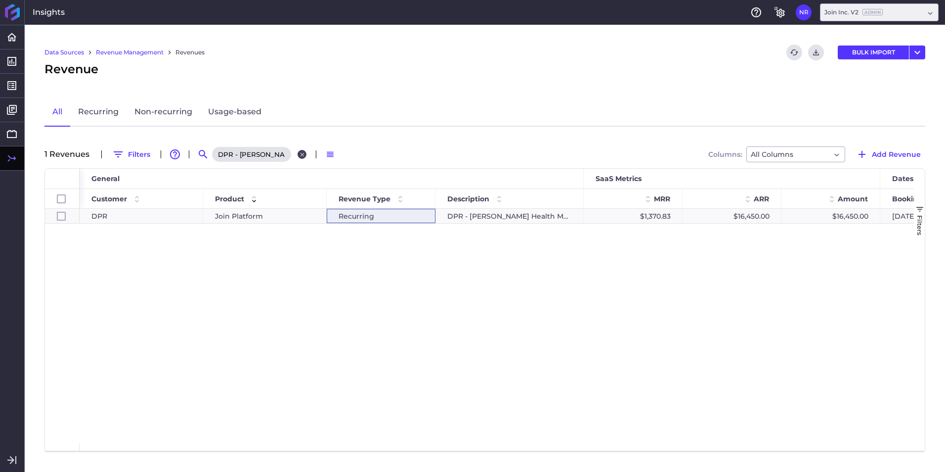
click at [301, 153] on icon "Close search" at bounding box center [302, 154] width 4 height 4
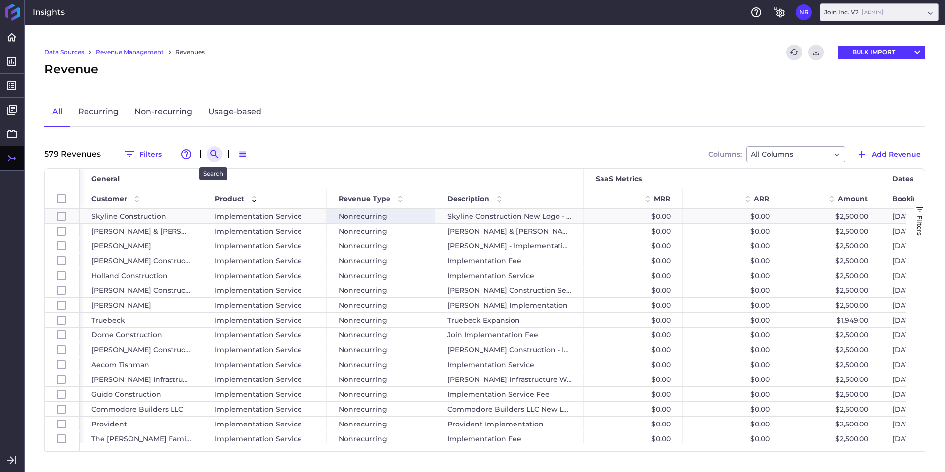
click at [207, 157] on button "Search by" at bounding box center [215, 154] width 16 height 16
paste input "DPR - MSM NARB"
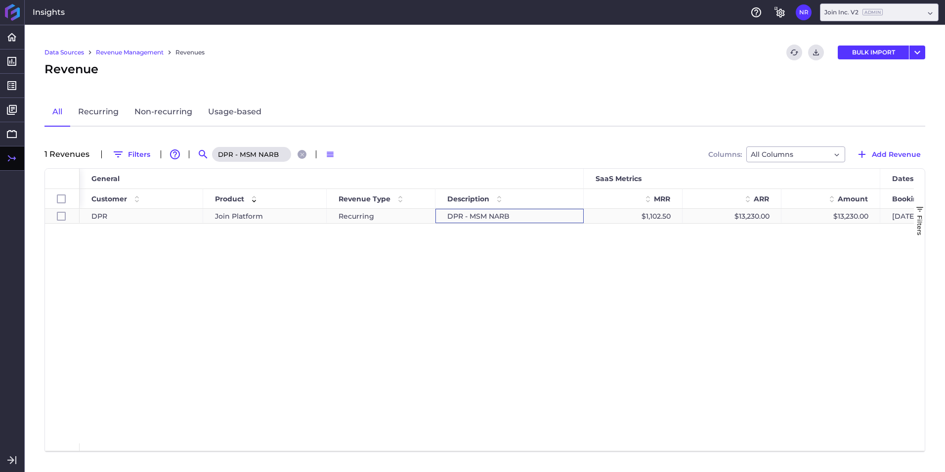
click at [483, 220] on div "DPR - MSM NARB" at bounding box center [510, 216] width 148 height 14
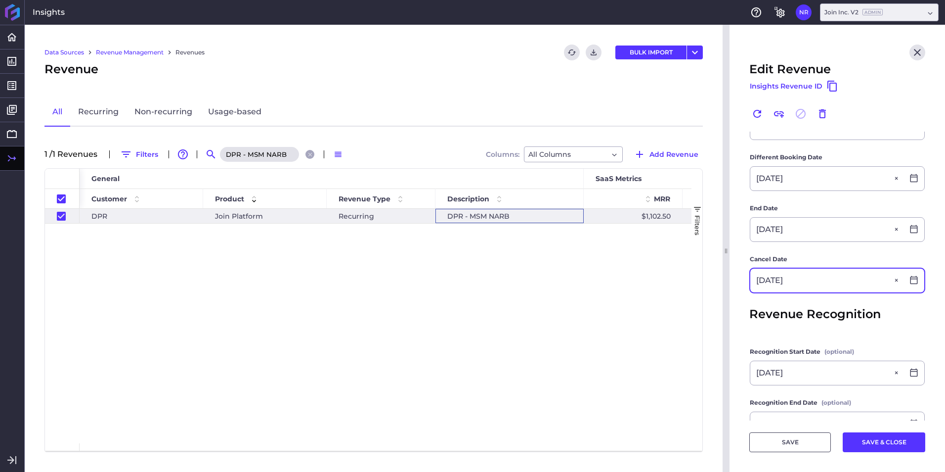
scroll to position [247, 0]
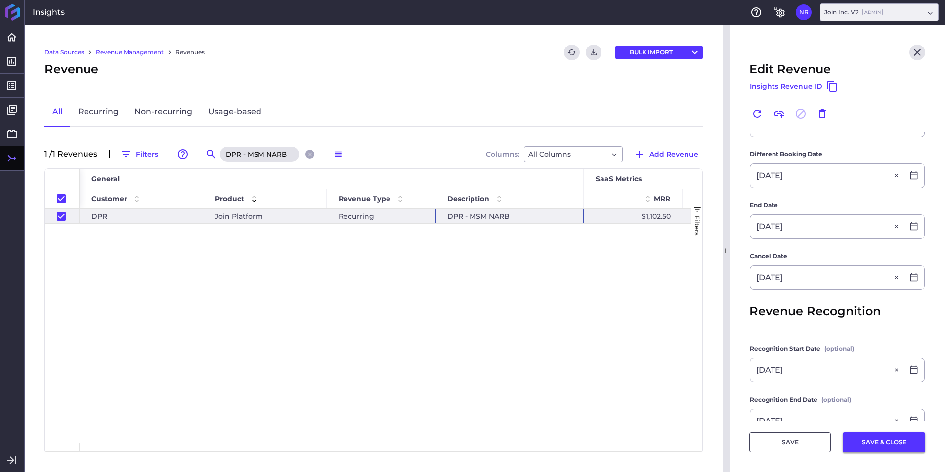
click at [870, 439] on button "SAVE & CLOSE" at bounding box center [884, 442] width 83 height 20
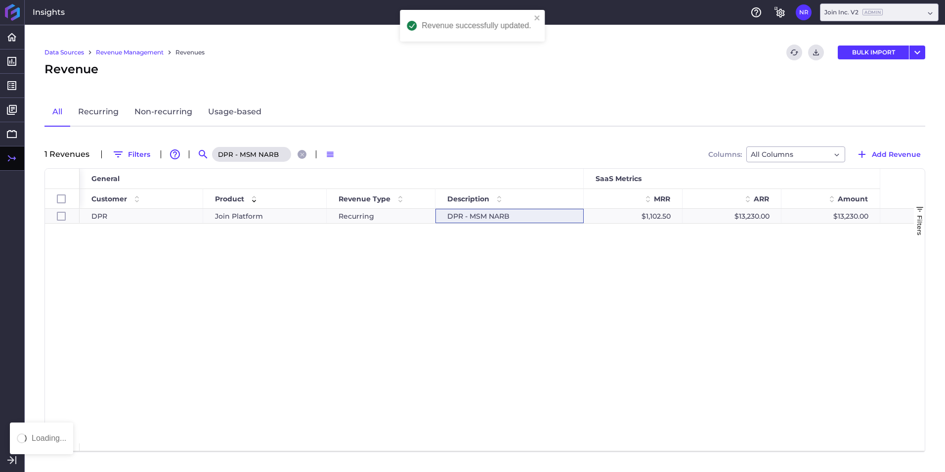
scroll to position [0, 0]
click at [299, 155] on icon "Close search" at bounding box center [302, 154] width 6 height 6
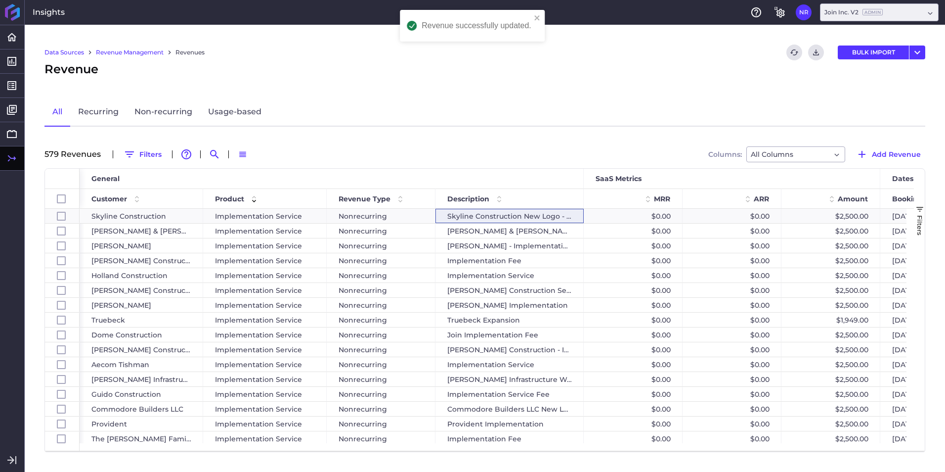
click at [204, 153] on div "579 Revenue s Filters Advanced table features Search Switch to Default Density …" at bounding box center [485, 154] width 881 height 16
click at [213, 152] on icon "Search by" at bounding box center [215, 154] width 12 height 12
click at [238, 155] on input at bounding box center [263, 154] width 79 height 15
paste input "Boldt 2025 Annual Renewal"
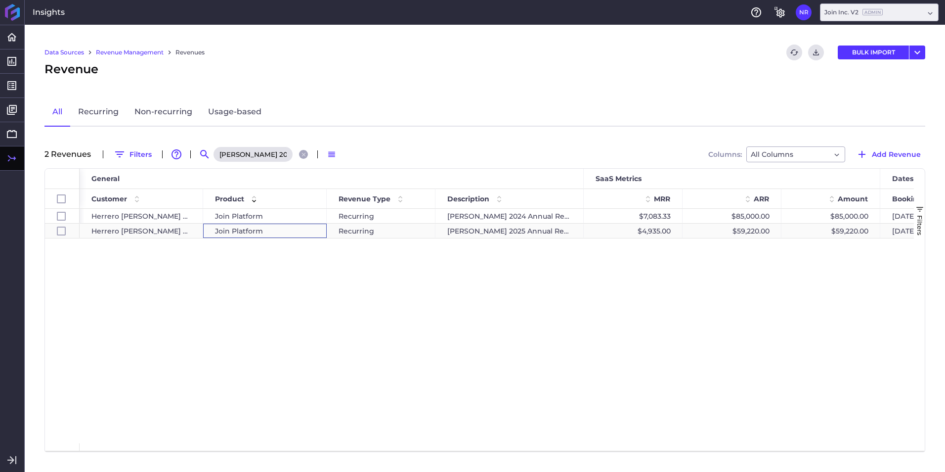
click at [304, 237] on div "Join Platform" at bounding box center [265, 231] width 100 height 14
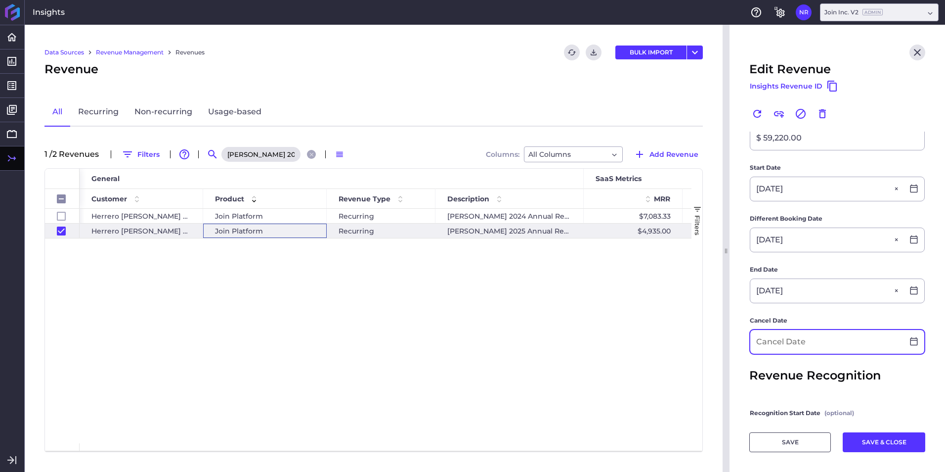
scroll to position [247, 0]
click at [828, 329] on input at bounding box center [827, 341] width 153 height 24
click at [876, 433] on button "SAVE & CLOSE" at bounding box center [884, 442] width 83 height 20
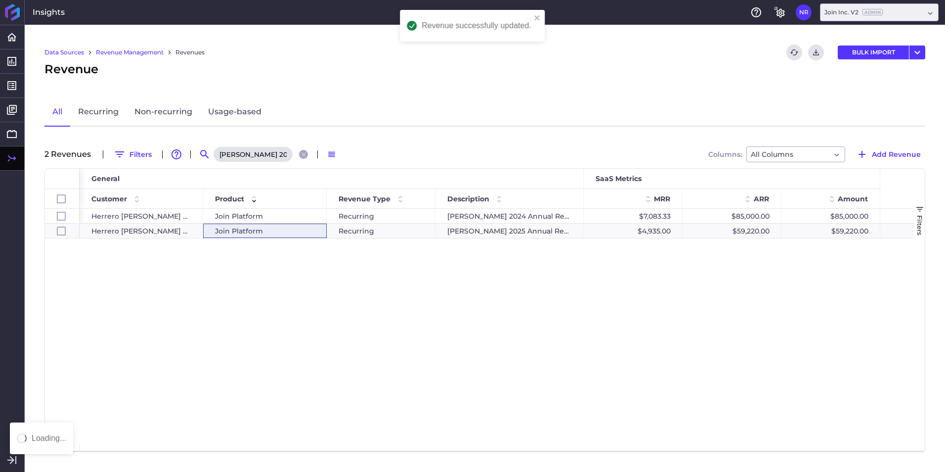
scroll to position [0, 0]
click at [297, 155] on div "Boldt 2025 Annual Renewal" at bounding box center [262, 154] width 99 height 16
click at [299, 155] on button "Close search" at bounding box center [303, 154] width 9 height 9
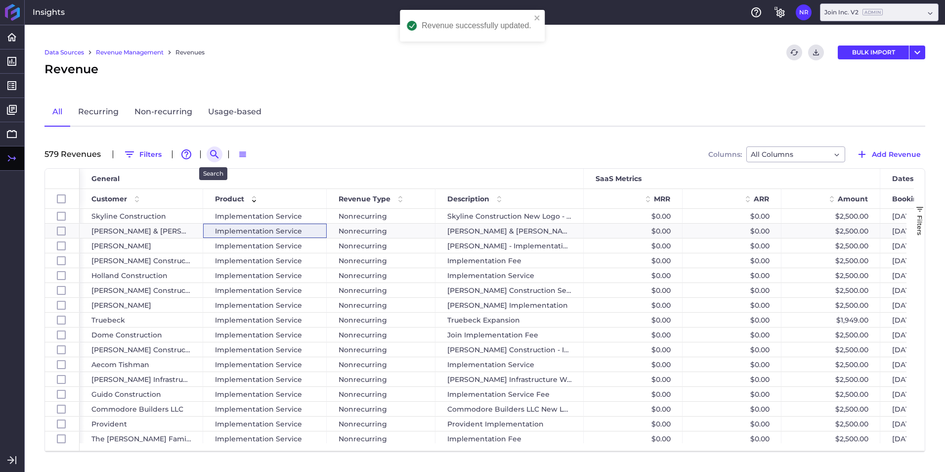
click at [218, 156] on icon "Search by" at bounding box center [215, 154] width 12 height 12
paste input "Weigand - 2024 Platform Fee"
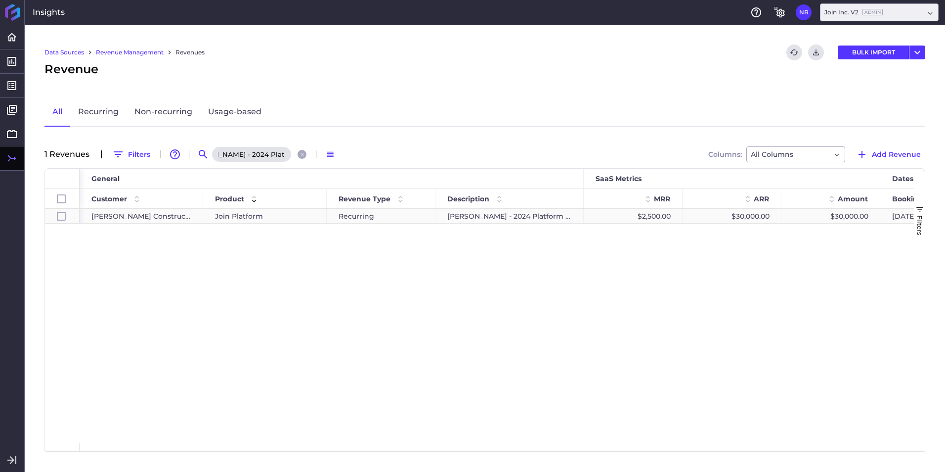
scroll to position [0, 0]
click at [260, 215] on span "Join Platform" at bounding box center [239, 216] width 48 height 14
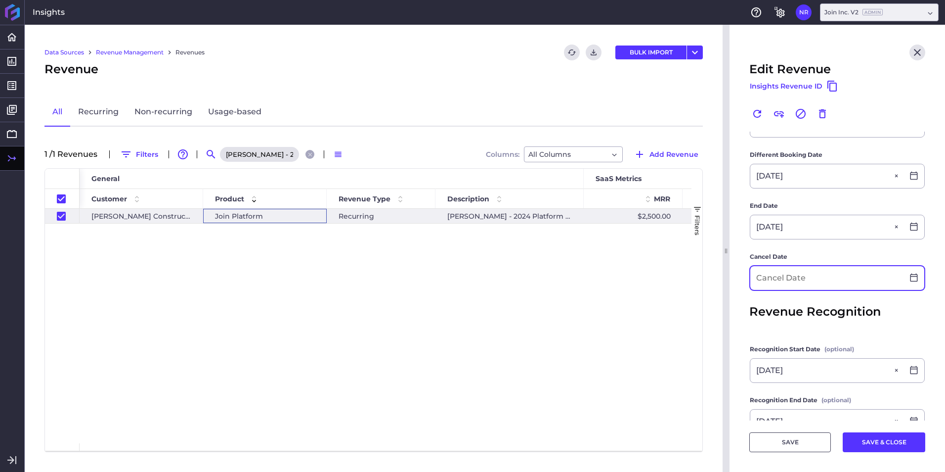
scroll to position [247, 0]
click at [828, 277] on input at bounding box center [827, 277] width 153 height 24
click at [894, 450] on button "SAVE & CLOSE" at bounding box center [884, 442] width 83 height 20
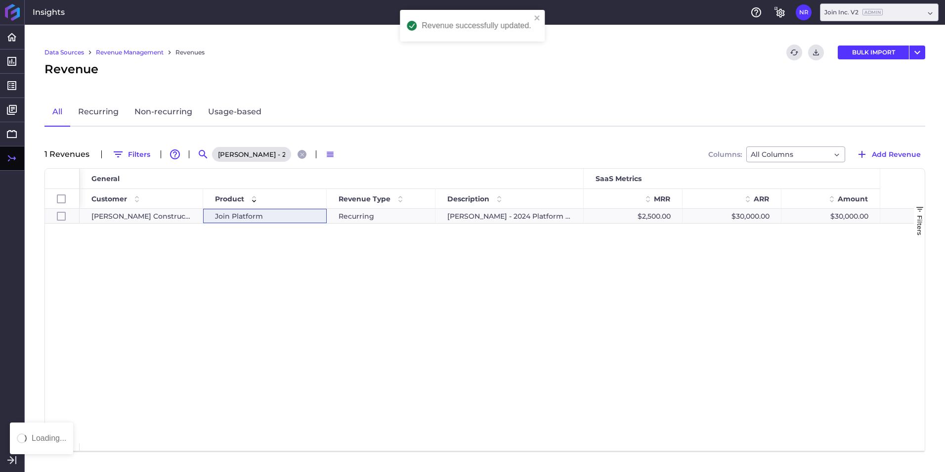
scroll to position [0, 0]
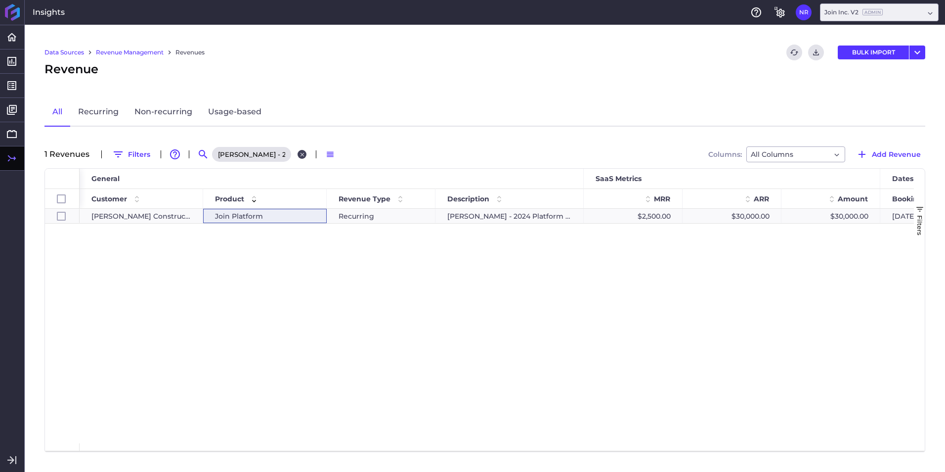
click at [301, 153] on icon "Close search" at bounding box center [302, 154] width 4 height 4
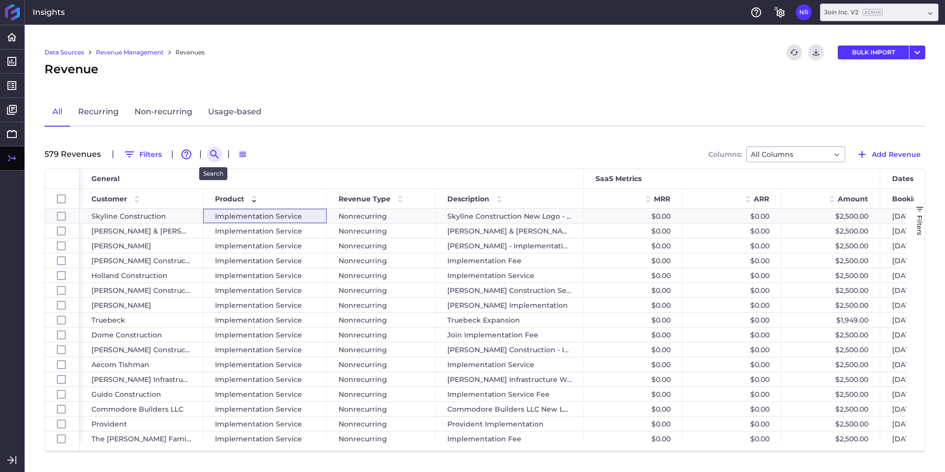
click at [215, 154] on icon "Search by" at bounding box center [214, 154] width 8 height 8
paste input "LF Driscoll - 2025 Renewal"
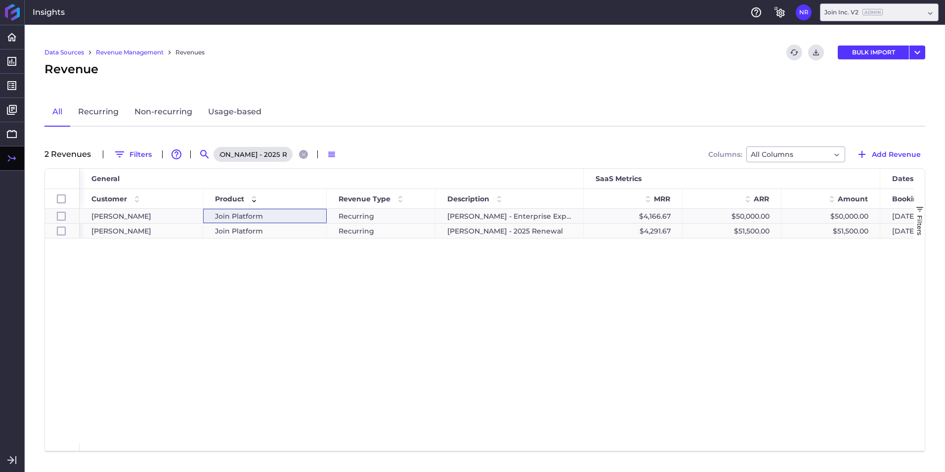
scroll to position [0, 0]
click at [323, 231] on div "Join Platform" at bounding box center [265, 231] width 124 height 14
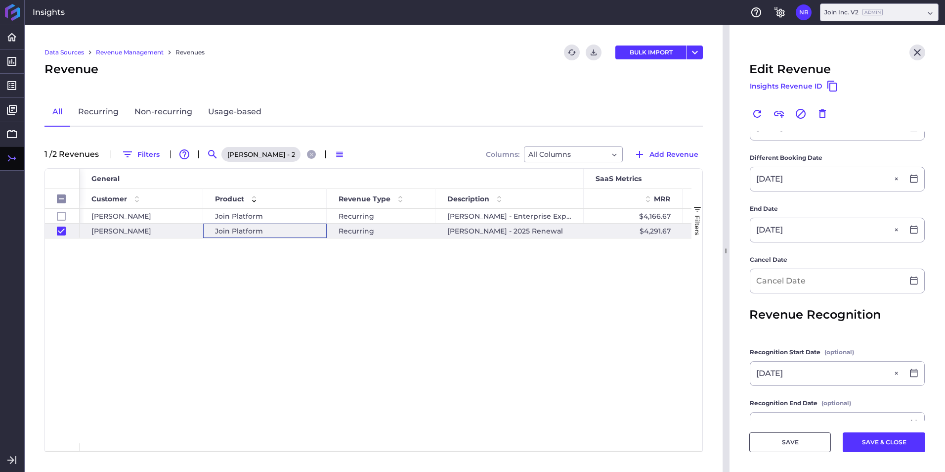
scroll to position [296, 0]
click at [847, 285] on input at bounding box center [827, 281] width 153 height 24
click at [849, 285] on input "12/31/2026" at bounding box center [827, 281] width 153 height 24
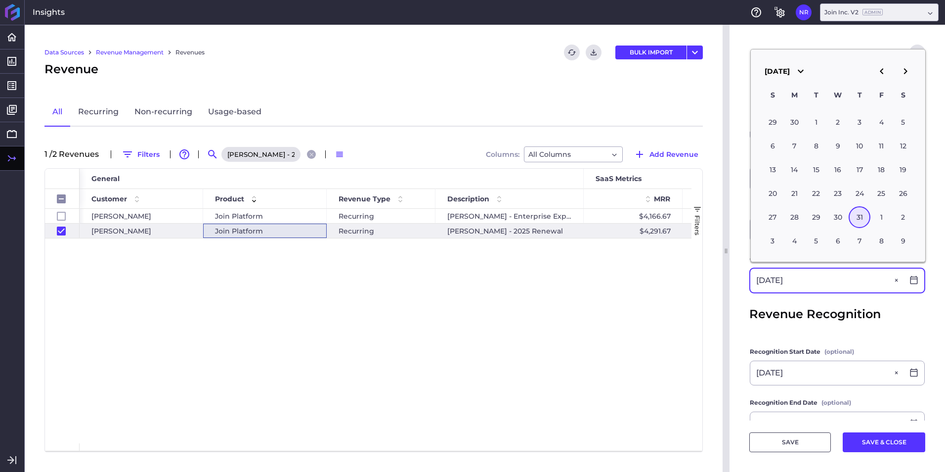
click at [849, 285] on input "12/31/2026" at bounding box center [827, 281] width 153 height 24
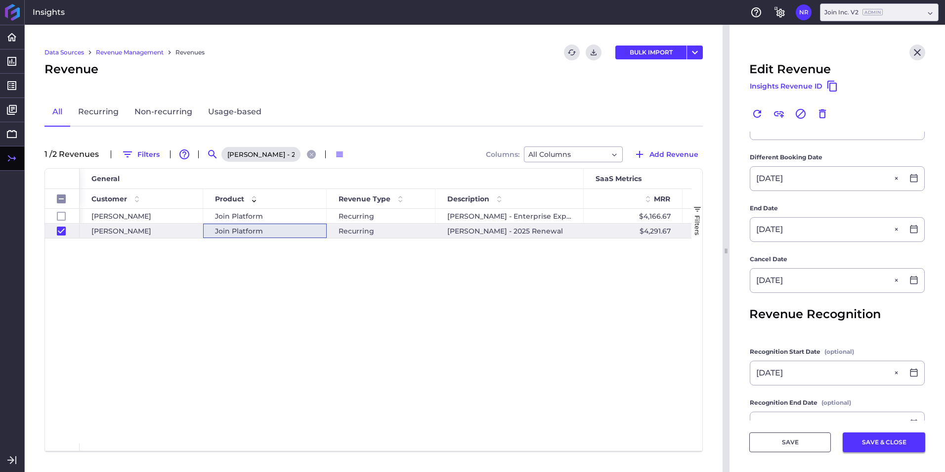
click at [860, 440] on button "SAVE & CLOSE" at bounding box center [884, 442] width 83 height 20
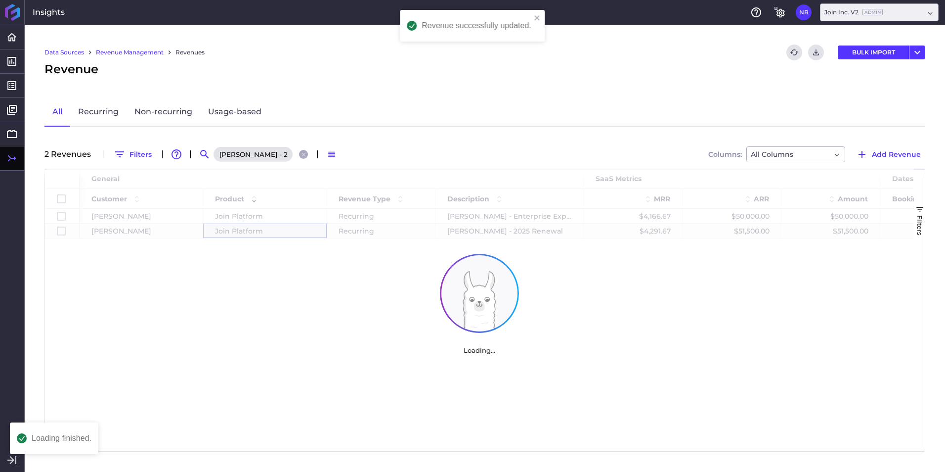
scroll to position [0, 0]
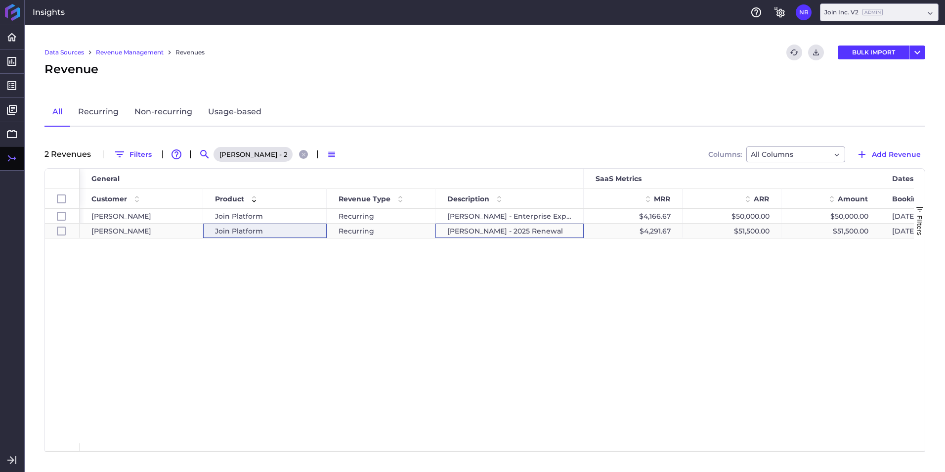
click at [561, 228] on div "LF Driscoll - 2025 Renewal" at bounding box center [510, 231] width 148 height 14
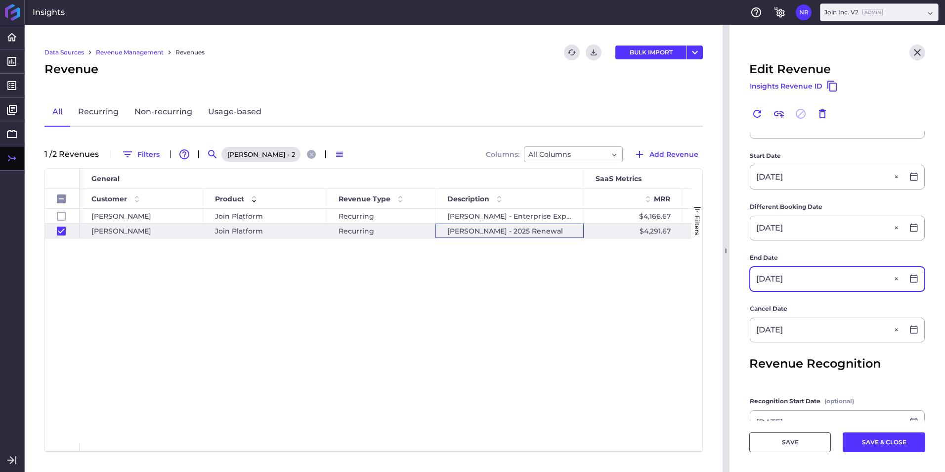
scroll to position [247, 0]
click at [911, 282] on icon at bounding box center [914, 278] width 7 height 8
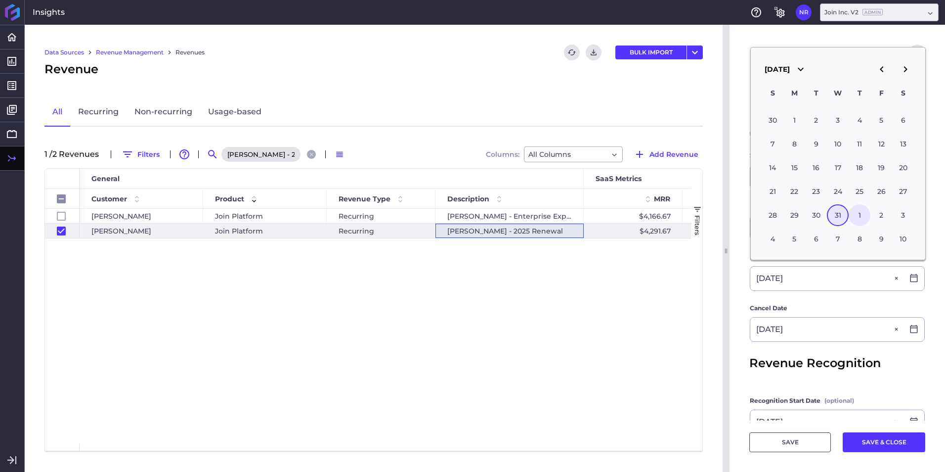
click at [855, 212] on div "1" at bounding box center [860, 215] width 22 height 22
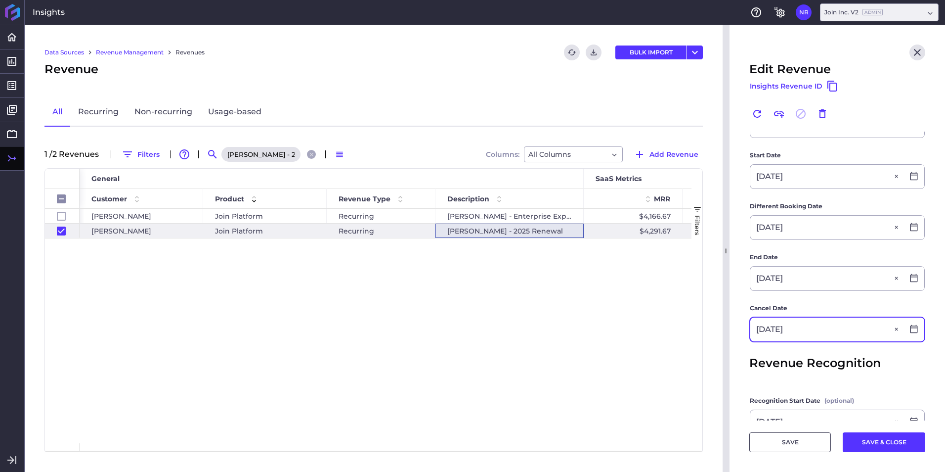
click at [905, 323] on div "12/31/2025" at bounding box center [838, 329] width 174 height 24
click at [910, 325] on icon at bounding box center [914, 328] width 9 height 9
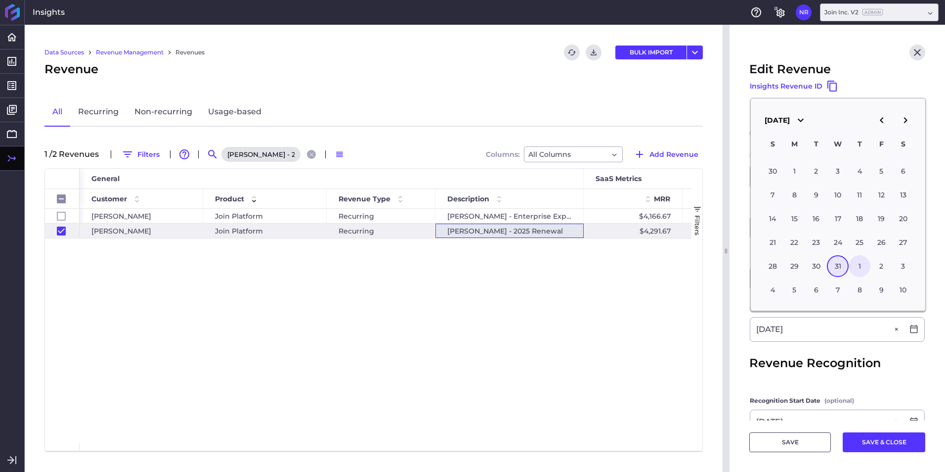
click at [859, 271] on div "1" at bounding box center [860, 266] width 22 height 22
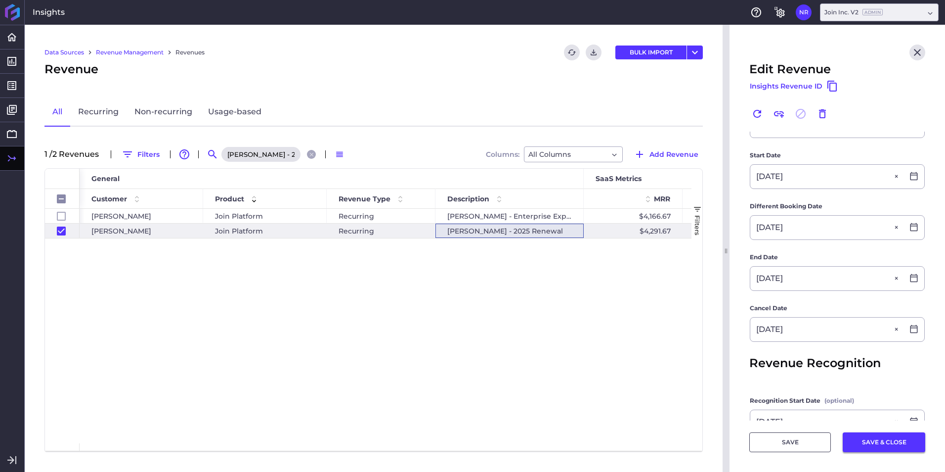
click at [868, 437] on button "SAVE & CLOSE" at bounding box center [884, 442] width 83 height 20
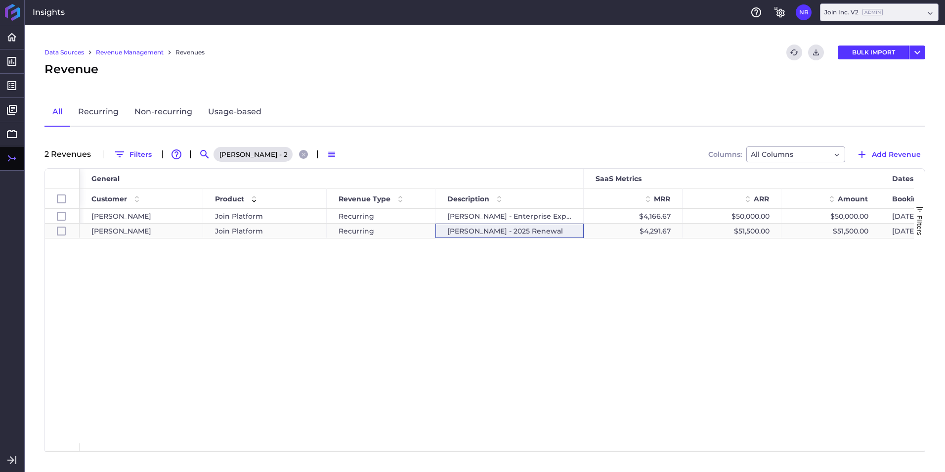
click at [504, 235] on div "LF Driscoll - 2025 Renewal" at bounding box center [510, 231] width 148 height 14
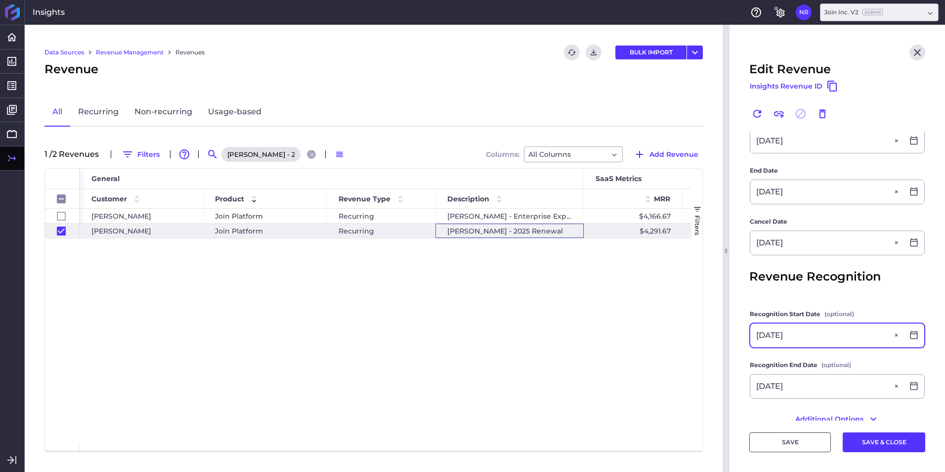
scroll to position [353, 0]
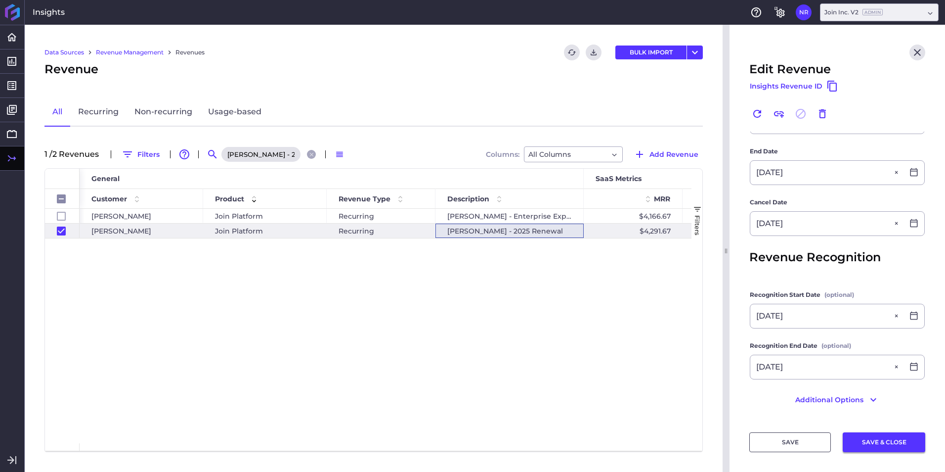
click at [910, 440] on button "SAVE & CLOSE" at bounding box center [884, 442] width 83 height 20
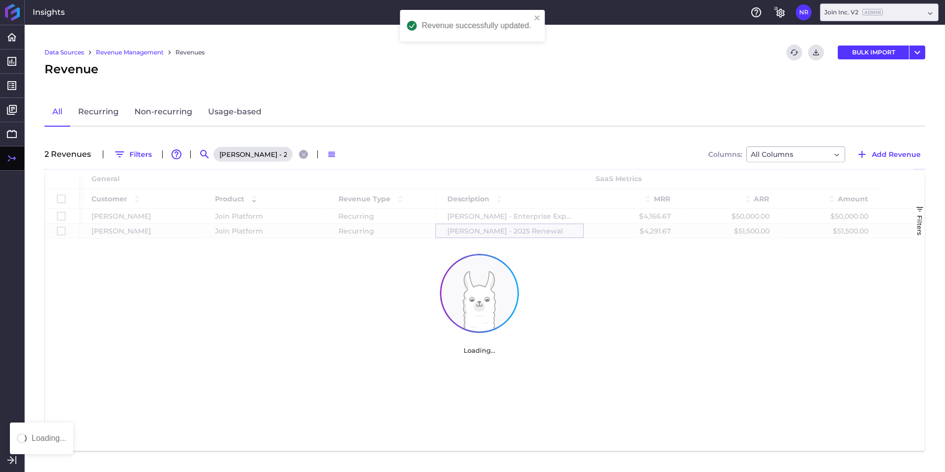
scroll to position [0, 0]
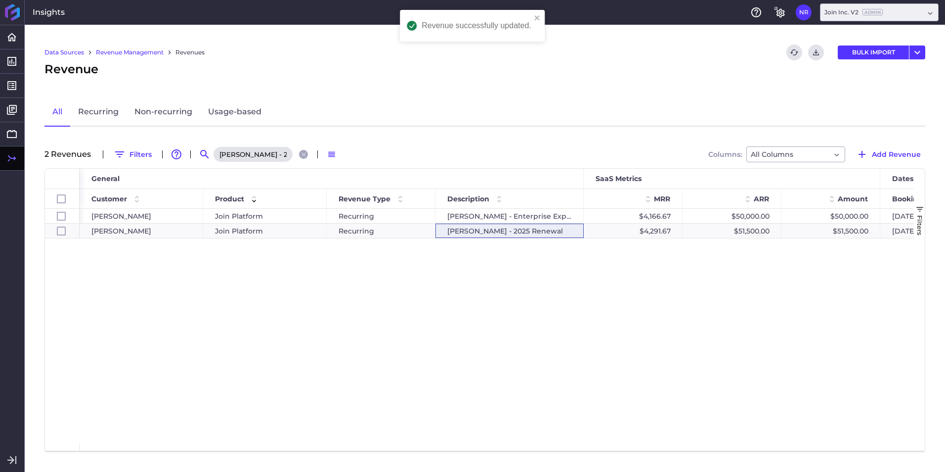
click at [309, 154] on div "LF Driscoll - 2025 Renewal" at bounding box center [262, 154] width 99 height 16
click at [307, 154] on button "Close search" at bounding box center [303, 154] width 9 height 9
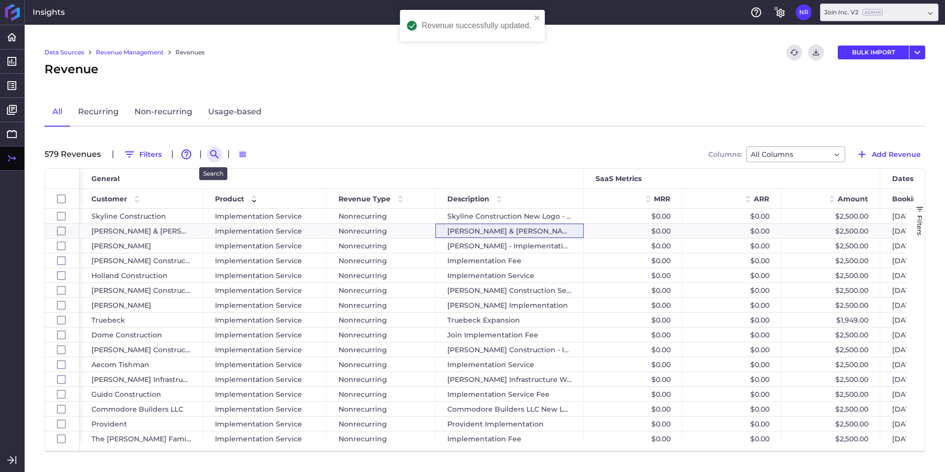
click at [216, 159] on icon "Search by" at bounding box center [215, 154] width 12 height 12
paste input "New South - 2025 Renewal"
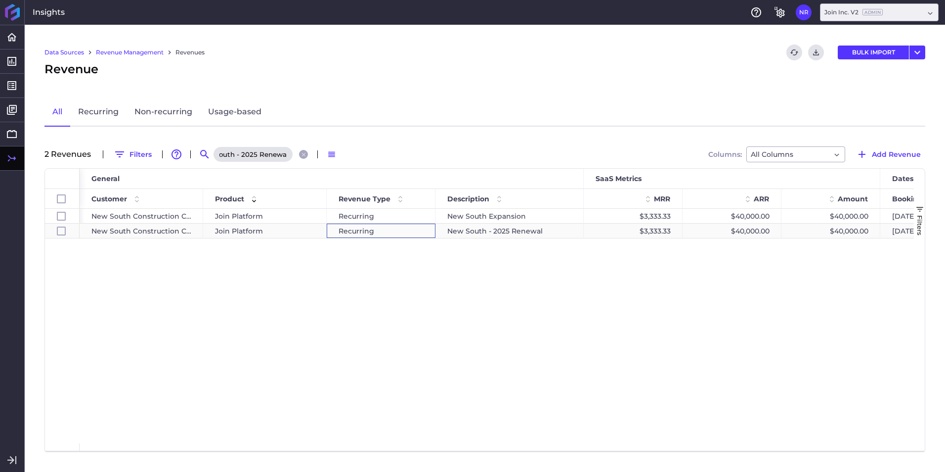
scroll to position [0, 0]
click at [343, 228] on div "Recurring" at bounding box center [381, 231] width 109 height 14
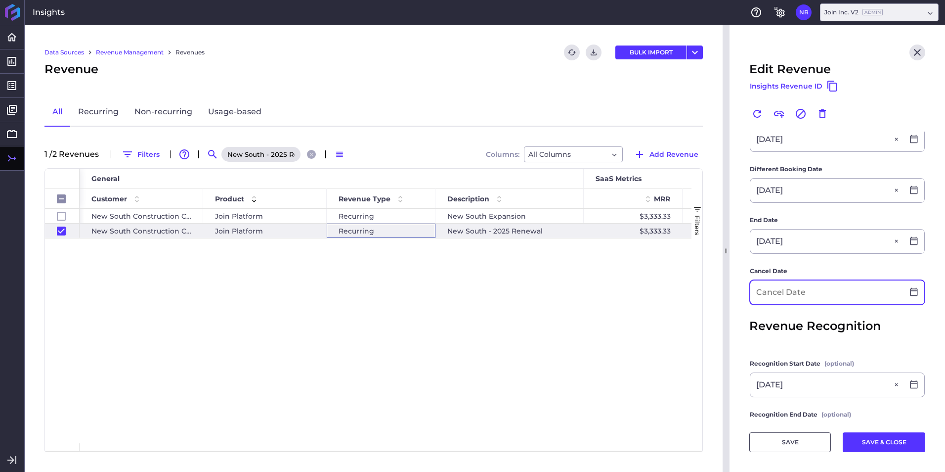
scroll to position [297, 0]
click at [911, 239] on icon at bounding box center [914, 240] width 7 height 8
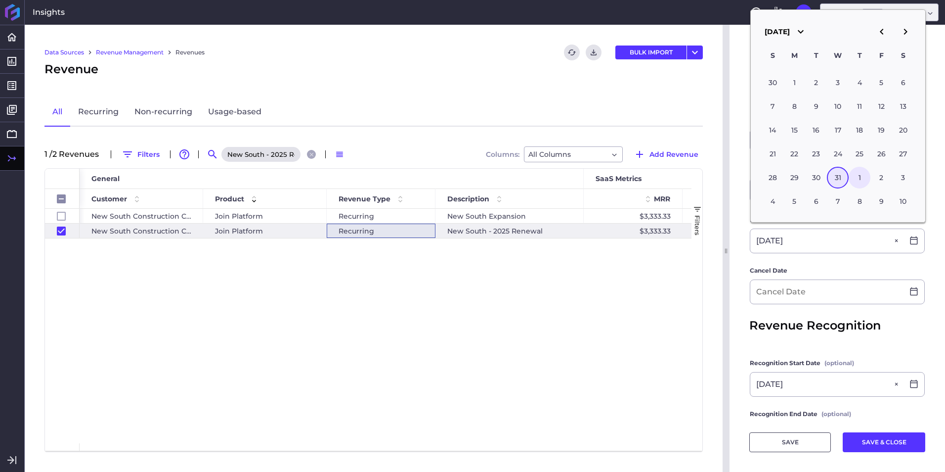
click at [866, 180] on div "1" at bounding box center [860, 178] width 22 height 22
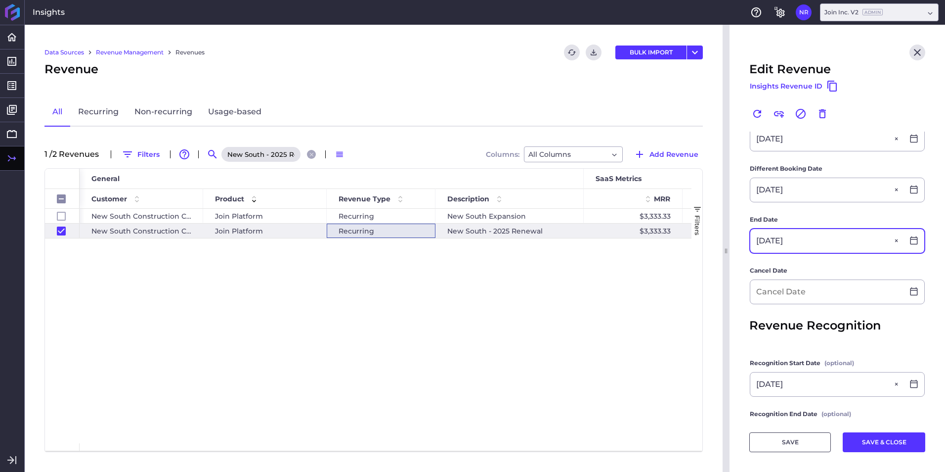
drag, startPoint x: 815, startPoint y: 242, endPoint x: 755, endPoint y: 246, distance: 60.5
click at [755, 246] on input "01/01/2026" at bounding box center [827, 241] width 153 height 24
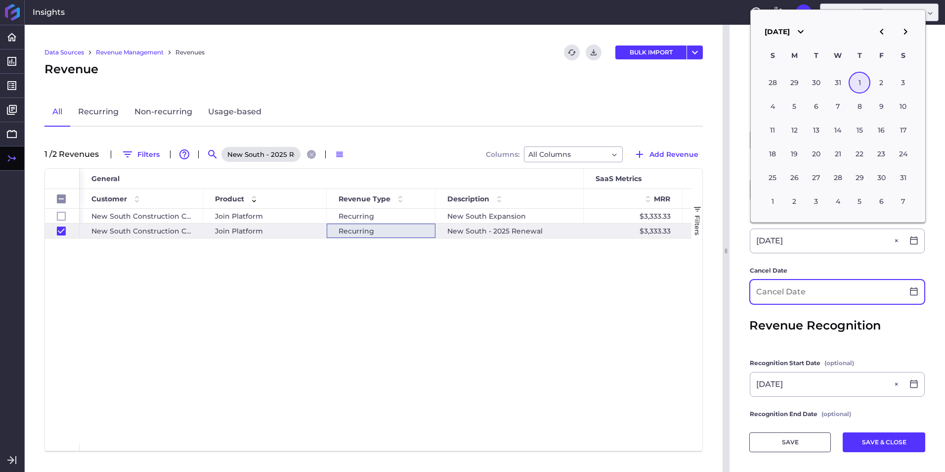
click at [808, 290] on input at bounding box center [827, 292] width 153 height 24
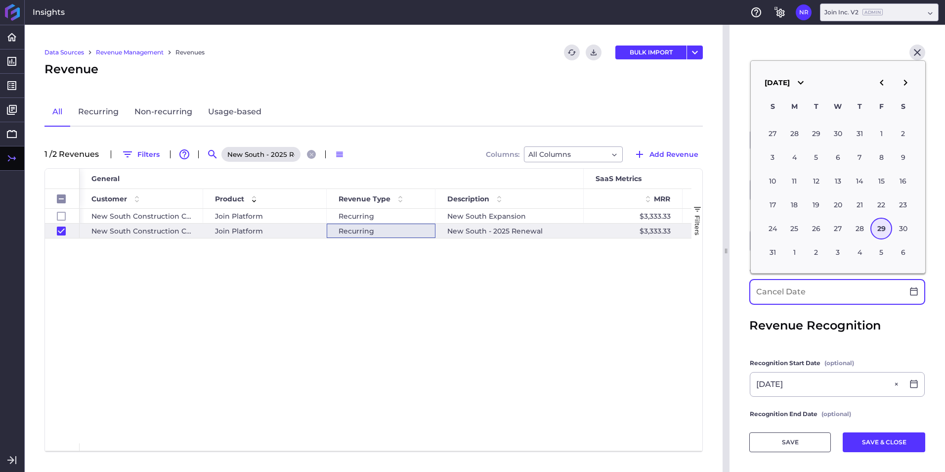
paste input "01/01/2026"
click at [862, 443] on button "SAVE & CLOSE" at bounding box center [884, 442] width 83 height 20
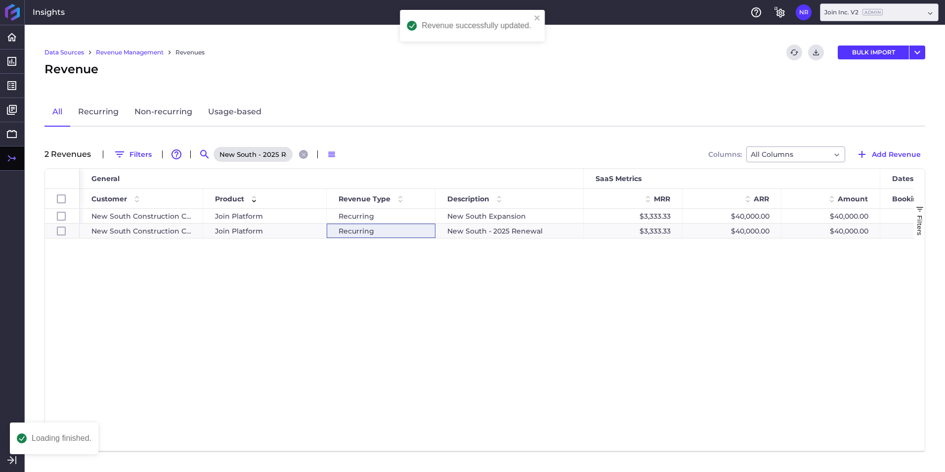
scroll to position [0, 0]
drag, startPoint x: 301, startPoint y: 154, endPoint x: 257, endPoint y: 161, distance: 44.6
click at [301, 154] on icon "Close search" at bounding box center [304, 154] width 6 height 6
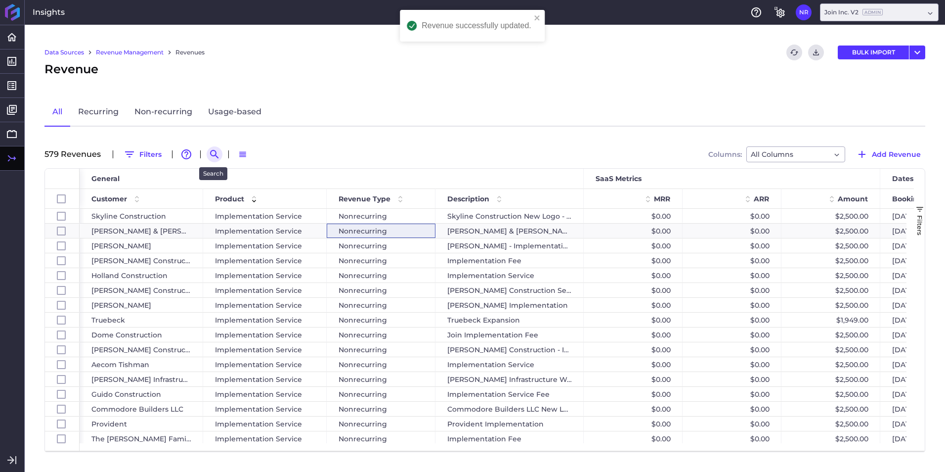
click at [211, 146] on button "Search by" at bounding box center [215, 154] width 16 height 16
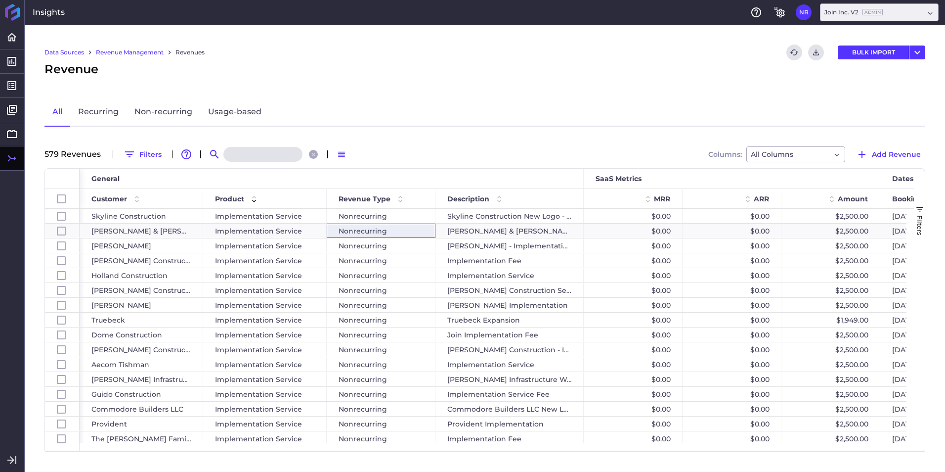
click at [247, 153] on input at bounding box center [263, 154] width 79 height 15
paste input "Rogers O'Brien Renewal 2025"
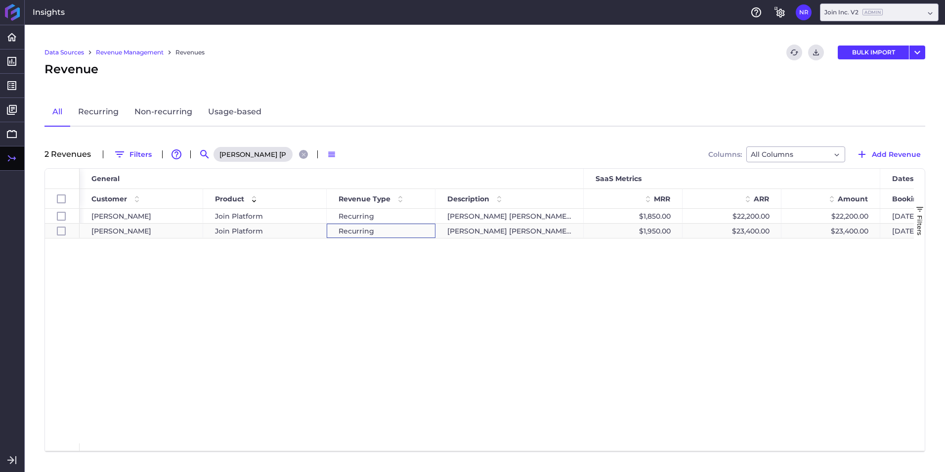
click at [375, 231] on div "Recurring" at bounding box center [381, 231] width 109 height 14
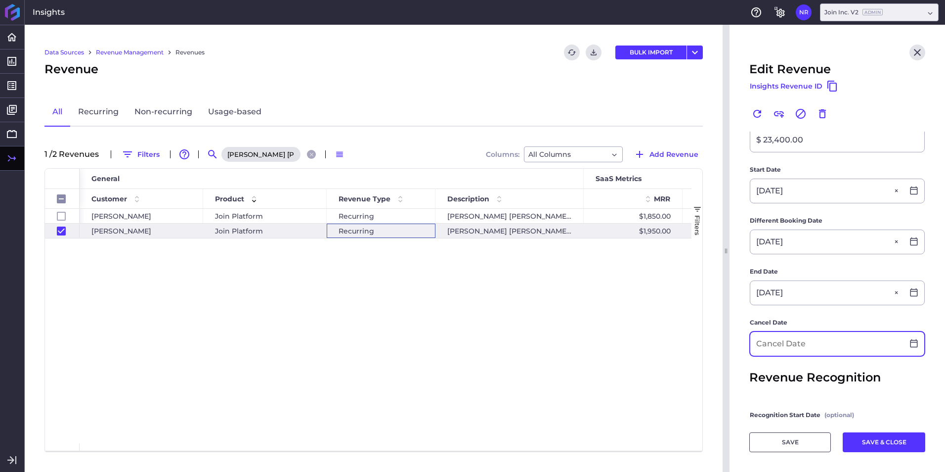
scroll to position [247, 0]
click at [911, 287] on icon at bounding box center [914, 291] width 7 height 8
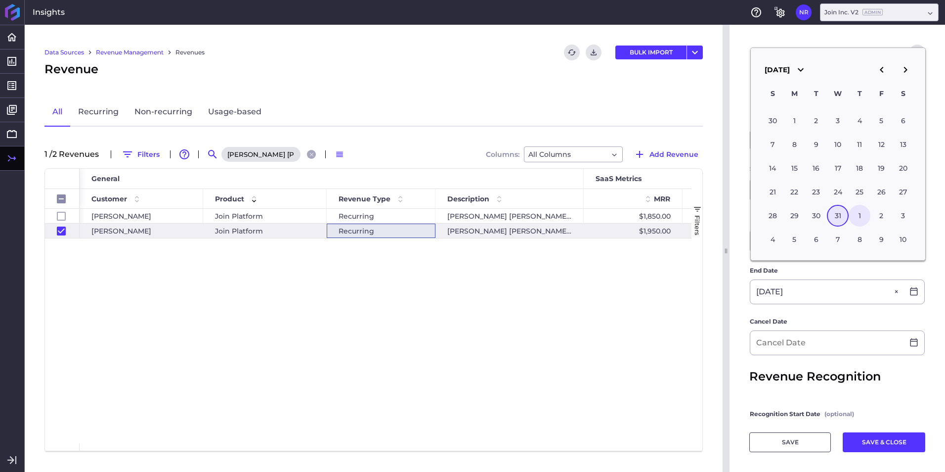
click at [852, 214] on div "1" at bounding box center [860, 216] width 22 height 22
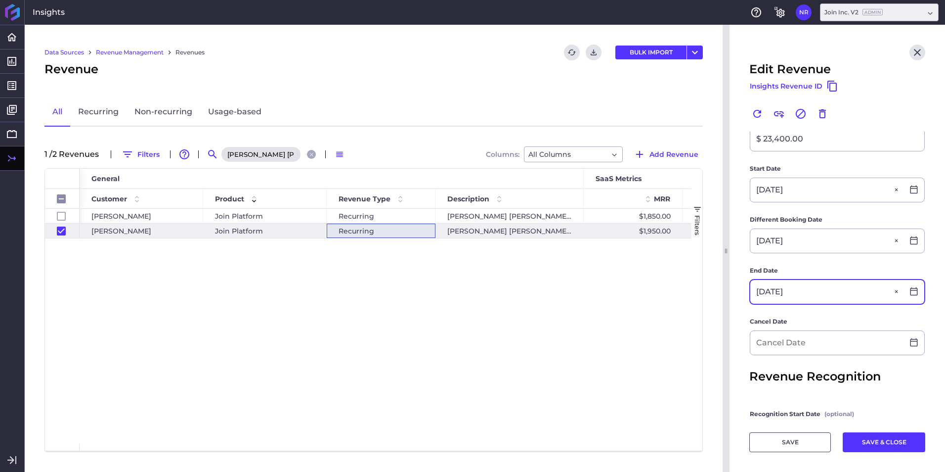
drag, startPoint x: 825, startPoint y: 288, endPoint x: 722, endPoint y: 273, distance: 103.9
click at [722, 273] on div "Home Home Dashboards Dashboards Revenue Detail Cohorts Comparison Chart Reports…" at bounding box center [472, 248] width 945 height 447
click at [783, 335] on input at bounding box center [827, 343] width 153 height 24
paste input "01/01/2026"
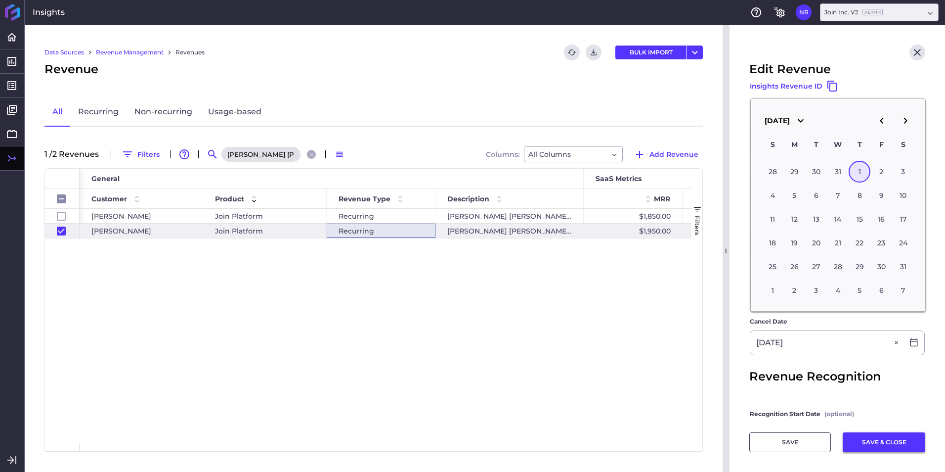
click at [871, 445] on button "SAVE & CLOSE" at bounding box center [884, 442] width 83 height 20
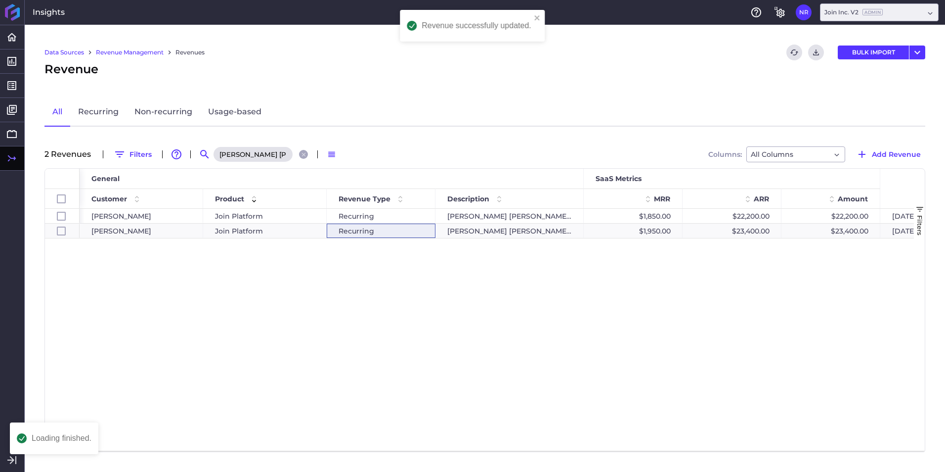
scroll to position [0, 0]
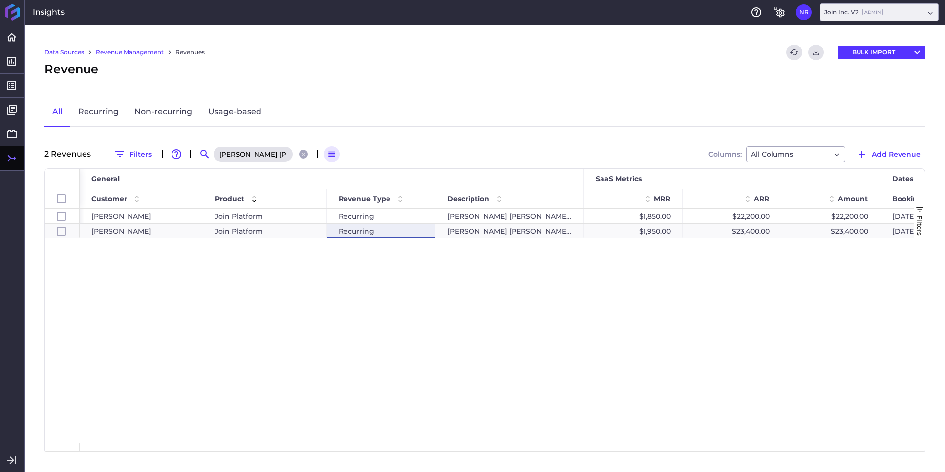
click at [304, 154] on icon "Close search" at bounding box center [304, 154] width 6 height 6
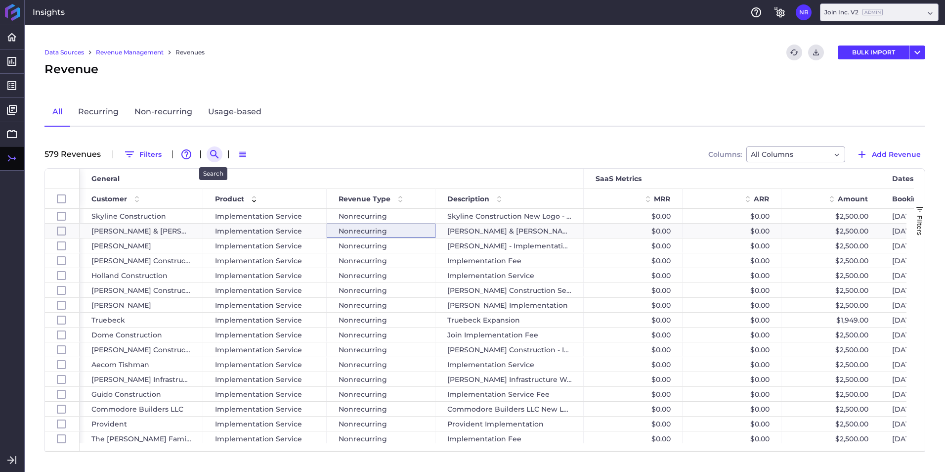
click at [215, 155] on icon "Search by" at bounding box center [214, 154] width 8 height 8
click at [249, 158] on input at bounding box center [263, 154] width 79 height 15
paste input "The Walsh Group - Healthcare"
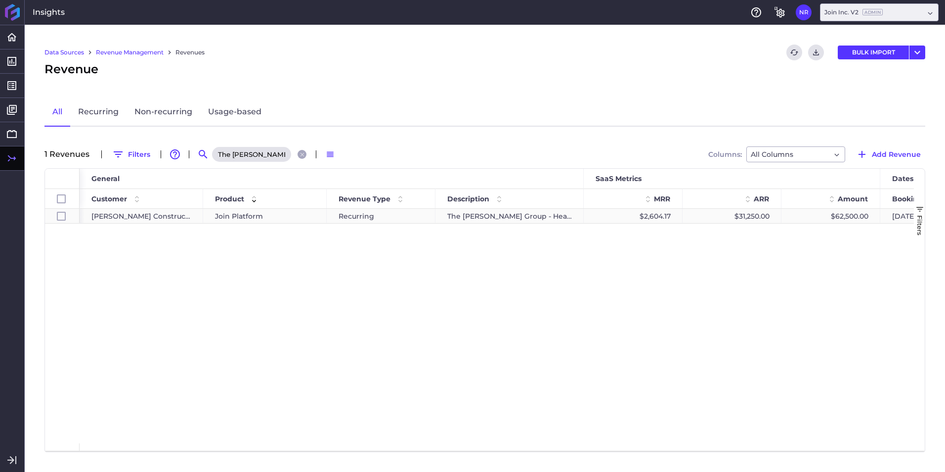
click at [538, 223] on div "The Walsh Group - Healthcare" at bounding box center [510, 216] width 148 height 14
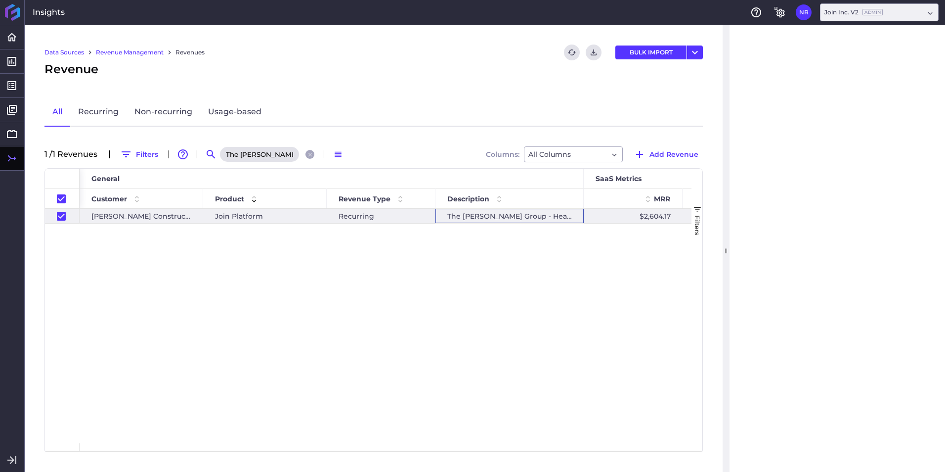
drag, startPoint x: 538, startPoint y: 223, endPoint x: 729, endPoint y: 258, distance: 194.7
click at [556, 225] on div "Walsh Construction Join Platform Recurring The Walsh Group - Healthcare $2,604.…" at bounding box center [386, 326] width 612 height 234
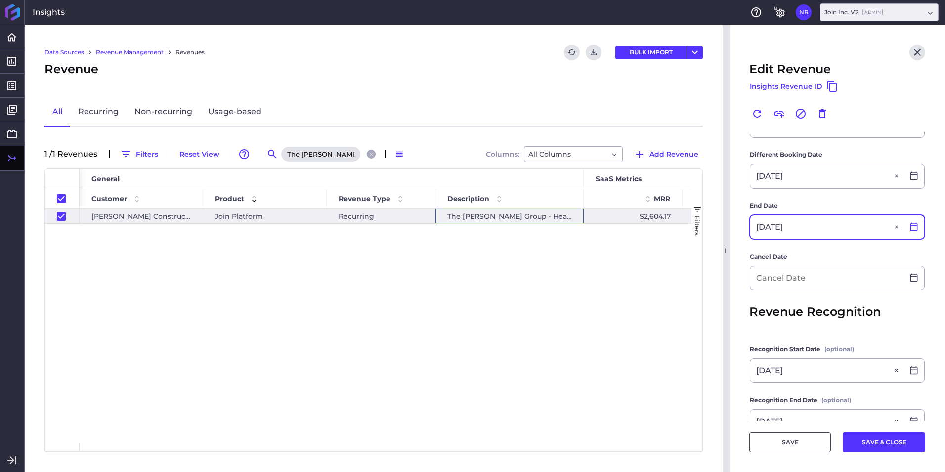
scroll to position [247, 0]
click at [910, 225] on icon at bounding box center [914, 225] width 9 height 9
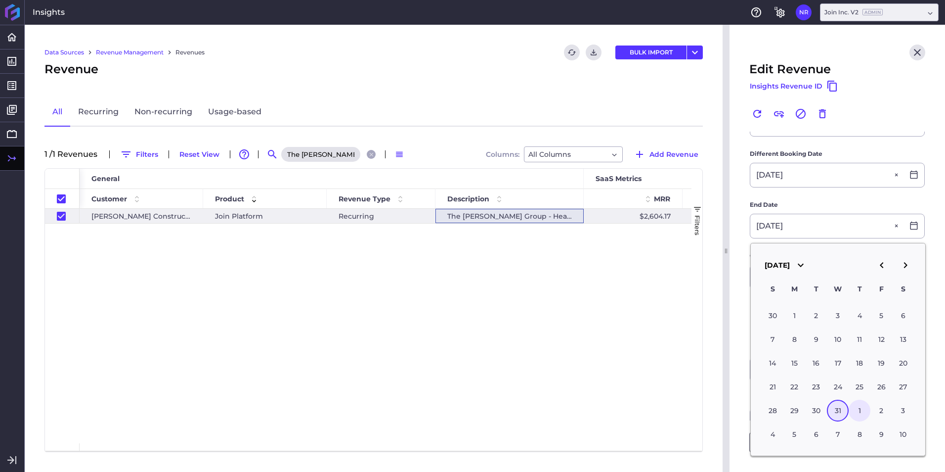
click at [854, 411] on div "1" at bounding box center [860, 411] width 22 height 22
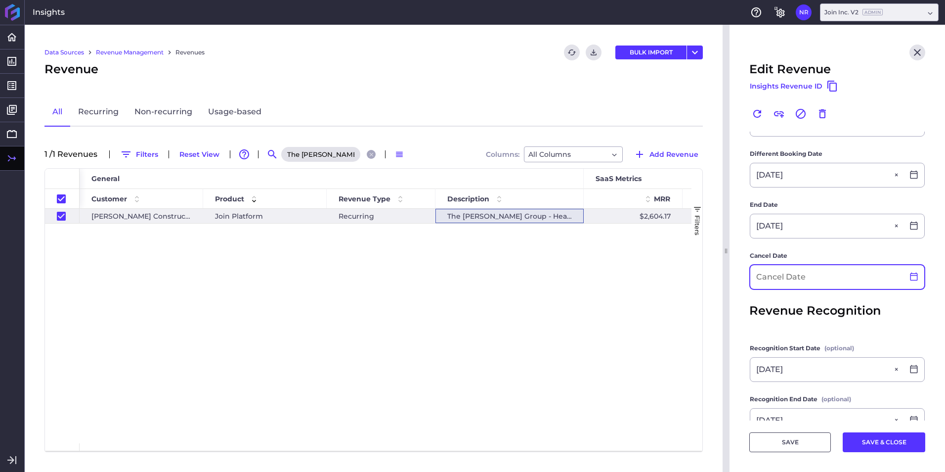
click at [911, 276] on icon at bounding box center [914, 276] width 7 height 8
drag, startPoint x: 818, startPoint y: 310, endPoint x: 825, endPoint y: 252, distance: 57.8
click at [818, 307] on span "Revenue Recognition" at bounding box center [816, 311] width 132 height 18
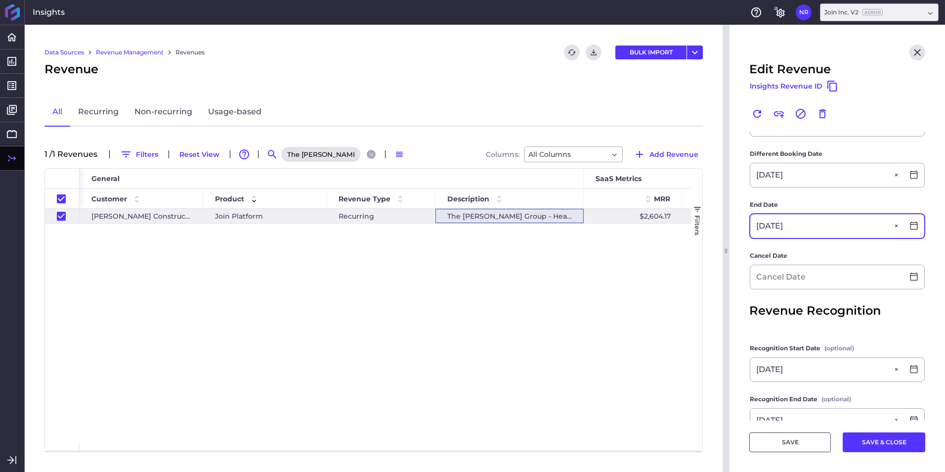
click at [815, 217] on div "End Date 01/01/2026" at bounding box center [838, 219] width 176 height 39
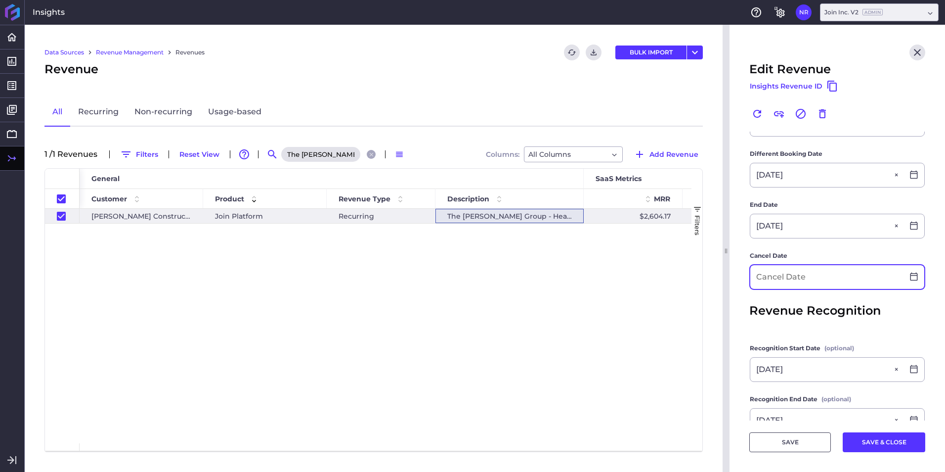
click at [794, 272] on input at bounding box center [827, 277] width 153 height 24
paste input "01/01/2026"
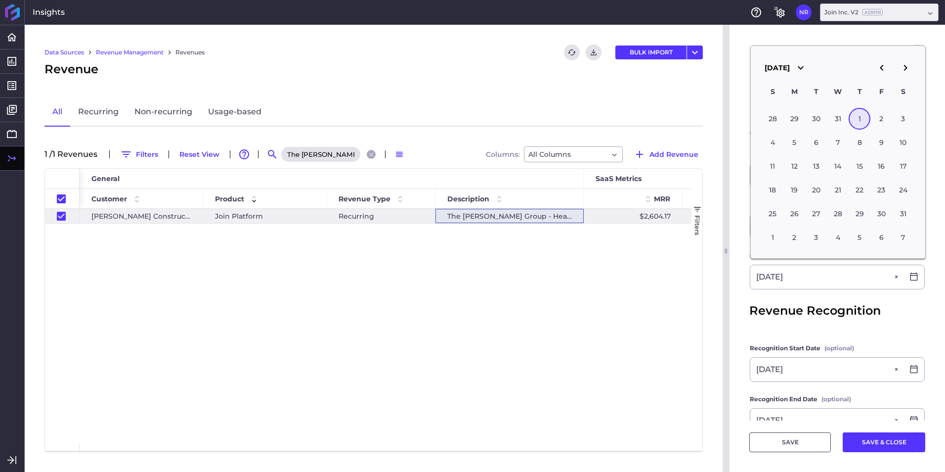
click at [864, 448] on button "SAVE & CLOSE" at bounding box center [884, 442] width 83 height 20
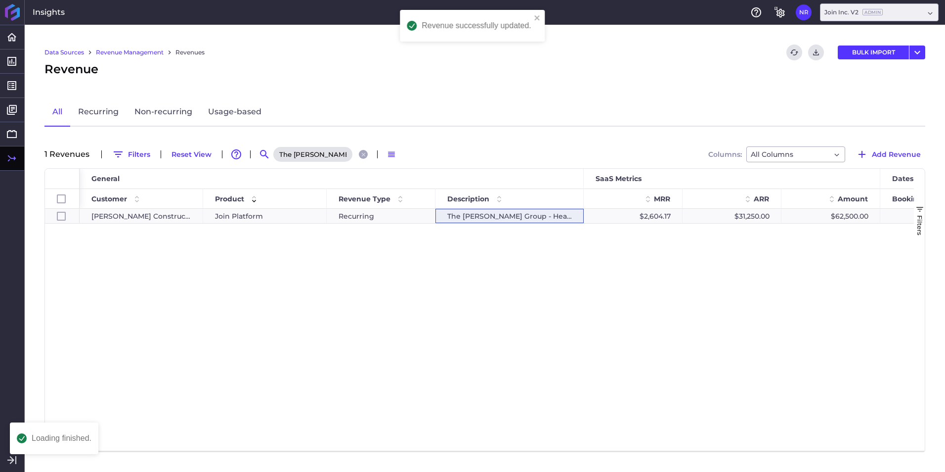
scroll to position [0, 0]
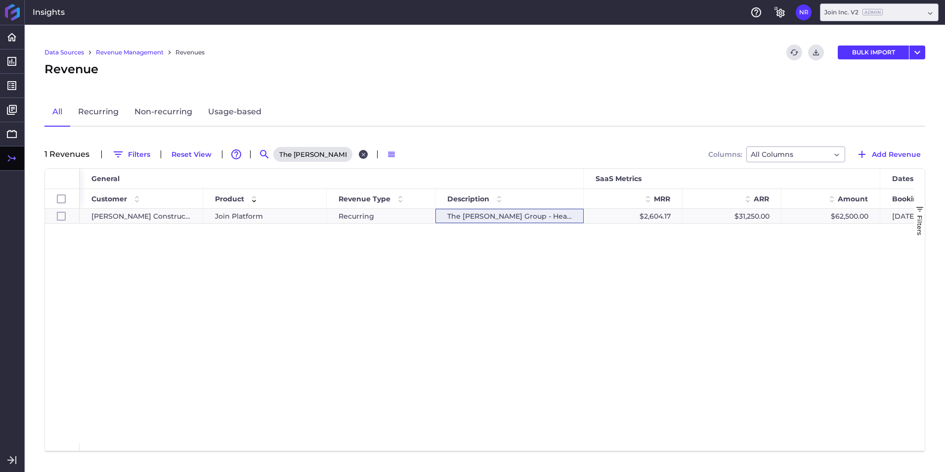
click at [363, 154] on icon "Close search" at bounding box center [363, 154] width 6 height 6
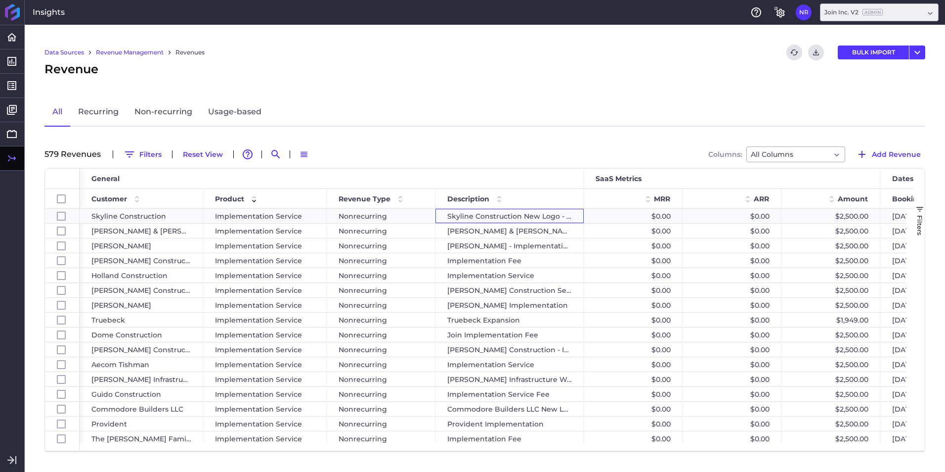
click at [285, 154] on div "579 Revenue s Filters Reset View Advanced table features Search Switch to Defau…" at bounding box center [485, 154] width 881 height 16
click at [270, 154] on icon "Search by" at bounding box center [276, 154] width 12 height 12
paste input "[PERSON_NAME] - [STREET_ADDRESS][PERSON_NAME]"
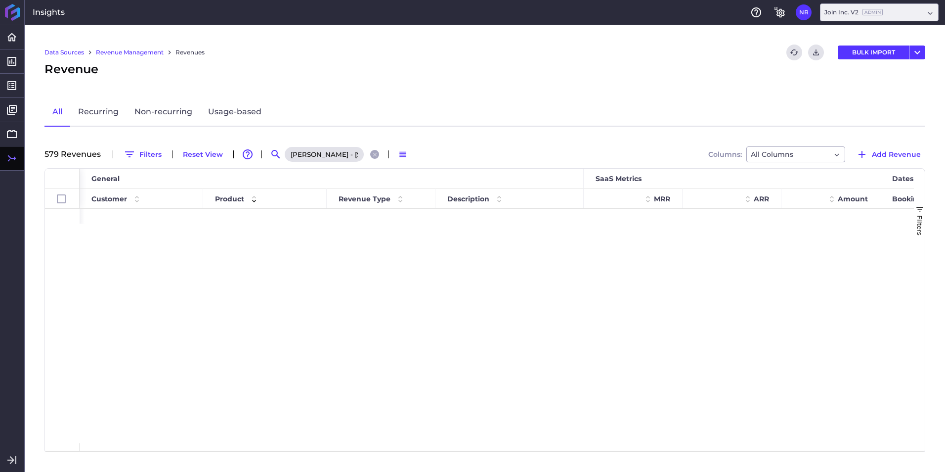
scroll to position [0, 0]
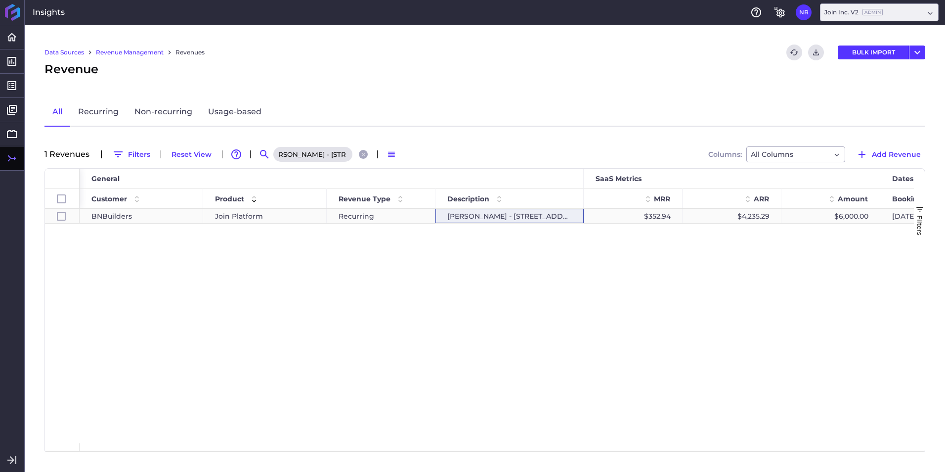
click at [259, 213] on span "Join Platform" at bounding box center [239, 216] width 48 height 14
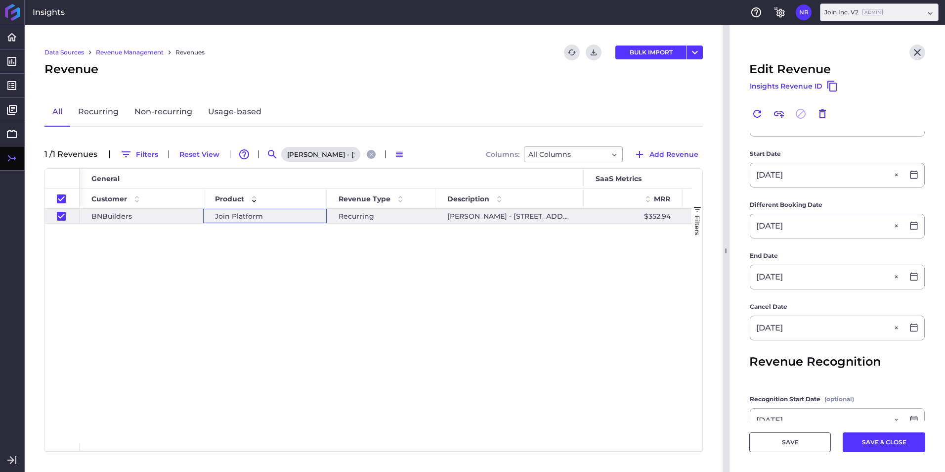
scroll to position [197, 0]
click at [880, 449] on button "SAVE & CLOSE" at bounding box center [884, 442] width 83 height 20
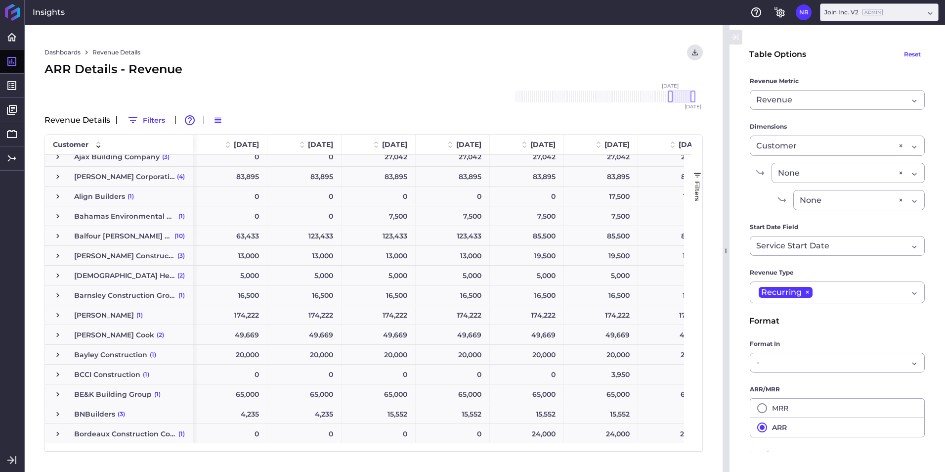
click at [102, 306] on span "[PERSON_NAME]" at bounding box center [104, 315] width 60 height 19
click at [57, 307] on span "Press SPACE to select this row." at bounding box center [57, 313] width 9 height 19
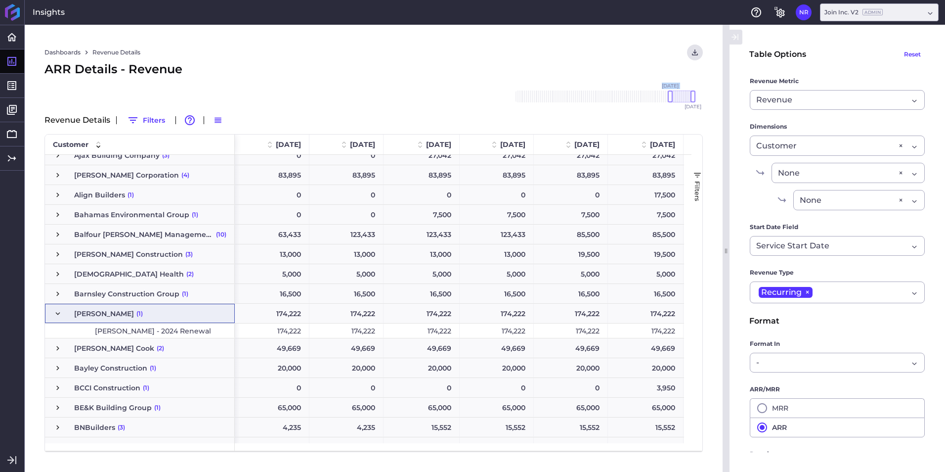
drag, startPoint x: 668, startPoint y: 95, endPoint x: 661, endPoint y: 95, distance: 6.4
click at [661, 90] on div "[DATE] Dec '[DATE] Feb '[DATE] Apr '[DATE] Jun '[DATE] Aug '[DATE] Oct '[DATE] …" at bounding box center [604, 90] width 178 height 0
drag, startPoint x: 661, startPoint y: 95, endPoint x: 656, endPoint y: 96, distance: 5.2
click at [656, 96] on div at bounding box center [656, 96] width 5 height 12
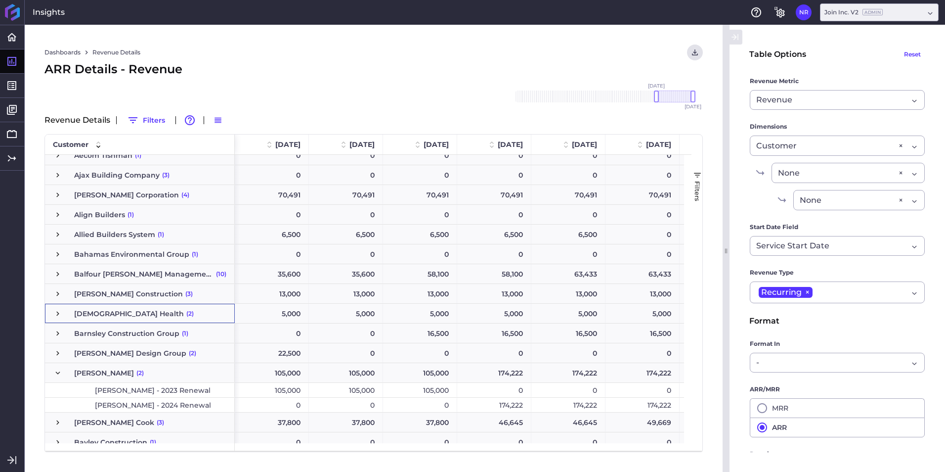
click at [481, 399] on div "174,222" at bounding box center [494, 405] width 74 height 14
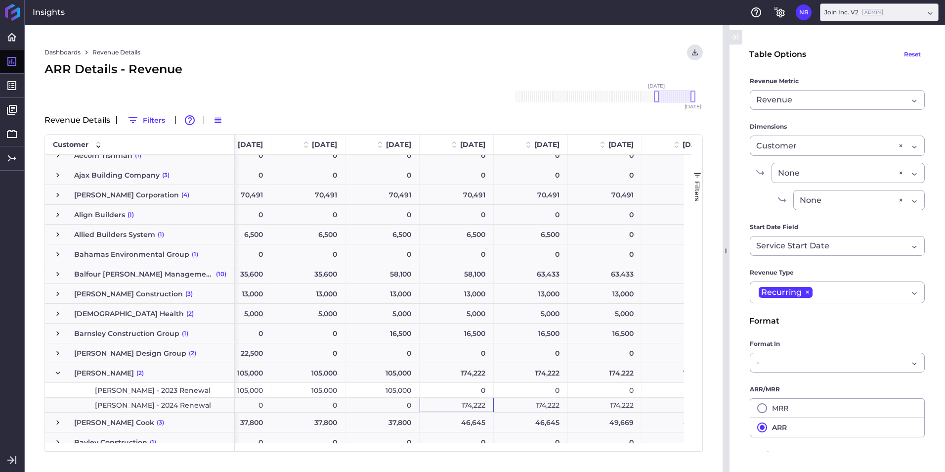
scroll to position [0, 57]
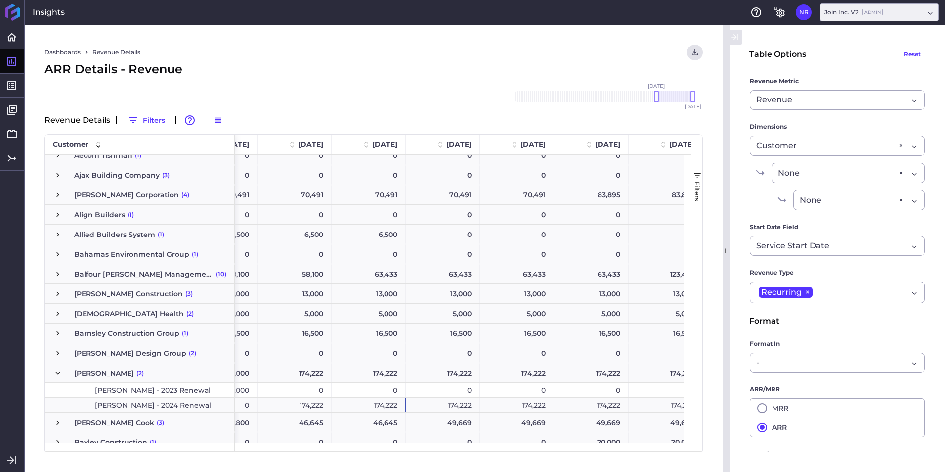
click at [366, 400] on div "174,222" at bounding box center [369, 405] width 74 height 14
click at [438, 398] on div "174,222" at bounding box center [443, 405] width 74 height 14
click at [532, 401] on div "174,222" at bounding box center [517, 405] width 74 height 14
click at [576, 401] on div "174,222" at bounding box center [591, 405] width 75 height 14
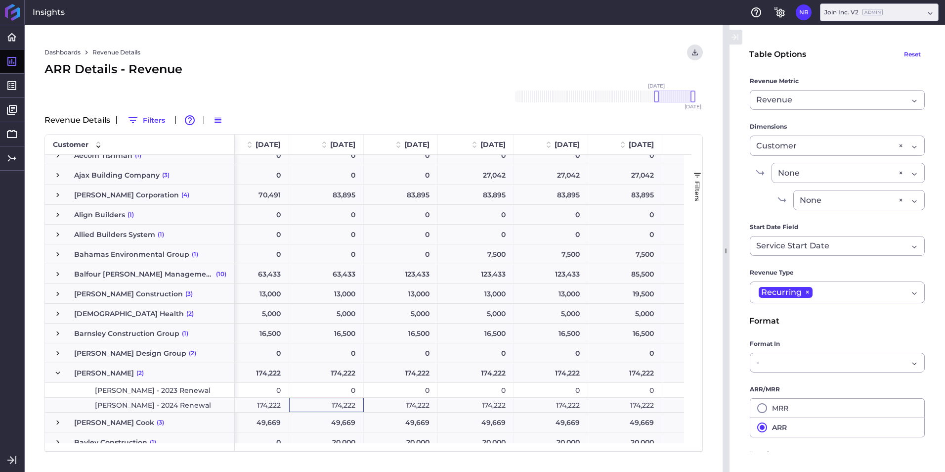
click at [409, 403] on div "174,222" at bounding box center [401, 405] width 74 height 14
click at [452, 404] on div "174,222" at bounding box center [476, 405] width 76 height 14
click at [548, 405] on div "174,222" at bounding box center [551, 405] width 74 height 14
click at [624, 405] on div "174,222" at bounding box center [625, 405] width 74 height 14
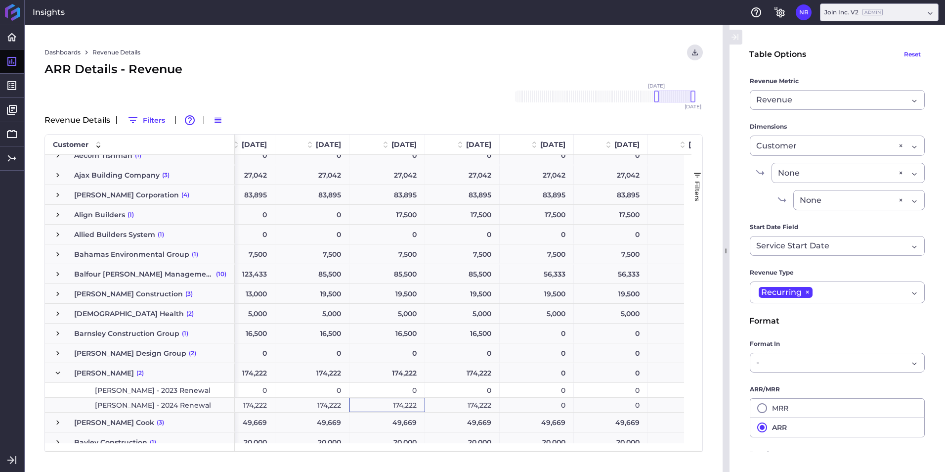
click at [411, 409] on div "174,222" at bounding box center [388, 405] width 76 height 14
click at [454, 407] on div "174,222" at bounding box center [462, 405] width 75 height 14
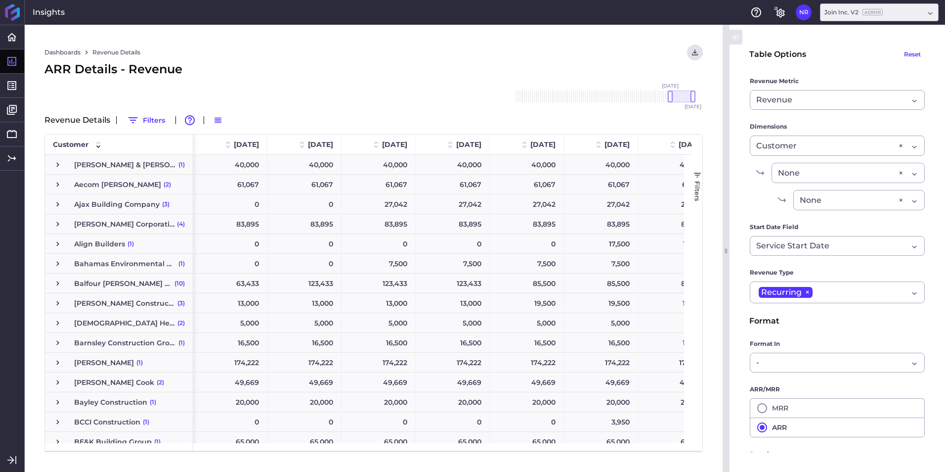
click at [109, 362] on span "[PERSON_NAME]" at bounding box center [104, 362] width 60 height 19
click at [59, 363] on span "Press SPACE to select this row." at bounding box center [57, 362] width 9 height 9
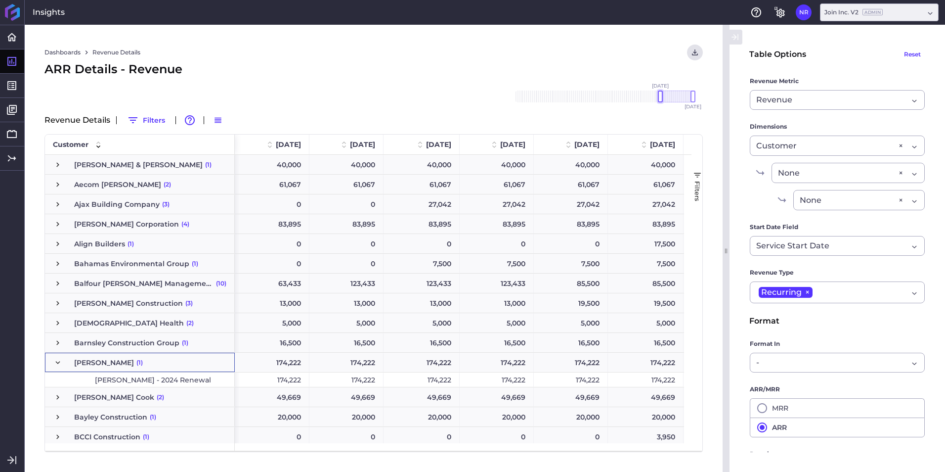
drag, startPoint x: 671, startPoint y: 98, endPoint x: 660, endPoint y: 99, distance: 10.4
click at [660, 99] on div at bounding box center [660, 96] width 5 height 12
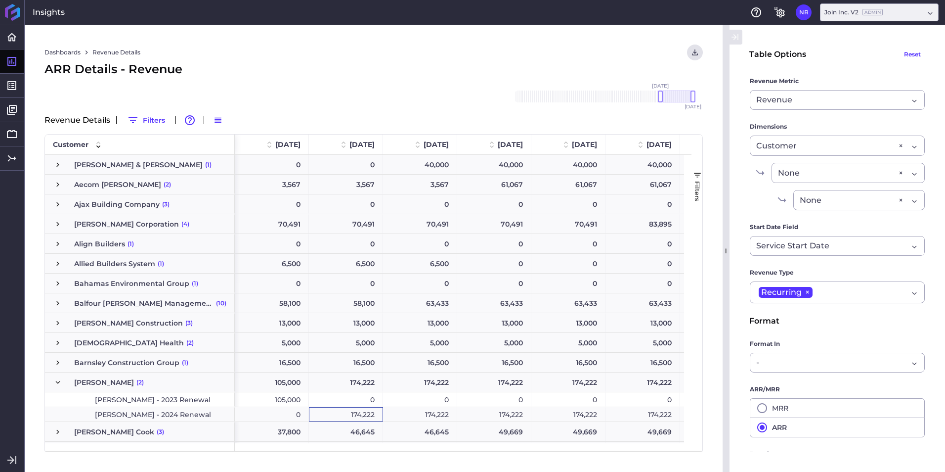
click at [340, 410] on div "174,222" at bounding box center [346, 414] width 74 height 14
drag, startPoint x: 407, startPoint y: 410, endPoint x: 432, endPoint y: 409, distance: 24.8
click at [409, 410] on div "174,222" at bounding box center [420, 414] width 74 height 14
drag, startPoint x: 495, startPoint y: 406, endPoint x: 503, endPoint y: 408, distance: 9.0
click at [495, 406] on div "105,000 0 0 0 0 0 0 0" at bounding box center [867, 399] width 1265 height 15
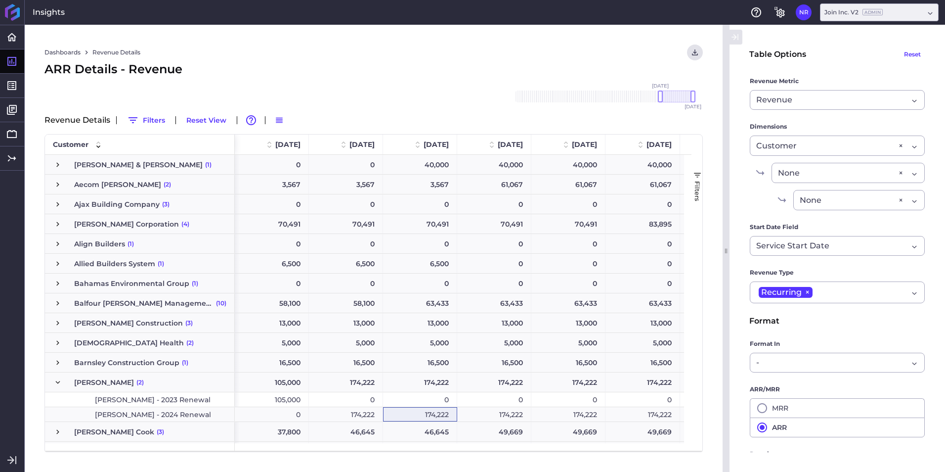
click at [660, 416] on div "174,222" at bounding box center [643, 414] width 75 height 14
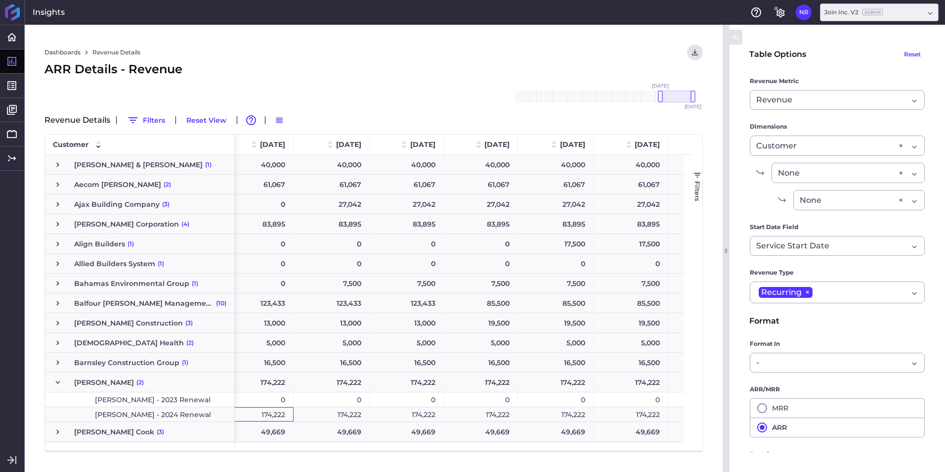
drag, startPoint x: 282, startPoint y: 410, endPoint x: 312, endPoint y: 412, distance: 29.2
click at [284, 411] on div "174,222" at bounding box center [257, 414] width 74 height 14
drag, startPoint x: 318, startPoint y: 413, endPoint x: 385, endPoint y: 411, distance: 67.3
click at [318, 413] on div "174,222" at bounding box center [332, 414] width 76 height 14
click at [630, 412] on div "174,222" at bounding box center [631, 414] width 75 height 14
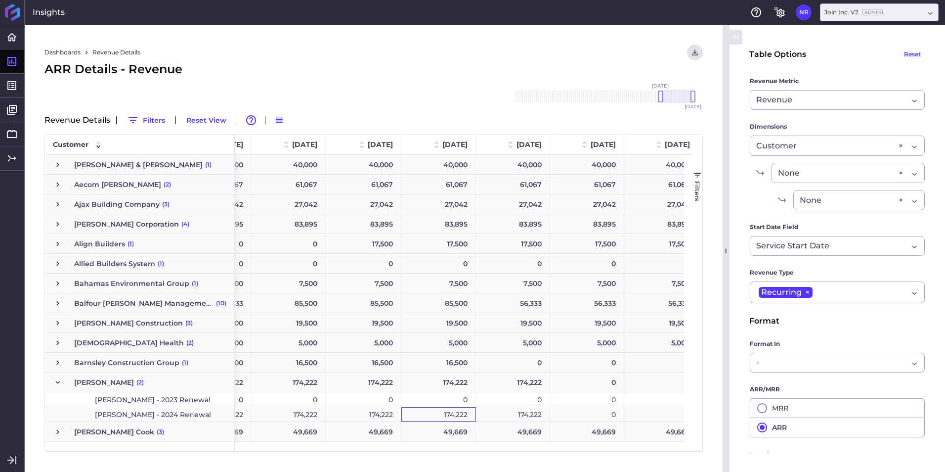
click at [522, 416] on div "174,222" at bounding box center [513, 414] width 74 height 14
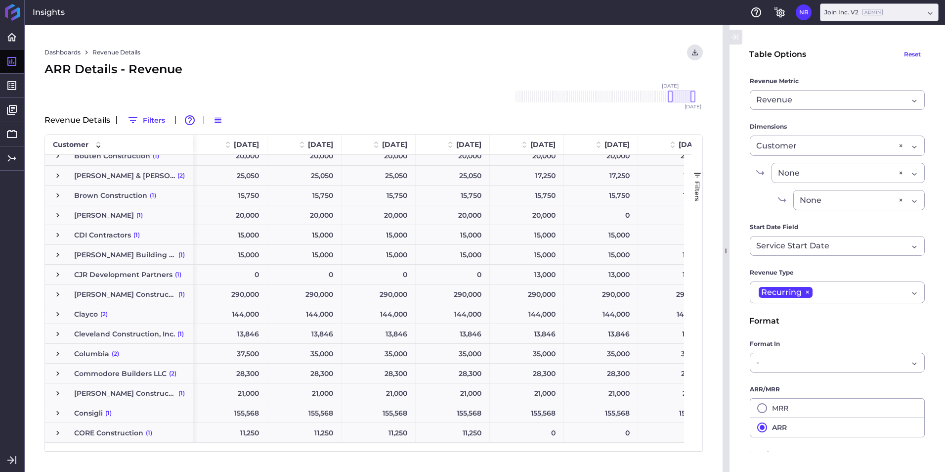
click at [57, 257] on span "Press SPACE to select this row." at bounding box center [57, 254] width 9 height 9
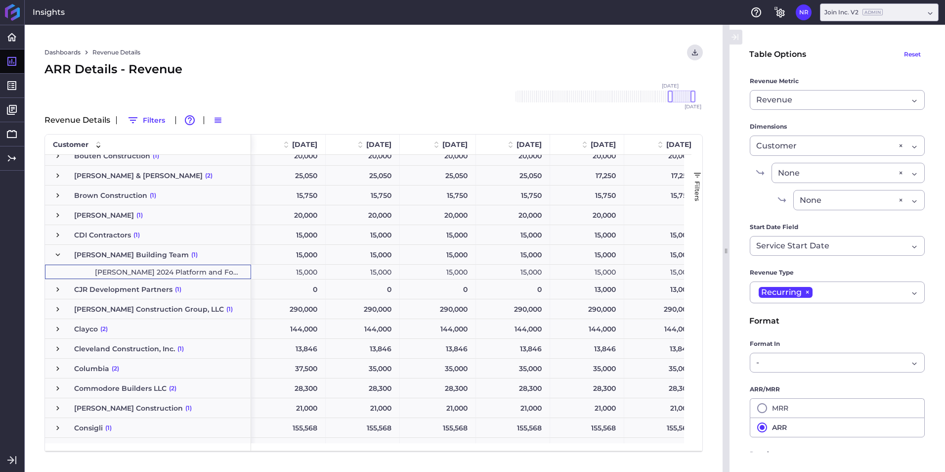
click at [101, 268] on span "[PERSON_NAME] 2024 Platform and Forecasting" at bounding box center [167, 272] width 145 height 14
drag, startPoint x: 670, startPoint y: 98, endPoint x: 655, endPoint y: 99, distance: 15.4
click at [655, 99] on div at bounding box center [656, 96] width 5 height 12
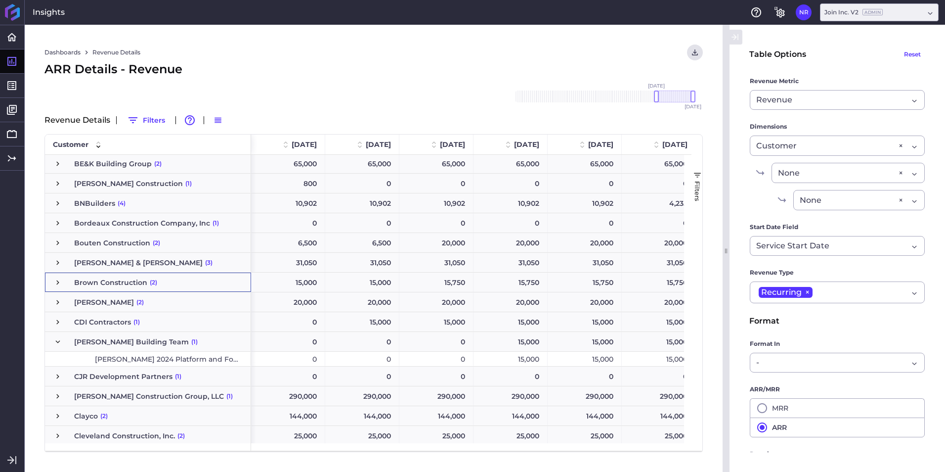
click at [506, 359] on div "15,000" at bounding box center [511, 359] width 74 height 14
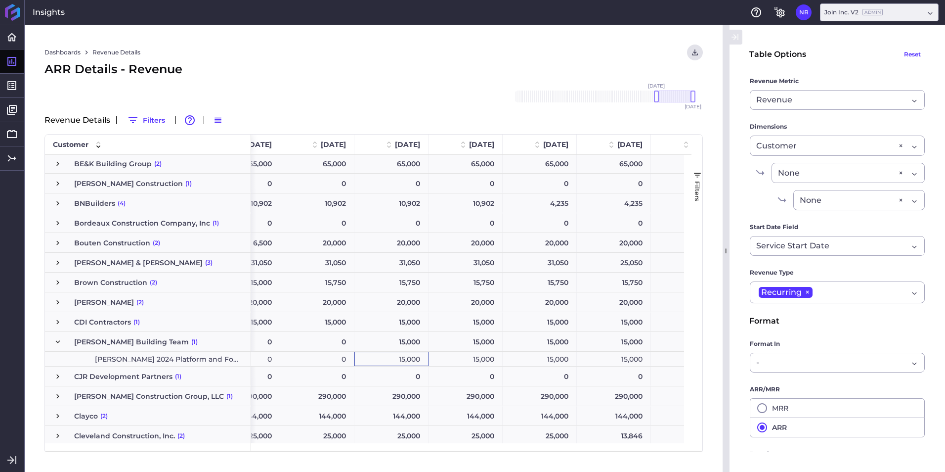
scroll to position [0, 157]
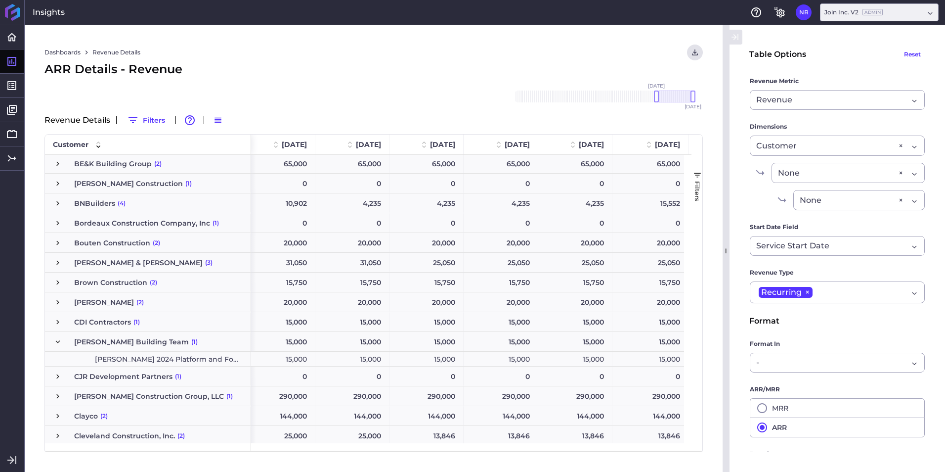
click at [549, 360] on div "15,000" at bounding box center [576, 359] width 74 height 14
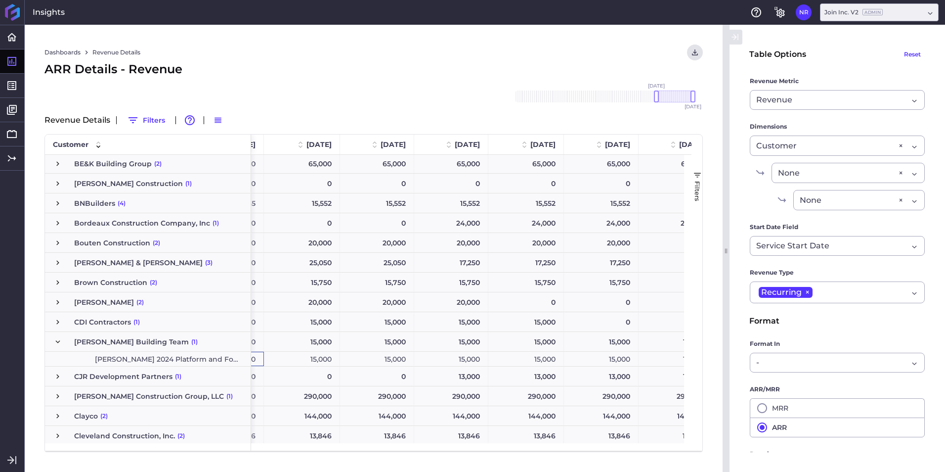
click at [337, 359] on div "15,000" at bounding box center [302, 359] width 76 height 14
click at [379, 360] on div "15,000" at bounding box center [377, 359] width 74 height 14
drag, startPoint x: 457, startPoint y: 360, endPoint x: 469, endPoint y: 360, distance: 12.4
click at [461, 360] on div "15,000" at bounding box center [451, 359] width 74 height 14
drag, startPoint x: 528, startPoint y: 355, endPoint x: 584, endPoint y: 355, distance: 55.4
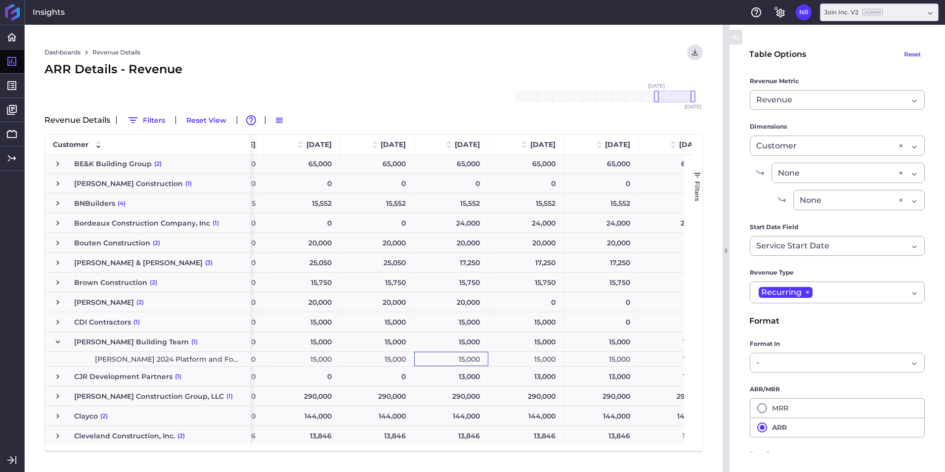
click at [540, 355] on div "15,000" at bounding box center [527, 359] width 76 height 14
click at [592, 355] on div "15,000" at bounding box center [601, 359] width 75 height 14
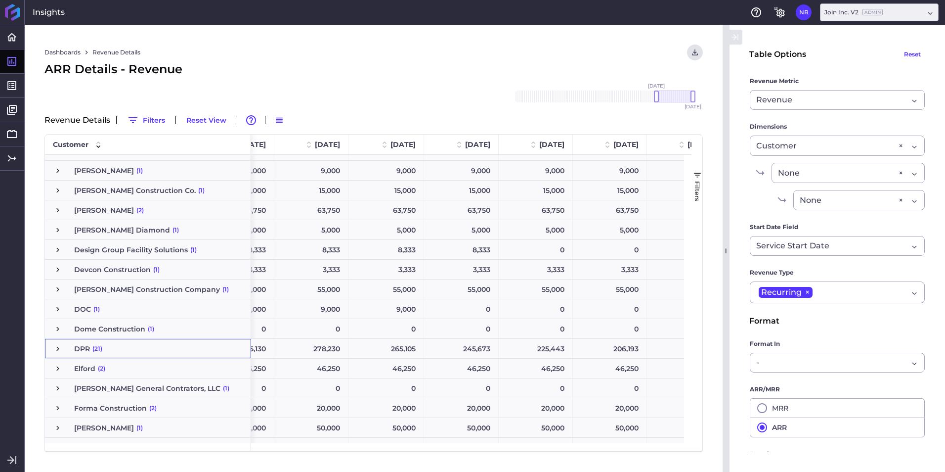
click at [57, 349] on span "Press SPACE to select this row." at bounding box center [57, 348] width 9 height 9
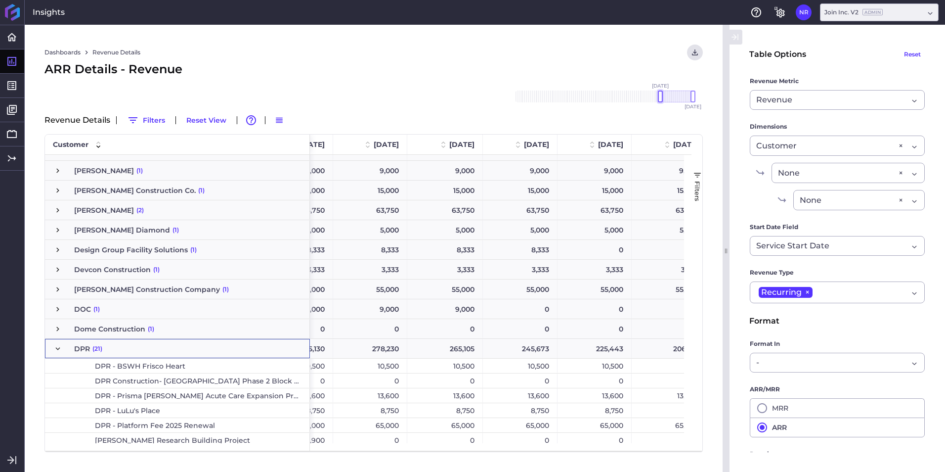
click at [662, 100] on div at bounding box center [660, 96] width 5 height 12
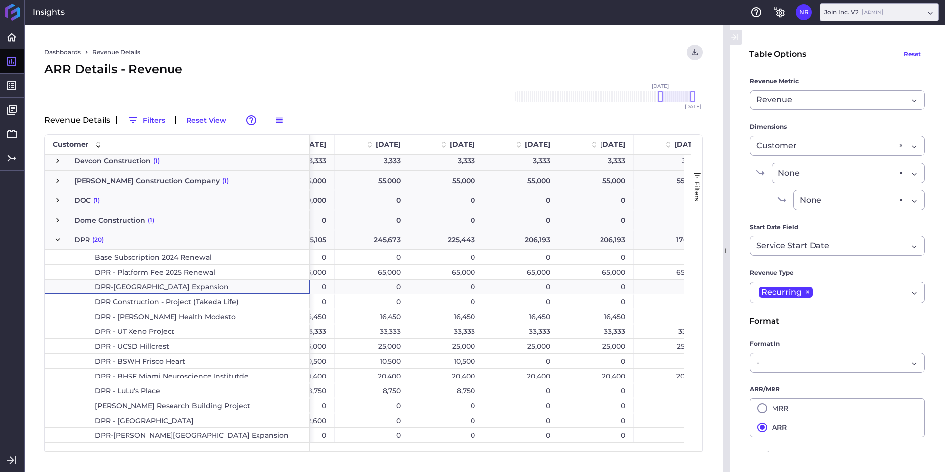
click at [212, 358] on span "DPR - BSWH Frisco Heart" at bounding box center [187, 361] width 227 height 14
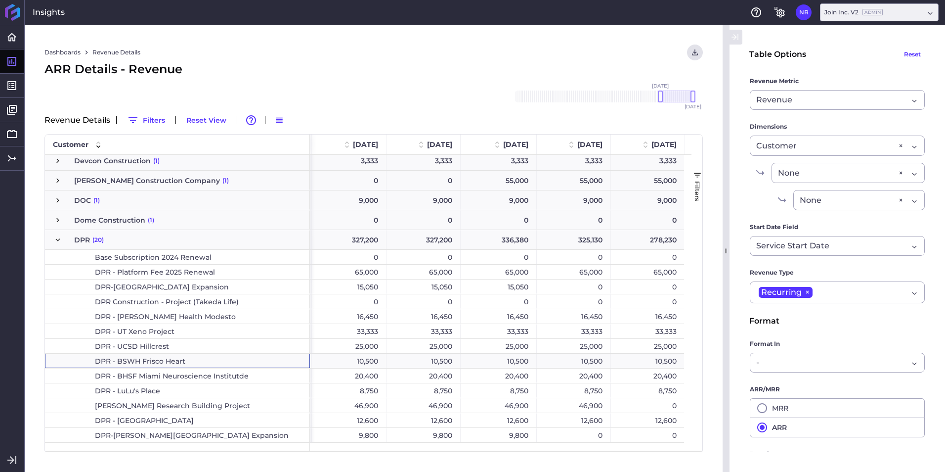
click at [370, 353] on div "25,000" at bounding box center [349, 346] width 75 height 14
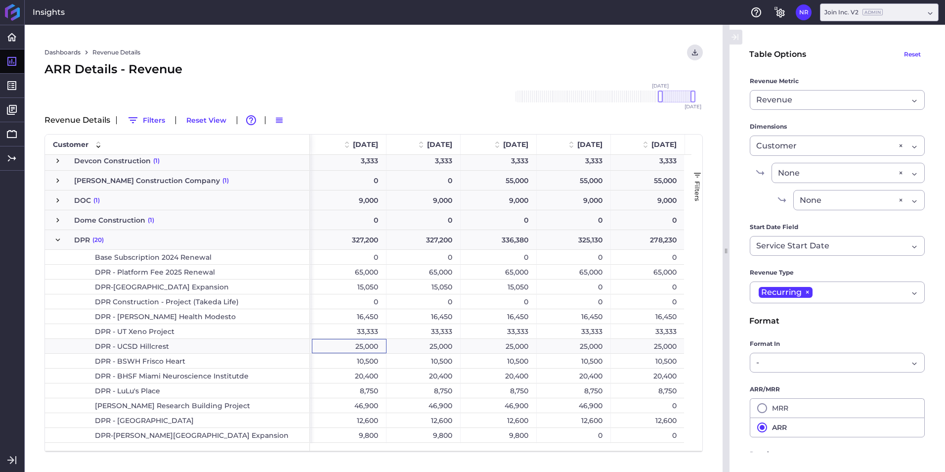
click at [375, 362] on div "10,500" at bounding box center [349, 361] width 75 height 14
click at [422, 361] on div "10,500" at bounding box center [424, 361] width 74 height 14
drag, startPoint x: 518, startPoint y: 360, endPoint x: 572, endPoint y: 361, distance: 53.9
click at [519, 360] on div "10,500" at bounding box center [499, 361] width 76 height 14
drag, startPoint x: 579, startPoint y: 361, endPoint x: 614, endPoint y: 362, distance: 35.1
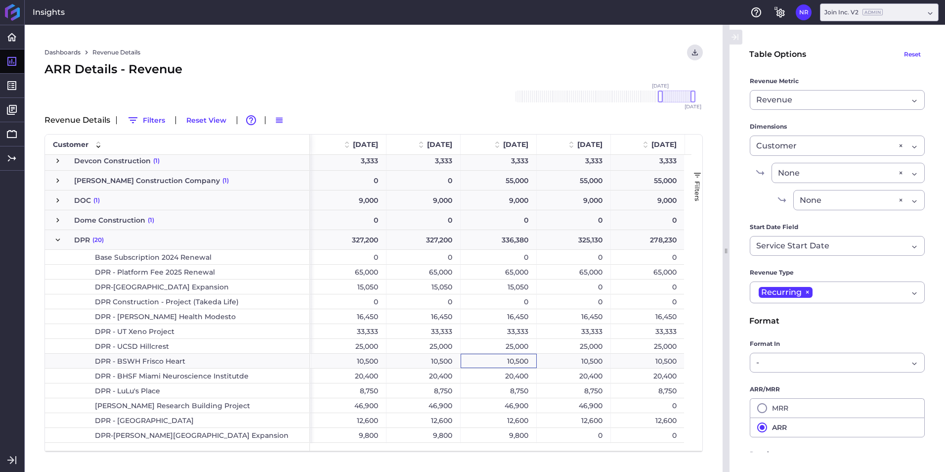
click at [585, 361] on div "10,500" at bounding box center [574, 361] width 74 height 14
click at [643, 363] on div "10,500" at bounding box center [648, 361] width 74 height 14
click at [444, 360] on div "10,500" at bounding box center [422, 361] width 76 height 14
click at [489, 365] on div "10,500" at bounding box center [497, 361] width 75 height 14
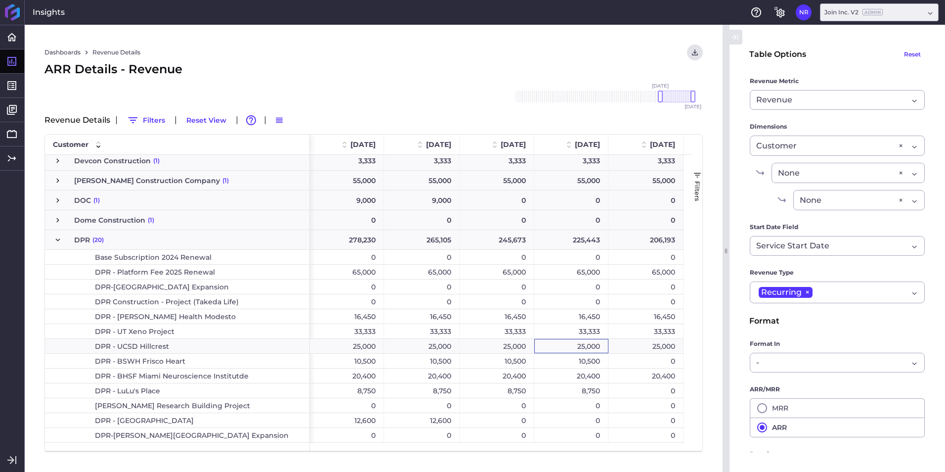
click at [583, 352] on div "25,000" at bounding box center [572, 346] width 74 height 14
click at [587, 357] on div "10,500" at bounding box center [572, 361] width 74 height 14
drag, startPoint x: 59, startPoint y: 241, endPoint x: 63, endPoint y: 233, distance: 8.2
click at [59, 241] on span "Press SPACE to select this row." at bounding box center [57, 239] width 9 height 9
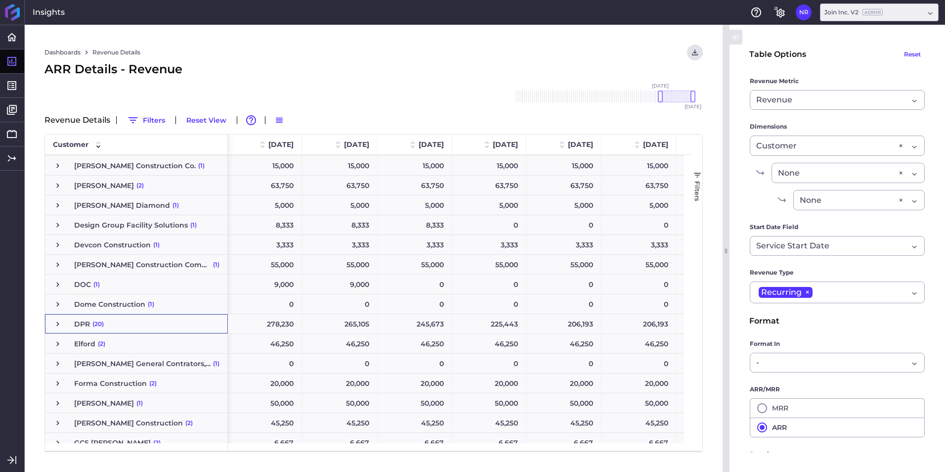
scroll to position [697, 0]
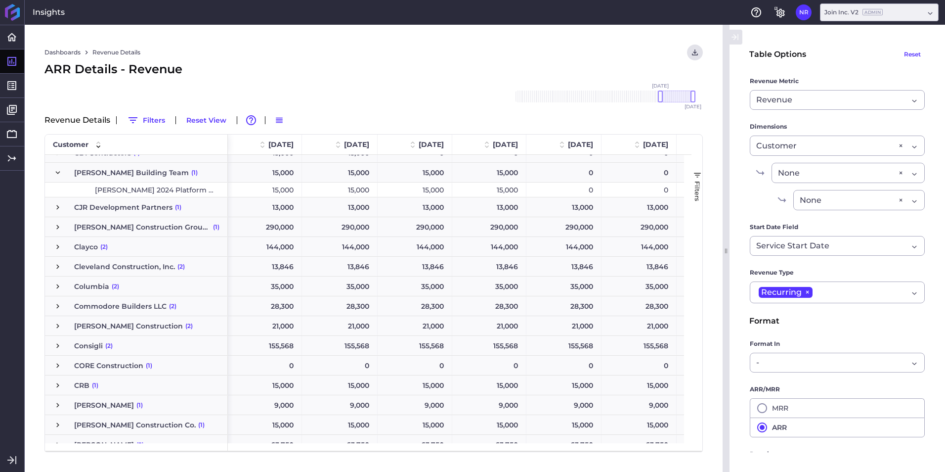
click at [58, 226] on span "Press SPACE to select this row." at bounding box center [57, 227] width 9 height 9
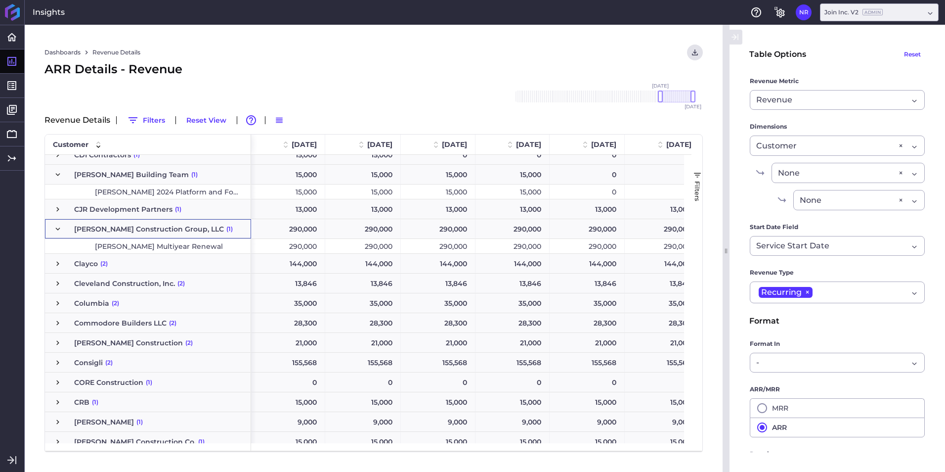
click at [58, 226] on span "Press SPACE to select this row." at bounding box center [57, 229] width 9 height 9
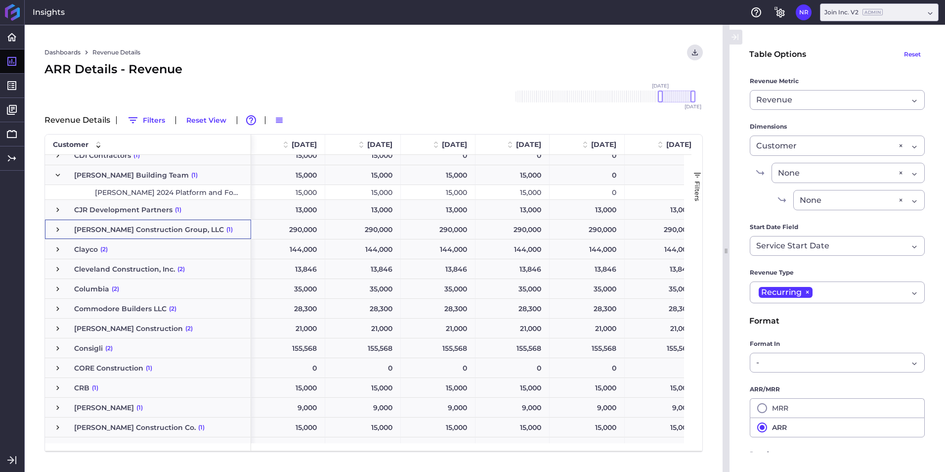
click at [58, 226] on span "Press SPACE to select this row." at bounding box center [57, 229] width 9 height 9
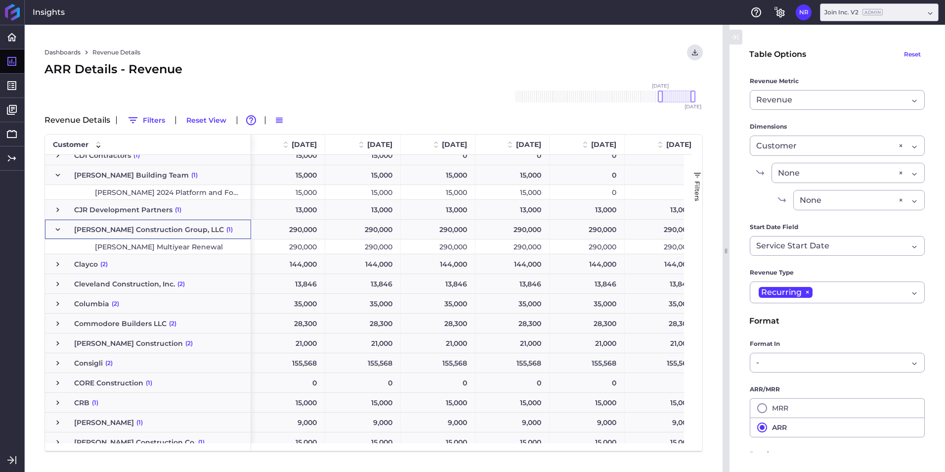
click at [117, 244] on span "Clark Multiyear Renewal" at bounding box center [159, 247] width 128 height 14
drag, startPoint x: 662, startPoint y: 96, endPoint x: 586, endPoint y: 107, distance: 76.9
click at [586, 107] on div "Nov '18 Dec '18 Jan '19 Feb '19 Mar '19 Apr '19 May '19 Jun '19 Jul '19 Aug '19…" at bounding box center [604, 97] width 198 height 32
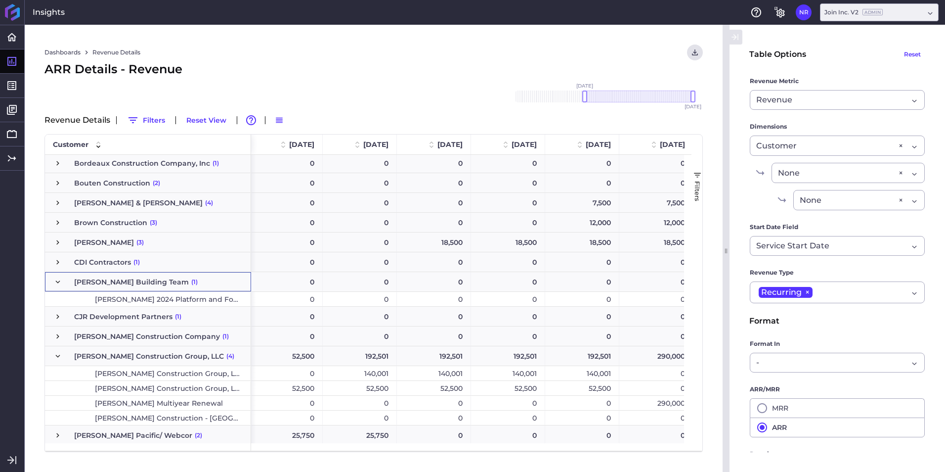
click at [53, 280] on span "Press SPACE to select this row." at bounding box center [57, 281] width 9 height 9
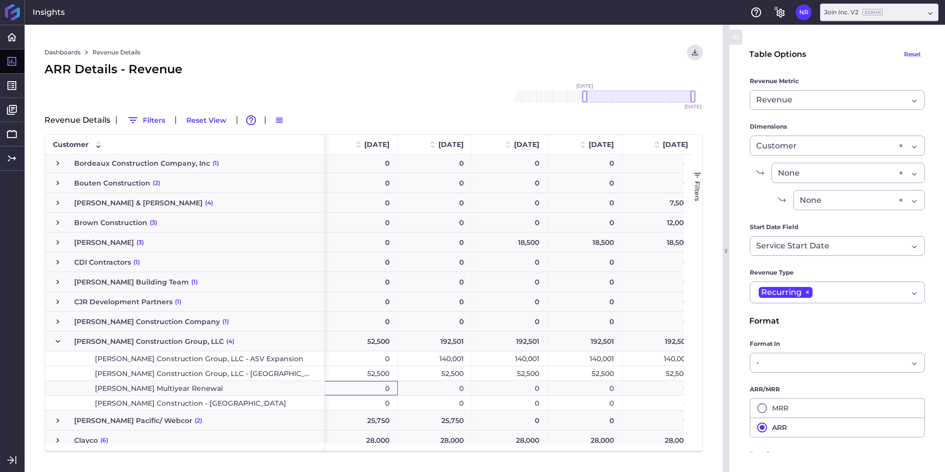
click at [348, 388] on div "0" at bounding box center [361, 388] width 74 height 14
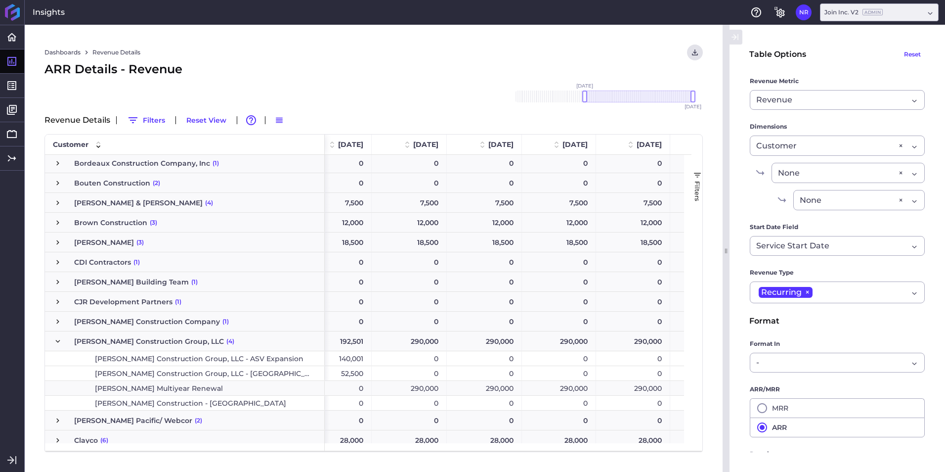
click at [405, 386] on div "290,000" at bounding box center [409, 388] width 75 height 14
click at [628, 385] on div "290,000" at bounding box center [633, 388] width 74 height 14
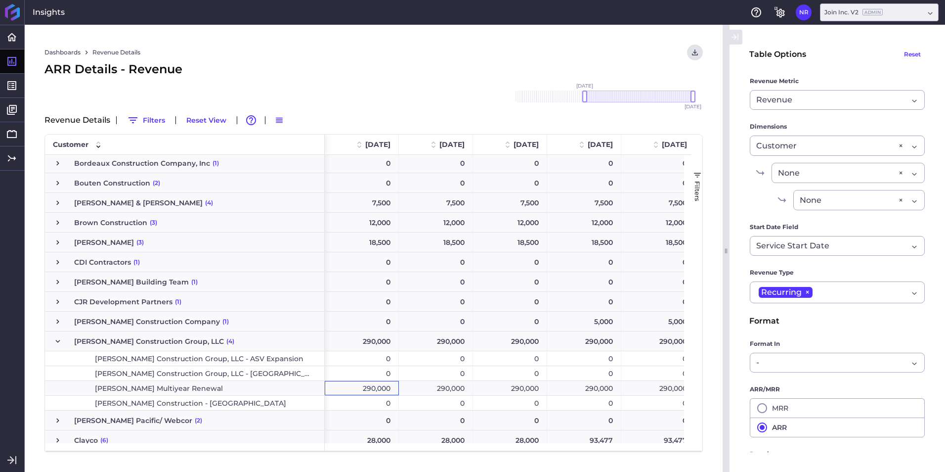
click at [451, 389] on div "290,000" at bounding box center [436, 388] width 74 height 14
click at [487, 390] on div "290,000" at bounding box center [510, 388] width 74 height 14
click at [578, 388] on div "290,000" at bounding box center [584, 388] width 74 height 14
click at [654, 386] on div "290,000" at bounding box center [659, 388] width 74 height 14
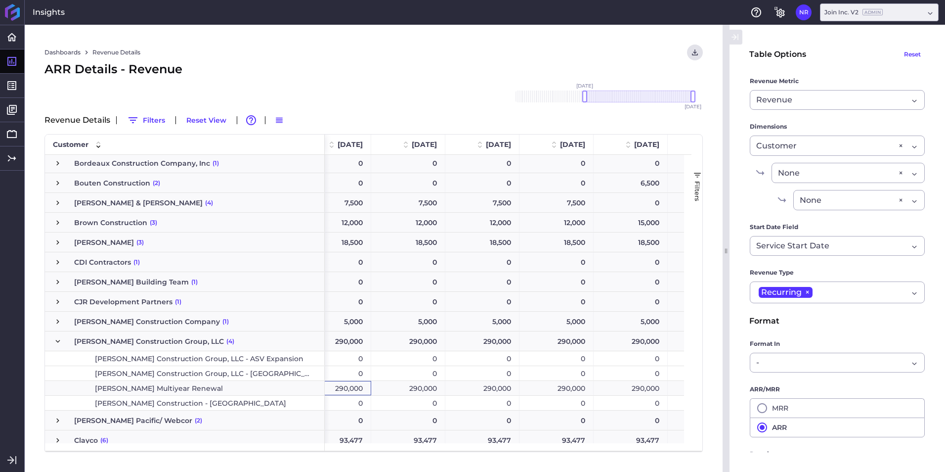
drag, startPoint x: 432, startPoint y: 392, endPoint x: 452, endPoint y: 392, distance: 19.8
click at [432, 392] on div "290,000" at bounding box center [408, 388] width 74 height 14
click at [467, 391] on div "290,000" at bounding box center [483, 388] width 74 height 14
click at [549, 391] on div "290,000" at bounding box center [557, 388] width 74 height 14
click at [630, 391] on div "290,000" at bounding box center [631, 388] width 74 height 14
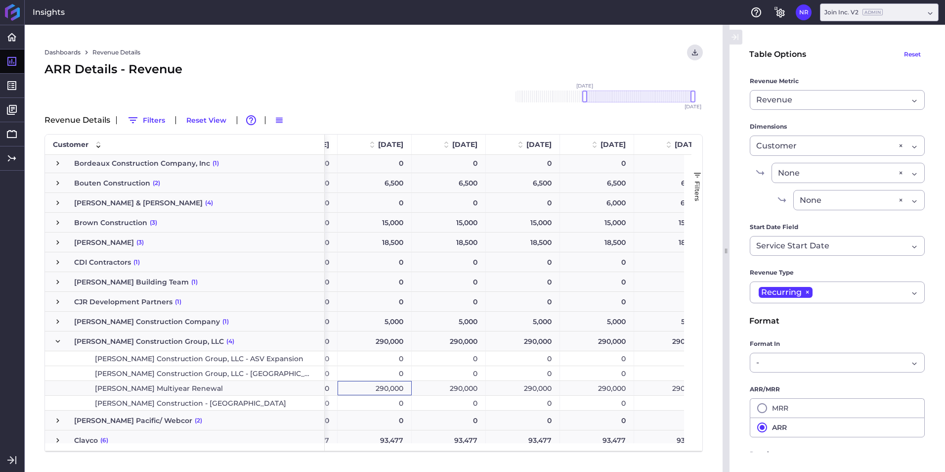
drag, startPoint x: 387, startPoint y: 382, endPoint x: 450, endPoint y: 387, distance: 63.5
click at [393, 384] on div "290,000" at bounding box center [375, 388] width 74 height 14
click at [455, 387] on div "290,000" at bounding box center [449, 388] width 74 height 14
click at [511, 385] on div "290,000" at bounding box center [523, 388] width 74 height 14
drag, startPoint x: 586, startPoint y: 389, endPoint x: 629, endPoint y: 399, distance: 43.3
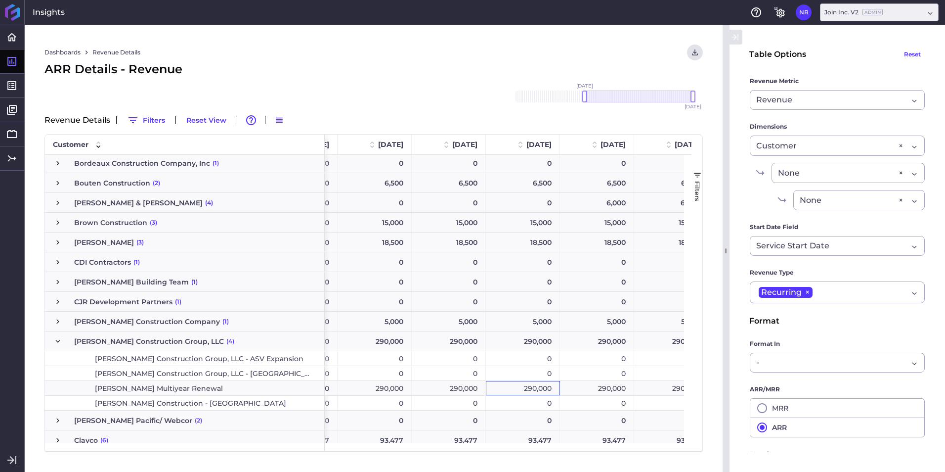
click at [587, 389] on div "290,000" at bounding box center [597, 388] width 74 height 14
click at [603, 391] on div "290,000" at bounding box center [601, 388] width 74 height 14
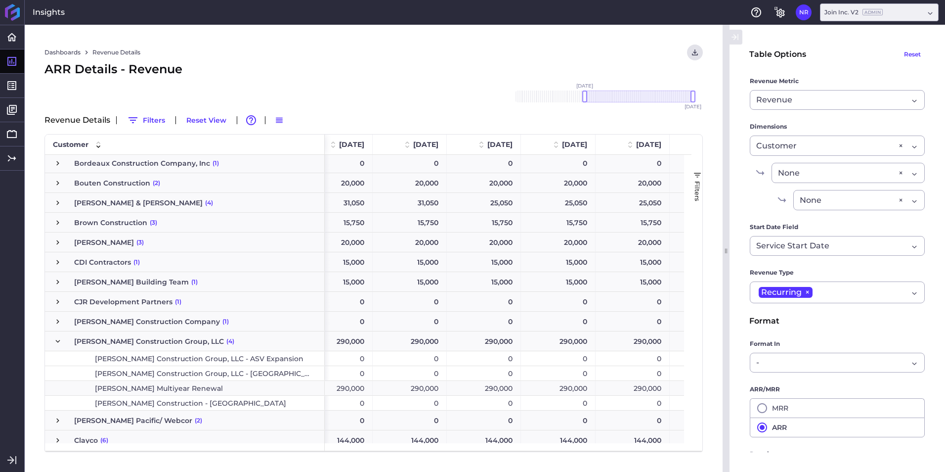
click at [580, 389] on div "290,000" at bounding box center [558, 388] width 75 height 14
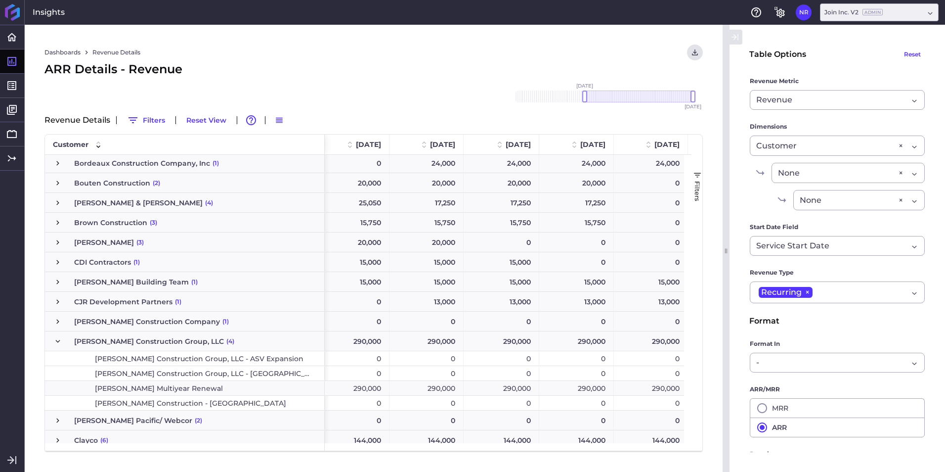
click at [593, 391] on div "290,000" at bounding box center [577, 388] width 75 height 14
click at [600, 390] on div "290,000" at bounding box center [575, 388] width 74 height 14
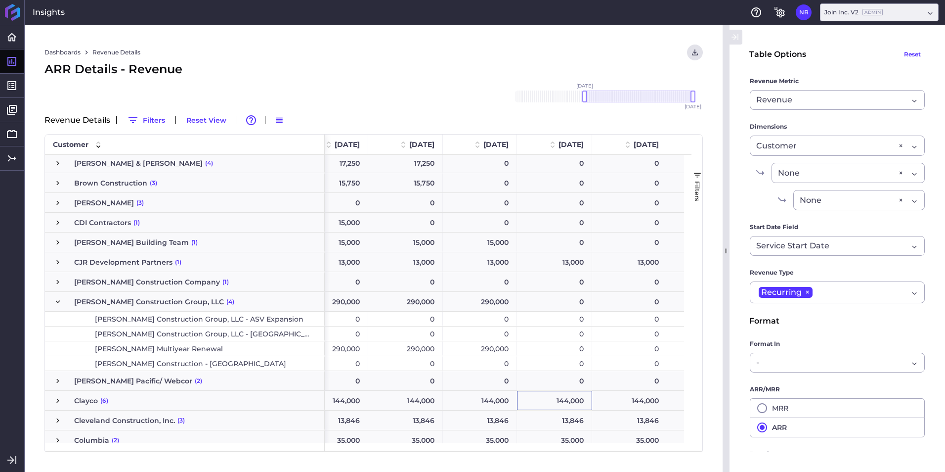
click at [505, 355] on div "290,000" at bounding box center [480, 348] width 74 height 14
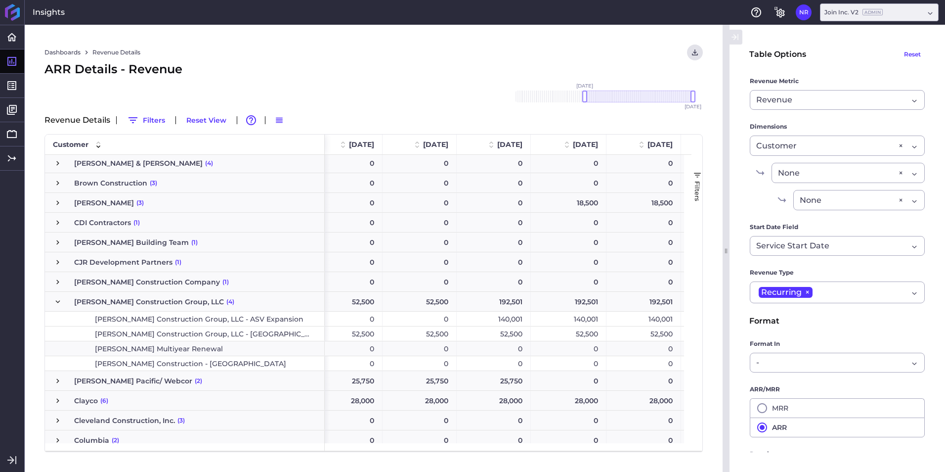
scroll to position [0, 759]
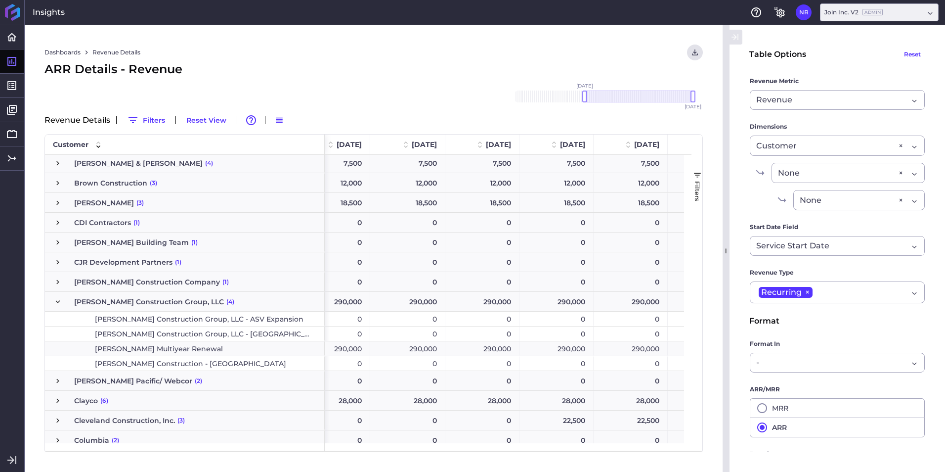
click at [643, 351] on div "290,000" at bounding box center [631, 348] width 74 height 14
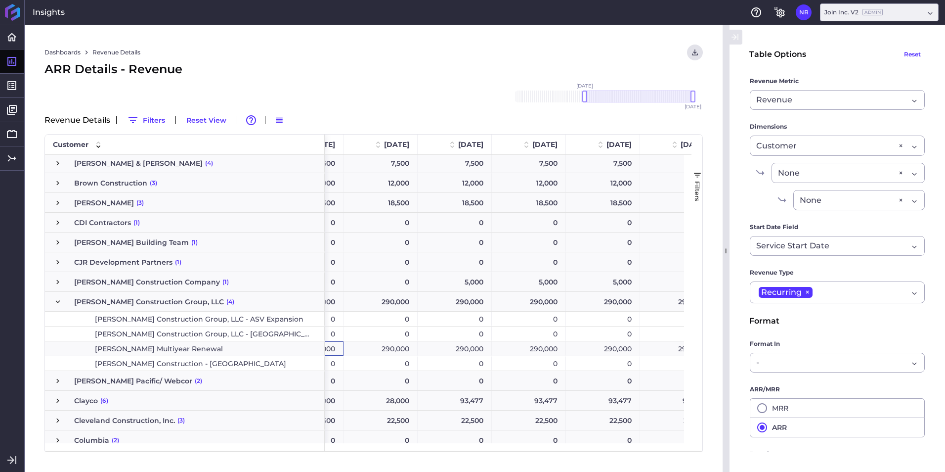
click at [662, 347] on div "290,000" at bounding box center [677, 348] width 74 height 14
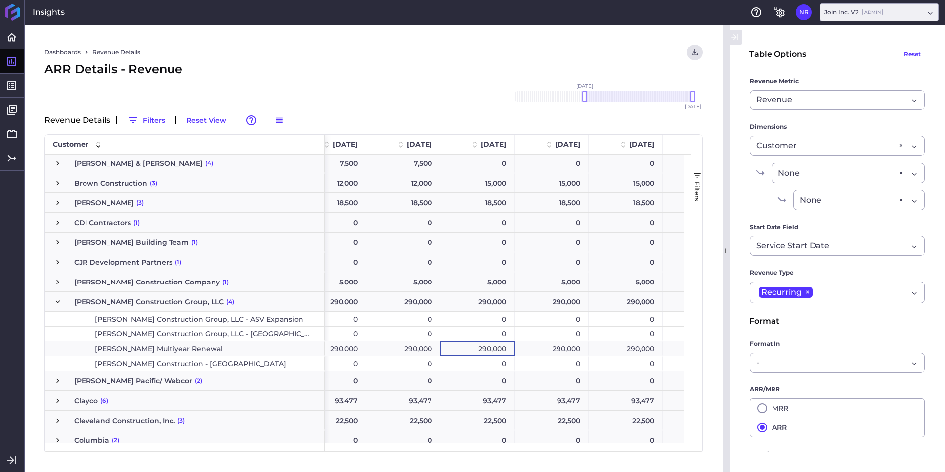
click at [465, 345] on div "290,000" at bounding box center [478, 348] width 74 height 14
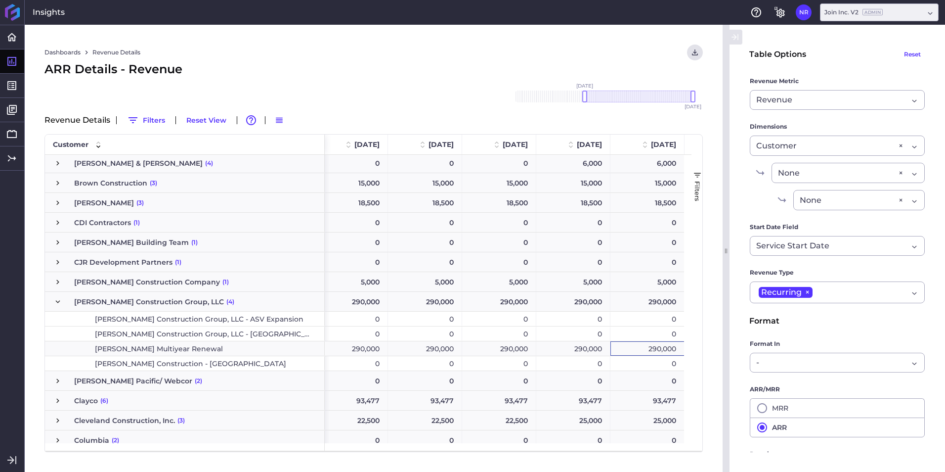
drag, startPoint x: 637, startPoint y: 350, endPoint x: 619, endPoint y: 380, distance: 35.5
click at [638, 350] on div "290,000" at bounding box center [648, 348] width 74 height 14
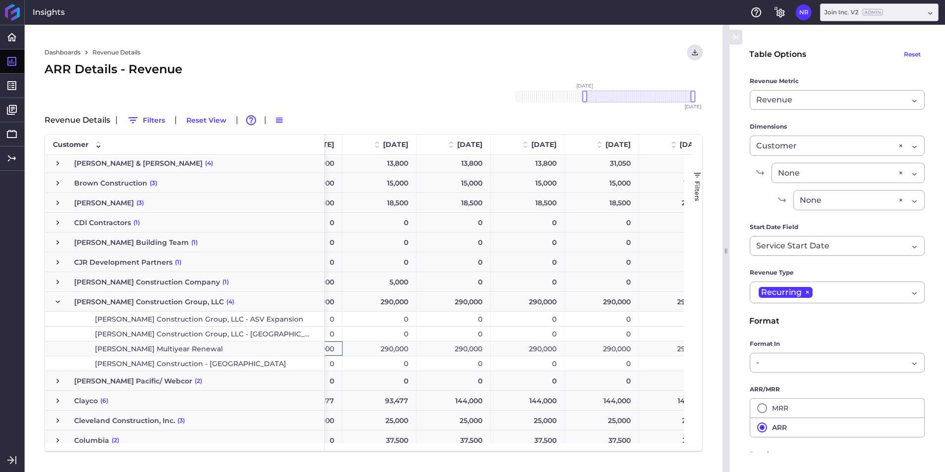
click at [672, 348] on div "290,000" at bounding box center [676, 348] width 74 height 14
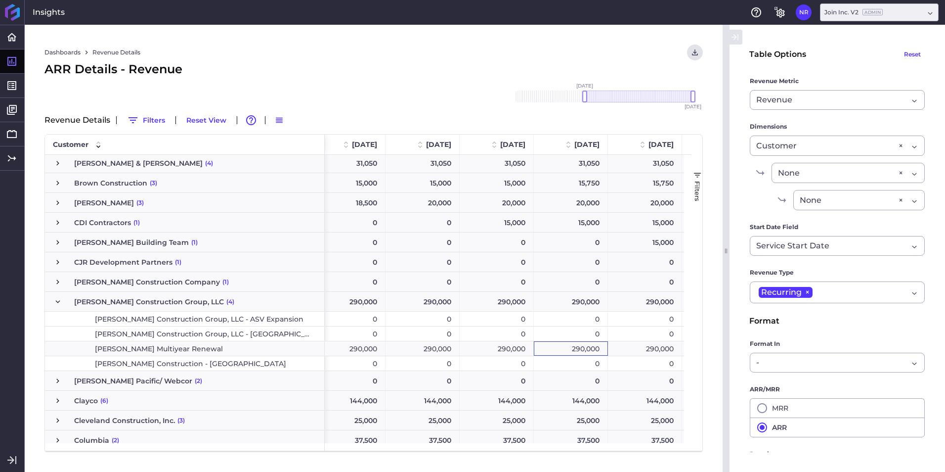
click at [585, 350] on div "290,000" at bounding box center [571, 348] width 74 height 14
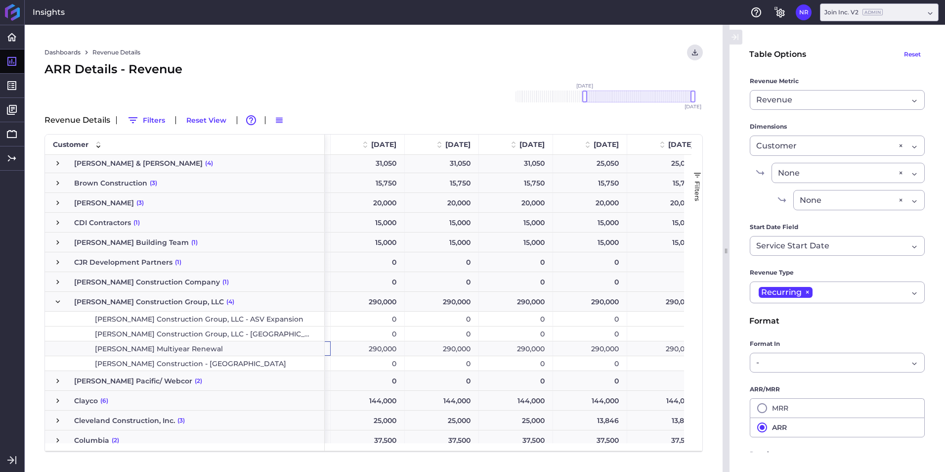
click at [671, 349] on div "290,000" at bounding box center [665, 348] width 75 height 14
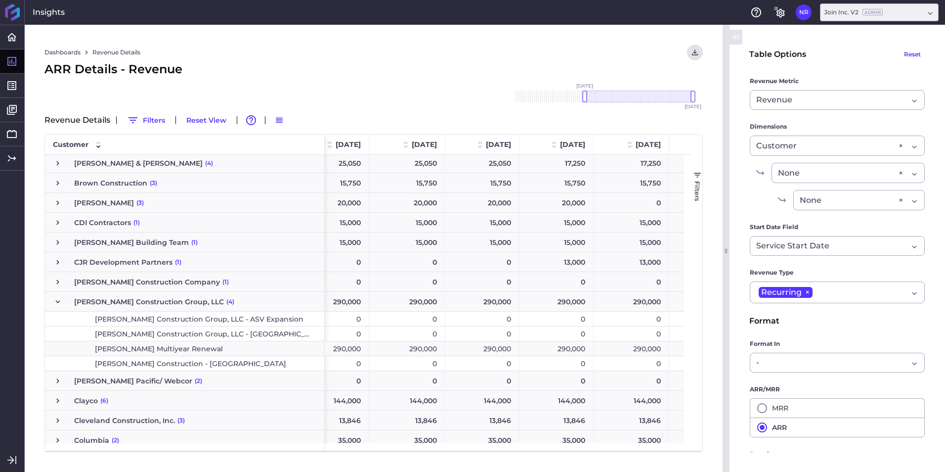
click at [629, 349] on div "290,000" at bounding box center [632, 348] width 76 height 14
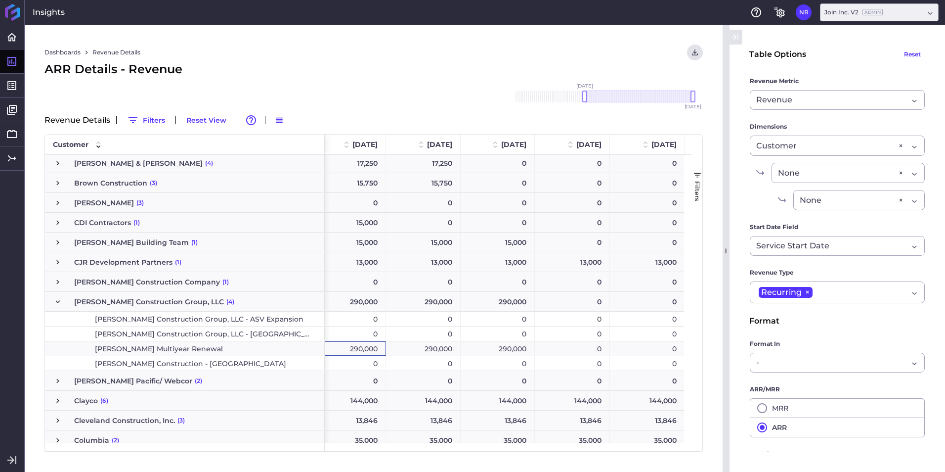
click at [60, 299] on span "Press SPACE to select this row." at bounding box center [57, 301] width 9 height 9
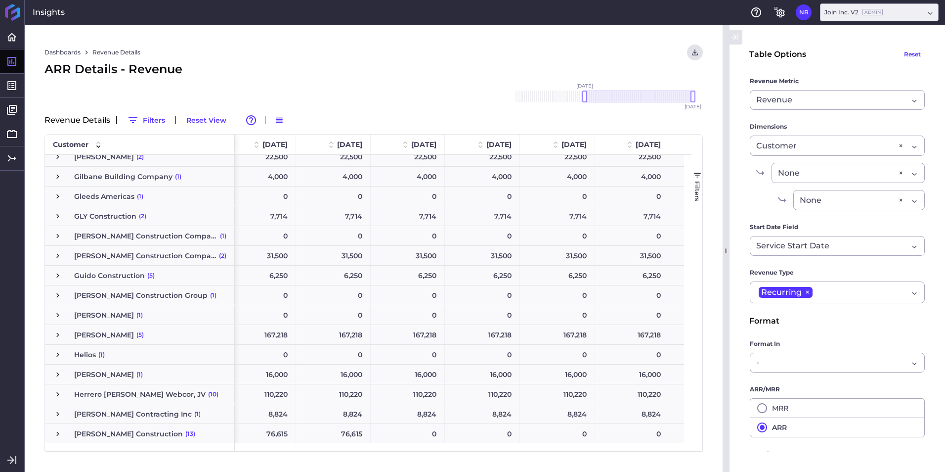
scroll to position [1221, 0]
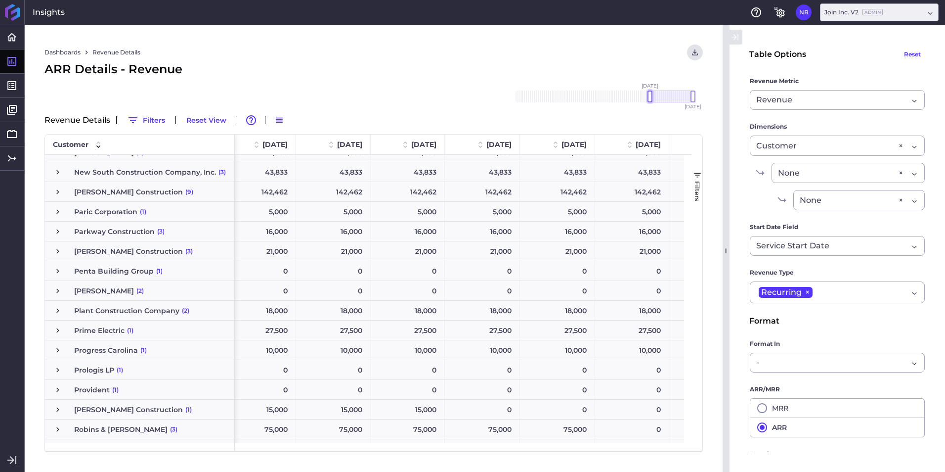
drag, startPoint x: 585, startPoint y: 96, endPoint x: 650, endPoint y: 103, distance: 65.1
click at [650, 103] on div "Nov '18 Dec '18 Jan '19 Feb '19 Mar '19 Apr '19 May '19 Jun '19 Jul '19 Aug '19…" at bounding box center [604, 97] width 198 height 32
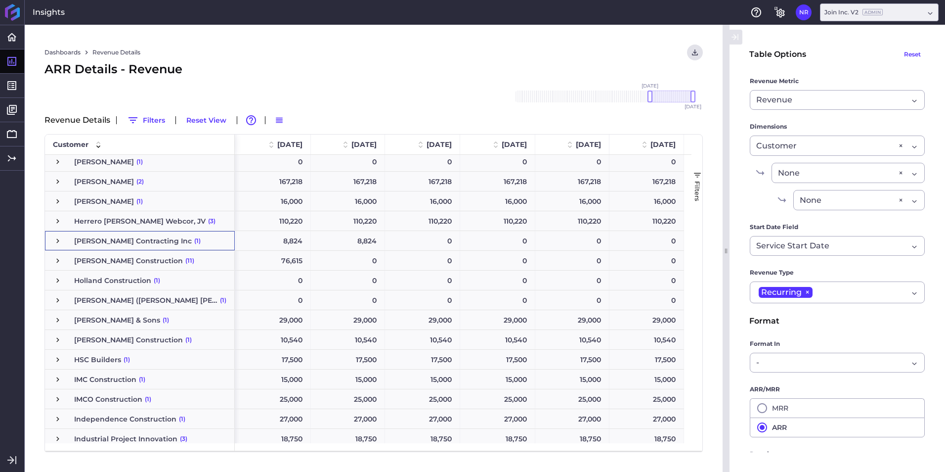
click at [87, 237] on span "[PERSON_NAME] Contracting Inc" at bounding box center [133, 240] width 118 height 19
click at [59, 241] on span "Press SPACE to select this row." at bounding box center [57, 240] width 9 height 9
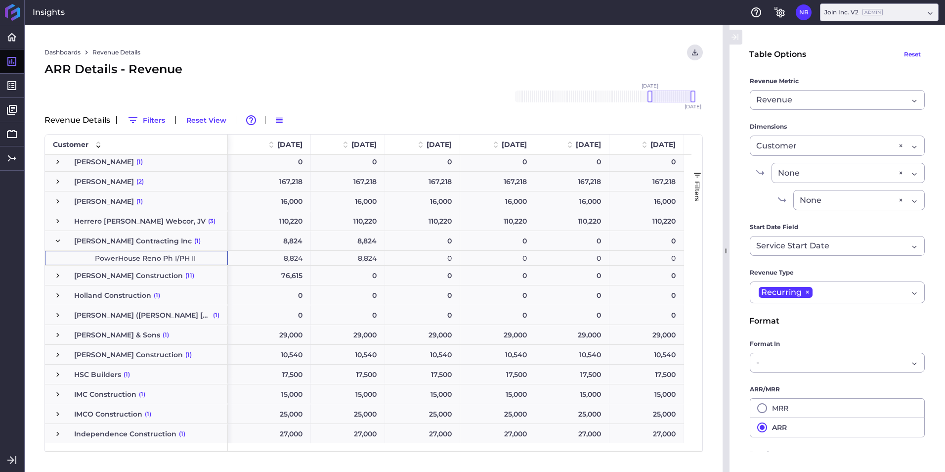
click at [144, 259] on span "PowerHouse Reno Ph I/PH II" at bounding box center [145, 258] width 101 height 14
click at [652, 95] on div at bounding box center [650, 96] width 5 height 12
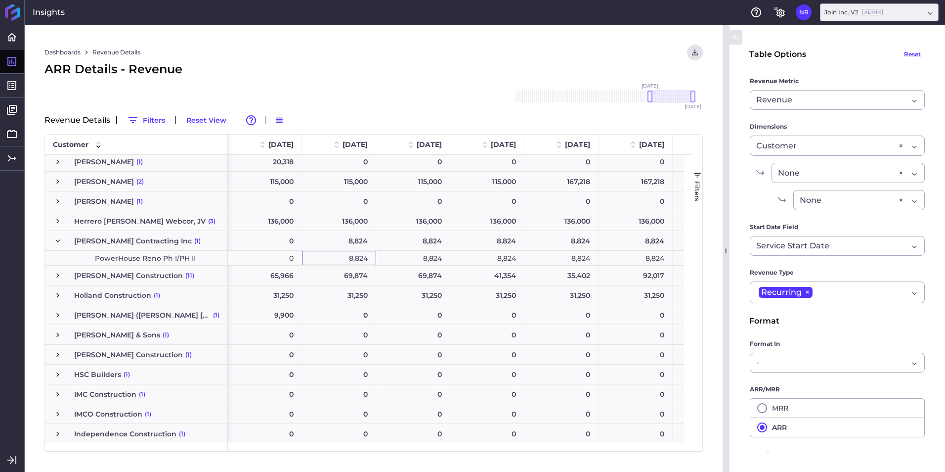
click at [350, 255] on div "8,824" at bounding box center [339, 258] width 74 height 14
click at [427, 254] on div "8,824" at bounding box center [413, 258] width 74 height 14
drag, startPoint x: 494, startPoint y: 258, endPoint x: 520, endPoint y: 253, distance: 26.7
click at [494, 257] on div "8,824" at bounding box center [487, 258] width 74 height 14
click at [581, 252] on div "8,824" at bounding box center [562, 258] width 74 height 14
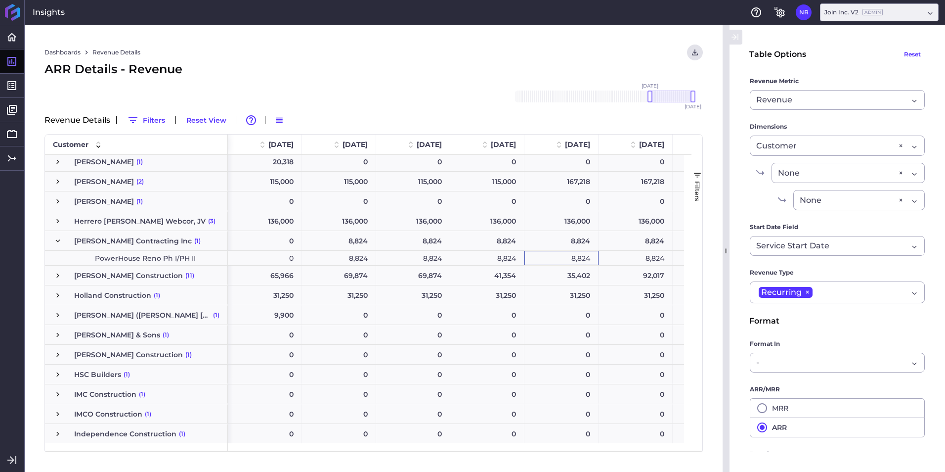
click at [630, 255] on div "8,824" at bounding box center [636, 258] width 74 height 14
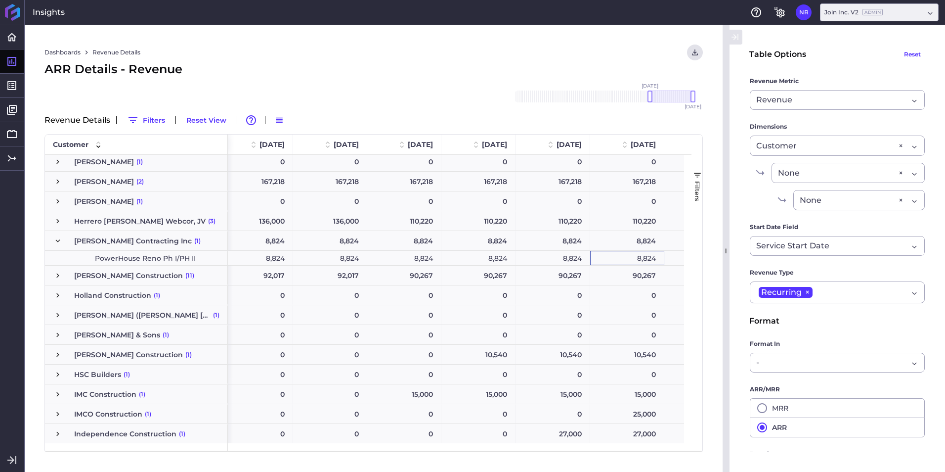
click at [638, 261] on div "8,824" at bounding box center [627, 258] width 74 height 14
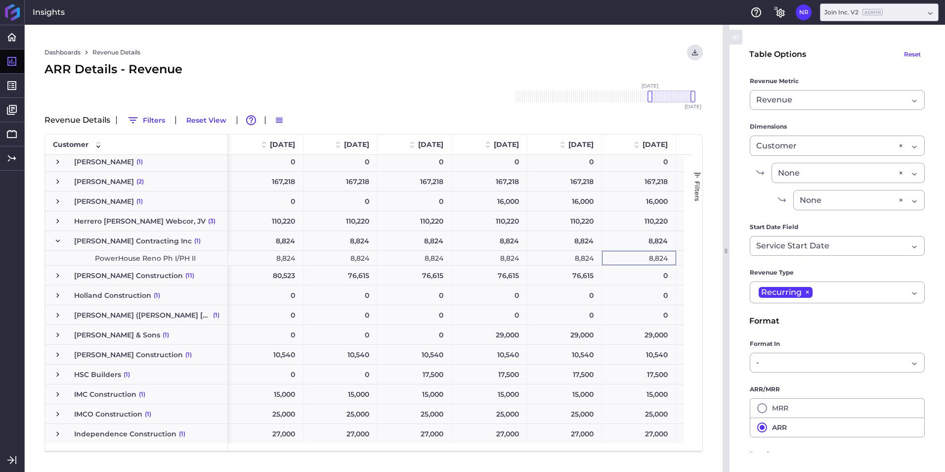
click at [643, 253] on div "8,824" at bounding box center [639, 258] width 74 height 14
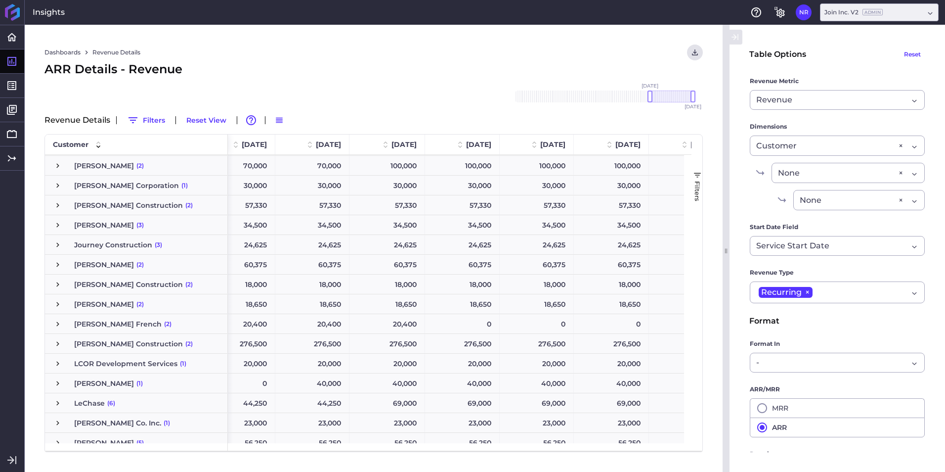
scroll to position [1584, 0]
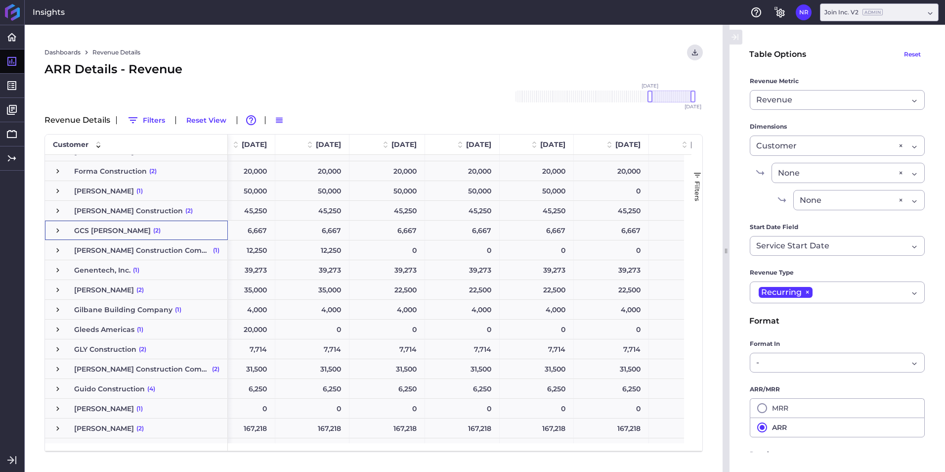
click at [98, 233] on span "GCS [PERSON_NAME]" at bounding box center [112, 230] width 77 height 19
click at [58, 227] on span "Press SPACE to select this row." at bounding box center [57, 230] width 9 height 9
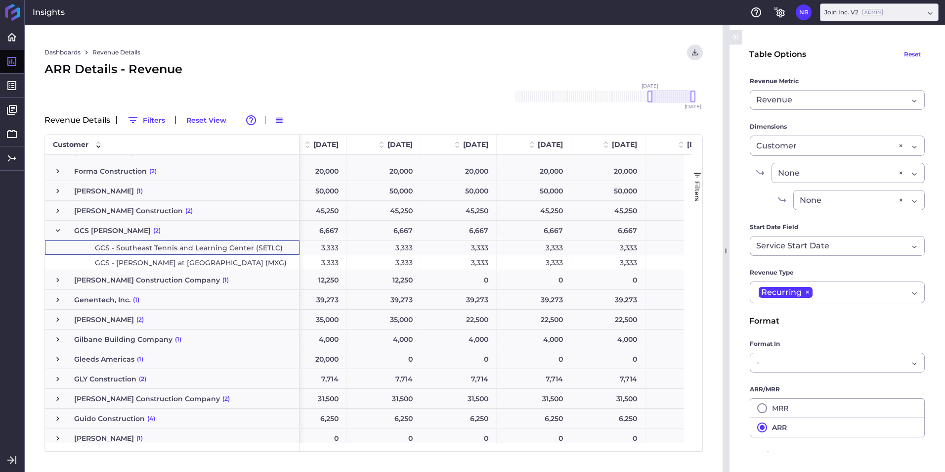
click at [207, 249] on span "GCS - Southeast Tennis and Learning Center (SETLC)" at bounding box center [189, 248] width 188 height 14
click at [647, 98] on div at bounding box center [648, 96] width 5 height 12
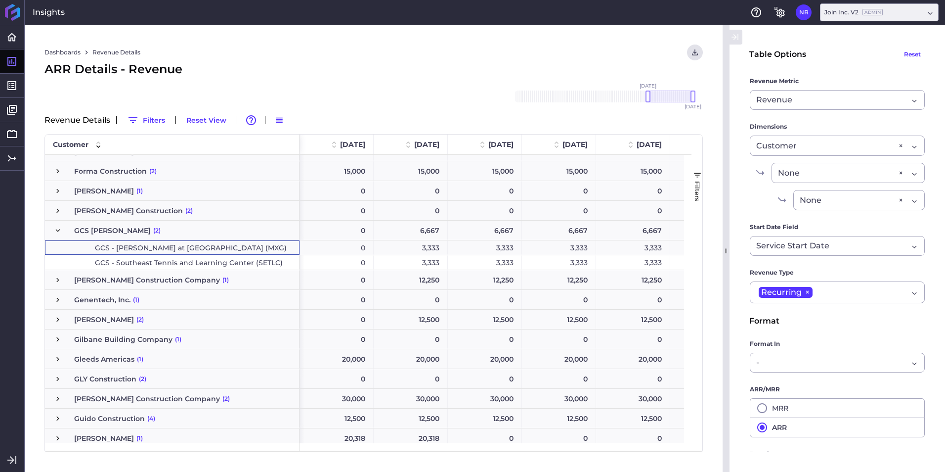
click at [403, 262] on div "3,333" at bounding box center [411, 262] width 74 height 14
click at [615, 265] on div "3,333" at bounding box center [633, 262] width 74 height 14
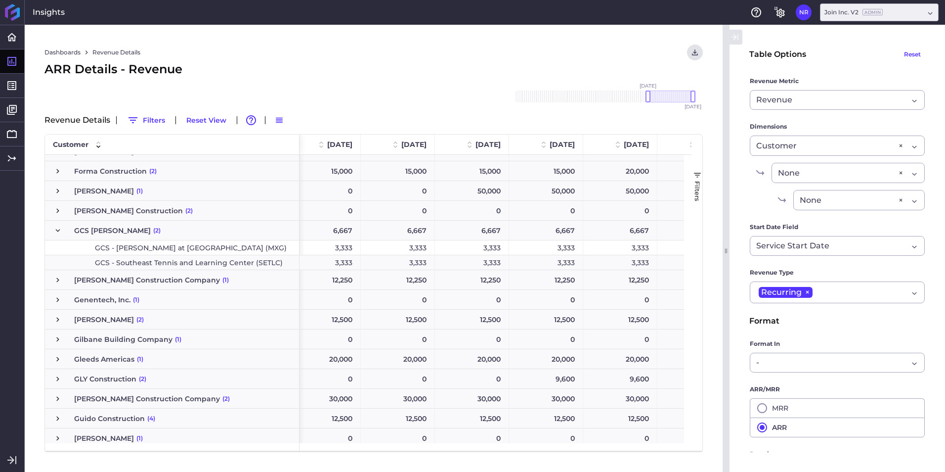
click at [335, 259] on div "3,333" at bounding box center [324, 262] width 74 height 14
click at [613, 260] on div "3,333" at bounding box center [621, 262] width 74 height 14
click at [635, 265] on div "3,333" at bounding box center [620, 262] width 74 height 14
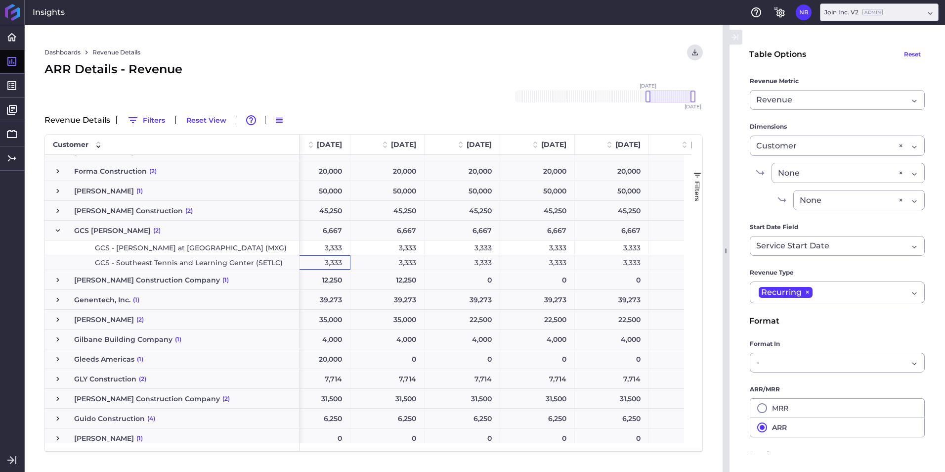
click at [619, 262] on div "3,333" at bounding box center [612, 262] width 74 height 14
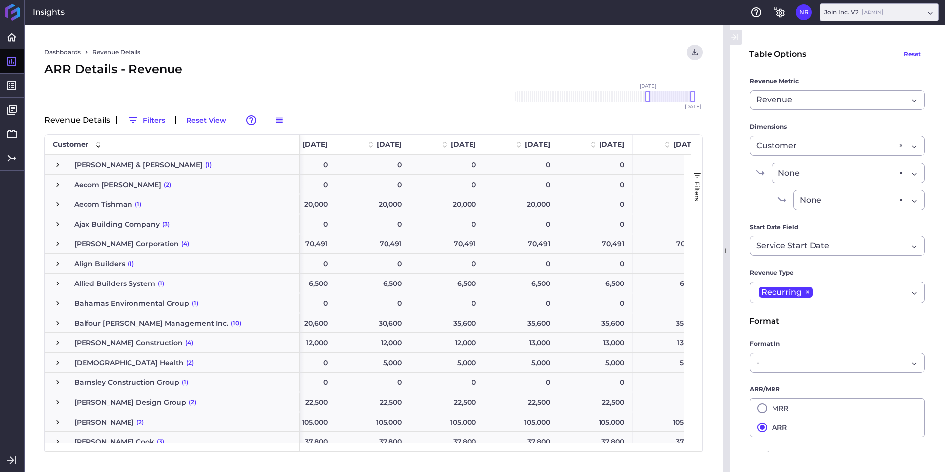
click at [56, 161] on span "Press SPACE to select this row." at bounding box center [57, 164] width 9 height 9
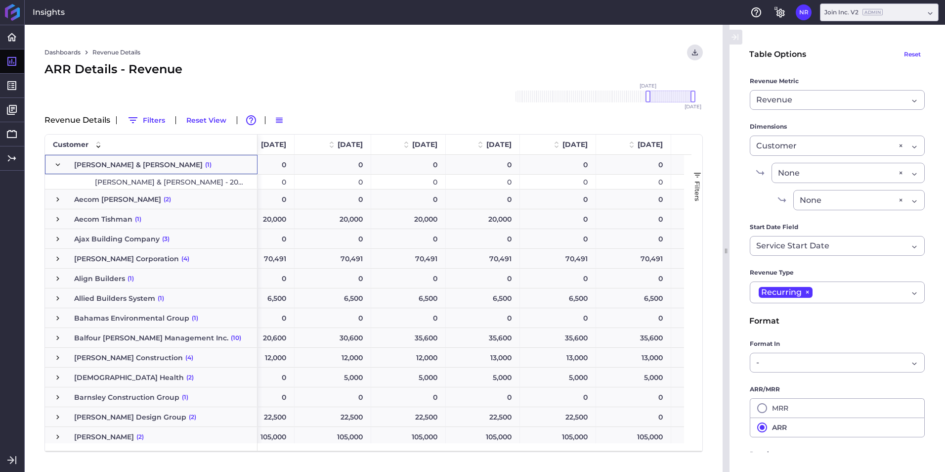
click at [106, 176] on span "Adolfson & Peterson - 2024 Platform Fee" at bounding box center [171, 182] width 152 height 14
click at [660, 93] on div at bounding box center [660, 96] width 5 height 12
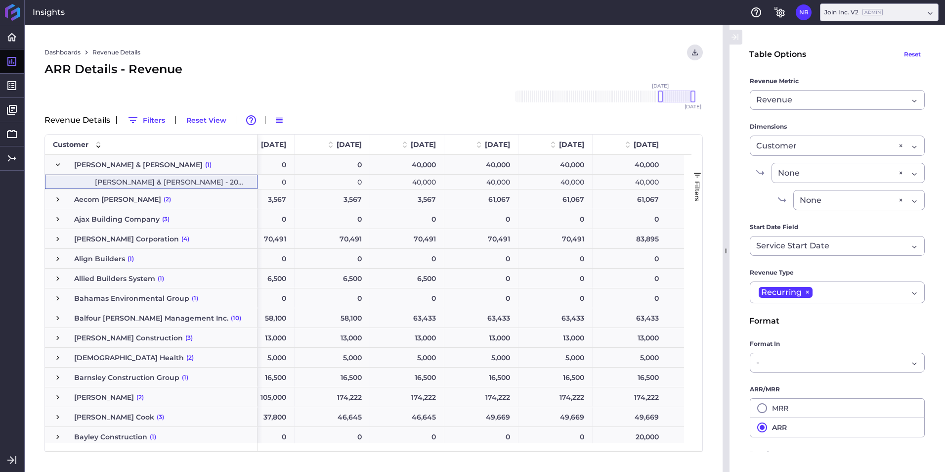
scroll to position [0, 0]
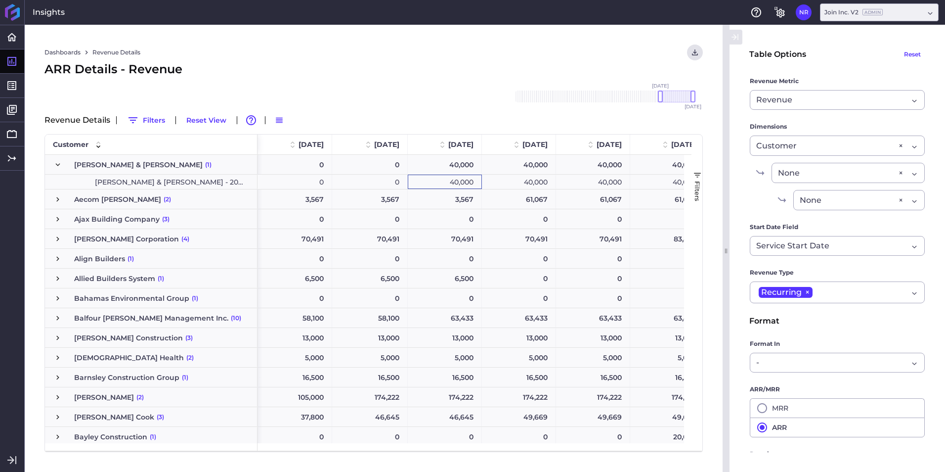
click at [469, 182] on div "40,000" at bounding box center [445, 182] width 74 height 14
click at [501, 180] on div "40,000" at bounding box center [519, 182] width 74 height 14
click at [587, 181] on div "40,000" at bounding box center [593, 182] width 74 height 14
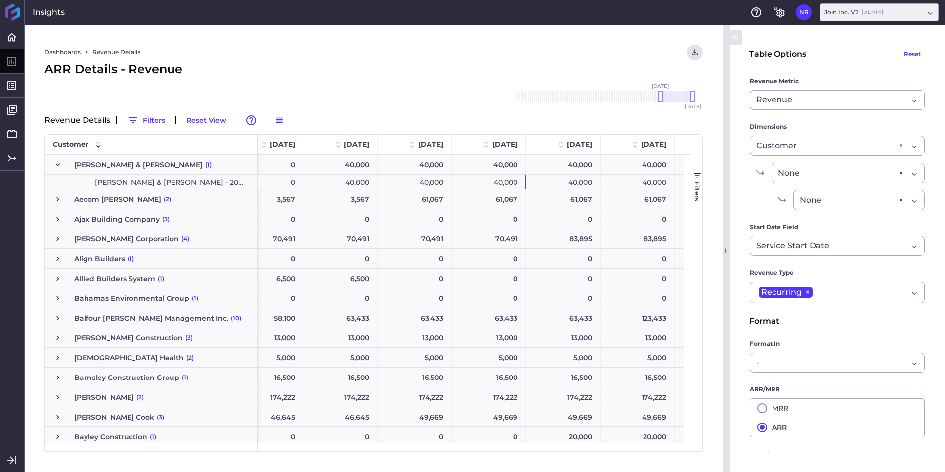
scroll to position [0, 162]
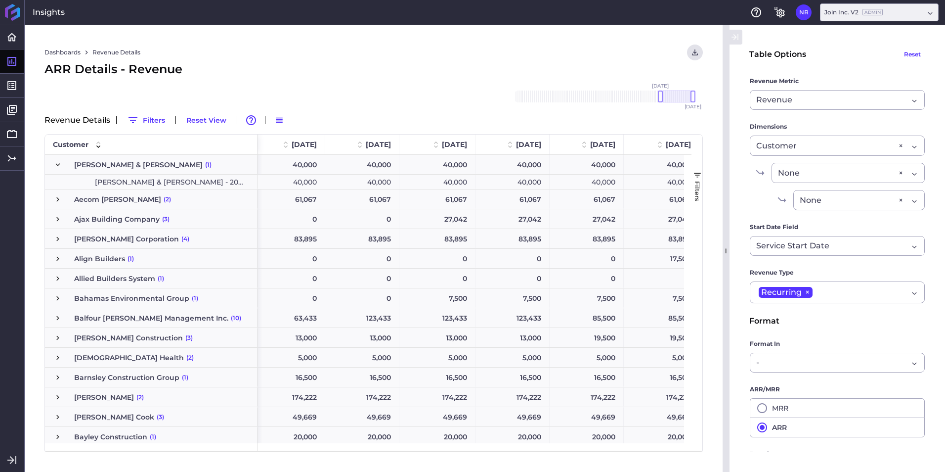
drag, startPoint x: 290, startPoint y: 180, endPoint x: 316, endPoint y: 178, distance: 25.8
click at [294, 180] on div "40,000" at bounding box center [288, 182] width 75 height 14
click at [355, 177] on div "40,000" at bounding box center [362, 182] width 74 height 14
click at [604, 181] on div "40,000" at bounding box center [587, 182] width 74 height 14
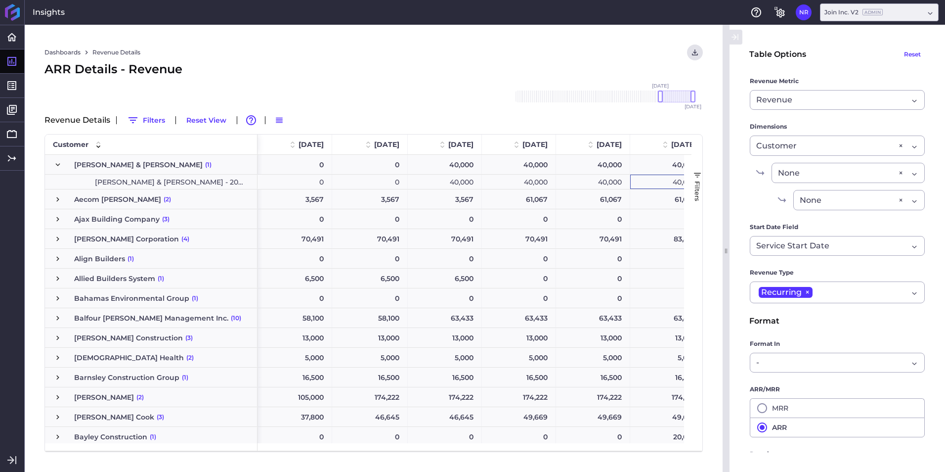
click at [650, 180] on div "40,000" at bounding box center [667, 182] width 75 height 14
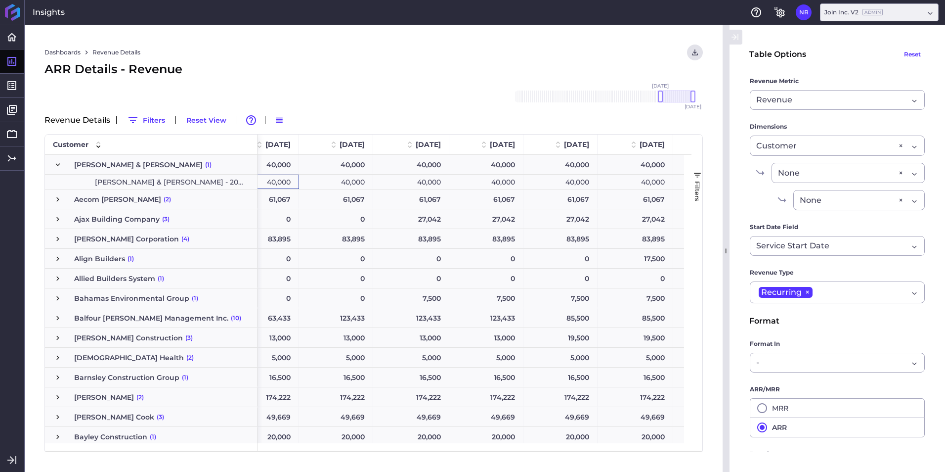
click at [648, 180] on div "40,000" at bounding box center [636, 182] width 76 height 14
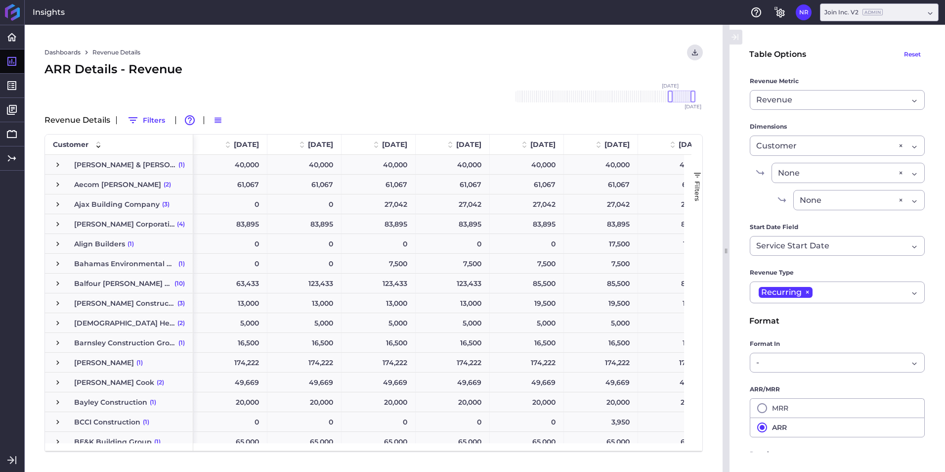
click at [58, 163] on span "Press SPACE to select this row." at bounding box center [57, 164] width 9 height 9
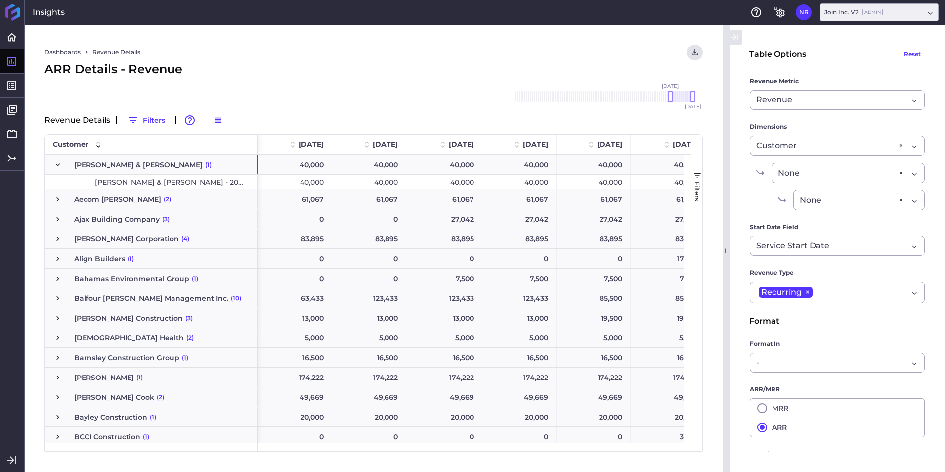
click at [159, 184] on span "[PERSON_NAME] & [PERSON_NAME] - 2024 Platform Fee" at bounding box center [171, 182] width 152 height 14
drag, startPoint x: 673, startPoint y: 97, endPoint x: 662, endPoint y: 95, distance: 11.5
click at [662, 95] on div "[DATE] Dec '[DATE] Feb '[DATE] Apr '[DATE] Jun '[DATE] Aug '[DATE] Oct '[DATE] …" at bounding box center [604, 96] width 178 height 12
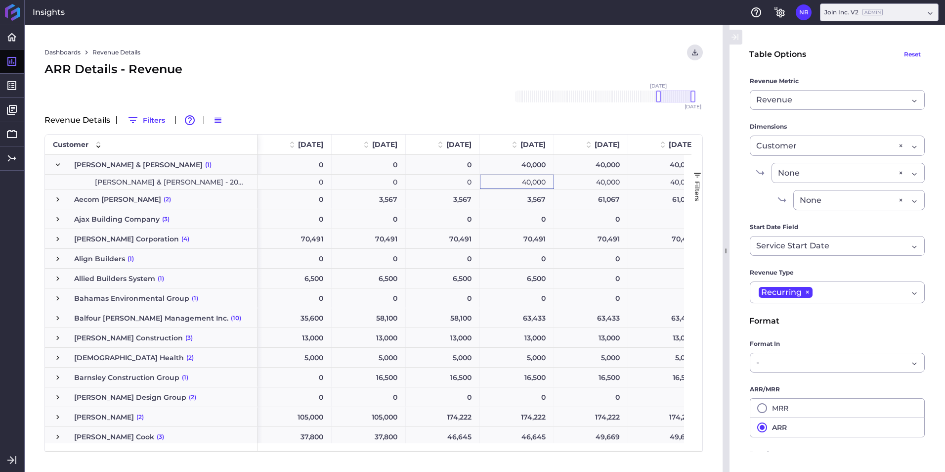
click at [503, 187] on div "40,000" at bounding box center [517, 182] width 74 height 14
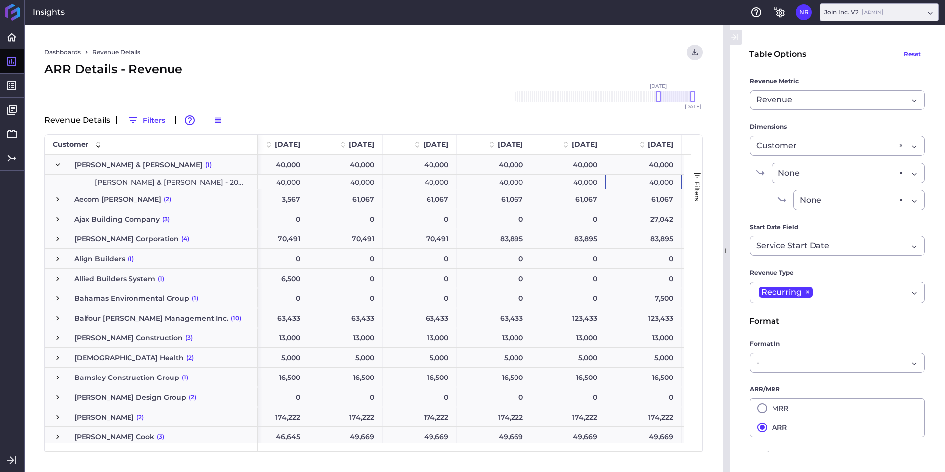
click at [638, 180] on div "40,000" at bounding box center [644, 182] width 76 height 14
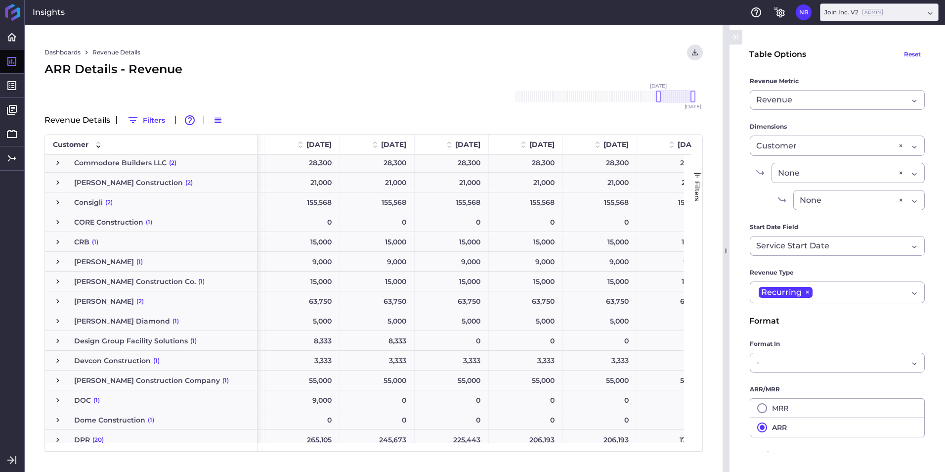
scroll to position [754, 0]
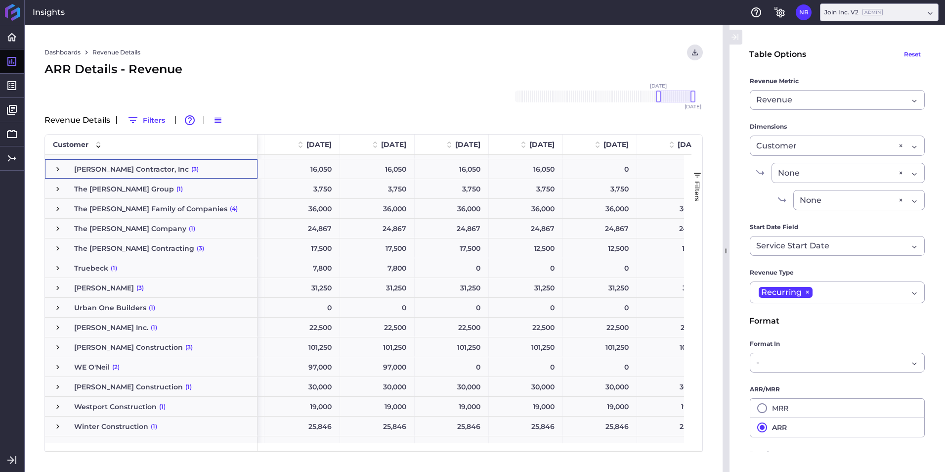
click at [85, 169] on span "[PERSON_NAME] Contractor, Inc" at bounding box center [131, 169] width 115 height 19
click at [54, 168] on span "Press SPACE to select this row." at bounding box center [57, 169] width 9 height 9
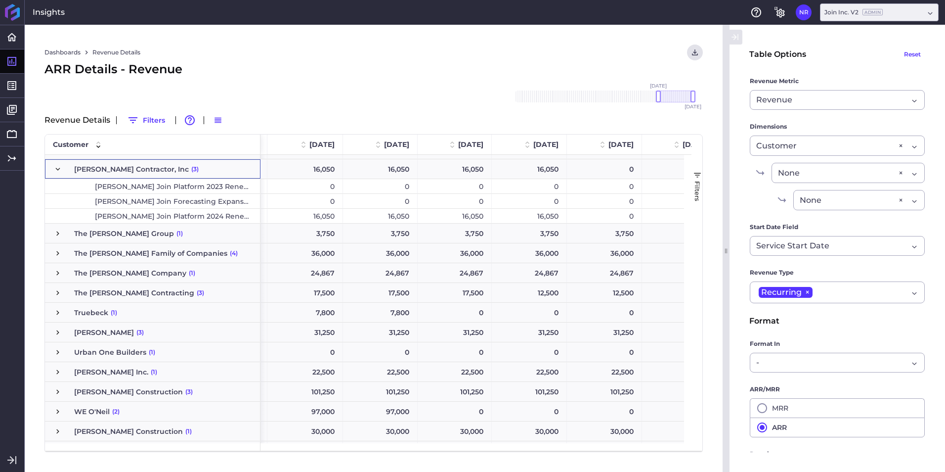
click at [106, 215] on span "T.W. Frierson Join Platform 2024 Renewal" at bounding box center [172, 216] width 155 height 14
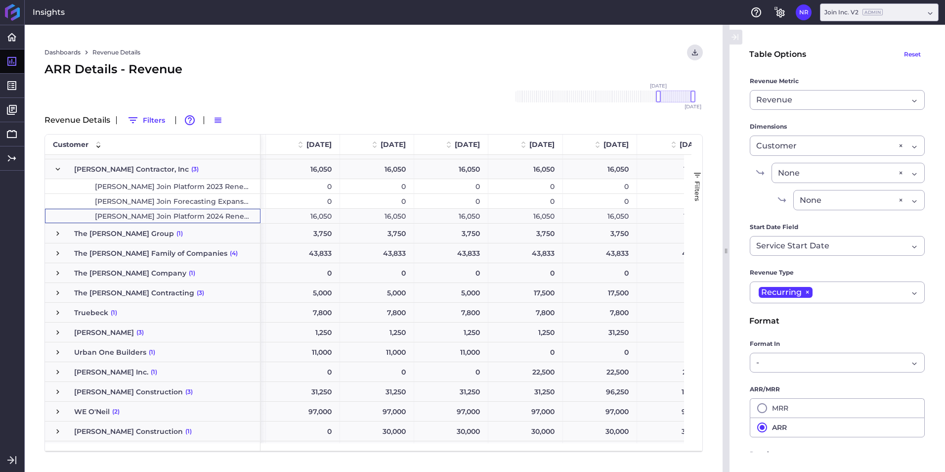
click at [630, 216] on div "16,050" at bounding box center [600, 216] width 74 height 14
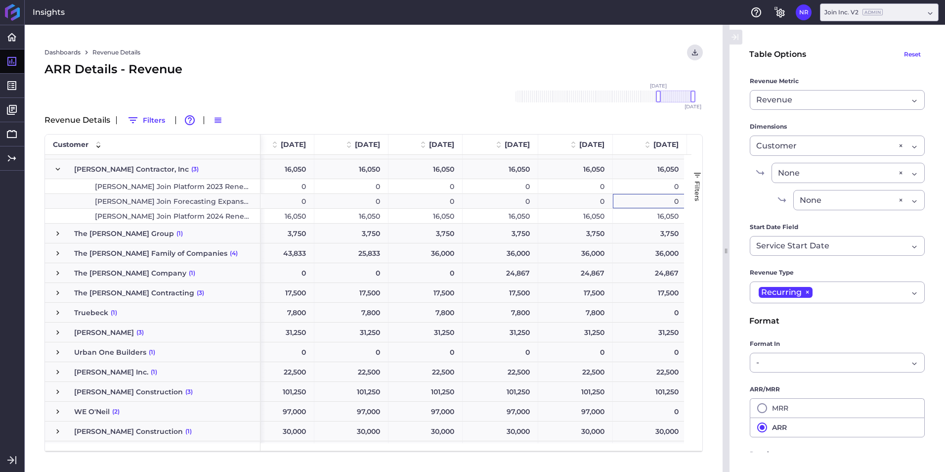
click at [657, 204] on div "0" at bounding box center [650, 201] width 74 height 14
click at [654, 217] on div "16,050" at bounding box center [650, 216] width 74 height 14
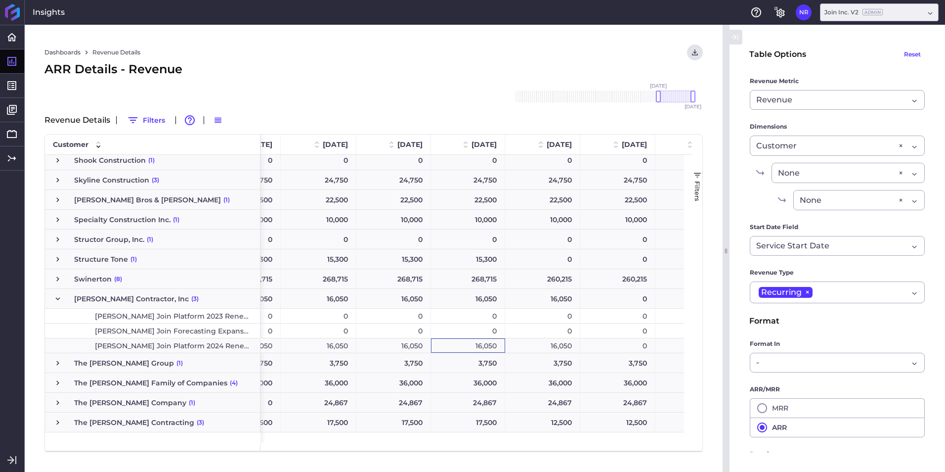
scroll to position [2245, 0]
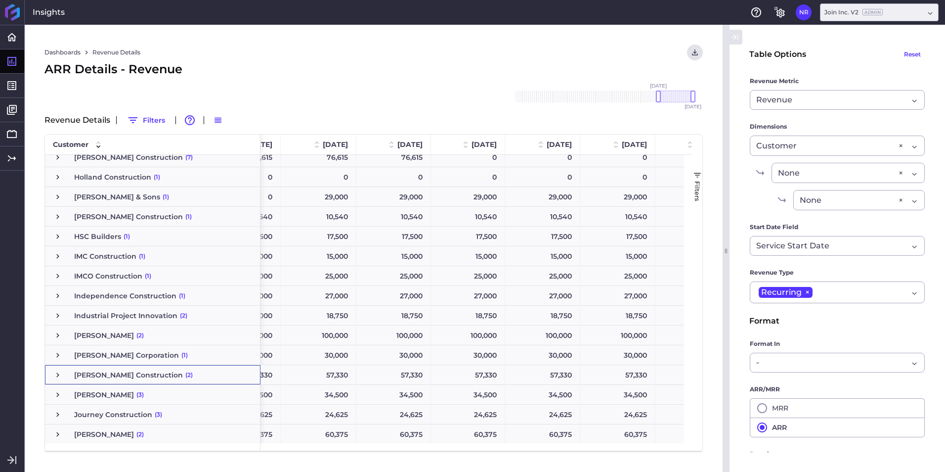
click at [55, 372] on span "Press SPACE to select this row." at bounding box center [57, 374] width 9 height 9
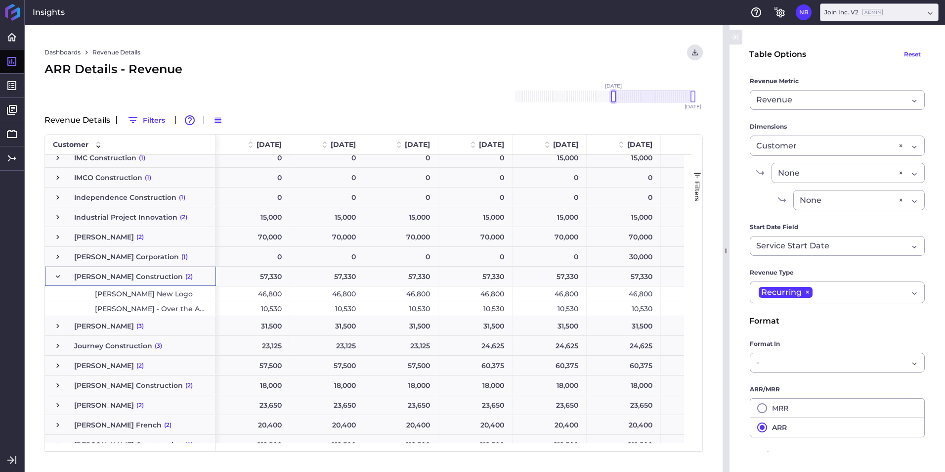
drag, startPoint x: 660, startPoint y: 94, endPoint x: 614, endPoint y: 101, distance: 46.0
click at [614, 101] on div at bounding box center [613, 96] width 5 height 12
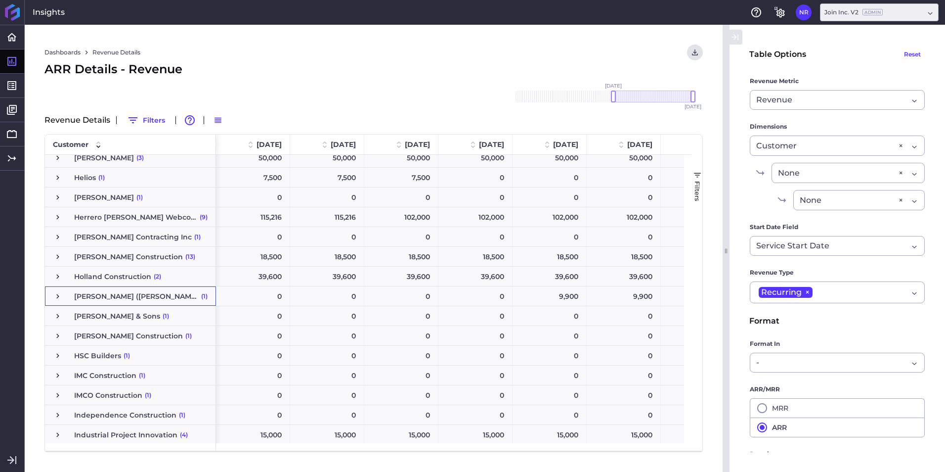
drag, startPoint x: 614, startPoint y: 101, endPoint x: 607, endPoint y: 99, distance: 7.7
click at [607, 99] on div "Nov '18 Dec '18 Jan '19 Feb '19 Mar '19 Apr '19 May '19 Jun '19 Jul '19 Aug '19…" at bounding box center [604, 96] width 178 height 12
drag, startPoint x: 614, startPoint y: 98, endPoint x: 636, endPoint y: 98, distance: 22.3
click at [636, 98] on div at bounding box center [635, 96] width 5 height 12
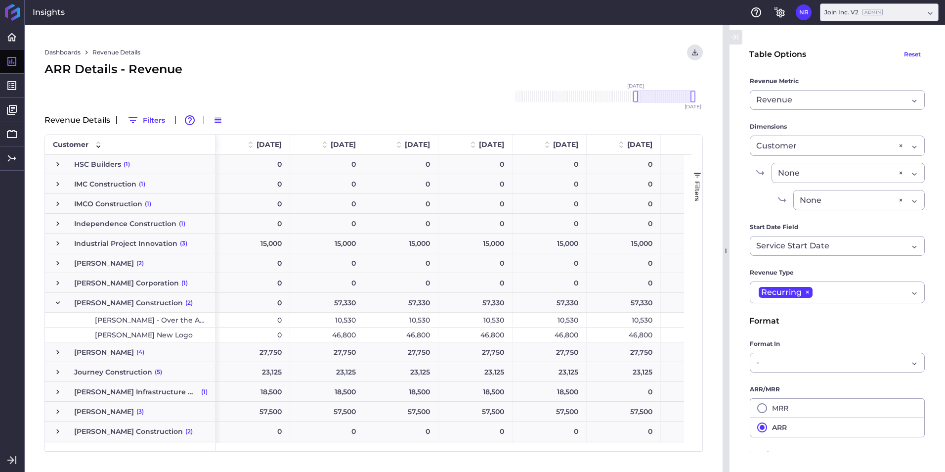
click at [355, 320] on div "10,530" at bounding box center [327, 320] width 74 height 14
click at [411, 320] on div "10,530" at bounding box center [401, 320] width 74 height 14
click at [476, 316] on div "10,530" at bounding box center [476, 320] width 74 height 14
click at [553, 318] on div "10,530" at bounding box center [550, 320] width 74 height 14
click at [627, 318] on div "10,530" at bounding box center [624, 320] width 74 height 14
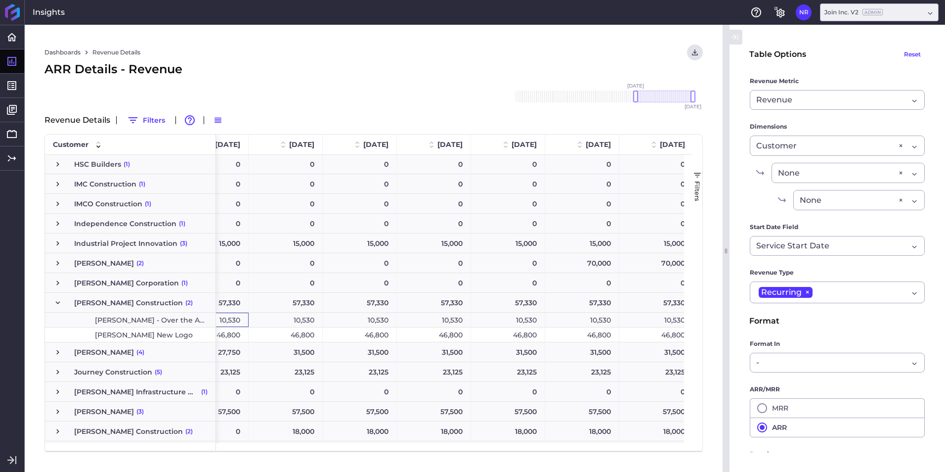
click at [294, 317] on div "10,530" at bounding box center [286, 320] width 74 height 14
click at [342, 315] on div "10,530" at bounding box center [360, 320] width 74 height 14
click at [445, 313] on div "0 0 0 0 0 0 0 0 0 0 136,000 136,000 136,000 136,000 136,000 136,000 136,000 136…" at bounding box center [883, 311] width 2158 height 3383
drag, startPoint x: 467, startPoint y: 316, endPoint x: 493, endPoint y: 316, distance: 26.2
click at [468, 316] on div "10,530" at bounding box center [434, 320] width 74 height 14
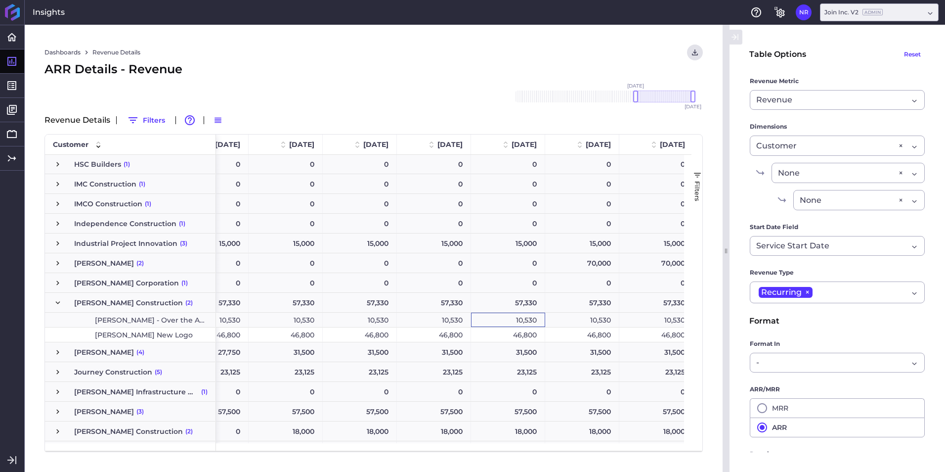
click at [523, 316] on div "10,530" at bounding box center [508, 320] width 74 height 14
drag, startPoint x: 596, startPoint y: 319, endPoint x: 640, endPoint y: 319, distance: 43.5
click at [597, 319] on div "10,530" at bounding box center [582, 320] width 74 height 14
click at [651, 318] on div "10,530" at bounding box center [657, 320] width 74 height 14
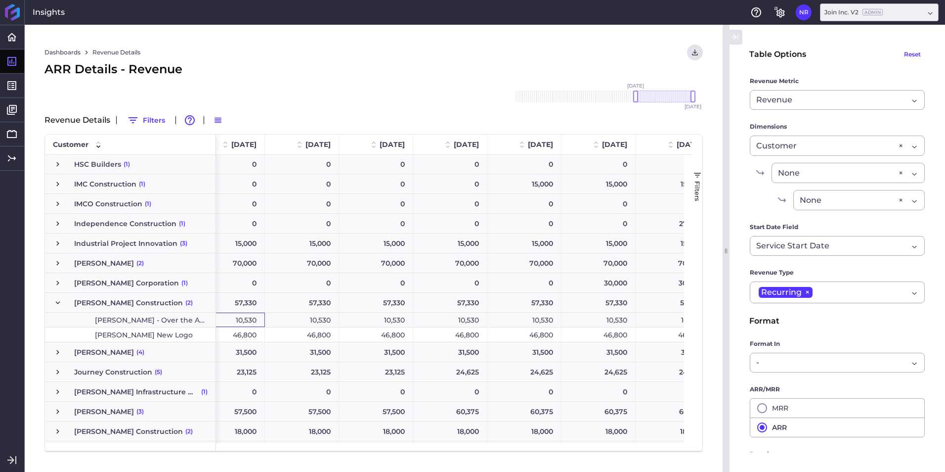
click at [315, 320] on div "10,530" at bounding box center [302, 320] width 74 height 14
click at [414, 320] on div "10,530" at bounding box center [450, 320] width 74 height 14
click at [405, 320] on div "10,530" at bounding box center [376, 320] width 74 height 14
click at [431, 317] on div "10,530" at bounding box center [450, 320] width 74 height 14
click at [519, 319] on div "10,530" at bounding box center [525, 320] width 74 height 14
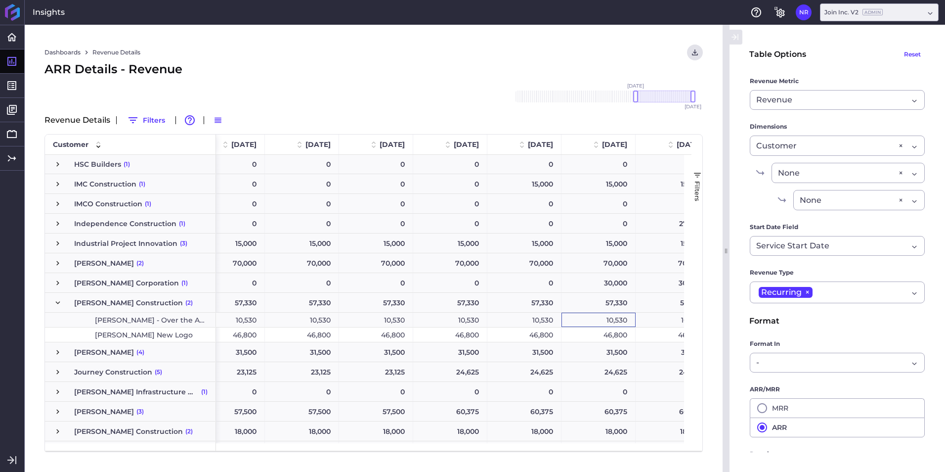
click at [615, 315] on div "10,530" at bounding box center [599, 320] width 74 height 14
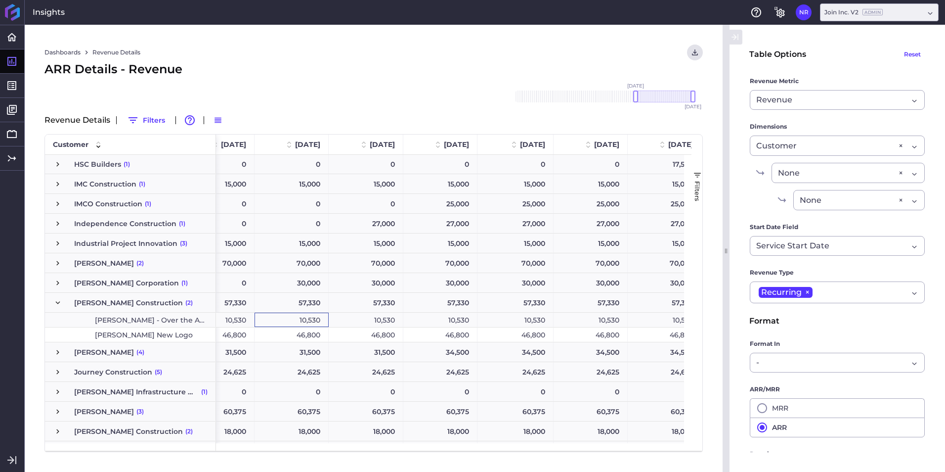
click at [395, 321] on div "10,530" at bounding box center [366, 320] width 75 height 14
drag, startPoint x: 425, startPoint y: 321, endPoint x: 500, endPoint y: 316, distance: 75.8
click at [427, 321] on div "10,530" at bounding box center [441, 320] width 74 height 14
click at [515, 316] on div "10,530" at bounding box center [516, 320] width 76 height 14
click at [595, 322] on div "10,530" at bounding box center [591, 320] width 74 height 14
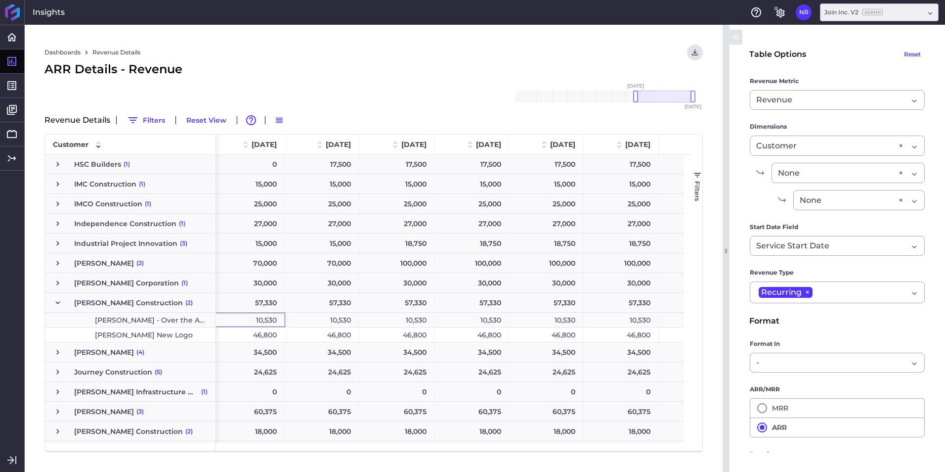
click at [332, 323] on div "10,530" at bounding box center [322, 320] width 74 height 14
drag, startPoint x: 416, startPoint y: 318, endPoint x: 476, endPoint y: 317, distance: 60.3
click at [417, 318] on div "10,530" at bounding box center [398, 320] width 76 height 14
click at [488, 317] on div "10,530" at bounding box center [472, 320] width 75 height 14
click at [588, 316] on div "10,530" at bounding box center [621, 320] width 75 height 14
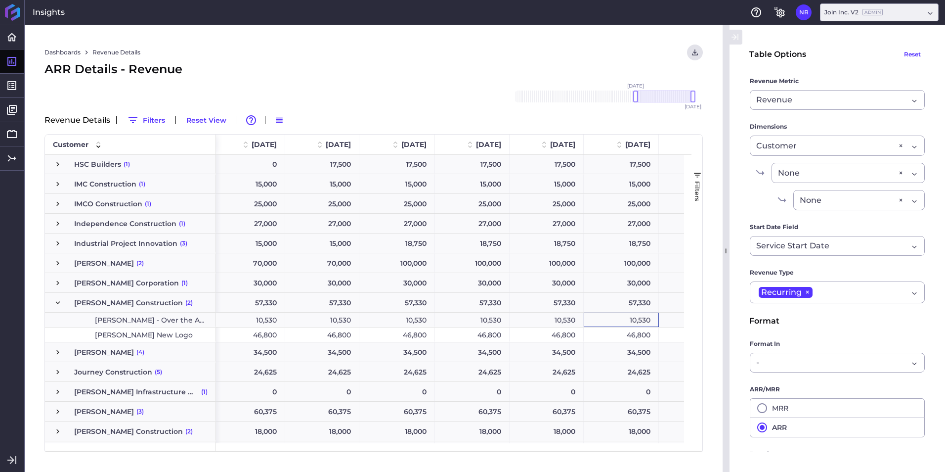
drag, startPoint x: 572, startPoint y: 317, endPoint x: 596, endPoint y: 316, distance: 24.2
click at [573, 317] on div "10,530" at bounding box center [547, 320] width 74 height 14
click at [609, 316] on div "10,530" at bounding box center [621, 320] width 75 height 14
click at [145, 333] on span "JE Dunn New Logo" at bounding box center [144, 335] width 98 height 14
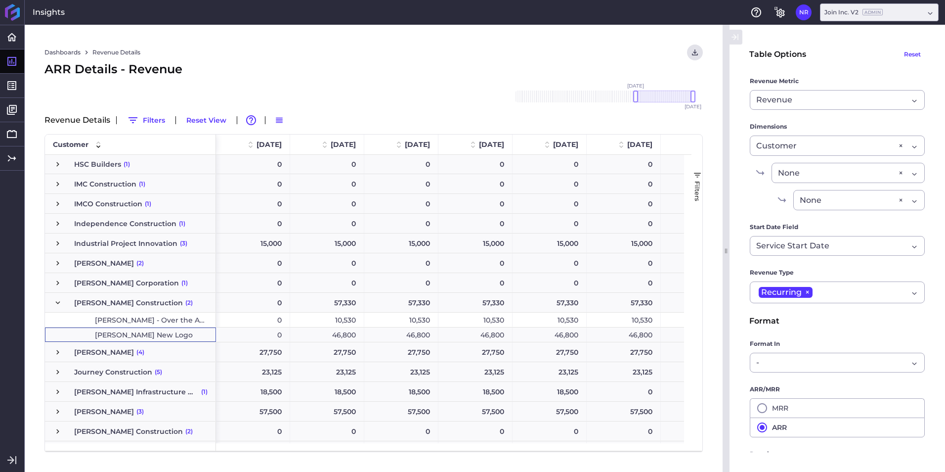
click at [346, 339] on div "46,800" at bounding box center [327, 334] width 74 height 14
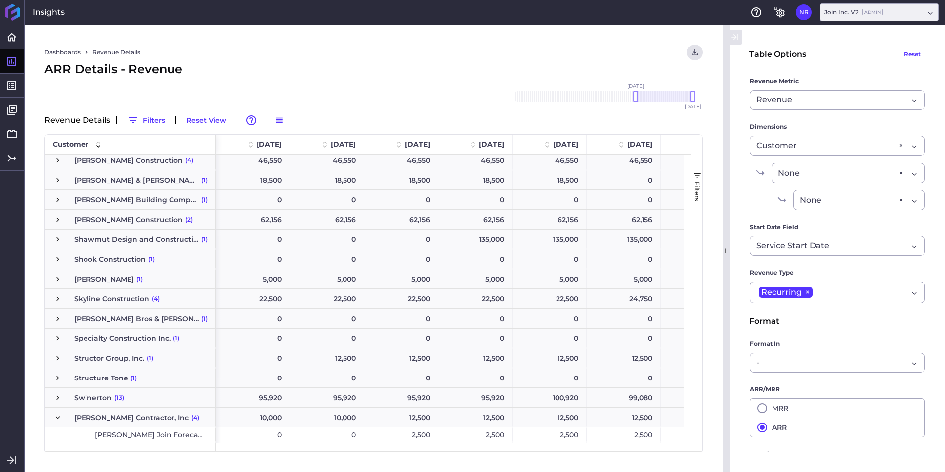
scroll to position [2674, 0]
click at [54, 298] on span "Press SPACE to select this row." at bounding box center [57, 302] width 9 height 9
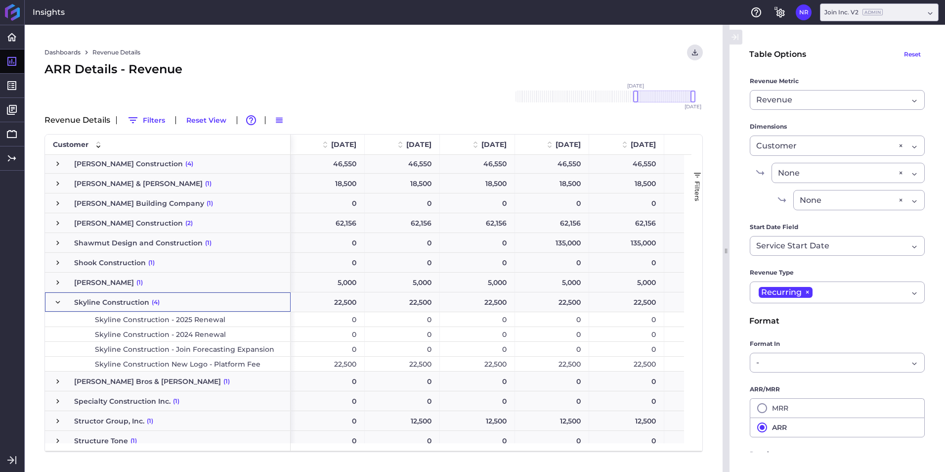
click at [166, 322] on span "Skyline Construction - 2025 Renewal" at bounding box center [160, 320] width 131 height 14
drag, startPoint x: 635, startPoint y: 100, endPoint x: 667, endPoint y: 100, distance: 31.7
click at [667, 100] on div at bounding box center [666, 96] width 5 height 12
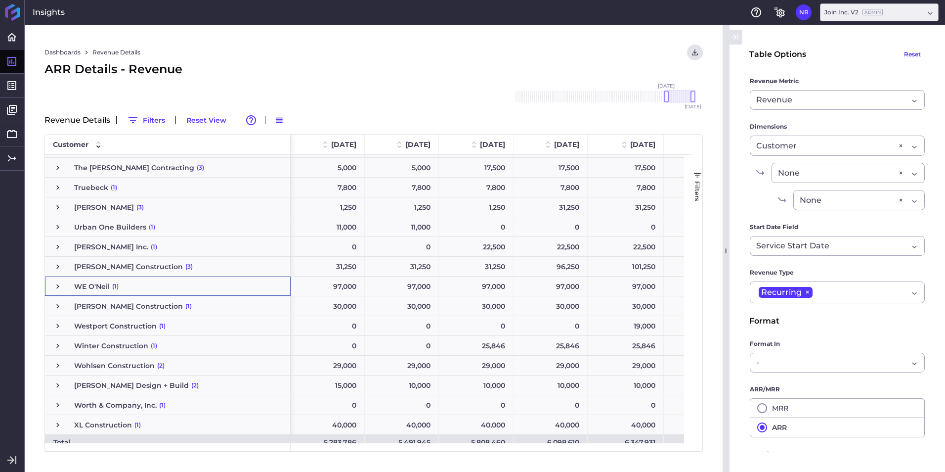
scroll to position [2626, 0]
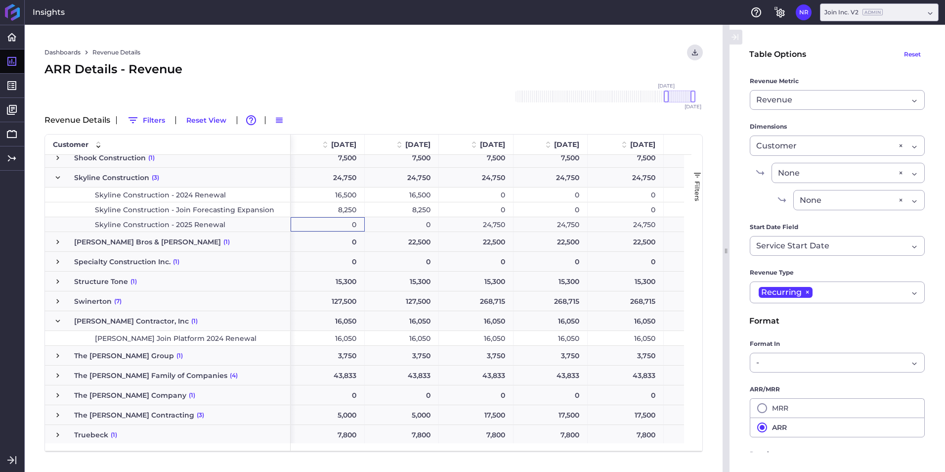
click at [344, 223] on div "0" at bounding box center [328, 224] width 74 height 14
click at [476, 221] on div "24,750" at bounding box center [476, 224] width 75 height 14
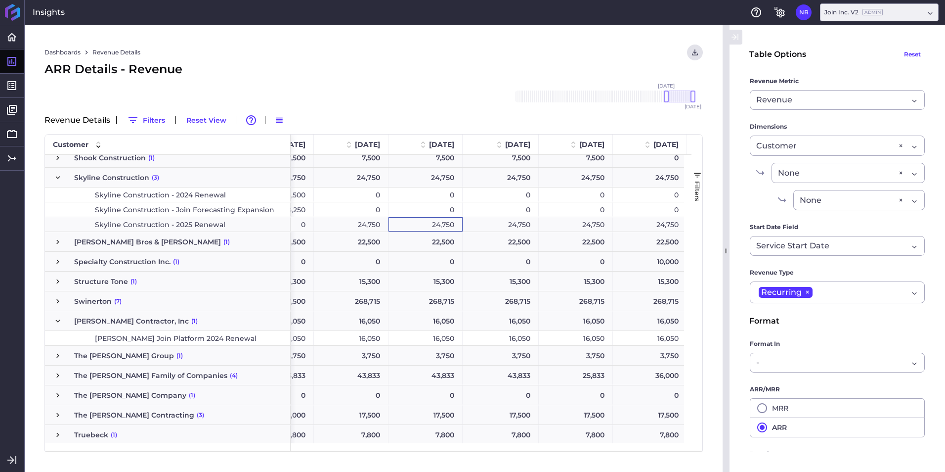
click at [440, 225] on div "24,750" at bounding box center [426, 224] width 74 height 14
click at [501, 221] on div "24,750" at bounding box center [501, 224] width 76 height 14
drag, startPoint x: 573, startPoint y: 220, endPoint x: 629, endPoint y: 220, distance: 55.9
click at [574, 220] on div "24,750" at bounding box center [576, 224] width 74 height 14
click at [670, 222] on div "24,750" at bounding box center [650, 224] width 74 height 14
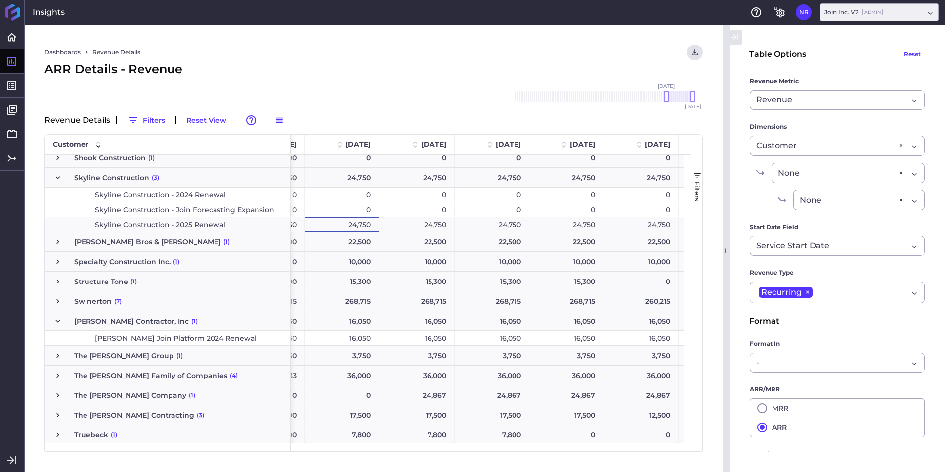
scroll to position [0, 428]
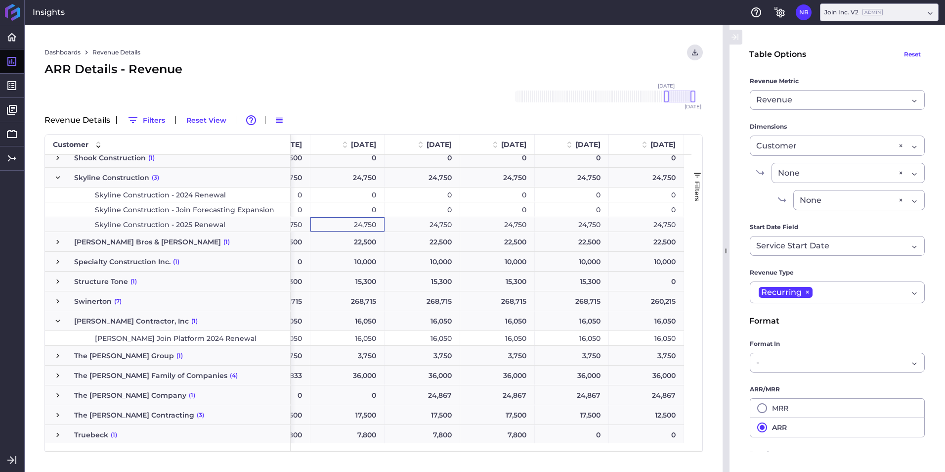
click at [637, 221] on div "24,750" at bounding box center [646, 224] width 75 height 14
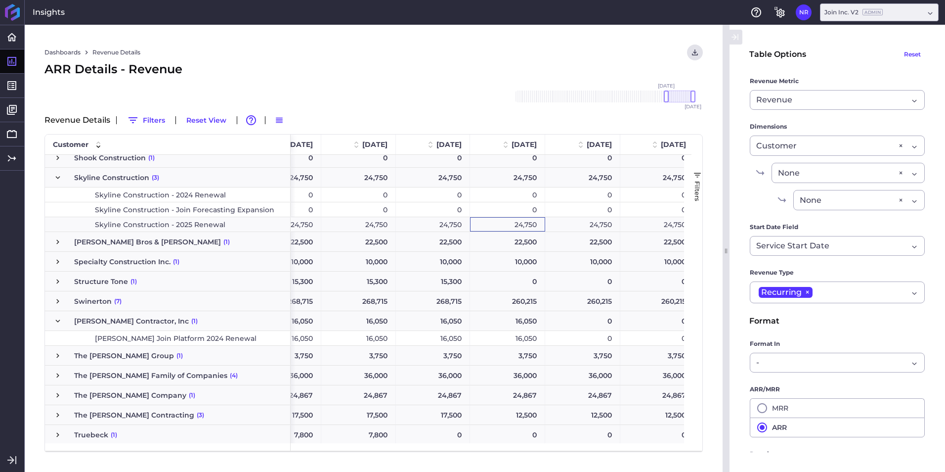
scroll to position [0, 611]
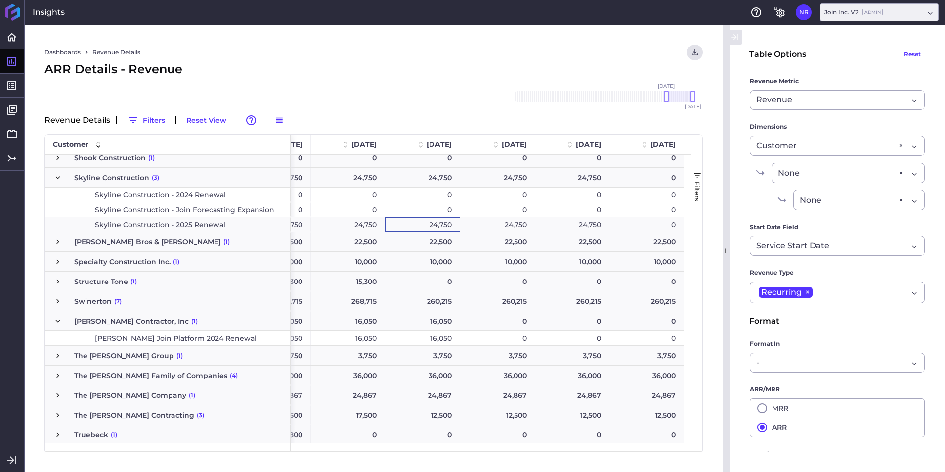
click at [513, 224] on div "24,750" at bounding box center [497, 224] width 75 height 14
click at [571, 220] on div "24,750" at bounding box center [573, 224] width 74 height 14
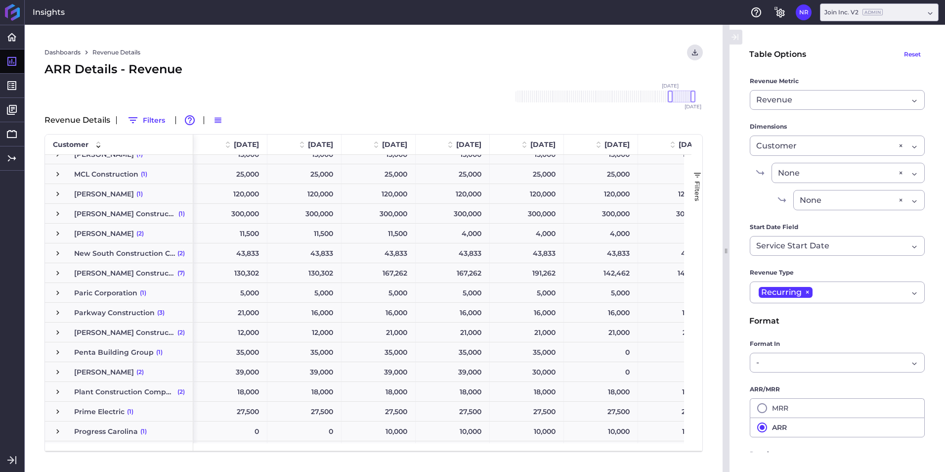
scroll to position [1873, 0]
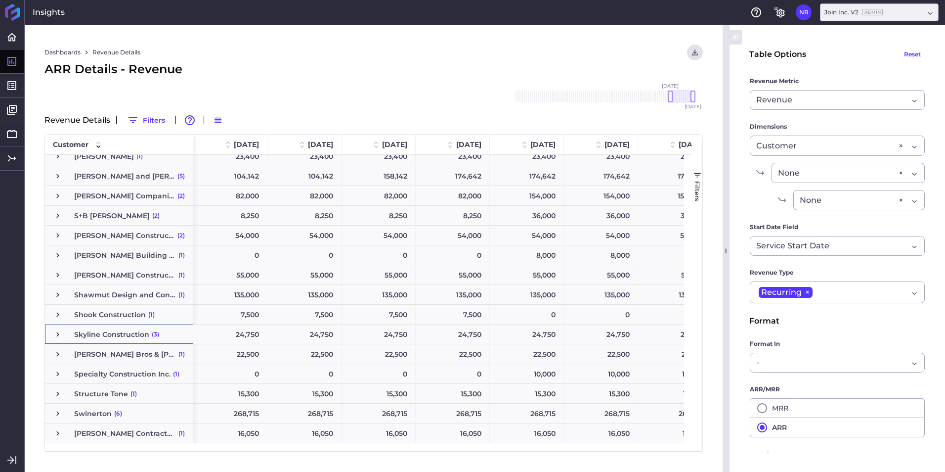
click at [110, 339] on span "Skyline Construction" at bounding box center [111, 334] width 75 height 19
drag, startPoint x: 671, startPoint y: 99, endPoint x: 660, endPoint y: 100, distance: 10.9
click at [660, 100] on div at bounding box center [662, 96] width 5 height 12
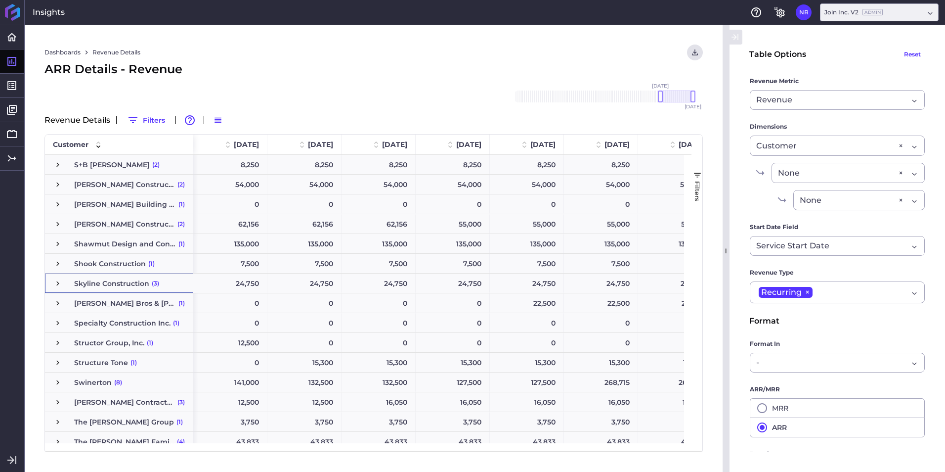
click at [80, 293] on div "Skyline Construction (3)" at bounding box center [119, 283] width 148 height 20
click at [55, 279] on div "Skyline Construction (3)" at bounding box center [119, 280] width 148 height 19
click at [58, 281] on span "Press SPACE to select this row." at bounding box center [57, 280] width 9 height 9
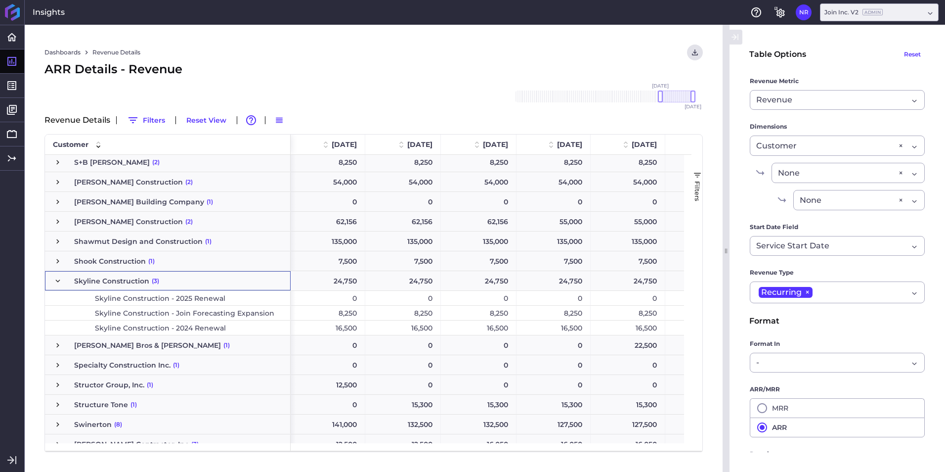
click at [144, 326] on span "Skyline Construction - 2024 Renewal" at bounding box center [160, 328] width 131 height 14
click at [335, 295] on div "0" at bounding box center [328, 298] width 75 height 14
click at [485, 300] on div "24,750" at bounding box center [478, 298] width 75 height 14
drag, startPoint x: 195, startPoint y: 305, endPoint x: 200, endPoint y: 292, distance: 14.2
click at [195, 302] on div "Skyline Construction - 2025 Renewal" at bounding box center [168, 298] width 246 height 15
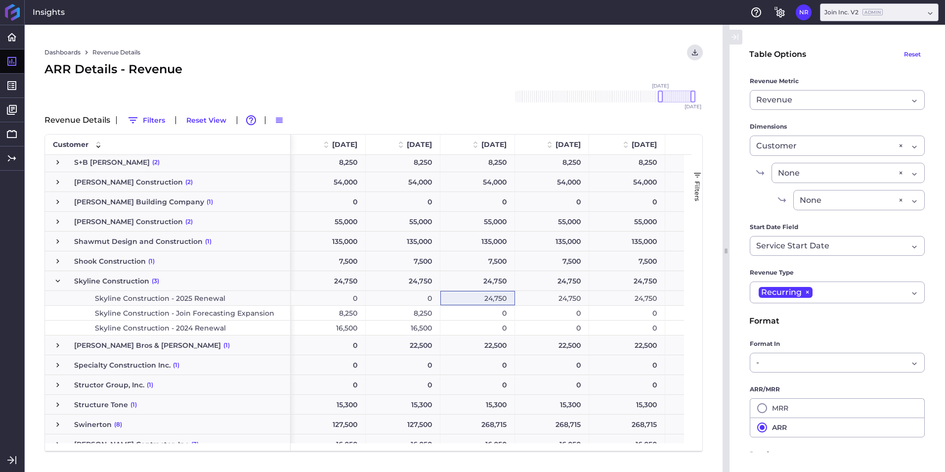
click at [200, 292] on span "Skyline Construction - 2025 Renewal" at bounding box center [160, 298] width 131 height 14
click at [500, 298] on div "24,750" at bounding box center [478, 298] width 75 height 14
click at [551, 301] on div "24,750" at bounding box center [552, 298] width 74 height 14
click at [616, 298] on div "24,750" at bounding box center [627, 298] width 76 height 14
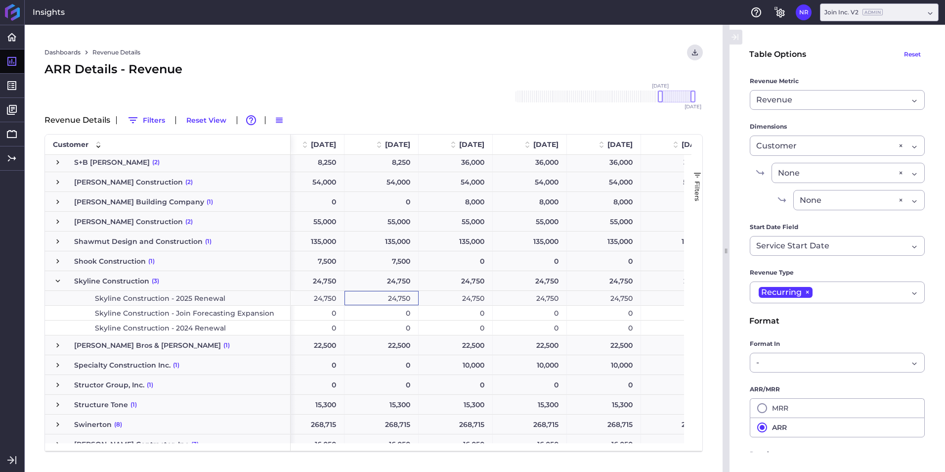
drag, startPoint x: 403, startPoint y: 293, endPoint x: 443, endPoint y: 297, distance: 39.8
click at [405, 294] on div "24,750" at bounding box center [382, 298] width 74 height 14
drag, startPoint x: 473, startPoint y: 300, endPoint x: 505, endPoint y: 300, distance: 32.1
click at [474, 300] on div "24,750" at bounding box center [456, 298] width 74 height 14
click at [535, 301] on div "24,750" at bounding box center [530, 298] width 74 height 14
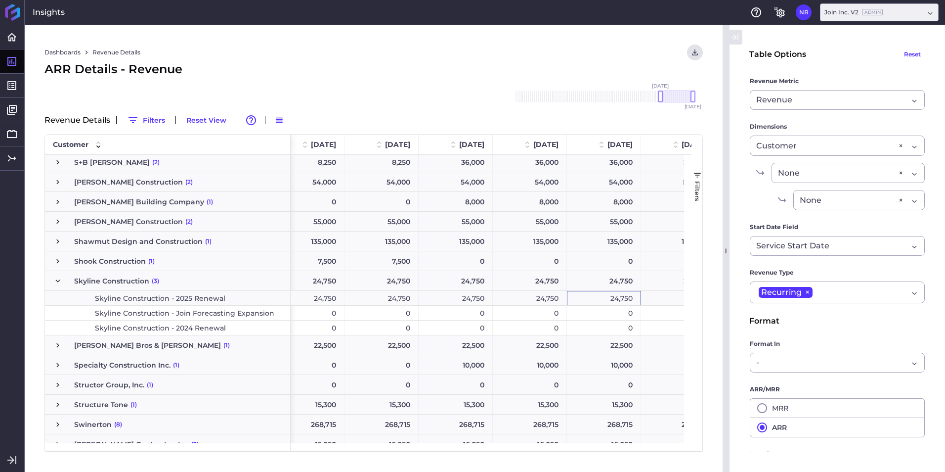
click at [603, 301] on div "24,750" at bounding box center [604, 298] width 74 height 14
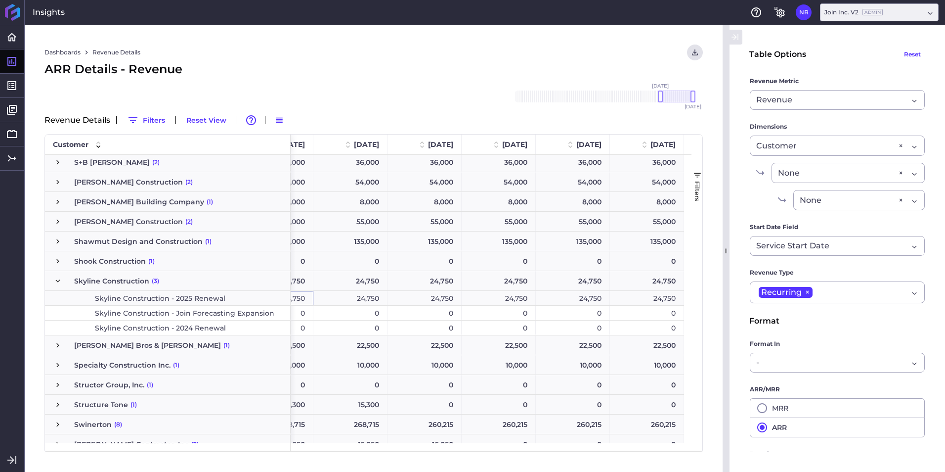
drag, startPoint x: 361, startPoint y: 295, endPoint x: 426, endPoint y: 296, distance: 64.8
click at [362, 295] on div "24,750" at bounding box center [351, 298] width 74 height 14
drag, startPoint x: 435, startPoint y: 298, endPoint x: 461, endPoint y: 298, distance: 25.7
click at [441, 298] on div "24,750" at bounding box center [425, 298] width 74 height 14
drag, startPoint x: 508, startPoint y: 298, endPoint x: 575, endPoint y: 298, distance: 66.3
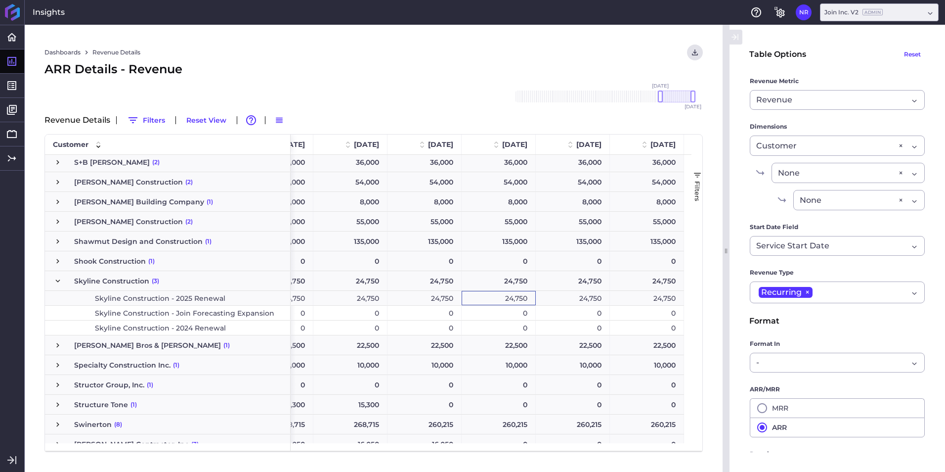
click at [513, 298] on div "24,750" at bounding box center [499, 298] width 74 height 14
drag, startPoint x: 577, startPoint y: 298, endPoint x: 633, endPoint y: 298, distance: 56.4
click at [583, 298] on div "24,750" at bounding box center [573, 298] width 74 height 14
click at [638, 298] on div "24,750" at bounding box center [647, 298] width 74 height 14
drag, startPoint x: 694, startPoint y: 96, endPoint x: 705, endPoint y: 98, distance: 11.1
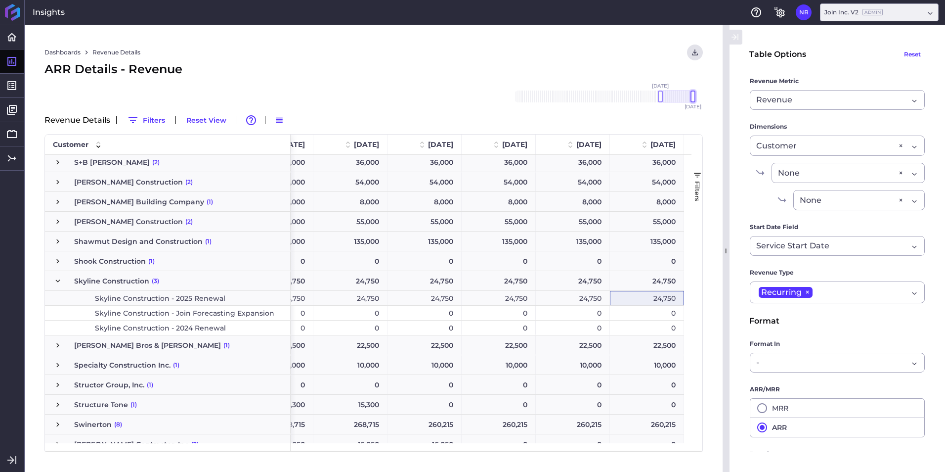
click at [705, 98] on div "Dashboards Revenue Details Download CSV... Download CSV Download CSV with under…" at bounding box center [374, 248] width 698 height 447
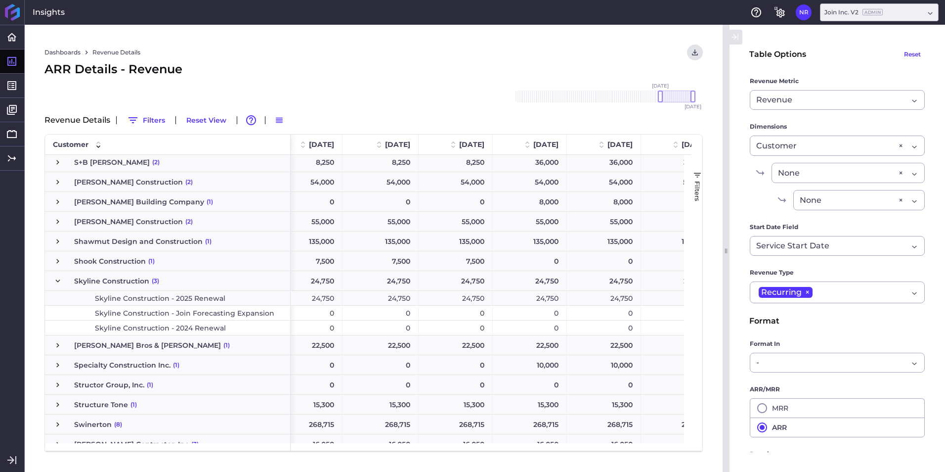
scroll to position [0, 458]
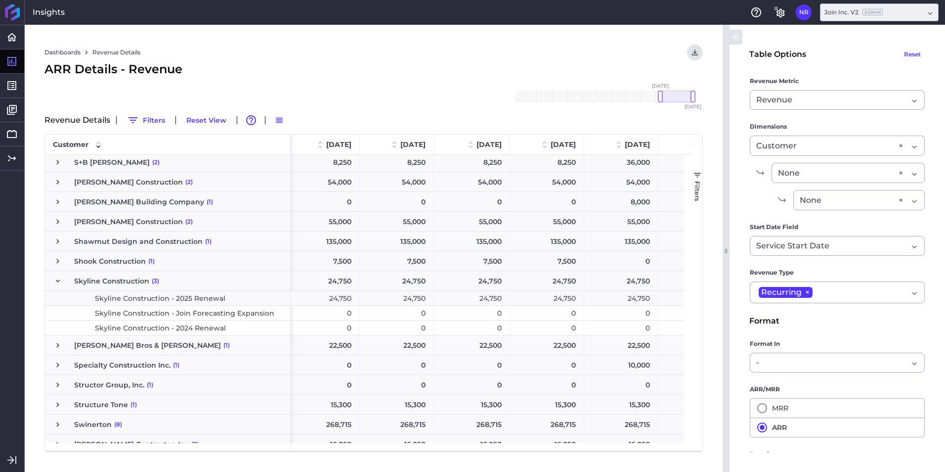
click at [353, 303] on div "24,750" at bounding box center [322, 298] width 75 height 14
click at [383, 300] on div "24,750" at bounding box center [397, 298] width 74 height 14
click at [483, 299] on div "24,750" at bounding box center [472, 298] width 76 height 14
click at [561, 301] on div "24,750" at bounding box center [547, 298] width 74 height 14
click at [640, 298] on div "24,750" at bounding box center [622, 298] width 74 height 14
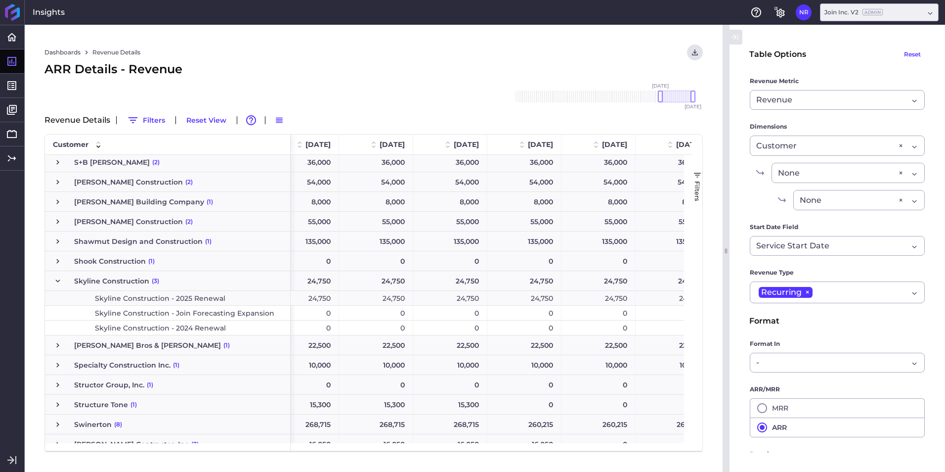
click at [329, 293] on div "24,750" at bounding box center [302, 298] width 74 height 14
click at [402, 296] on div "24,750" at bounding box center [376, 298] width 74 height 14
click at [463, 295] on div "24,750" at bounding box center [450, 298] width 74 height 14
drag, startPoint x: 508, startPoint y: 298, endPoint x: 619, endPoint y: 296, distance: 110.8
click at [515, 298] on div "24,750" at bounding box center [525, 298] width 74 height 14
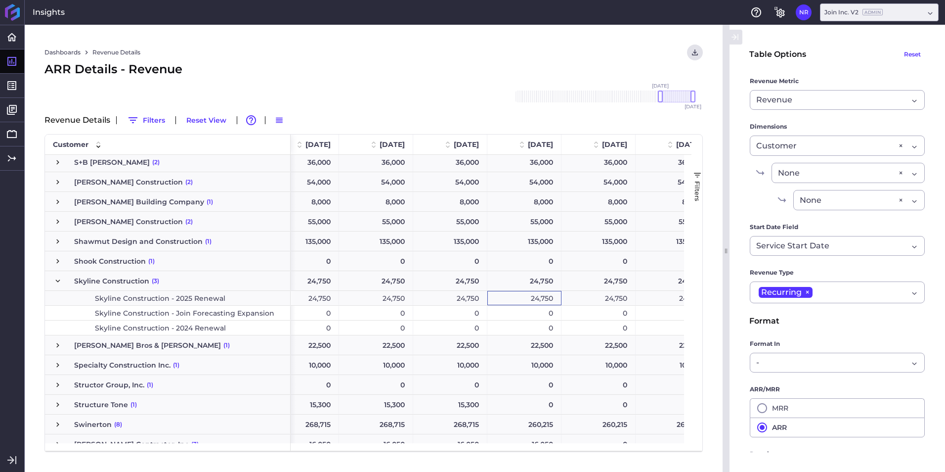
click at [628, 296] on div "24,750" at bounding box center [599, 298] width 74 height 14
click at [659, 299] on div "24,750" at bounding box center [673, 298] width 74 height 14
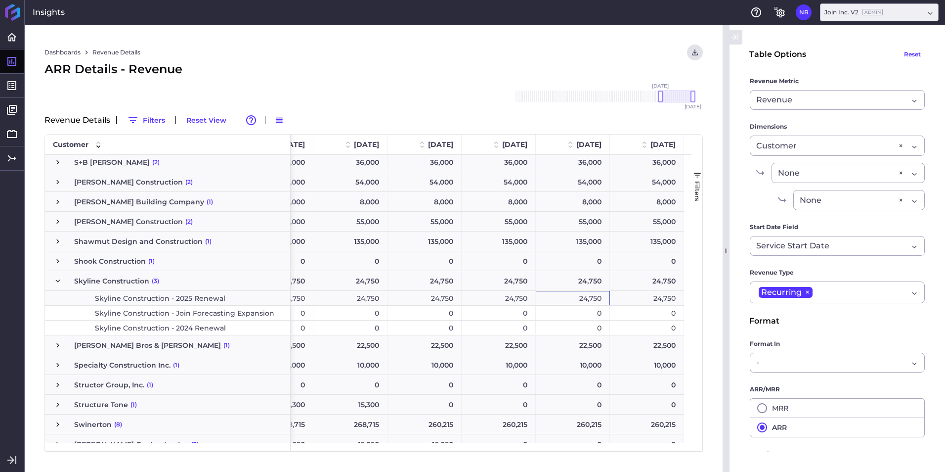
click at [664, 304] on div "24,750" at bounding box center [647, 298] width 74 height 14
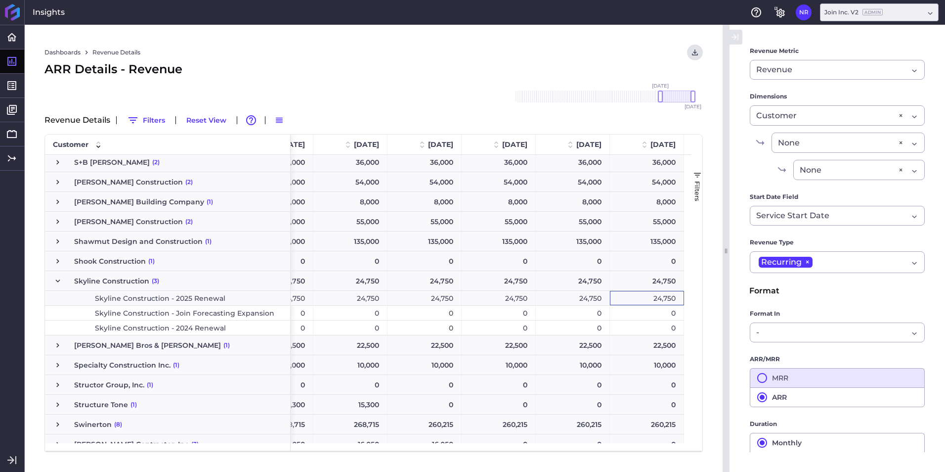
scroll to position [70, 0]
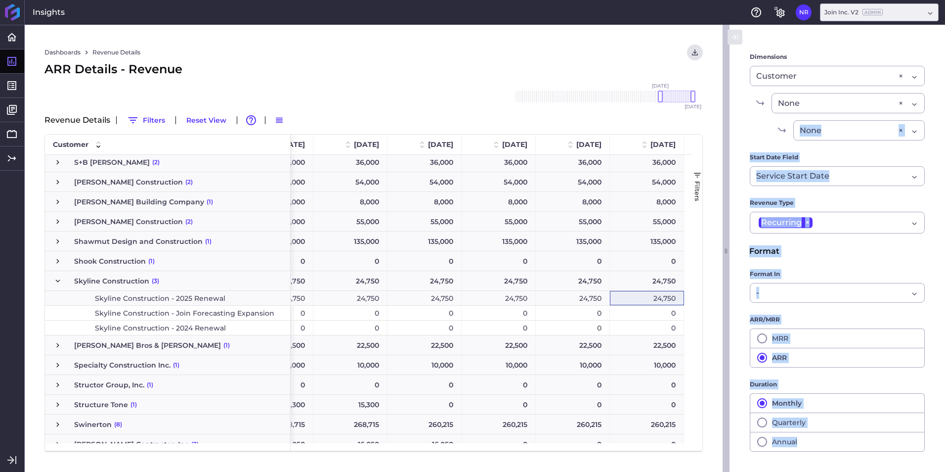
drag, startPoint x: 726, startPoint y: 111, endPoint x: 753, endPoint y: 124, distance: 30.3
click at [754, 124] on div "Table Options Reset Revenue Metric Revenue Revenue Cohort Type By Period Since …" at bounding box center [834, 248] width 223 height 447
drag, startPoint x: 727, startPoint y: 247, endPoint x: 741, endPoint y: 249, distance: 13.5
click at [741, 249] on div "Table Options Reset Revenue Metric Revenue Revenue Cohort Type By Period Since …" at bounding box center [834, 248] width 223 height 447
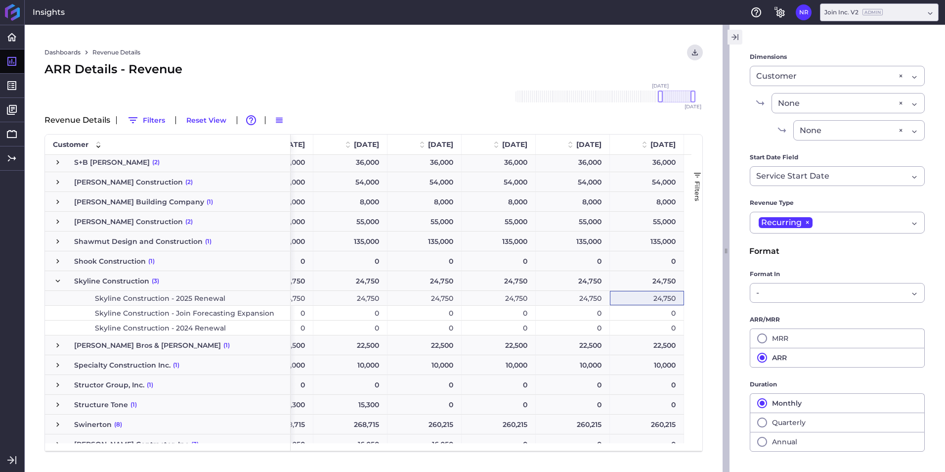
click at [732, 36] on icon "button" at bounding box center [735, 37] width 9 height 12
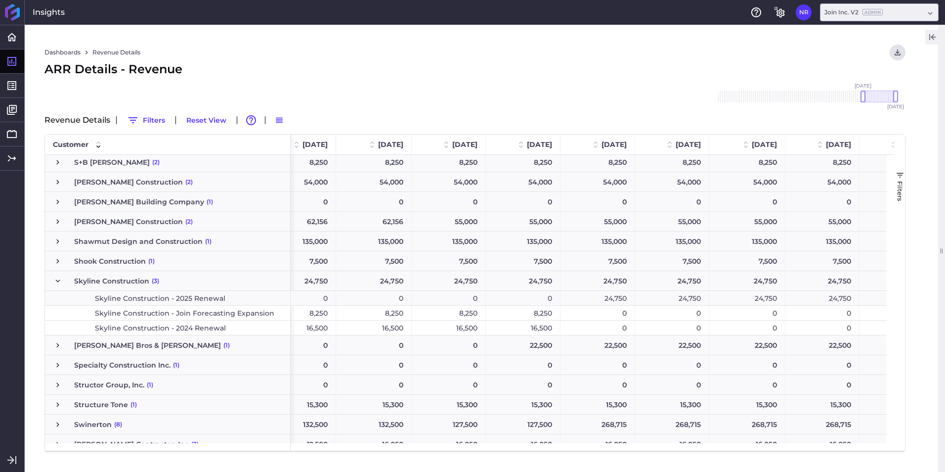
scroll to position [0, 245]
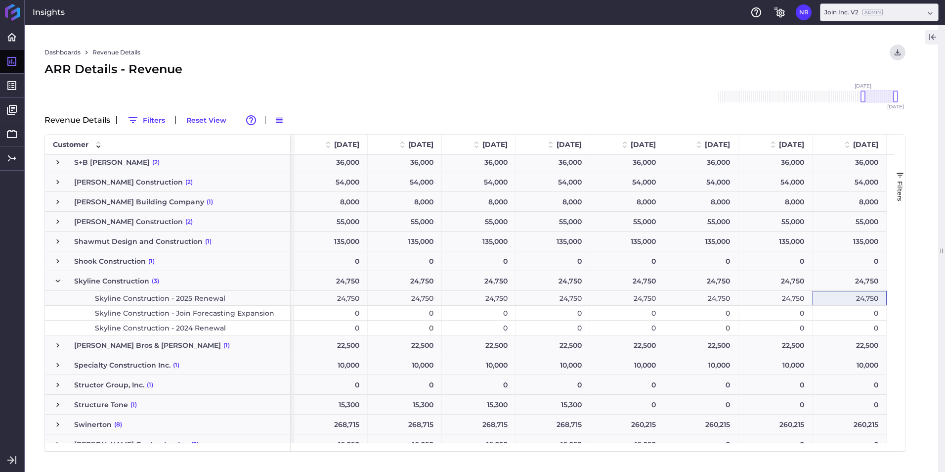
drag, startPoint x: 761, startPoint y: 296, endPoint x: 720, endPoint y: 302, distance: 41.0
click at [754, 298] on div "24,750" at bounding box center [776, 298] width 74 height 14
click at [863, 301] on div "24,750" at bounding box center [850, 298] width 74 height 14
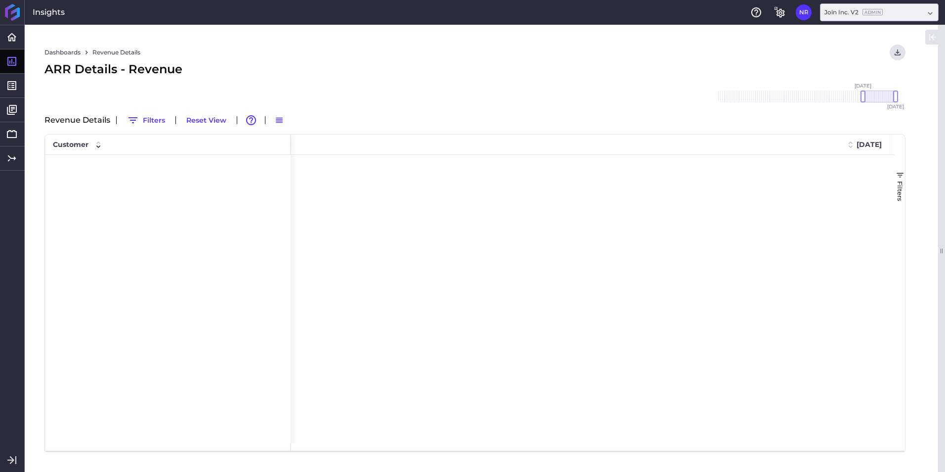
scroll to position [115, 0]
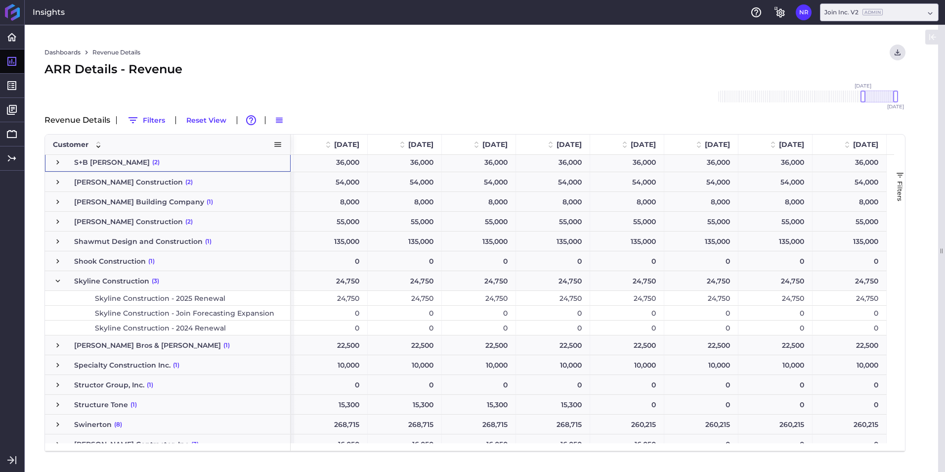
drag, startPoint x: 138, startPoint y: 140, endPoint x: 308, endPoint y: 85, distance: 178.4
click at [308, 85] on div "Dashboards Revenue Details Download CSV... Download CSV Download CSV with under…" at bounding box center [475, 248] width 901 height 447
click at [60, 280] on span "Press SPACE to select this row." at bounding box center [57, 280] width 9 height 9
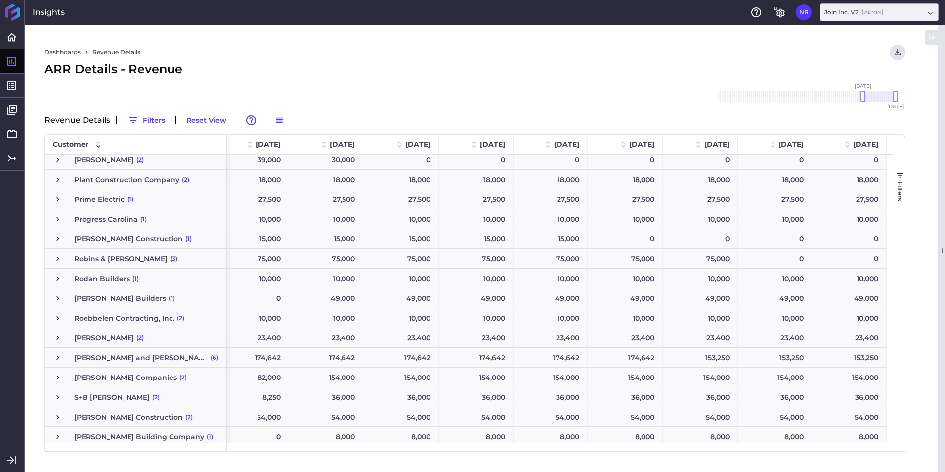
scroll to position [0, 0]
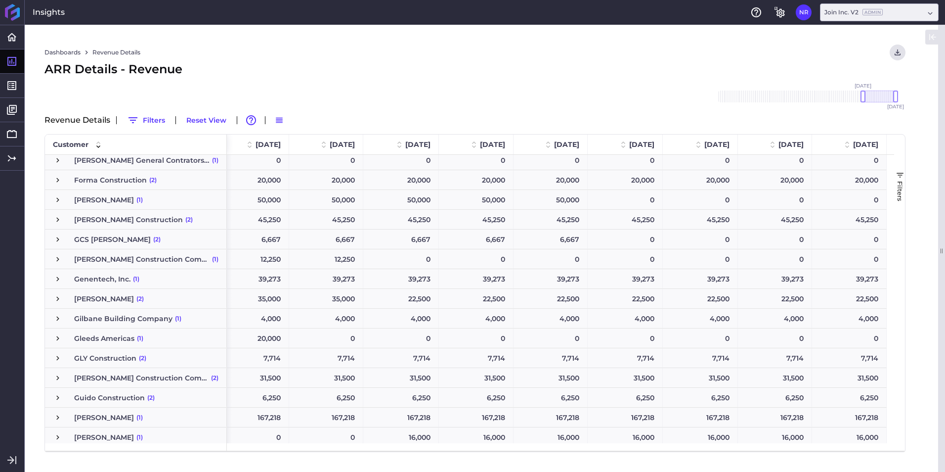
click at [59, 298] on span "Press SPACE to select this row." at bounding box center [57, 298] width 9 height 9
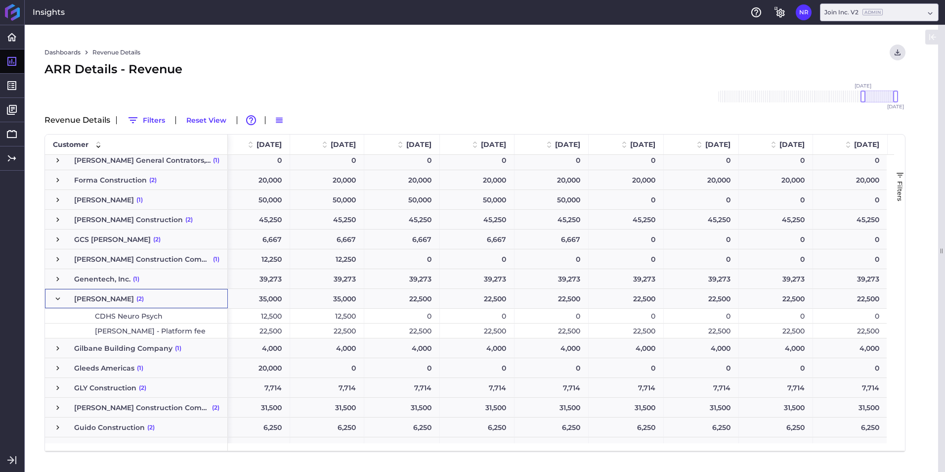
click at [135, 325] on span "[PERSON_NAME] - Platform fee" at bounding box center [150, 331] width 111 height 14
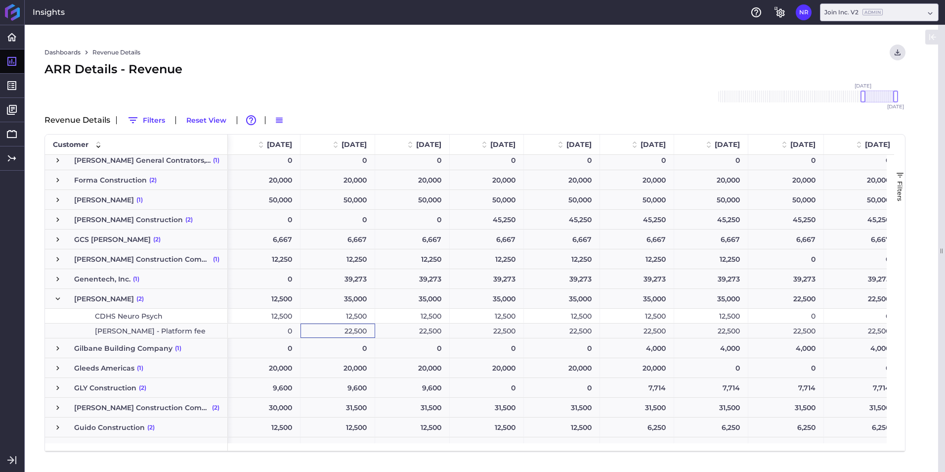
click at [356, 334] on div "22,500" at bounding box center [338, 330] width 75 height 14
click at [395, 331] on div "22,500" at bounding box center [412, 330] width 75 height 14
click at [489, 327] on div "22,500" at bounding box center [487, 330] width 74 height 14
drag, startPoint x: 571, startPoint y: 329, endPoint x: 595, endPoint y: 331, distance: 24.3
click at [572, 329] on div "22,500" at bounding box center [562, 330] width 76 height 14
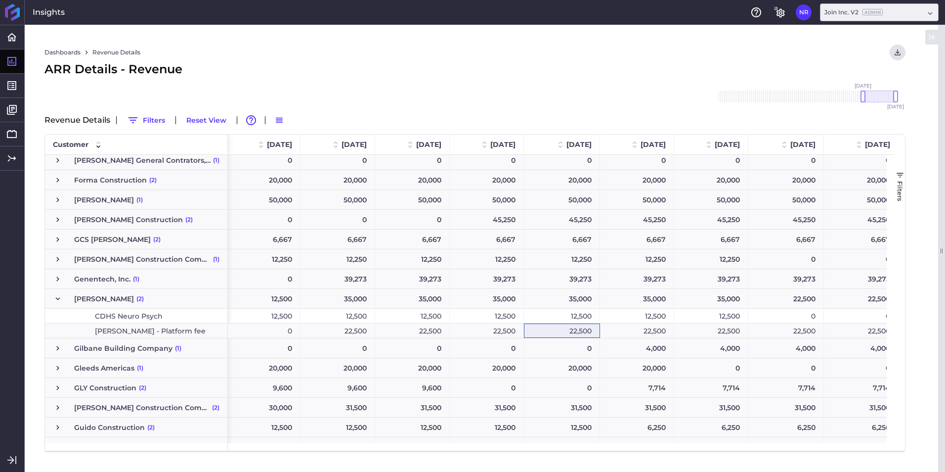
click at [694, 338] on div "22,500 22,500 22,500 22,500 22,500 22,500 22,500 0 0 0 22,500 22,500 22,500" at bounding box center [636, 330] width 1272 height 15
click at [662, 332] on div "22,500" at bounding box center [637, 330] width 74 height 14
click at [709, 329] on div "22,500" at bounding box center [712, 330] width 74 height 14
click at [785, 329] on div "22,500" at bounding box center [787, 330] width 76 height 14
click at [857, 328] on div "22,500" at bounding box center [861, 330] width 75 height 14
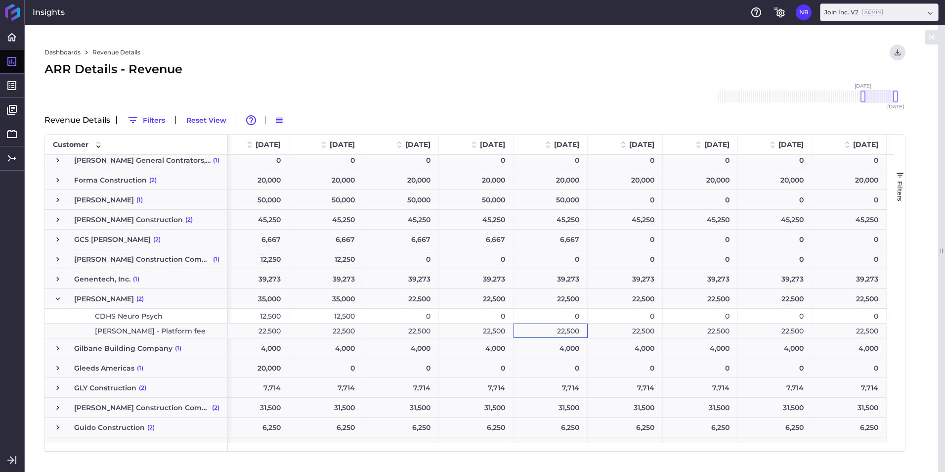
drag, startPoint x: 556, startPoint y: 332, endPoint x: 597, endPoint y: 327, distance: 41.4
click at [556, 332] on div "22,500" at bounding box center [551, 330] width 74 height 14
drag, startPoint x: 610, startPoint y: 327, endPoint x: 649, endPoint y: 325, distance: 38.6
click at [615, 327] on div "22,500" at bounding box center [625, 330] width 75 height 14
drag, startPoint x: 705, startPoint y: 333, endPoint x: 766, endPoint y: 331, distance: 60.9
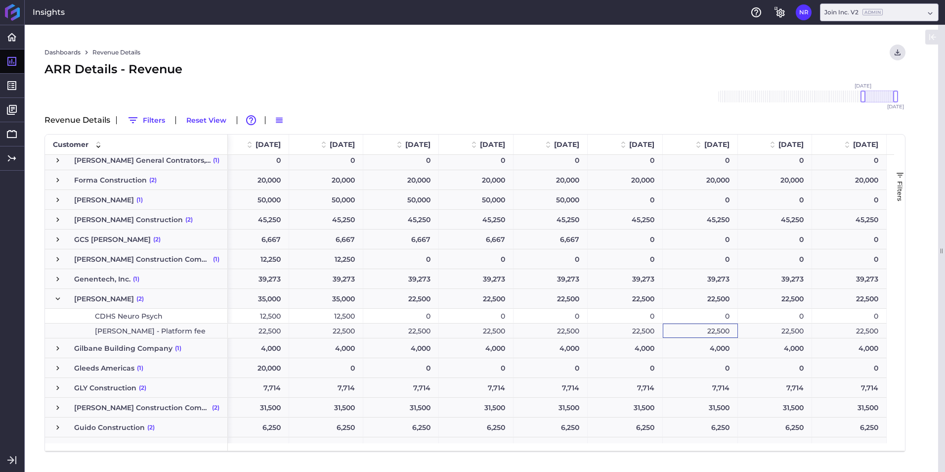
click at [708, 333] on div "22,500" at bounding box center [700, 330] width 75 height 14
drag, startPoint x: 779, startPoint y: 331, endPoint x: 817, endPoint y: 331, distance: 37.6
click at [785, 331] on div "22,500" at bounding box center [775, 330] width 74 height 14
click at [851, 333] on div "22,500" at bounding box center [849, 330] width 75 height 14
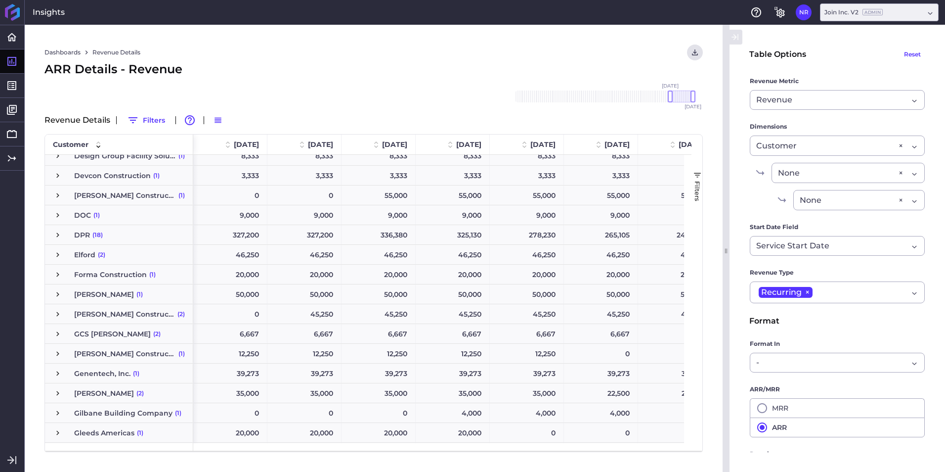
scroll to position [804, 0]
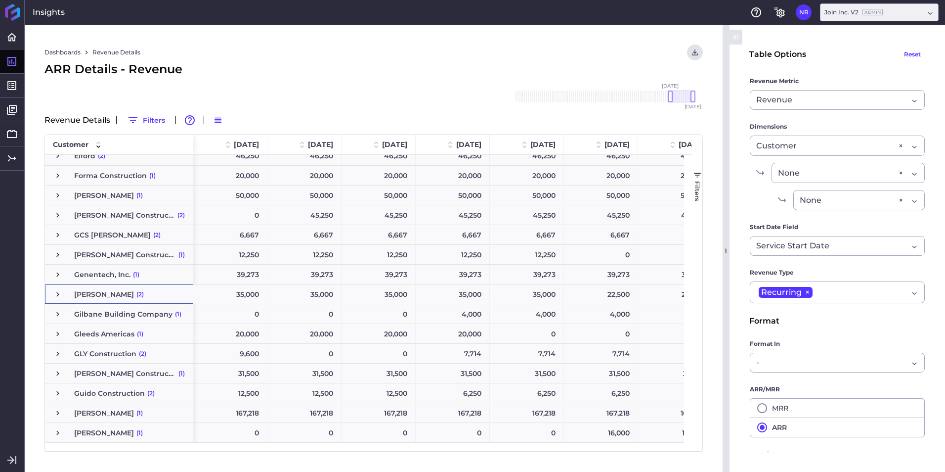
click at [55, 295] on span "Press SPACE to select this row." at bounding box center [57, 294] width 9 height 9
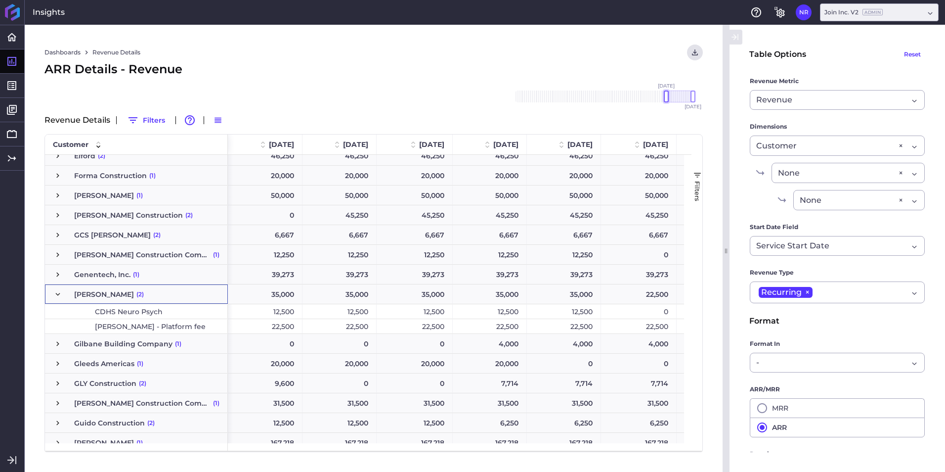
drag, startPoint x: 672, startPoint y: 96, endPoint x: 667, endPoint y: 101, distance: 6.7
click at [667, 101] on div at bounding box center [666, 96] width 5 height 12
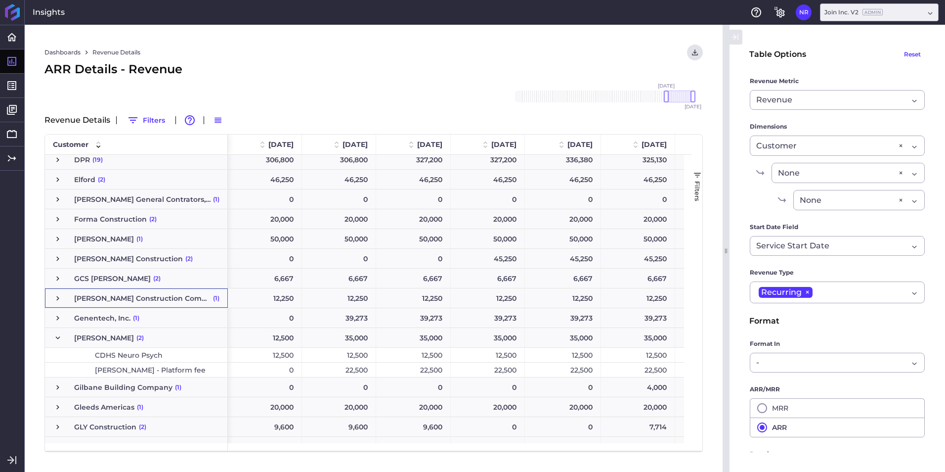
click at [333, 369] on div "22,500" at bounding box center [339, 369] width 74 height 14
click at [411, 369] on div "22,500" at bounding box center [413, 369] width 75 height 14
click at [495, 375] on div "22,500" at bounding box center [488, 369] width 74 height 14
click at [603, 367] on div "22,500" at bounding box center [638, 369] width 74 height 14
drag, startPoint x: 594, startPoint y: 375, endPoint x: 602, endPoint y: 373, distance: 8.2
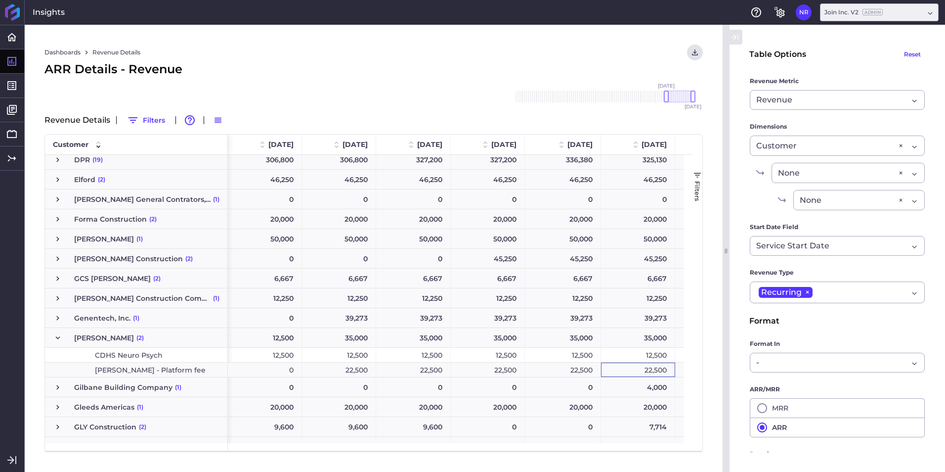
click at [595, 375] on div "22,500" at bounding box center [563, 369] width 76 height 14
click at [618, 371] on div "22,500" at bounding box center [638, 369] width 74 height 14
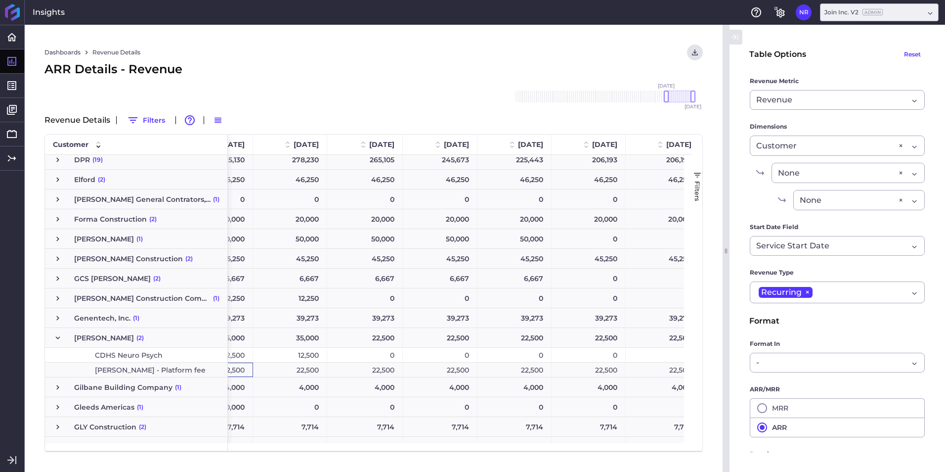
click at [650, 371] on div "22,500" at bounding box center [663, 369] width 74 height 14
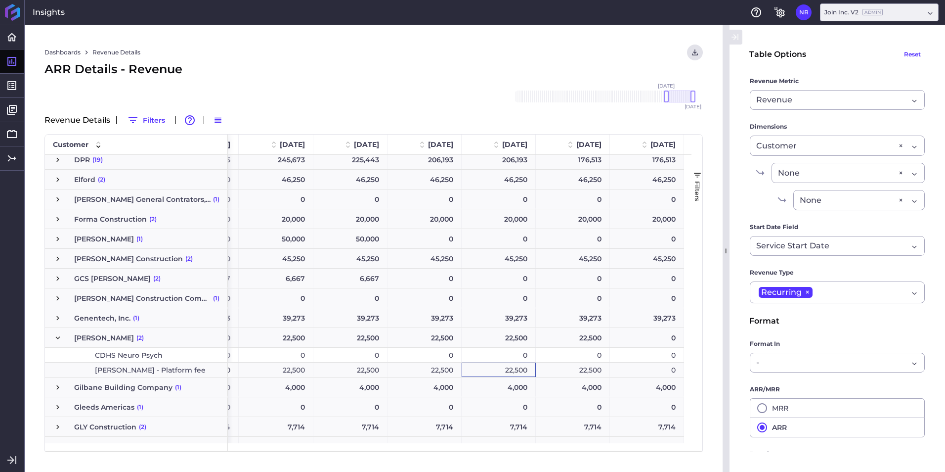
click at [597, 363] on div "22,500" at bounding box center [573, 369] width 74 height 14
click at [60, 335] on span "Press SPACE to select this row." at bounding box center [57, 337] width 9 height 9
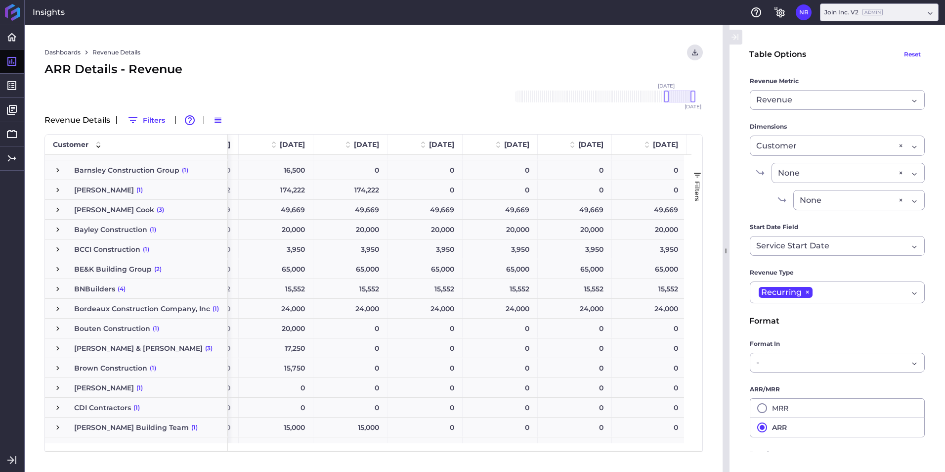
scroll to position [163, 0]
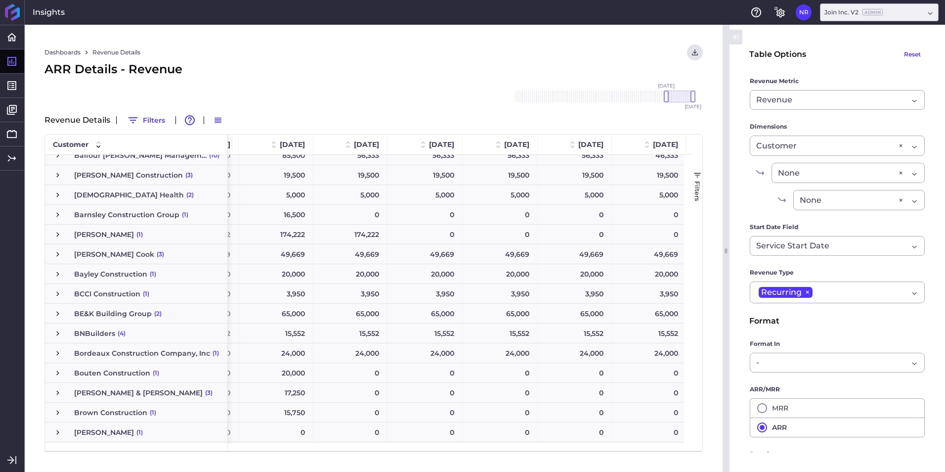
click at [53, 333] on span "Press SPACE to select this row." at bounding box center [57, 333] width 9 height 9
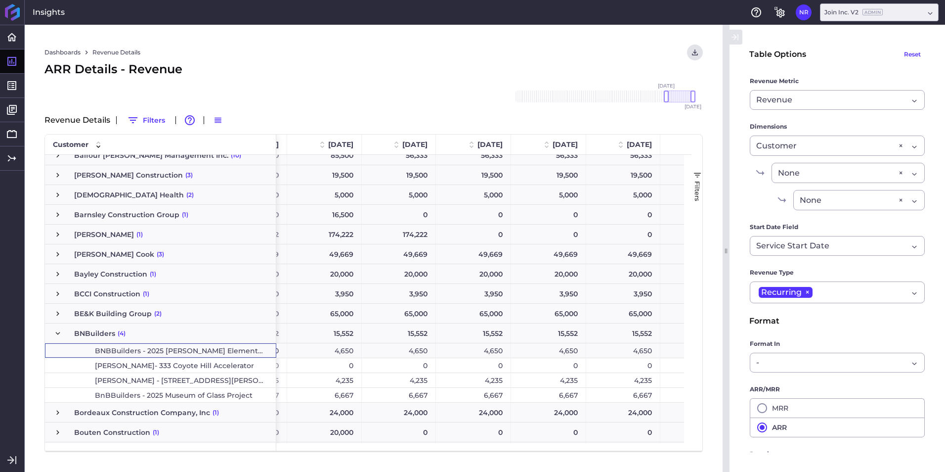
click at [163, 348] on span "BNBBuilders - 2025 [PERSON_NAME] Elementary Project" at bounding box center [180, 351] width 171 height 14
click at [169, 398] on span "BnBBuilders - 2025 Museum of Glass Project" at bounding box center [174, 395] width 158 height 14
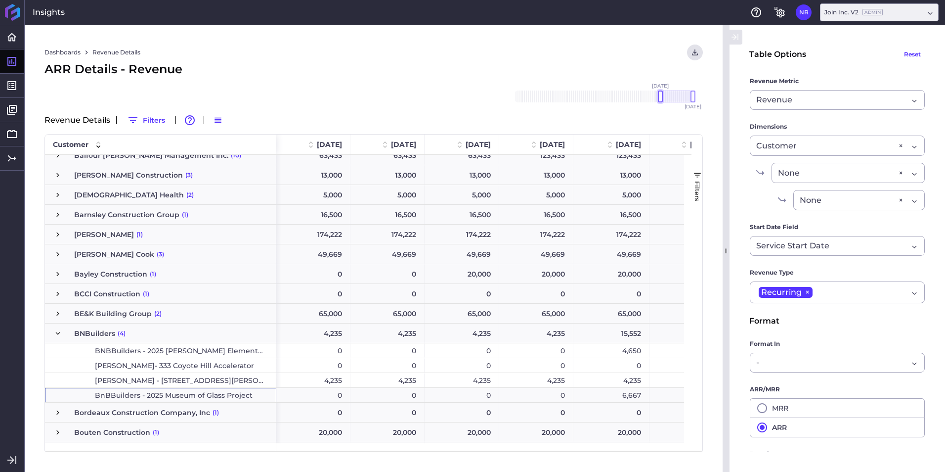
drag, startPoint x: 667, startPoint y: 95, endPoint x: 661, endPoint y: 95, distance: 5.9
click at [661, 95] on div at bounding box center [660, 96] width 5 height 12
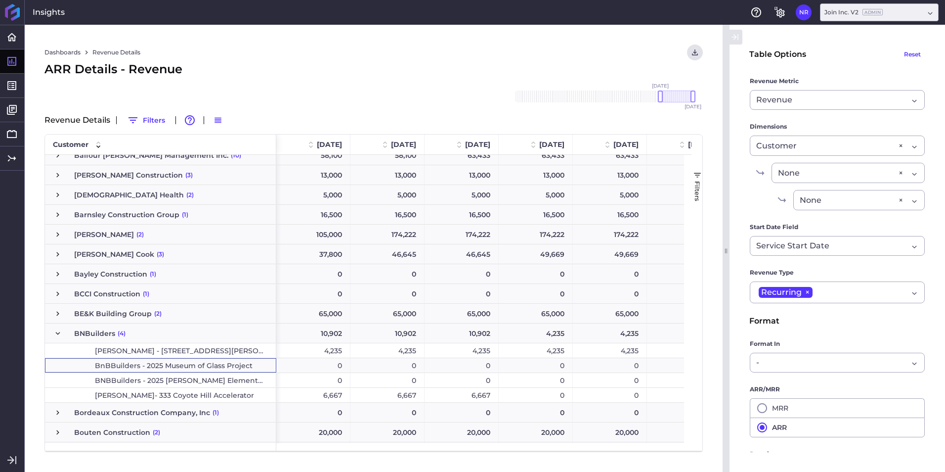
click at [218, 366] on span "BnBBuilders - 2025 Museum of Glass Project" at bounding box center [174, 366] width 158 height 14
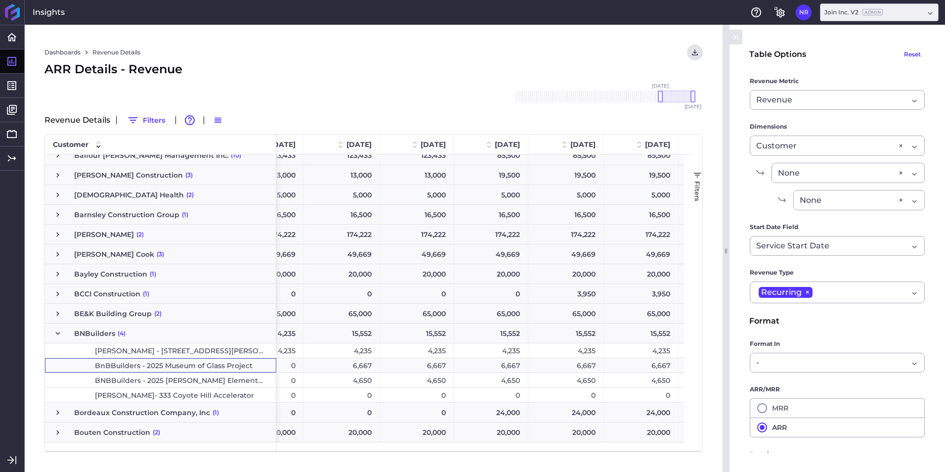
click at [366, 365] on div "6,667" at bounding box center [342, 365] width 76 height 14
drag, startPoint x: 410, startPoint y: 367, endPoint x: 554, endPoint y: 369, distance: 143.9
click at [418, 367] on div "6,667" at bounding box center [417, 365] width 74 height 14
click at [521, 366] on div "6,667" at bounding box center [491, 365] width 74 height 14
drag, startPoint x: 552, startPoint y: 364, endPoint x: 587, endPoint y: 397, distance: 47.9
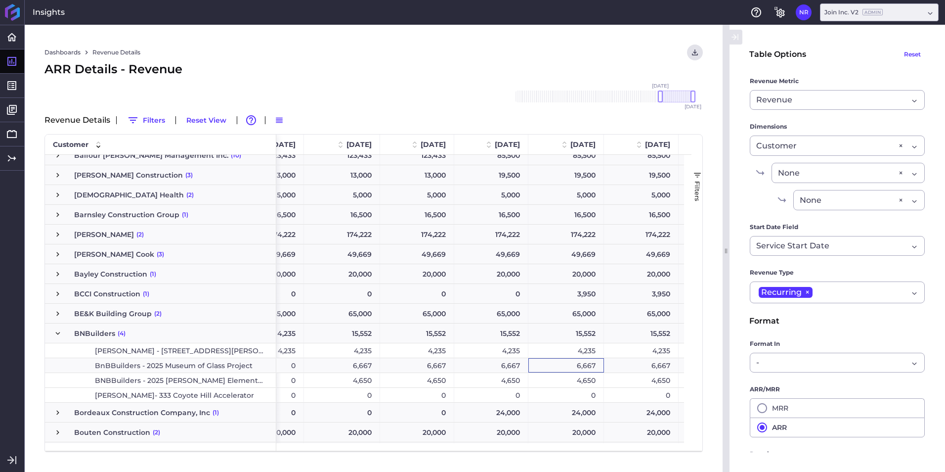
click at [553, 364] on div "6,667" at bounding box center [567, 365] width 76 height 14
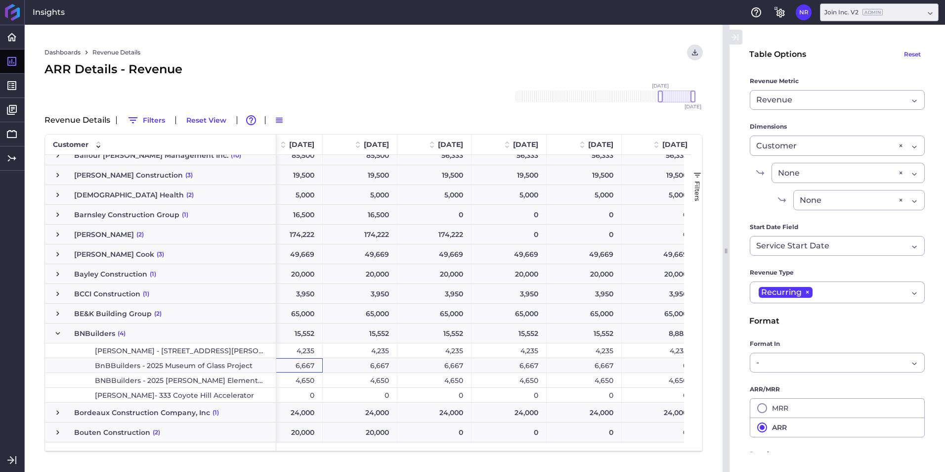
click at [390, 368] on div "6,667" at bounding box center [360, 365] width 75 height 14
click at [431, 367] on div "6,667" at bounding box center [435, 365] width 74 height 14
click at [514, 365] on div "6,667" at bounding box center [509, 365] width 75 height 14
click at [588, 364] on div "6,667" at bounding box center [584, 365] width 75 height 14
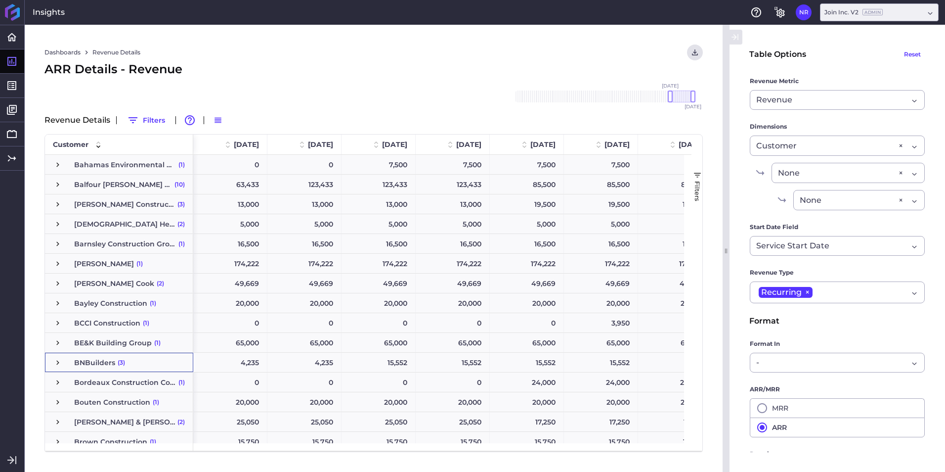
click at [55, 360] on span "Press SPACE to select this row." at bounding box center [57, 362] width 9 height 9
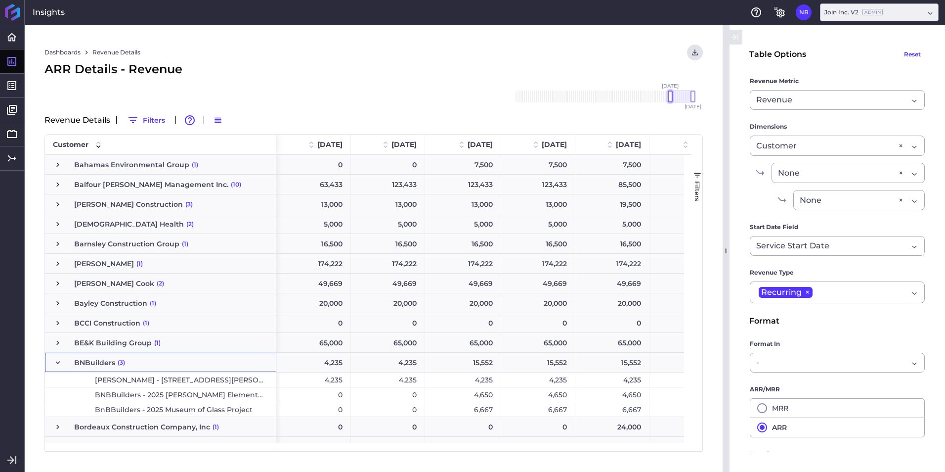
click at [672, 98] on div at bounding box center [670, 96] width 5 height 12
click at [446, 407] on div "6,667" at bounding box center [463, 409] width 76 height 14
drag, startPoint x: 523, startPoint y: 407, endPoint x: 532, endPoint y: 408, distance: 8.5
click at [524, 407] on div "6,667" at bounding box center [538, 409] width 74 height 14
click at [592, 409] on div "6,667" at bounding box center [613, 409] width 74 height 14
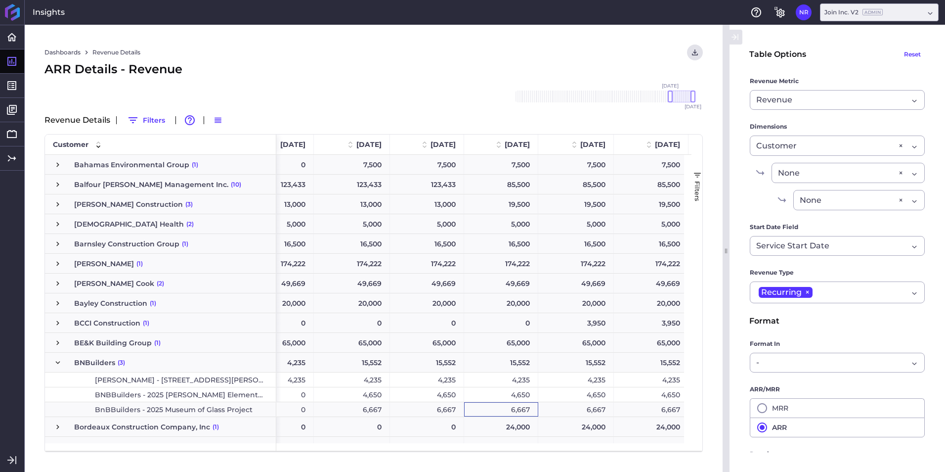
scroll to position [0, 151]
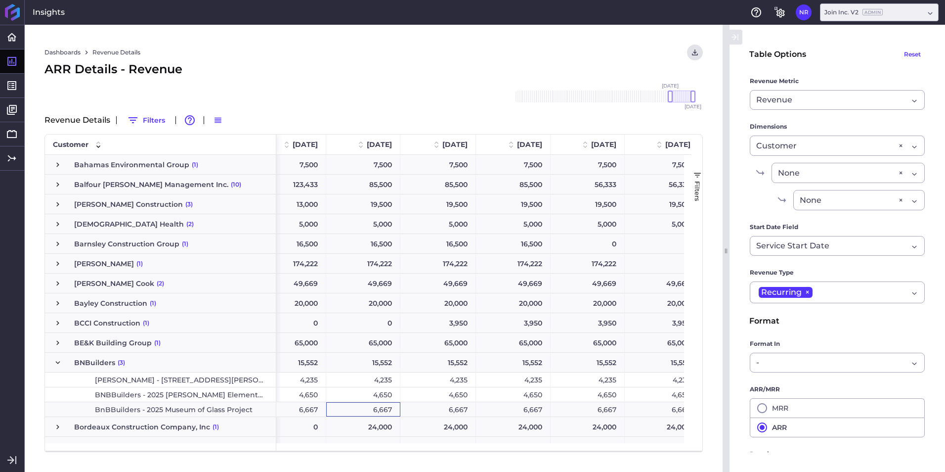
click at [459, 408] on div "6,667" at bounding box center [439, 409] width 76 height 14
click at [503, 403] on div "6,667" at bounding box center [513, 409] width 75 height 14
drag, startPoint x: 590, startPoint y: 404, endPoint x: 609, endPoint y: 405, distance: 18.8
click at [590, 404] on div "6,667" at bounding box center [588, 409] width 74 height 14
click at [648, 408] on div "6,667" at bounding box center [662, 409] width 74 height 14
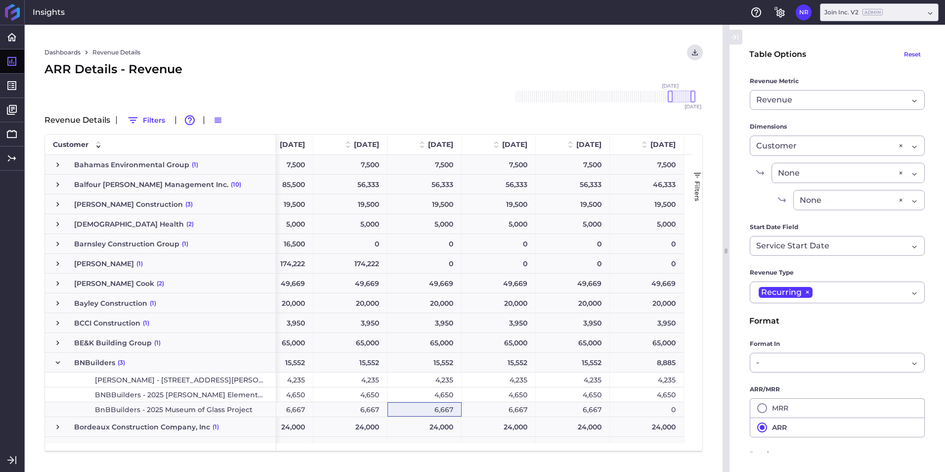
drag, startPoint x: 772, startPoint y: 52, endPoint x: 578, endPoint y: 48, distance: 194.4
click at [578, 48] on div "Dashboards Revenue Details Download CSV... Download CSV Download CSV with under…" at bounding box center [374, 53] width 659 height 16
drag, startPoint x: 672, startPoint y: 99, endPoint x: 664, endPoint y: 99, distance: 7.4
click at [664, 99] on div at bounding box center [662, 96] width 5 height 12
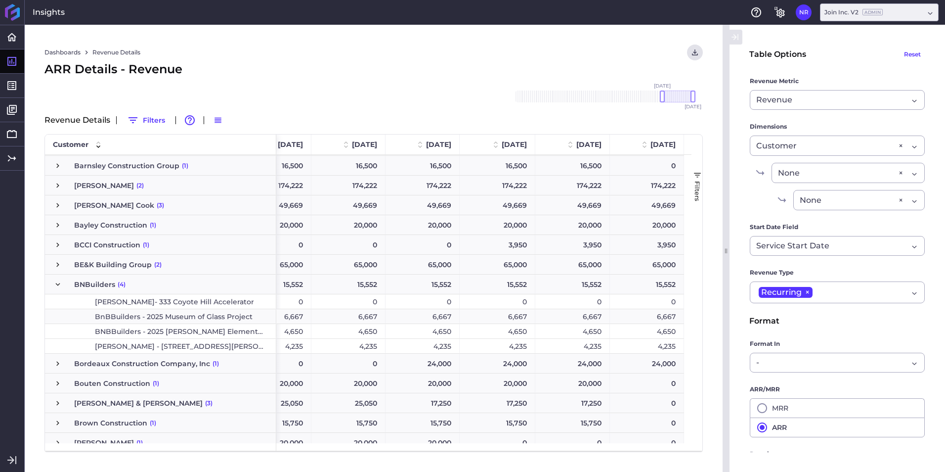
scroll to position [197, 0]
click at [56, 284] on span "Press SPACE to select this row." at bounding box center [57, 283] width 9 height 9
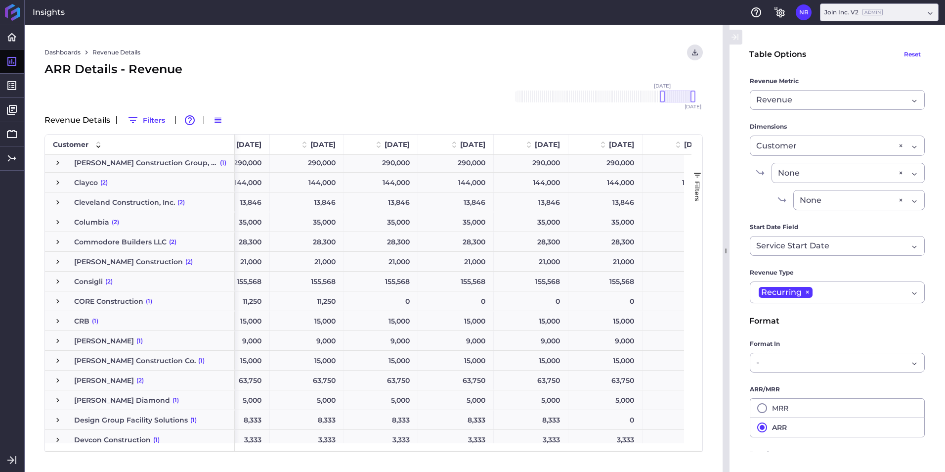
scroll to position [522, 0]
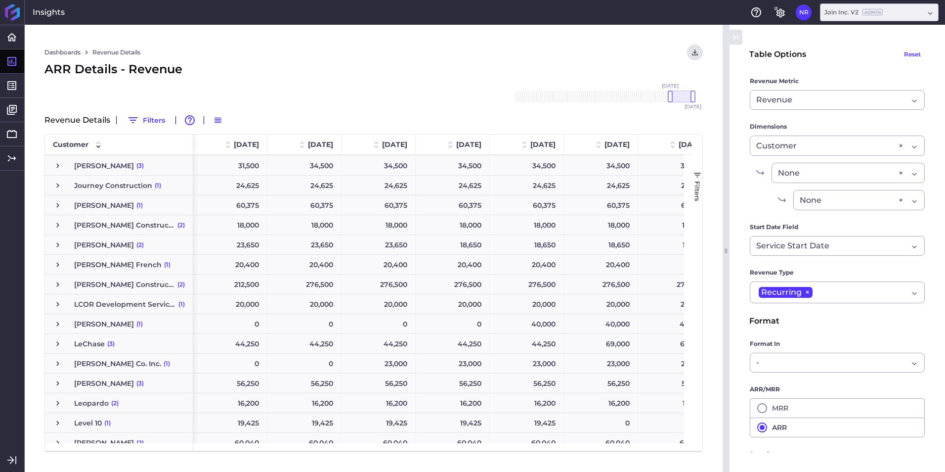
click at [59, 207] on span "Press SPACE to select this row." at bounding box center [57, 205] width 9 height 9
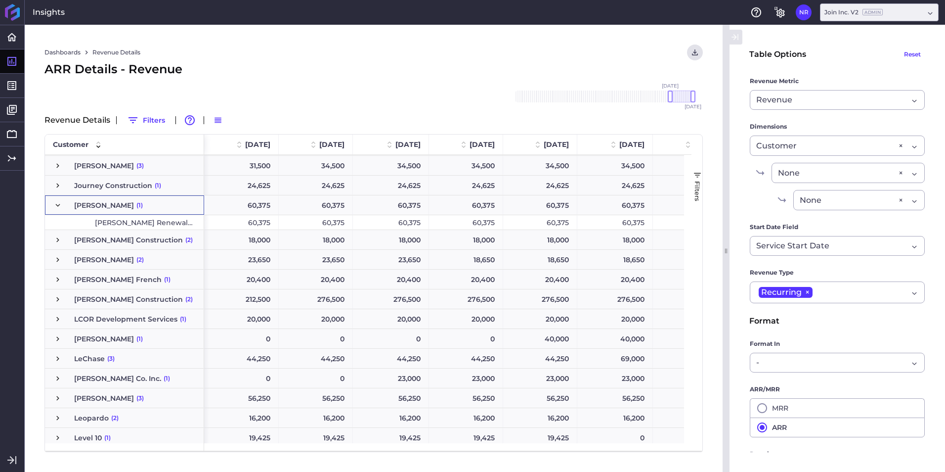
click at [131, 216] on span "[PERSON_NAME] Renewal - 2024" at bounding box center [144, 223] width 98 height 14
drag, startPoint x: 672, startPoint y: 99, endPoint x: 664, endPoint y: 99, distance: 7.4
click at [664, 99] on div at bounding box center [662, 96] width 5 height 12
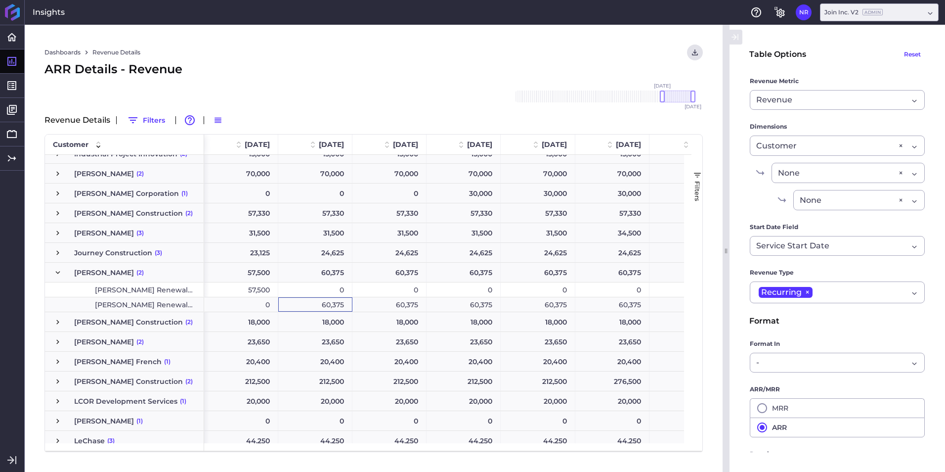
click at [323, 304] on div "60,375" at bounding box center [315, 304] width 74 height 14
click at [378, 301] on div "60,375" at bounding box center [390, 304] width 74 height 14
click at [456, 299] on div "60,375" at bounding box center [464, 304] width 74 height 14
click at [538, 304] on div "60,375" at bounding box center [538, 304] width 75 height 14
click at [614, 306] on div "60,375" at bounding box center [613, 304] width 74 height 14
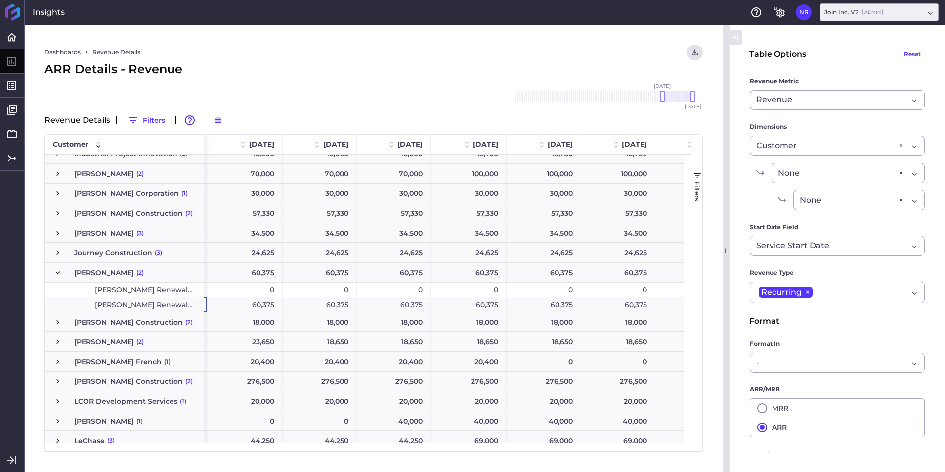
click at [247, 303] on div "60,375" at bounding box center [245, 304] width 76 height 14
click at [635, 309] on div "60,375" at bounding box center [619, 304] width 74 height 14
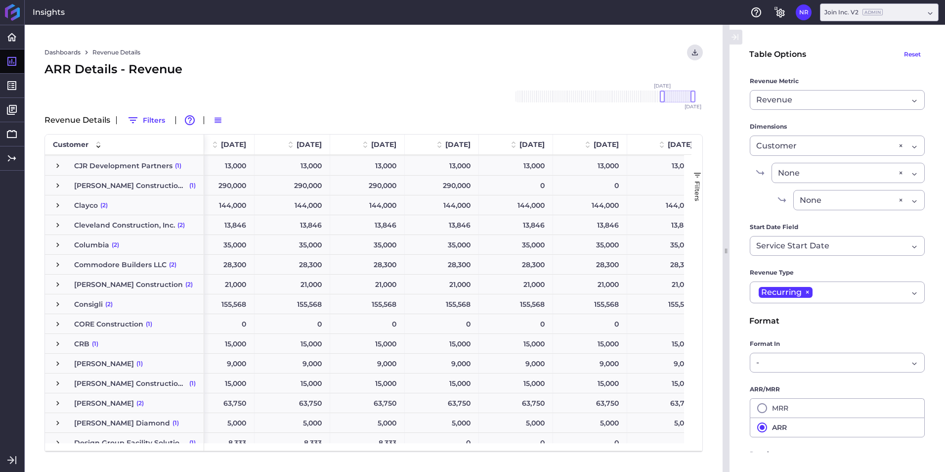
scroll to position [417, 0]
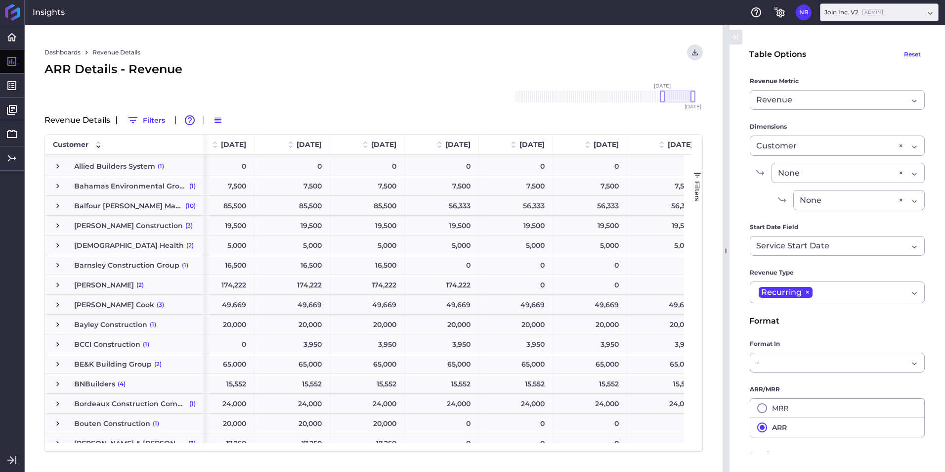
click at [56, 364] on span "Press SPACE to select this row." at bounding box center [57, 364] width 9 height 9
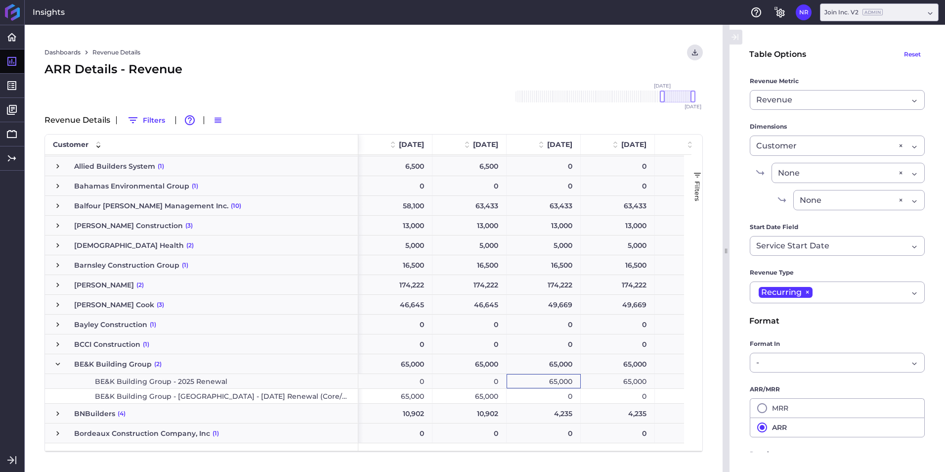
click at [518, 380] on div "65,000" at bounding box center [544, 381] width 74 height 14
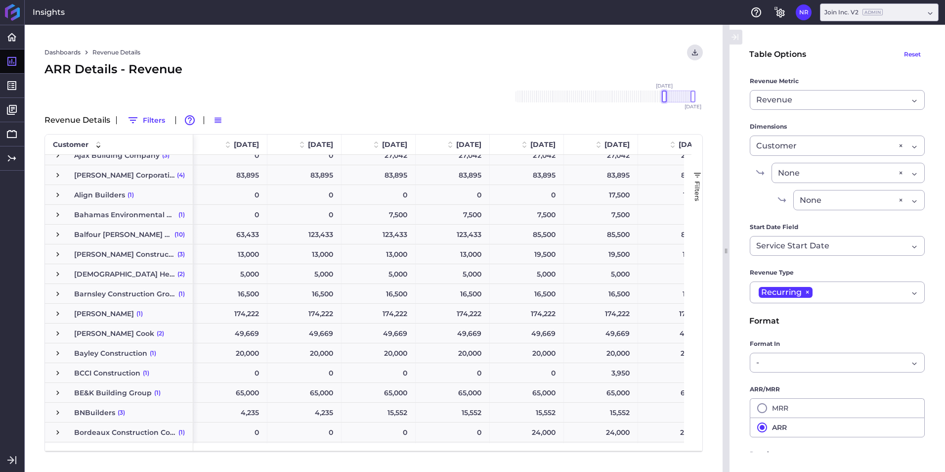
drag, startPoint x: 669, startPoint y: 96, endPoint x: 664, endPoint y: 94, distance: 5.8
click at [664, 94] on div at bounding box center [664, 96] width 5 height 12
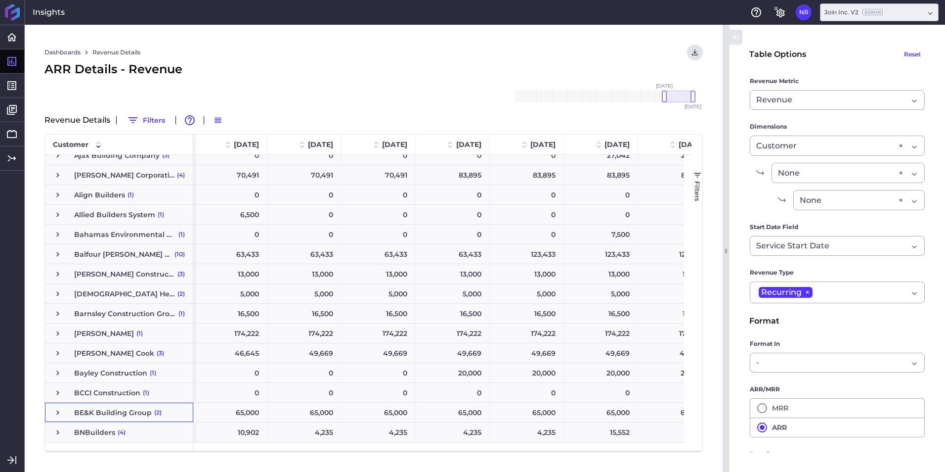
click at [58, 409] on span "Press SPACE to select this row." at bounding box center [57, 412] width 9 height 9
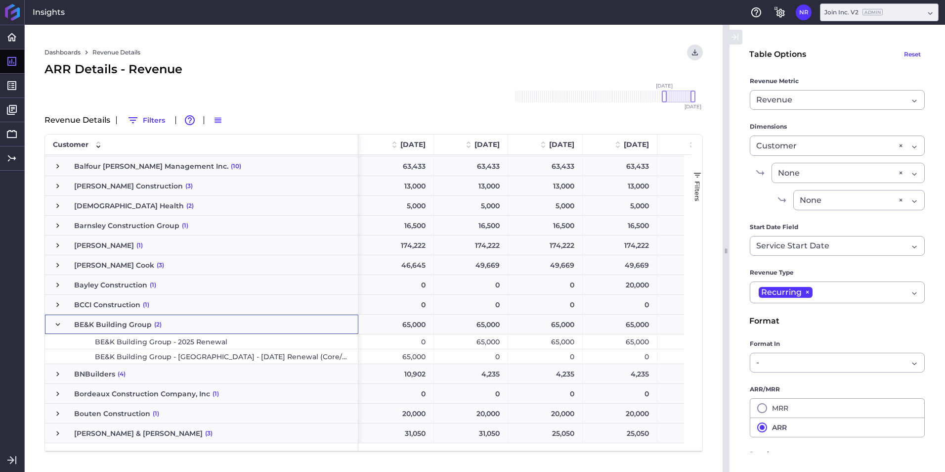
scroll to position [144, 0]
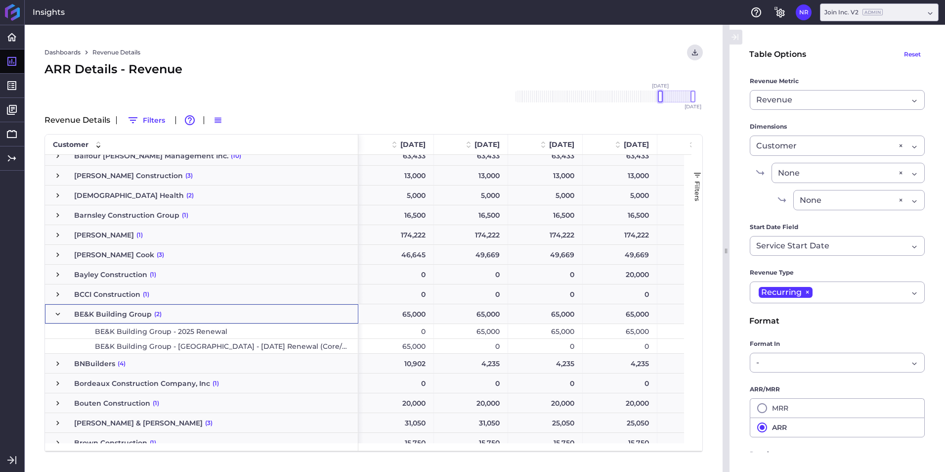
click at [659, 95] on div at bounding box center [660, 96] width 5 height 12
click at [607, 332] on div "65,000" at bounding box center [620, 331] width 74 height 14
click at [488, 330] on div "65,000" at bounding box center [475, 331] width 75 height 14
click at [550, 328] on div "65,000" at bounding box center [549, 331] width 75 height 14
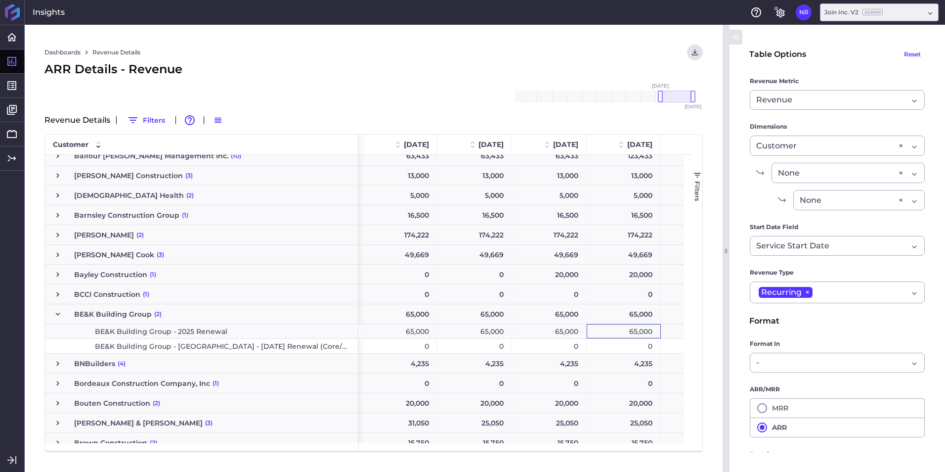
click at [615, 327] on div "65,000" at bounding box center [624, 331] width 74 height 14
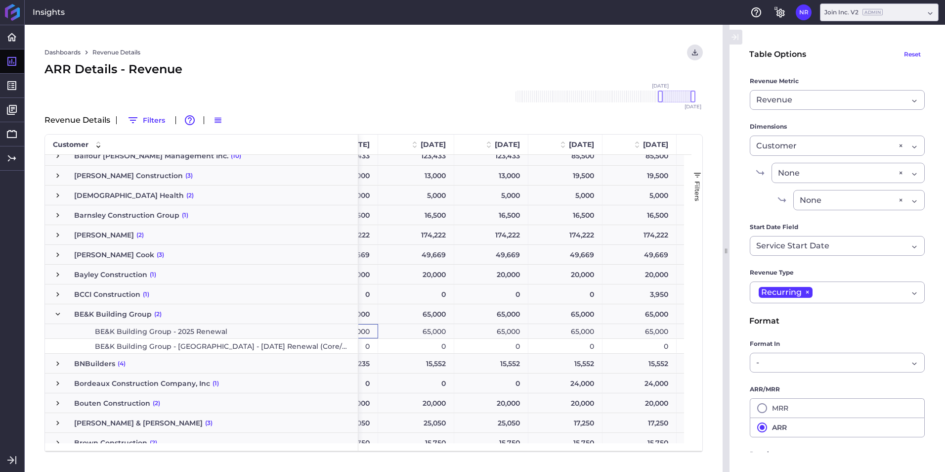
click at [428, 327] on div "65,000" at bounding box center [416, 331] width 76 height 14
drag, startPoint x: 467, startPoint y: 327, endPoint x: 515, endPoint y: 326, distance: 48.0
click at [469, 328] on div "65,000" at bounding box center [491, 331] width 74 height 14
click at [563, 327] on div "65,000" at bounding box center [566, 331] width 74 height 14
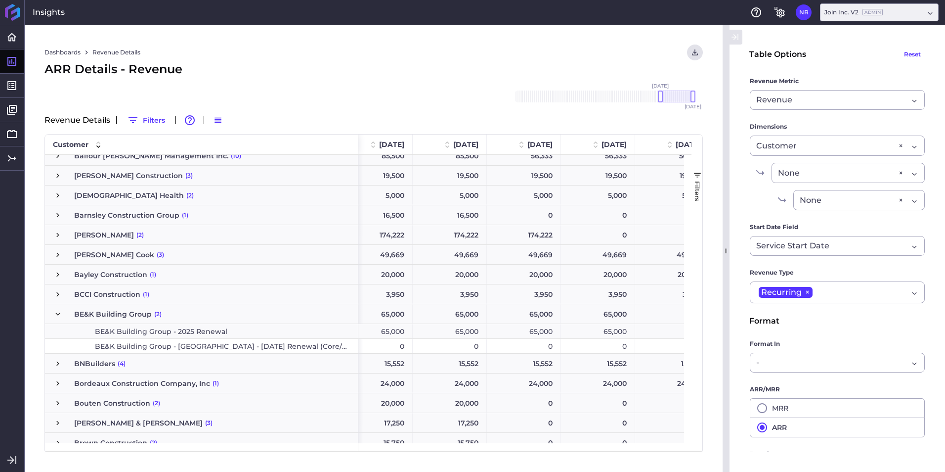
click at [403, 327] on div "65,000" at bounding box center [376, 331] width 74 height 14
drag, startPoint x: 452, startPoint y: 332, endPoint x: 484, endPoint y: 333, distance: 32.1
click at [459, 333] on div "65,000" at bounding box center [450, 331] width 74 height 14
drag, startPoint x: 525, startPoint y: 332, endPoint x: 578, endPoint y: 328, distance: 52.6
click at [530, 332] on div "65,000" at bounding box center [524, 331] width 74 height 14
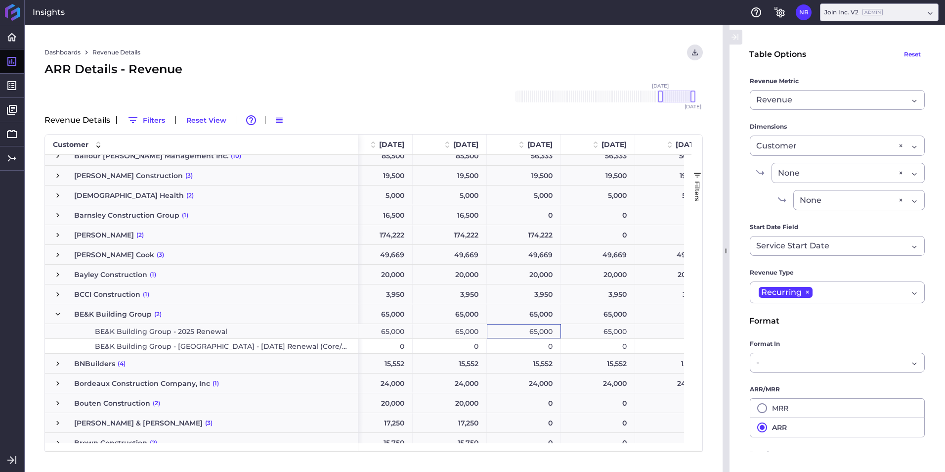
drag, startPoint x: 598, startPoint y: 328, endPoint x: 603, endPoint y: 346, distance: 18.1
click at [598, 329] on div "65,000" at bounding box center [598, 331] width 74 height 14
click at [53, 313] on span "Press SPACE to select this row." at bounding box center [57, 314] width 9 height 9
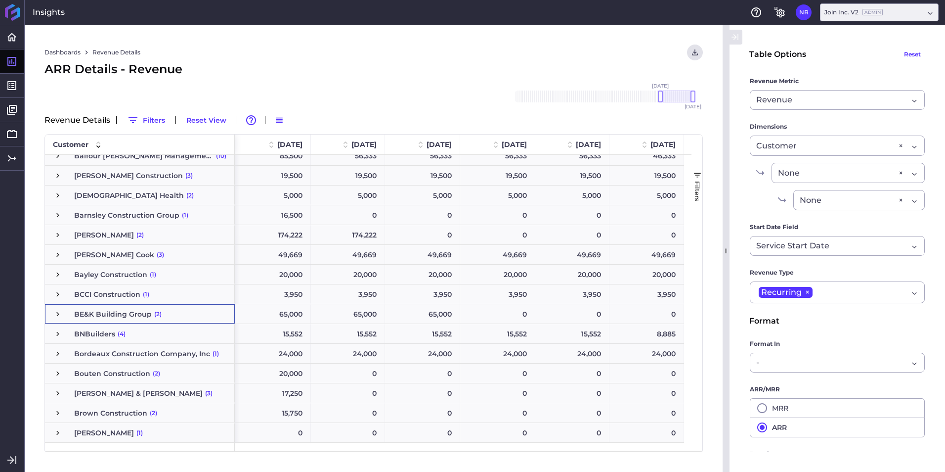
scroll to position [0, 820]
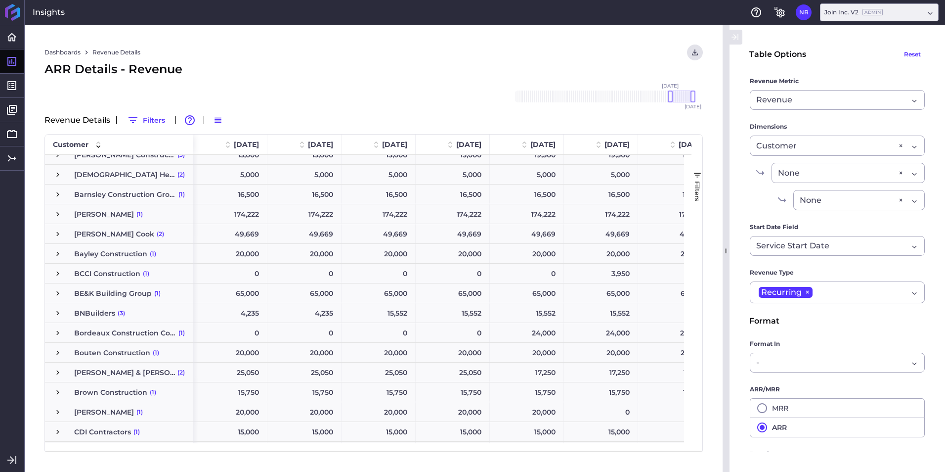
scroll to position [148, 0]
click at [59, 312] on span "Press SPACE to select this row." at bounding box center [57, 313] width 9 height 9
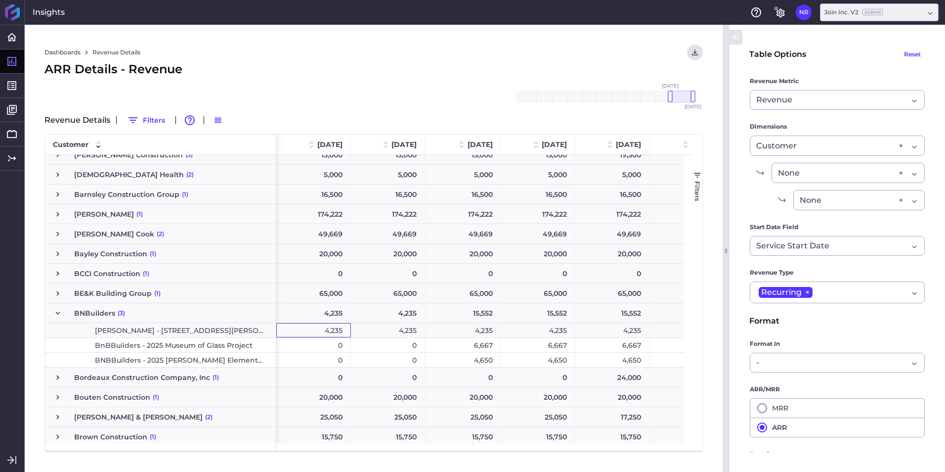
click at [322, 333] on div "4,235" at bounding box center [313, 330] width 75 height 14
drag, startPoint x: 670, startPoint y: 97, endPoint x: 662, endPoint y: 98, distance: 8.0
click at [662, 98] on div at bounding box center [662, 96] width 5 height 12
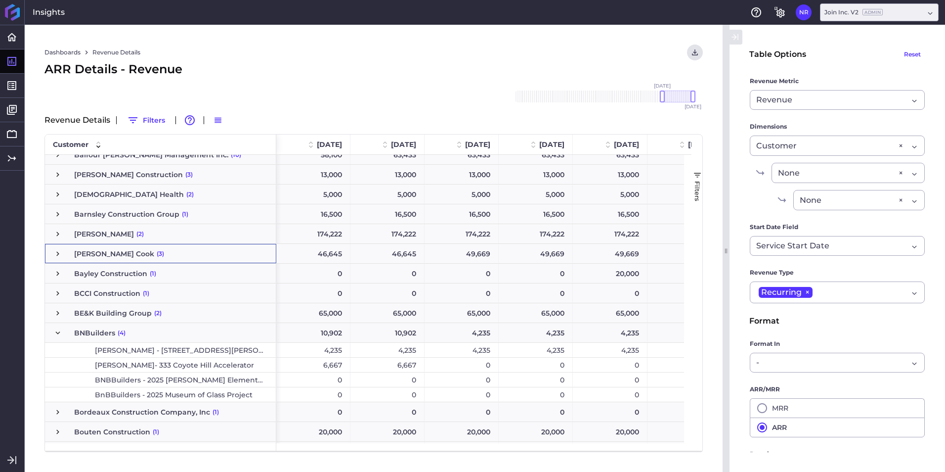
click at [58, 251] on span "Press SPACE to select this row." at bounding box center [57, 253] width 9 height 9
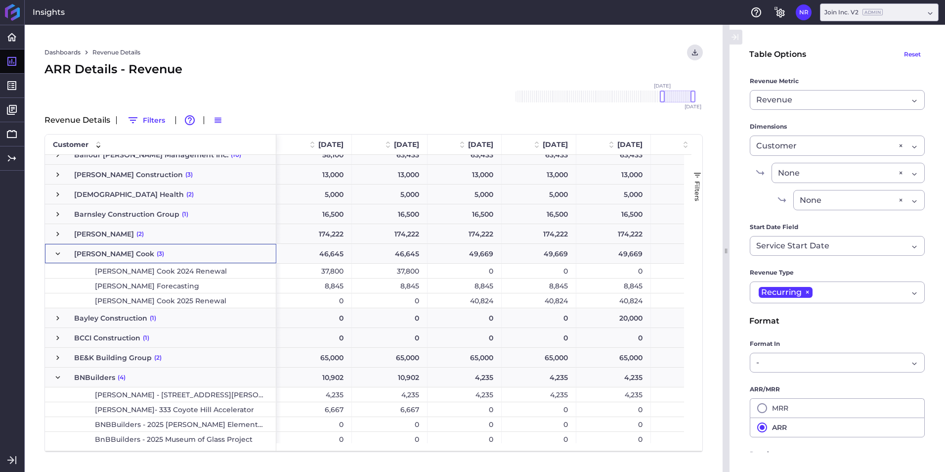
click at [184, 303] on span "Batson Cook 2025 Renewal" at bounding box center [161, 301] width 132 height 14
click at [472, 303] on div "40,824" at bounding box center [465, 300] width 74 height 14
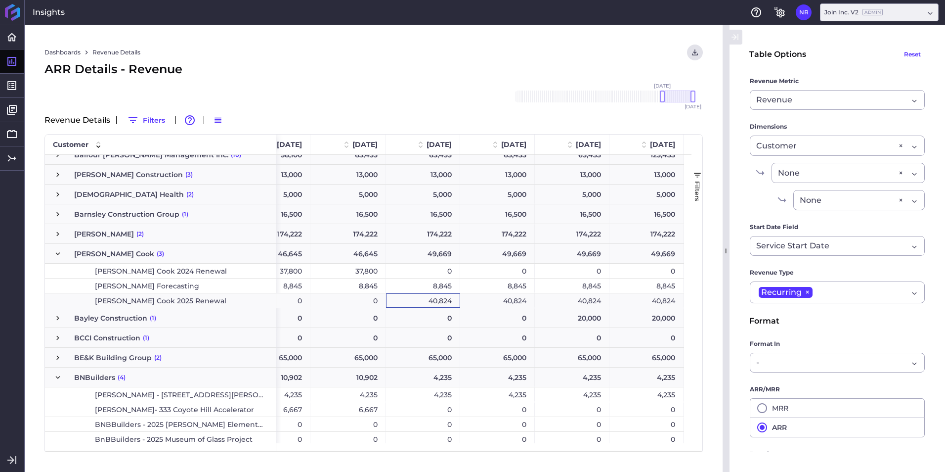
scroll to position [0, 0]
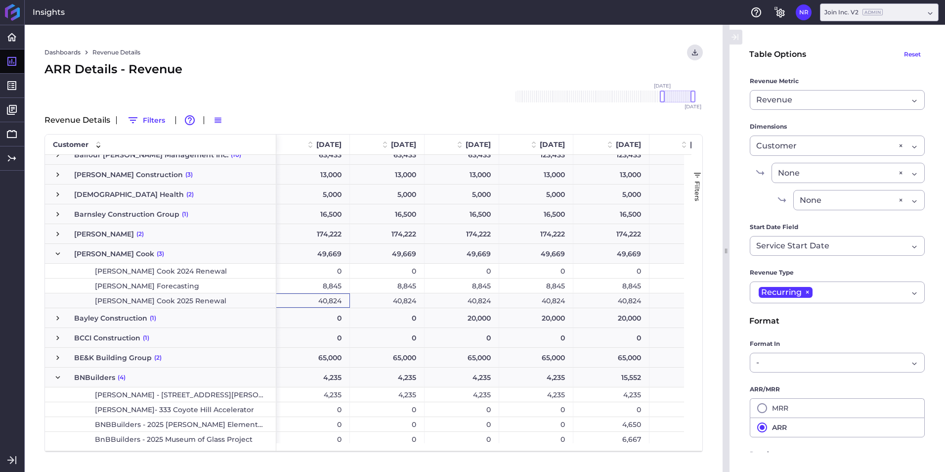
click at [607, 297] on div "40,824" at bounding box center [612, 300] width 76 height 14
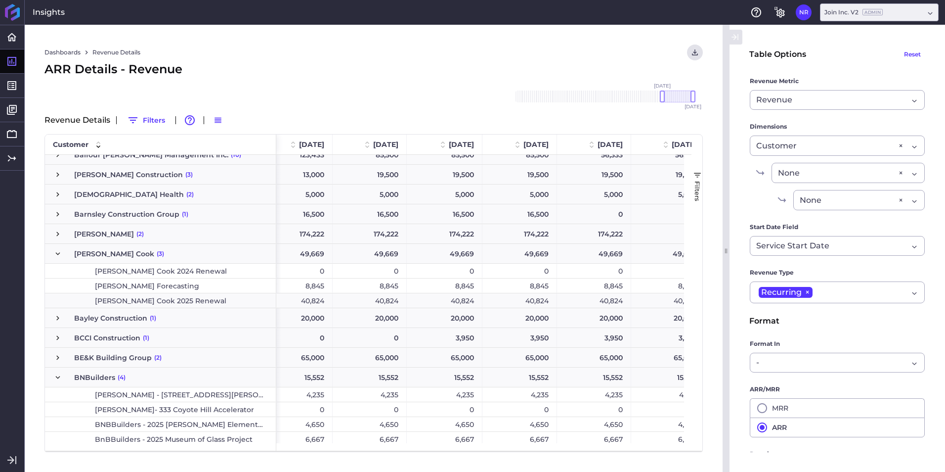
click at [319, 303] on div "40,824" at bounding box center [296, 300] width 74 height 14
click at [367, 301] on div "40,824" at bounding box center [370, 300] width 74 height 14
click at [457, 301] on div "40,824" at bounding box center [445, 300] width 76 height 14
drag, startPoint x: 527, startPoint y: 303, endPoint x: 609, endPoint y: 308, distance: 82.3
click at [534, 303] on div "40,824" at bounding box center [520, 300] width 75 height 14
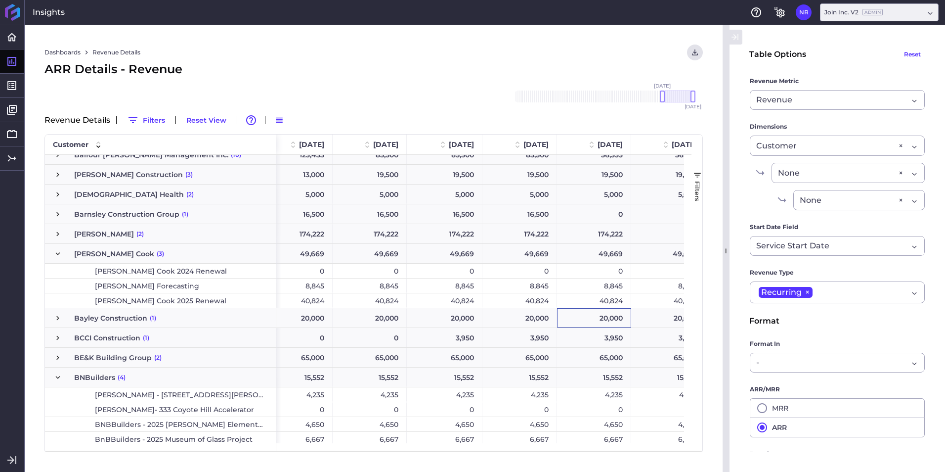
click at [618, 310] on div "20,000" at bounding box center [594, 317] width 74 height 19
click at [614, 303] on div "40,824" at bounding box center [594, 300] width 74 height 14
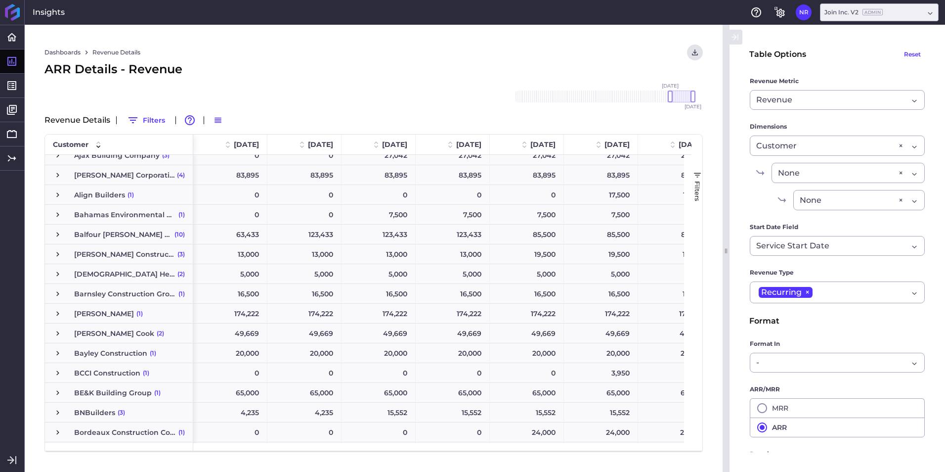
scroll to position [49, 0]
click at [60, 330] on span "Press SPACE to select this row." at bounding box center [57, 332] width 9 height 9
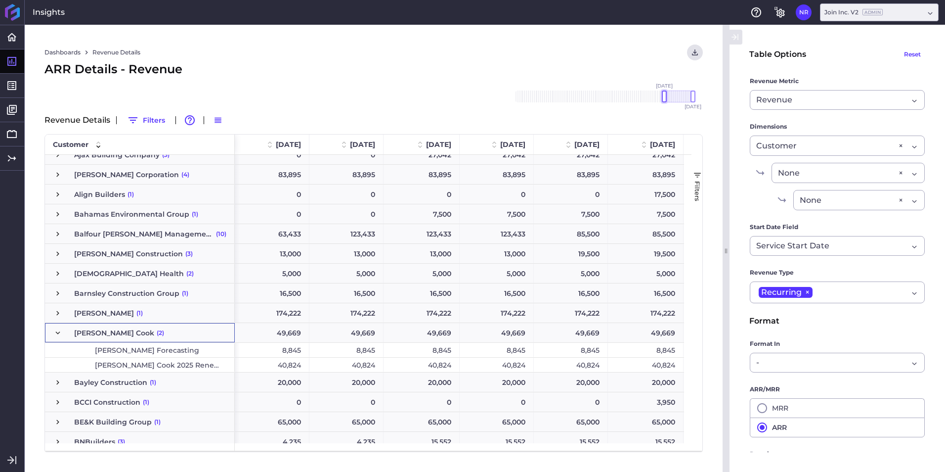
drag, startPoint x: 672, startPoint y: 97, endPoint x: 665, endPoint y: 97, distance: 6.4
click at [665, 97] on div at bounding box center [664, 96] width 5 height 12
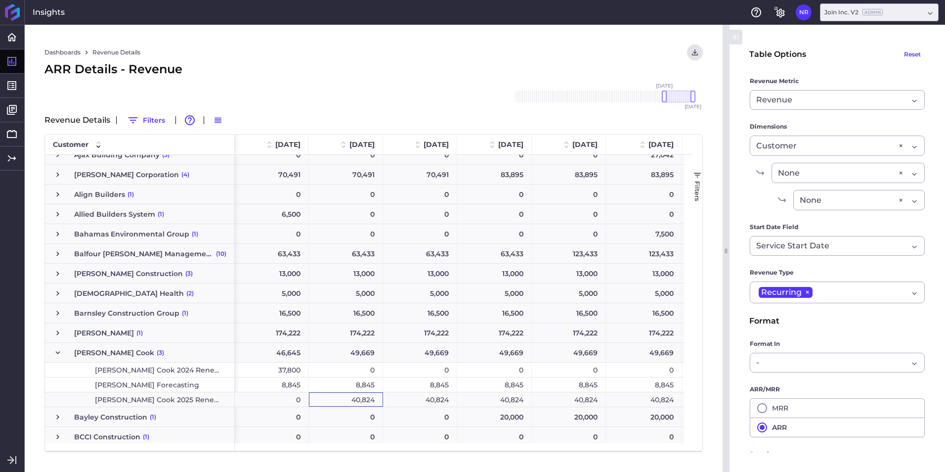
click at [342, 400] on div "40,824" at bounding box center [346, 399] width 74 height 14
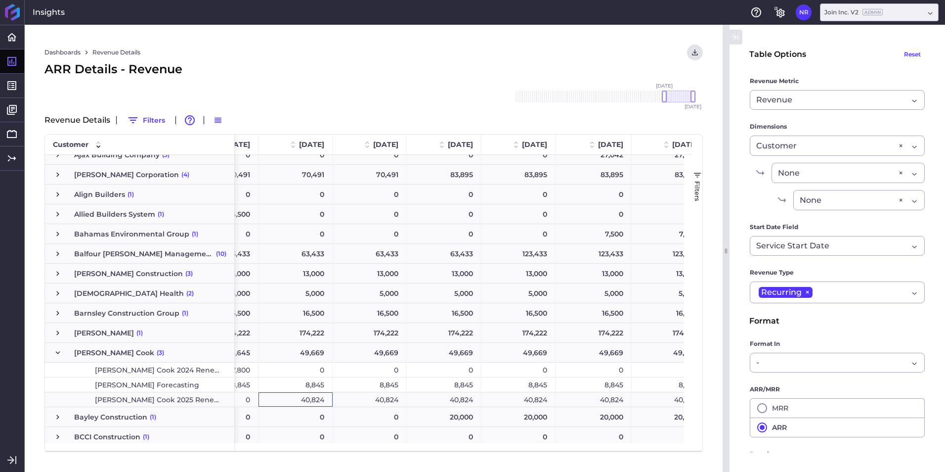
scroll to position [0, 0]
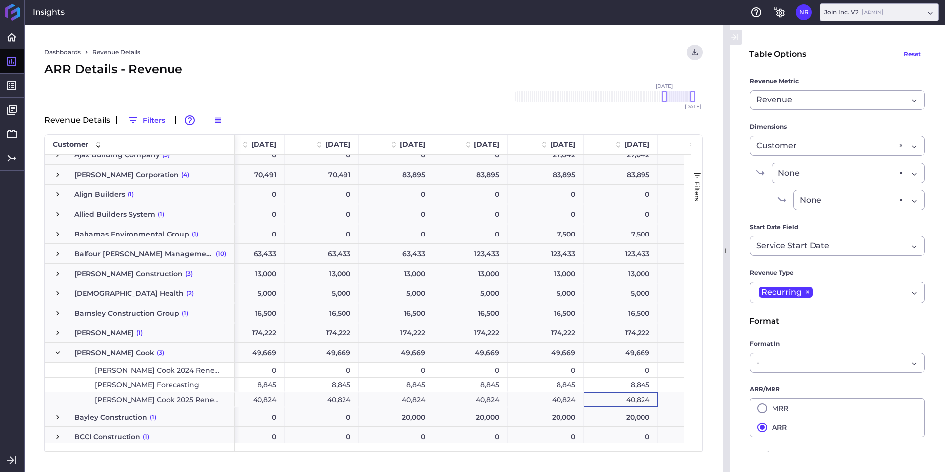
click at [596, 395] on div "40,824" at bounding box center [621, 399] width 74 height 14
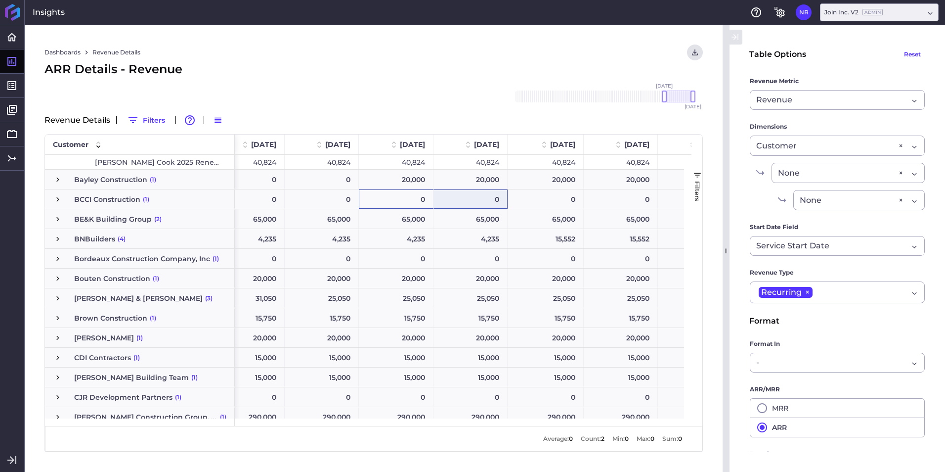
drag, startPoint x: 433, startPoint y: 443, endPoint x: 458, endPoint y: 428, distance: 29.3
click at [458, 428] on div "Customer Drag here to set column labels Customer 1 Mar 2025 Apr 2025" at bounding box center [374, 293] width 659 height 318
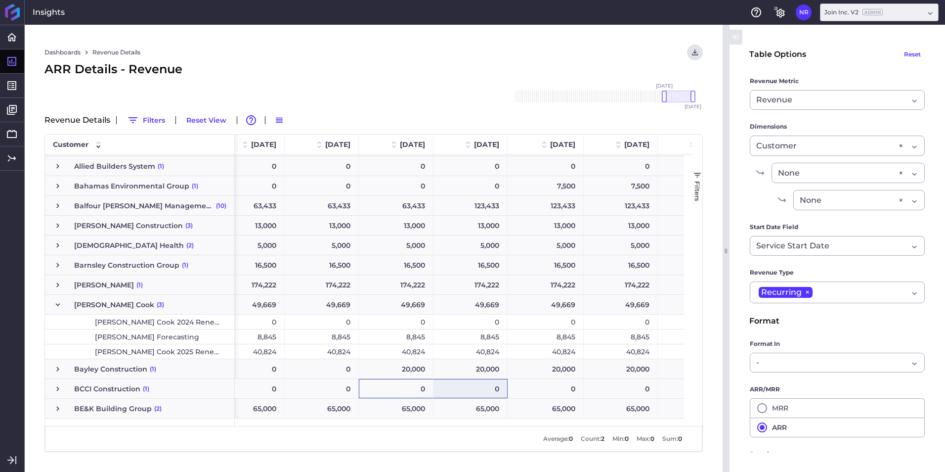
click at [404, 348] on div "40,824" at bounding box center [396, 351] width 75 height 14
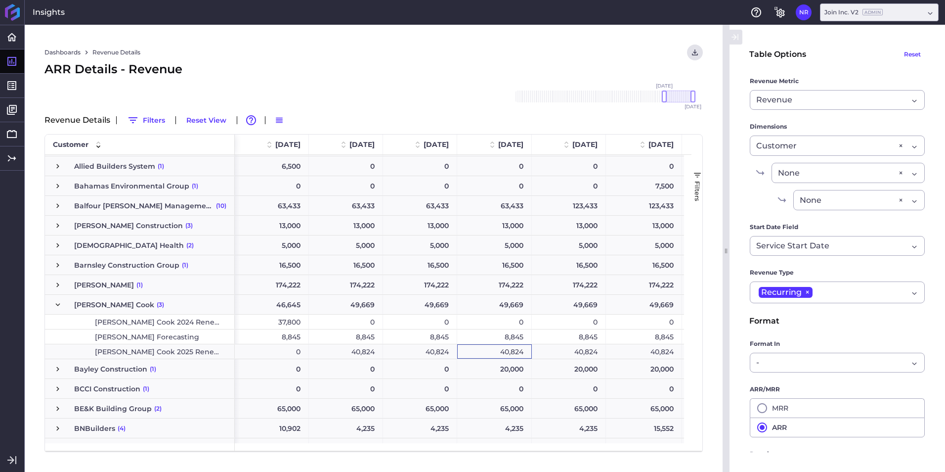
click at [351, 349] on div "40,824" at bounding box center [346, 351] width 74 height 14
click at [631, 351] on div "40,824" at bounding box center [644, 351] width 76 height 14
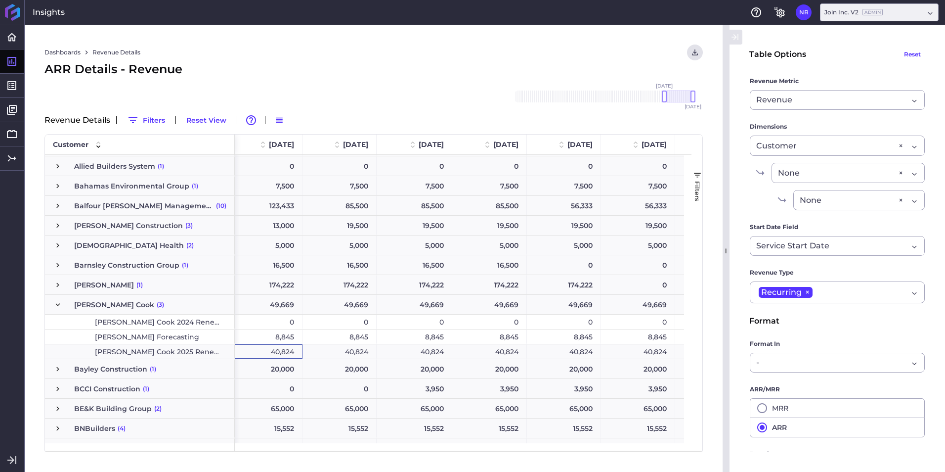
click at [279, 348] on div "40,824" at bounding box center [265, 351] width 74 height 14
click at [360, 357] on div "40,824" at bounding box center [340, 351] width 74 height 14
click at [450, 353] on div "40,824" at bounding box center [415, 351] width 76 height 14
drag, startPoint x: 482, startPoint y: 353, endPoint x: 519, endPoint y: 353, distance: 37.1
click at [483, 353] on div "40,824" at bounding box center [489, 351] width 75 height 14
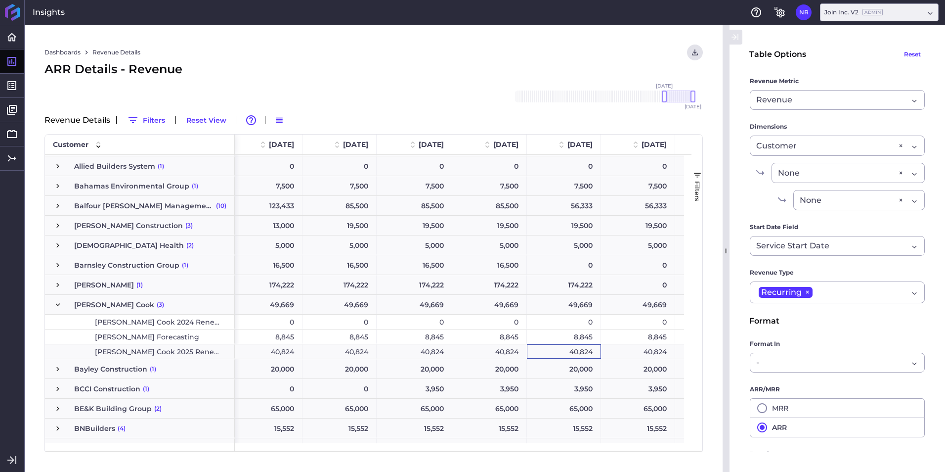
drag, startPoint x: 574, startPoint y: 353, endPoint x: 624, endPoint y: 352, distance: 50.4
click at [577, 353] on div "40,824" at bounding box center [564, 351] width 74 height 14
click at [627, 352] on div "40,824" at bounding box center [638, 351] width 74 height 14
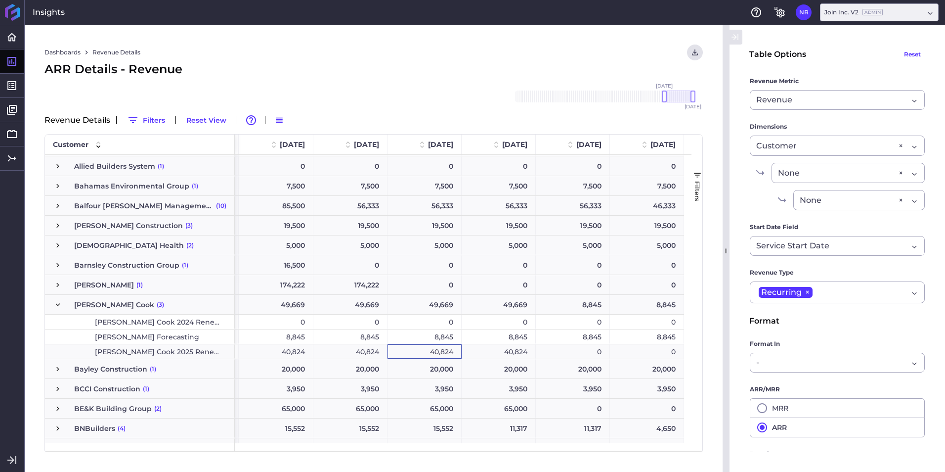
click at [503, 350] on div "40,824" at bounding box center [499, 351] width 74 height 14
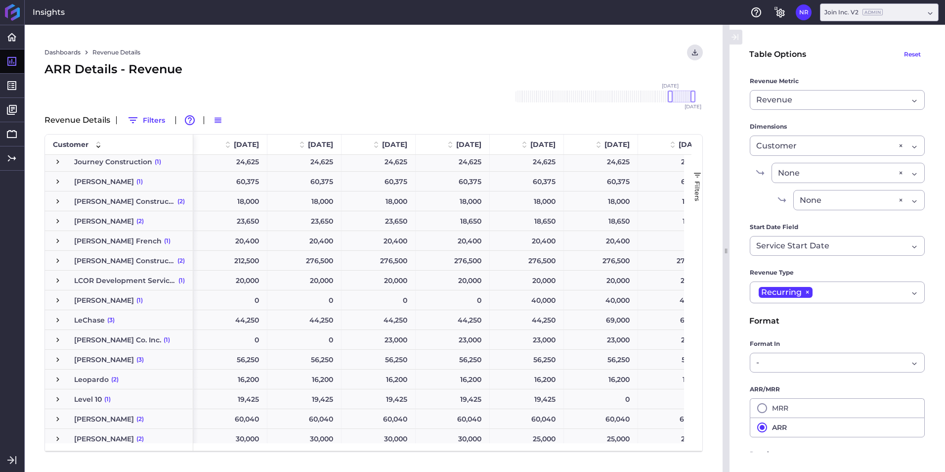
scroll to position [1338, 0]
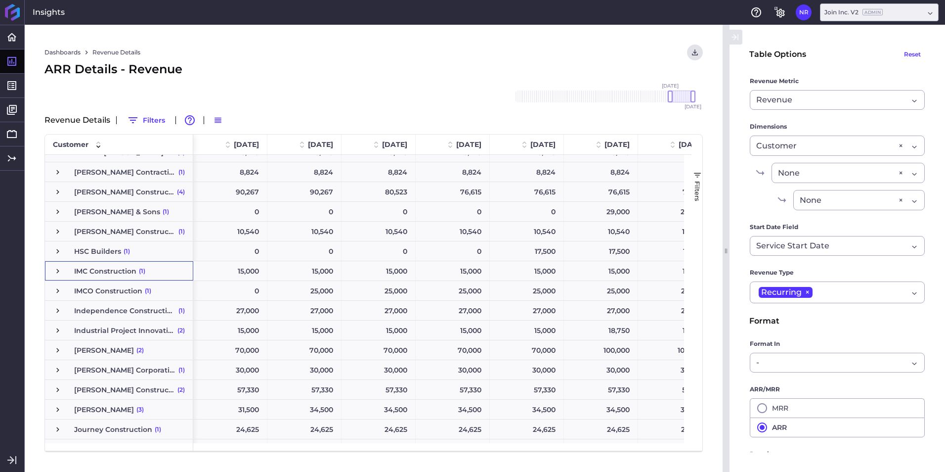
click at [56, 272] on span "Press SPACE to select this row." at bounding box center [57, 271] width 9 height 9
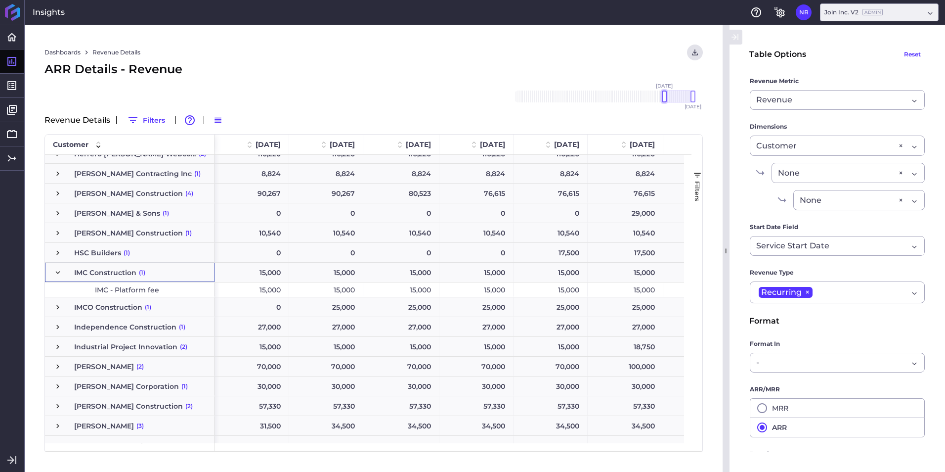
drag, startPoint x: 672, startPoint y: 93, endPoint x: 666, endPoint y: 97, distance: 7.5
click at [666, 97] on div at bounding box center [664, 96] width 5 height 12
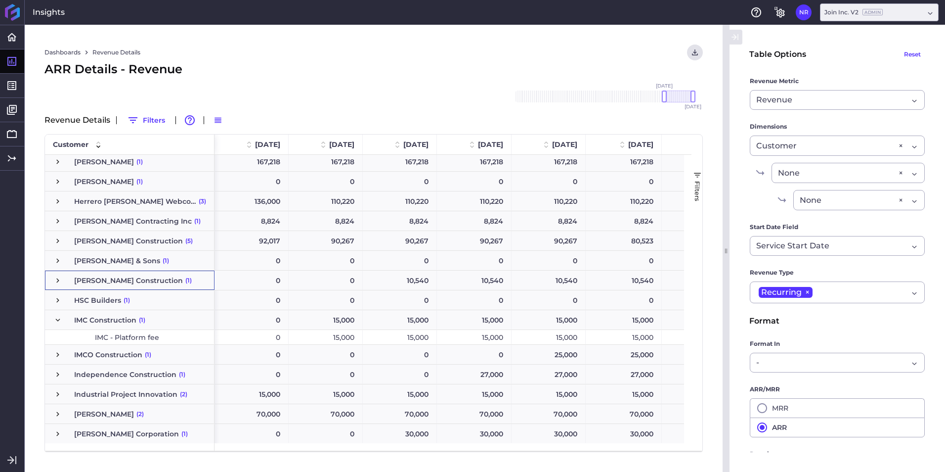
click at [346, 337] on div "15,000" at bounding box center [326, 337] width 74 height 14
click at [627, 332] on div "15,000" at bounding box center [624, 337] width 76 height 14
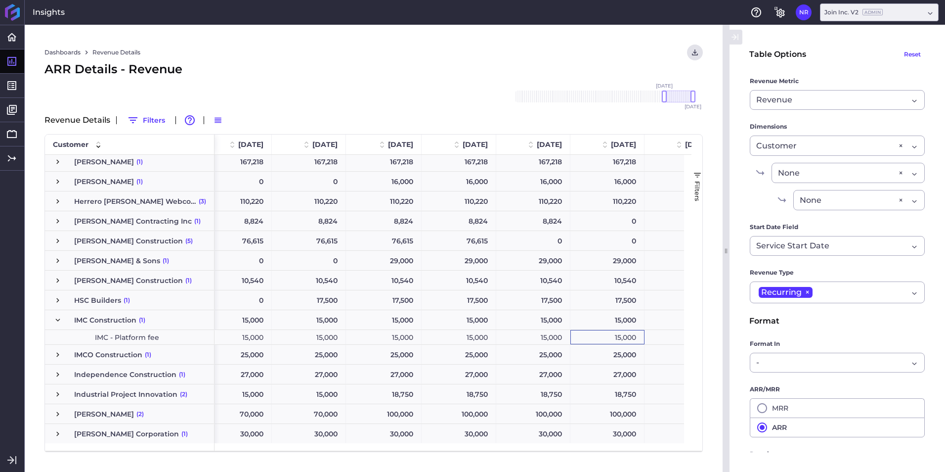
click at [605, 335] on div "15,000" at bounding box center [608, 337] width 74 height 14
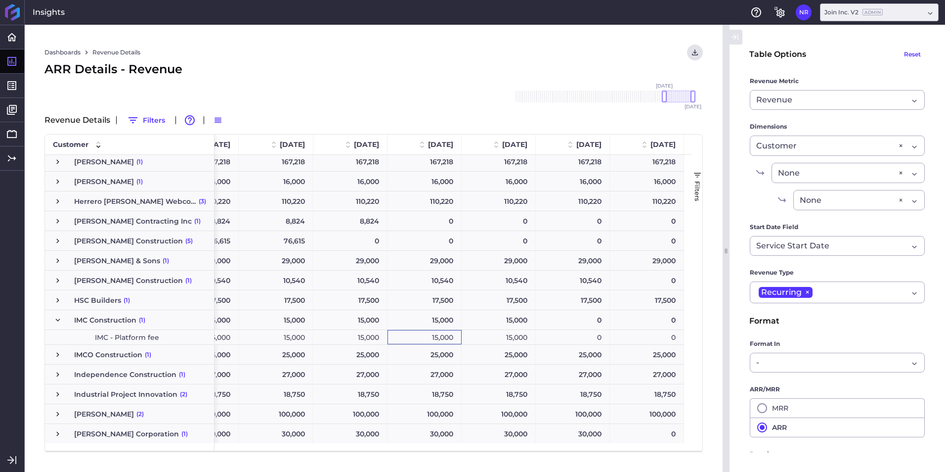
click at [515, 332] on div "15,000" at bounding box center [499, 337] width 74 height 14
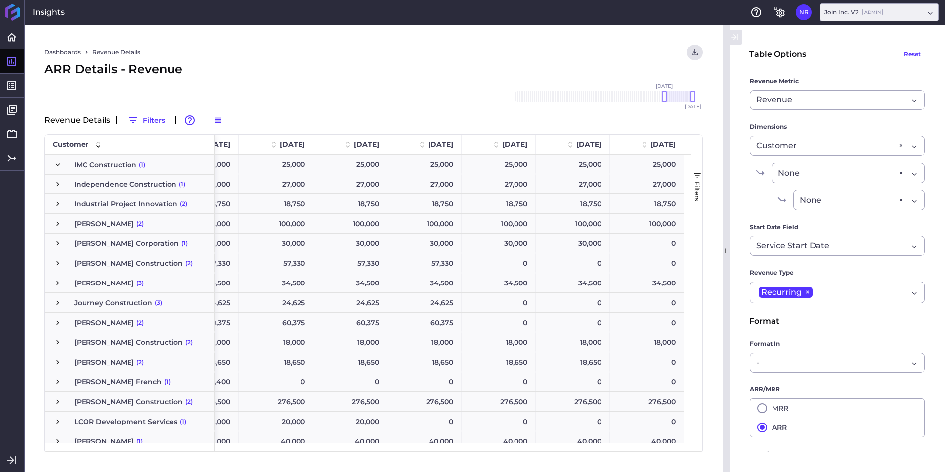
scroll to position [1329, 0]
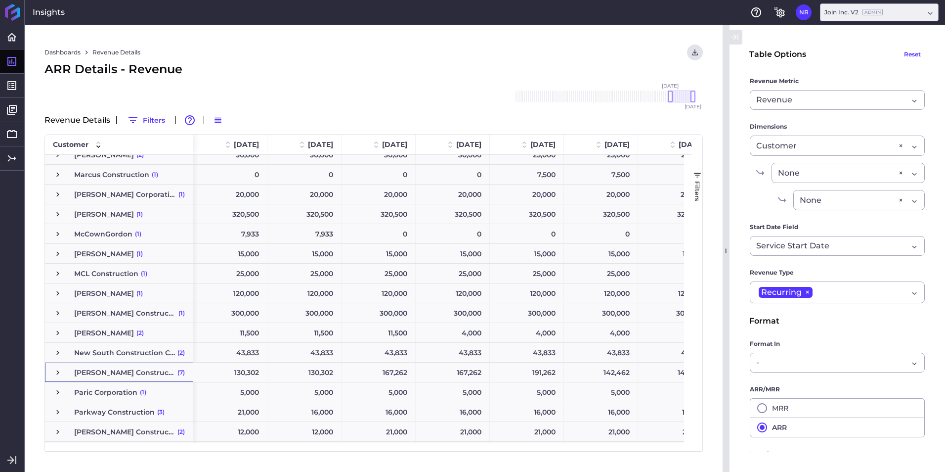
click at [55, 370] on span "Press SPACE to select this row." at bounding box center [57, 372] width 9 height 9
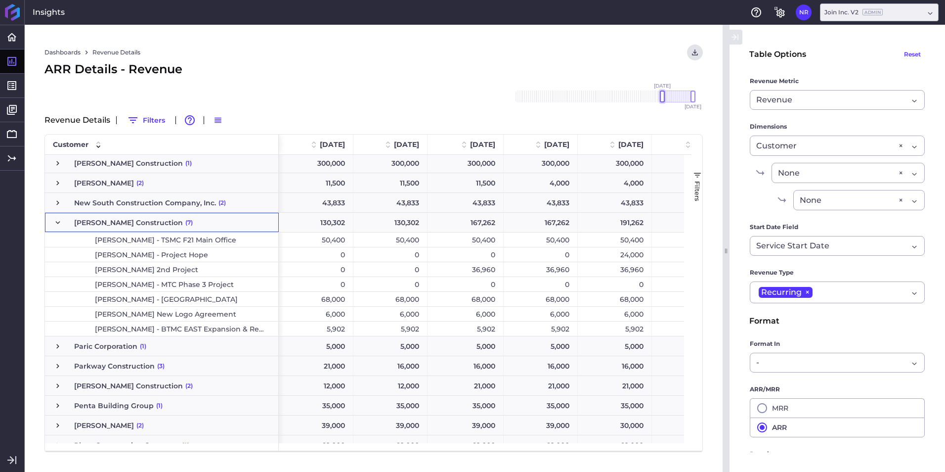
drag, startPoint x: 672, startPoint y: 96, endPoint x: 665, endPoint y: 96, distance: 7.4
click at [665, 96] on div at bounding box center [662, 96] width 5 height 12
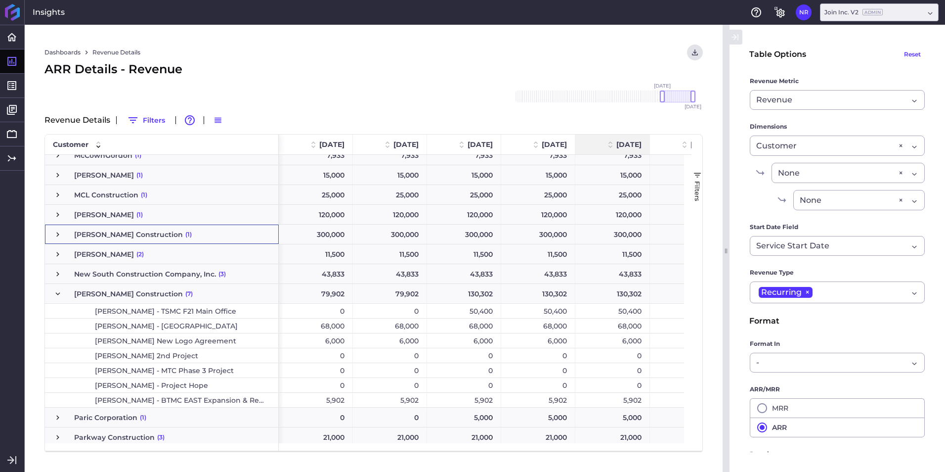
click at [451, 314] on div "50,400" at bounding box center [464, 311] width 74 height 14
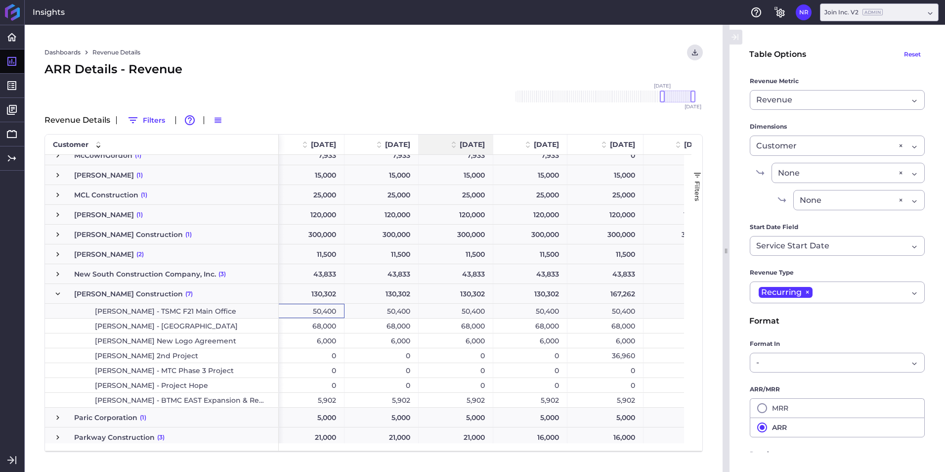
click at [595, 310] on div "50,400" at bounding box center [606, 311] width 76 height 14
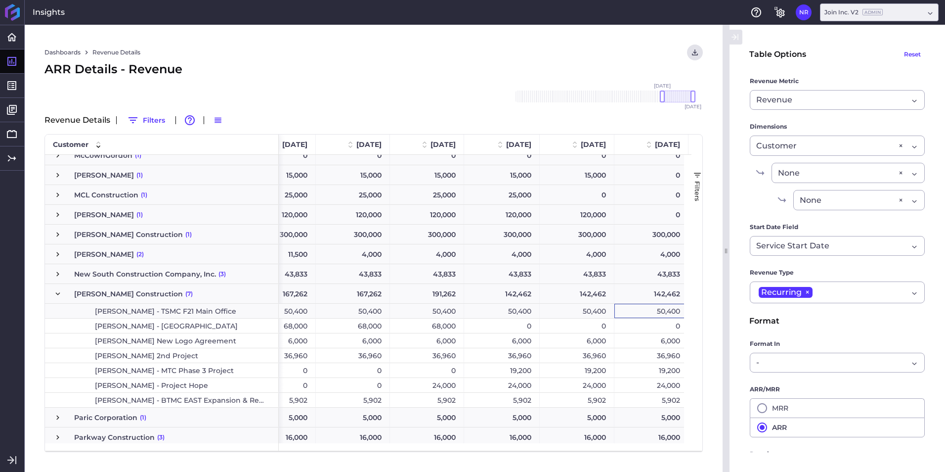
click at [639, 308] on div "50,400" at bounding box center [652, 311] width 74 height 14
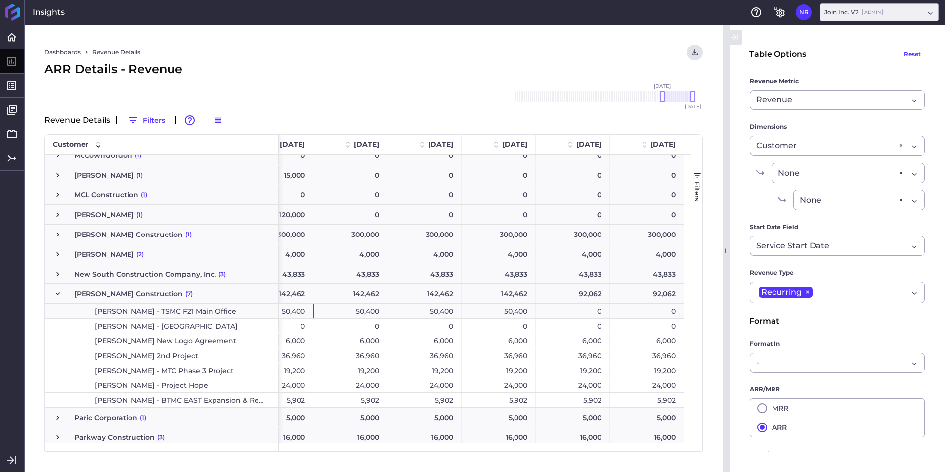
click at [53, 294] on span "Press SPACE to select this row." at bounding box center [57, 293] width 9 height 9
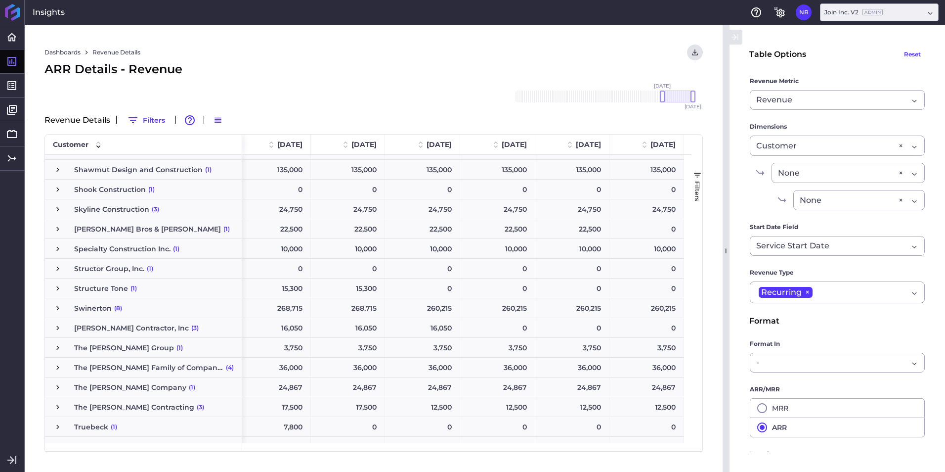
scroll to position [2401, 0]
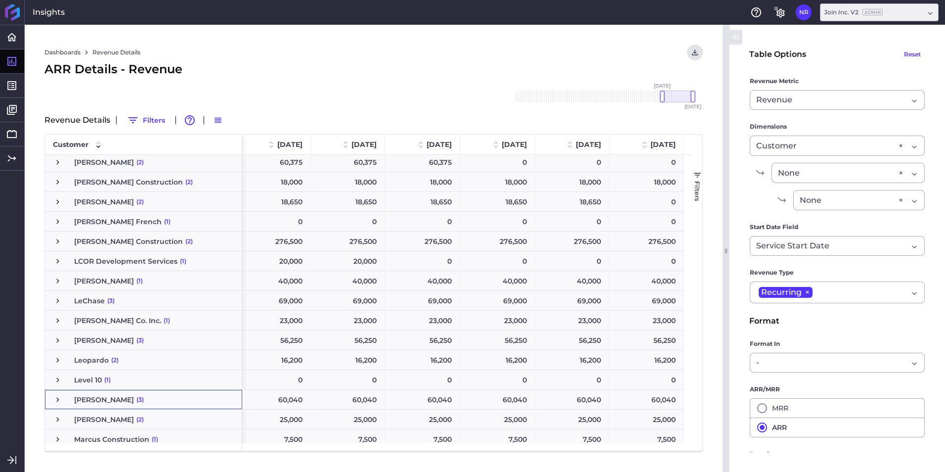
click at [58, 402] on span "Press SPACE to select this row." at bounding box center [57, 399] width 9 height 9
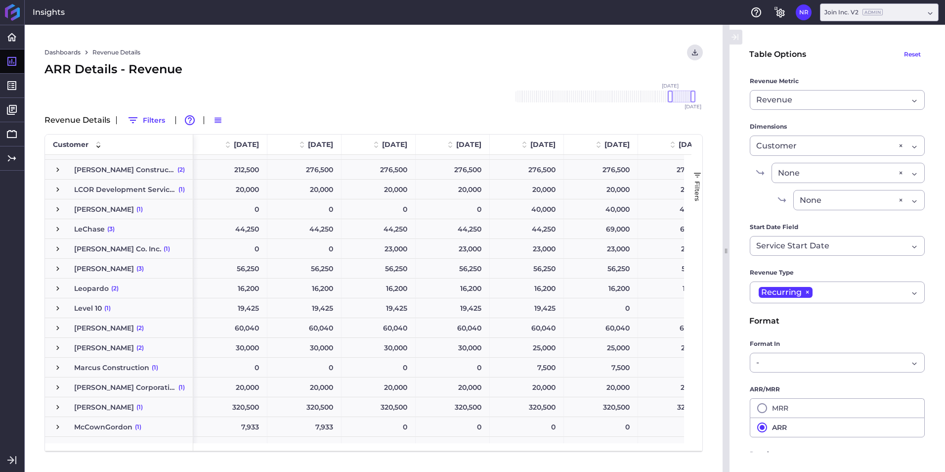
scroll to position [1522, 0]
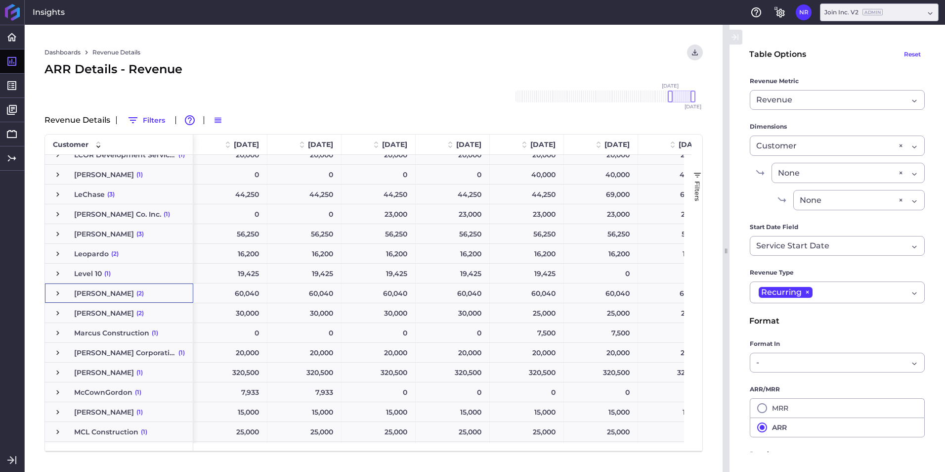
click at [59, 292] on span "Press SPACE to select this row." at bounding box center [57, 293] width 9 height 9
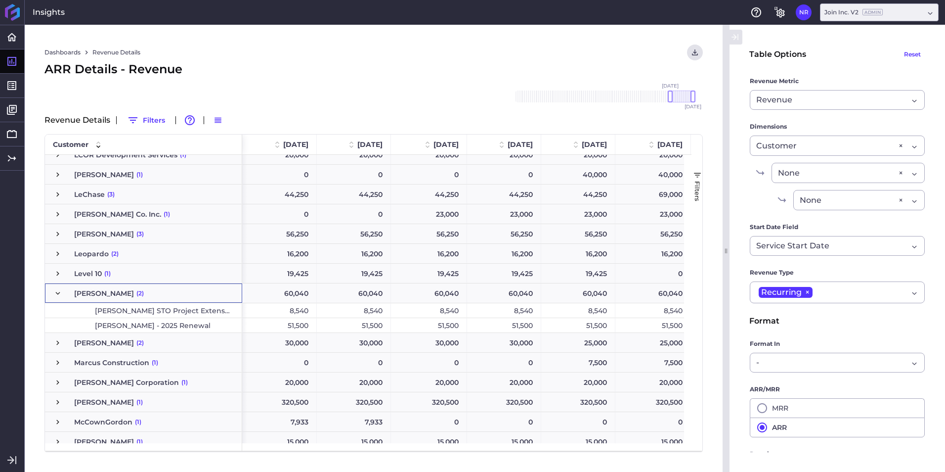
click at [107, 320] on span "LF Driscoll - 2025 Renewal" at bounding box center [153, 325] width 116 height 14
drag, startPoint x: 669, startPoint y: 99, endPoint x: 662, endPoint y: 99, distance: 6.4
click at [662, 99] on div at bounding box center [664, 96] width 5 height 12
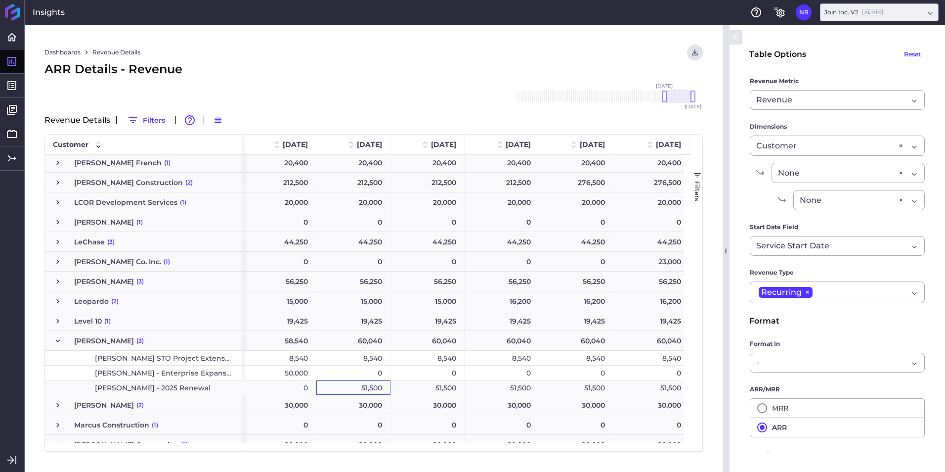
drag, startPoint x: 353, startPoint y: 385, endPoint x: 368, endPoint y: 386, distance: 15.4
click at [354, 385] on div "51,500" at bounding box center [353, 387] width 74 height 14
click at [417, 389] on div "51,500" at bounding box center [428, 387] width 74 height 14
click at [503, 390] on div "51,500" at bounding box center [502, 387] width 75 height 14
drag, startPoint x: 581, startPoint y: 389, endPoint x: 641, endPoint y: 388, distance: 60.8
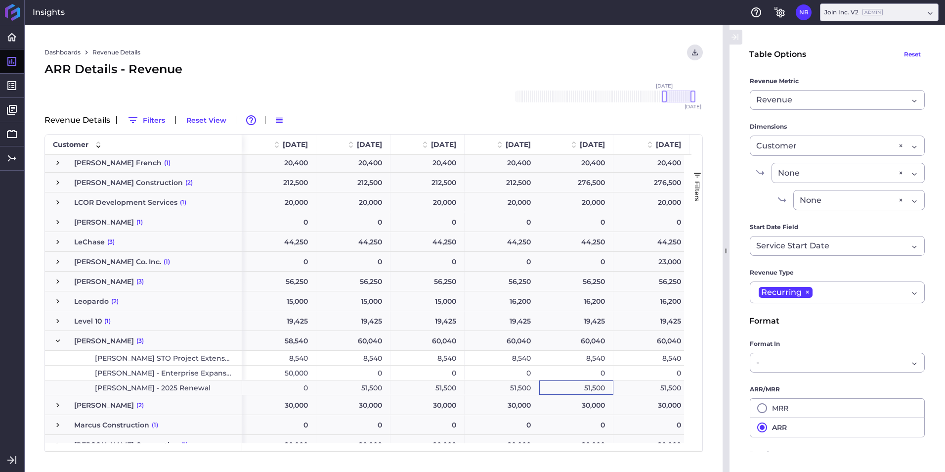
click at [592, 390] on div "51,500" at bounding box center [577, 387] width 74 height 14
click at [642, 388] on div "51,500" at bounding box center [652, 387] width 76 height 14
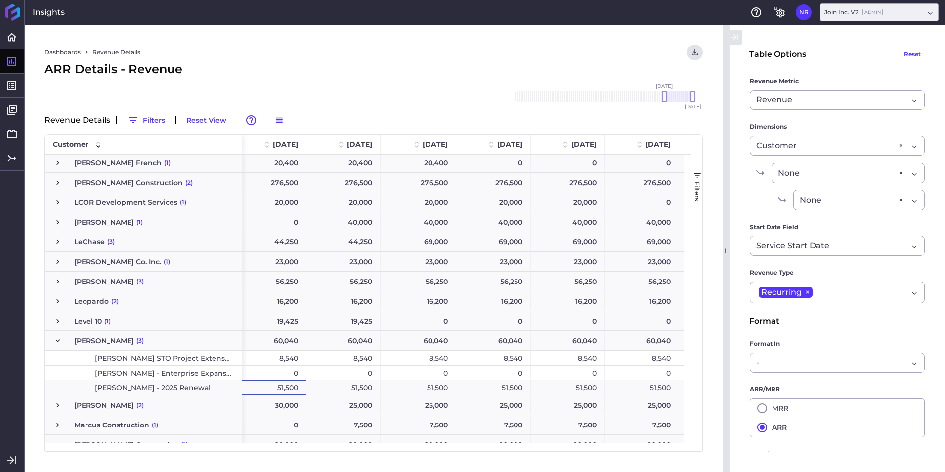
click at [290, 393] on div "51,500" at bounding box center [269, 387] width 74 height 14
click at [636, 393] on div "51,500" at bounding box center [642, 387] width 74 height 14
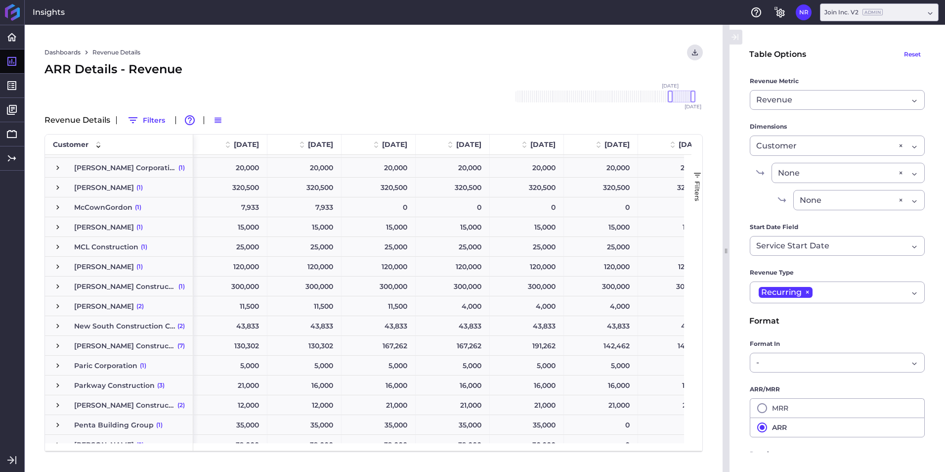
scroll to position [1875, 0]
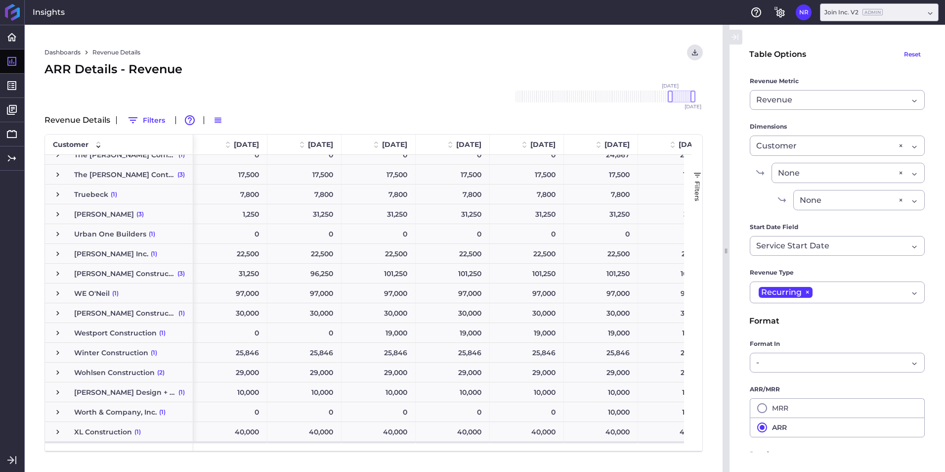
click at [55, 273] on span "Press SPACE to select this row." at bounding box center [57, 273] width 9 height 9
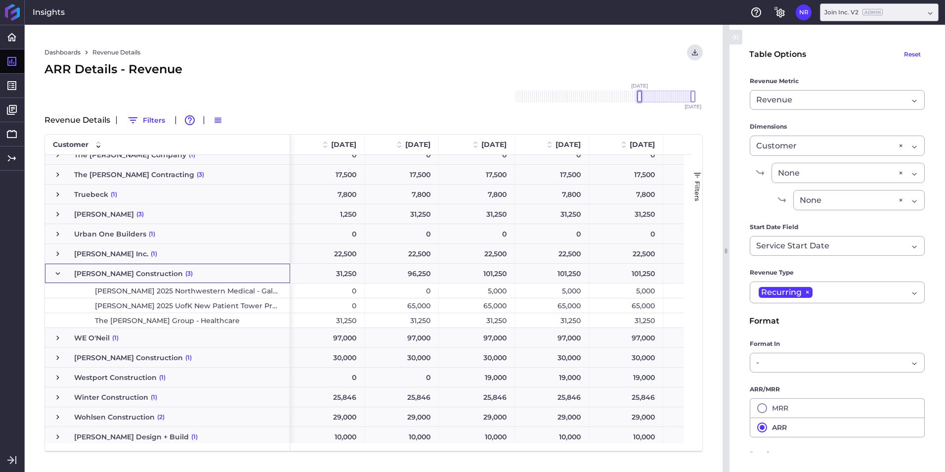
drag, startPoint x: 671, startPoint y: 96, endPoint x: 640, endPoint y: 105, distance: 32.1
click at [640, 105] on div "[DATE] Dec '[DATE] Feb '[DATE] Apr '[DATE] Jun '[DATE] Aug '[DATE] Oct '[DATE] …" at bounding box center [604, 97] width 198 height 32
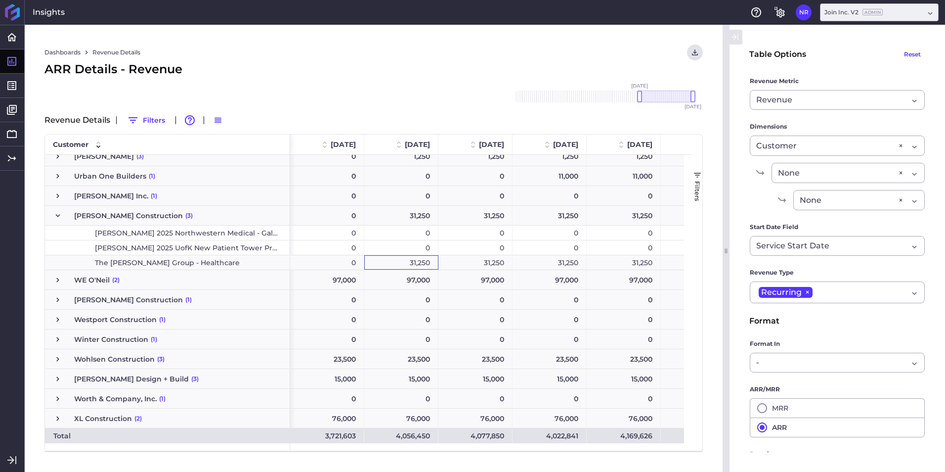
click at [423, 263] on div "31,250" at bounding box center [401, 262] width 74 height 14
click at [478, 259] on div "31,250" at bounding box center [476, 262] width 74 height 14
click at [552, 265] on div "31,250" at bounding box center [550, 262] width 74 height 14
click at [611, 257] on div "31,250" at bounding box center [624, 262] width 74 height 14
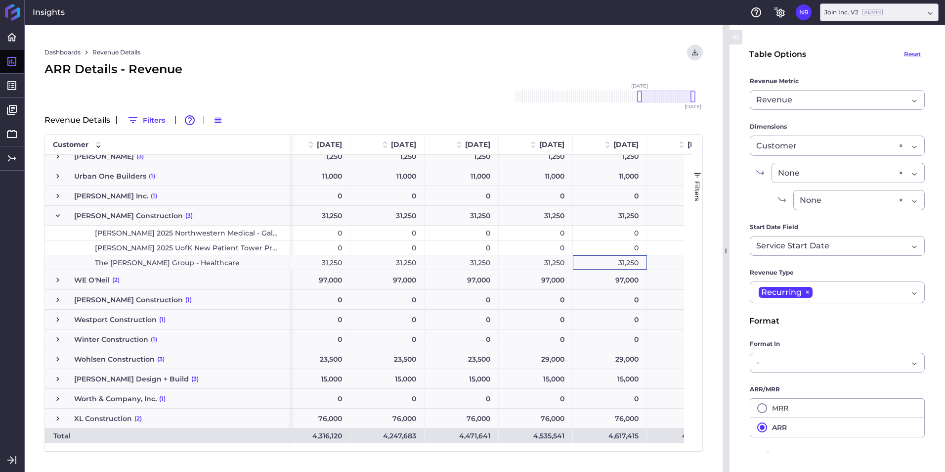
click at [610, 263] on div "31,250" at bounding box center [610, 262] width 74 height 14
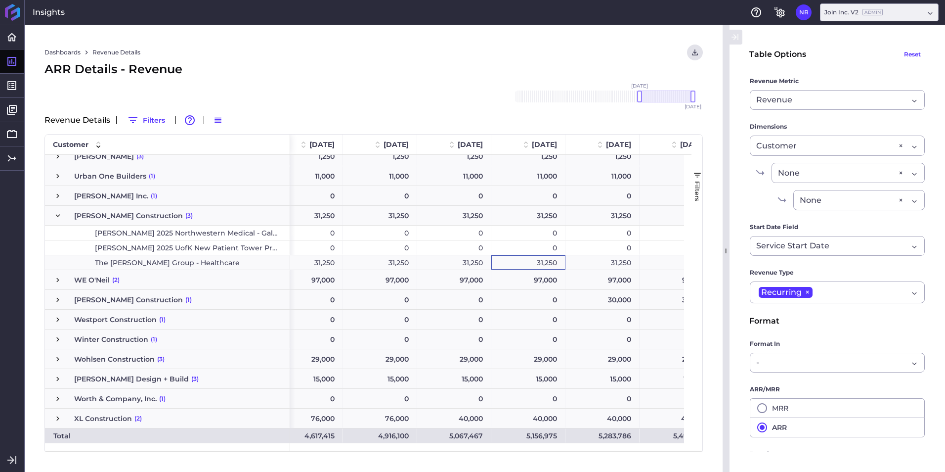
click at [525, 262] on div "31,250" at bounding box center [529, 262] width 74 height 14
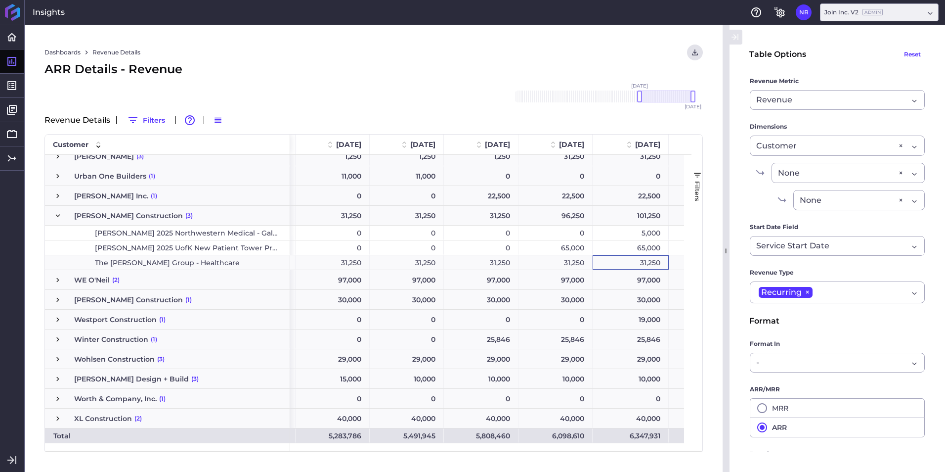
click at [628, 265] on div "31,250" at bounding box center [631, 262] width 76 height 14
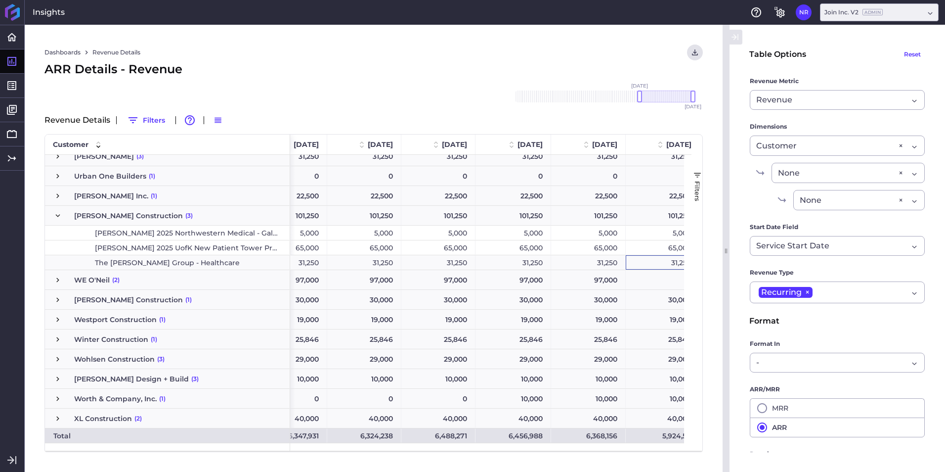
click at [649, 262] on div "31,250" at bounding box center [663, 262] width 74 height 14
click at [579, 450] on div "Average : 31,250 Count : 1 Min : 31,250 Max : 31,250 Sum : 31,250" at bounding box center [374, 450] width 658 height 1
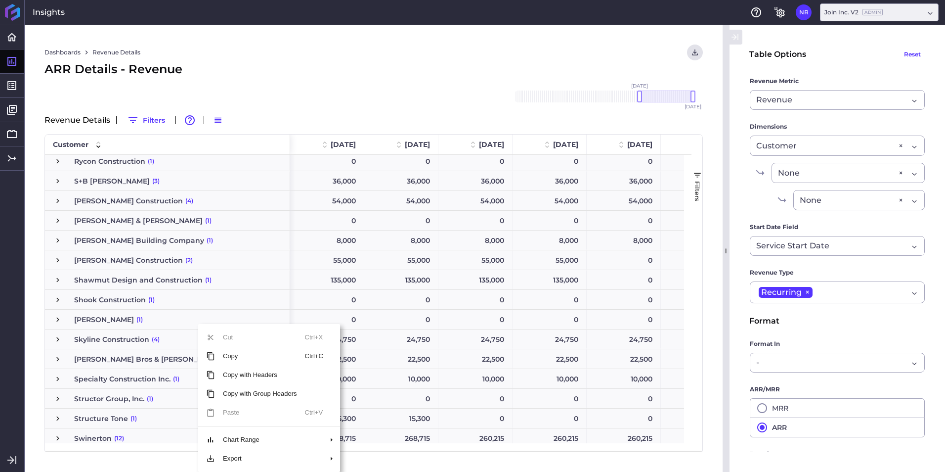
scroll to position [2569, 0]
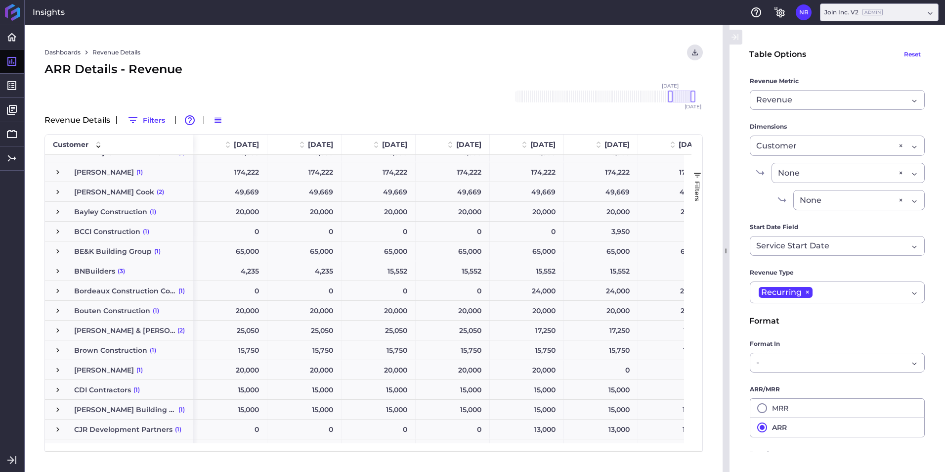
click at [60, 273] on span "Press SPACE to select this row." at bounding box center [57, 271] width 9 height 9
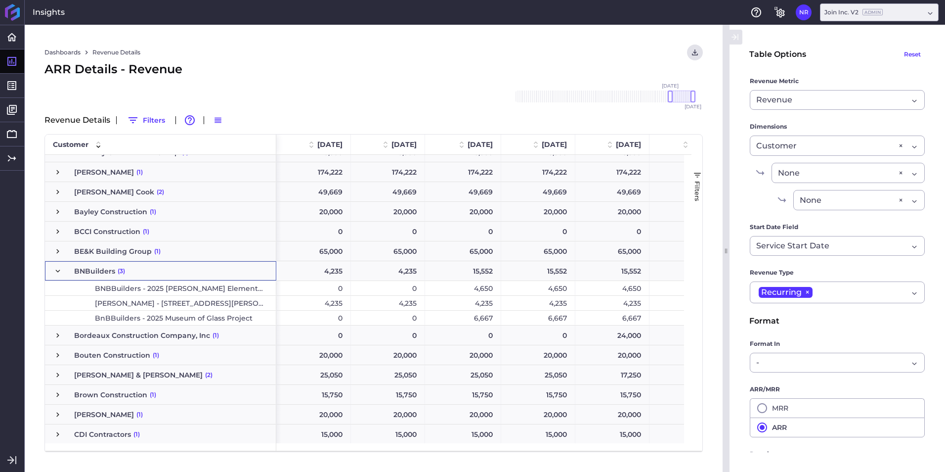
click at [126, 285] on span "BNBBuilders - 2025 [PERSON_NAME] Elementary Project" at bounding box center [180, 288] width 171 height 14
click at [169, 300] on span "[PERSON_NAME] - [STREET_ADDRESS][PERSON_NAME]" at bounding box center [180, 303] width 171 height 14
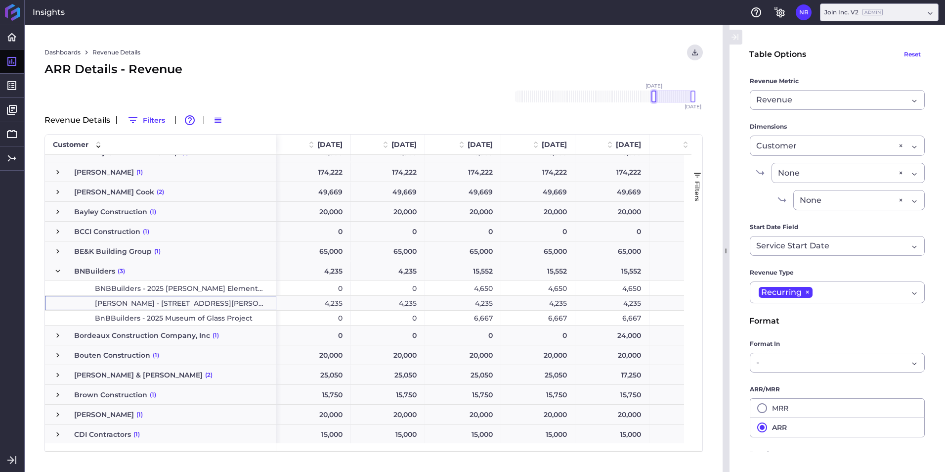
drag, startPoint x: 673, startPoint y: 99, endPoint x: 657, endPoint y: 100, distance: 15.9
click at [657, 100] on div at bounding box center [654, 96] width 5 height 12
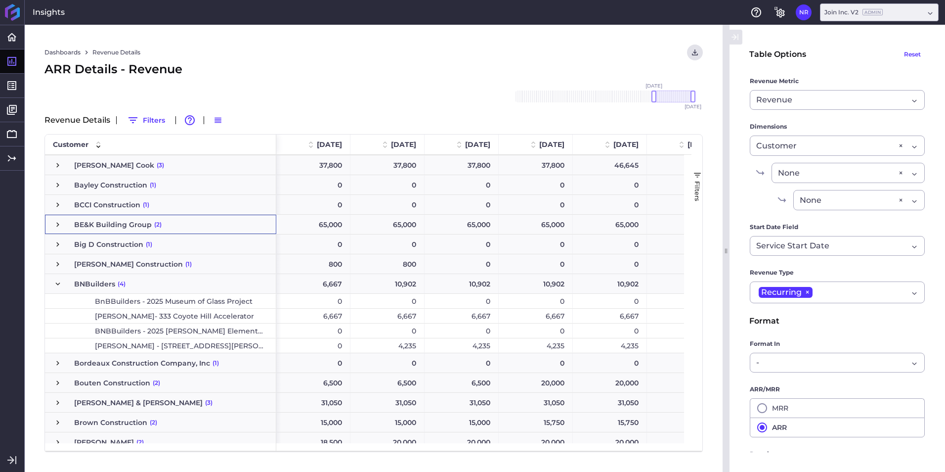
scroll to position [283, 0]
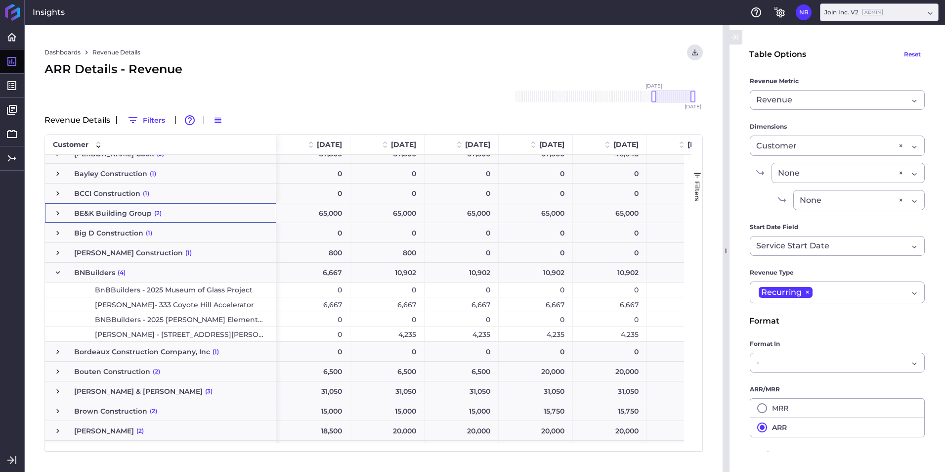
click at [403, 338] on div "4,235" at bounding box center [388, 334] width 74 height 14
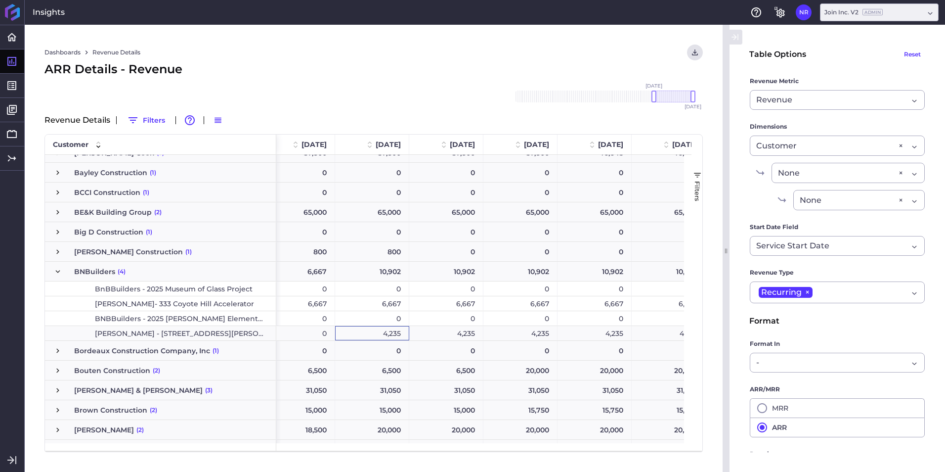
scroll to position [0, 42]
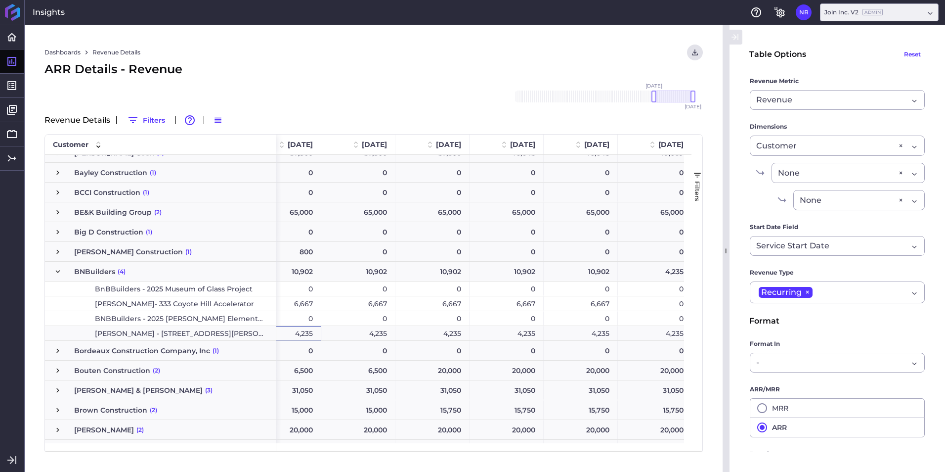
click at [565, 325] on div "0 0 0 0 0 0 0 0 0" at bounding box center [917, 318] width 1488 height 15
click at [562, 332] on div "4,235" at bounding box center [581, 333] width 74 height 14
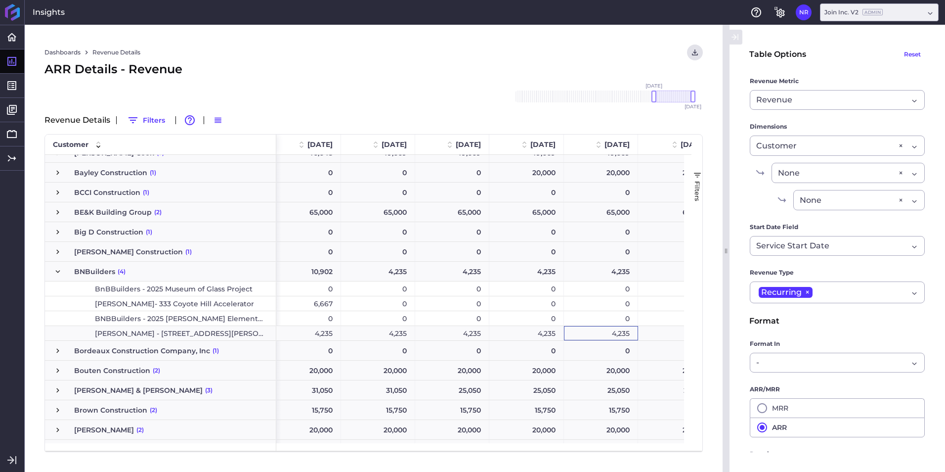
click at [585, 326] on div "4,235" at bounding box center [601, 333] width 74 height 14
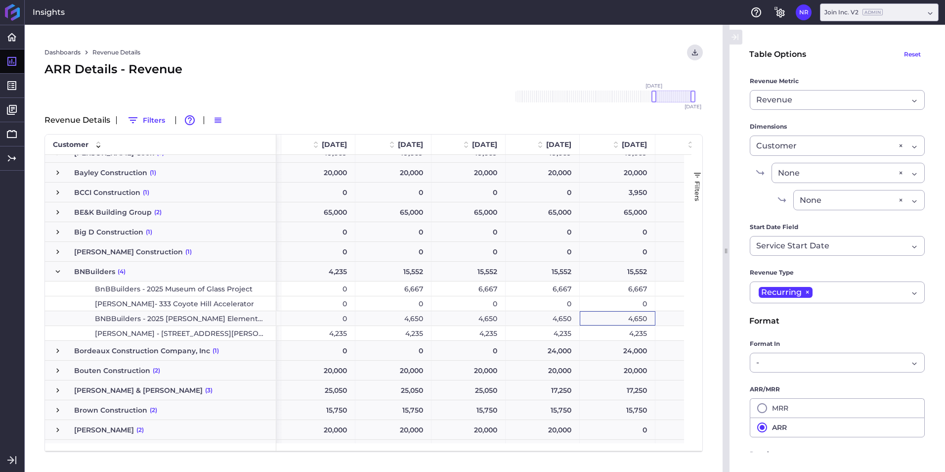
click at [599, 324] on div "4,650" at bounding box center [618, 318] width 76 height 14
click at [601, 331] on div "4,235" at bounding box center [618, 333] width 76 height 14
